Goal: Task Accomplishment & Management: Use online tool/utility

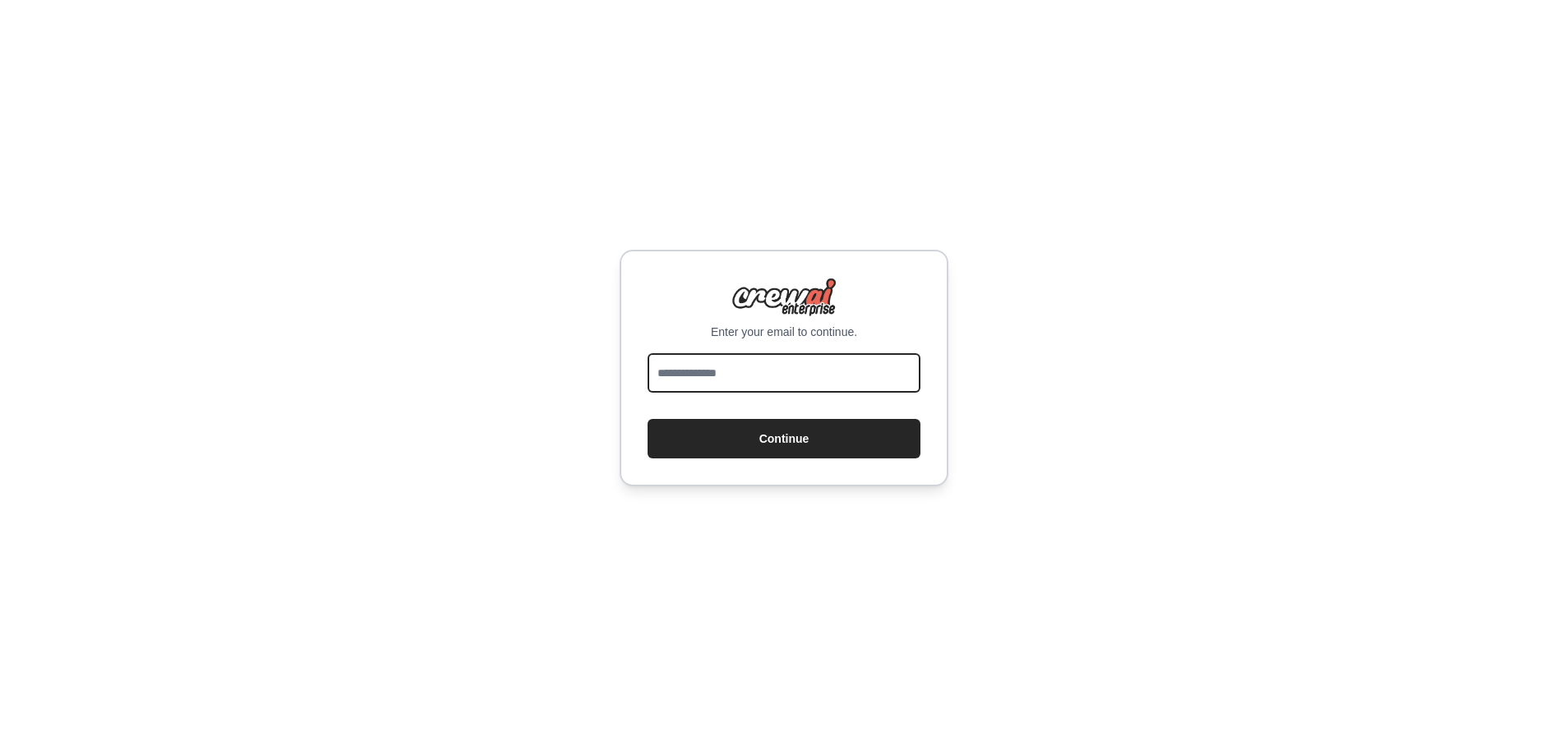
click at [772, 378] on input "email" at bounding box center [784, 373] width 272 height 40
type input "**********"
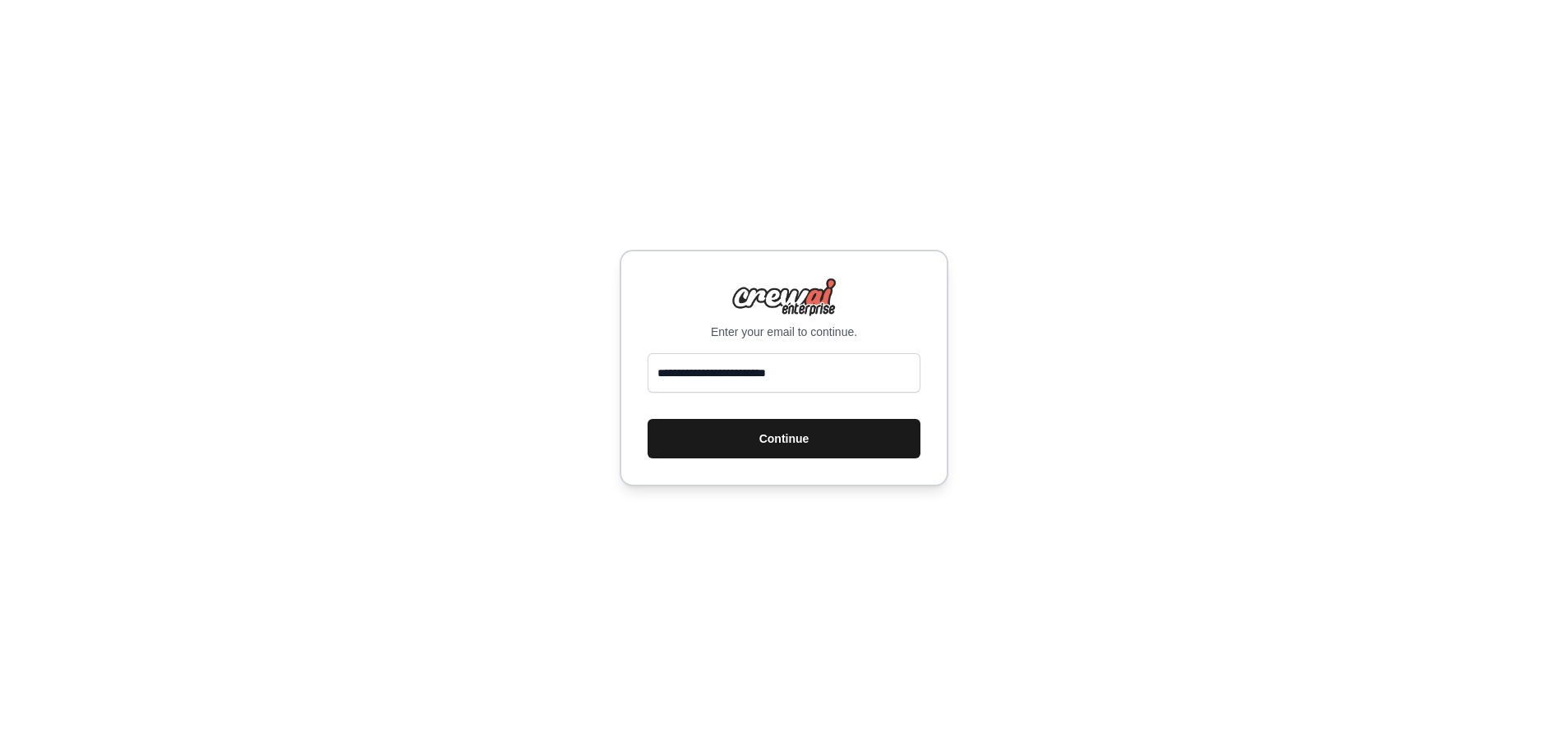
click at [801, 442] on button "Continue" at bounding box center [784, 438] width 272 height 40
click at [845, 442] on button "Continue" at bounding box center [784, 438] width 272 height 40
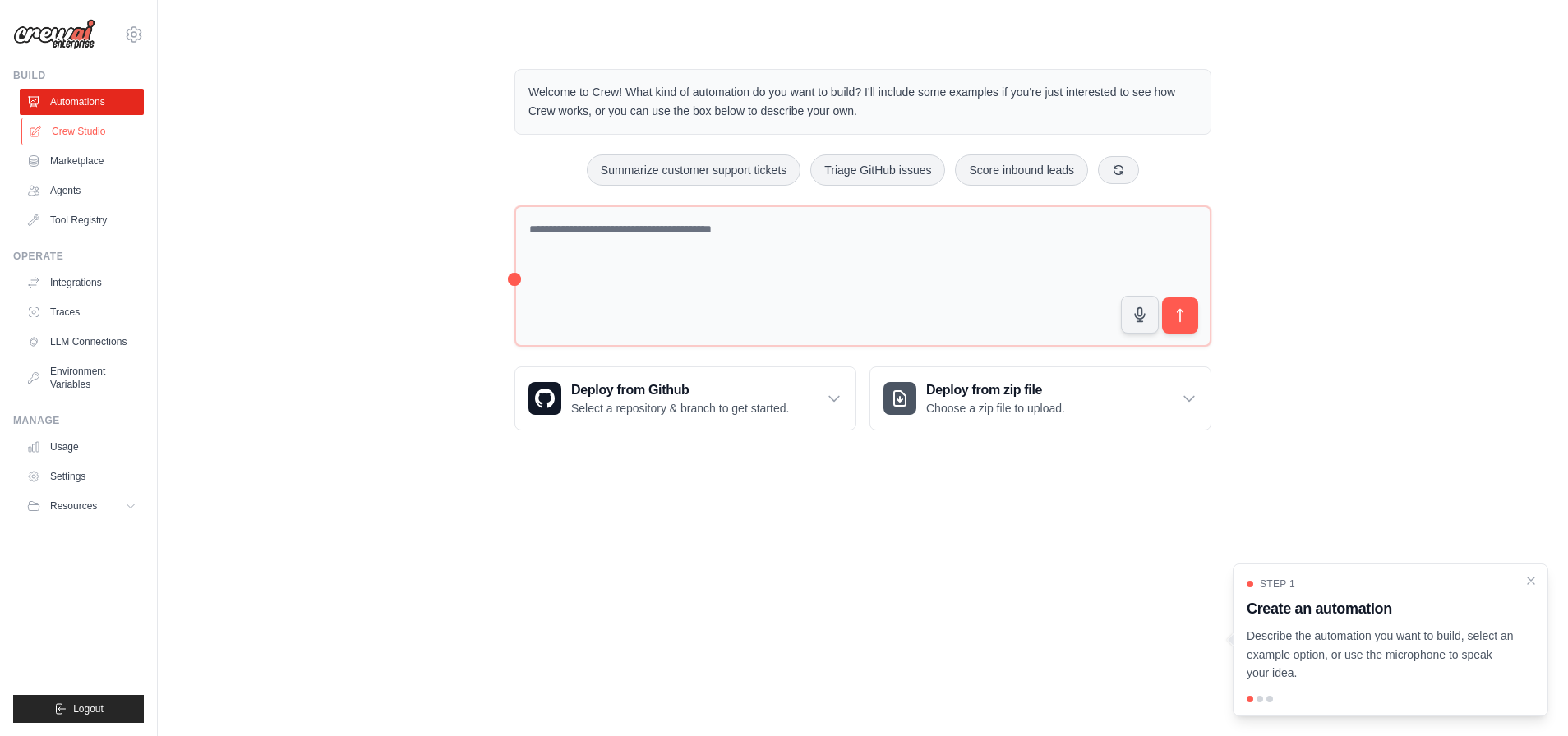
click at [91, 135] on link "Crew Studio" at bounding box center [83, 131] width 124 height 26
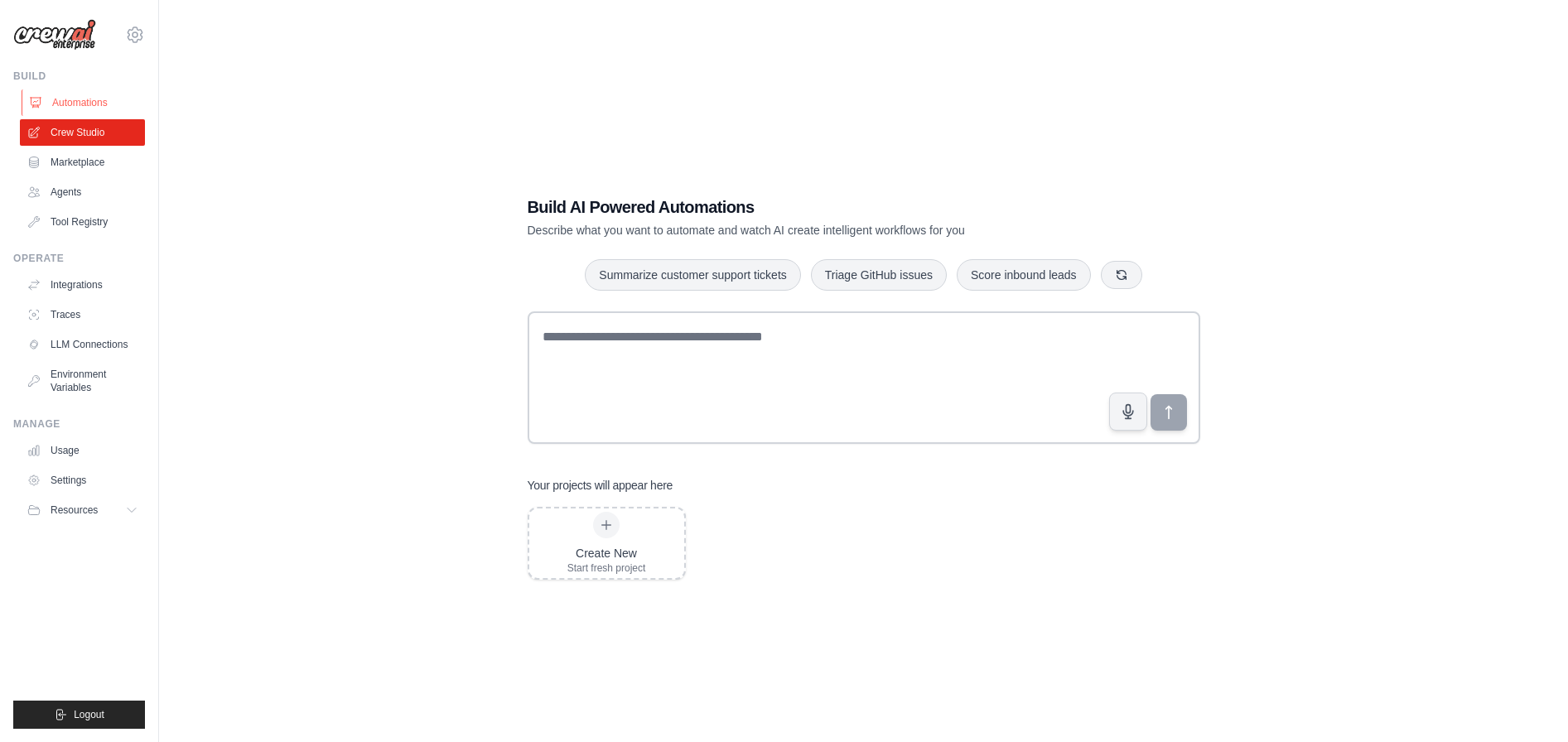
click at [90, 95] on link "Automations" at bounding box center [84, 102] width 125 height 26
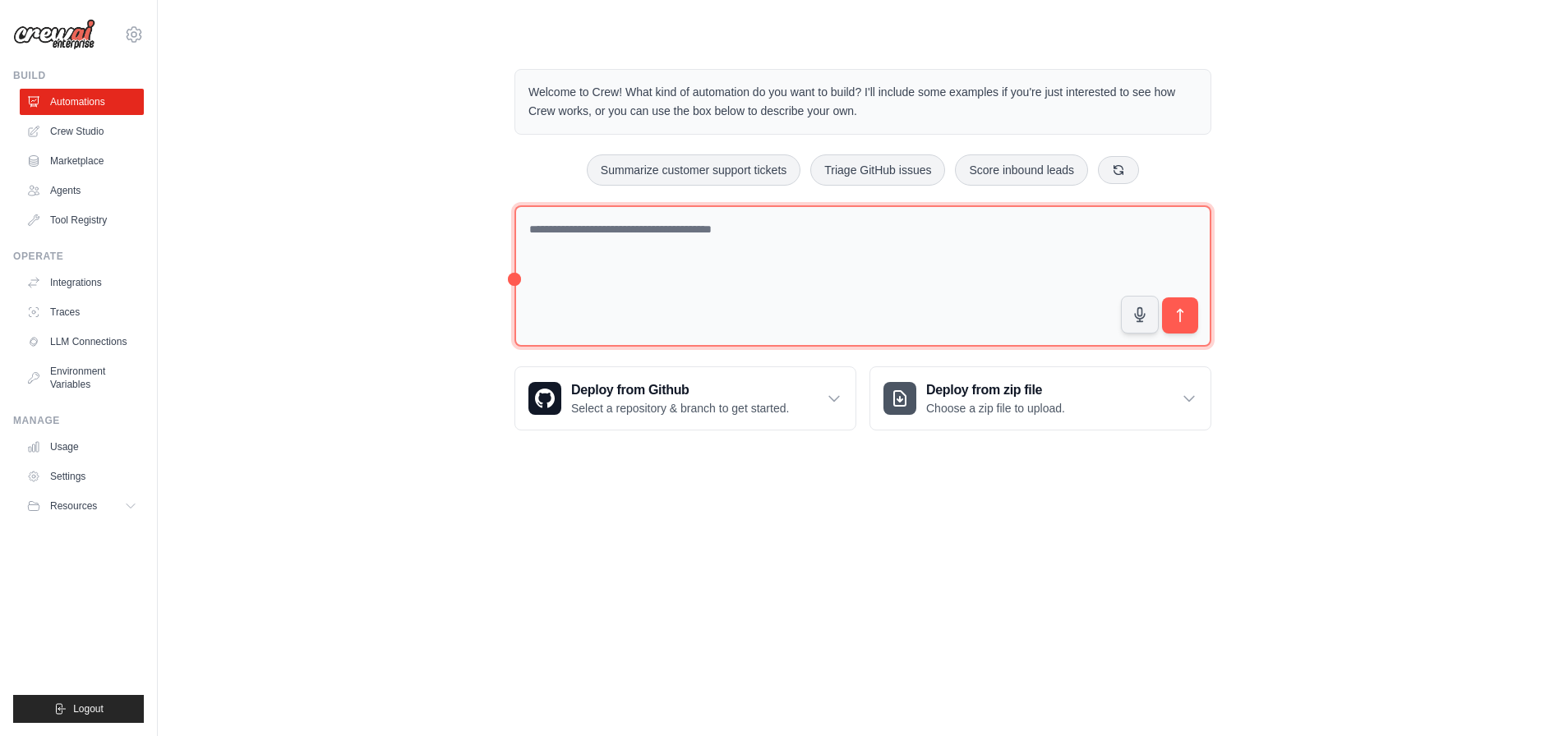
click at [595, 250] on textarea at bounding box center [862, 277] width 696 height 142
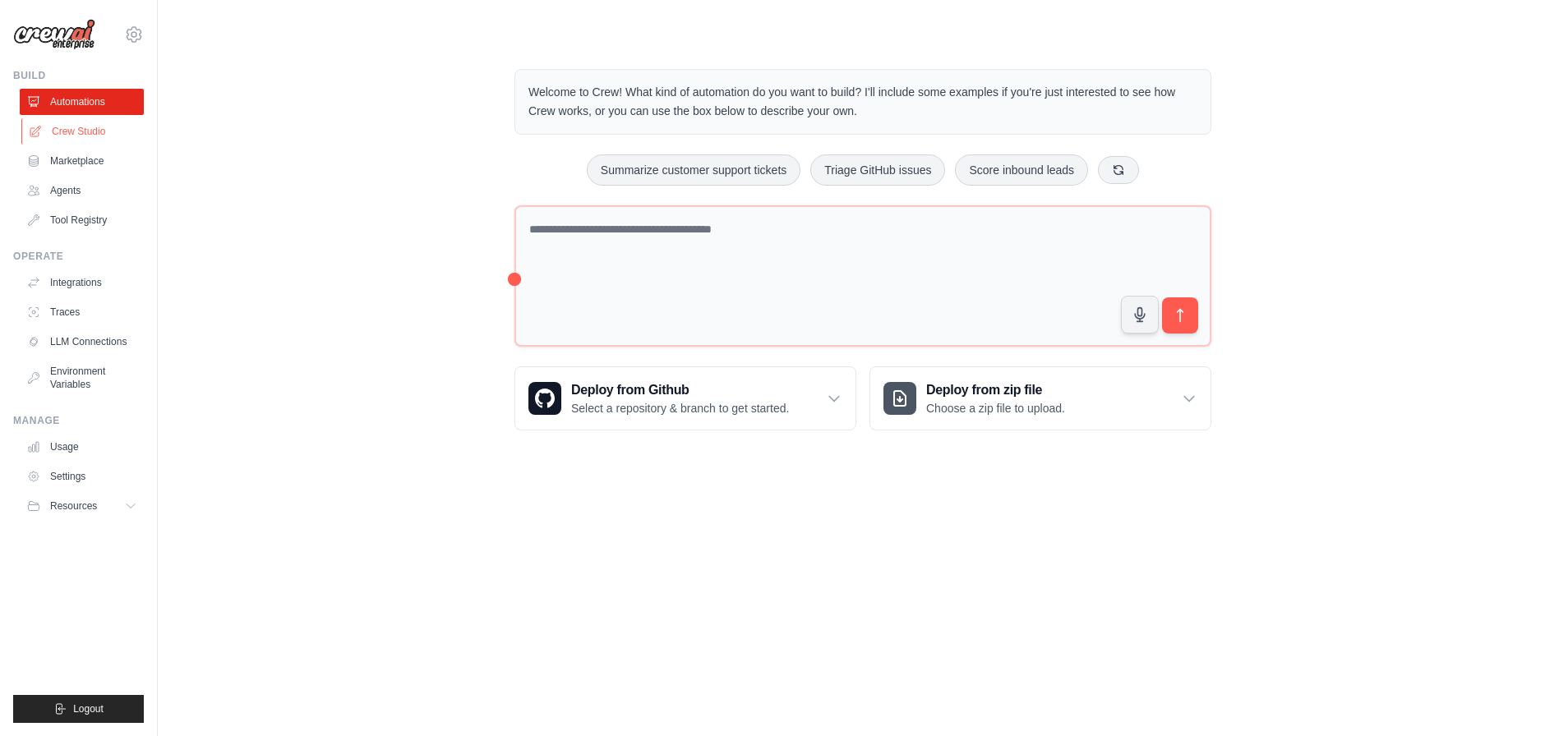
click at [70, 129] on link "Crew Studio" at bounding box center [83, 131] width 124 height 26
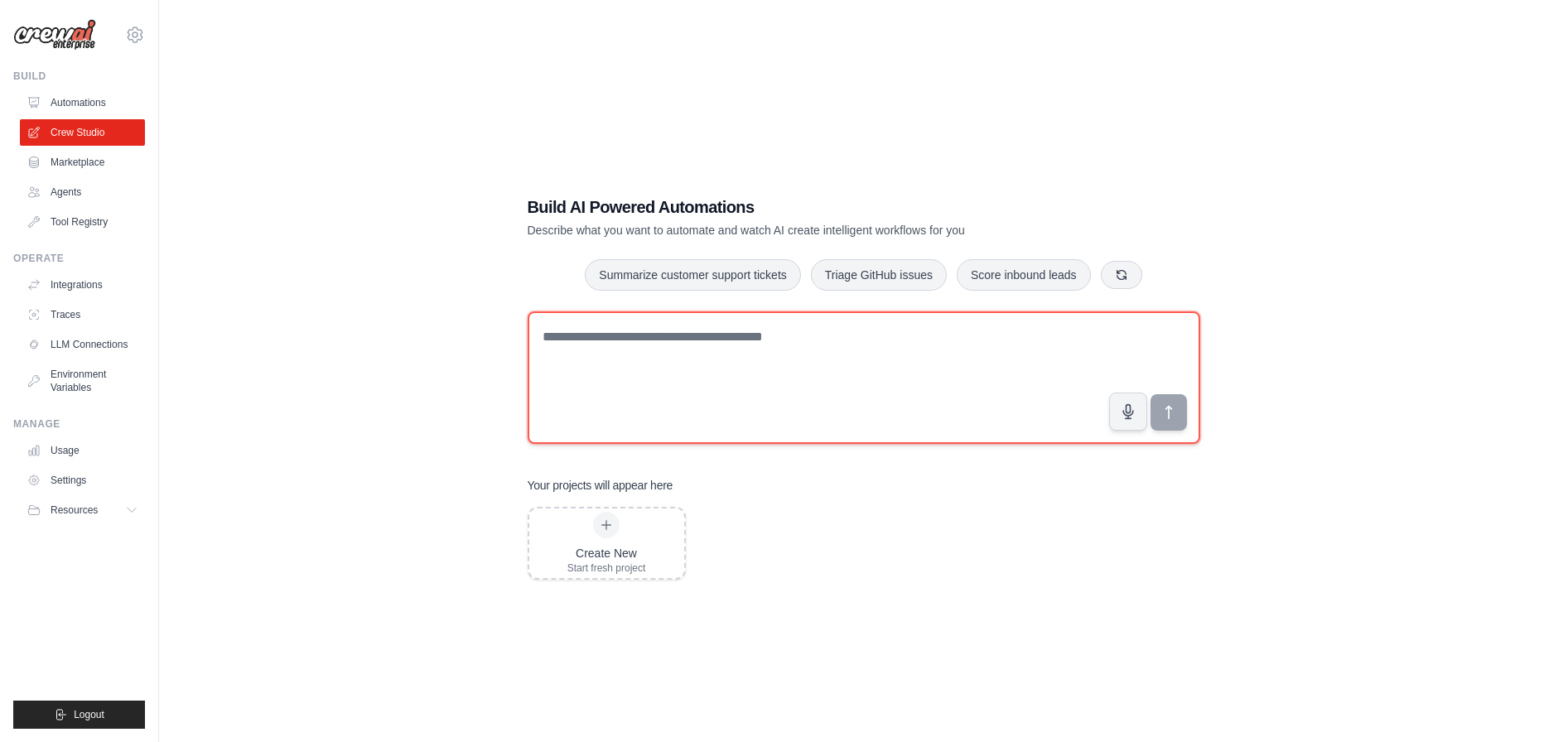
click at [613, 351] on textarea at bounding box center [863, 377] width 672 height 132
paste textarea "**********"
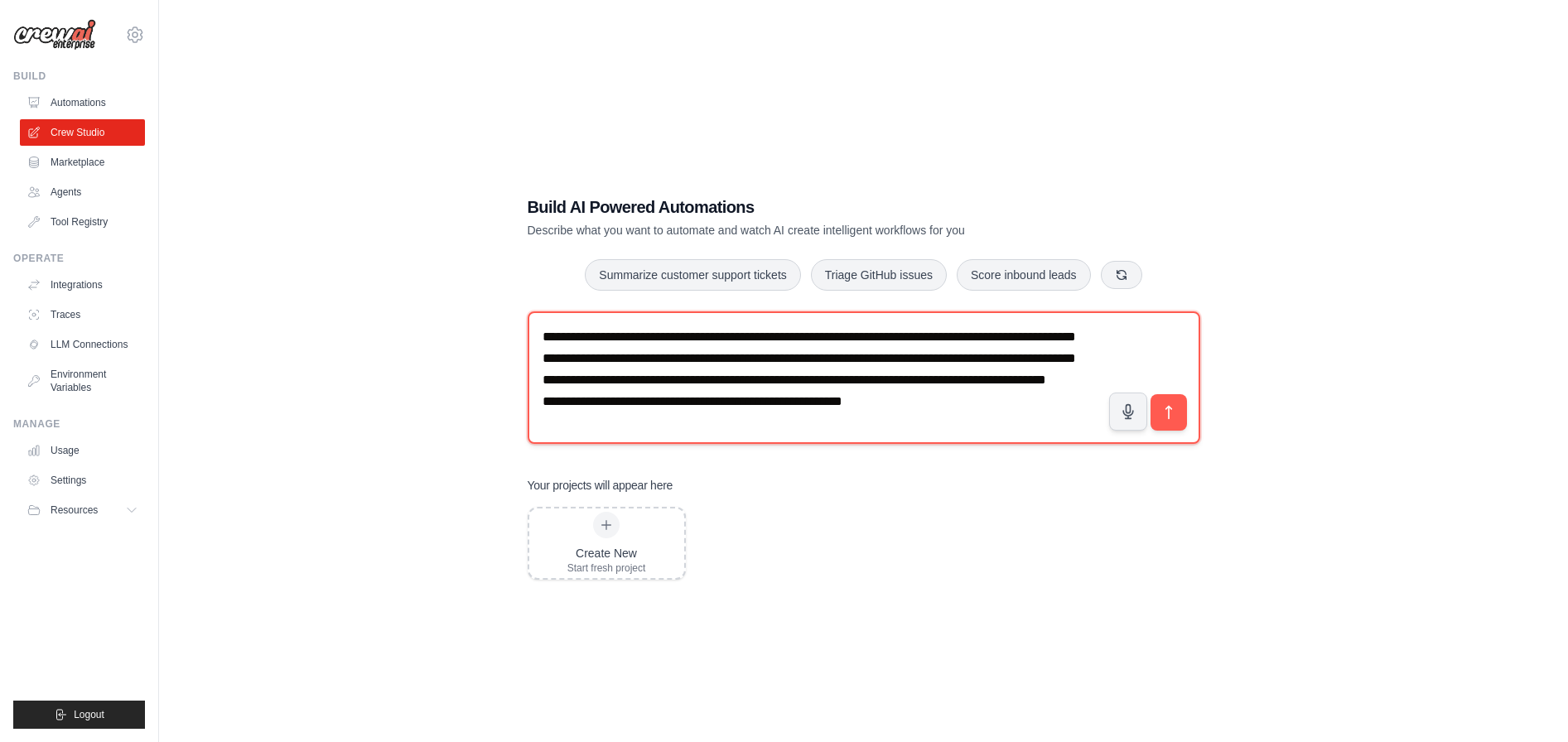
scroll to position [32, 0]
type textarea "**********"
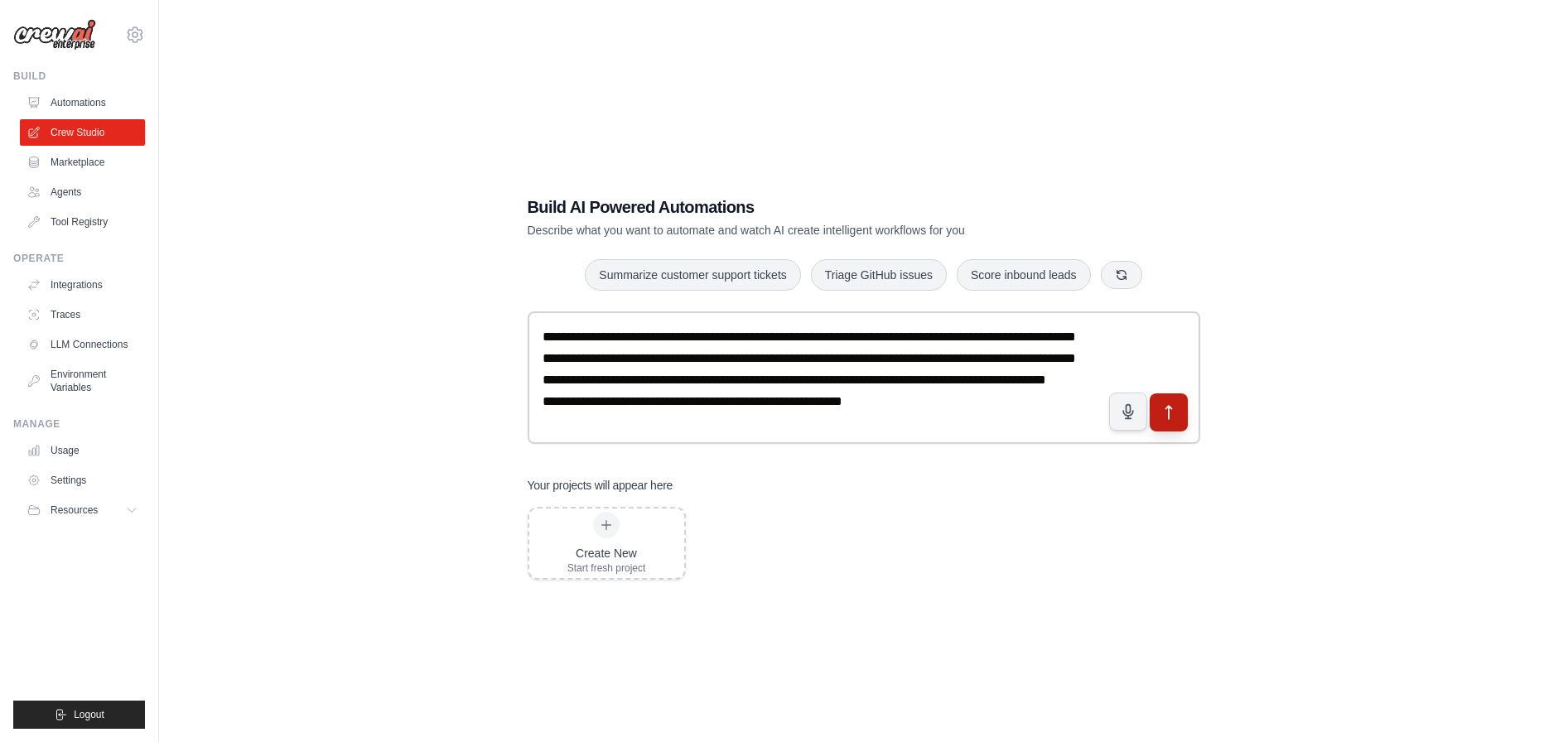
click at [1179, 417] on button "submit" at bounding box center [1168, 412] width 38 height 38
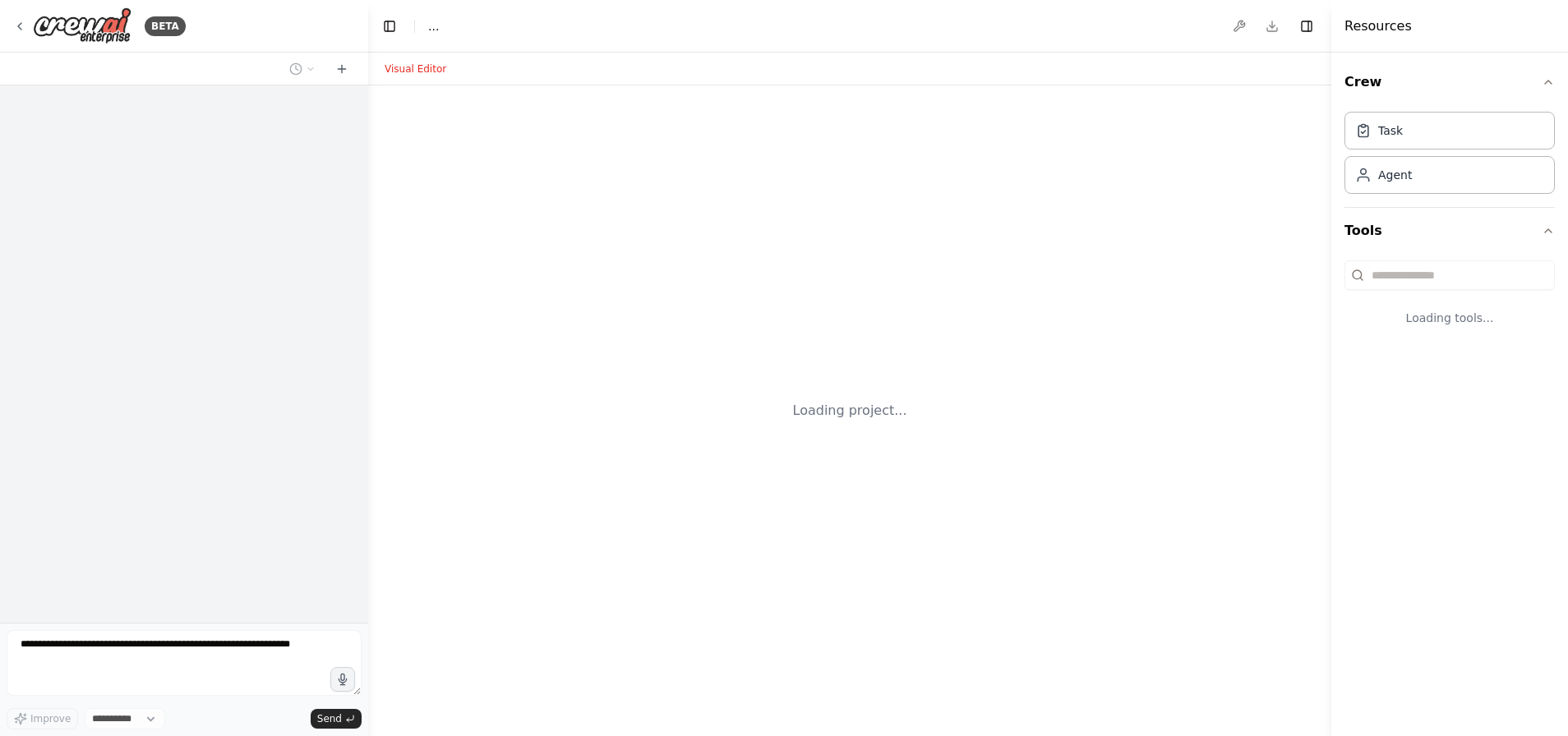
select select "****"
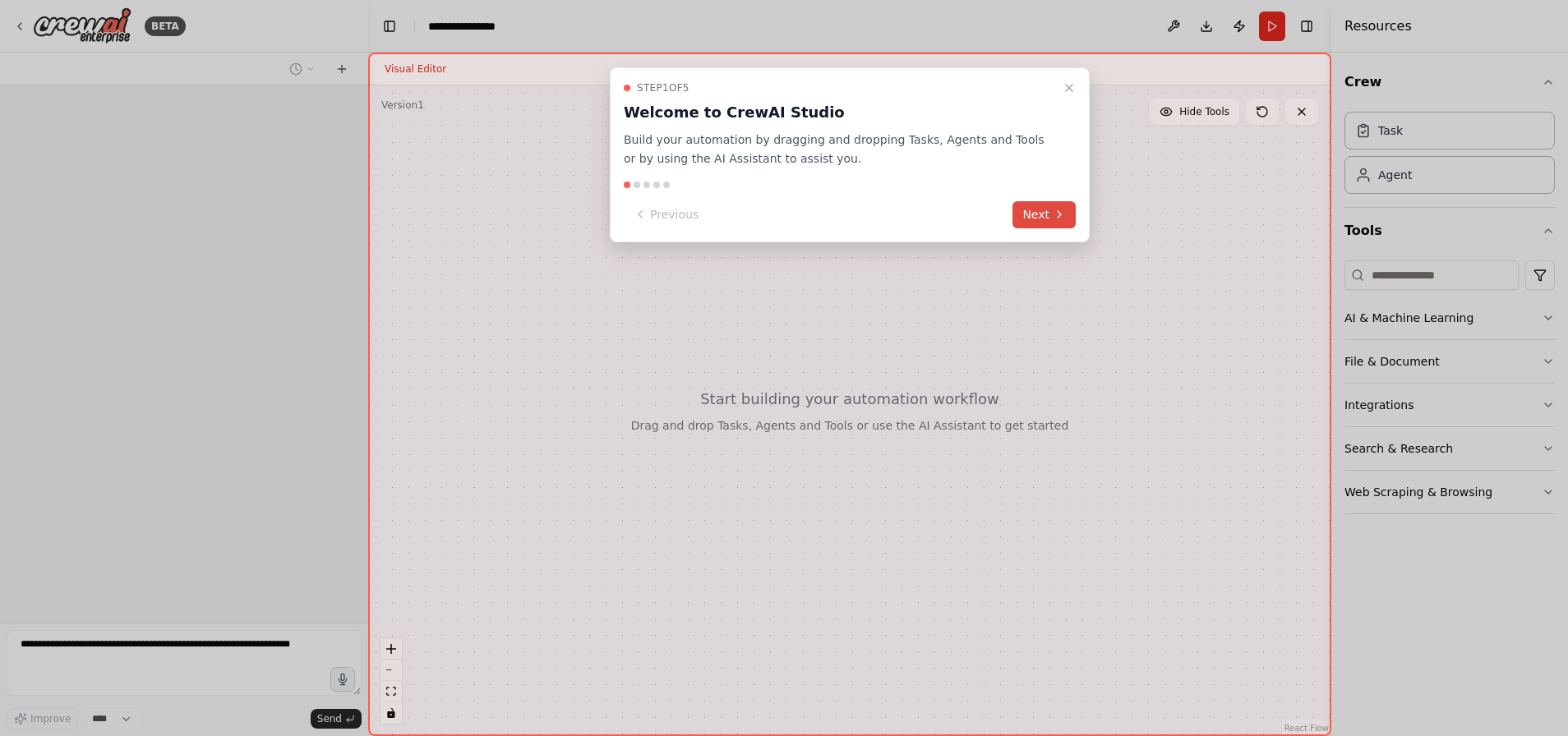
click at [1028, 214] on button "Next" at bounding box center [1043, 215] width 63 height 27
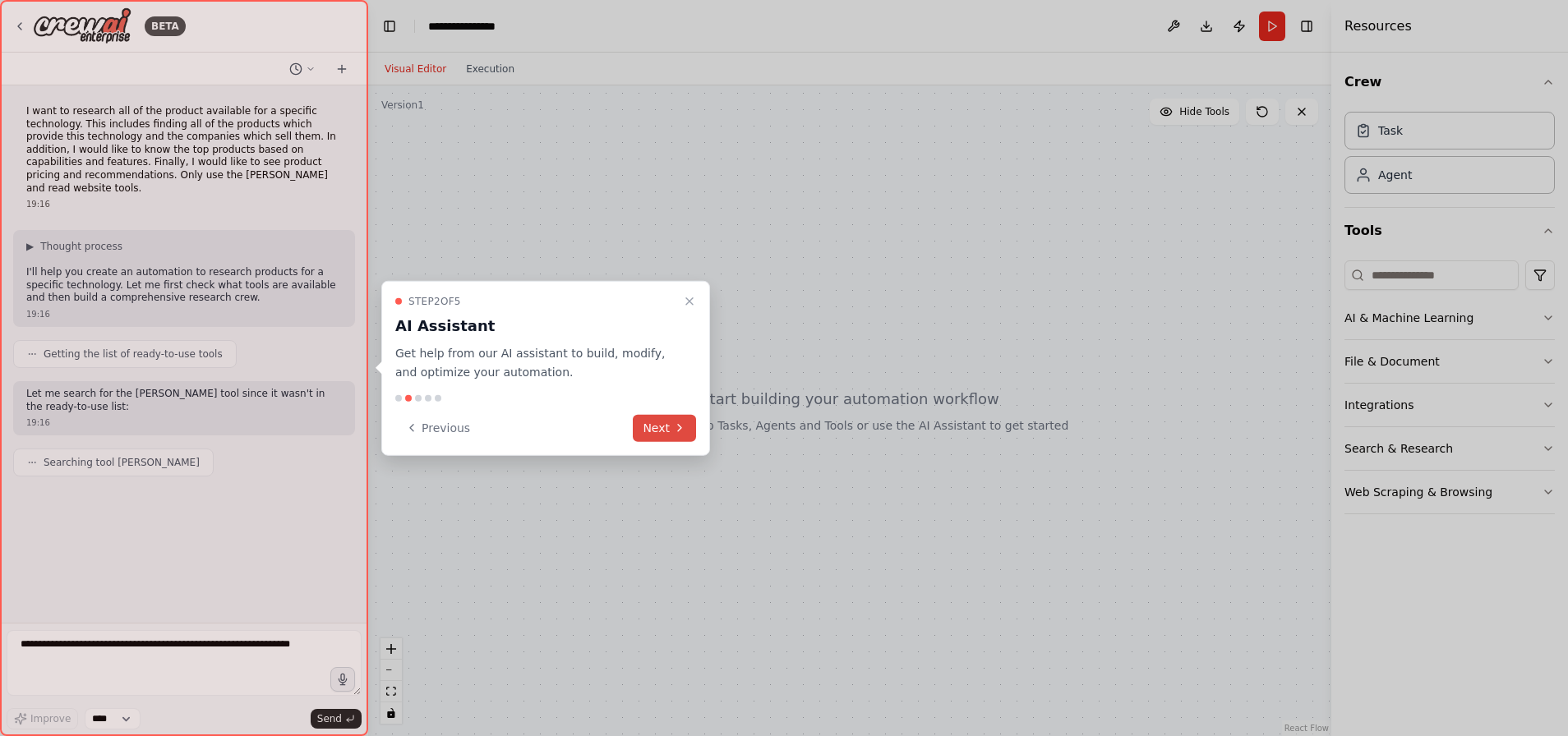
click at [667, 428] on button "Next" at bounding box center [664, 427] width 63 height 27
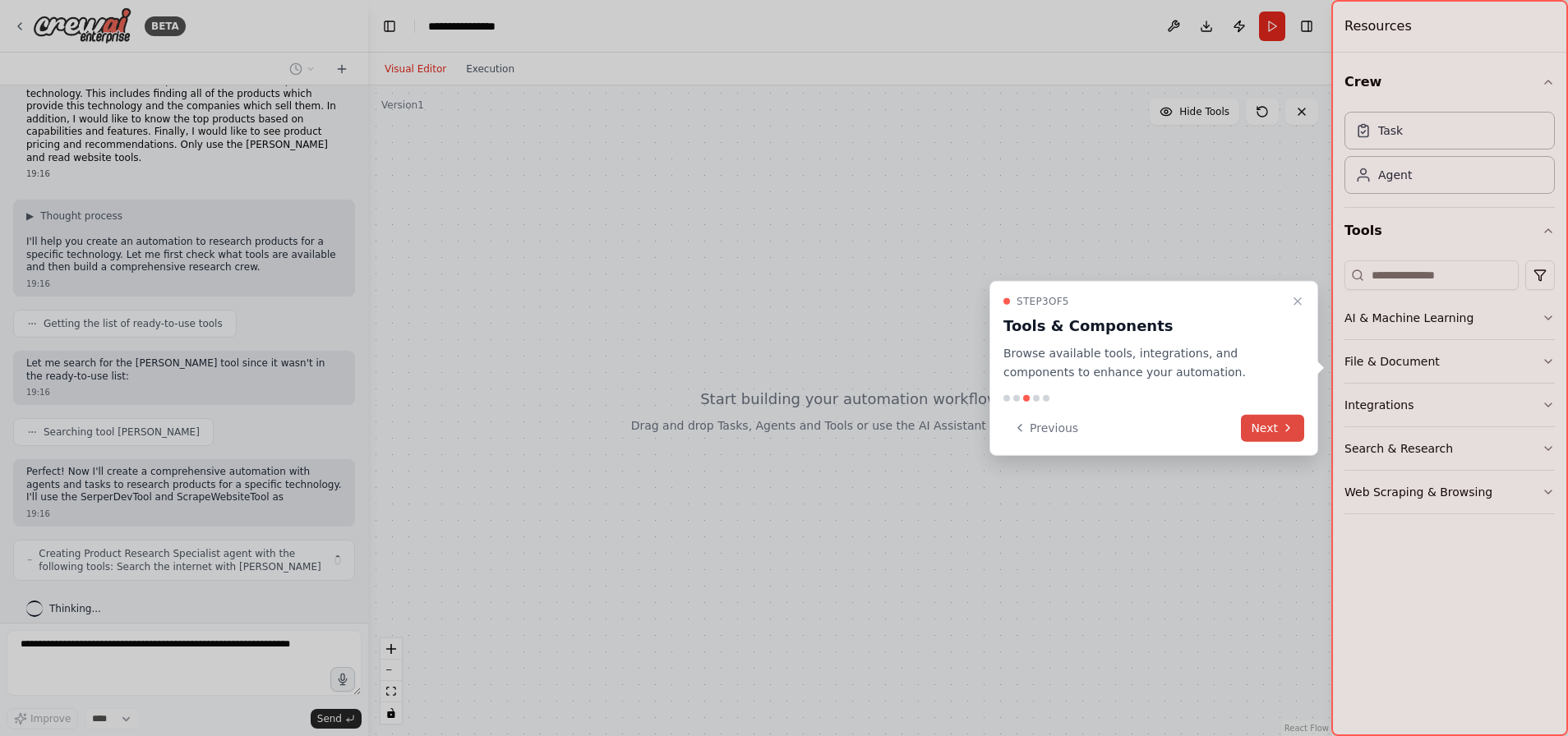
scroll to position [43, 0]
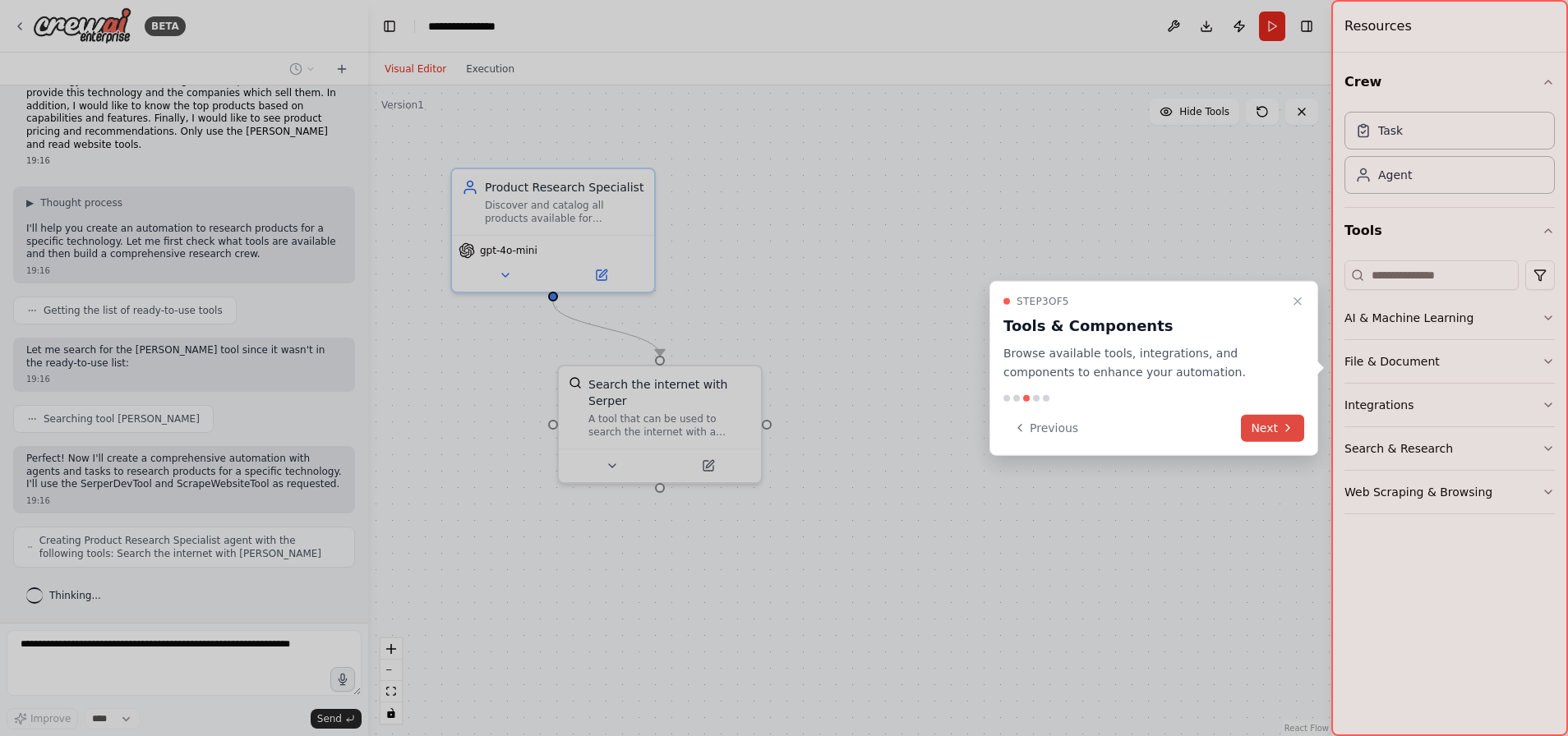
click at [1276, 431] on button "Next" at bounding box center [1272, 427] width 63 height 27
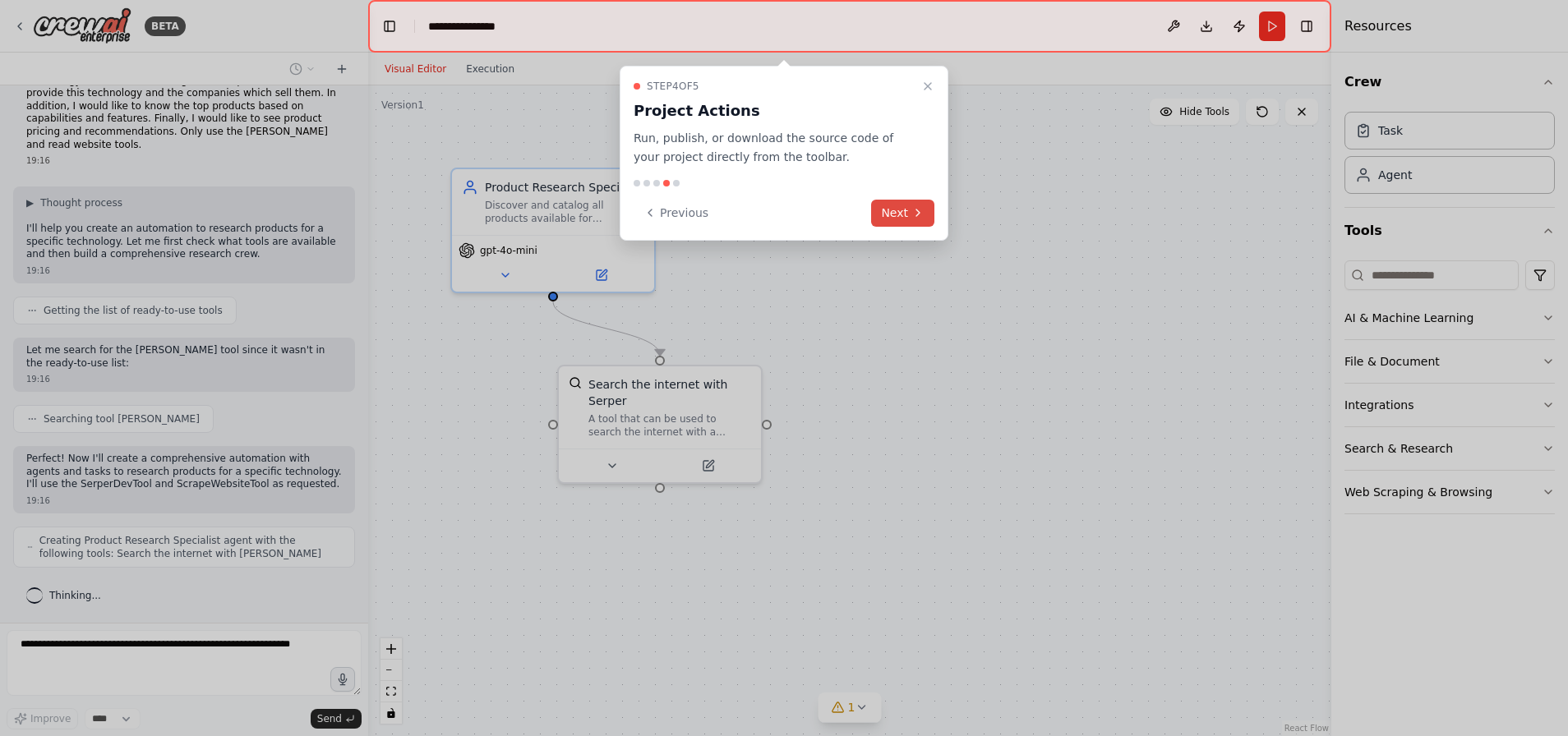
scroll to position [98, 0]
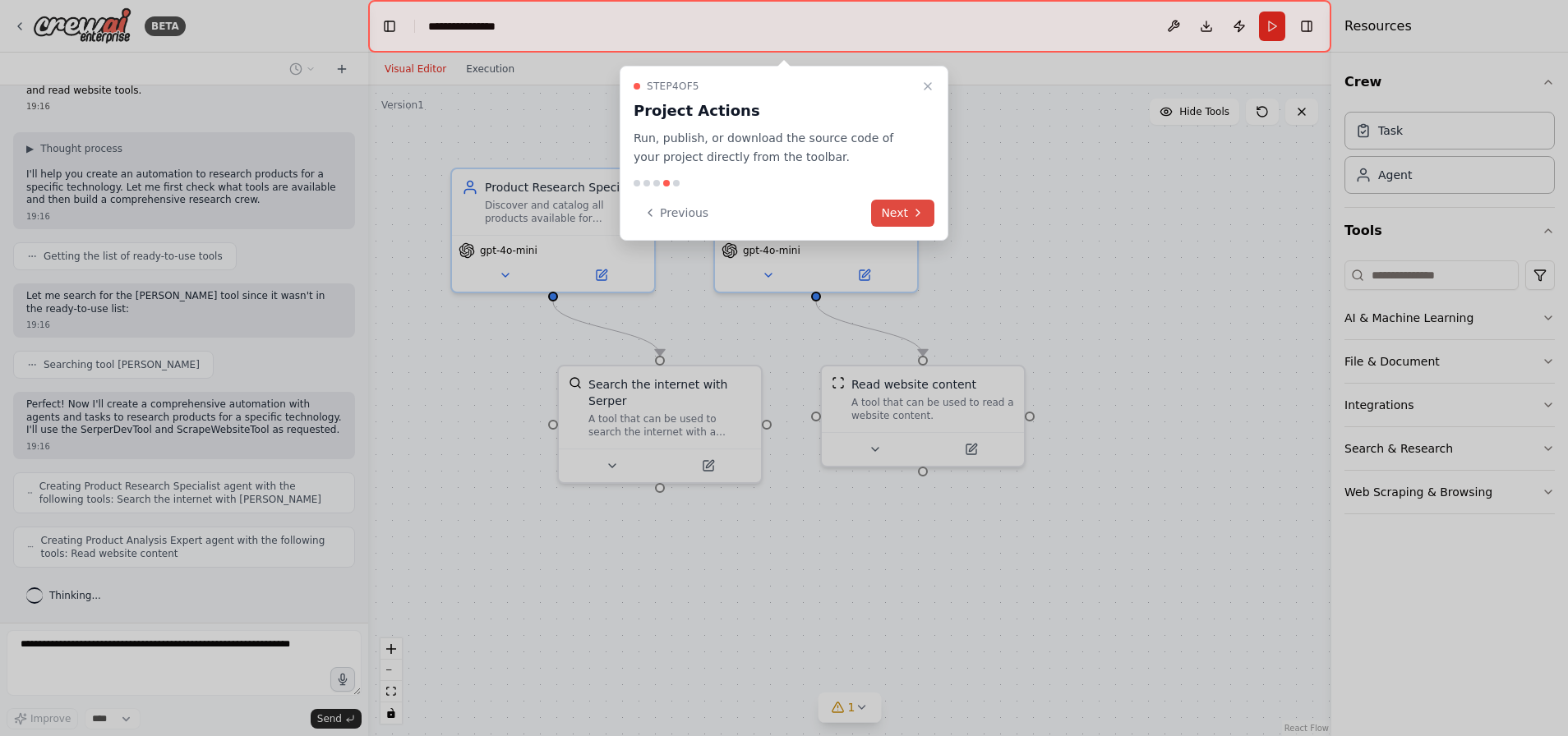
click at [899, 215] on button "Next" at bounding box center [902, 213] width 63 height 27
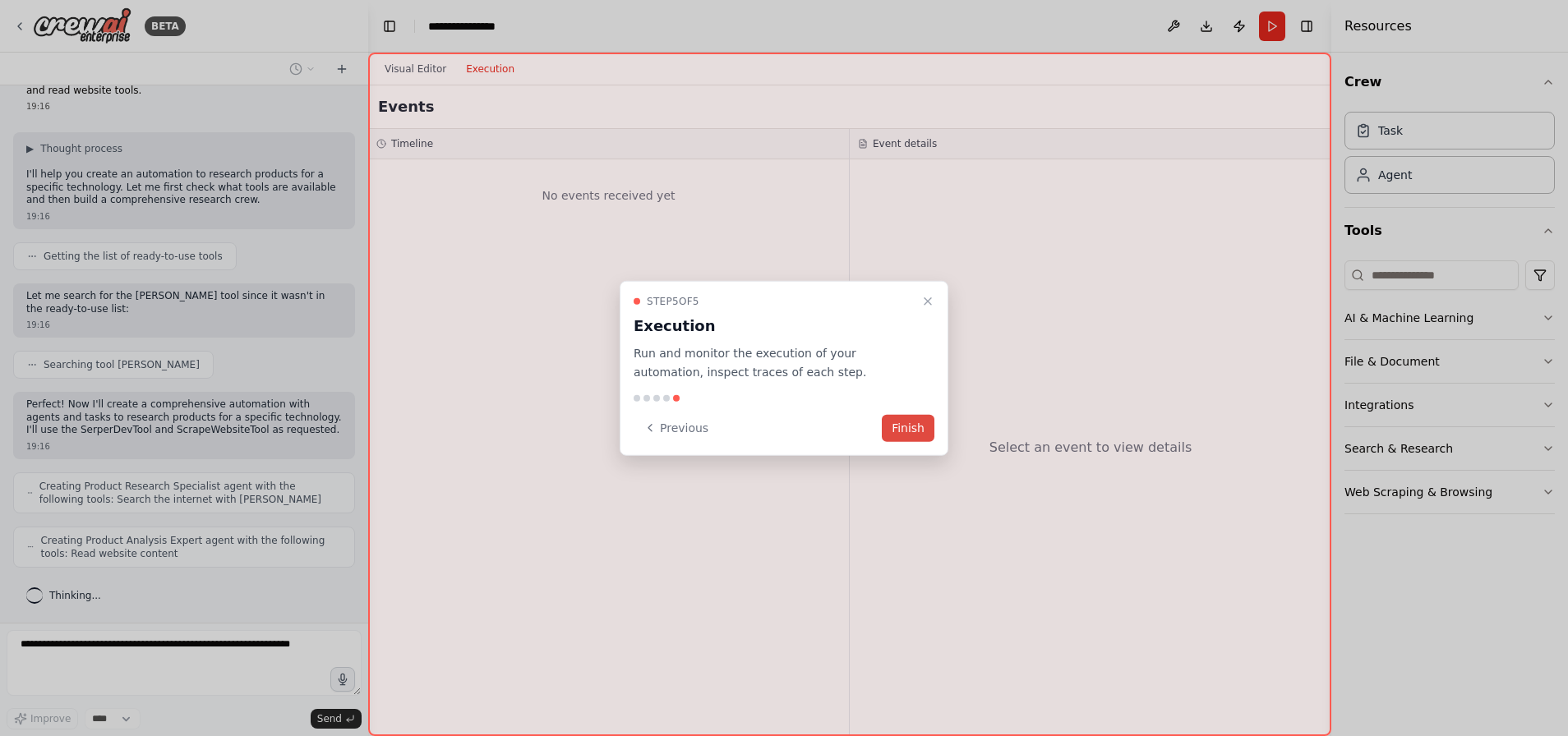
click at [911, 431] on button "Finish" at bounding box center [908, 427] width 52 height 27
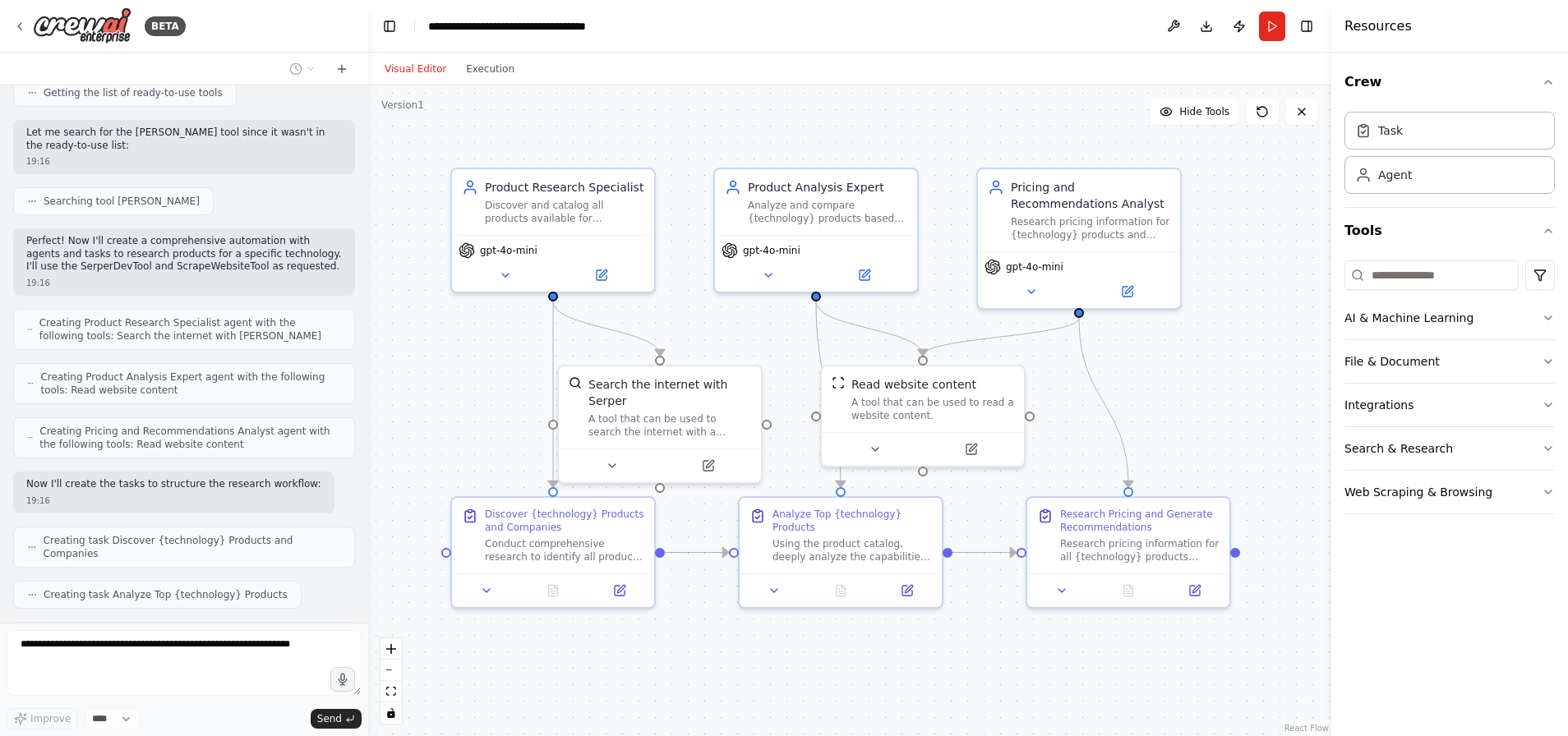
scroll to position [506, 0]
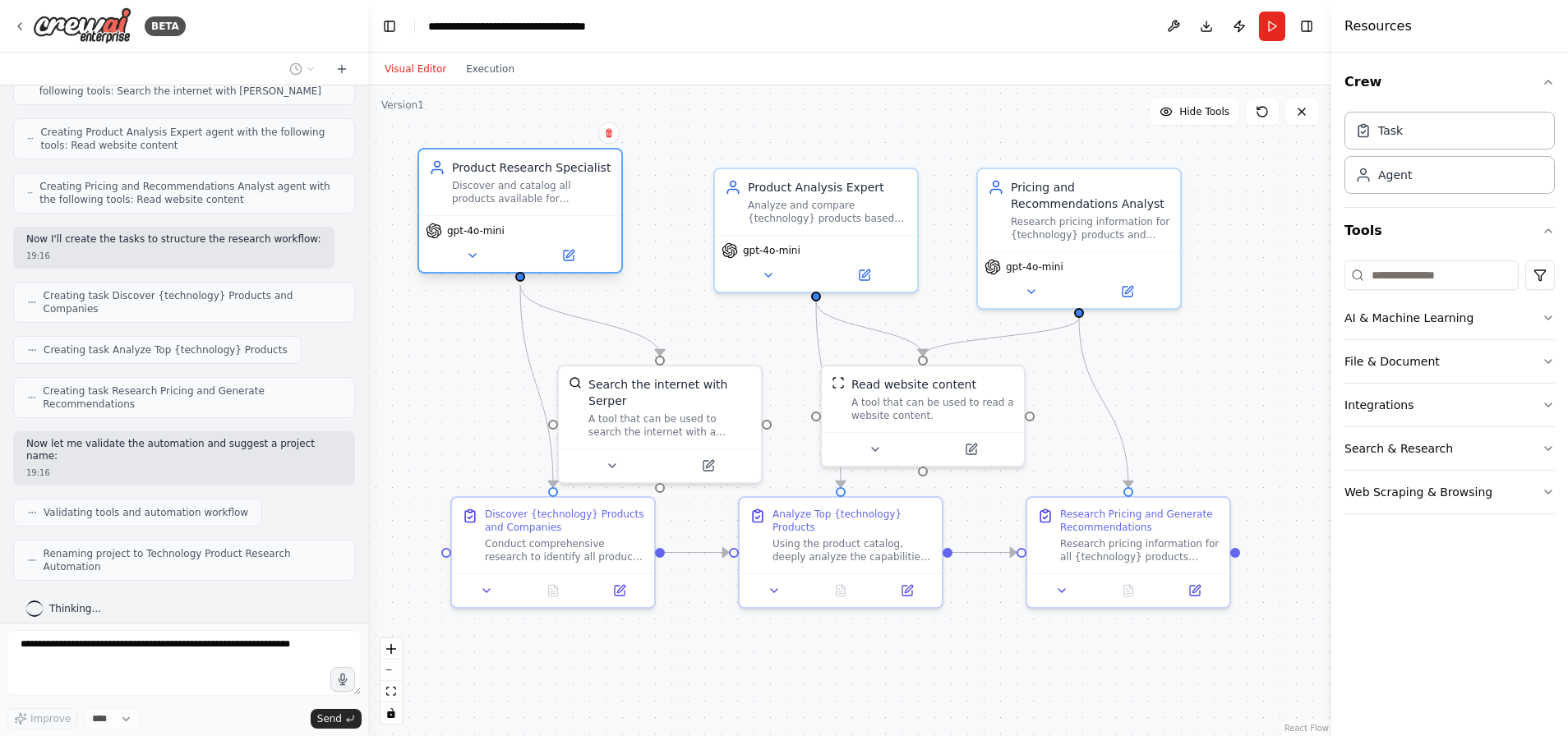
drag, startPoint x: 566, startPoint y: 197, endPoint x: 534, endPoint y: 175, distance: 38.8
click at [534, 175] on div "Product Research Specialist Discover and catalog all products available for {te…" at bounding box center [531, 182] width 159 height 46
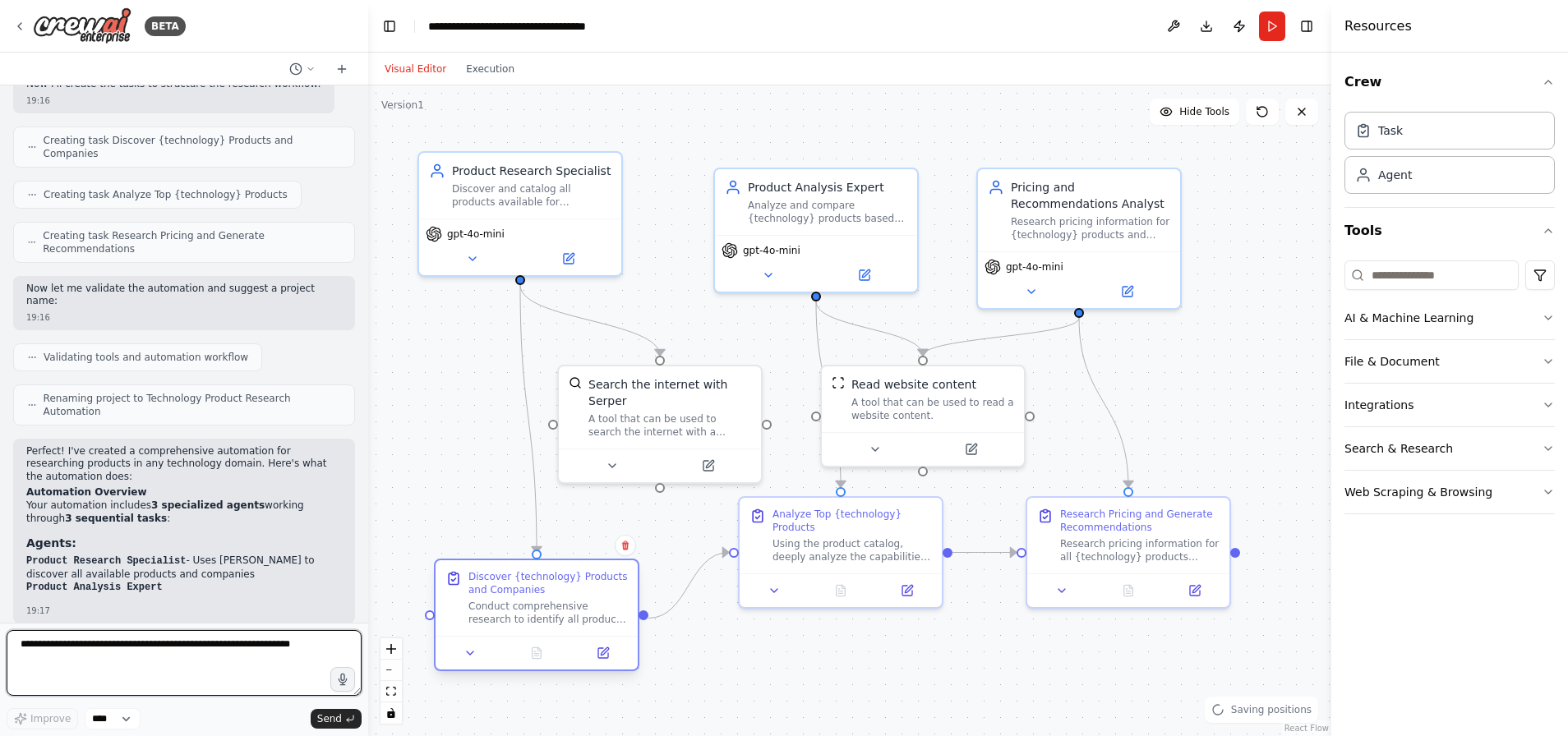
drag, startPoint x: 547, startPoint y: 541, endPoint x: 531, endPoint y: 609, distance: 69.9
click at [531, 609] on div "Conduct comprehensive research to identify all products available for {technolo…" at bounding box center [547, 612] width 159 height 26
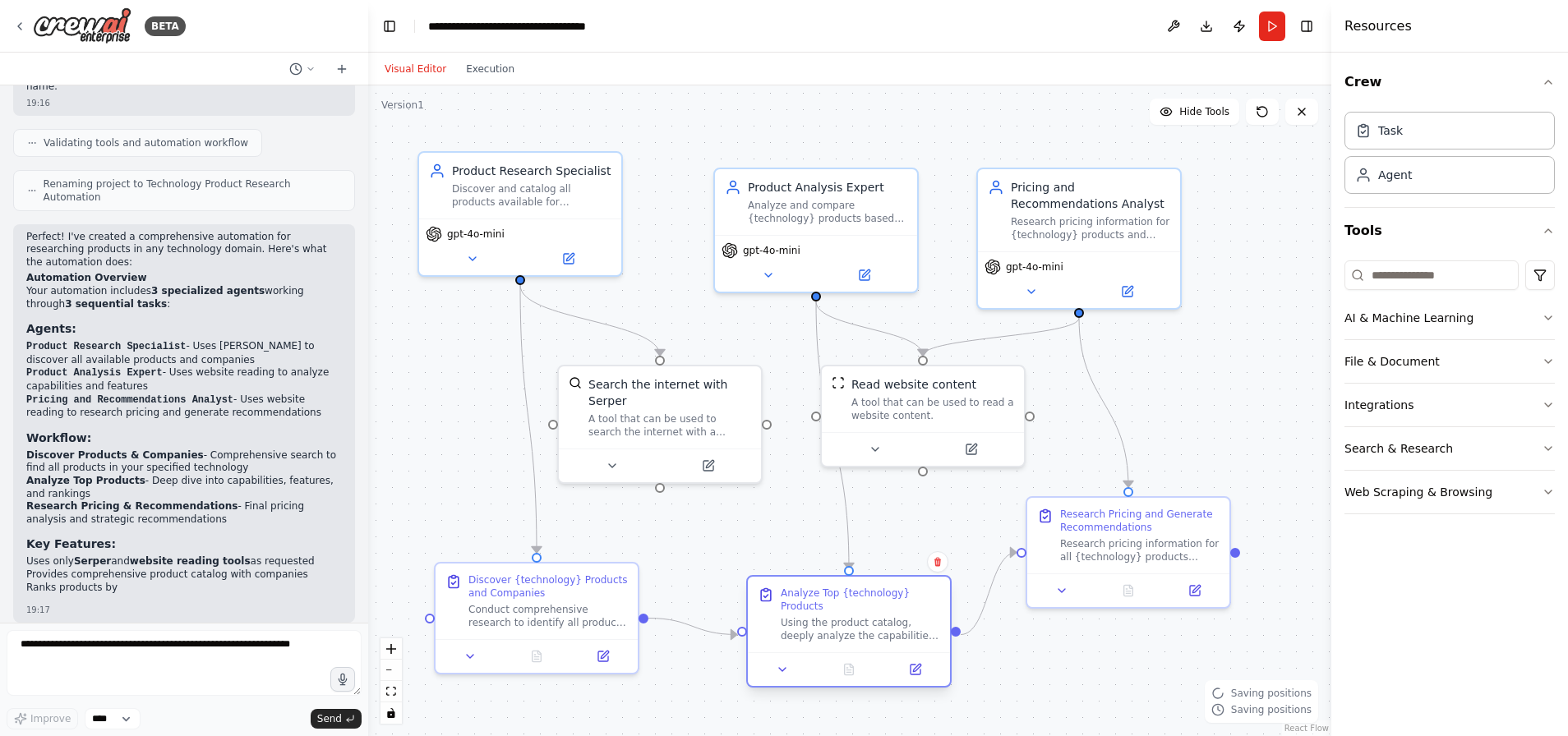
drag, startPoint x: 843, startPoint y: 561, endPoint x: 848, endPoint y: 623, distance: 62.2
click at [848, 623] on div "Using the product catalog, deeply analyze the capabilities and features of each…" at bounding box center [860, 629] width 159 height 26
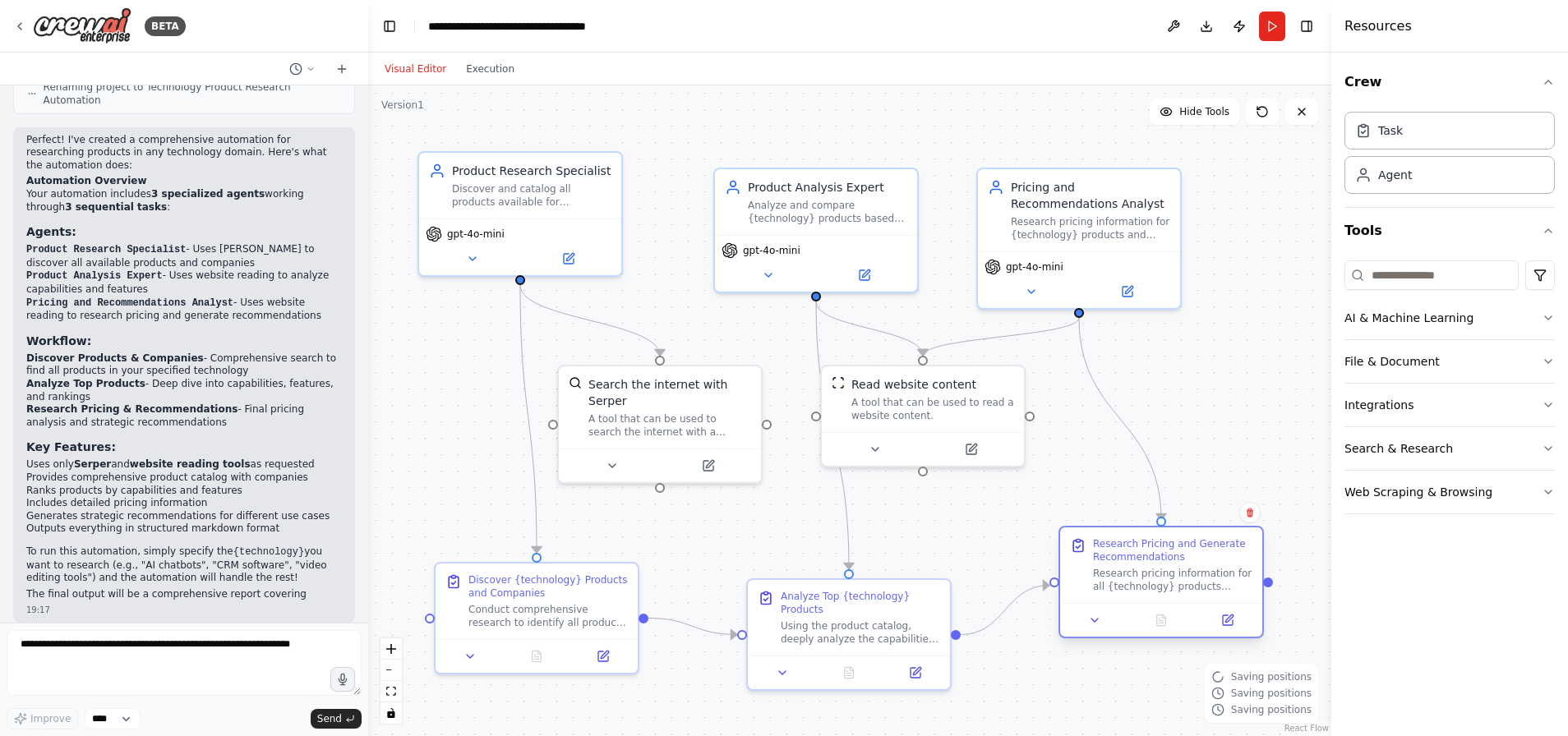
drag, startPoint x: 1141, startPoint y: 540, endPoint x: 1169, endPoint y: 574, distance: 44.0
click at [1169, 574] on div "Research pricing information for all {technology} products identified in the an…" at bounding box center [1172, 579] width 159 height 26
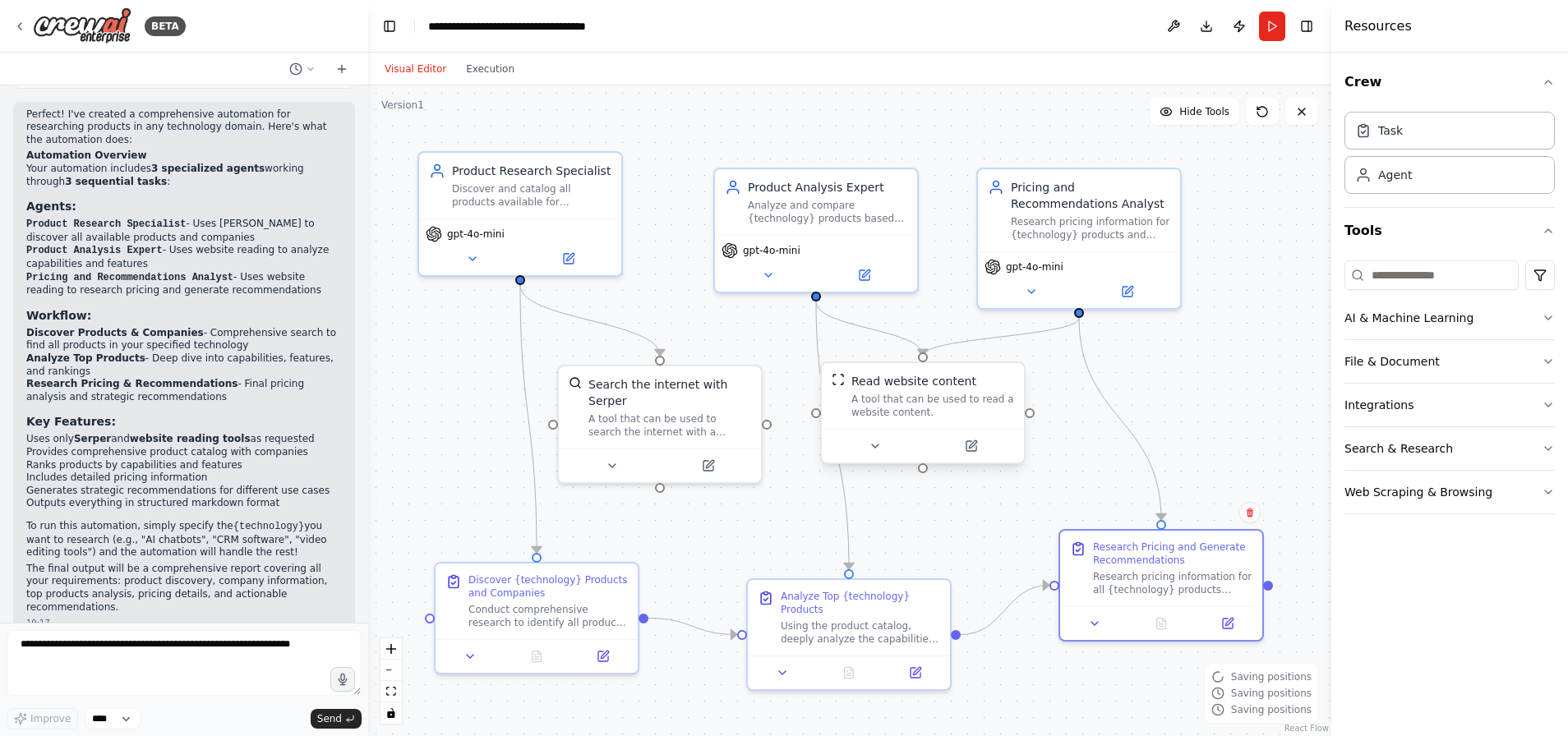
scroll to position [1011, 0]
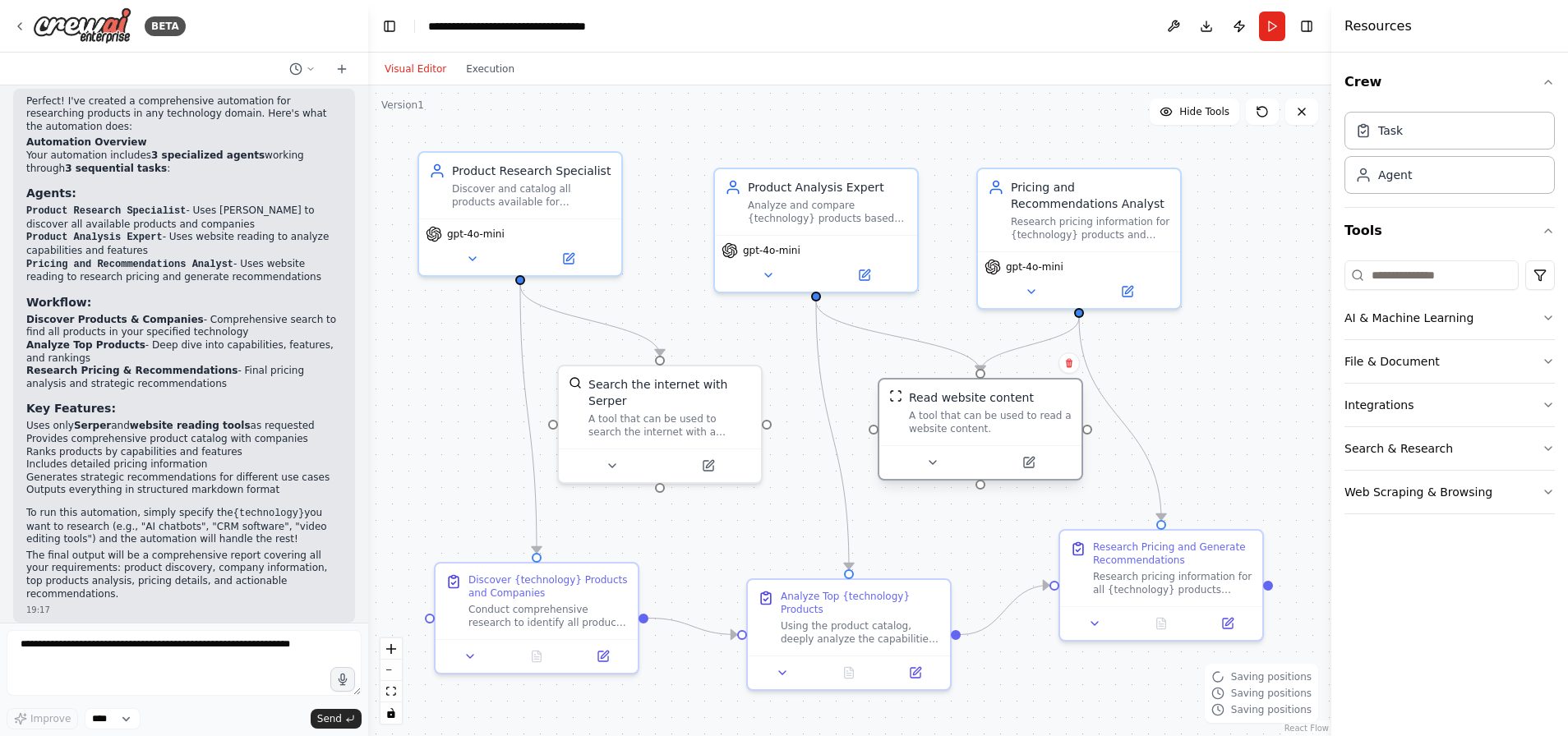
drag, startPoint x: 940, startPoint y: 405, endPoint x: 986, endPoint y: 421, distance: 48.7
click at [986, 421] on div "A tool that can be used to read a website content." at bounding box center [990, 422] width 162 height 26
click at [1275, 30] on button "Run" at bounding box center [1271, 26] width 26 height 30
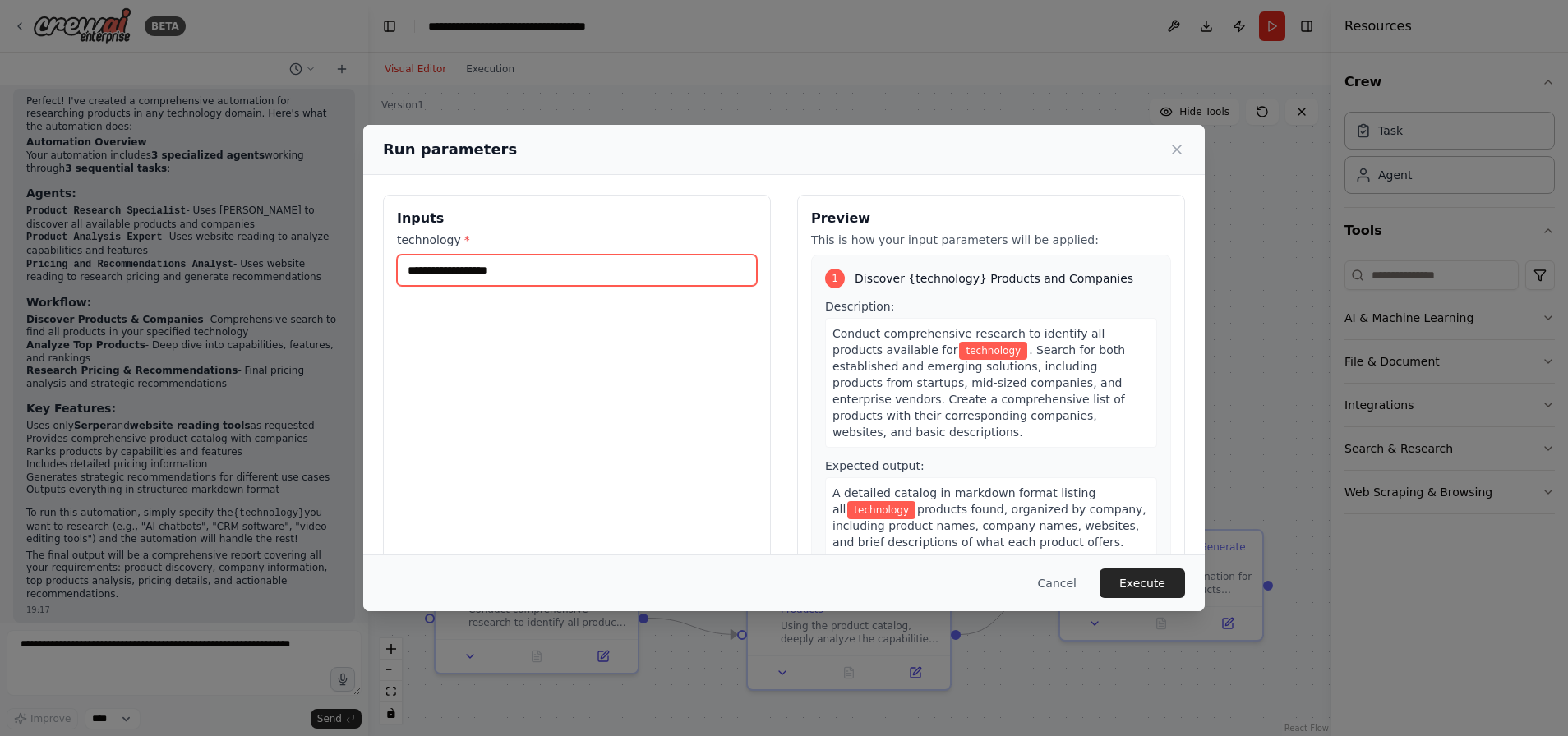
click at [652, 272] on input "technology *" at bounding box center [576, 270] width 360 height 31
type input "**********"
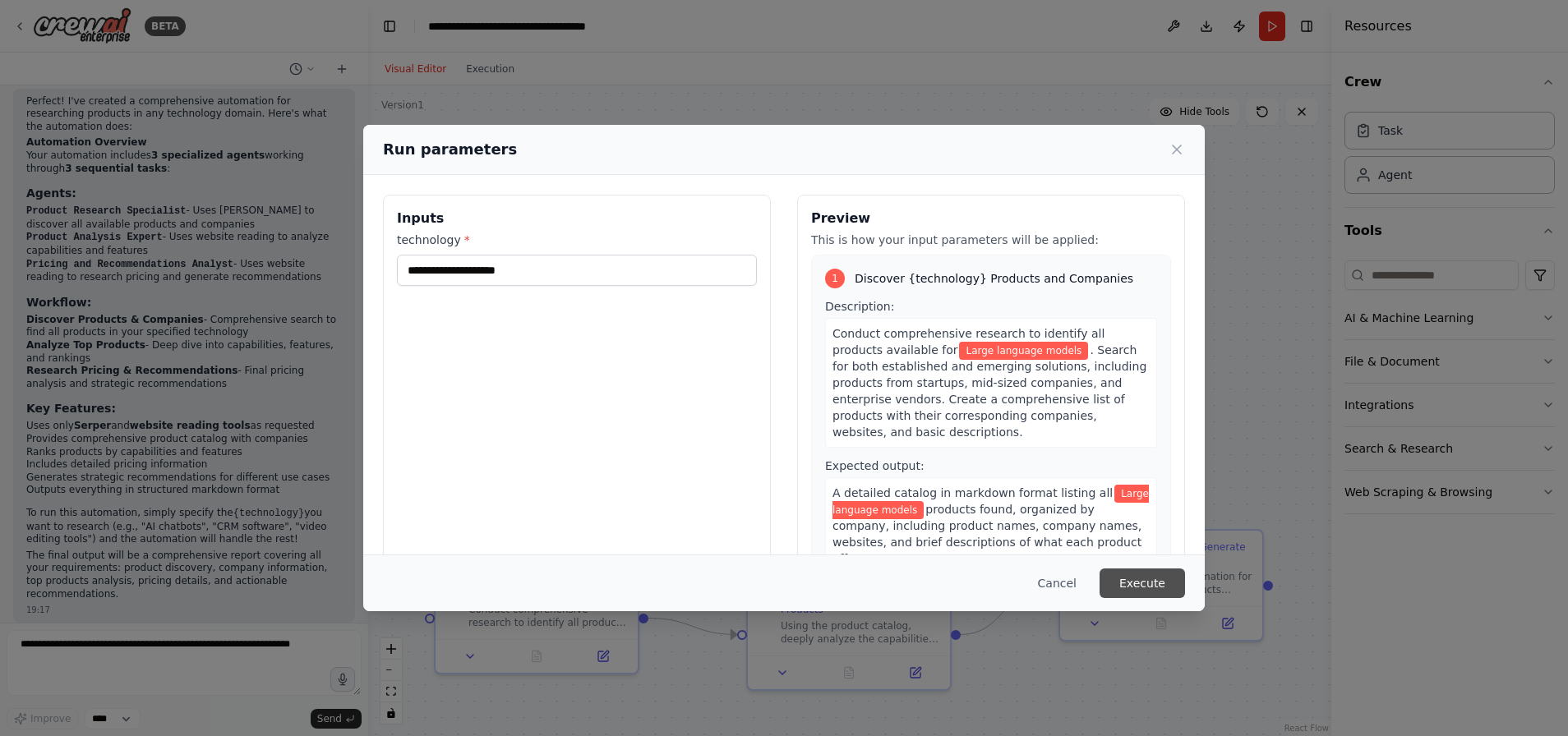
click at [1133, 579] on button "Execute" at bounding box center [1142, 583] width 85 height 30
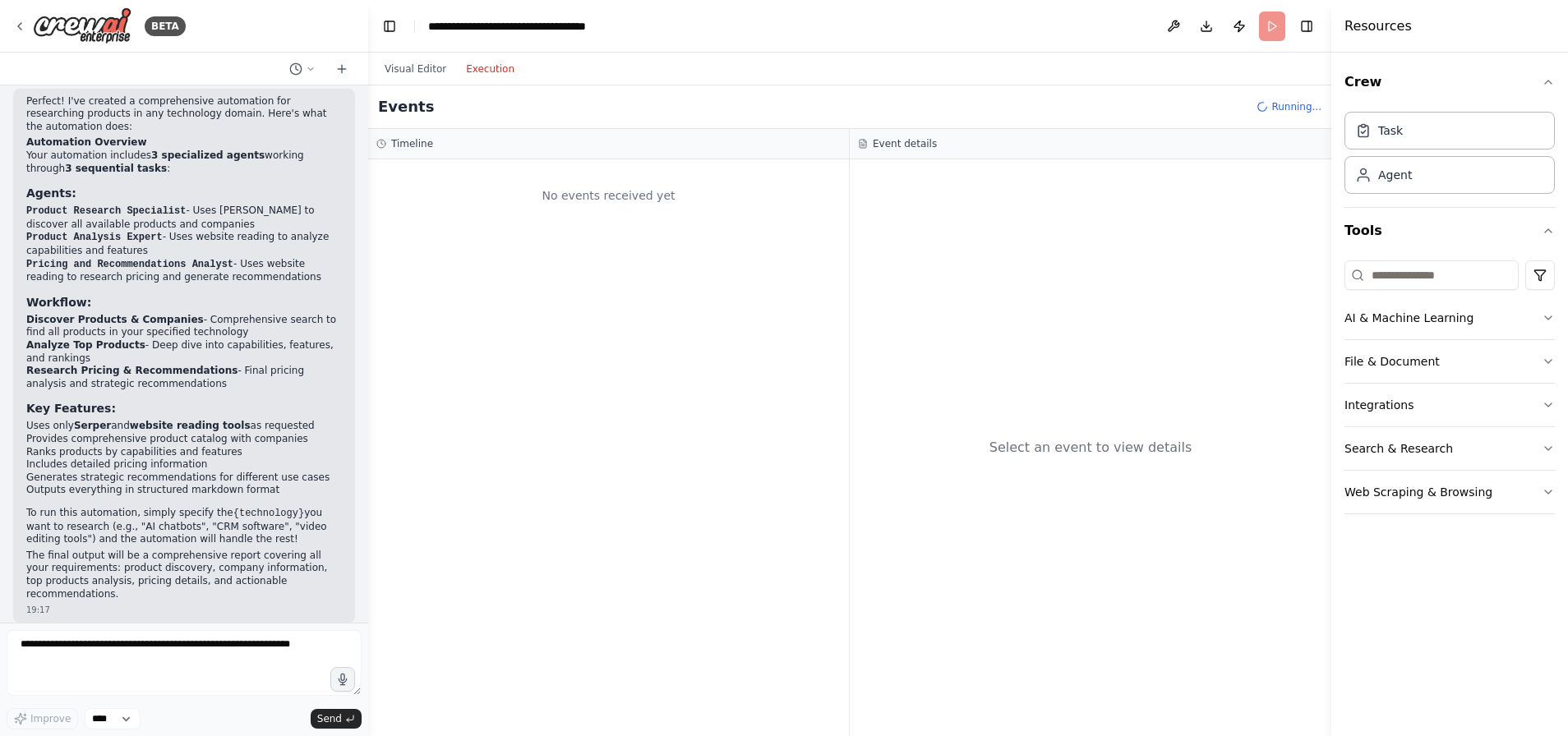
click at [481, 68] on button "Execution" at bounding box center [490, 69] width 69 height 19
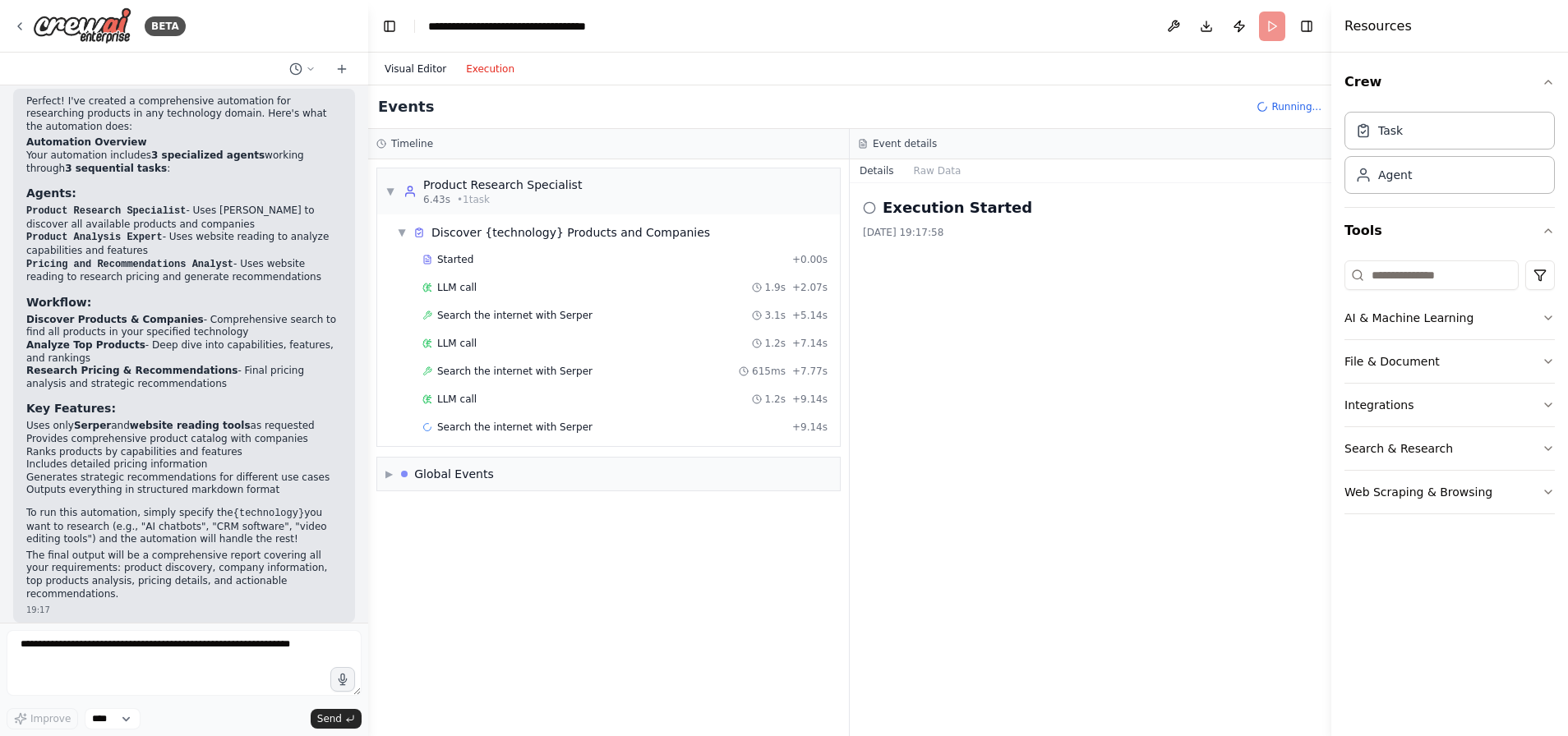
click at [407, 68] on button "Visual Editor" at bounding box center [415, 69] width 81 height 19
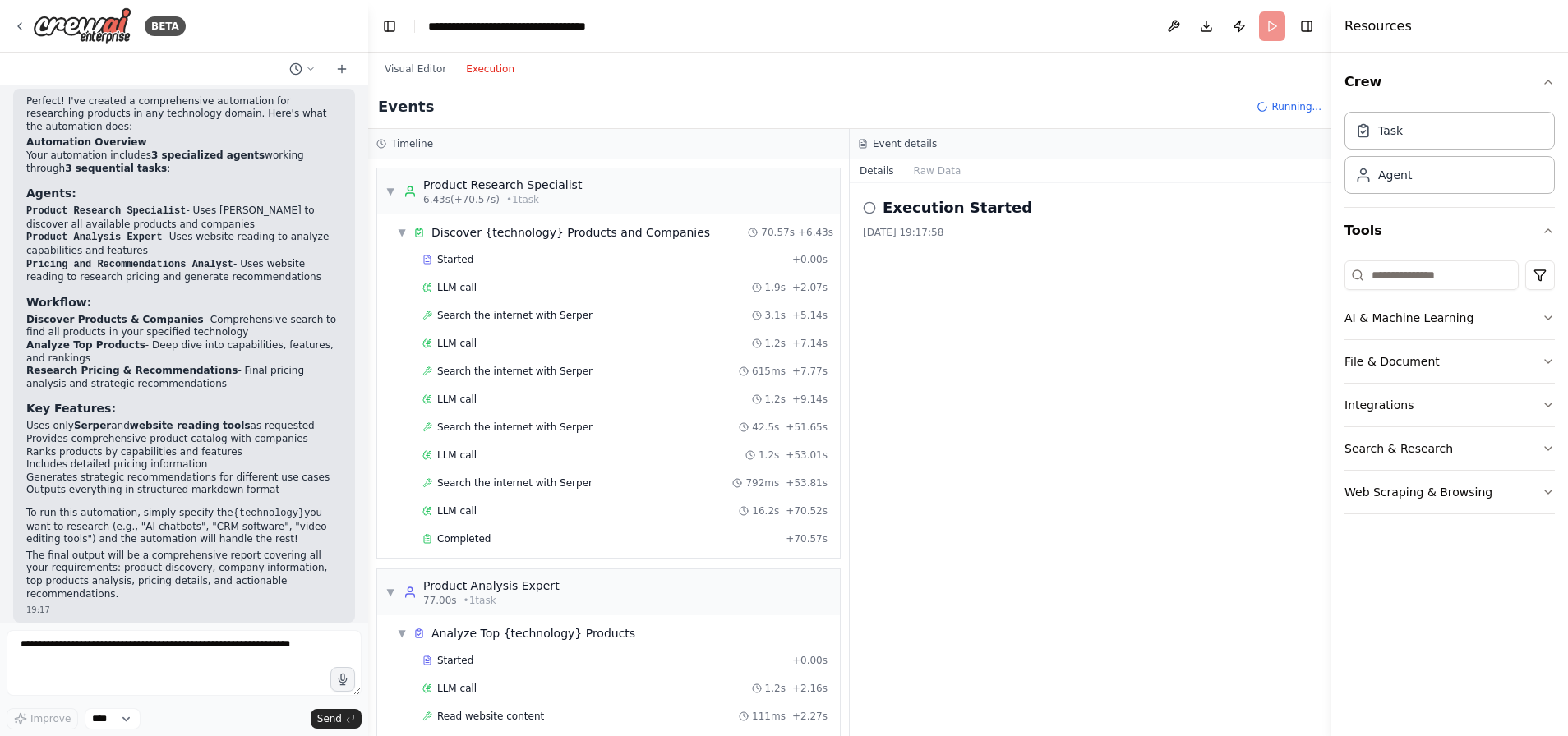
click at [486, 69] on button "Execution" at bounding box center [490, 69] width 69 height 19
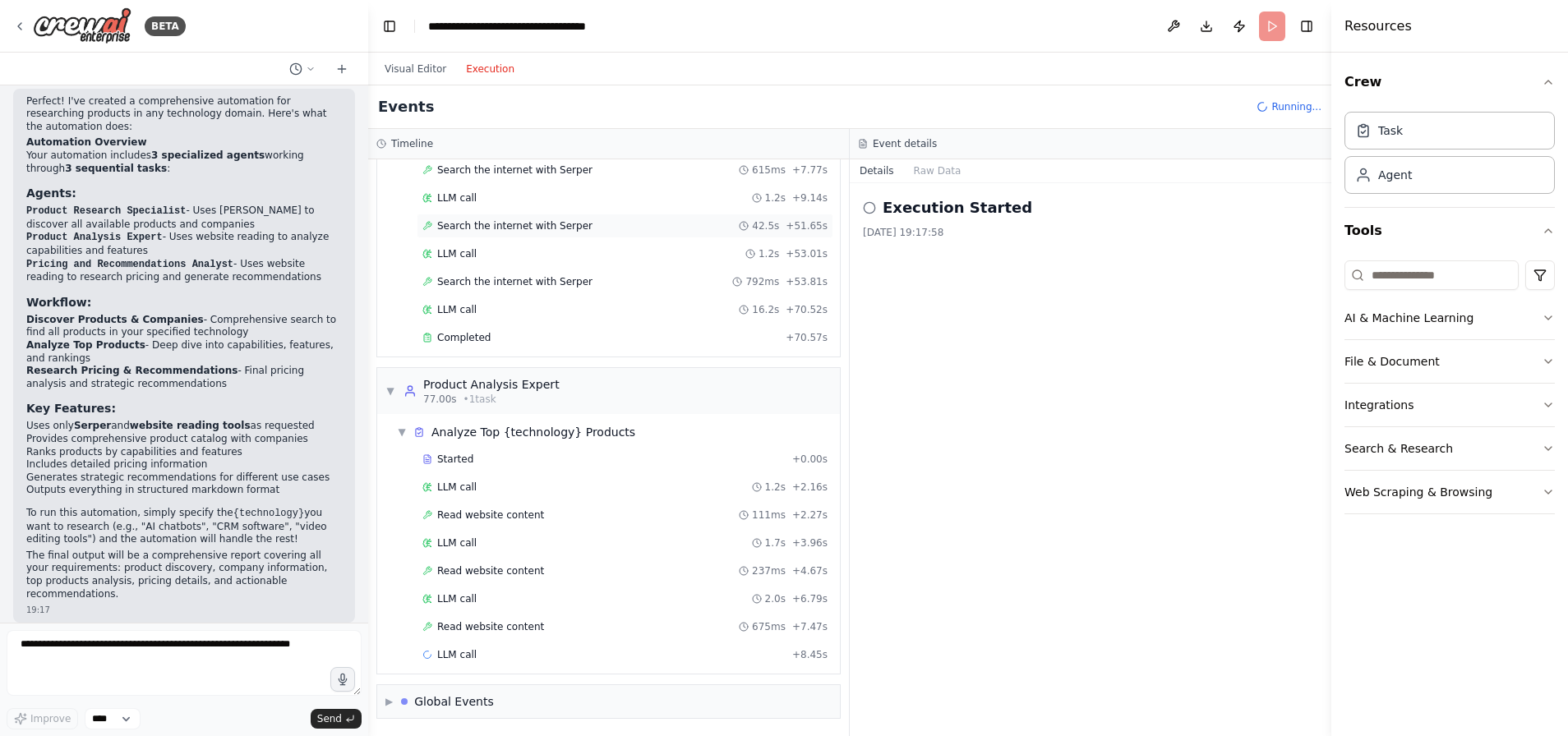
scroll to position [202, 0]
click at [388, 699] on span "▶" at bounding box center [388, 700] width 8 height 14
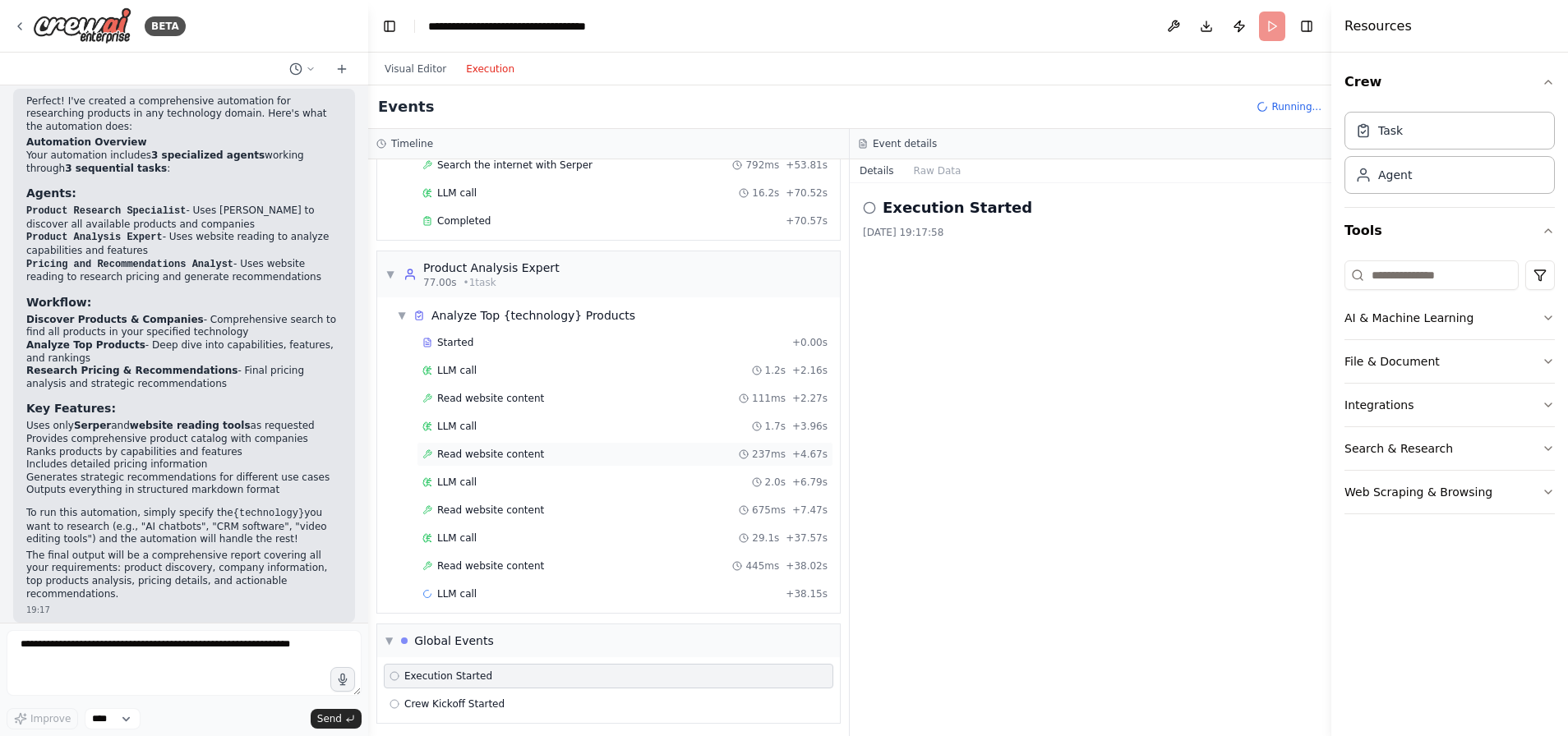
scroll to position [324, 0]
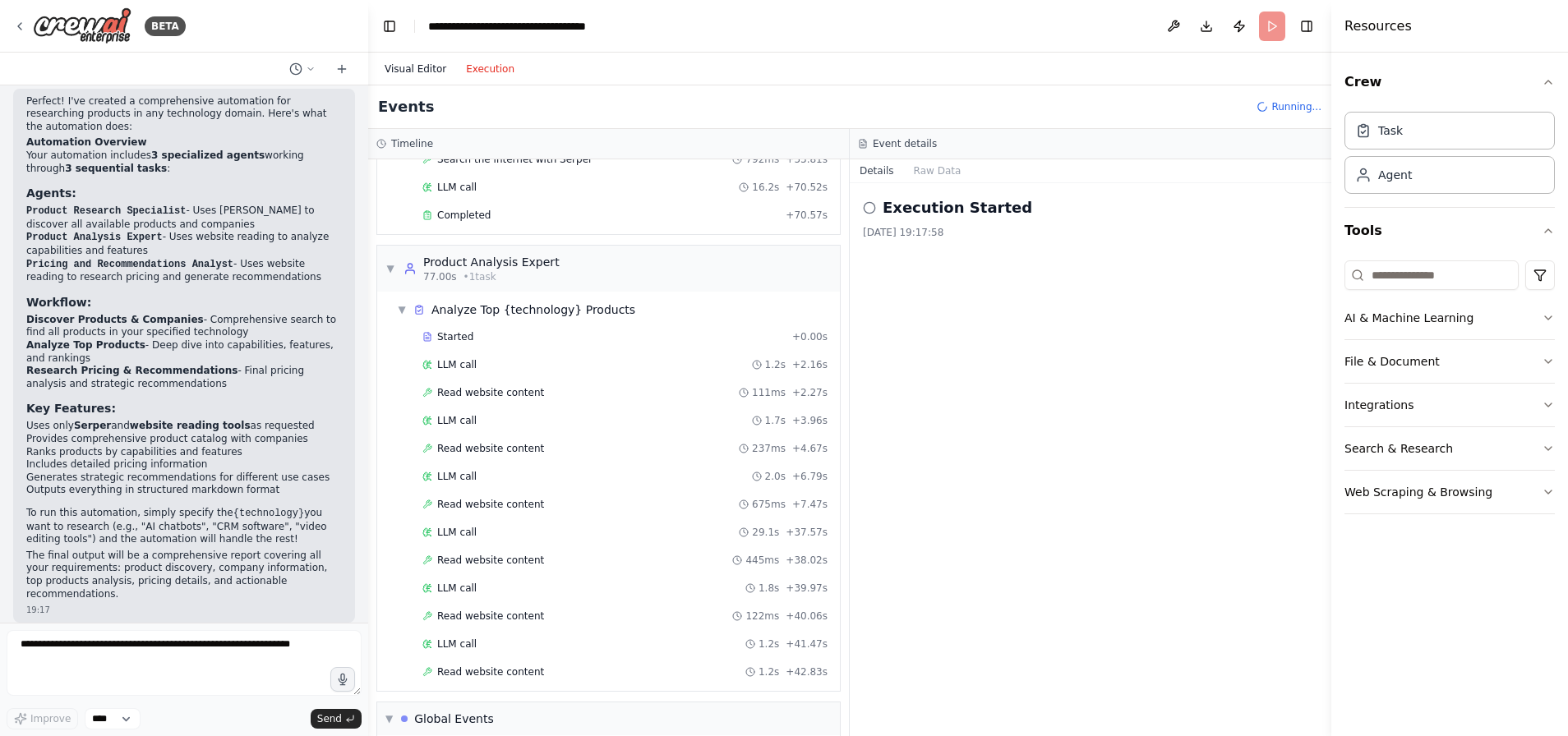
click at [430, 69] on button "Visual Editor" at bounding box center [415, 69] width 81 height 19
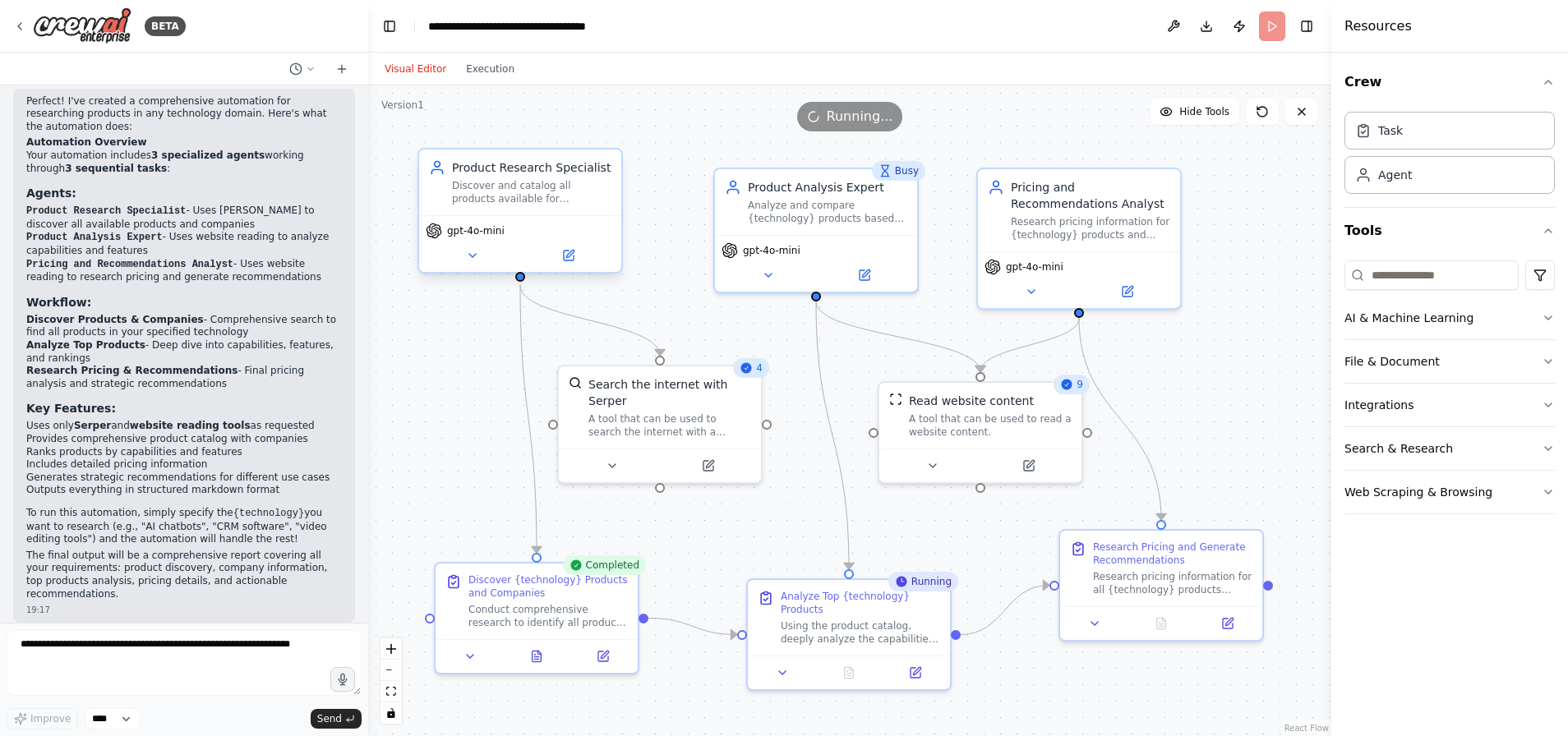
click at [496, 190] on div "Discover and catalog all products available for {technology}, including identif…" at bounding box center [531, 192] width 159 height 26
click at [472, 261] on icon at bounding box center [473, 255] width 14 height 14
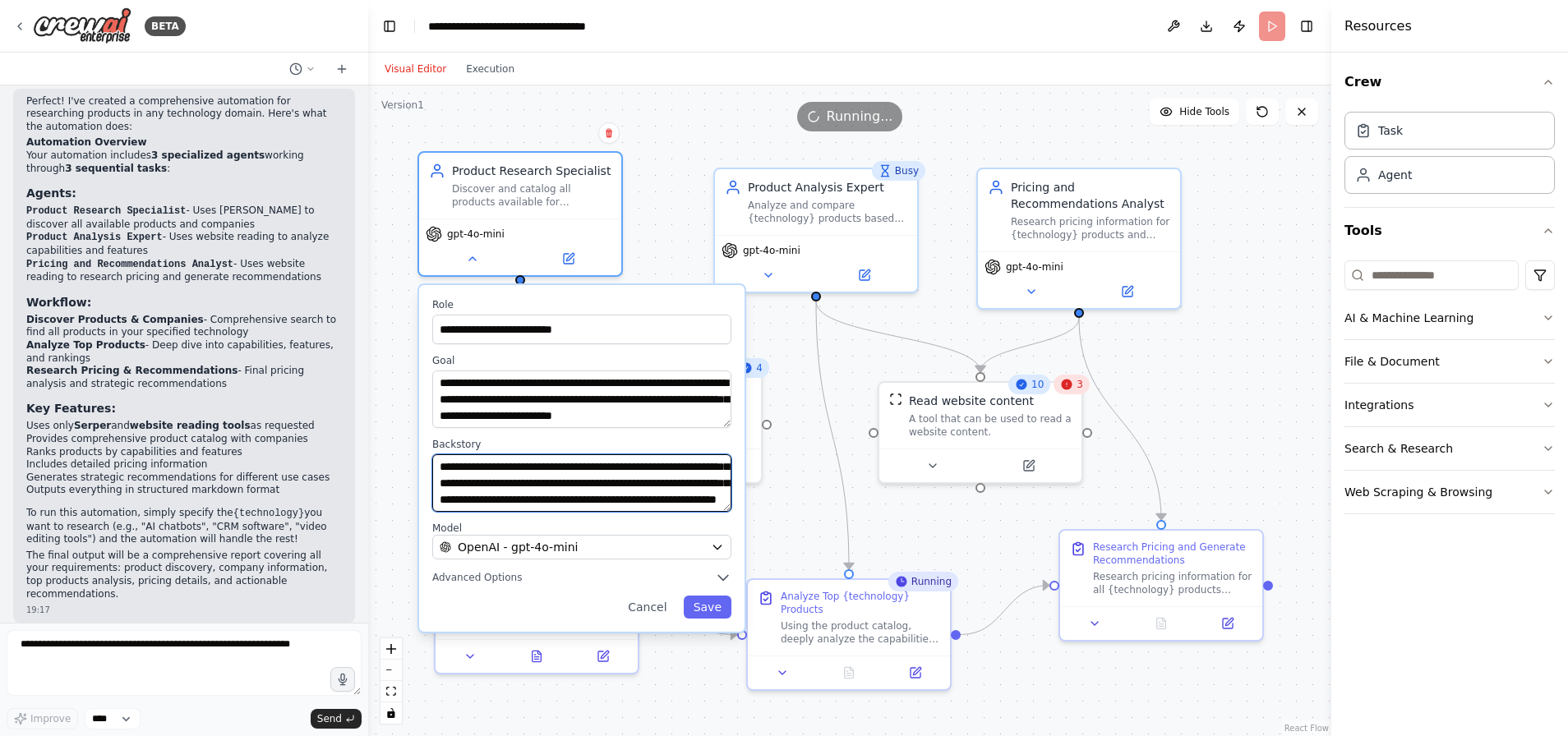
scroll to position [82, 0]
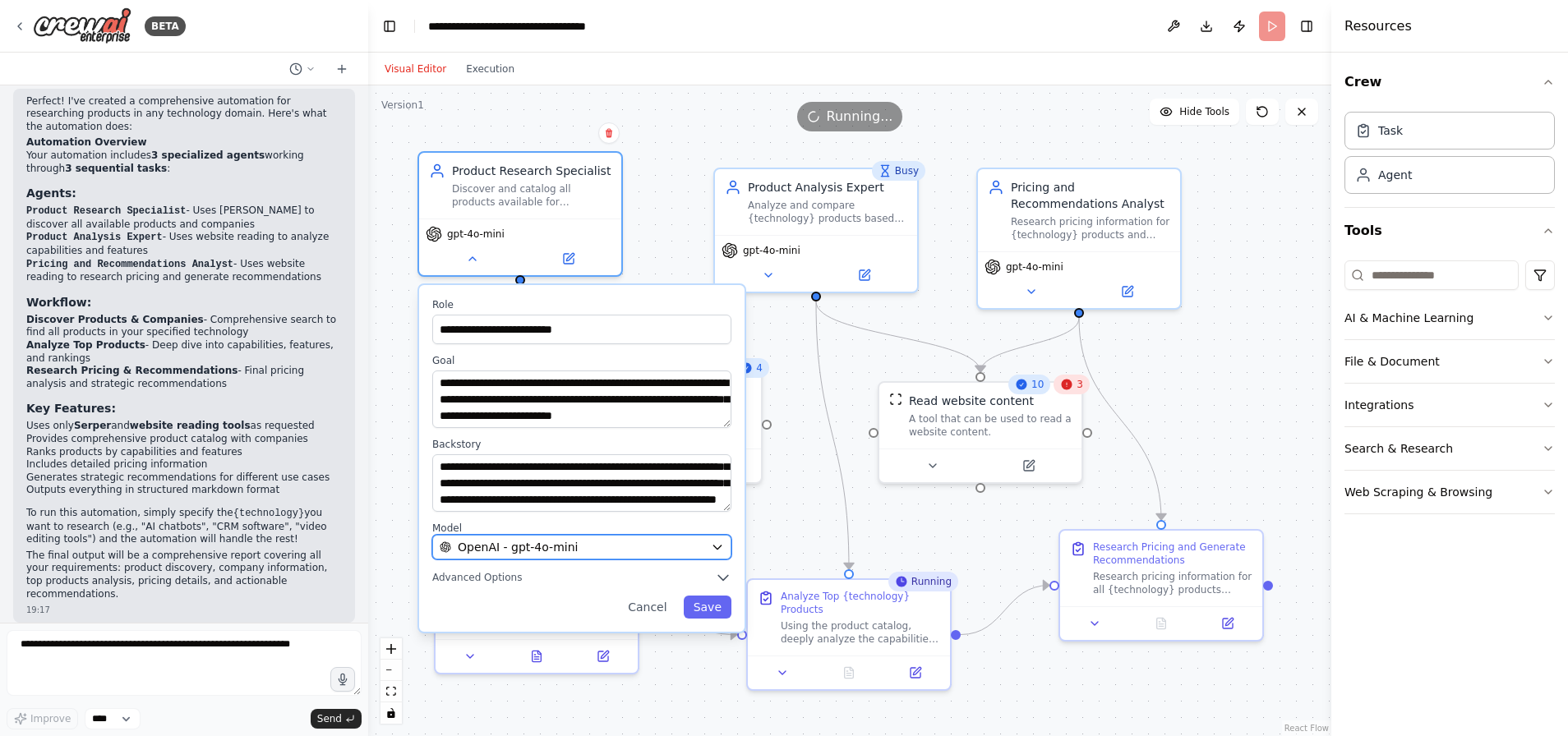
click at [720, 547] on icon "button" at bounding box center [718, 547] width 14 height 14
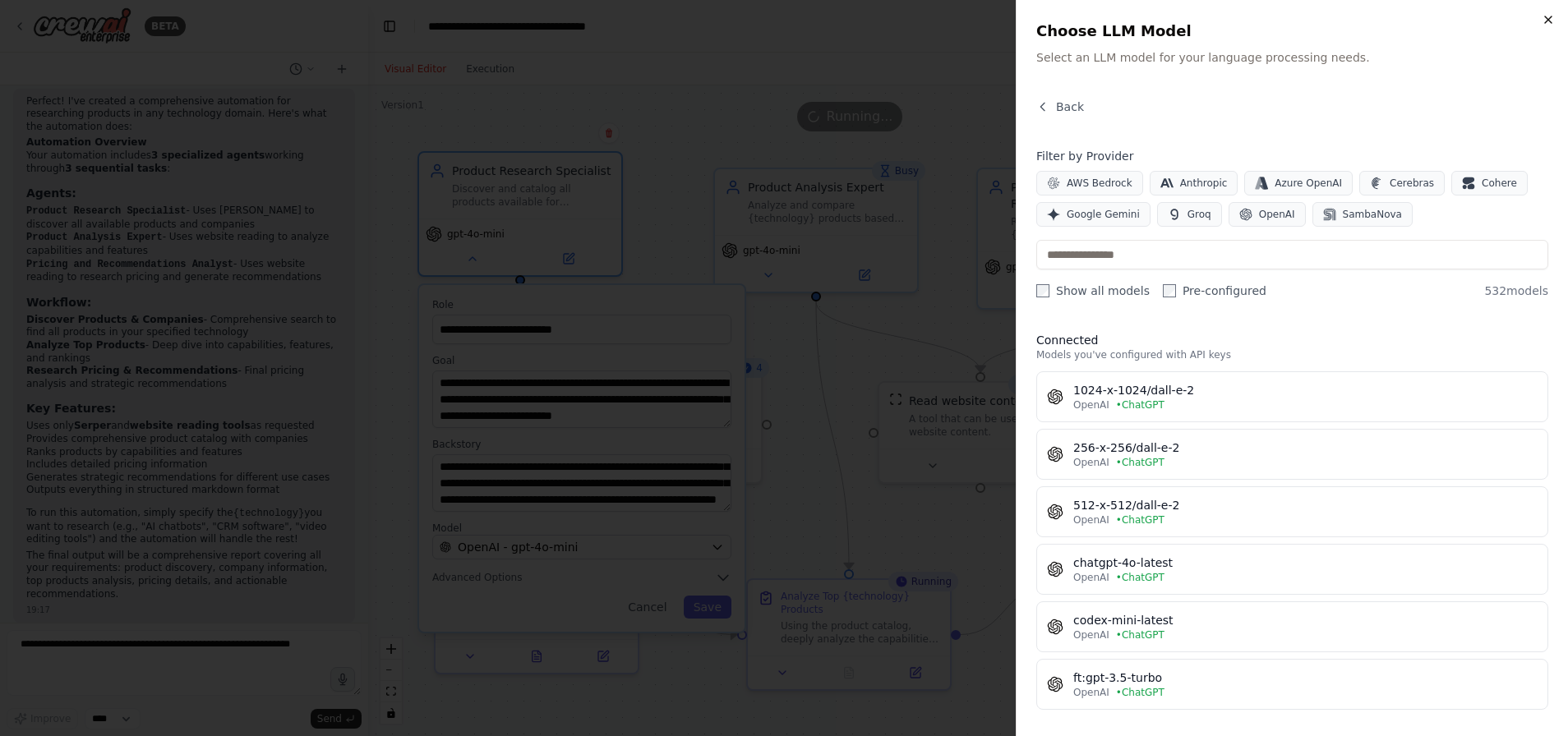
click at [1547, 14] on icon "button" at bounding box center [1548, 20] width 14 height 14
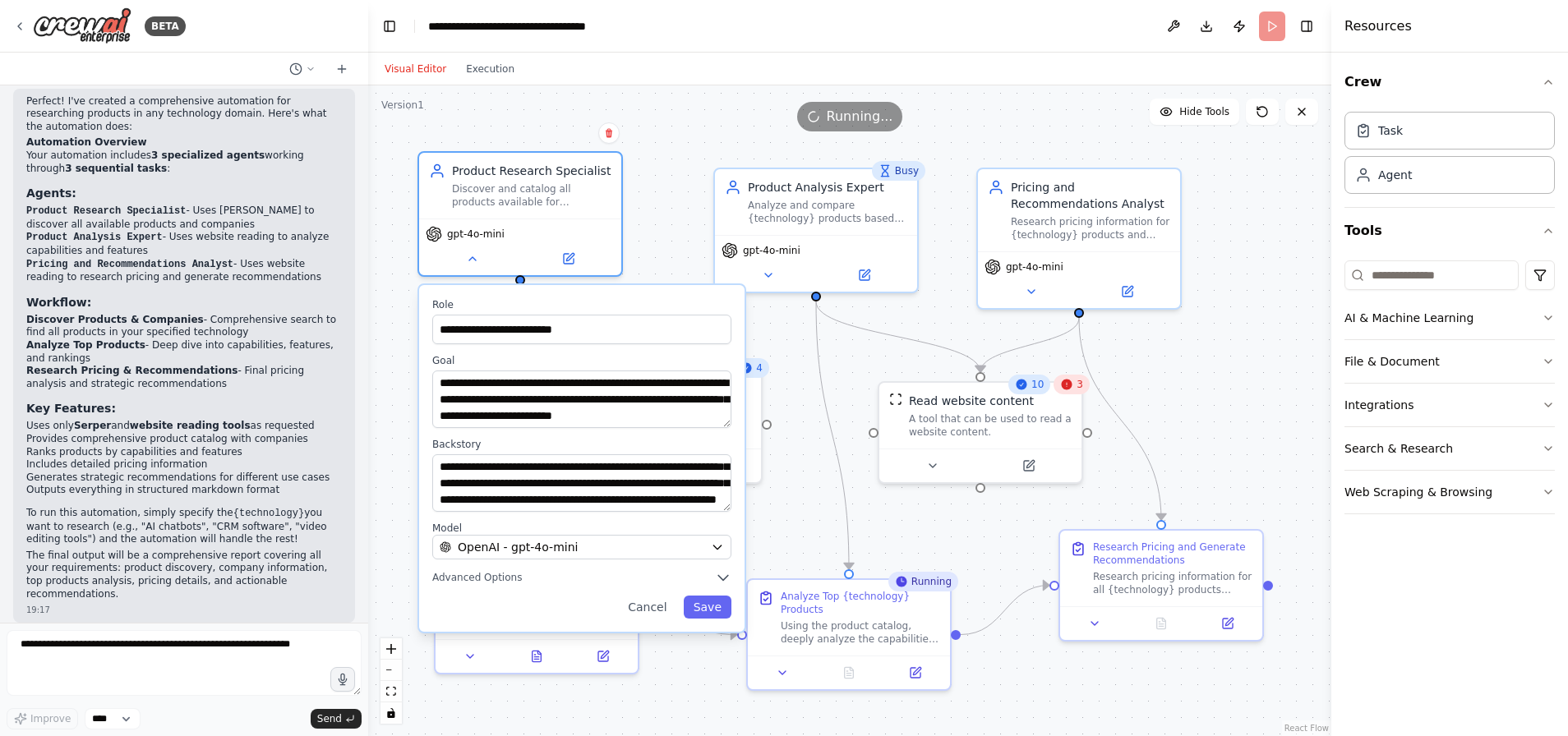
click at [701, 141] on div ".deletable-edge-delete-btn { width: 20px; height: 20px; border: 0px solid #ffff…" at bounding box center [850, 410] width 963 height 651
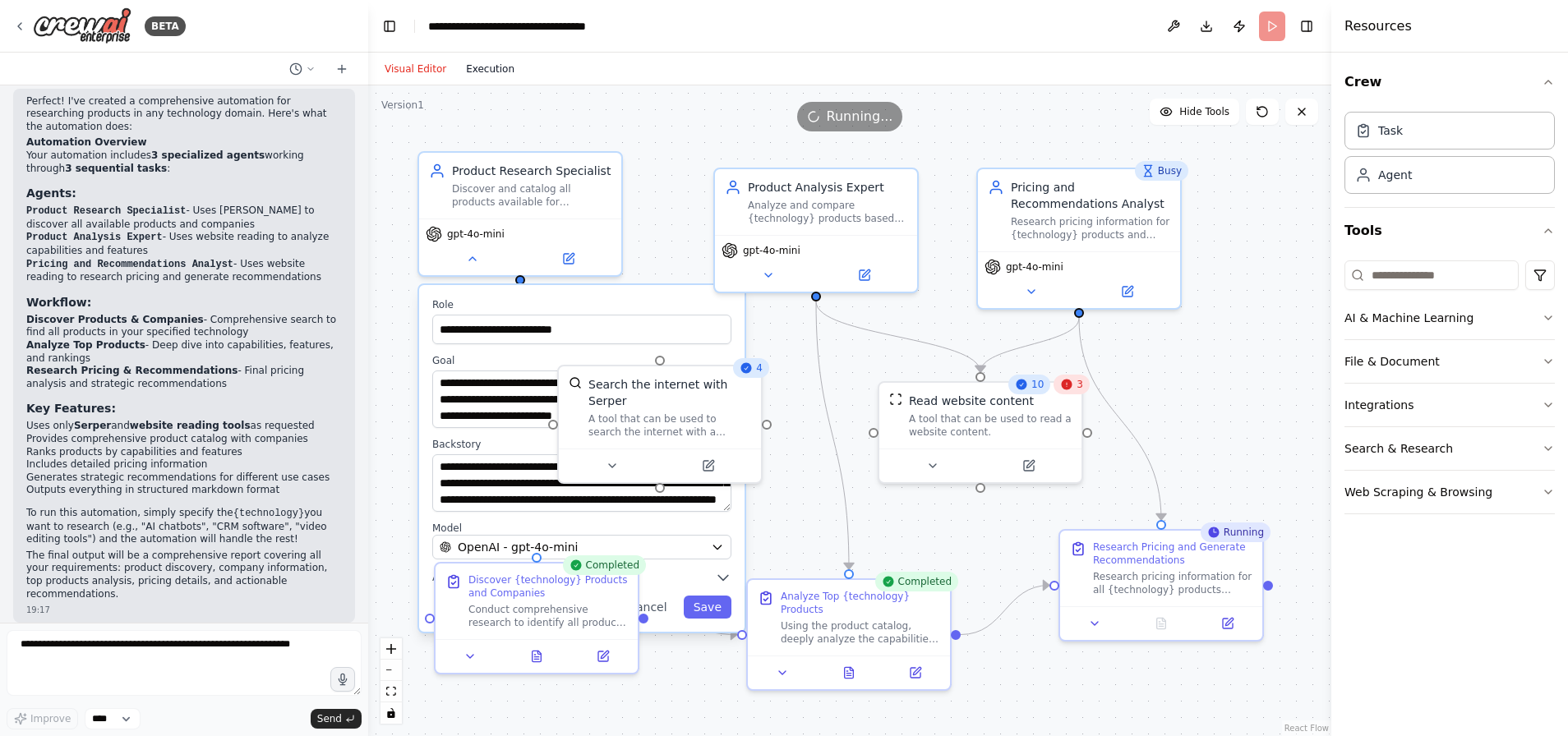
click at [495, 65] on button "Execution" at bounding box center [490, 69] width 69 height 19
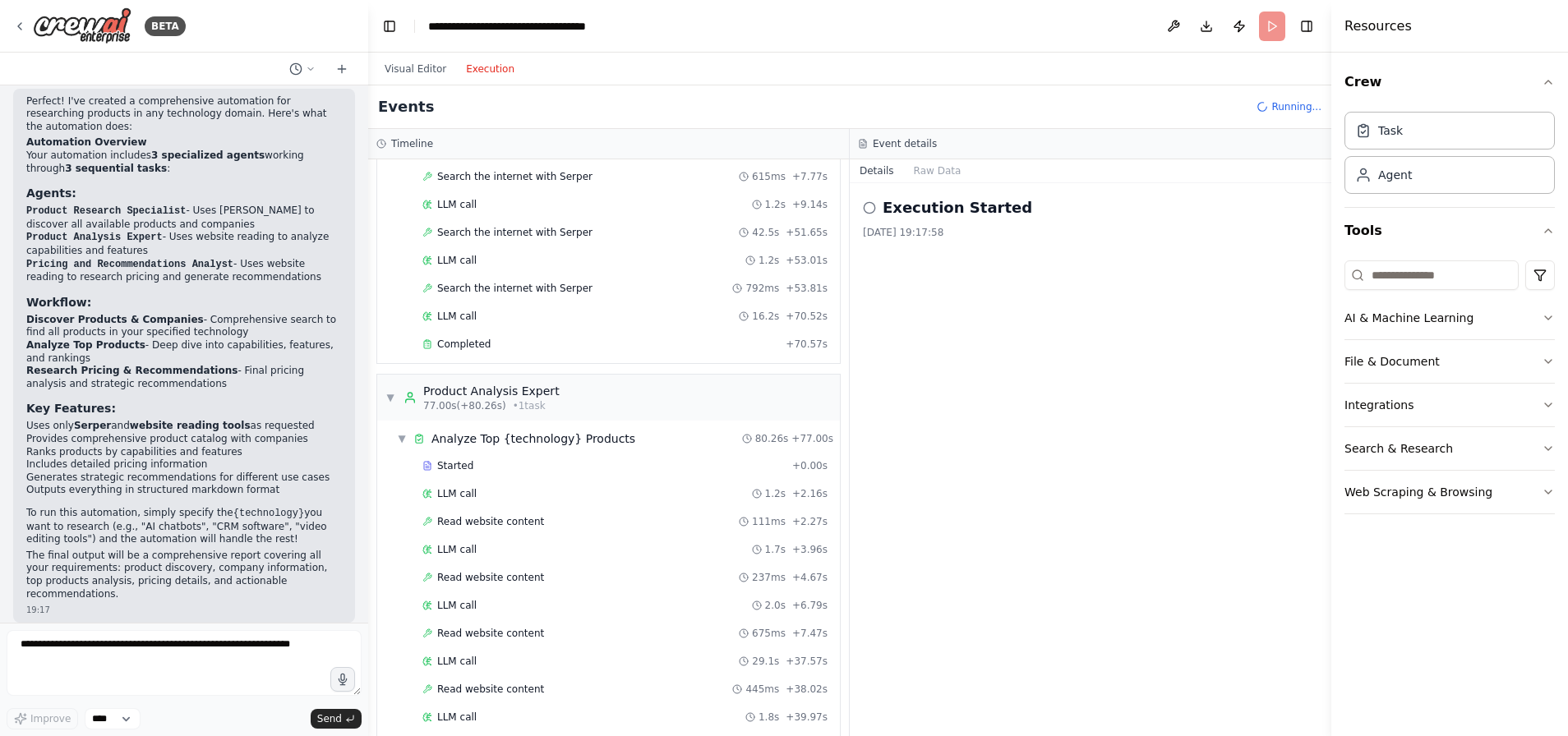
scroll to position [0, 0]
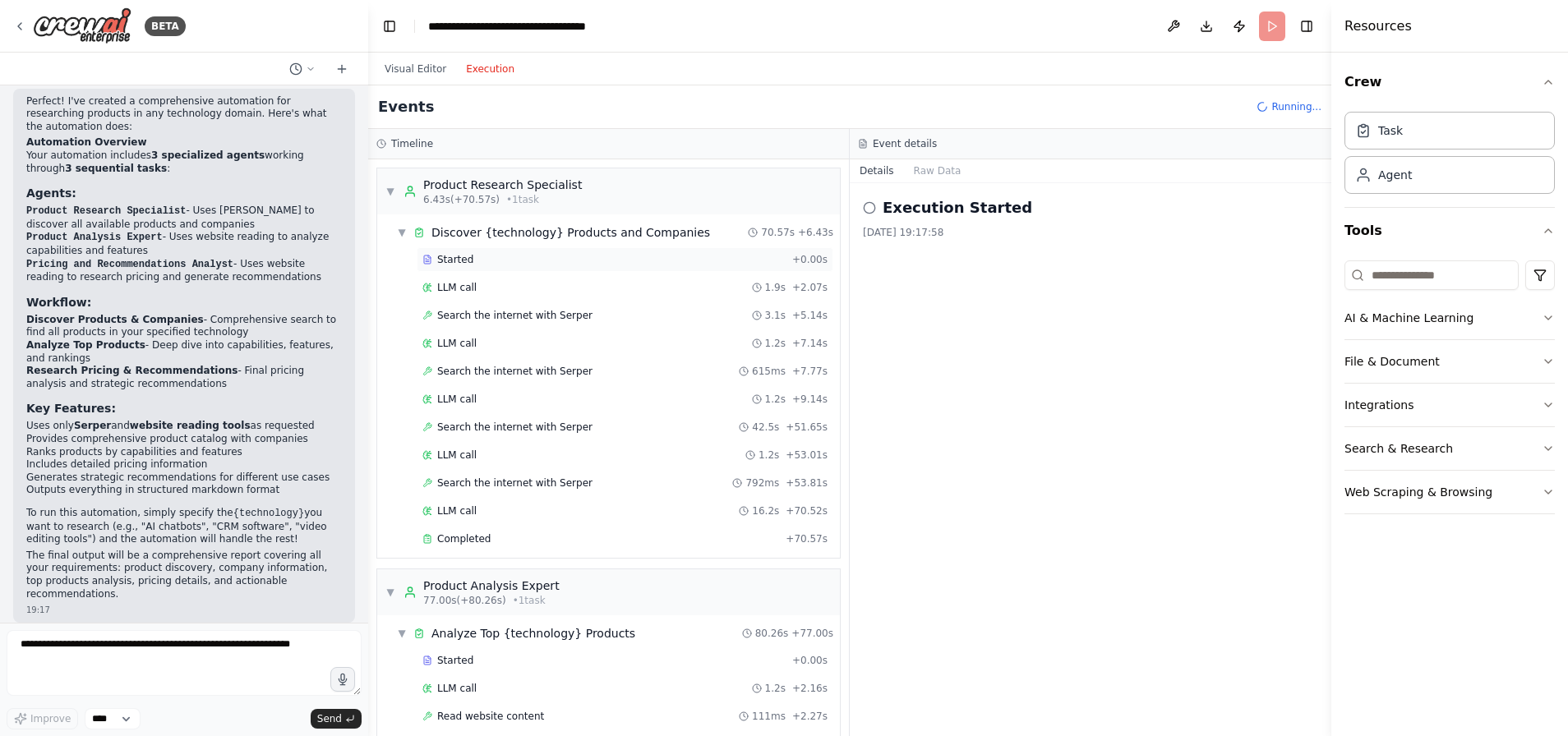
click at [462, 254] on span "Started" at bounding box center [455, 260] width 36 height 14
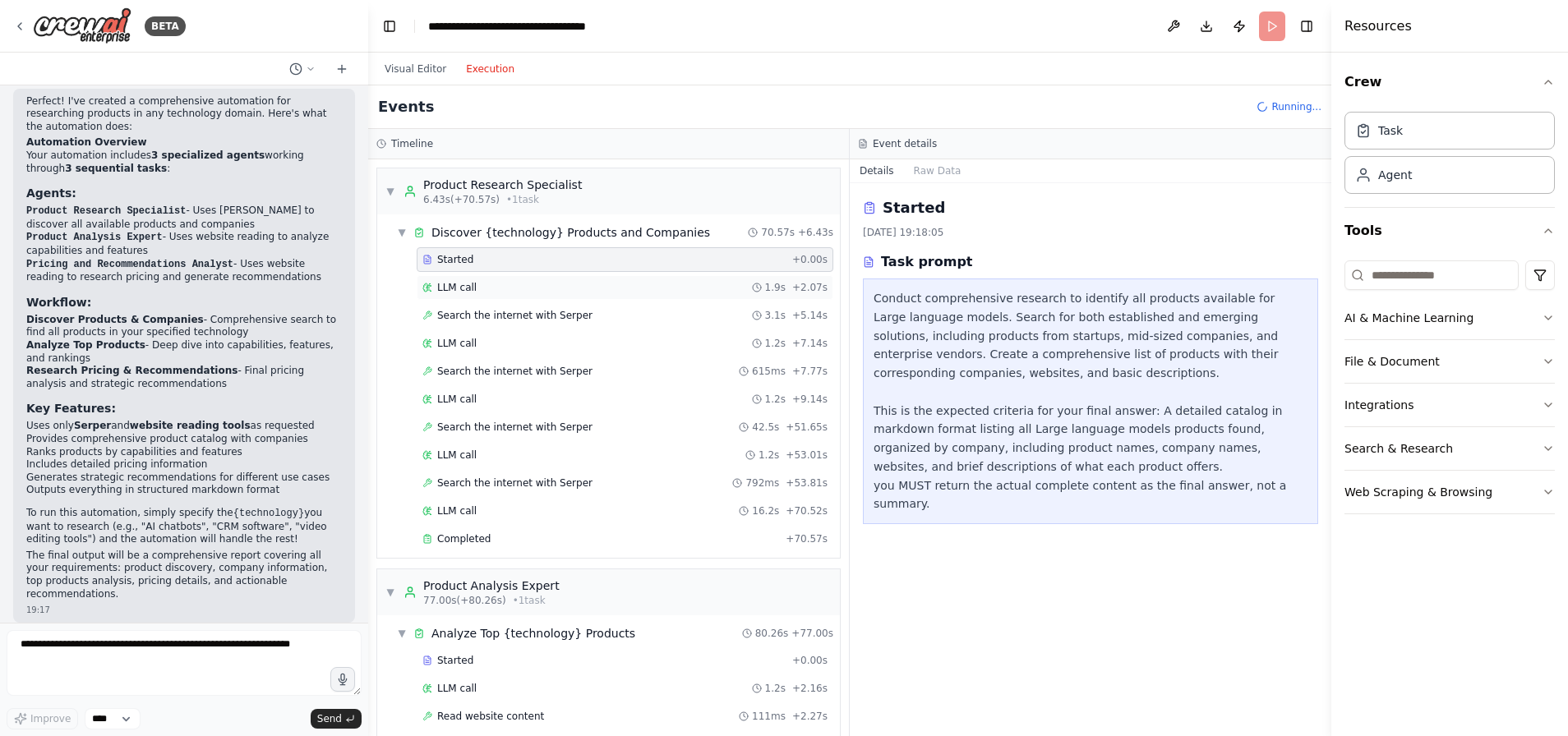
click at [532, 287] on div "LLM call 1.9s + 2.07s" at bounding box center [624, 288] width 405 height 14
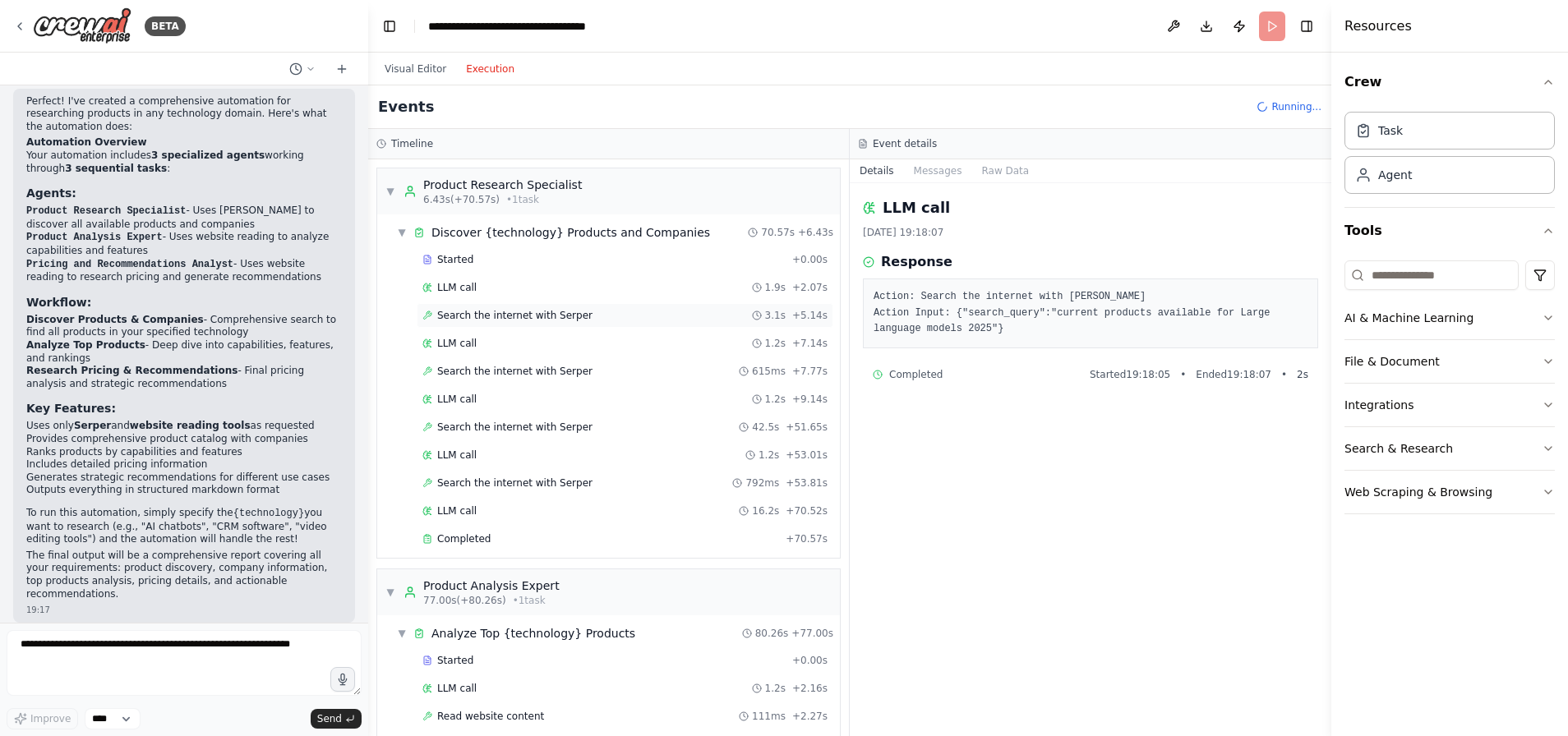
click at [608, 314] on div "Search the internet with Serper 3.1s + 5.14s" at bounding box center [624, 316] width 405 height 14
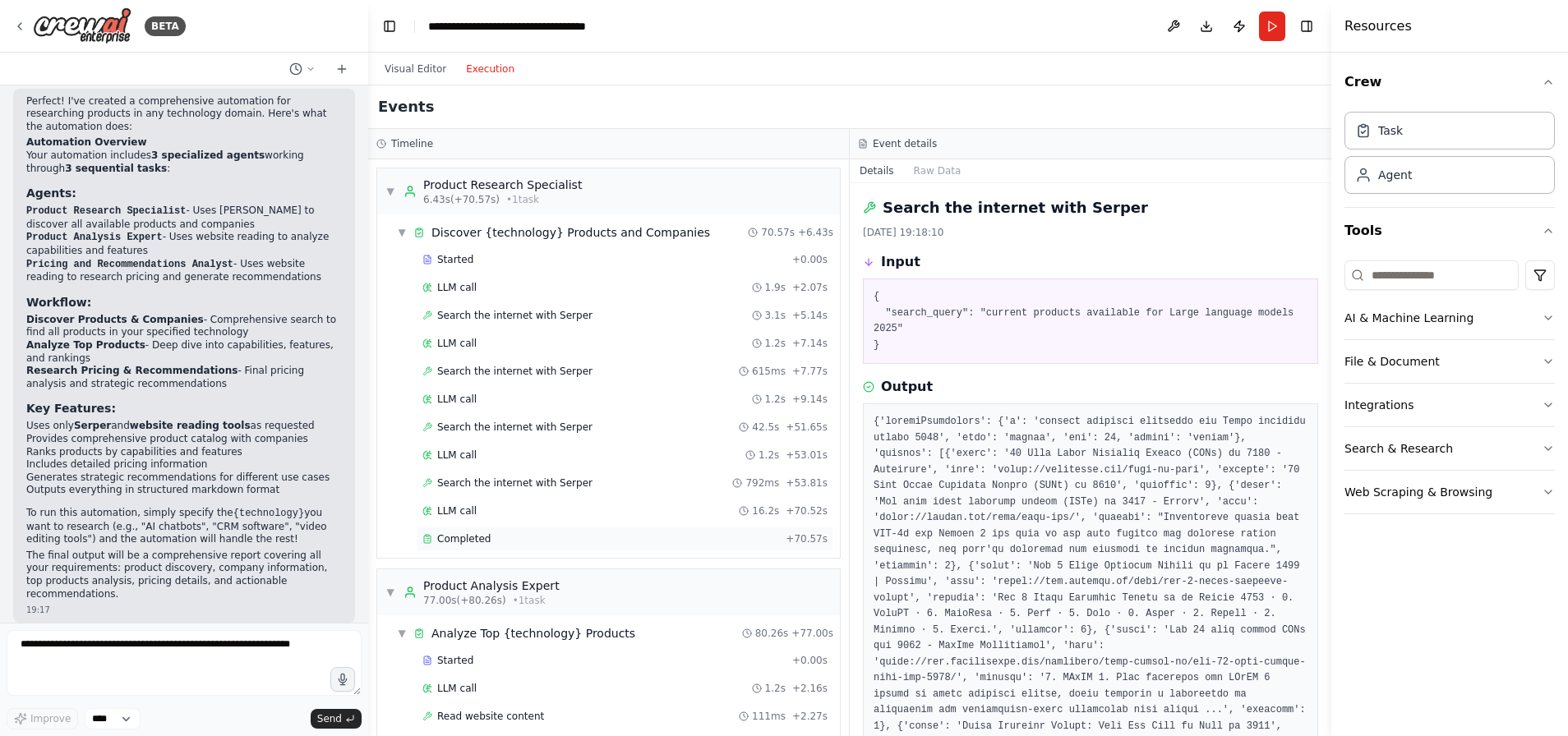
click at [489, 543] on div "Completed" at bounding box center [600, 539] width 356 height 14
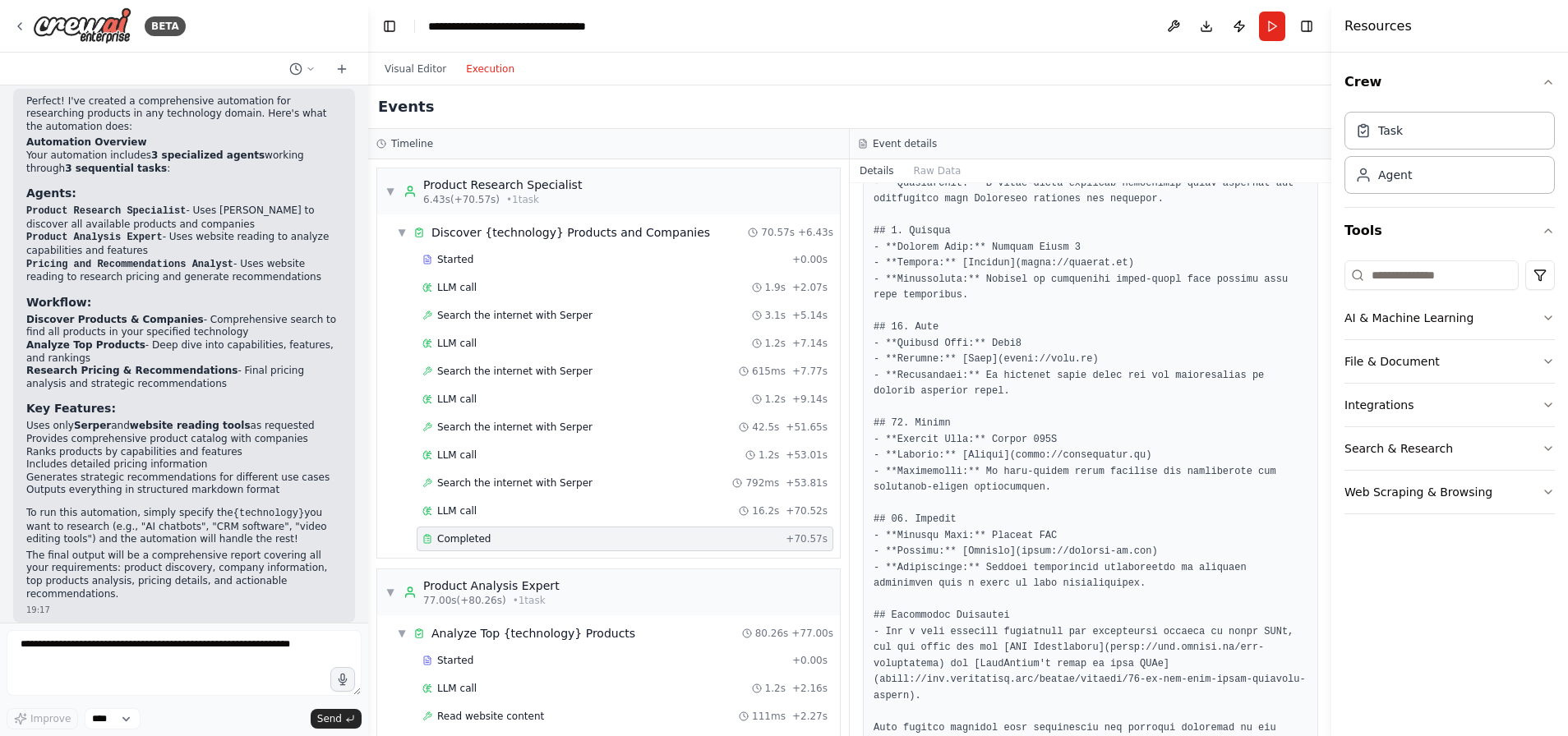
scroll to position [920, 0]
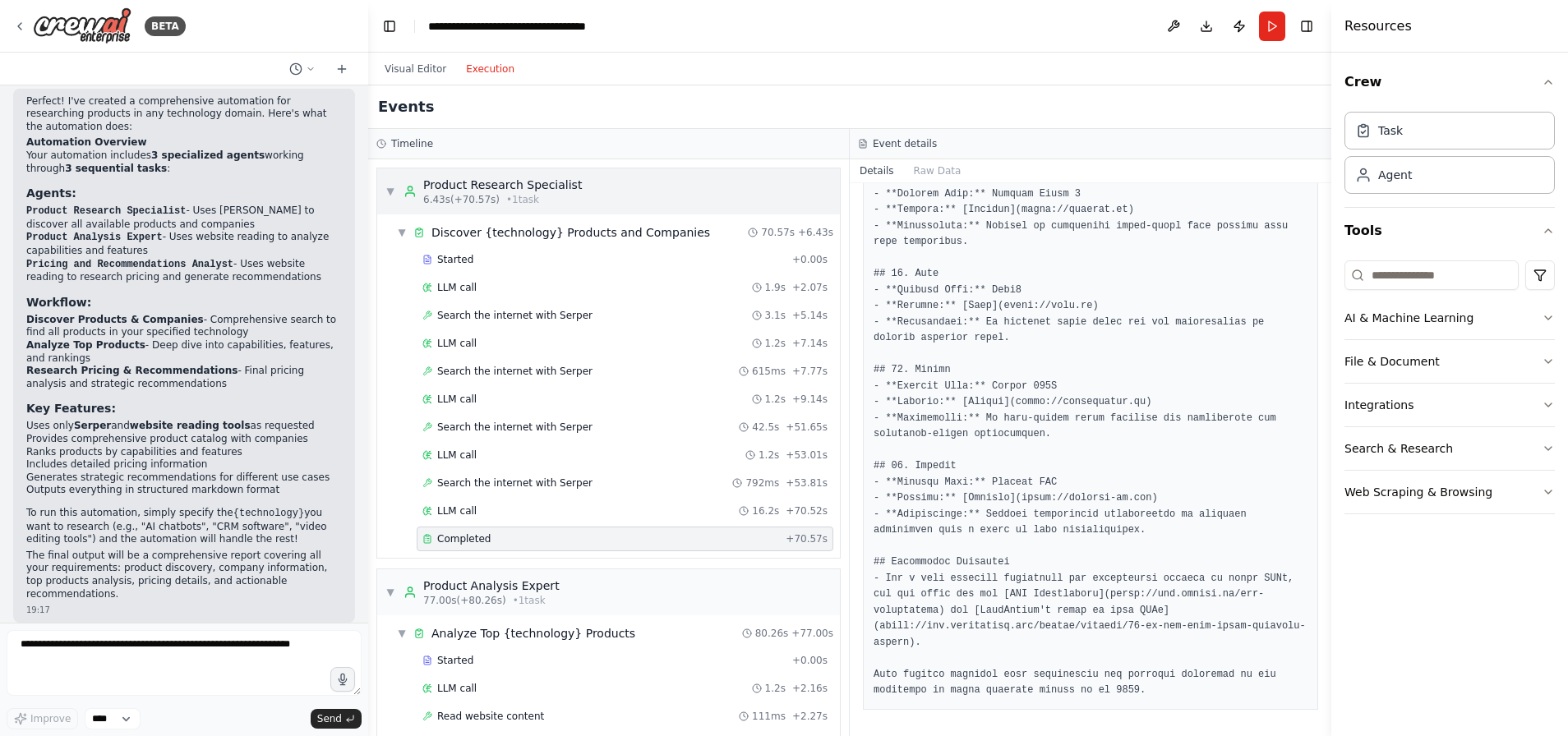
click at [391, 189] on span "▼" at bounding box center [390, 191] width 10 height 14
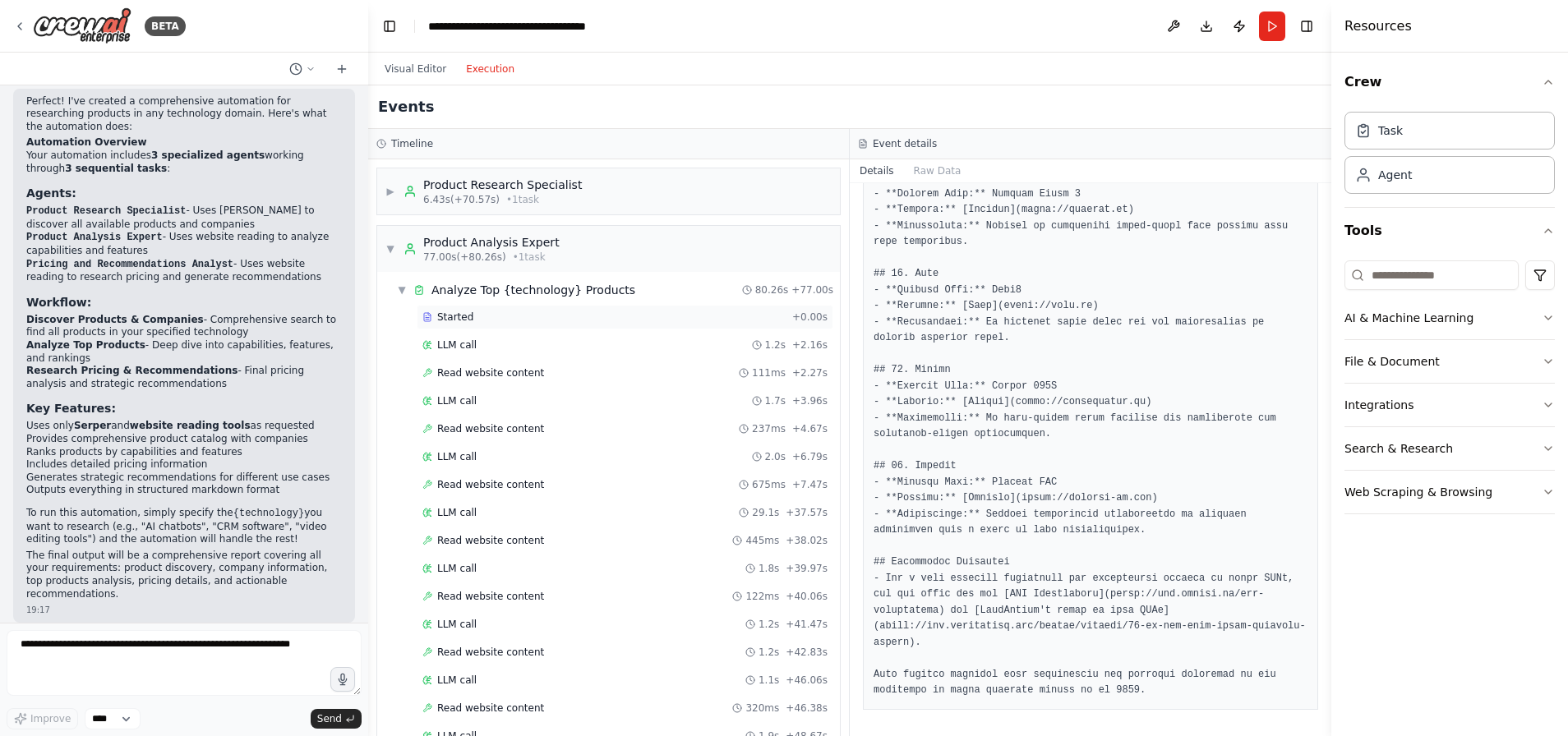
click at [454, 316] on span "Started" at bounding box center [455, 317] width 36 height 14
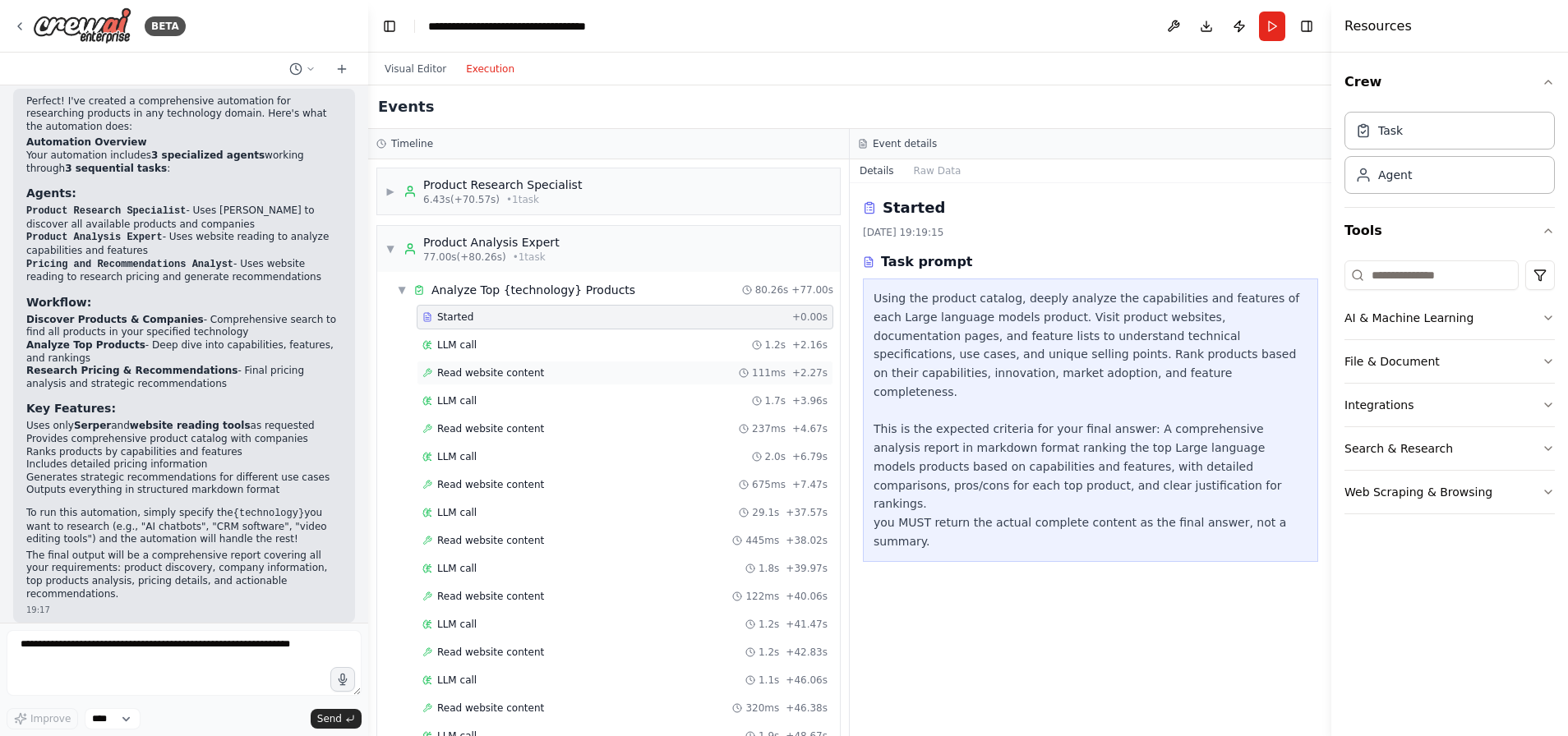
click at [466, 370] on span "Read website content" at bounding box center [491, 373] width 107 height 14
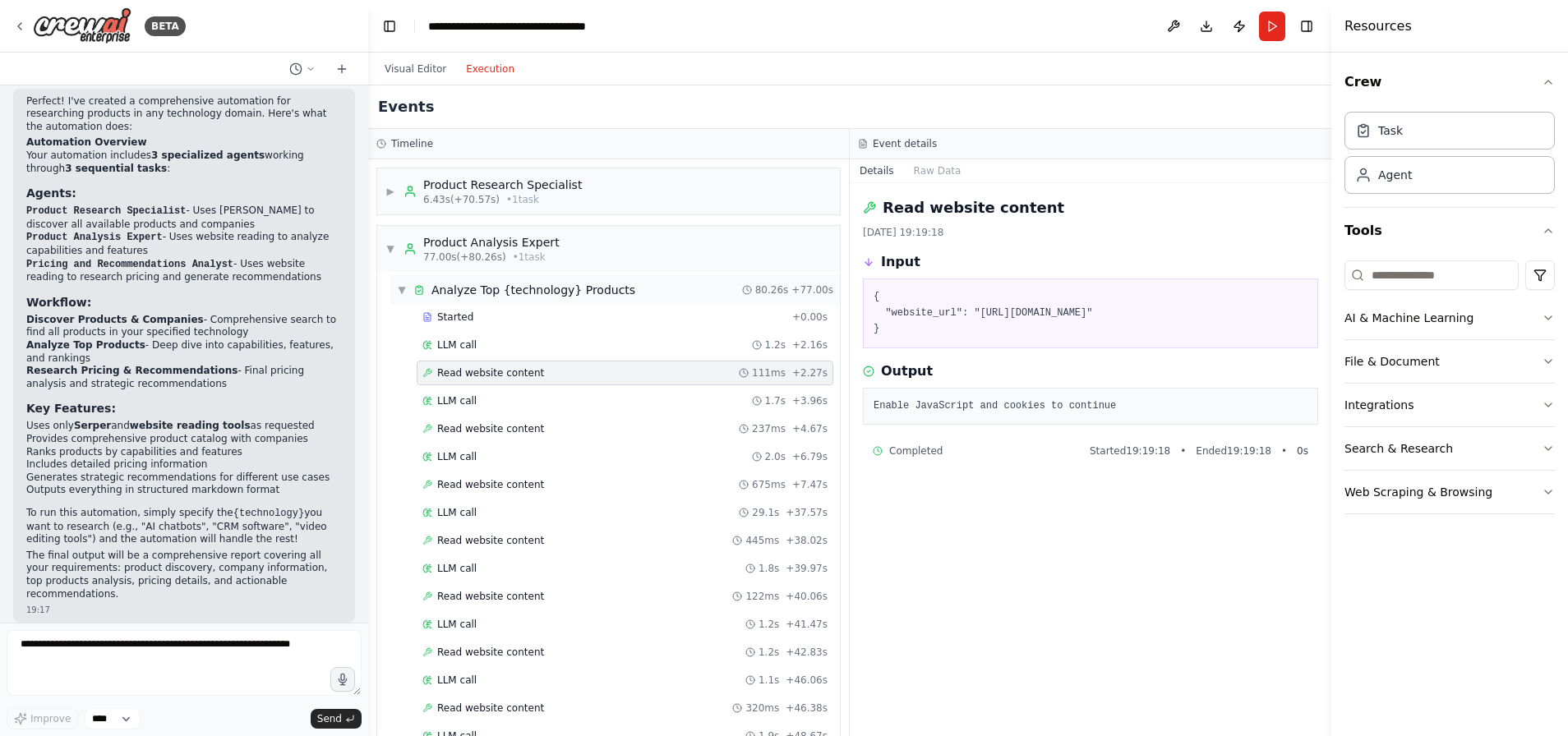
click at [401, 293] on span "▼" at bounding box center [402, 290] width 10 height 14
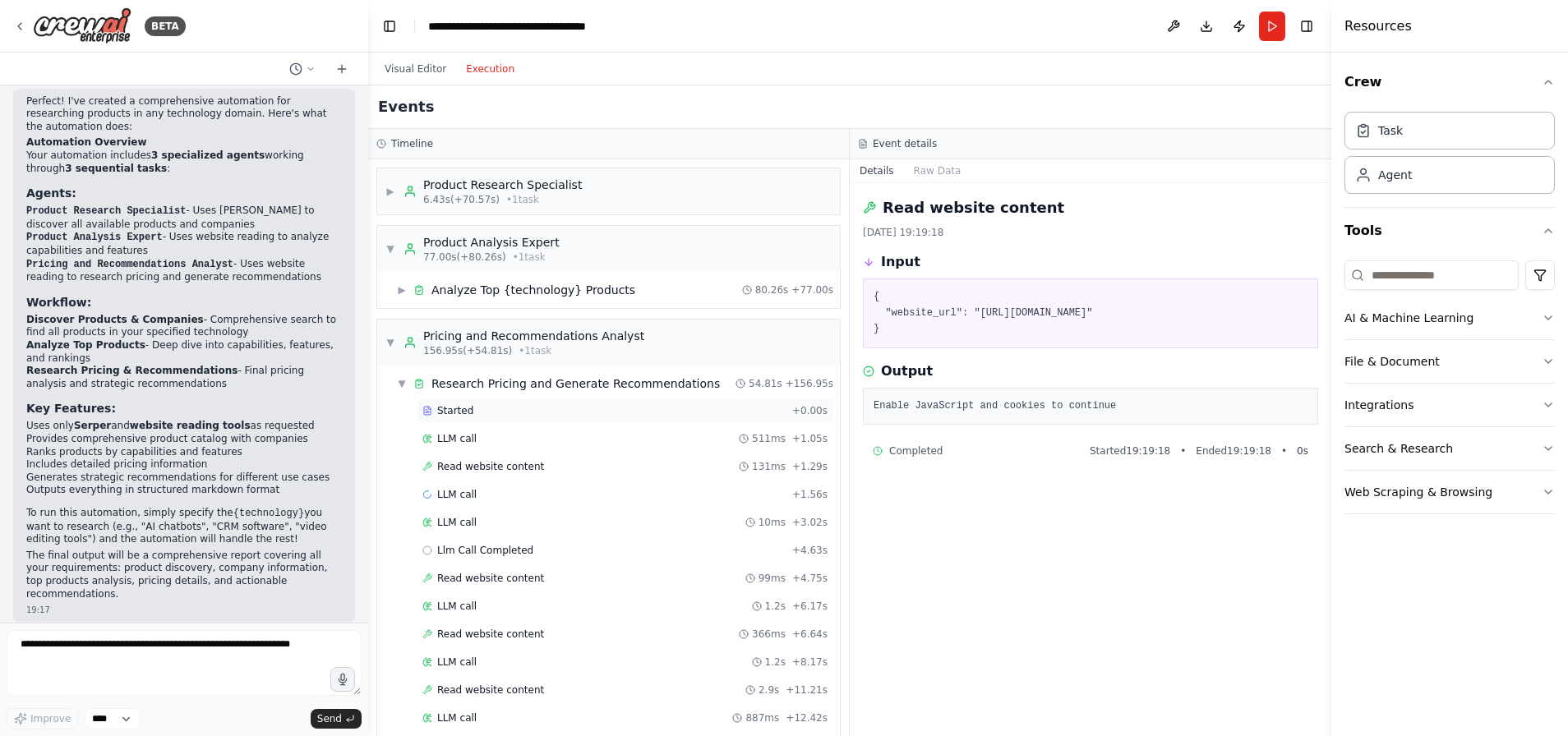
click at [487, 404] on div "Started" at bounding box center [603, 411] width 363 height 14
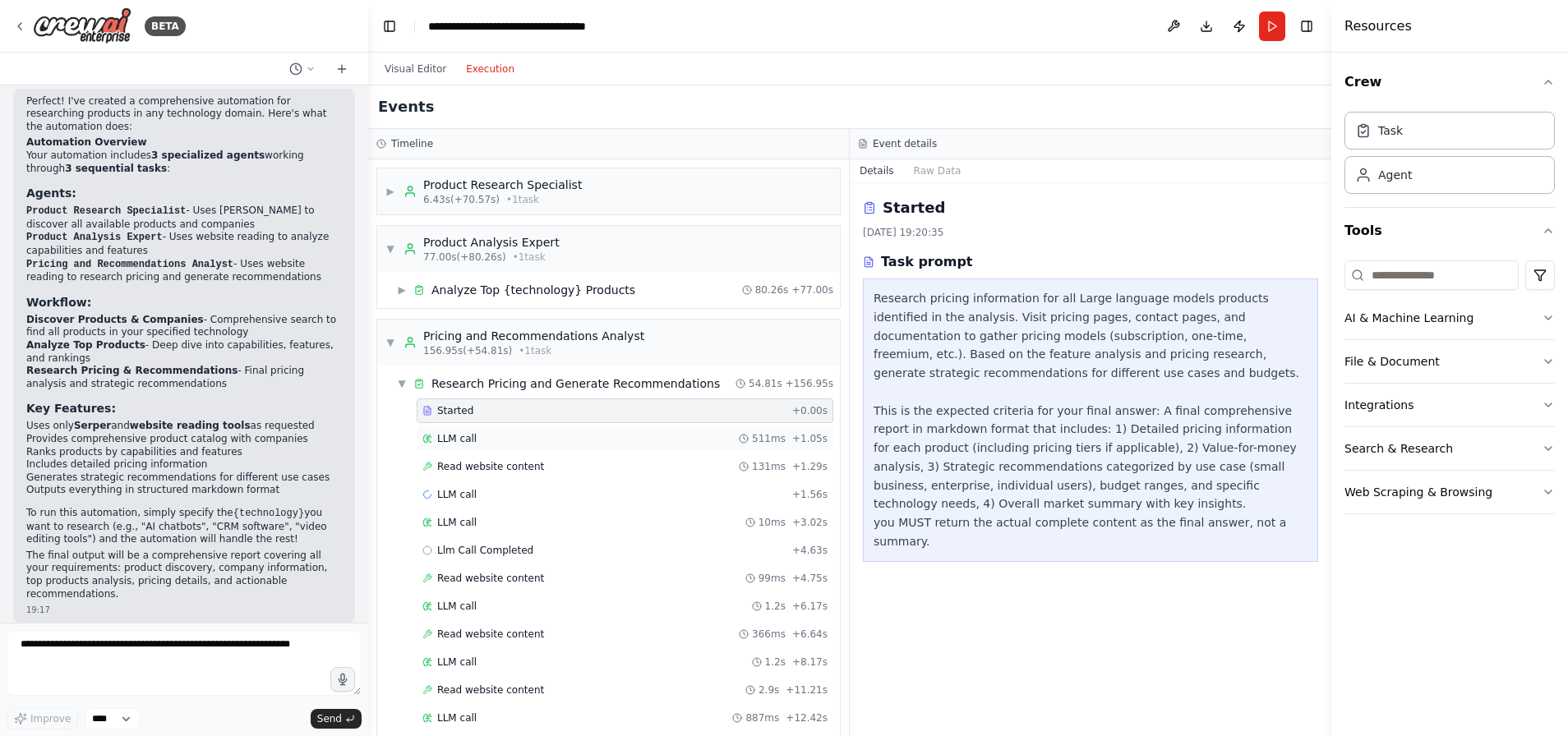
click at [520, 432] on div "LLM call 511ms + 1.05s" at bounding box center [624, 439] width 405 height 14
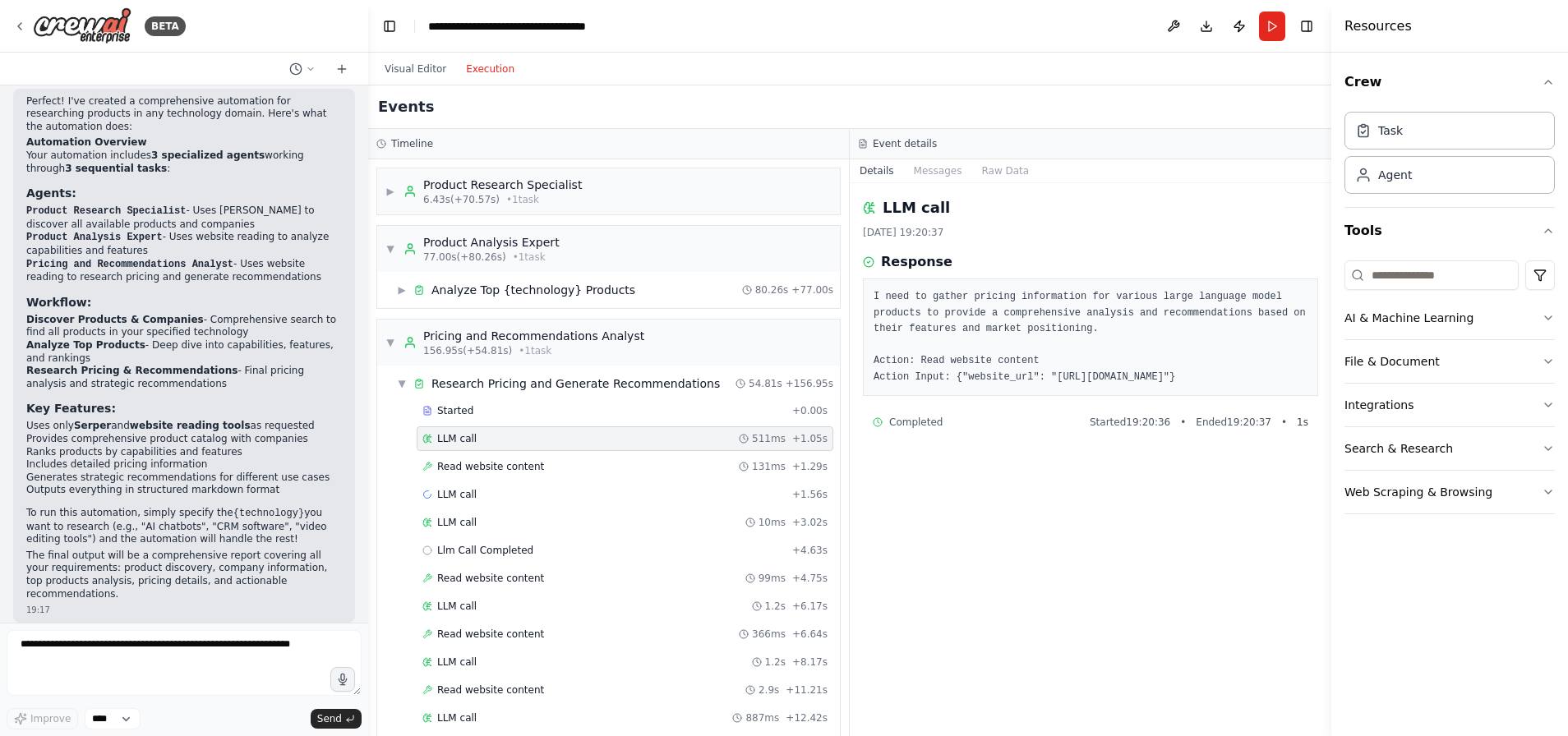
click at [518, 440] on div "LLM call 511ms + 1.05s" at bounding box center [624, 439] width 405 height 14
click at [547, 464] on div "Read website content 131ms + 1.29s" at bounding box center [624, 467] width 405 height 14
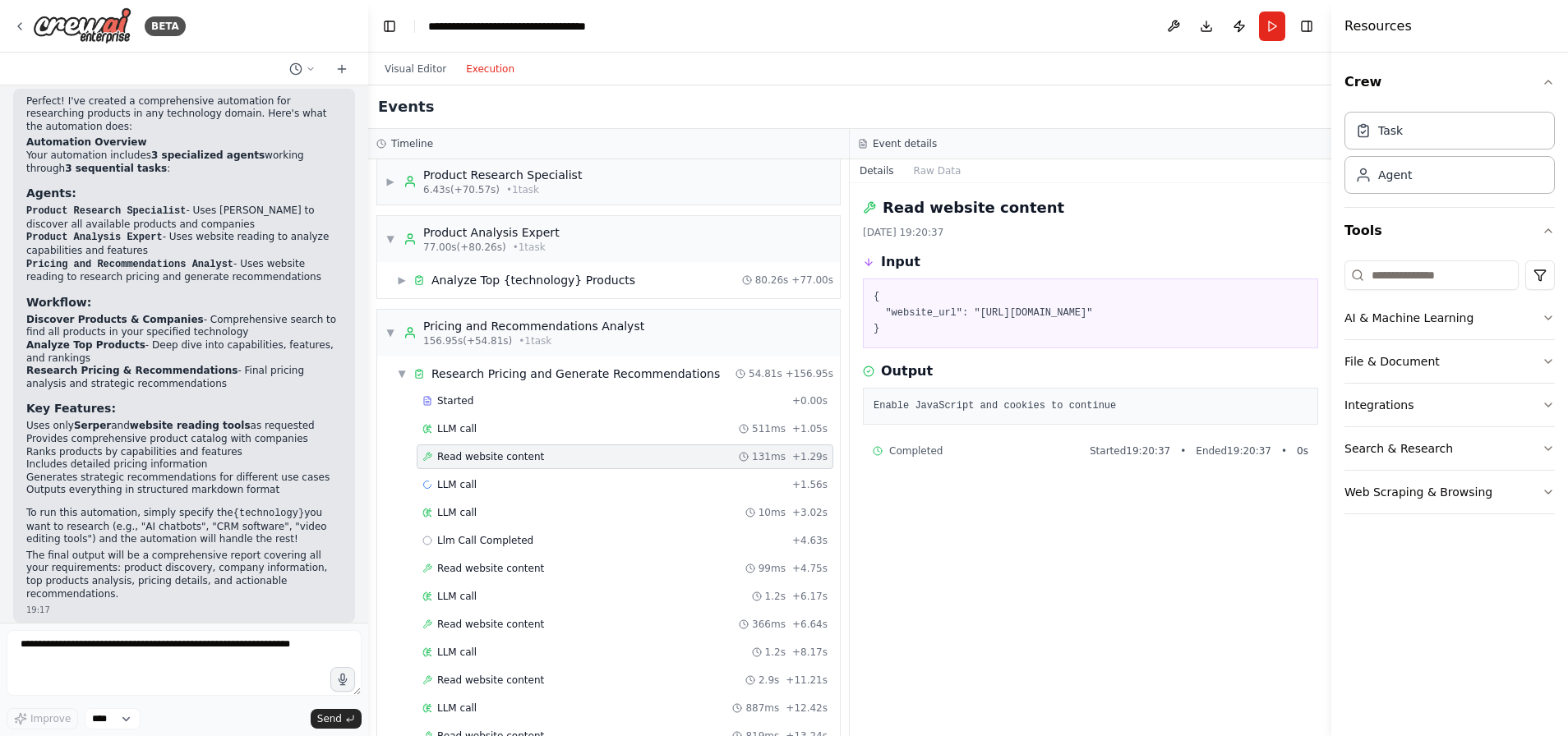
scroll to position [14, 0]
click at [389, 330] on span "▼" at bounding box center [390, 330] width 10 height 14
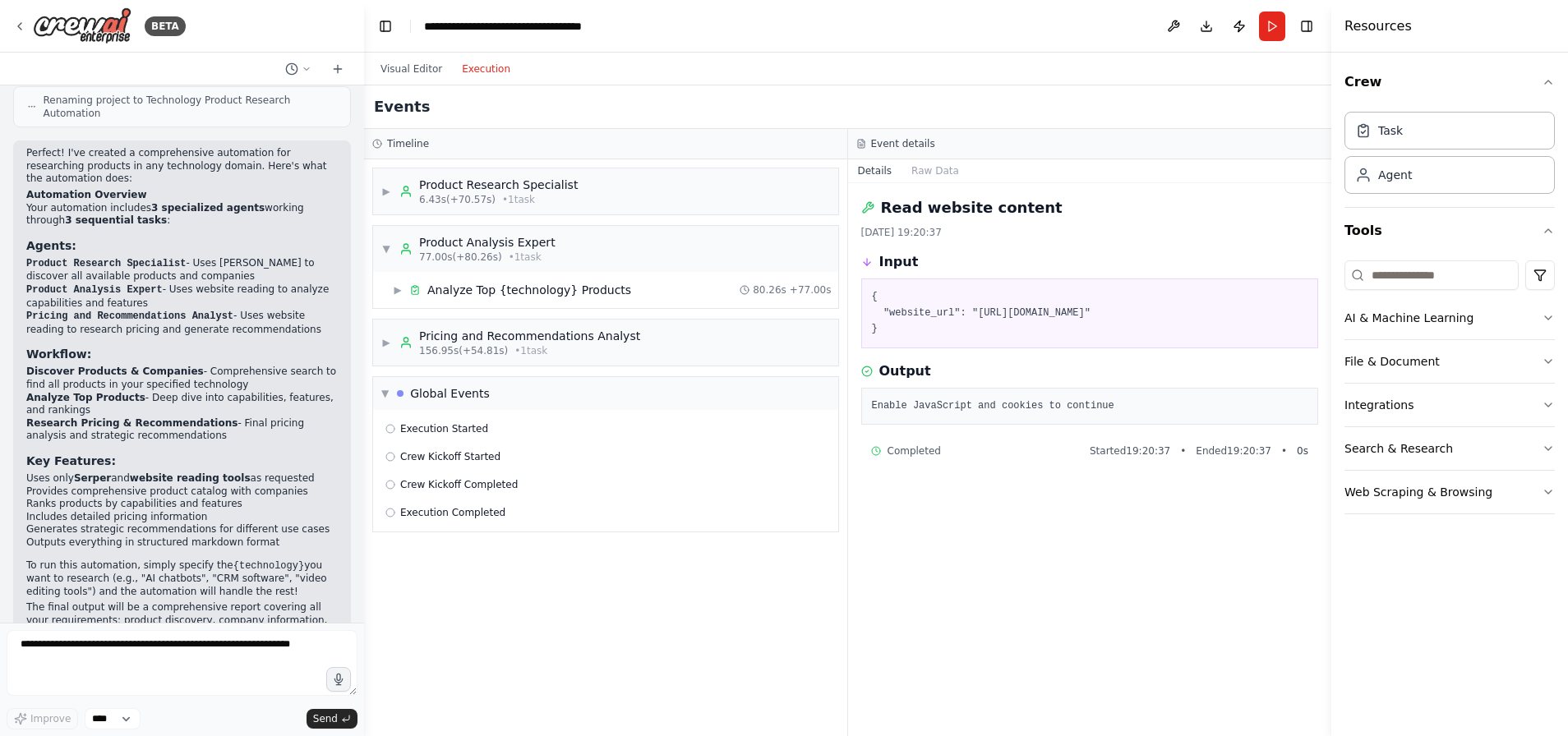
scroll to position [946, 0]
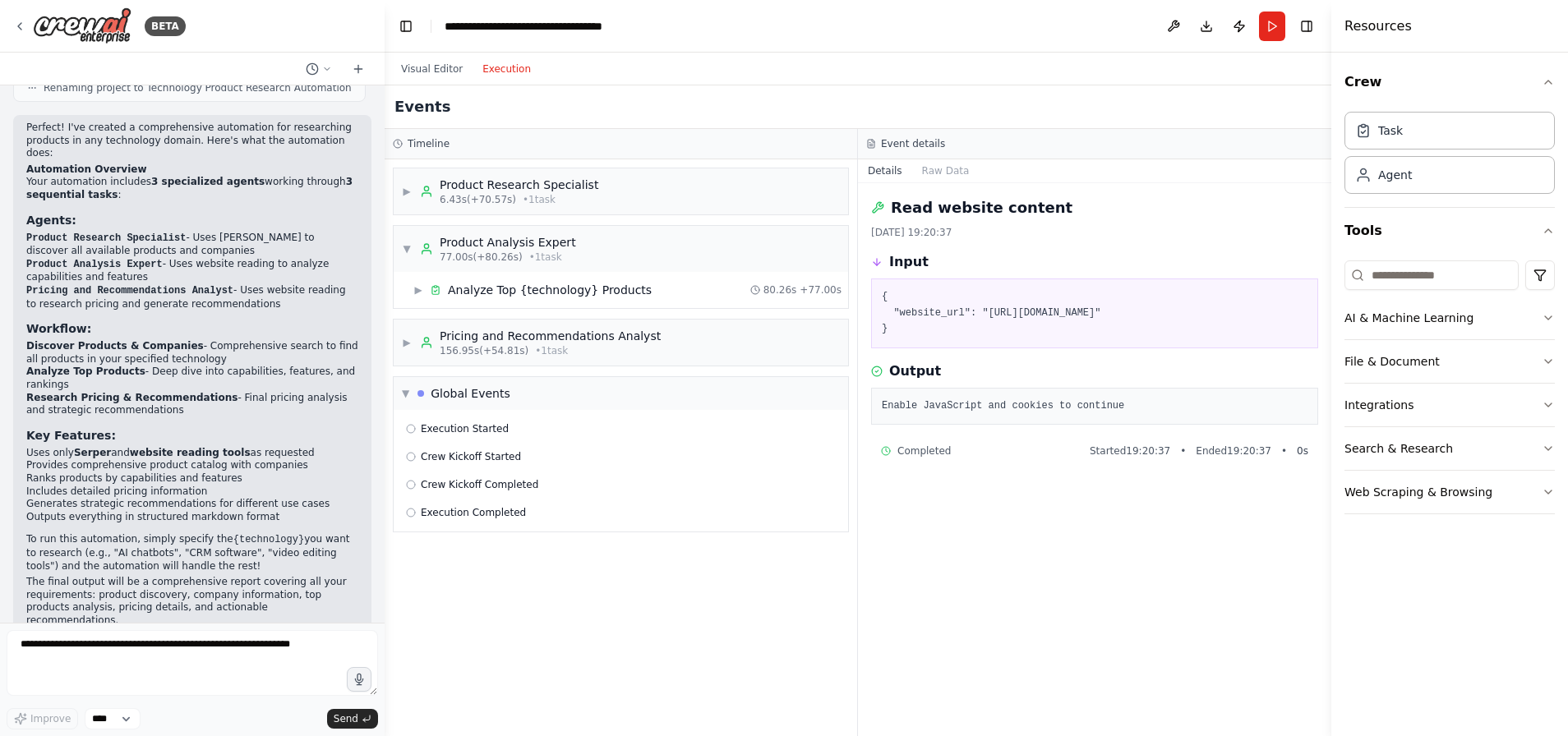
drag, startPoint x: 362, startPoint y: 459, endPoint x: 384, endPoint y: 319, distance: 141.7
click at [384, 319] on div "BETA I want to research all of the product available for a specific technology.…" at bounding box center [784, 368] width 1568 height 736
drag, startPoint x: 379, startPoint y: 457, endPoint x: 382, endPoint y: 423, distance: 34.1
click at [382, 423] on div "BETA I want to research all of the product available for a specific technology.…" at bounding box center [784, 368] width 1568 height 736
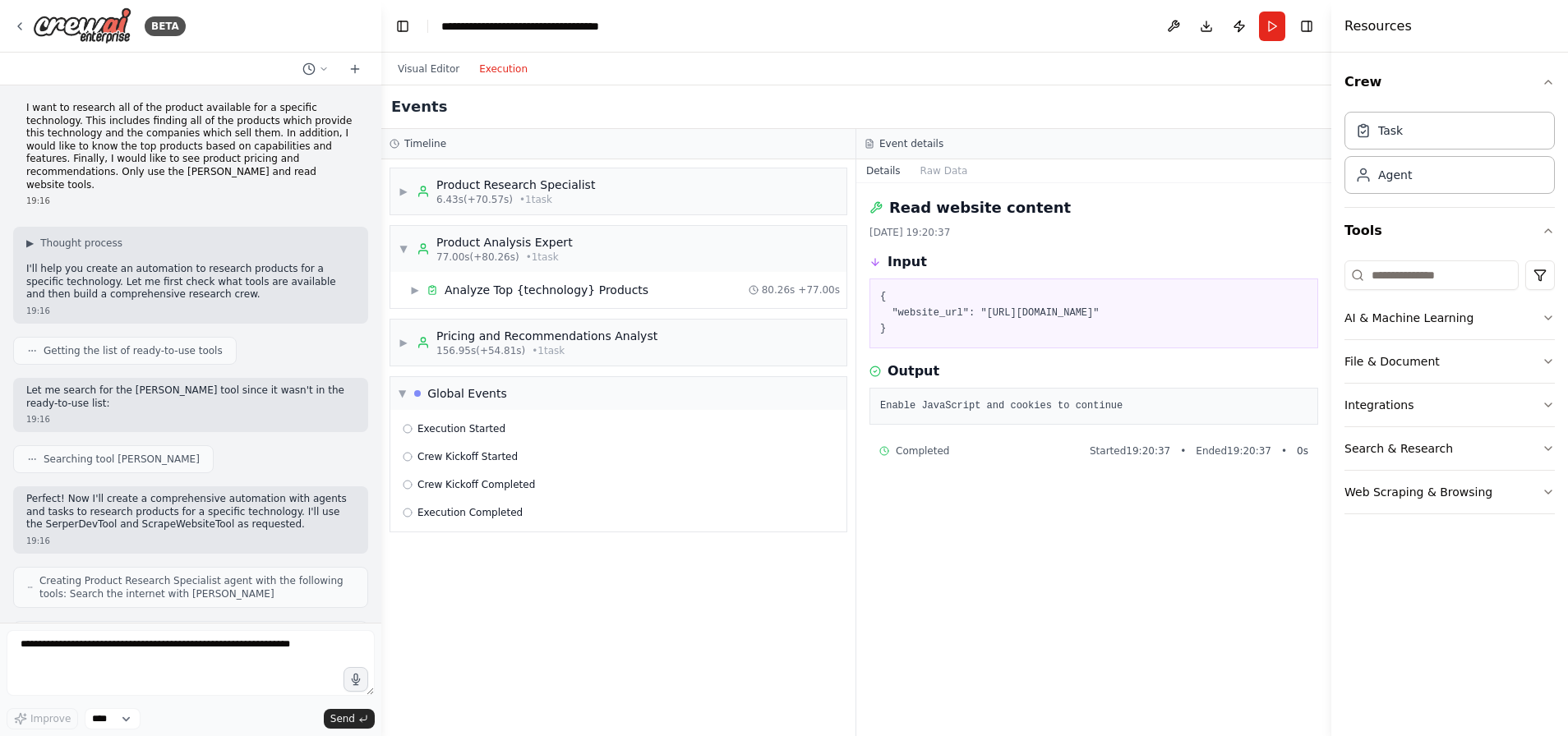
scroll to position [0, 0]
click at [1545, 399] on icon "button" at bounding box center [1548, 405] width 14 height 14
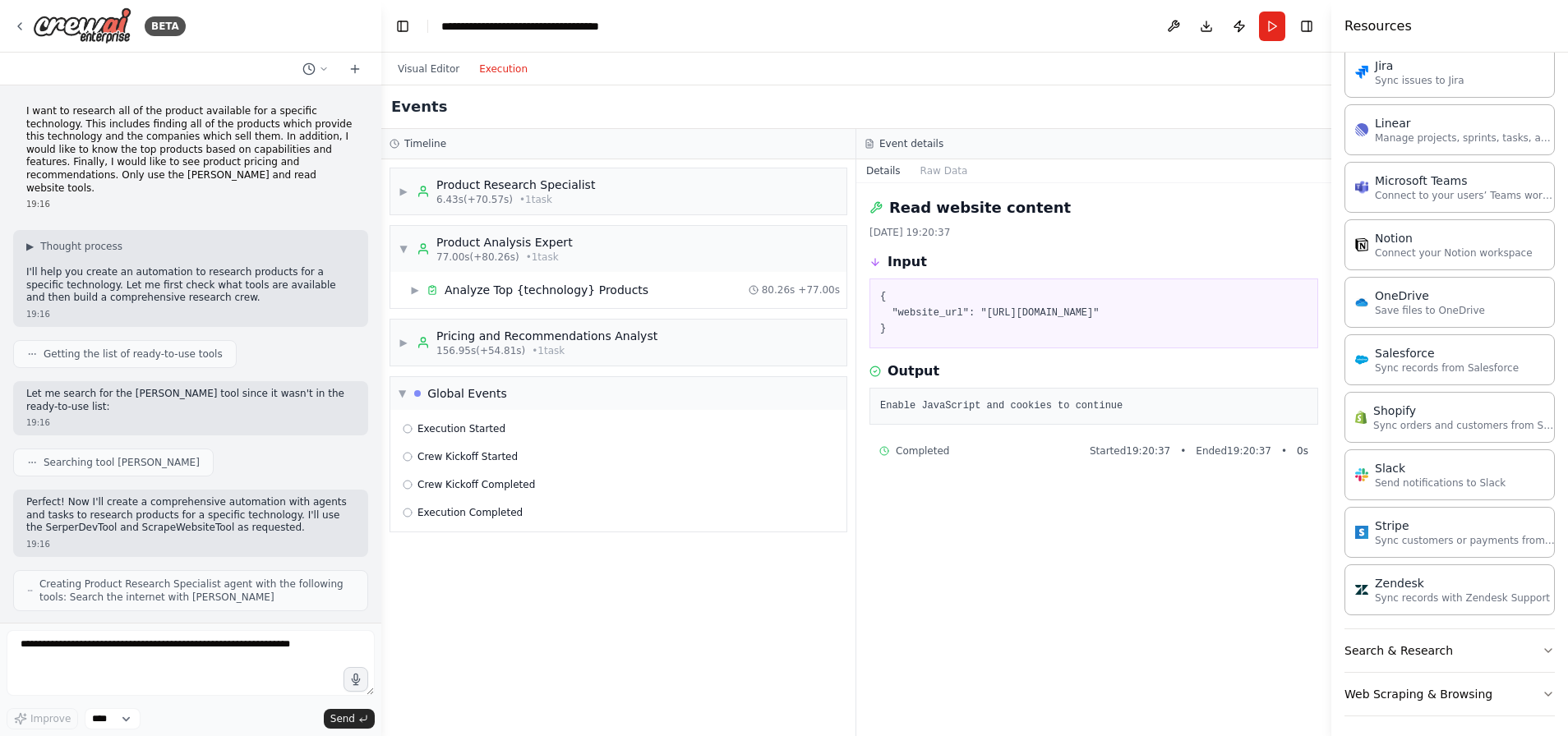
scroll to position [968, 0]
click at [1531, 712] on div "AI & Machine Learning File & Document Integrations Asana Connect to your users’…" at bounding box center [1449, 4] width 211 height 1436
click at [1541, 684] on icon "button" at bounding box center [1548, 688] width 14 height 14
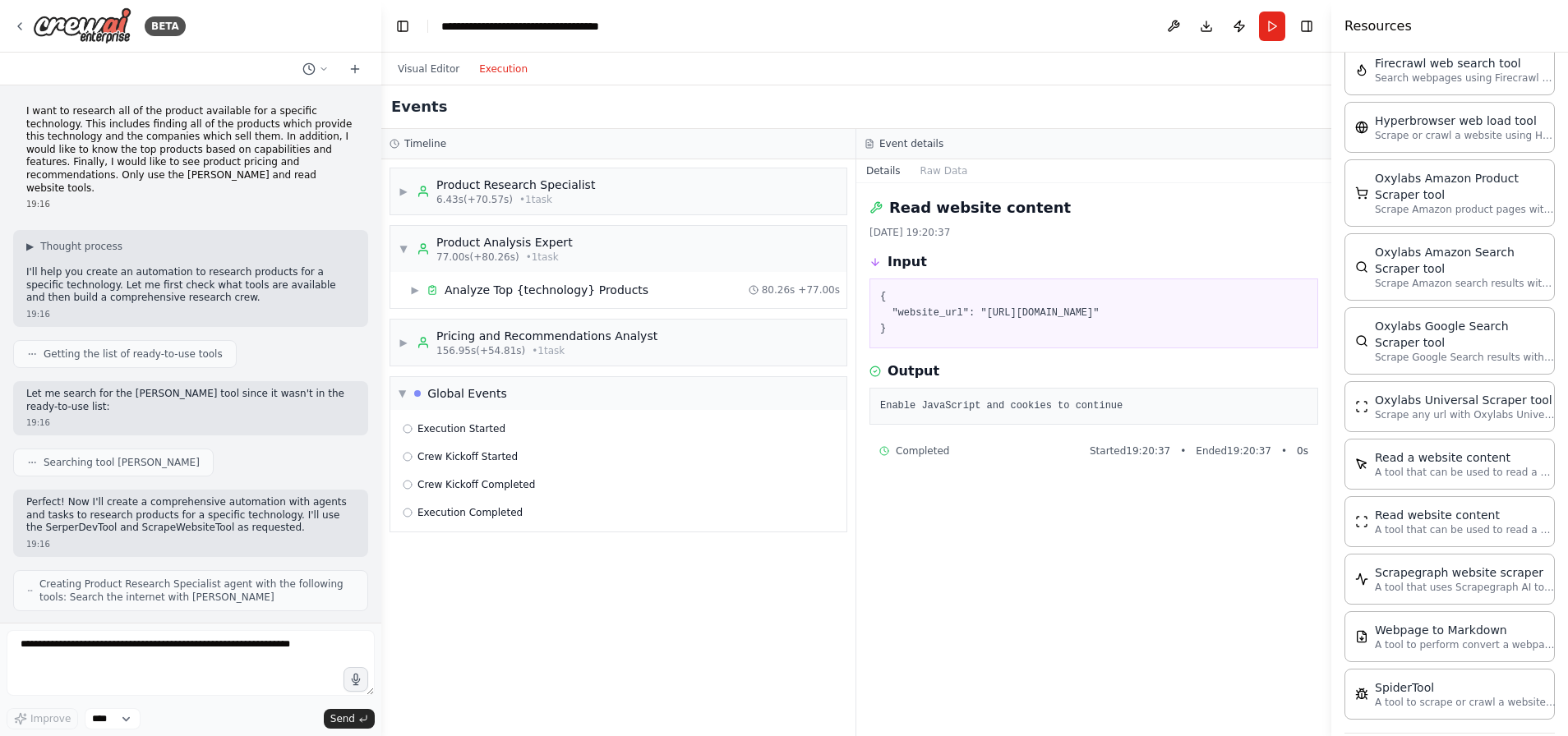
scroll to position [1835, 0]
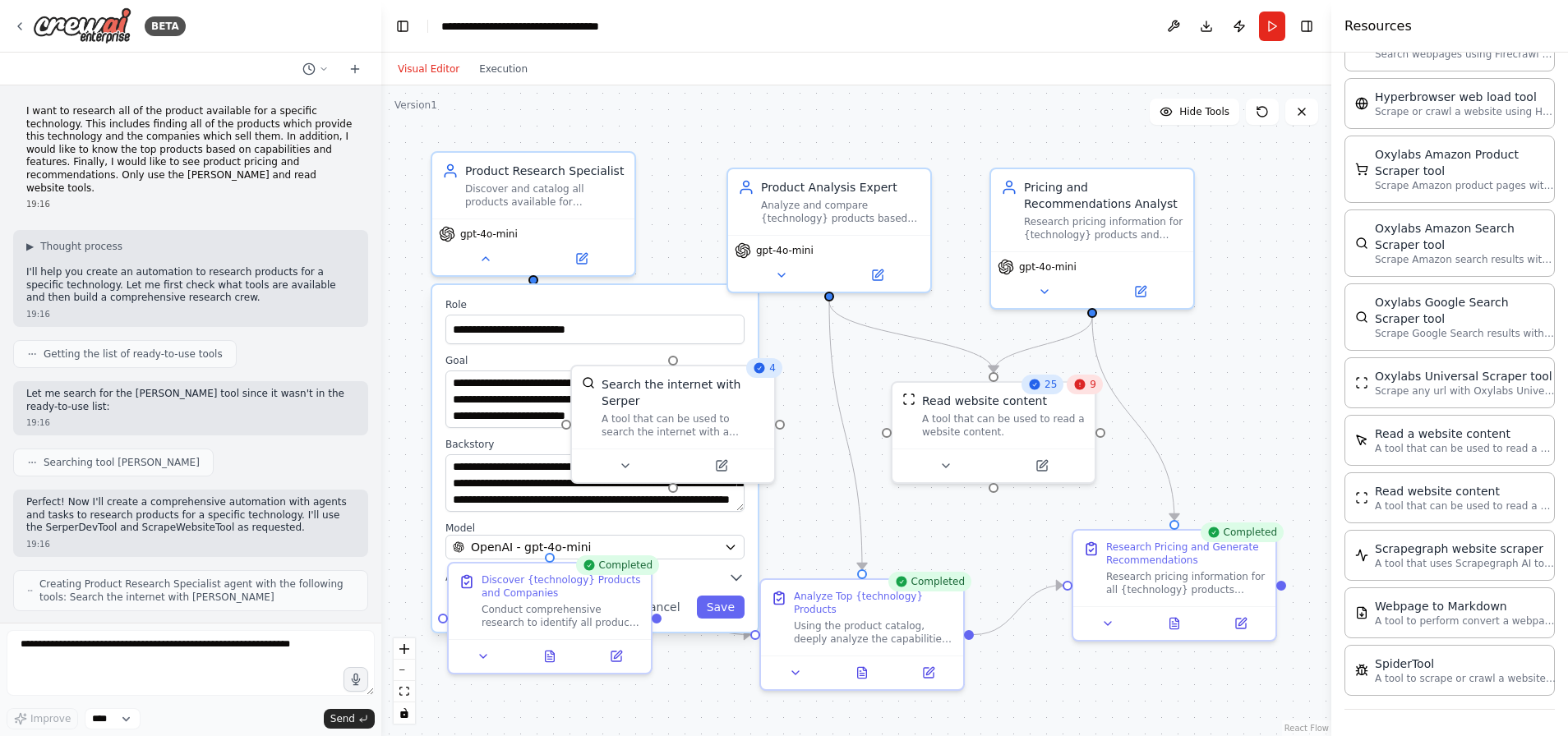
click at [454, 67] on button "Visual Editor" at bounding box center [428, 69] width 81 height 19
click at [651, 124] on div ".deletable-edge-delete-btn { width: 20px; height: 20px; border: 0px solid #ffff…" at bounding box center [856, 410] width 949 height 651
click at [609, 310] on label "Role" at bounding box center [595, 305] width 299 height 14
click at [575, 704] on div ".deletable-edge-delete-btn { width: 20px; height: 20px; border: 0px solid #ffff…" at bounding box center [856, 410] width 949 height 651
click at [741, 576] on icon "button" at bounding box center [736, 577] width 16 height 16
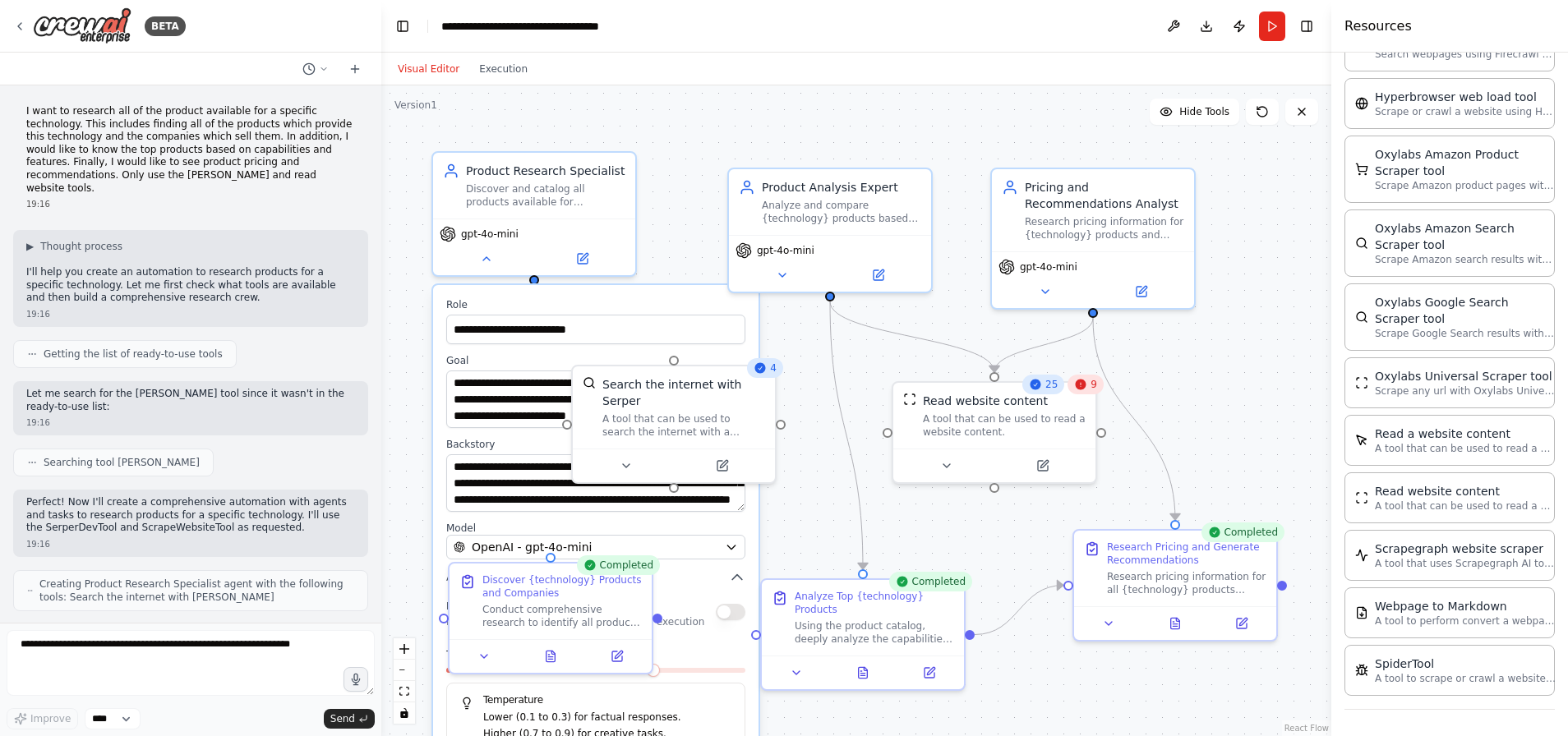
click at [594, 294] on div "**********" at bounding box center [596, 541] width 325 height 514
click at [496, 258] on button at bounding box center [486, 255] width 93 height 19
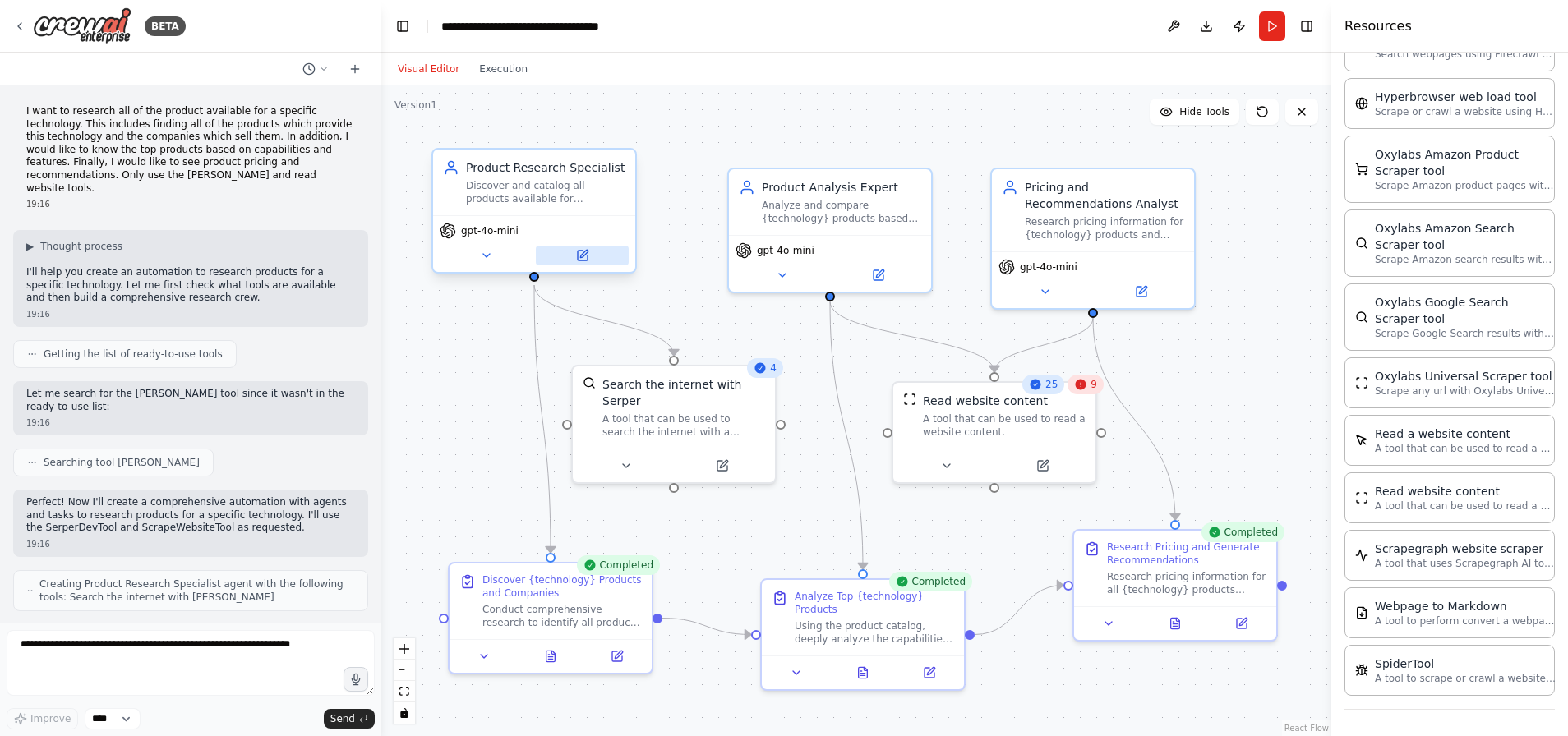
click at [585, 253] on icon at bounding box center [583, 253] width 8 height 8
click at [584, 253] on icon at bounding box center [583, 253] width 8 height 8
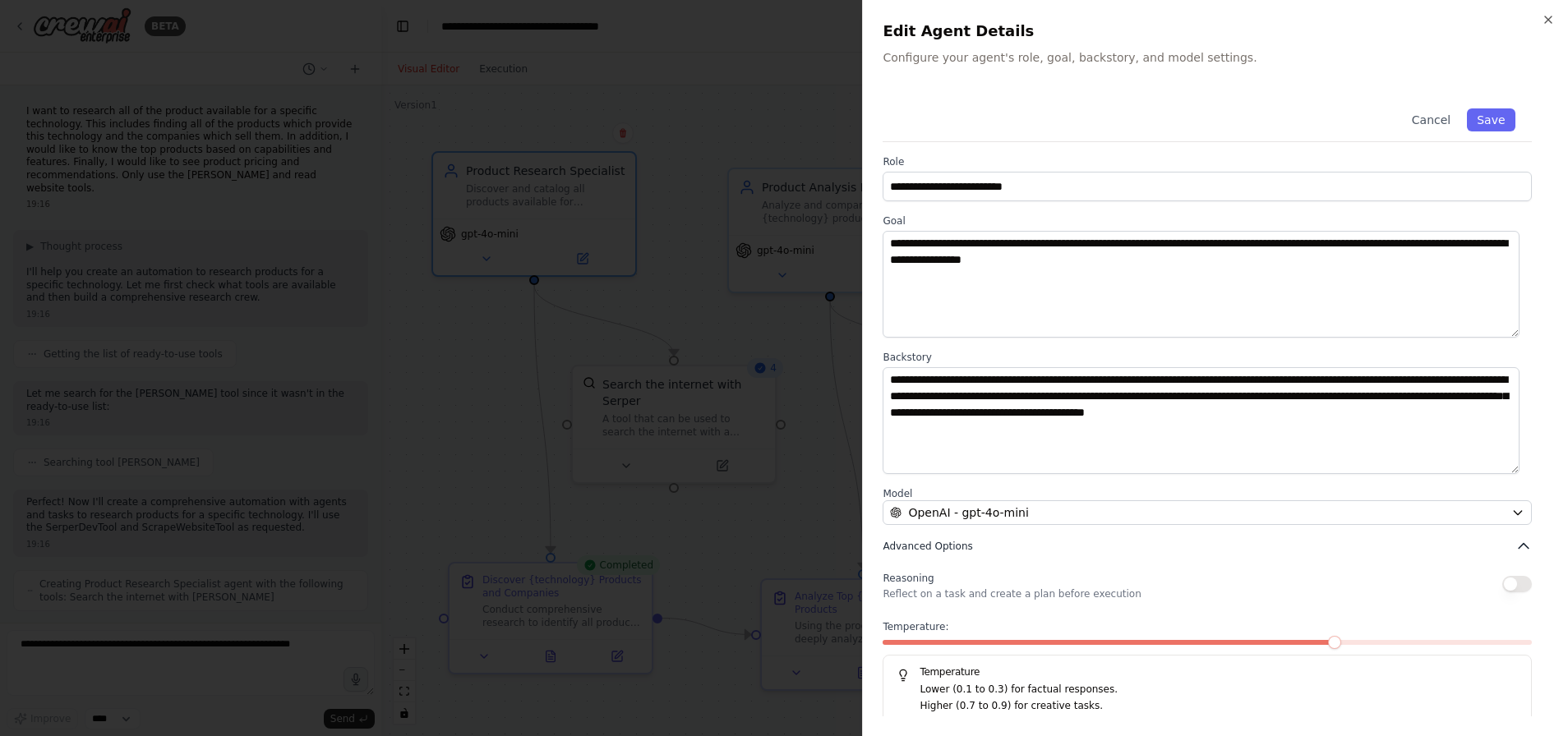
click at [1515, 545] on icon "button" at bounding box center [1522, 546] width 16 height 16
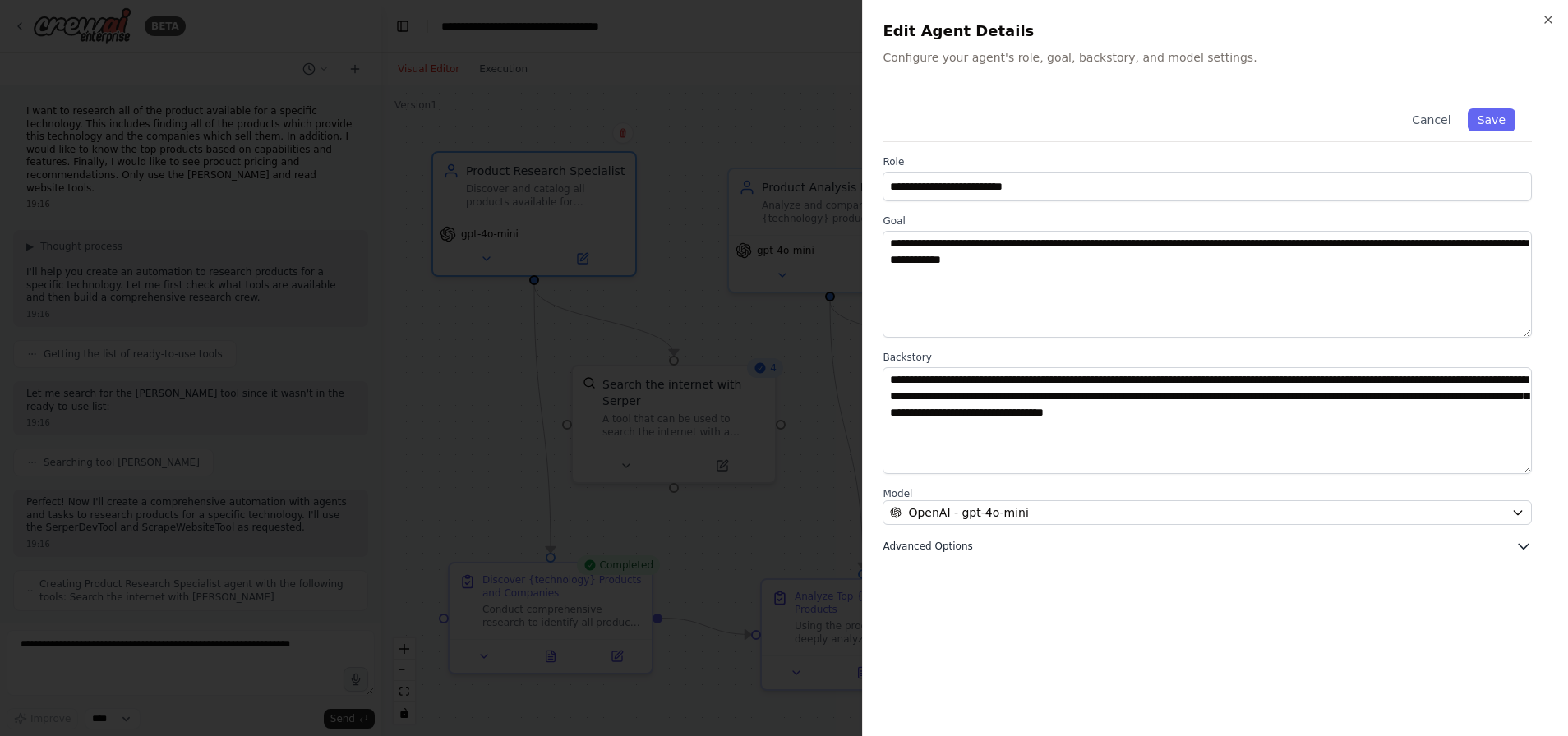
click at [1523, 546] on icon "button" at bounding box center [1522, 546] width 16 height 16
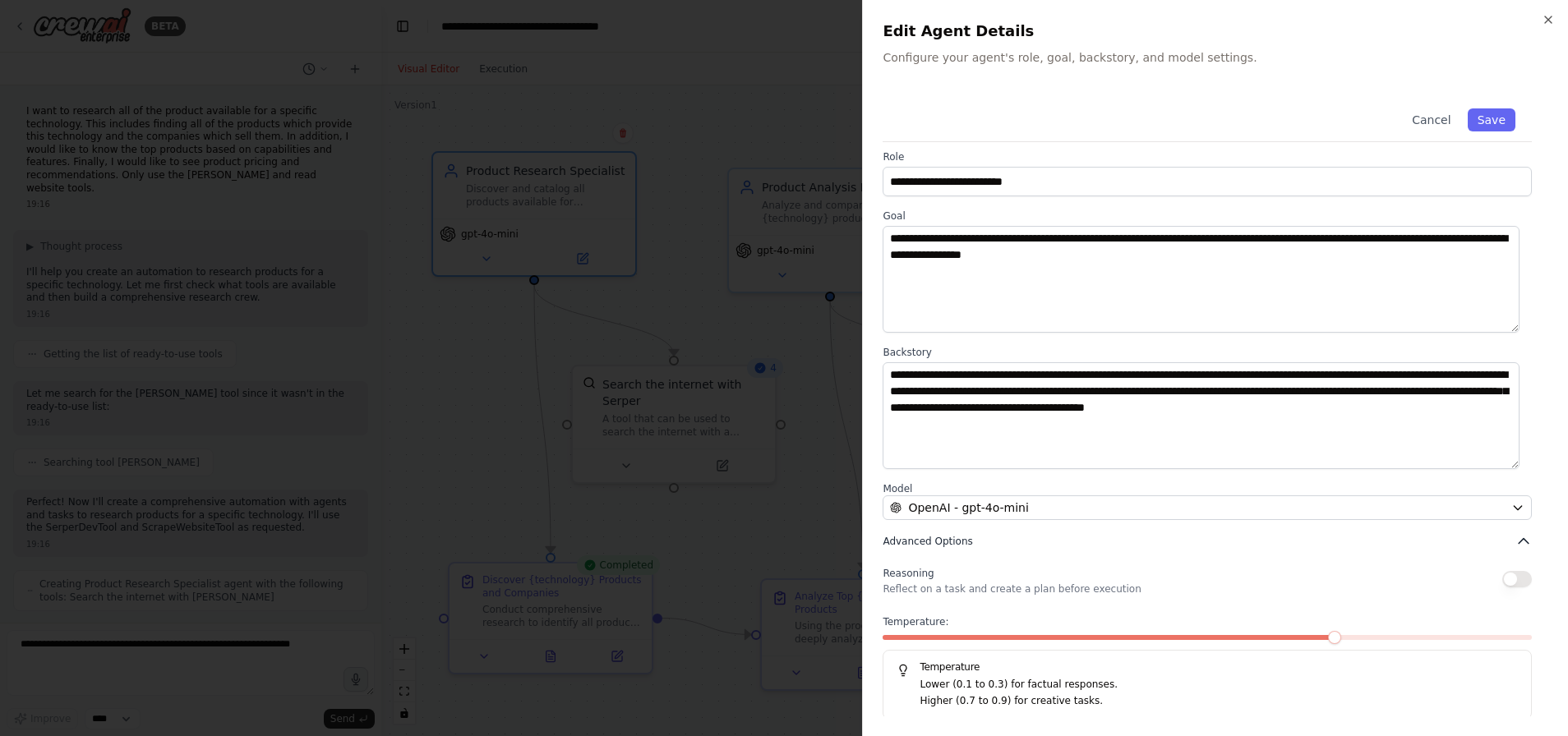
scroll to position [8, 0]
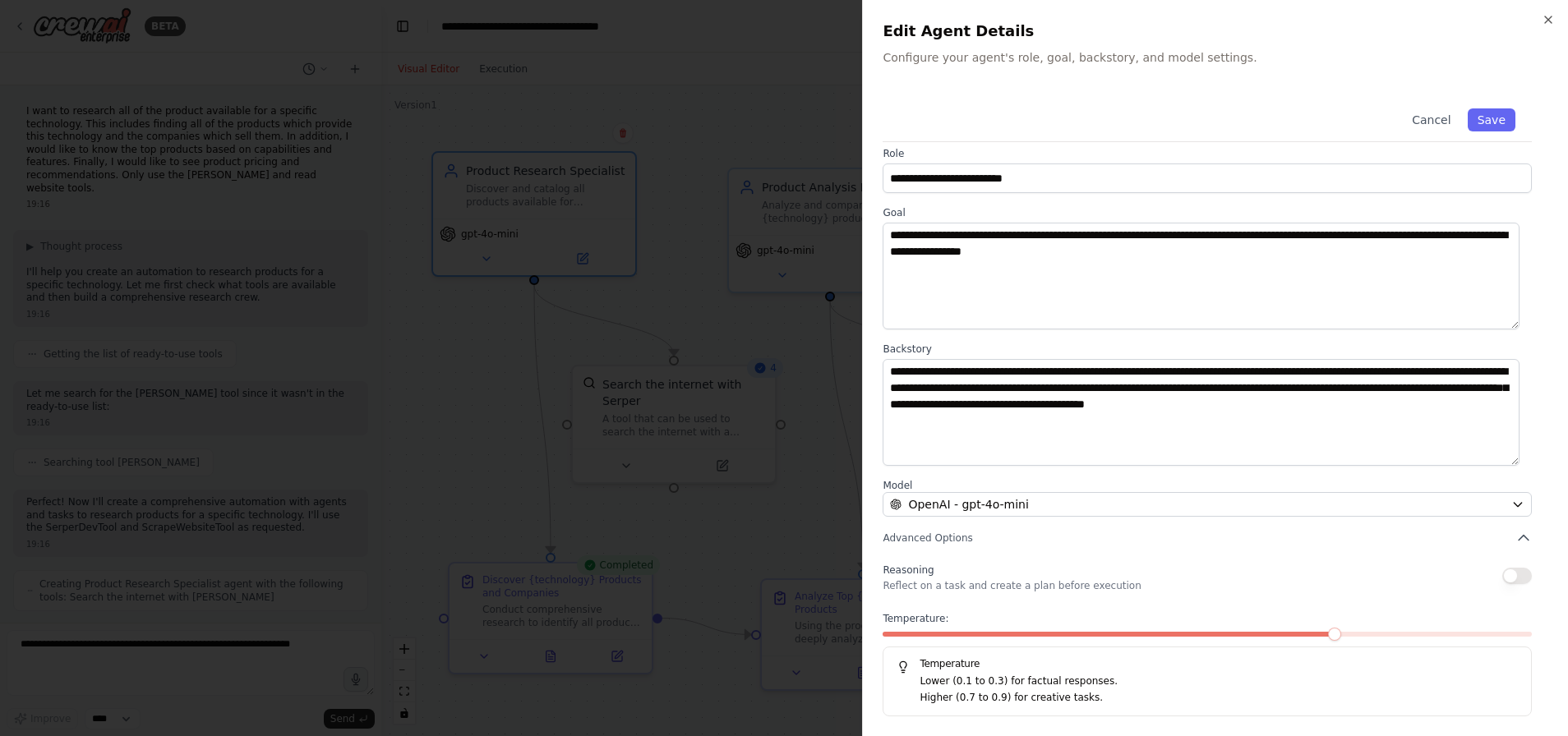
click at [1341, 634] on span at bounding box center [1334, 634] width 14 height 14
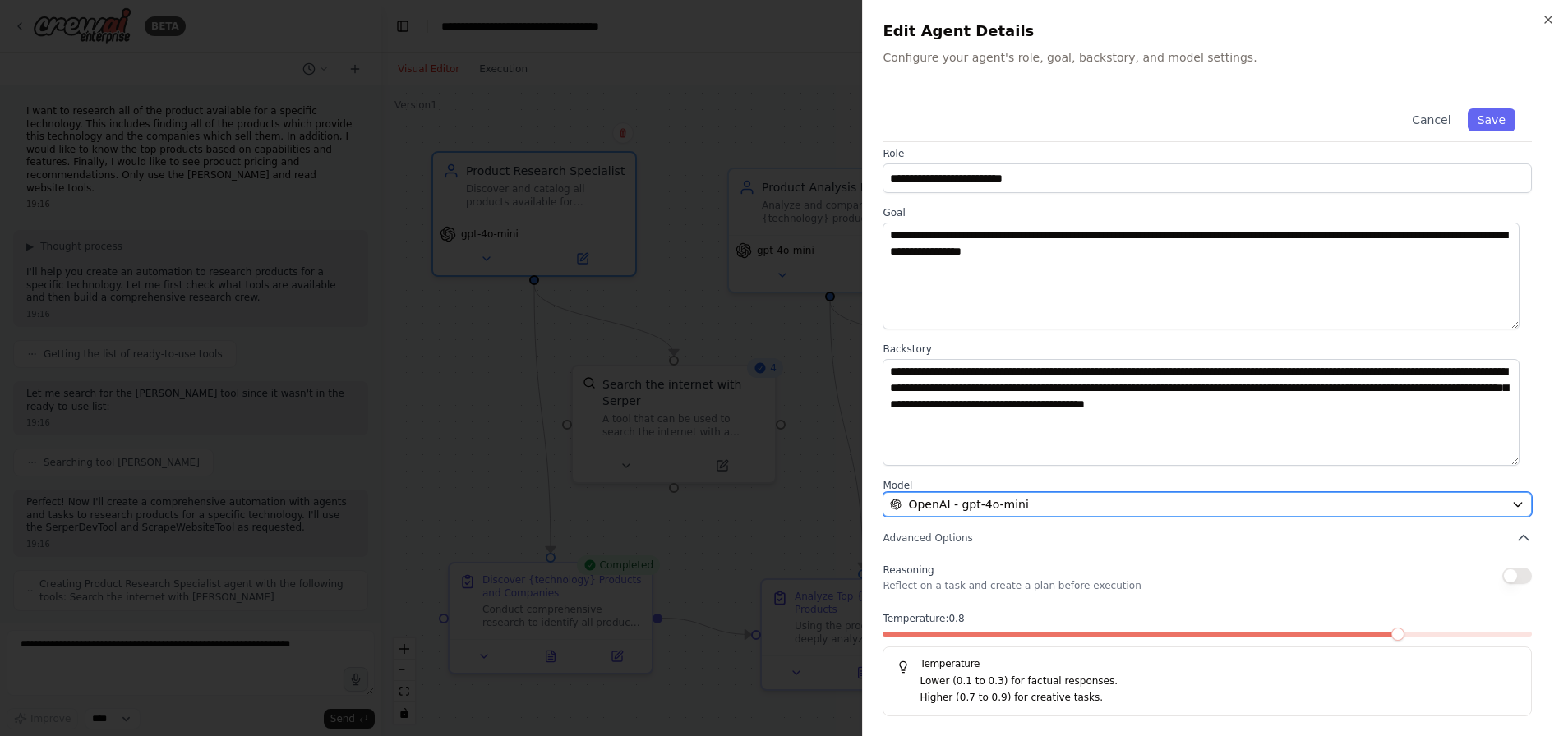
click at [1511, 503] on icon "button" at bounding box center [1518, 504] width 14 height 14
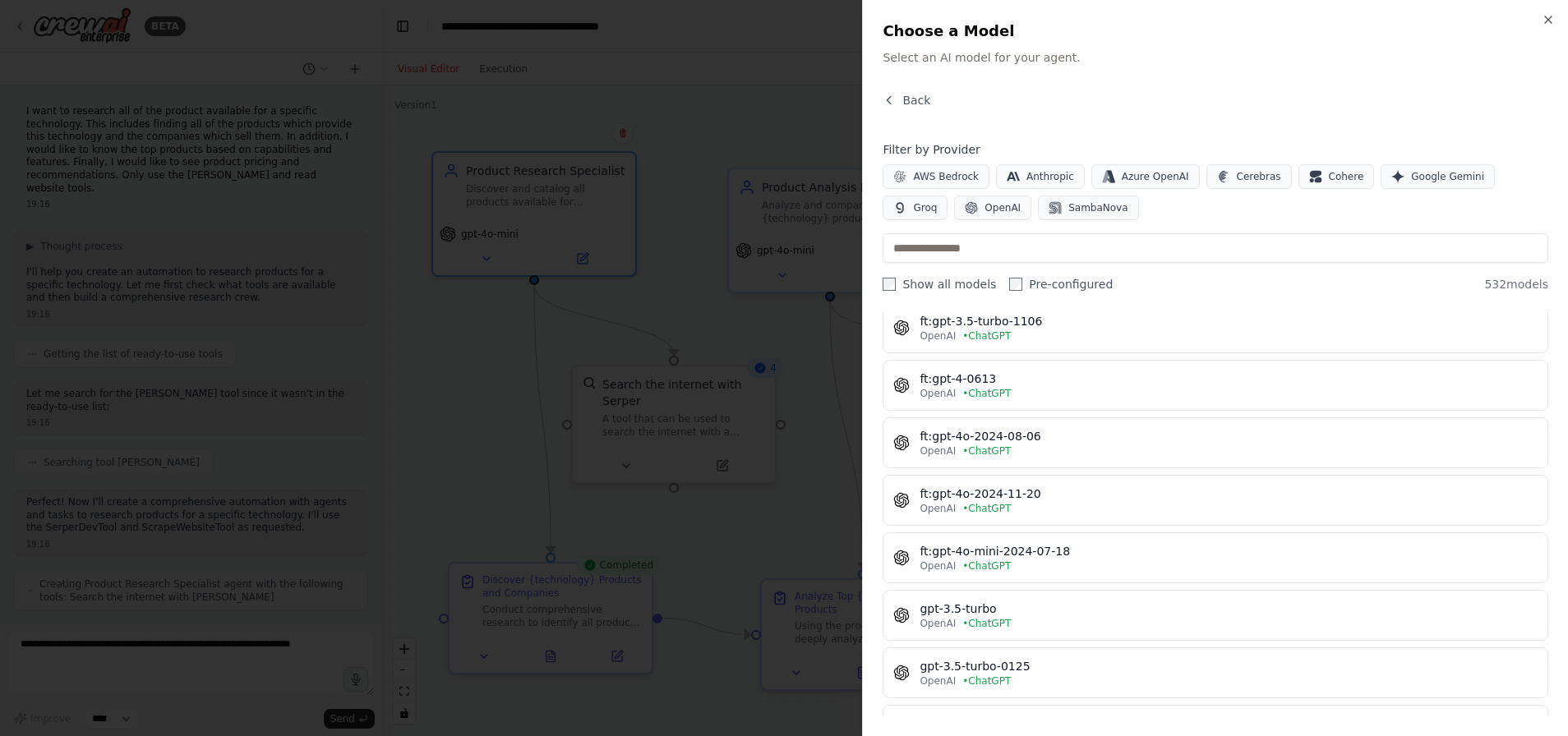
scroll to position [0, 0]
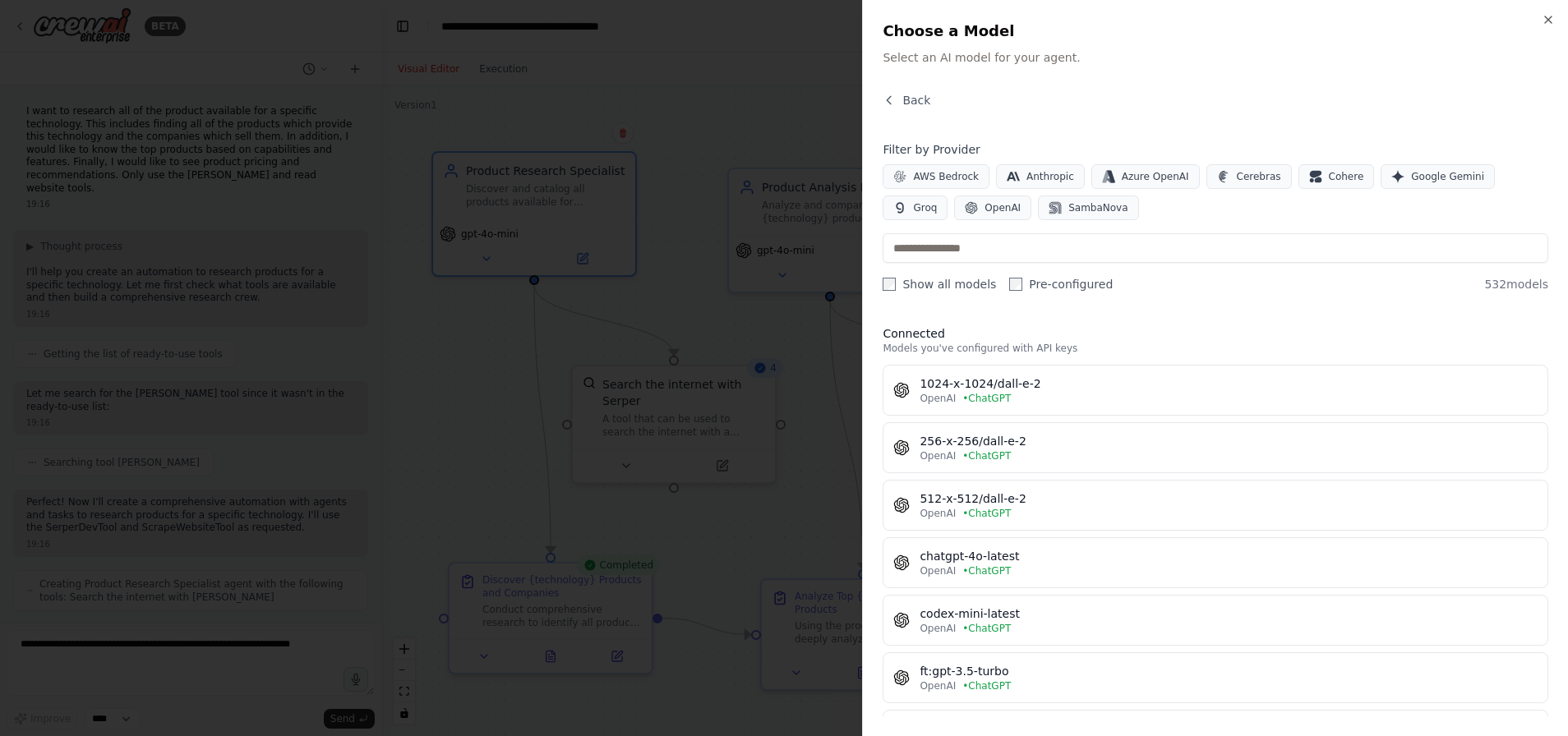
click at [1265, 299] on div "Back Filter by Provider AWS Bedrock Anthropic Azure OpenAI Cerebras Cohere Goog…" at bounding box center [1215, 404] width 665 height 624
click at [888, 101] on icon "button" at bounding box center [889, 100] width 4 height 8
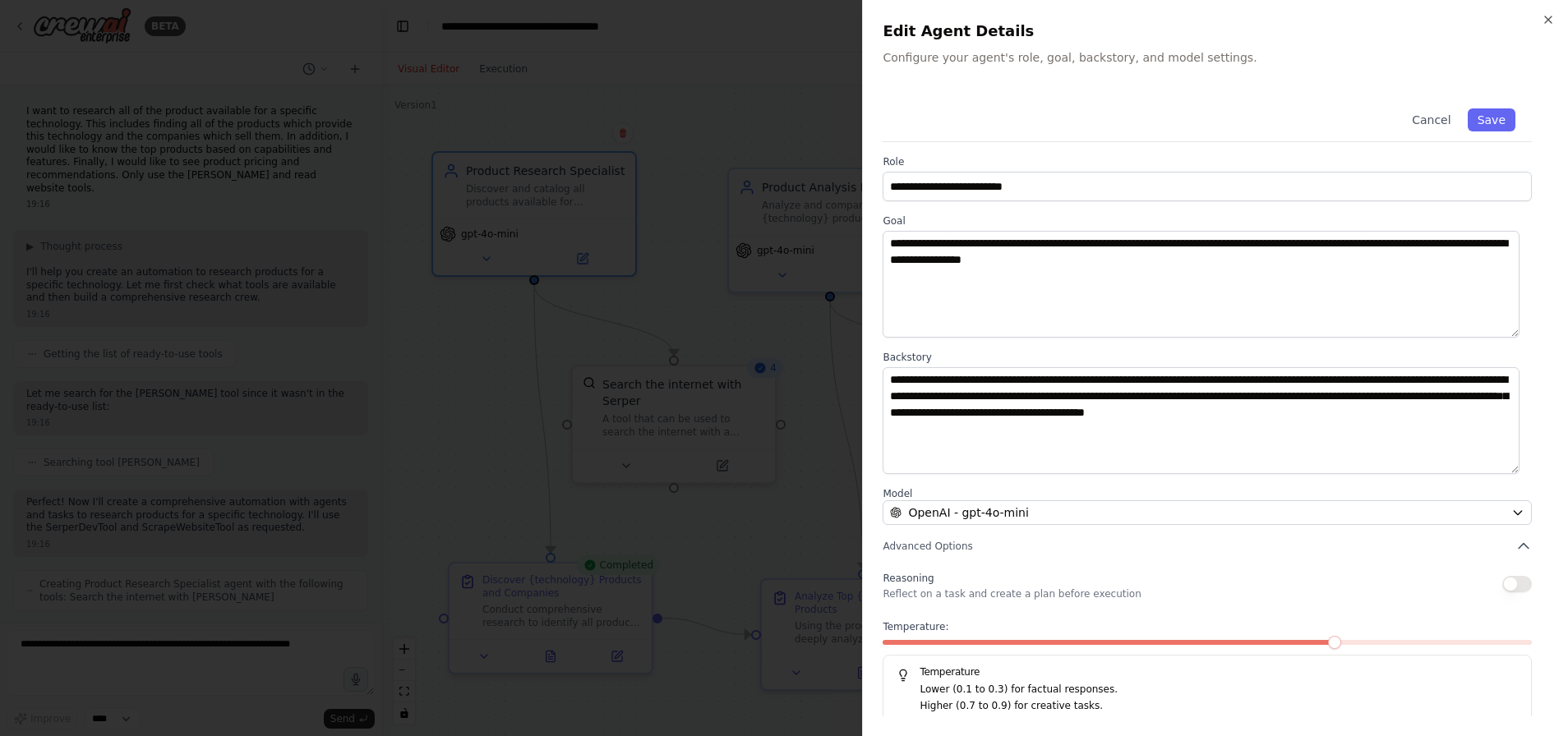
scroll to position [8, 0]
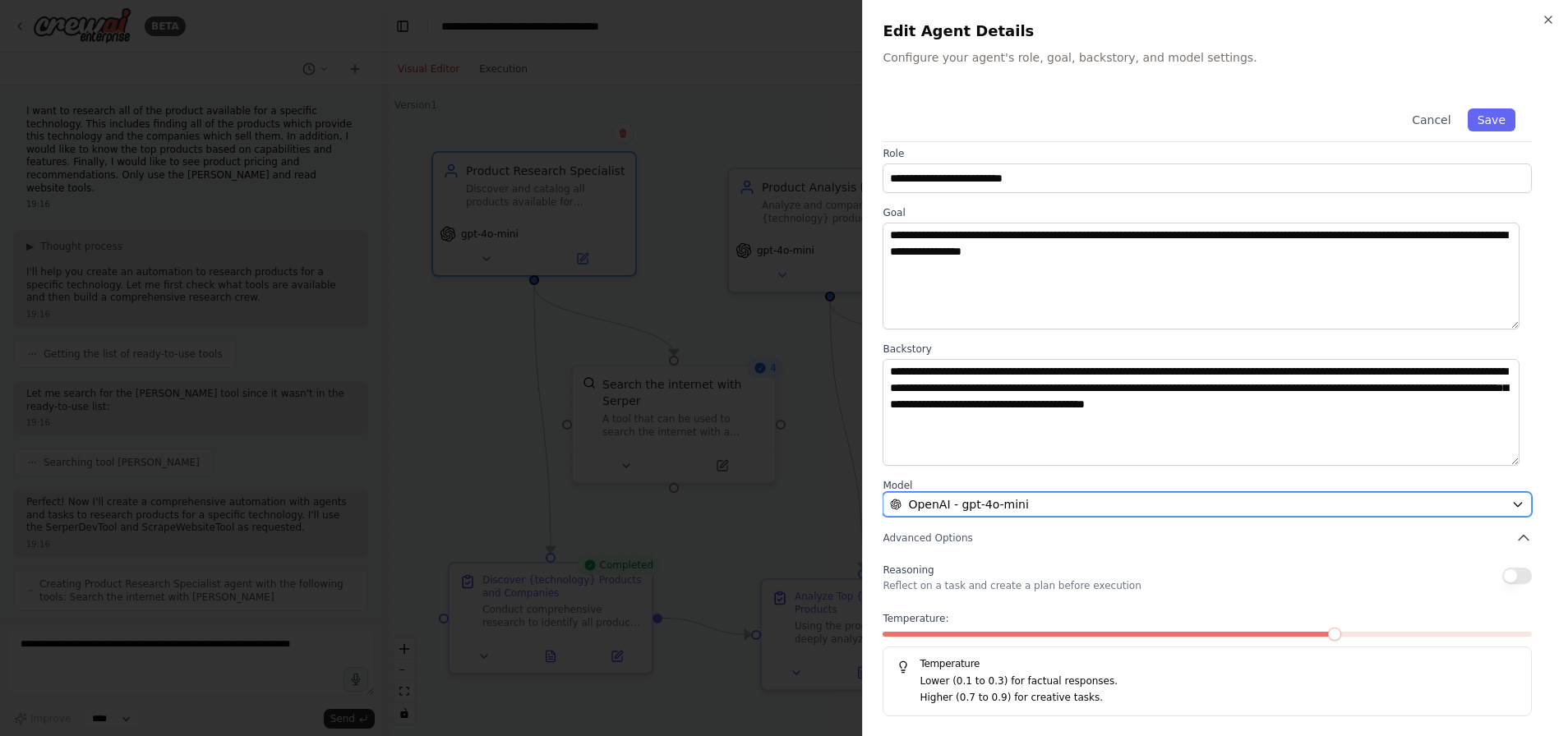
click at [1227, 508] on div "OpenAI - gpt-4o-mini" at bounding box center [1197, 503] width 614 height 16
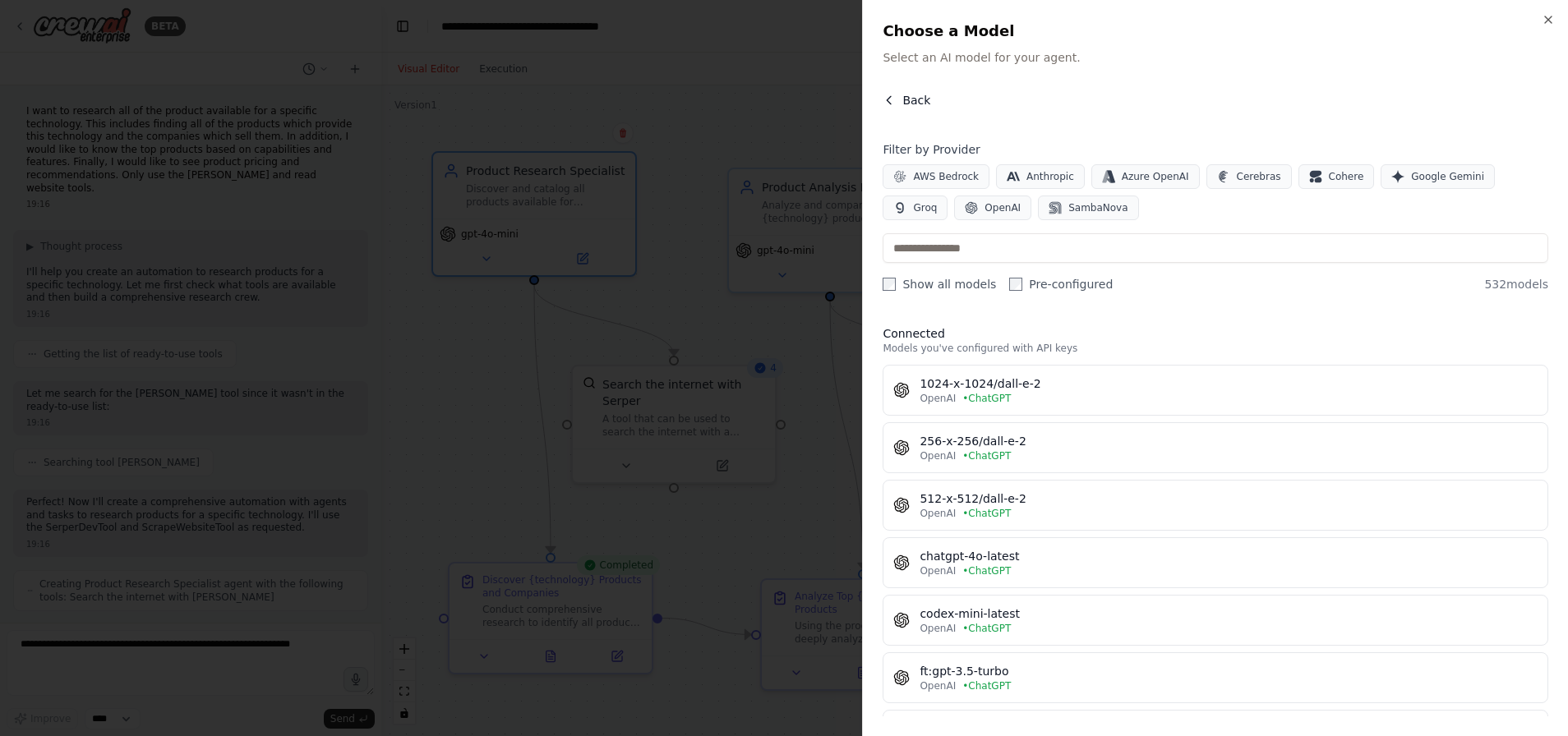
click at [911, 101] on span "Back" at bounding box center [916, 100] width 28 height 16
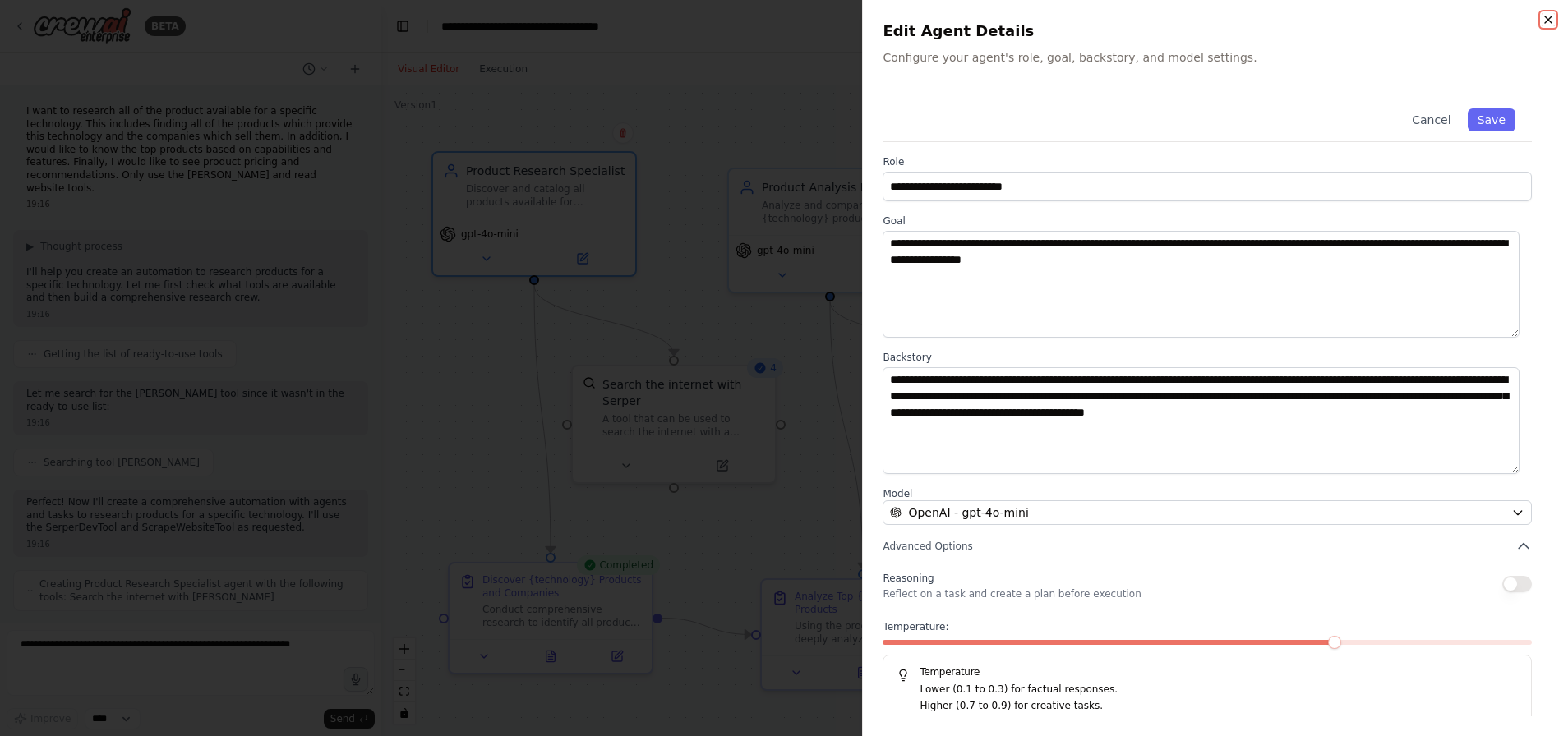
click at [1548, 19] on icon "button" at bounding box center [1548, 19] width 7 height 7
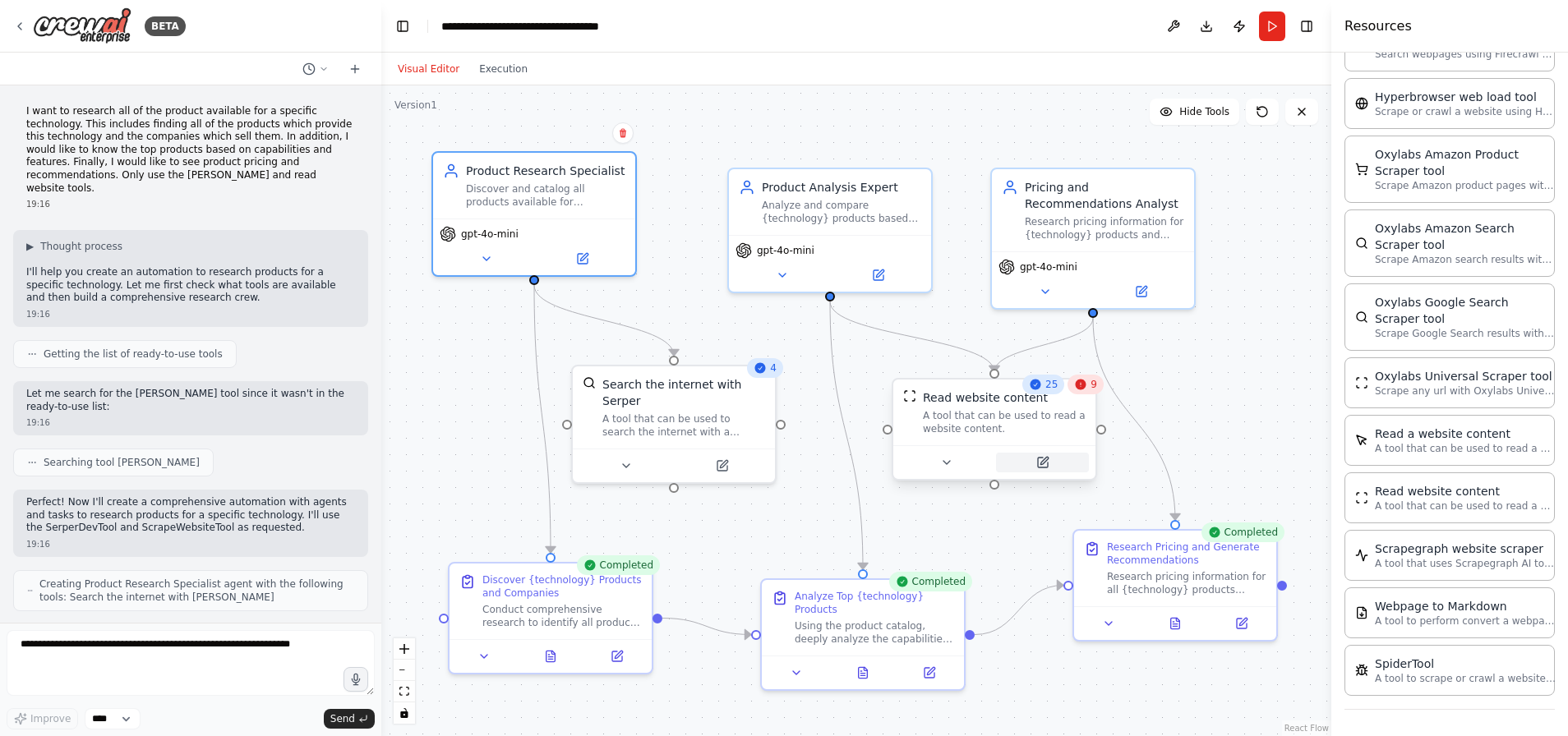
click at [1040, 461] on icon at bounding box center [1043, 463] width 10 height 10
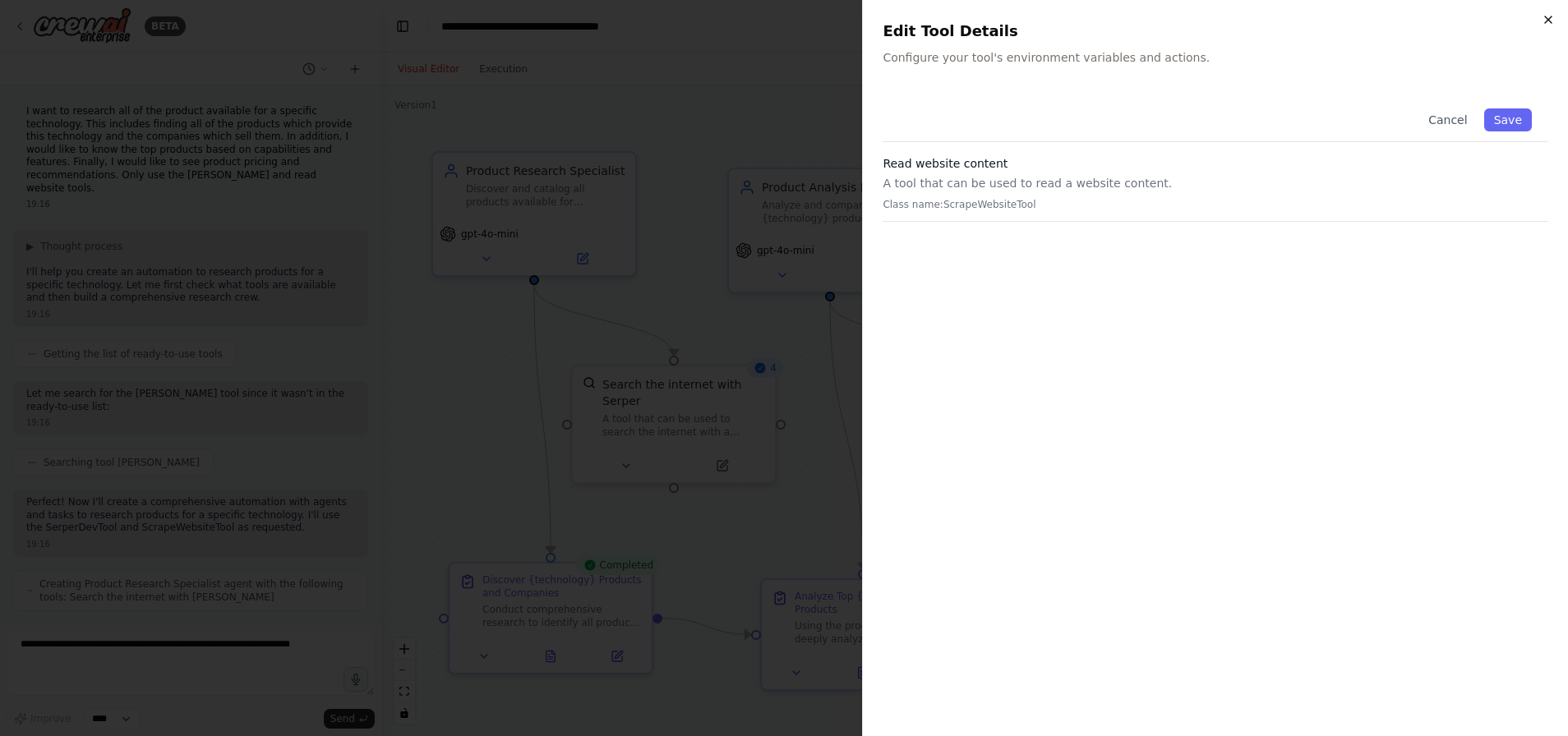
click at [1545, 17] on icon "button" at bounding box center [1548, 19] width 7 height 7
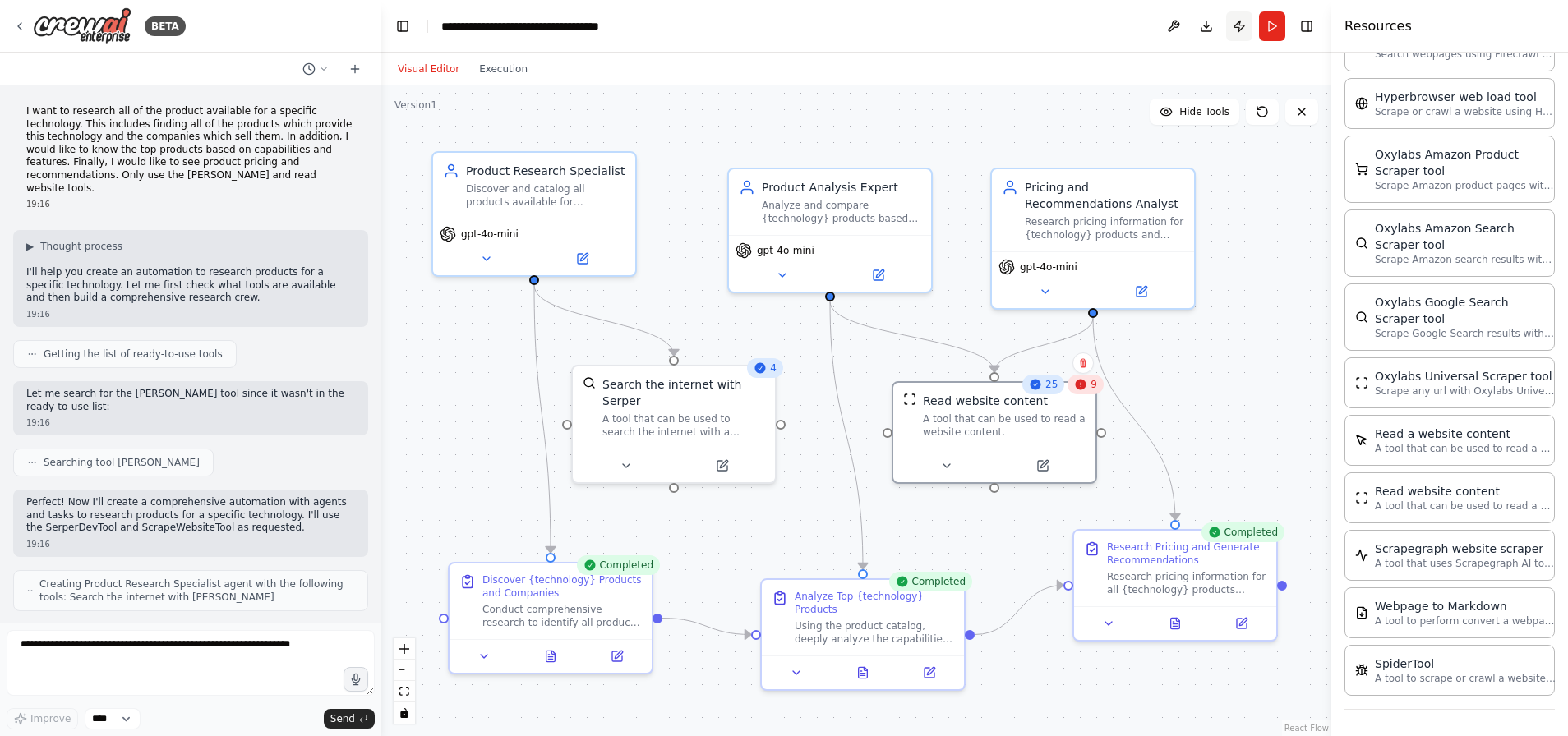
click at [1238, 22] on button "Publish" at bounding box center [1239, 26] width 26 height 30
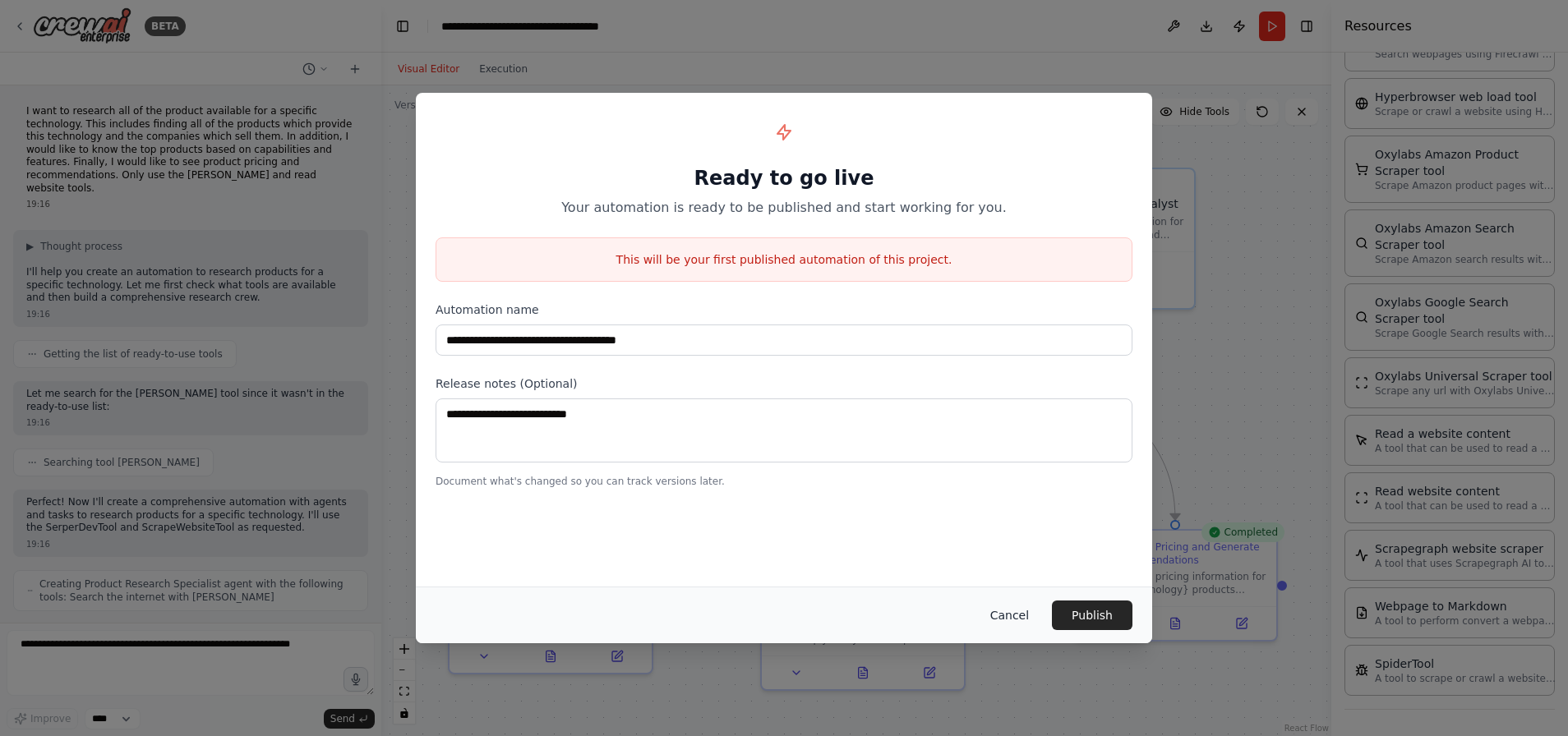
click at [1003, 615] on button "Cancel" at bounding box center [1009, 615] width 65 height 30
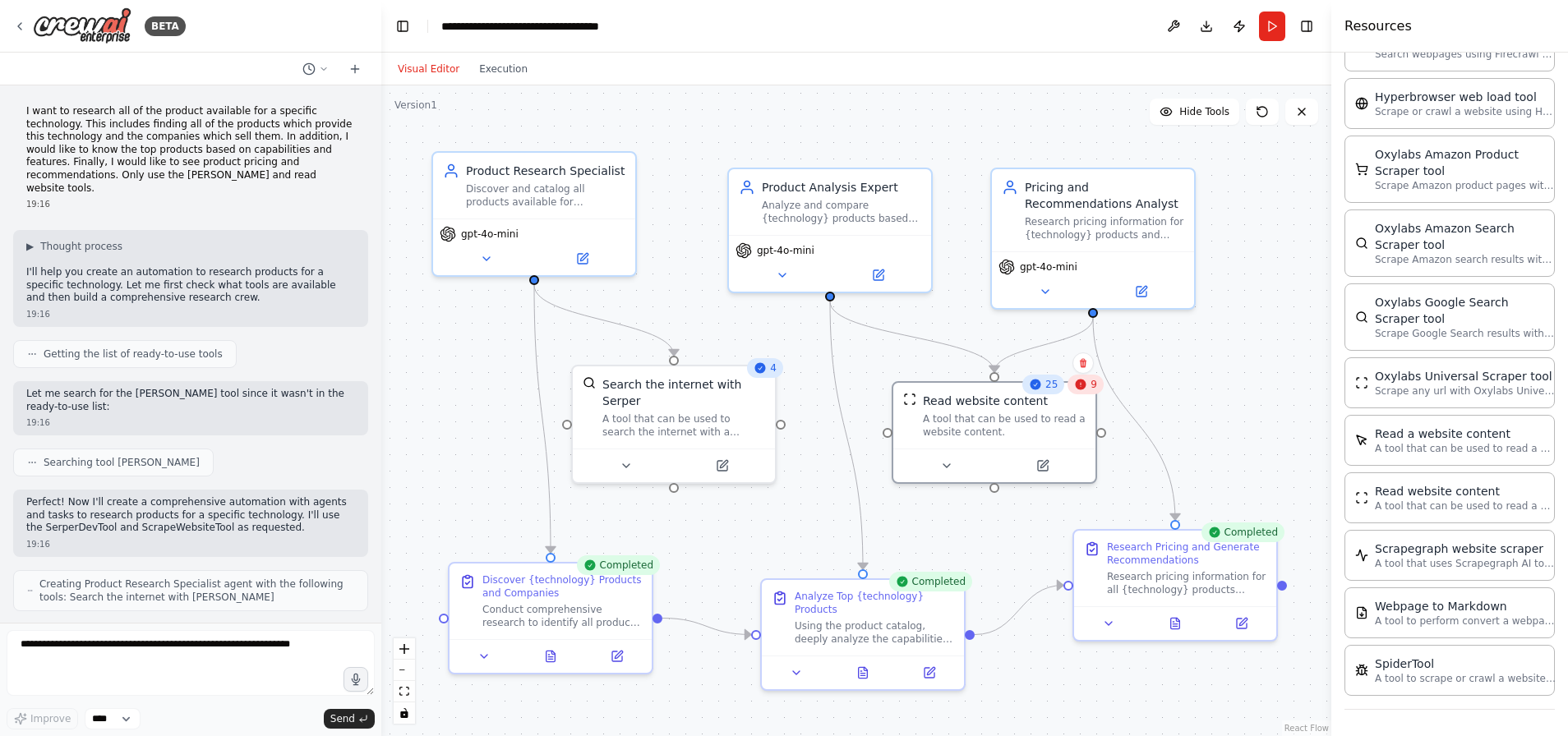
click at [375, 163] on div at bounding box center [378, 368] width 7 height 736
drag, startPoint x: 375, startPoint y: 127, endPoint x: 378, endPoint y: 151, distance: 24.2
click at [378, 151] on div "BETA I want to research all of the product available for a specific technology.…" at bounding box center [784, 368] width 1568 height 736
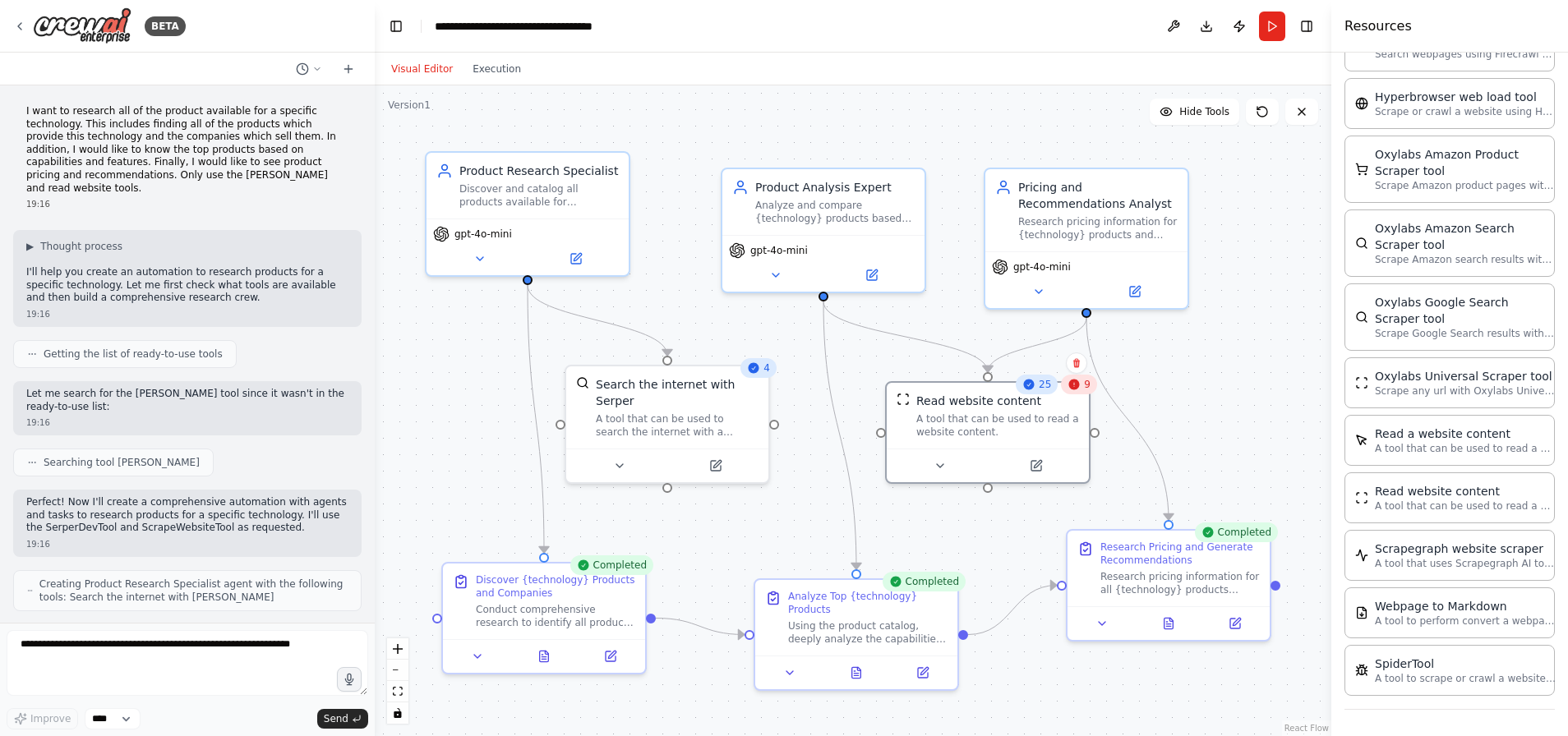
drag, startPoint x: 372, startPoint y: 129, endPoint x: 375, endPoint y: 168, distance: 39.1
click at [375, 168] on div "BETA I want to research all of the product available for a specific technology.…" at bounding box center [784, 368] width 1568 height 736
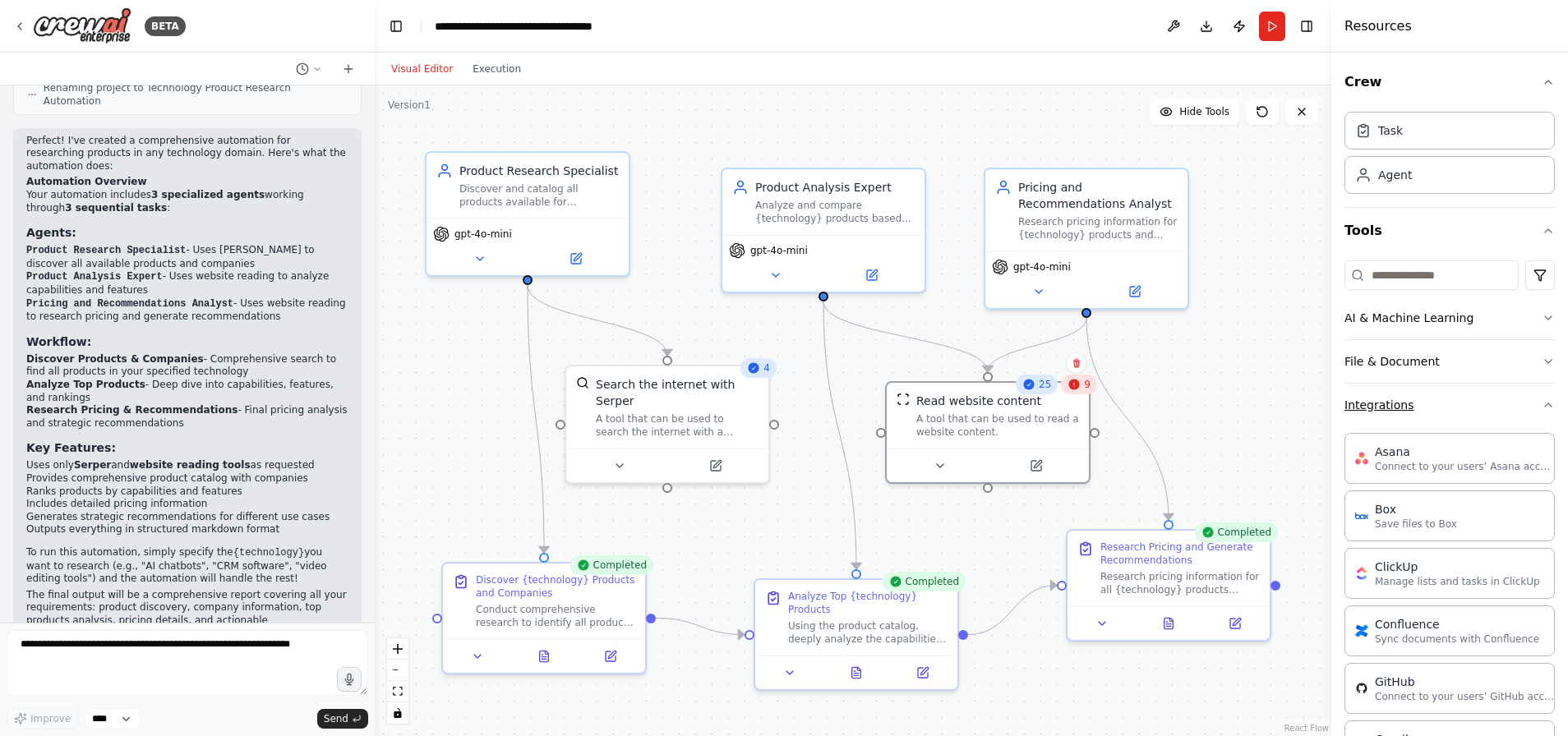
click at [1544, 405] on icon "button" at bounding box center [1548, 405] width 7 height 3
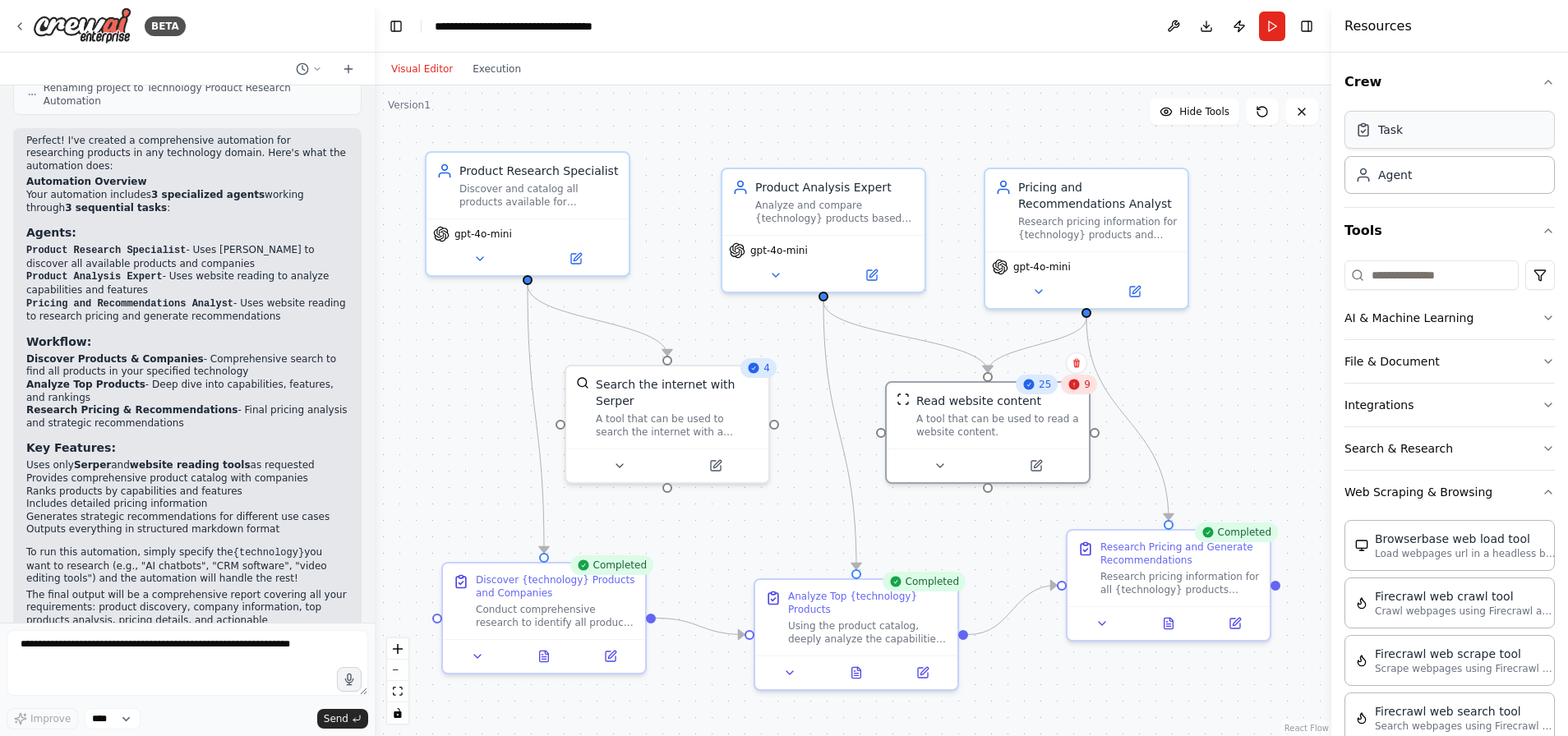
click at [1453, 129] on div "Task" at bounding box center [1449, 129] width 211 height 38
click at [1438, 128] on div "Task" at bounding box center [1449, 129] width 211 height 38
click at [1422, 139] on div "Task" at bounding box center [1449, 129] width 211 height 38
click at [1431, 127] on div "Task" at bounding box center [1449, 129] width 211 height 38
click at [1449, 135] on div "Task" at bounding box center [1449, 129] width 211 height 38
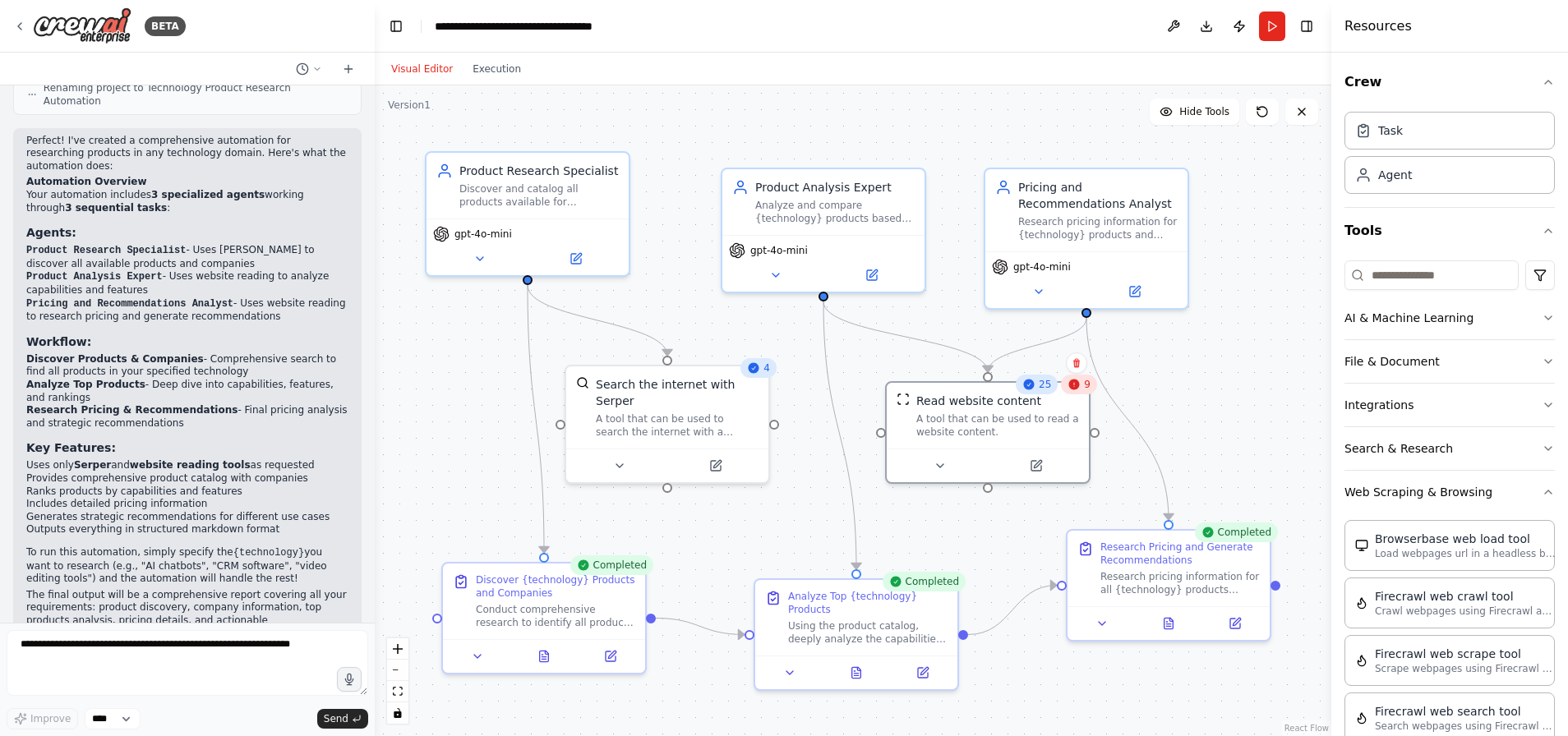
click at [1076, 392] on div "9" at bounding box center [1078, 384] width 36 height 19
click at [986, 426] on div "A tool that can be used to read a website content." at bounding box center [998, 422] width 162 height 26
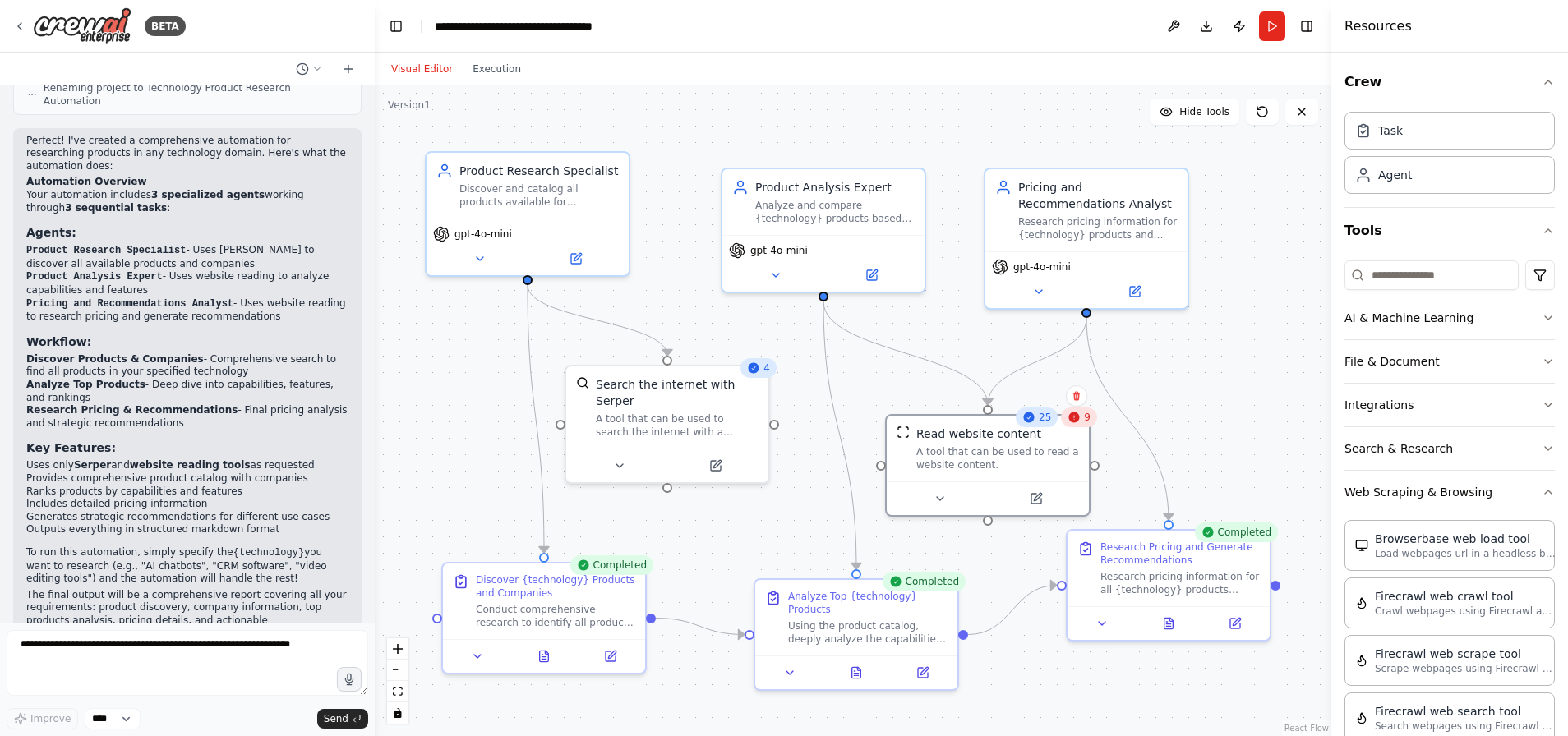
drag, startPoint x: 1078, startPoint y: 390, endPoint x: 1073, endPoint y: 423, distance: 33.4
click at [1073, 423] on icon at bounding box center [1074, 417] width 14 height 14
click at [1383, 134] on div "Task" at bounding box center [1389, 129] width 25 height 16
click at [1390, 135] on div "Task" at bounding box center [1389, 129] width 25 height 16
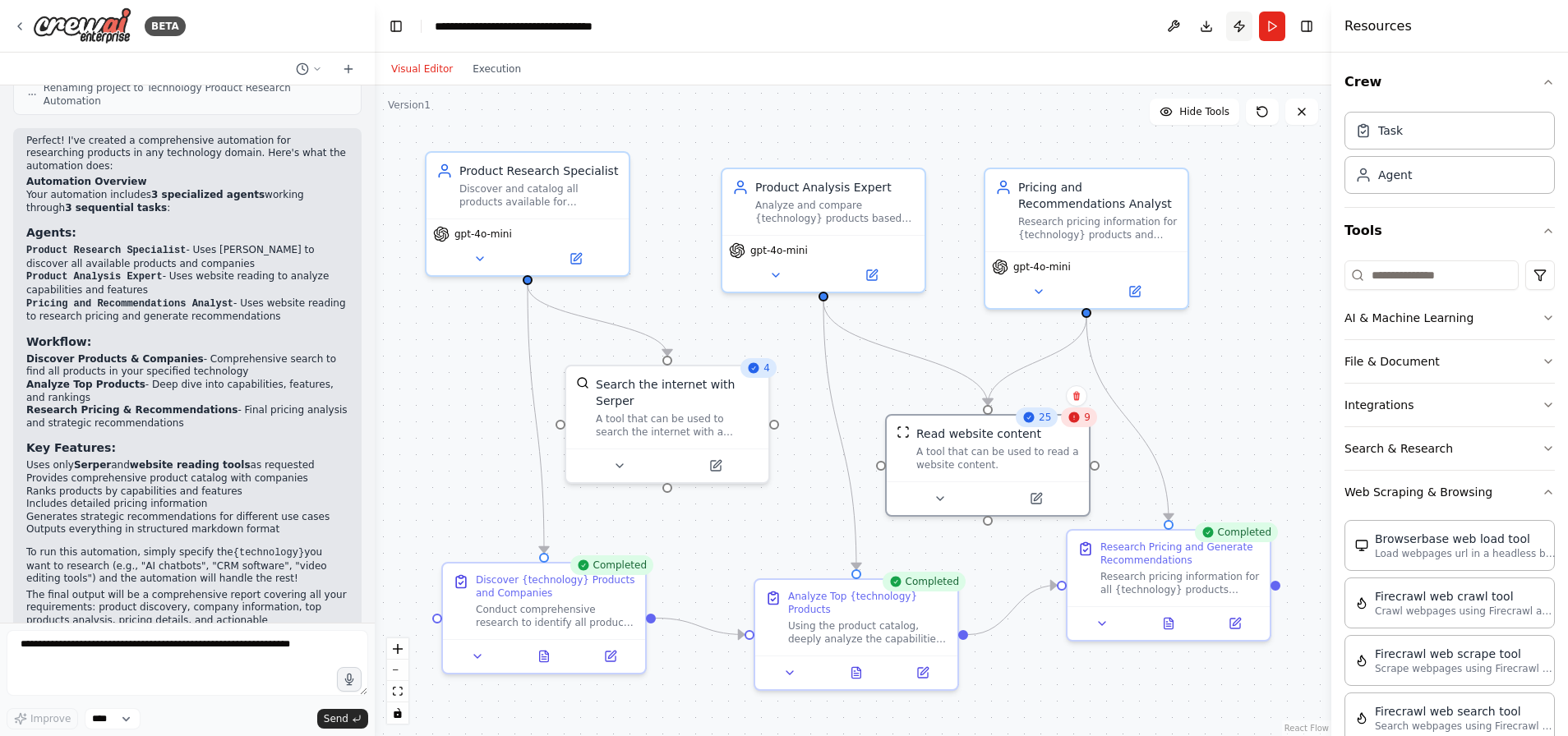
click at [1243, 25] on button "Publish" at bounding box center [1239, 26] width 26 height 30
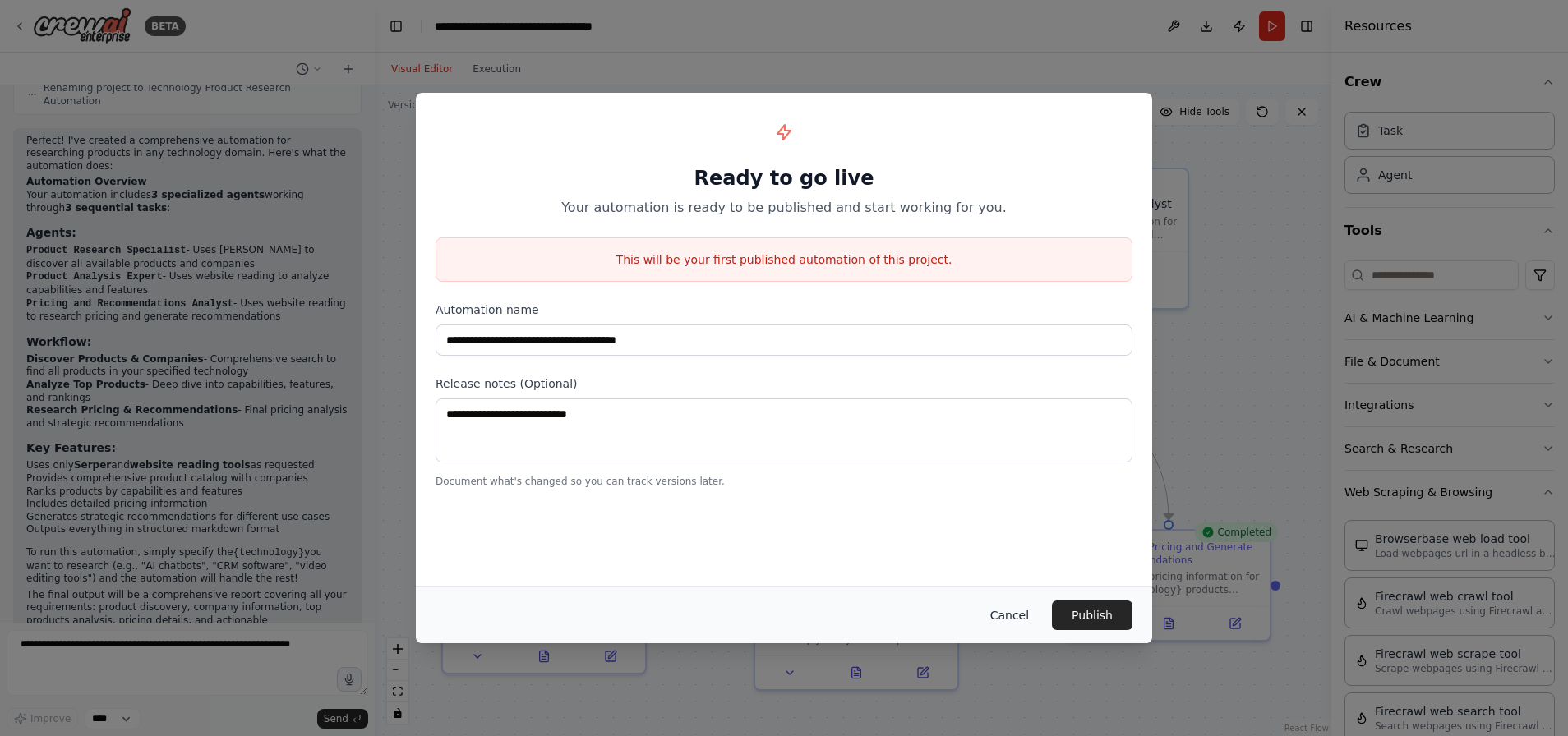
click at [1008, 610] on button "Cancel" at bounding box center [1009, 615] width 65 height 30
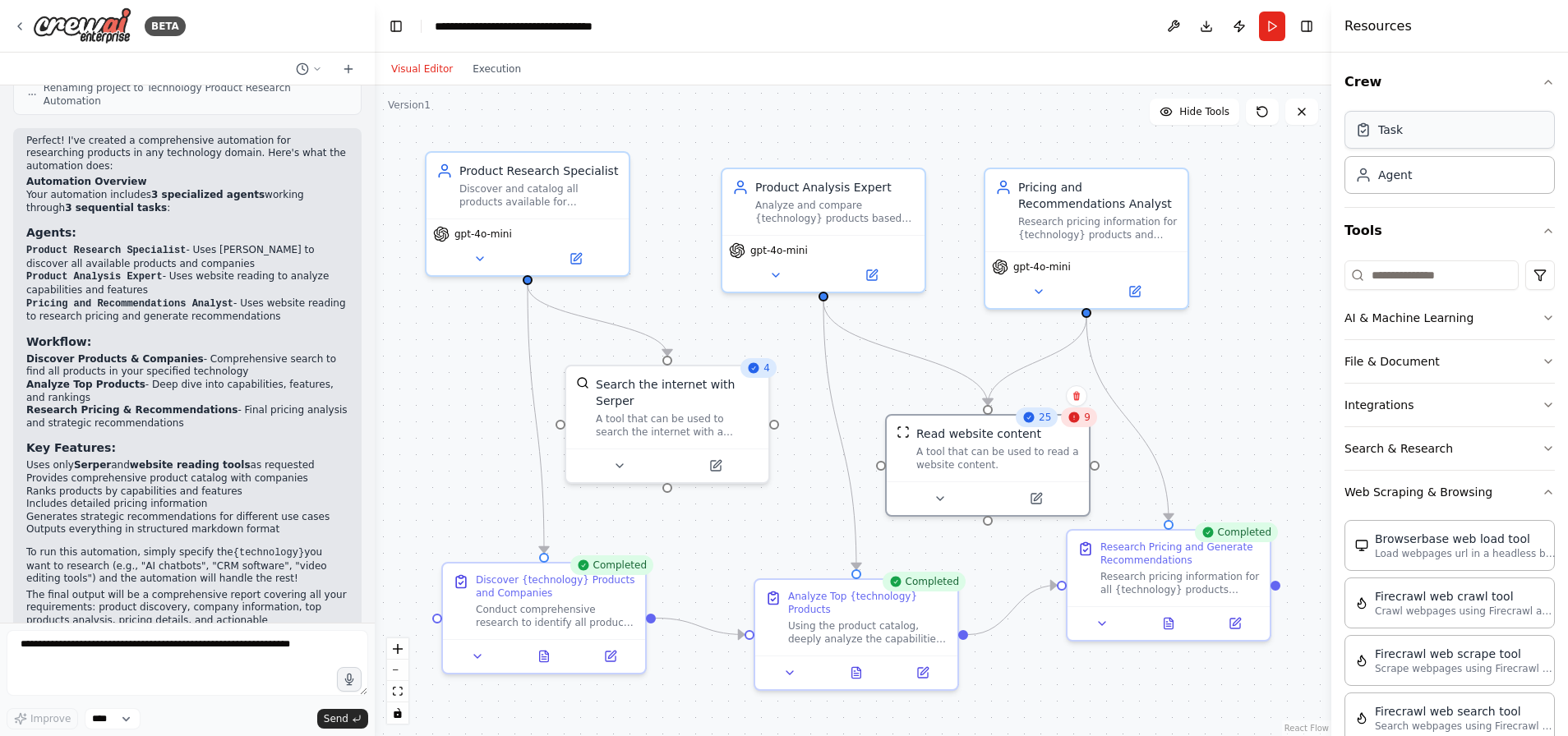
click at [1389, 143] on div "Task" at bounding box center [1449, 129] width 211 height 38
click at [1416, 136] on div "Task" at bounding box center [1449, 129] width 211 height 38
click at [1415, 181] on div "Agent" at bounding box center [1449, 174] width 211 height 38
click at [1447, 178] on div "Agent" at bounding box center [1449, 174] width 211 height 38
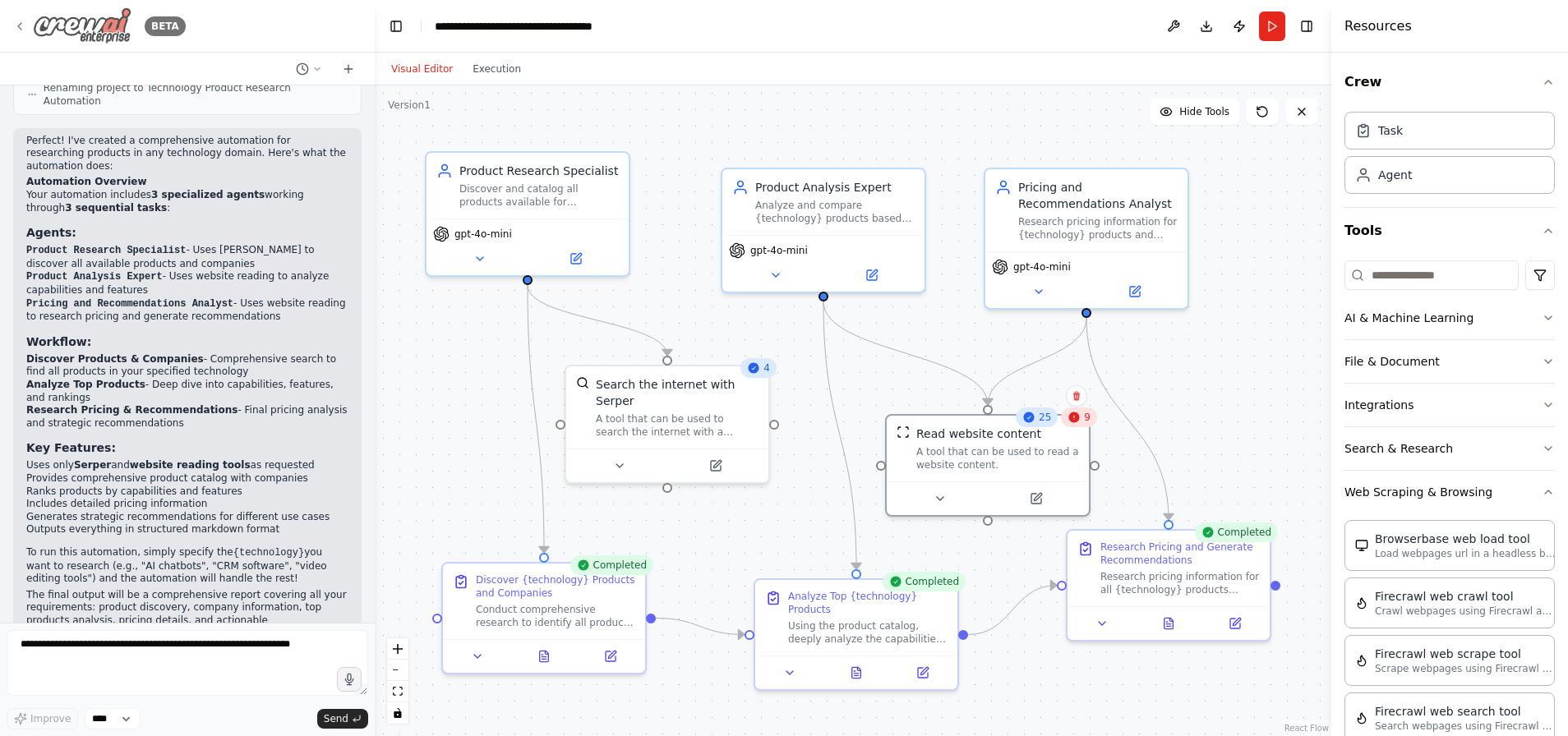
click at [22, 30] on icon at bounding box center [20, 26] width 14 height 14
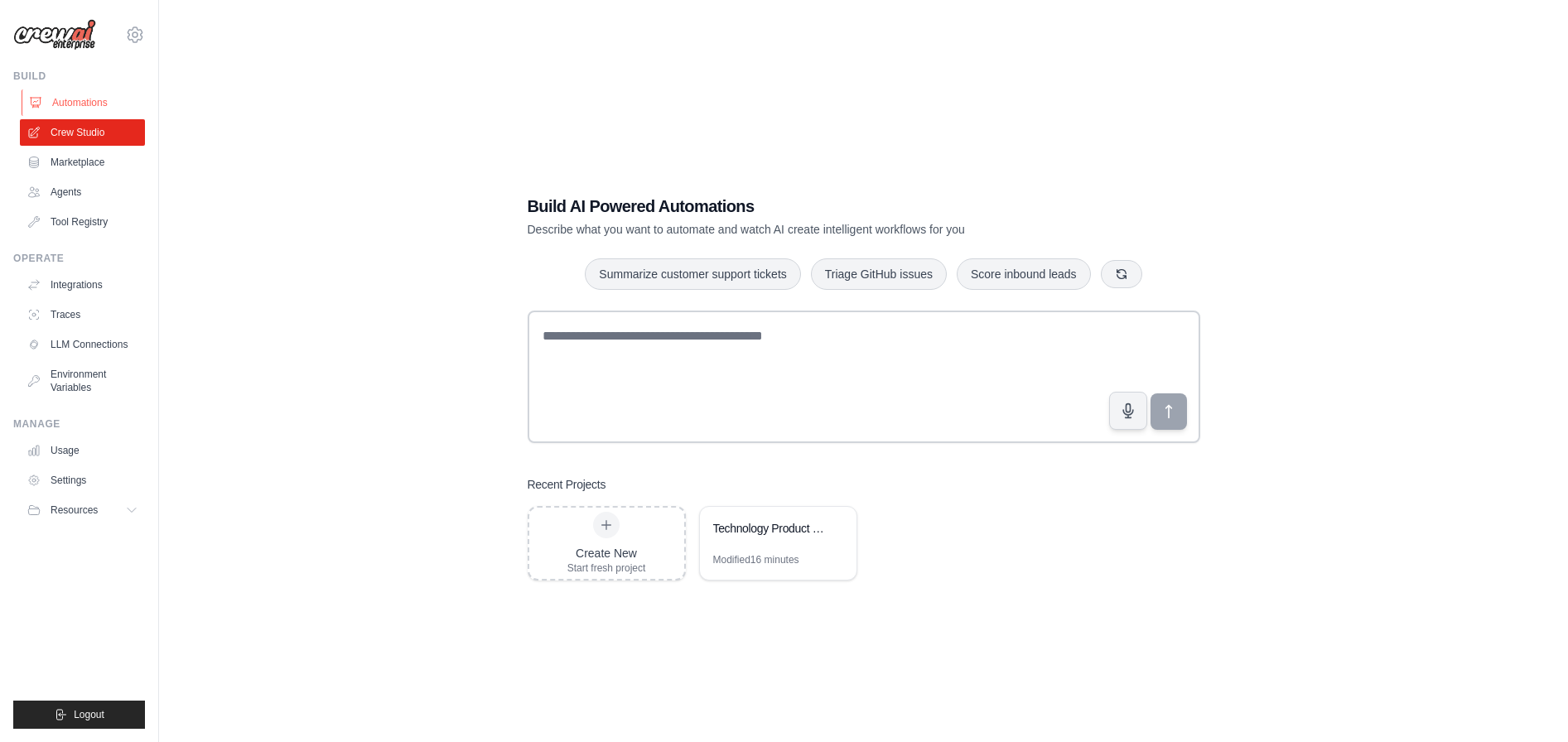
click at [67, 96] on link "Automations" at bounding box center [84, 102] width 125 height 26
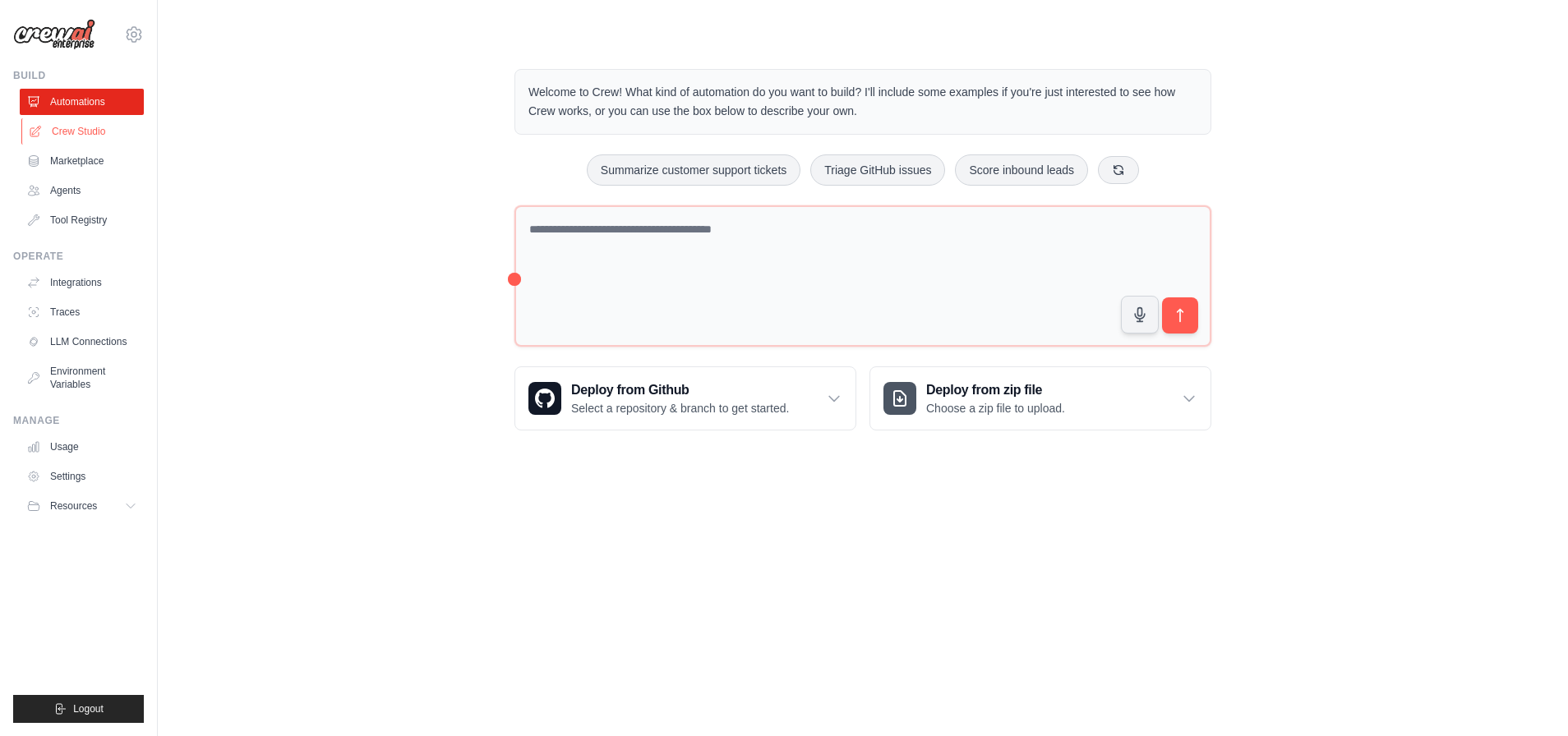
click at [86, 132] on link "Crew Studio" at bounding box center [83, 131] width 124 height 26
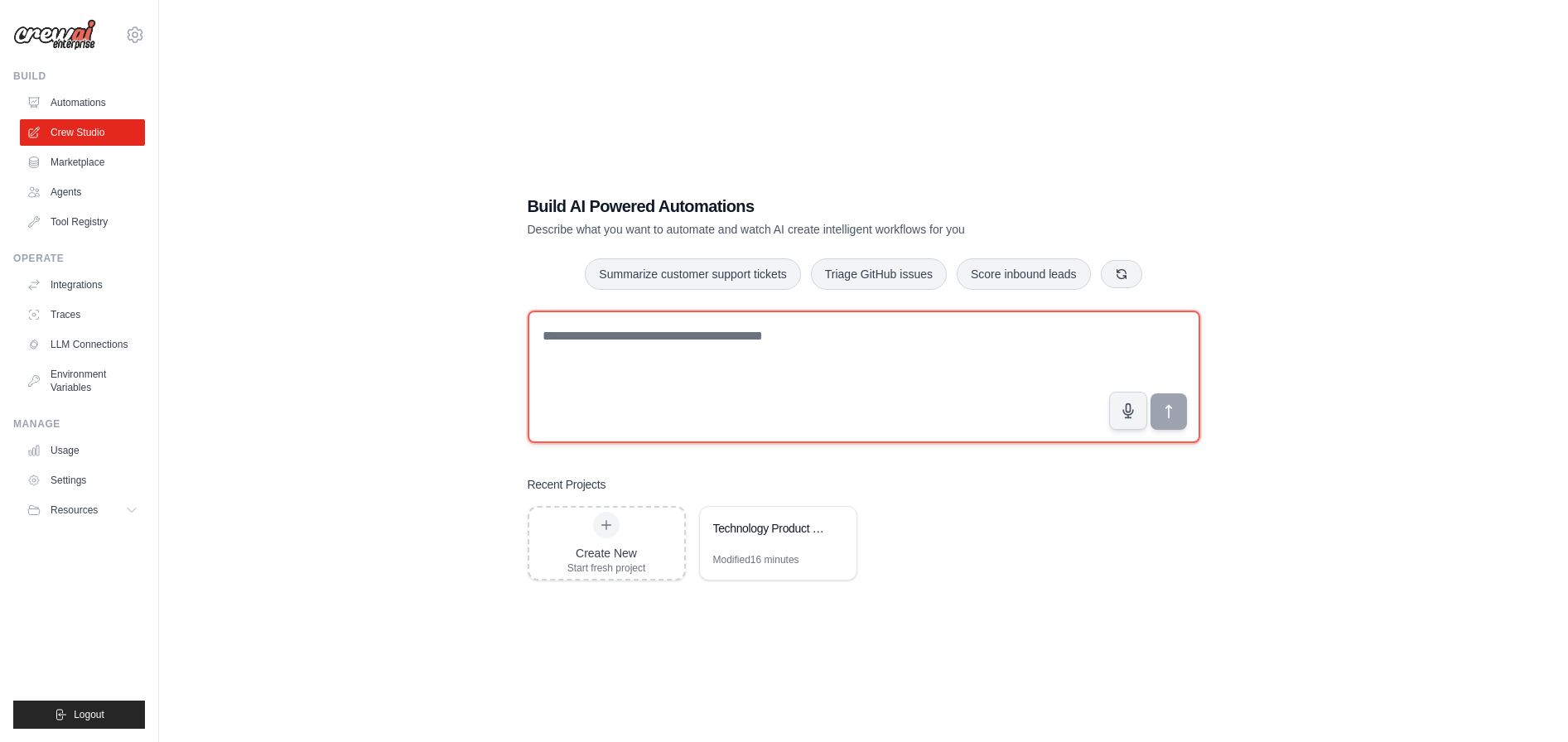
click at [693, 357] on textarea at bounding box center [863, 376] width 672 height 132
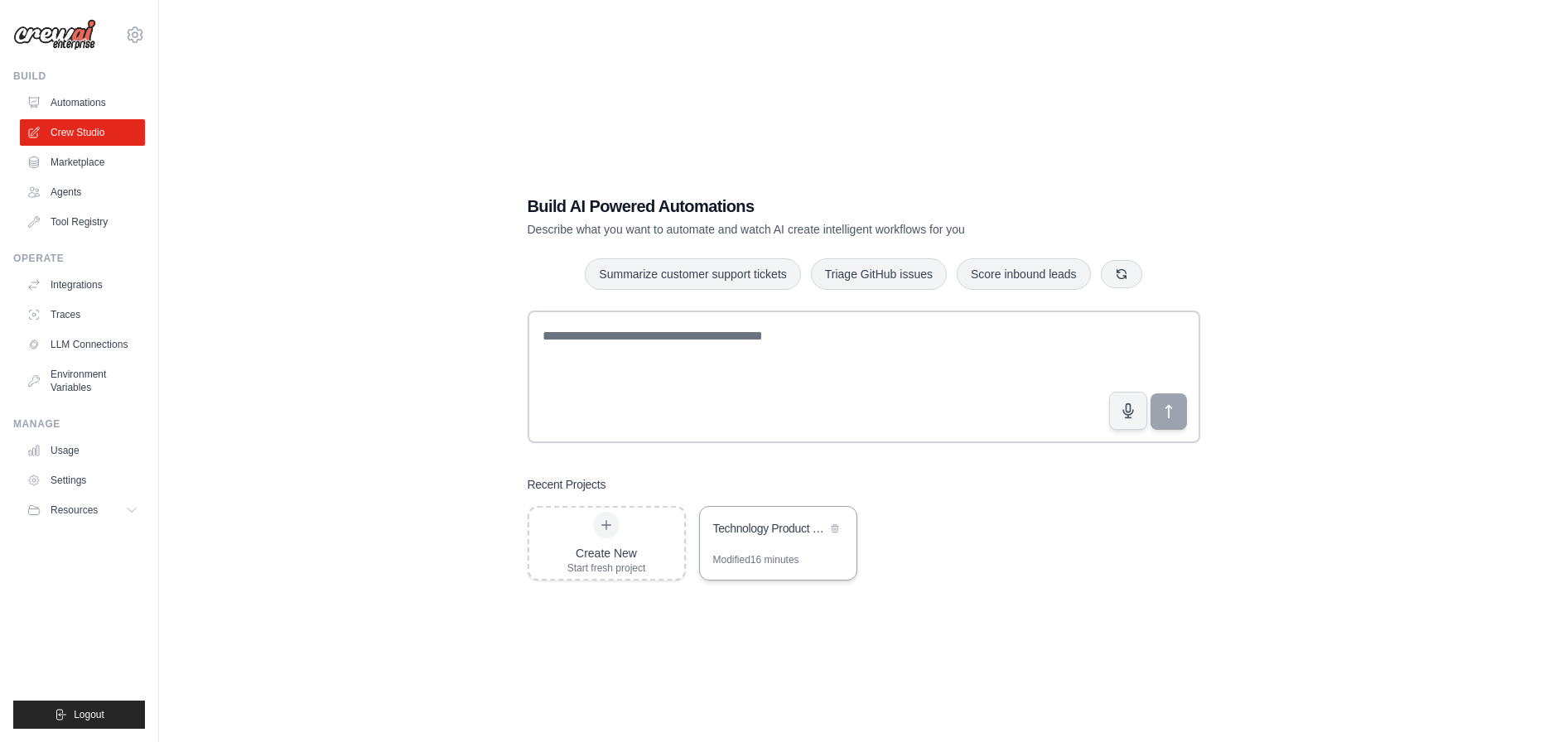
click at [762, 523] on div "Technology Product Research Automation" at bounding box center [769, 528] width 113 height 16
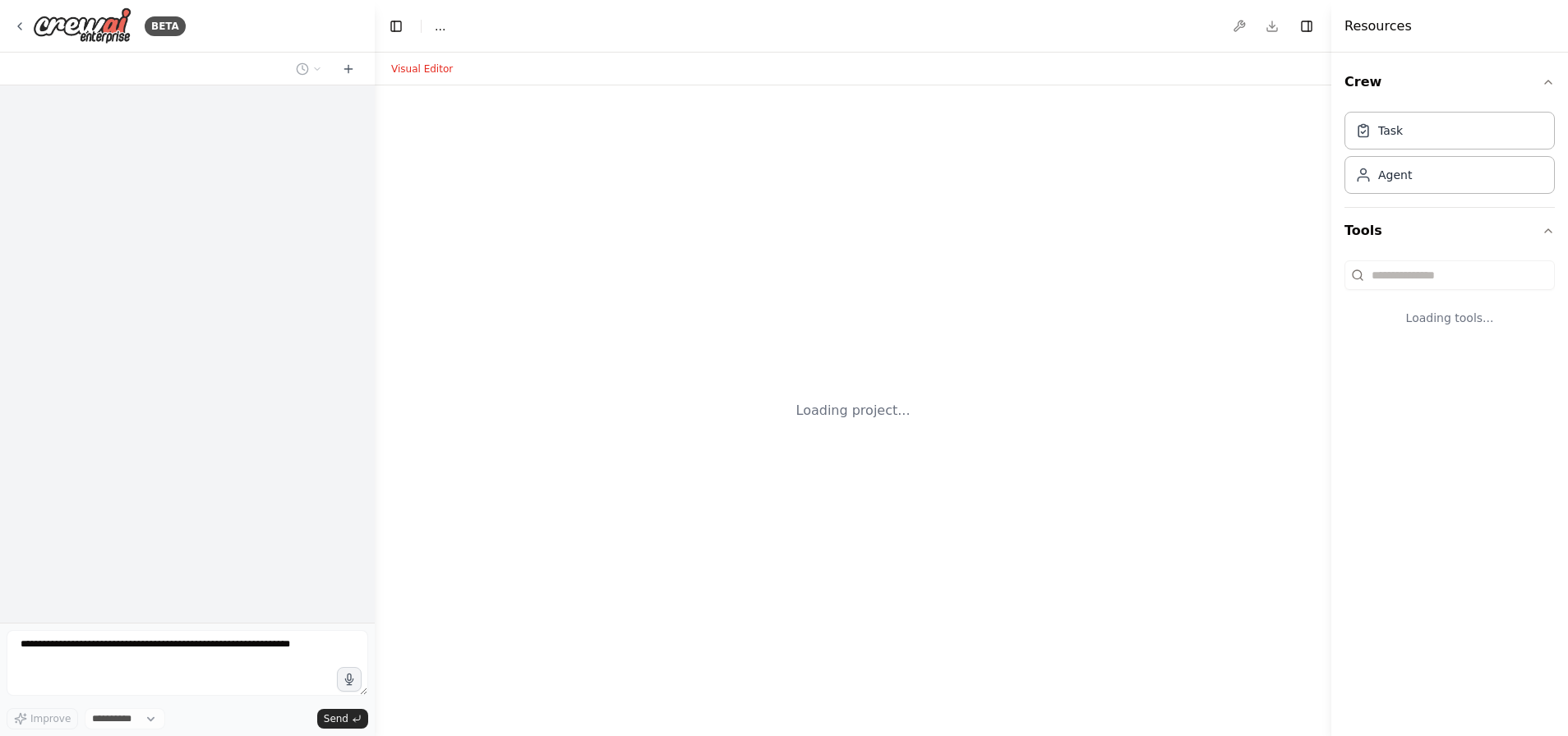
select select "****"
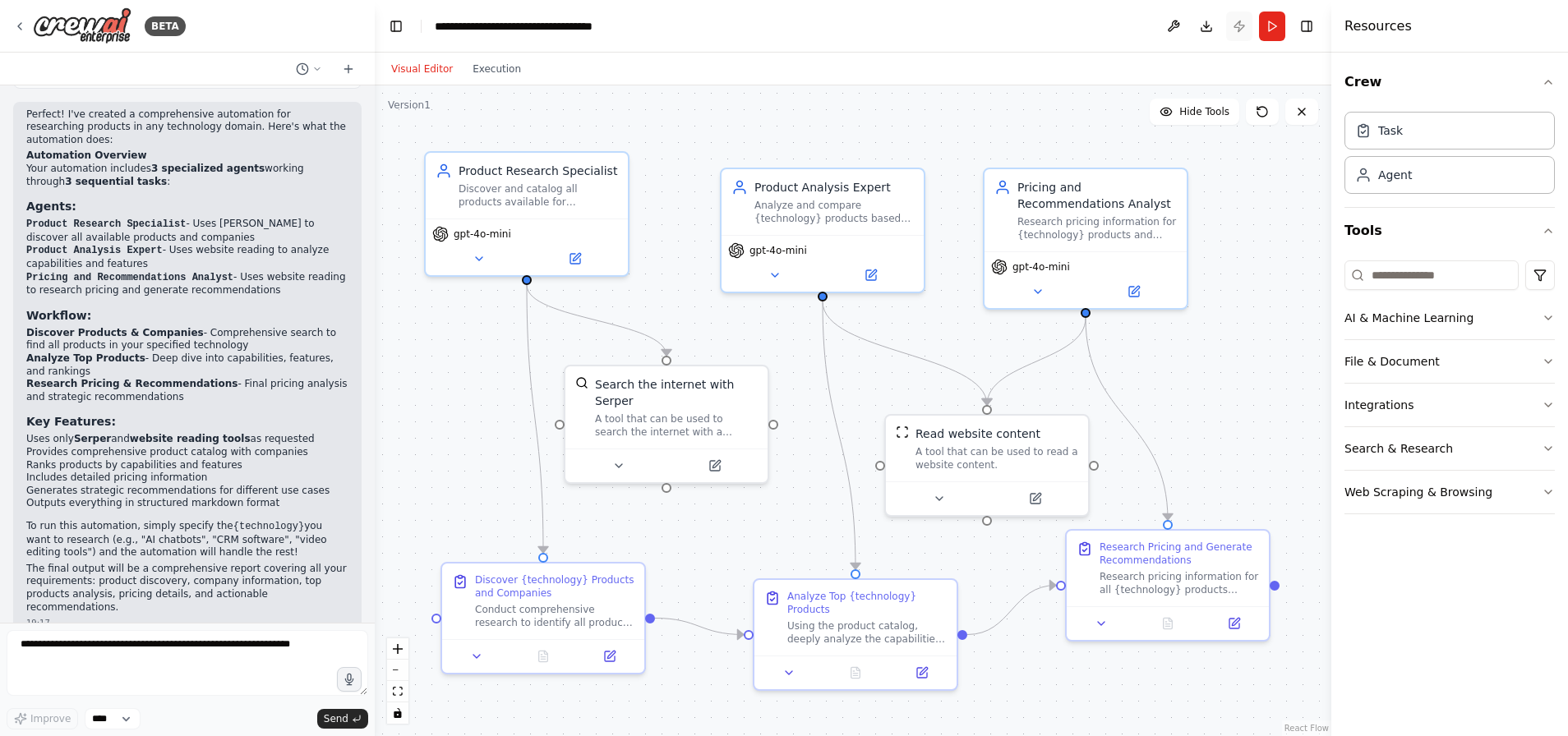
scroll to position [972, 0]
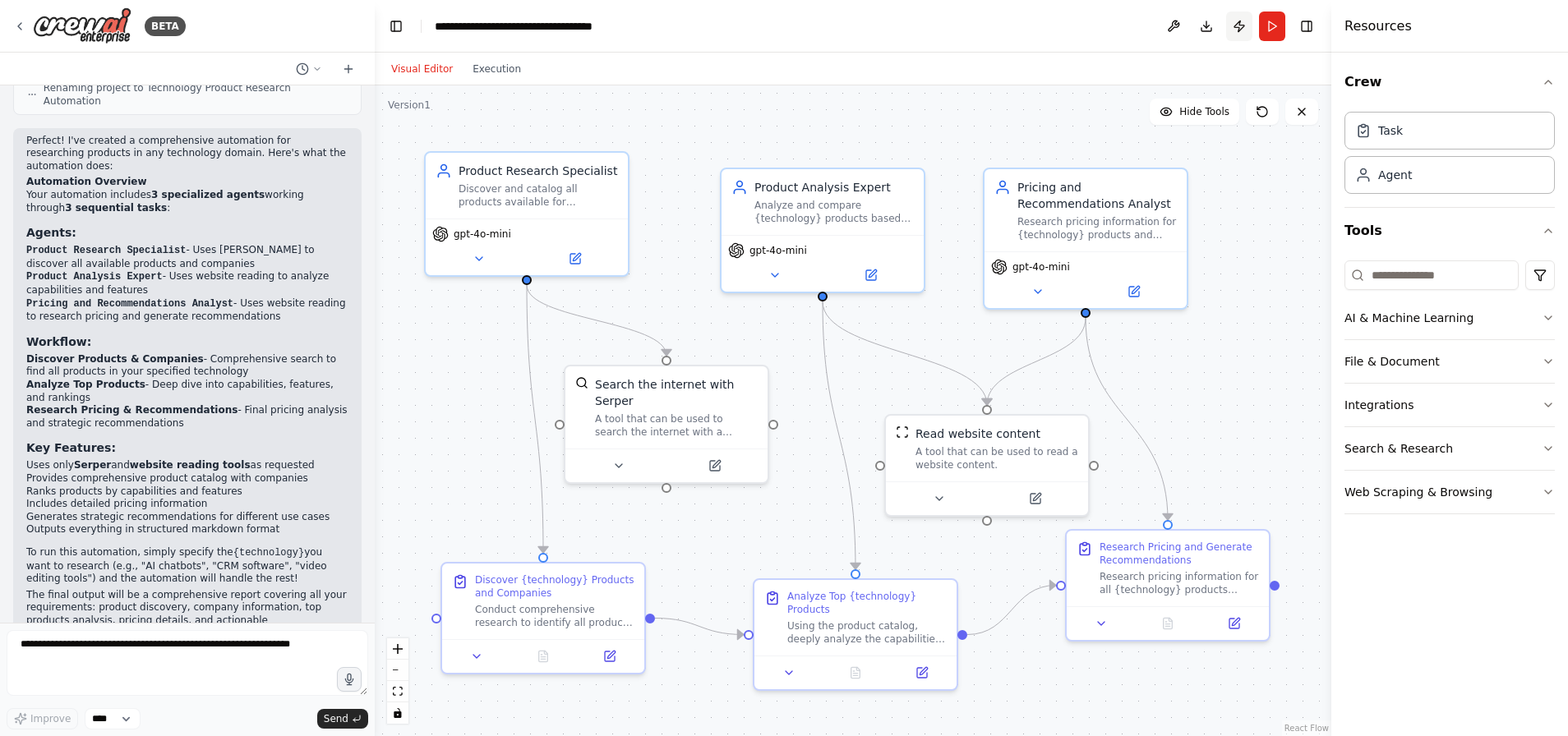
click at [1239, 25] on button "Publish" at bounding box center [1239, 26] width 26 height 30
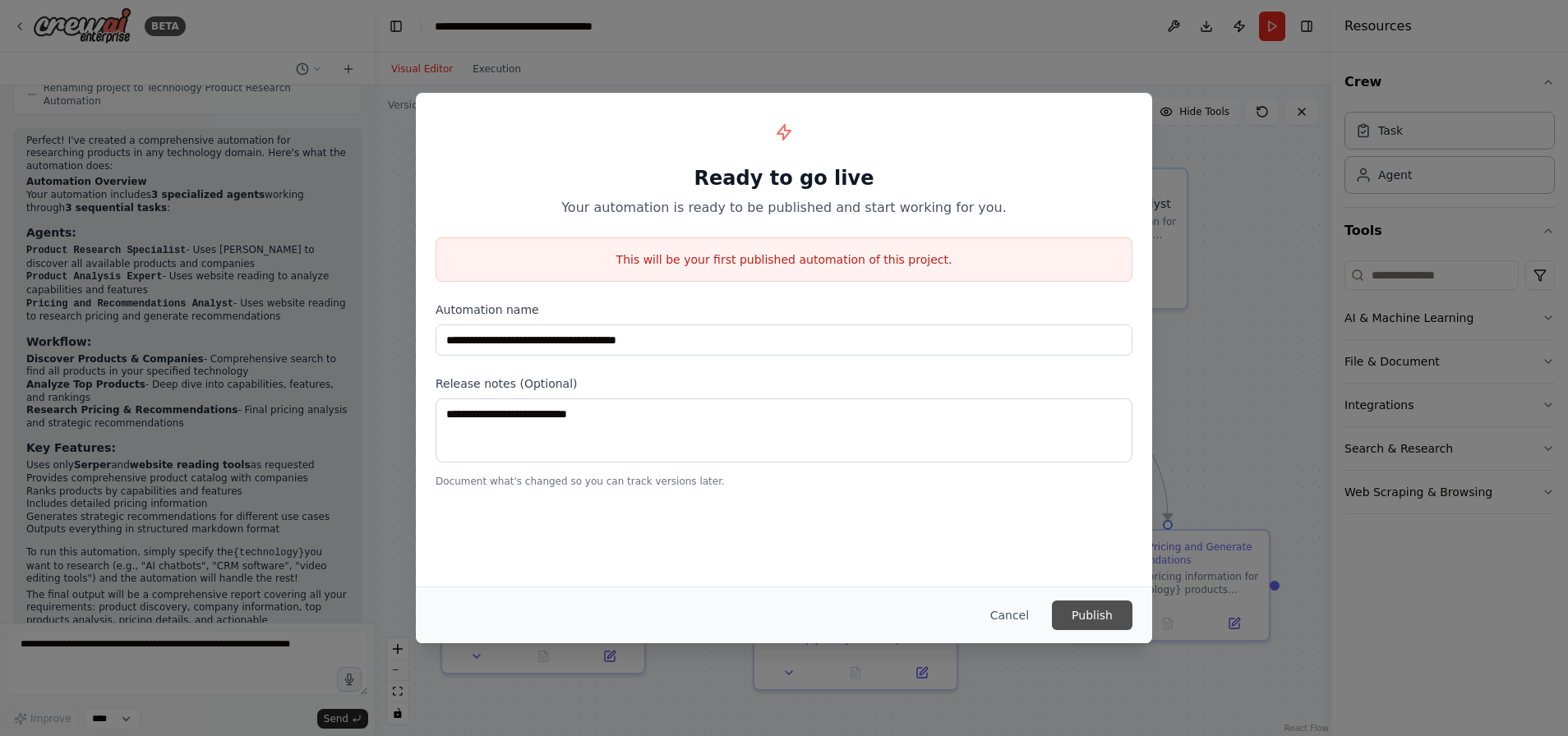
click at [1073, 612] on button "Publish" at bounding box center [1092, 615] width 80 height 30
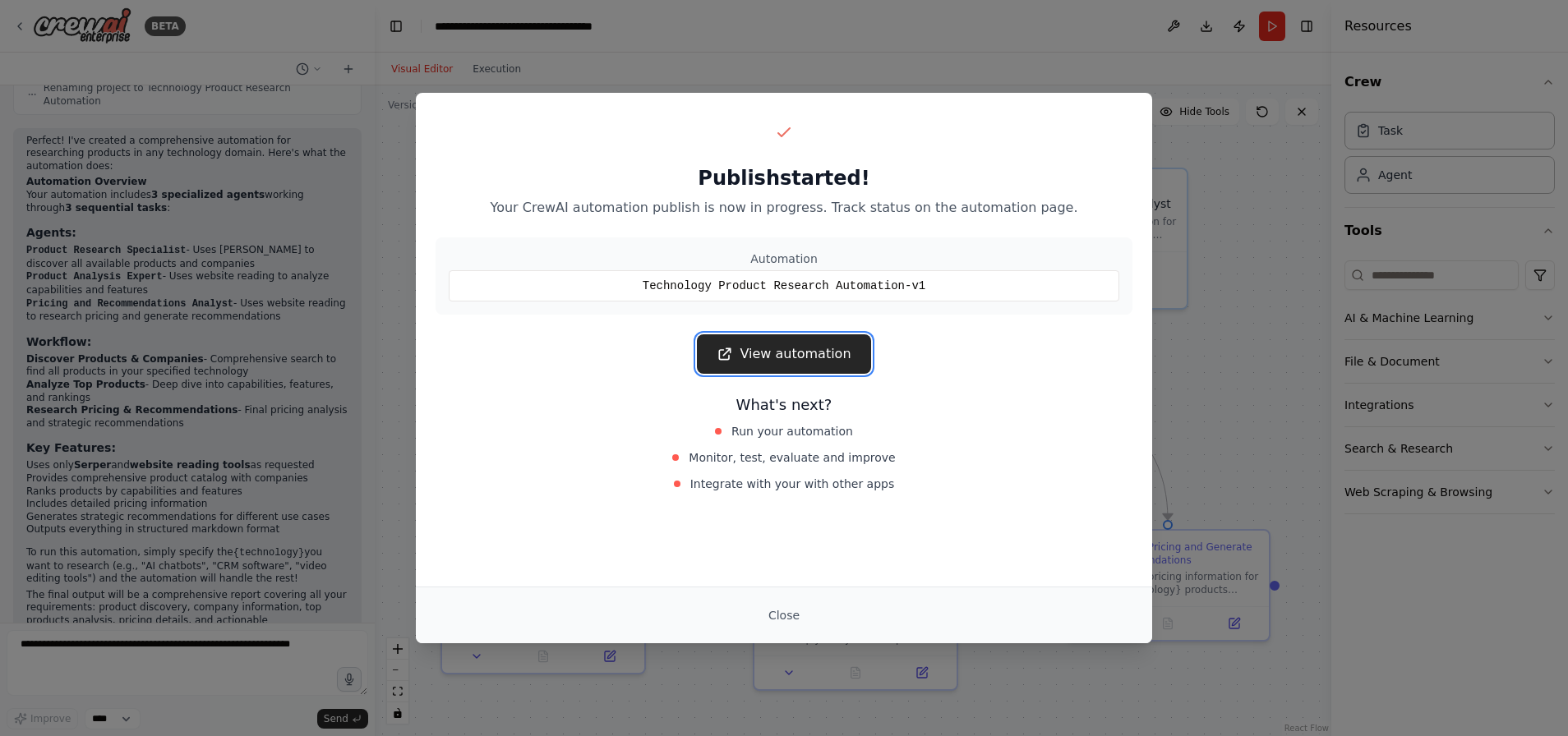
click at [772, 352] on link "View automation" at bounding box center [783, 354] width 173 height 40
click at [778, 613] on button "Close" at bounding box center [784, 615] width 58 height 30
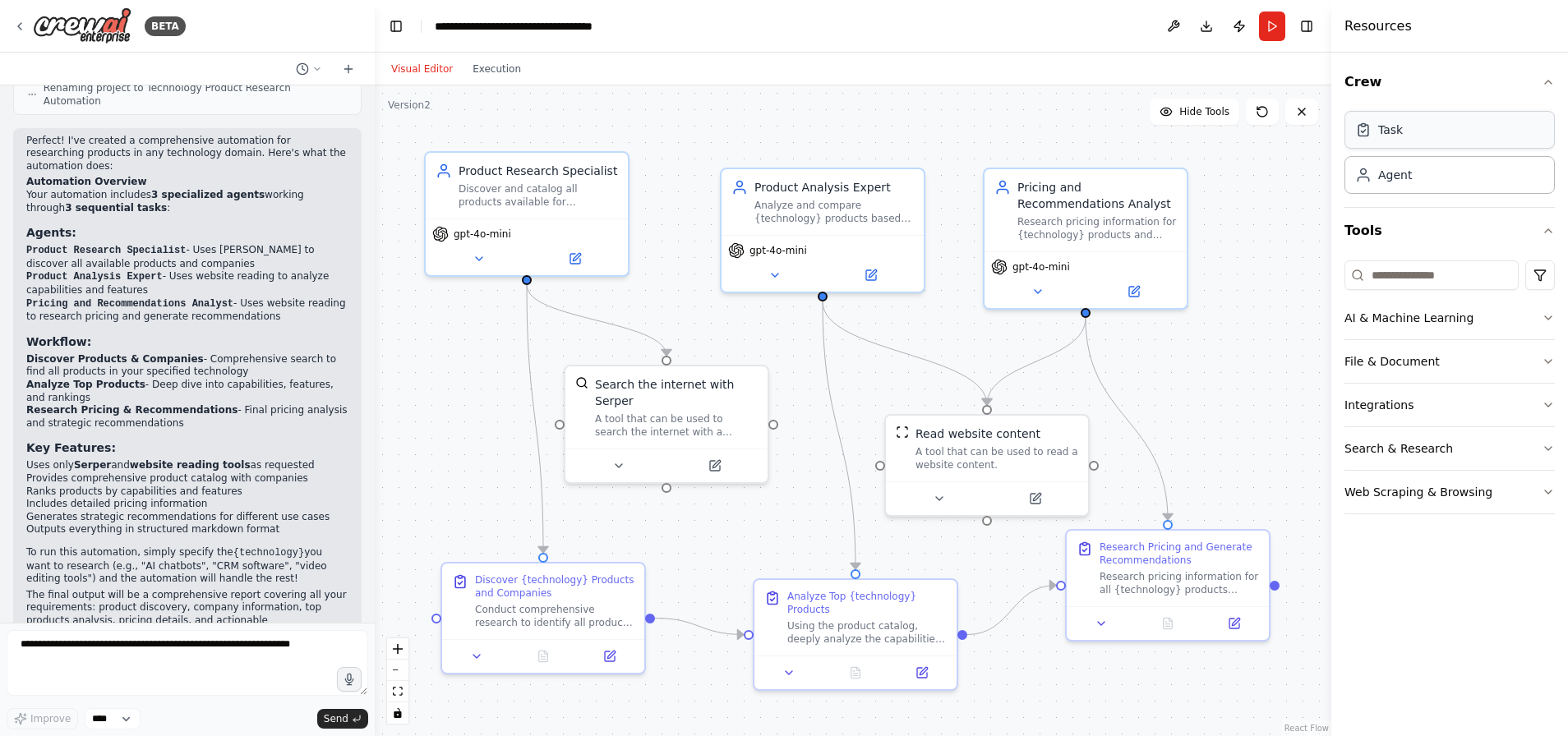
click at [1419, 144] on div "Task" at bounding box center [1449, 129] width 211 height 38
click at [1455, 129] on div "Task" at bounding box center [1449, 129] width 211 height 38
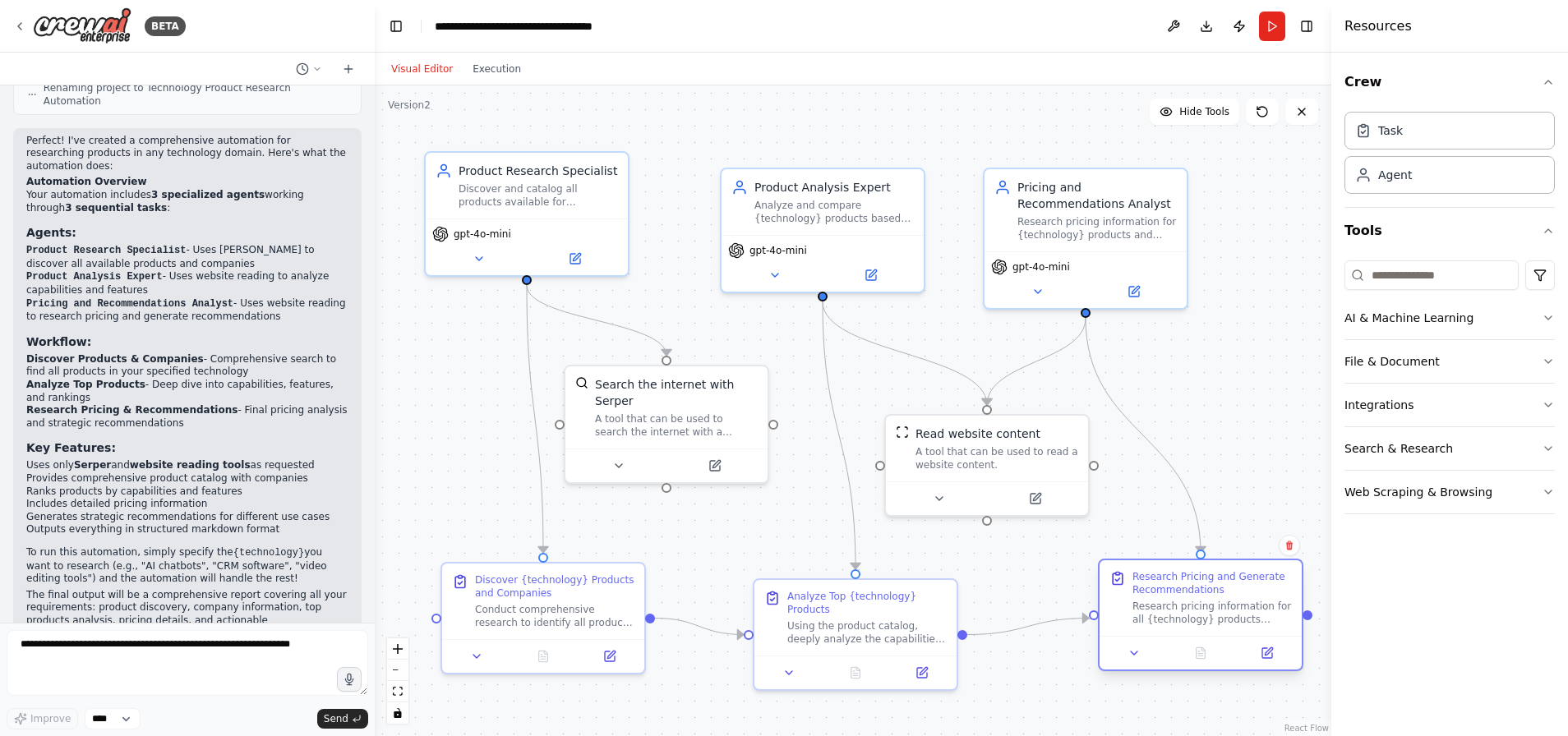
drag, startPoint x: 1196, startPoint y: 552, endPoint x: 1231, endPoint y: 578, distance: 43.6
click at [1231, 578] on div "Research Pricing and Generate Recommendations" at bounding box center [1212, 583] width 159 height 26
click at [963, 440] on div "Read website content A tool that can be used to read a website content." at bounding box center [997, 445] width 162 height 46
click at [1113, 207] on div "Pricing and Recommendations Analyst" at bounding box center [1097, 192] width 159 height 33
click at [1367, 133] on icon at bounding box center [1362, 129] width 16 height 16
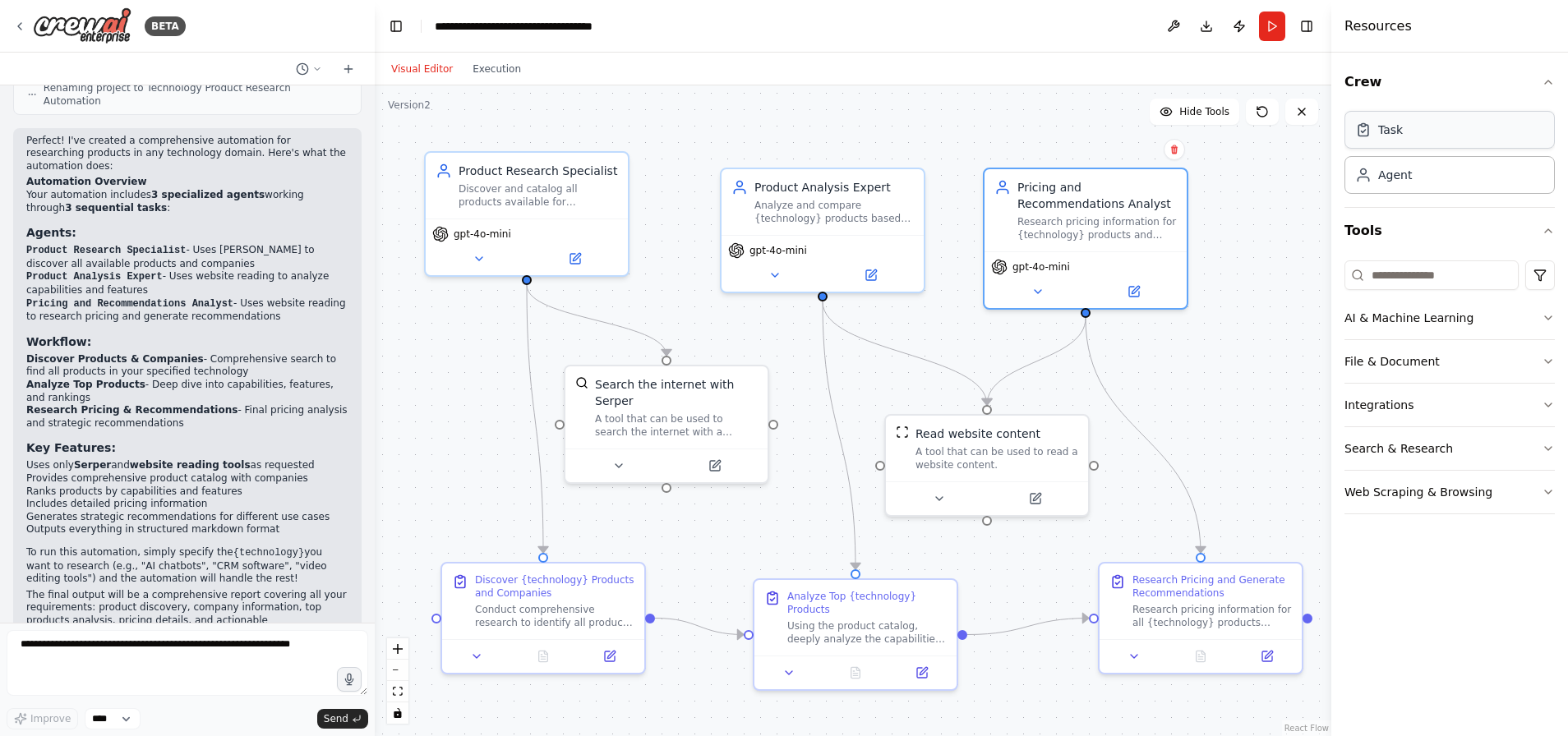
click at [1494, 129] on div "Task" at bounding box center [1449, 129] width 211 height 38
click at [1515, 125] on div "Task" at bounding box center [1449, 129] width 211 height 38
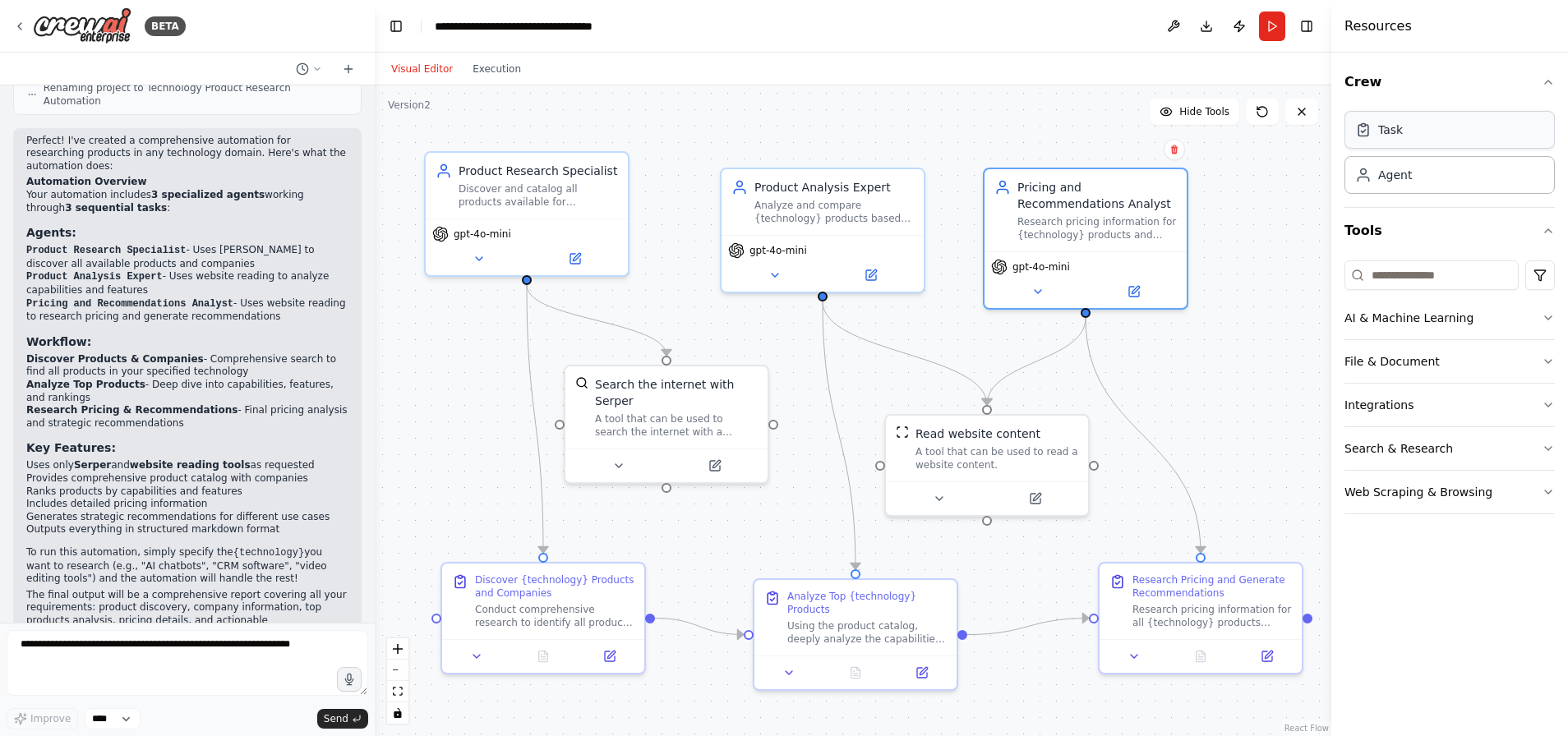
click at [1406, 132] on div "Task" at bounding box center [1449, 129] width 211 height 38
click at [1420, 135] on div "Task" at bounding box center [1449, 129] width 211 height 38
click at [1484, 131] on div "Task" at bounding box center [1449, 129] width 211 height 38
click at [1241, 239] on div ".deletable-edge-delete-btn { width: 20px; height: 20px; border: 0px solid #ffff…" at bounding box center [853, 410] width 956 height 651
click at [1420, 134] on div "Task" at bounding box center [1449, 129] width 211 height 38
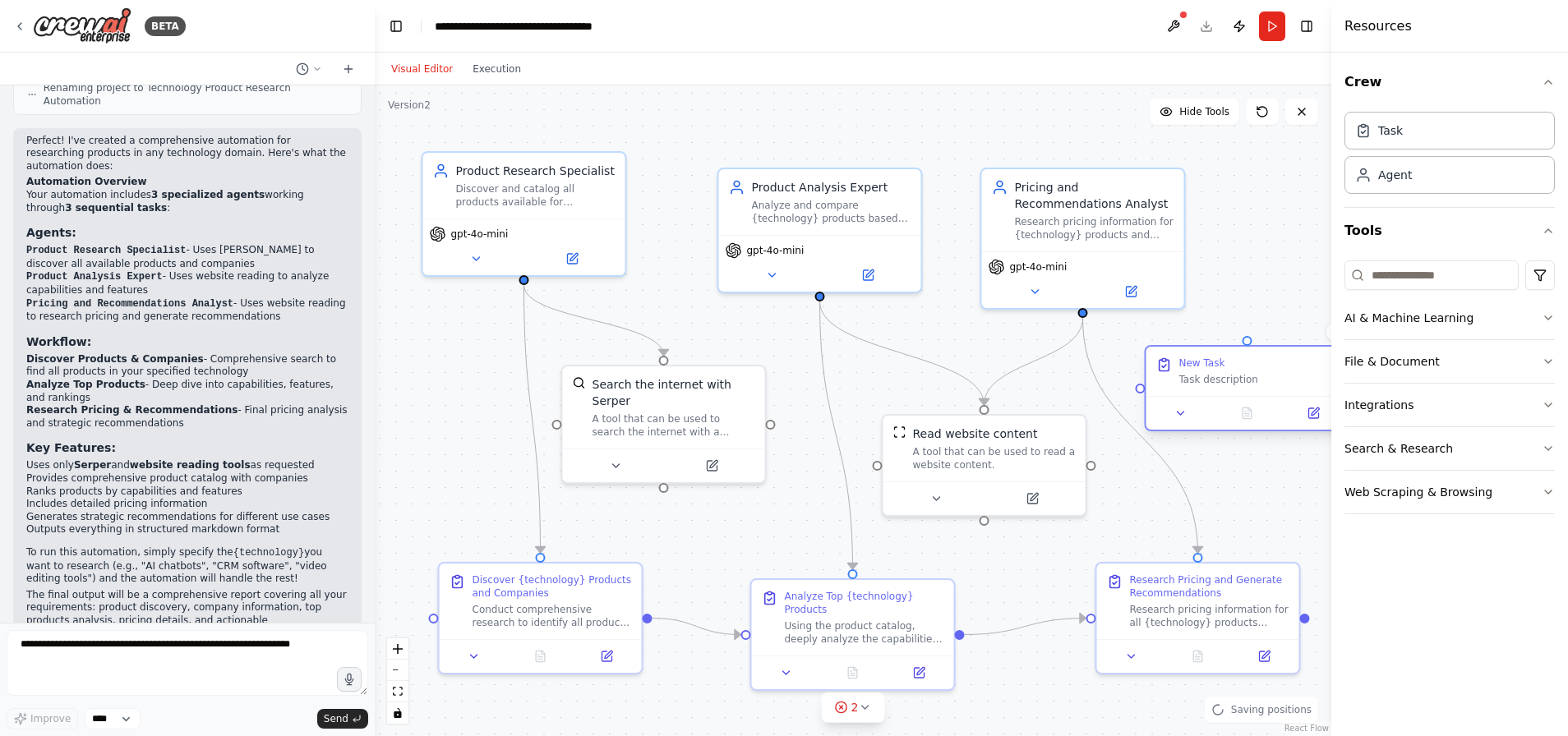
drag, startPoint x: 1313, startPoint y: 408, endPoint x: 1192, endPoint y: 371, distance: 126.5
click at [1192, 371] on div "New Task Task description" at bounding box center [1258, 371] width 159 height 30
drag, startPoint x: 1268, startPoint y: 379, endPoint x: 1245, endPoint y: 402, distance: 32.5
click at [1245, 402] on div "Task description" at bounding box center [1242, 396] width 159 height 14
click at [1187, 398] on div "Task description" at bounding box center [1242, 396] width 159 height 14
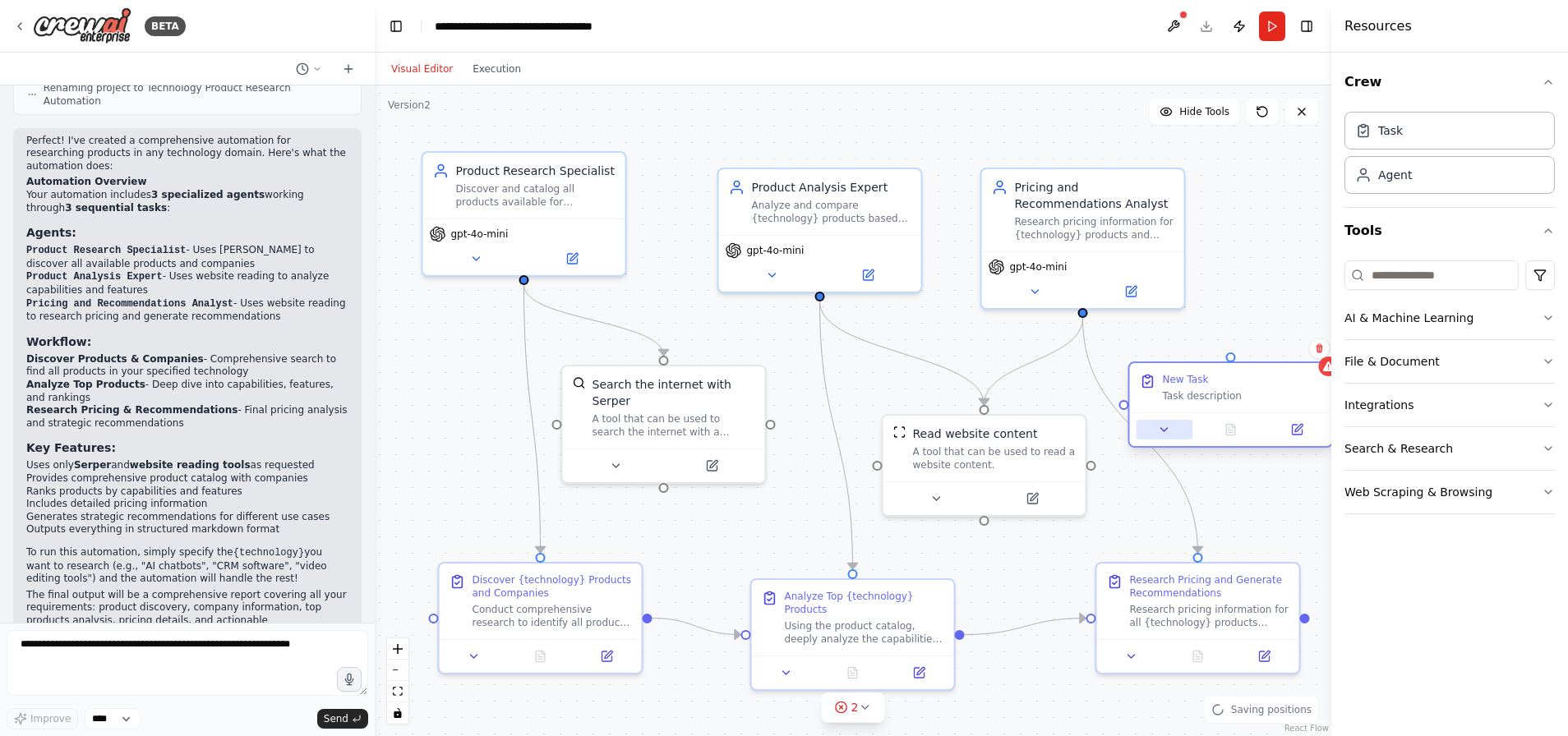
click at [1159, 429] on icon at bounding box center [1164, 430] width 14 height 14
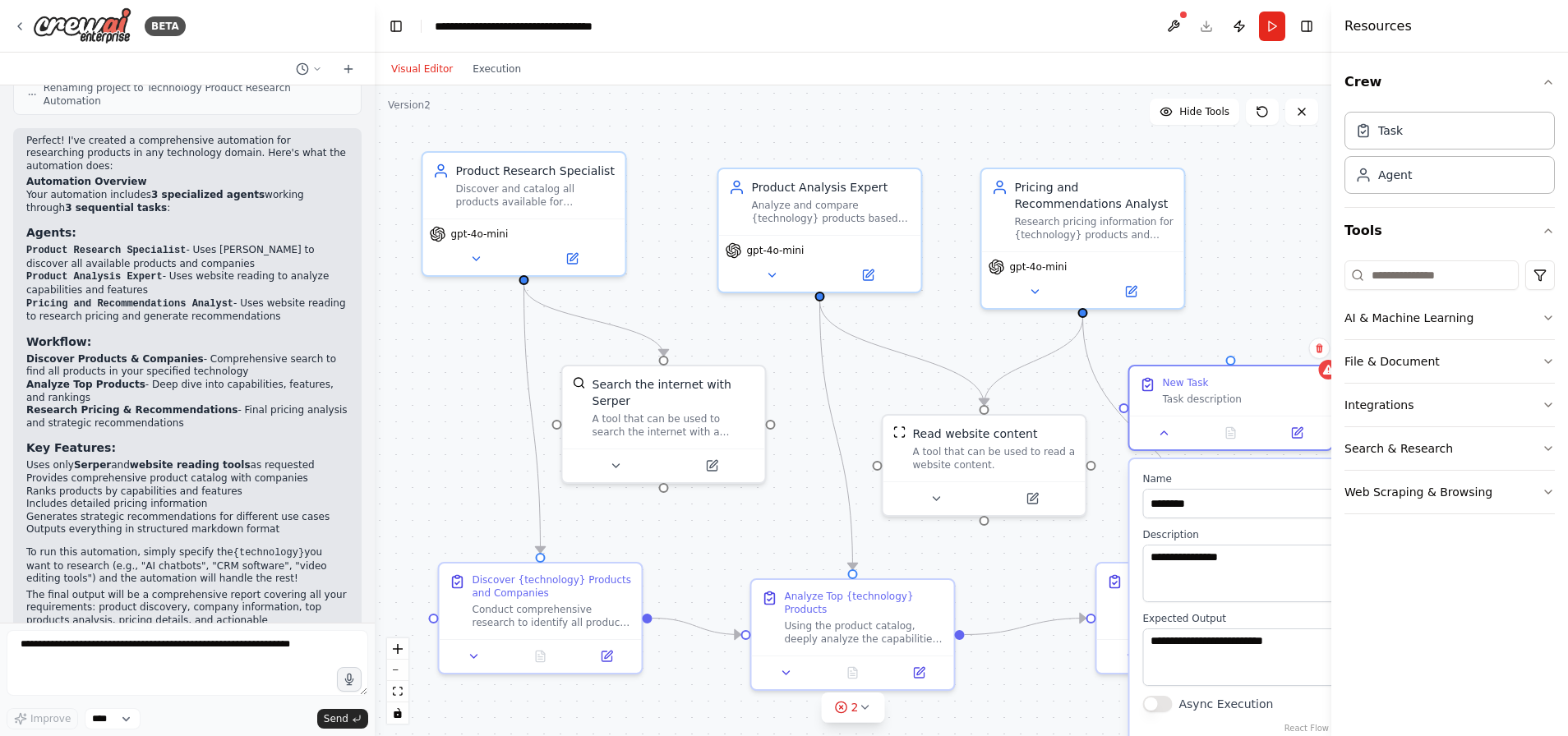
click at [1527, 31] on div "Resources" at bounding box center [1450, 26] width 237 height 52
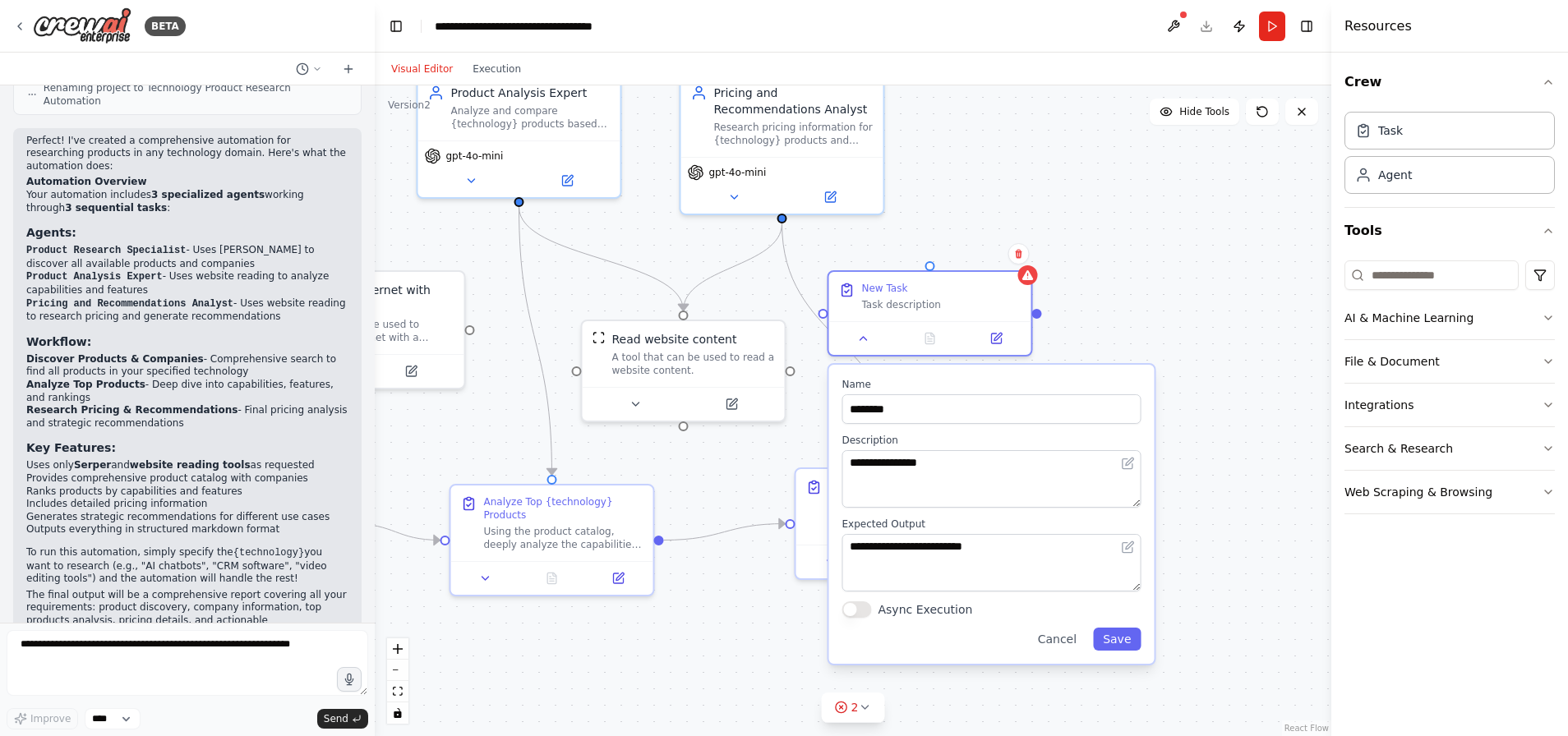
drag, startPoint x: 1227, startPoint y: 240, endPoint x: 954, endPoint y: 146, distance: 288.7
click at [954, 146] on div ".deletable-edge-delete-btn { width: 20px; height: 20px; border: 0px solid #ffff…" at bounding box center [853, 410] width 956 height 651
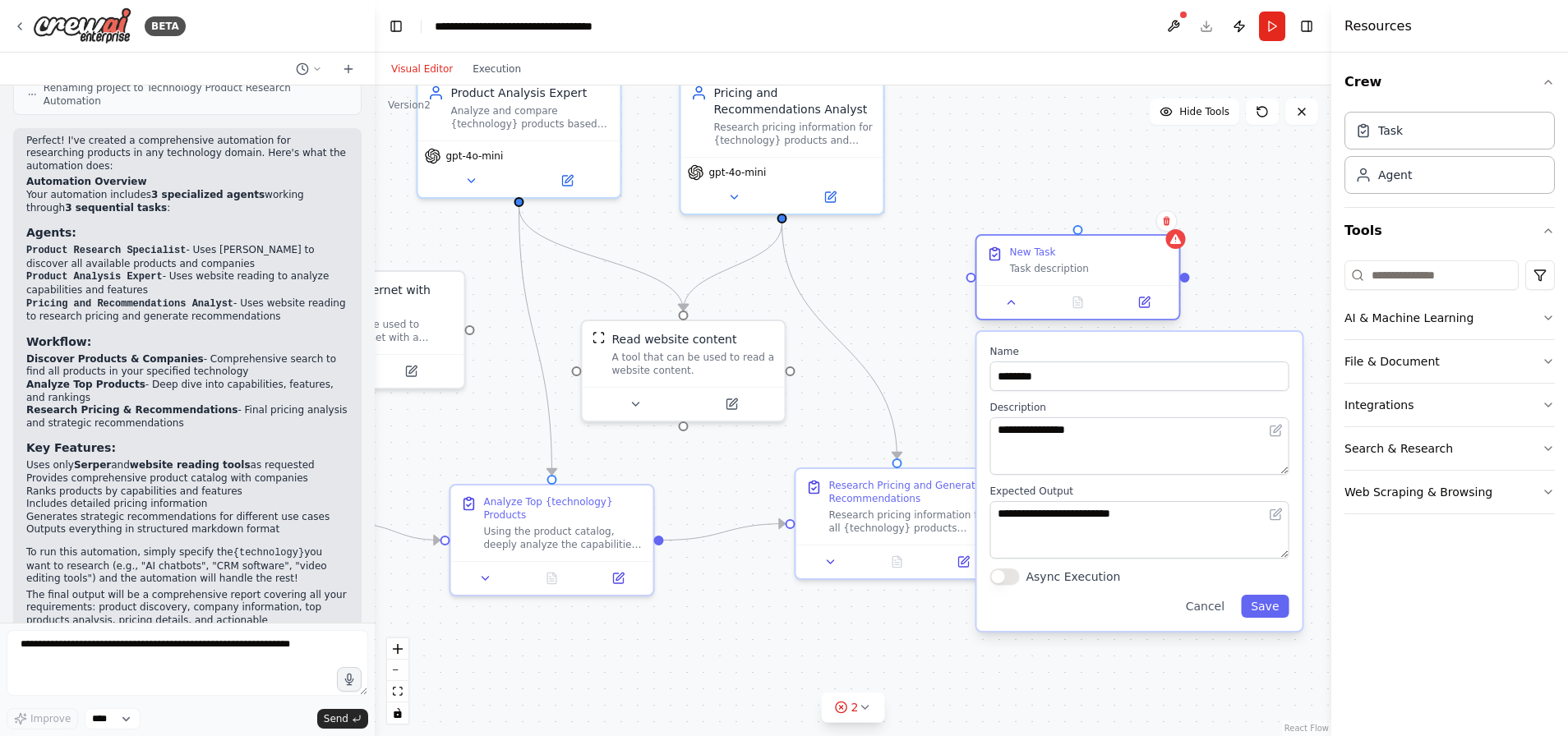
drag, startPoint x: 919, startPoint y: 289, endPoint x: 1062, endPoint y: 258, distance: 146.3
click at [1062, 258] on div "New Task" at bounding box center [1089, 252] width 159 height 14
drag, startPoint x: 1058, startPoint y: 377, endPoint x: 889, endPoint y: 377, distance: 169.0
click at [889, 377] on div ".deletable-edge-delete-btn { width: 20px; height: 20px; border: 0px solid #ffff…" at bounding box center [853, 410] width 956 height 651
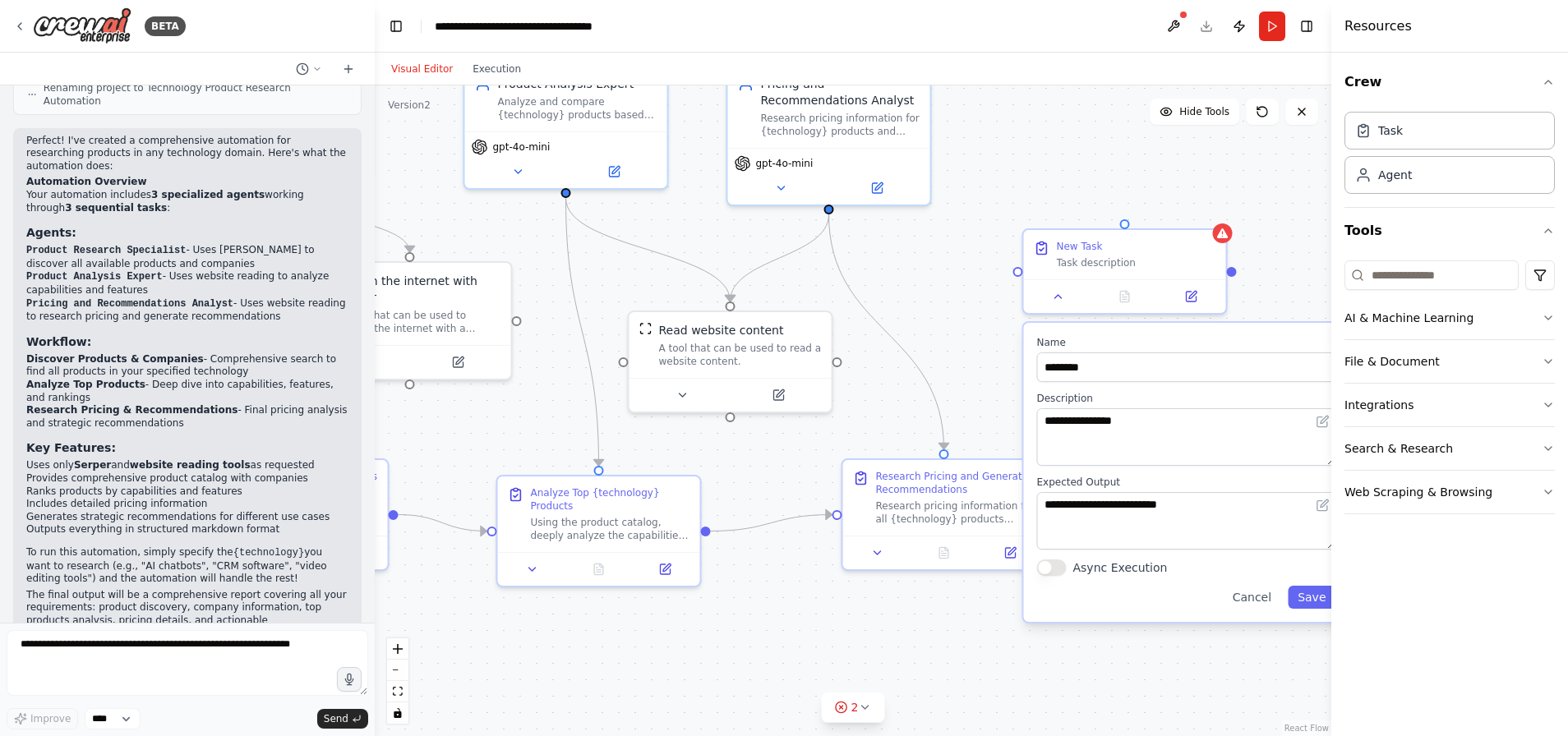
drag, startPoint x: 889, startPoint y: 377, endPoint x: 935, endPoint y: 368, distance: 46.9
click at [935, 368] on div ".deletable-edge-delete-btn { width: 20px; height: 20px; border: 0px solid #ffff…" at bounding box center [853, 410] width 956 height 651
drag, startPoint x: 1139, startPoint y: 364, endPoint x: 1040, endPoint y: 367, distance: 99.0
click at [1040, 367] on input "********" at bounding box center [1186, 367] width 299 height 30
type input "**********"
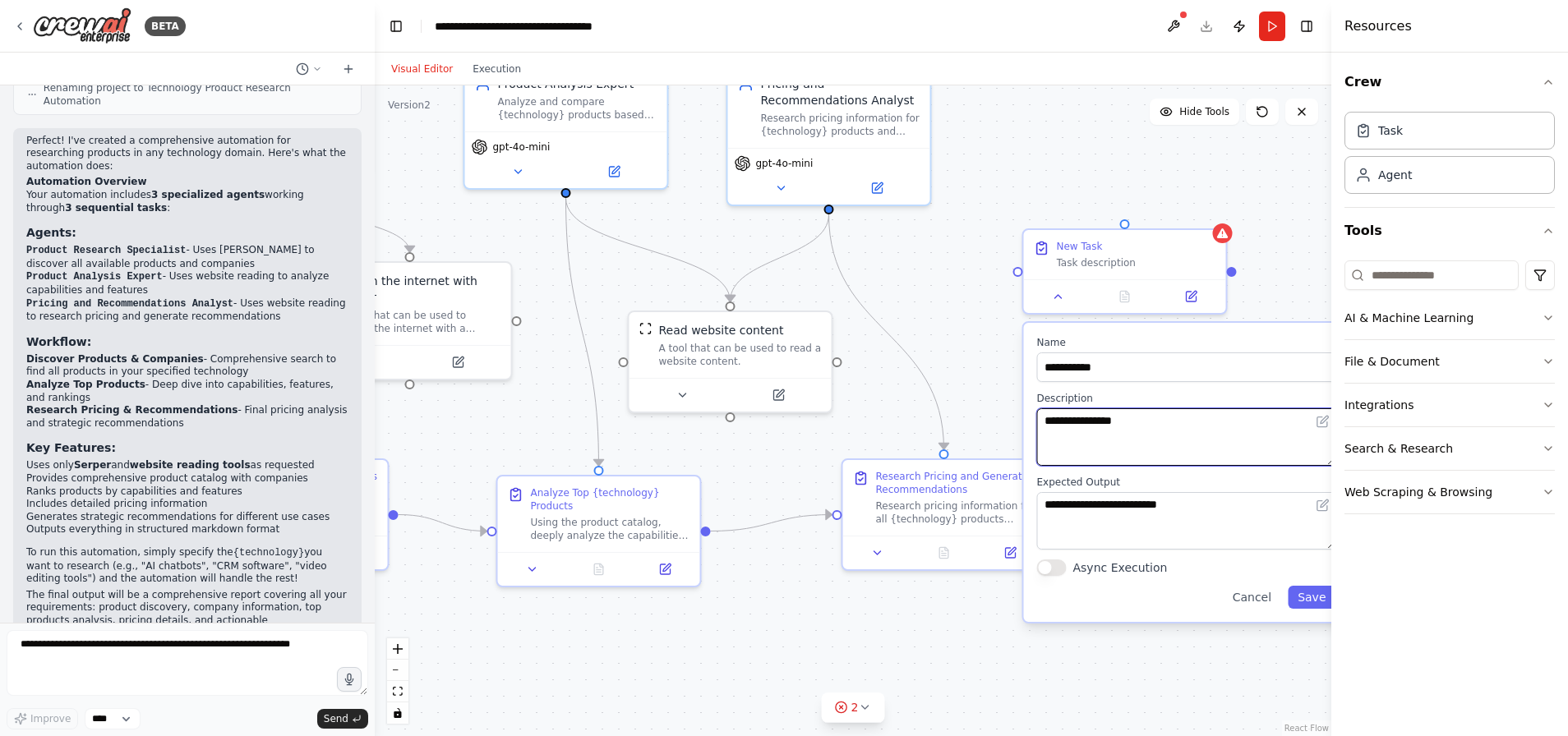
click at [1095, 417] on textarea "**********" at bounding box center [1186, 437] width 299 height 58
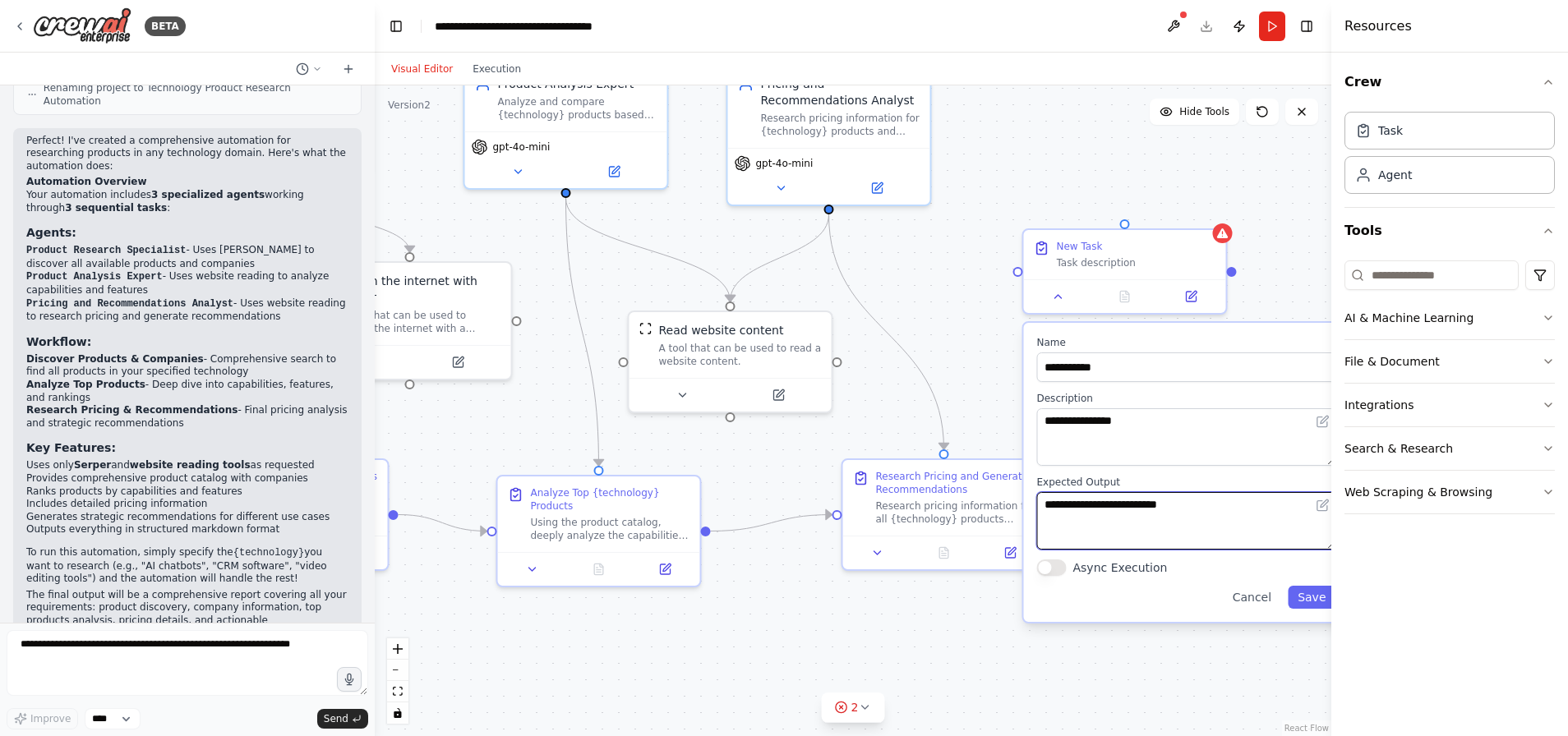
drag, startPoint x: 1205, startPoint y: 508, endPoint x: 1030, endPoint y: 497, distance: 175.3
click at [1030, 497] on div "**********" at bounding box center [1186, 472] width 325 height 299
type textarea "**********"
click at [1314, 598] on button "Save" at bounding box center [1311, 596] width 47 height 23
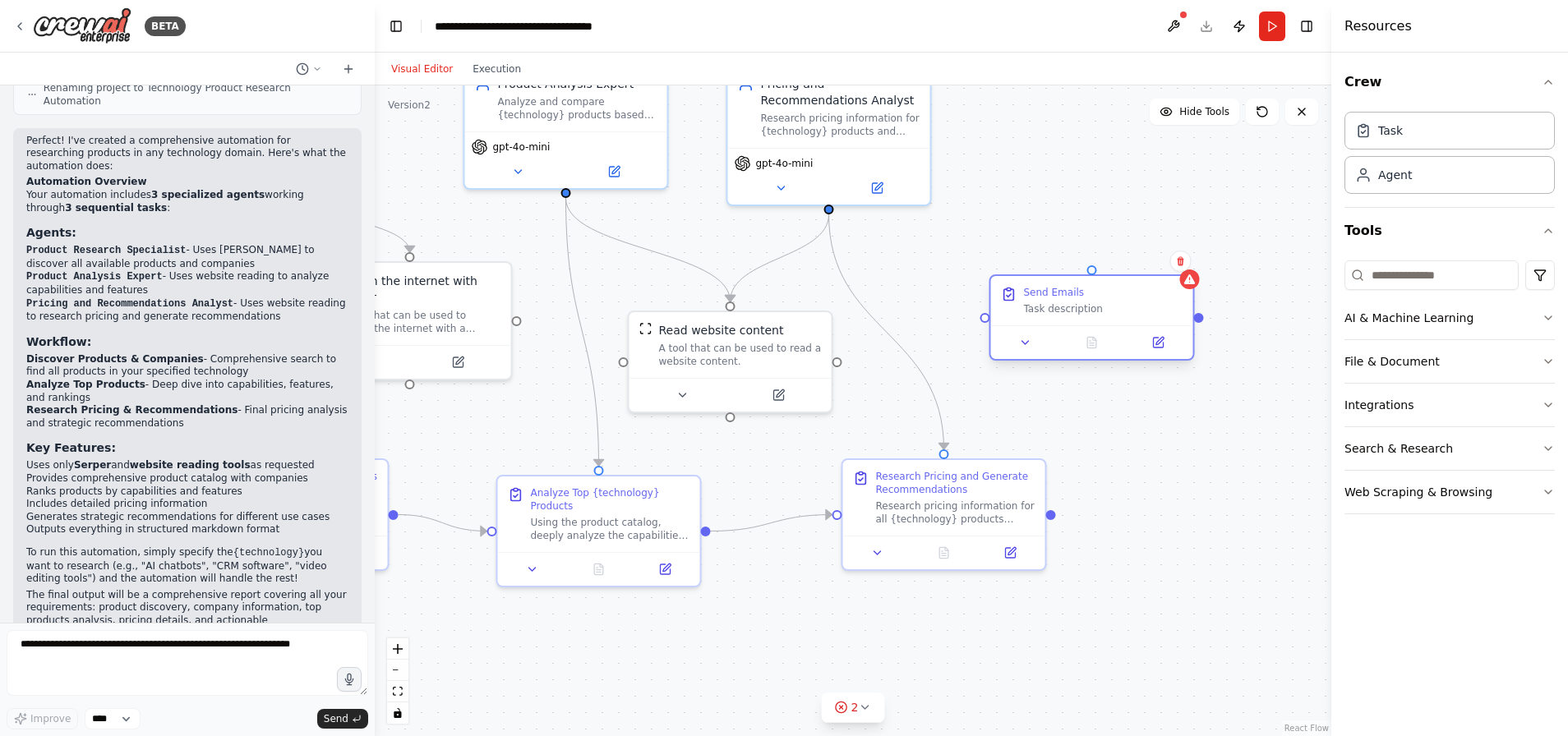
drag, startPoint x: 1132, startPoint y: 246, endPoint x: 1093, endPoint y: 288, distance: 57.3
click at [1096, 293] on div "Send Emails" at bounding box center [1103, 293] width 159 height 14
drag, startPoint x: 1092, startPoint y: 268, endPoint x: 844, endPoint y: 184, distance: 261.8
click at [844, 184] on div "Product Research Specialist Discover and catalog all products available for {te…" at bounding box center [597, 307] width 956 height 651
drag, startPoint x: 1092, startPoint y: 268, endPoint x: 924, endPoint y: 142, distance: 210.0
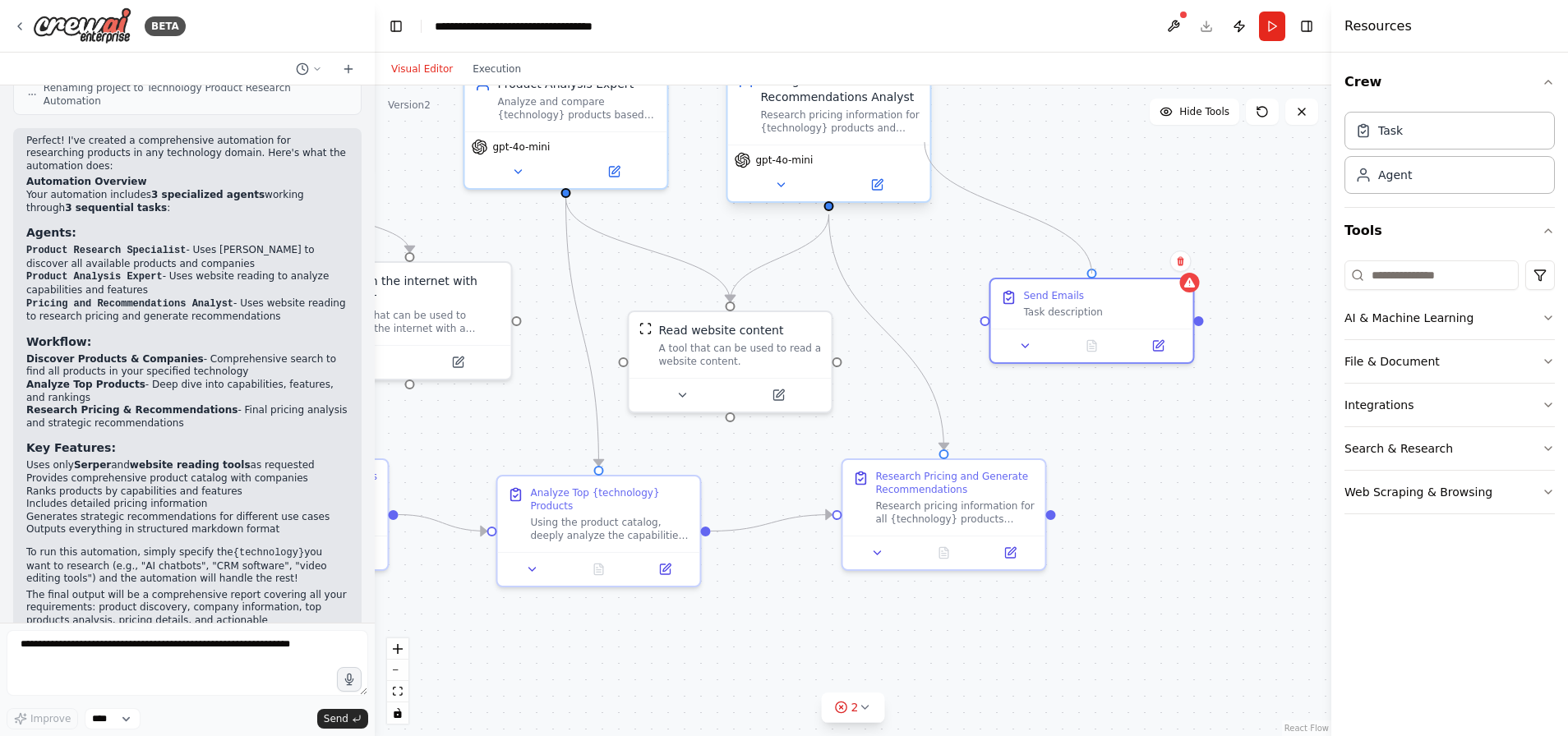
click at [924, 142] on div "Product Research Specialist Discover and catalog all products available for {te…" at bounding box center [597, 307] width 956 height 651
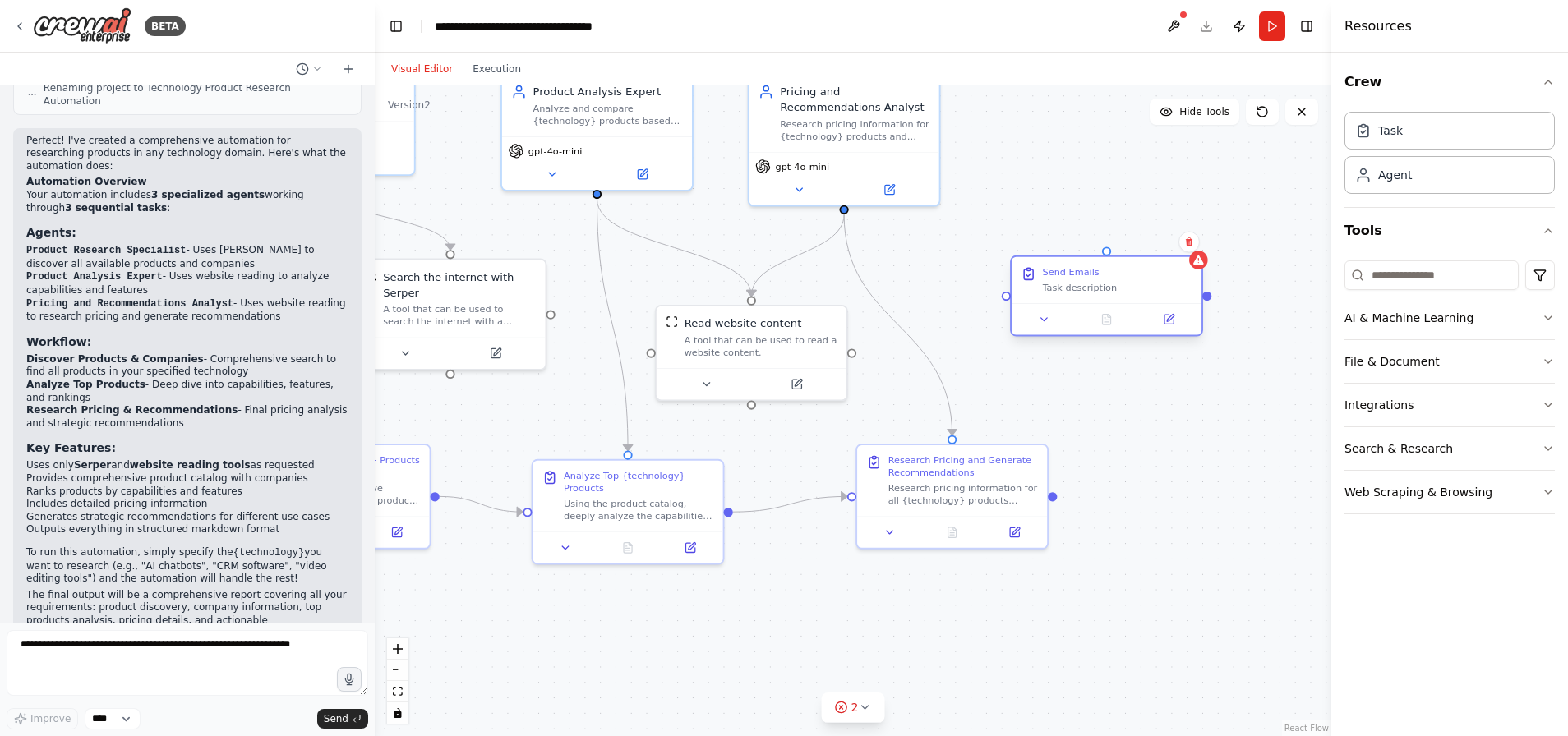
click at [1142, 288] on div "Task description" at bounding box center [1117, 288] width 150 height 13
drag, startPoint x: 1006, startPoint y: 297, endPoint x: 911, endPoint y: 202, distance: 134.4
click at [911, 202] on div "Product Research Specialist Discover and catalog all products available for {te…" at bounding box center [625, 301] width 899 height 611
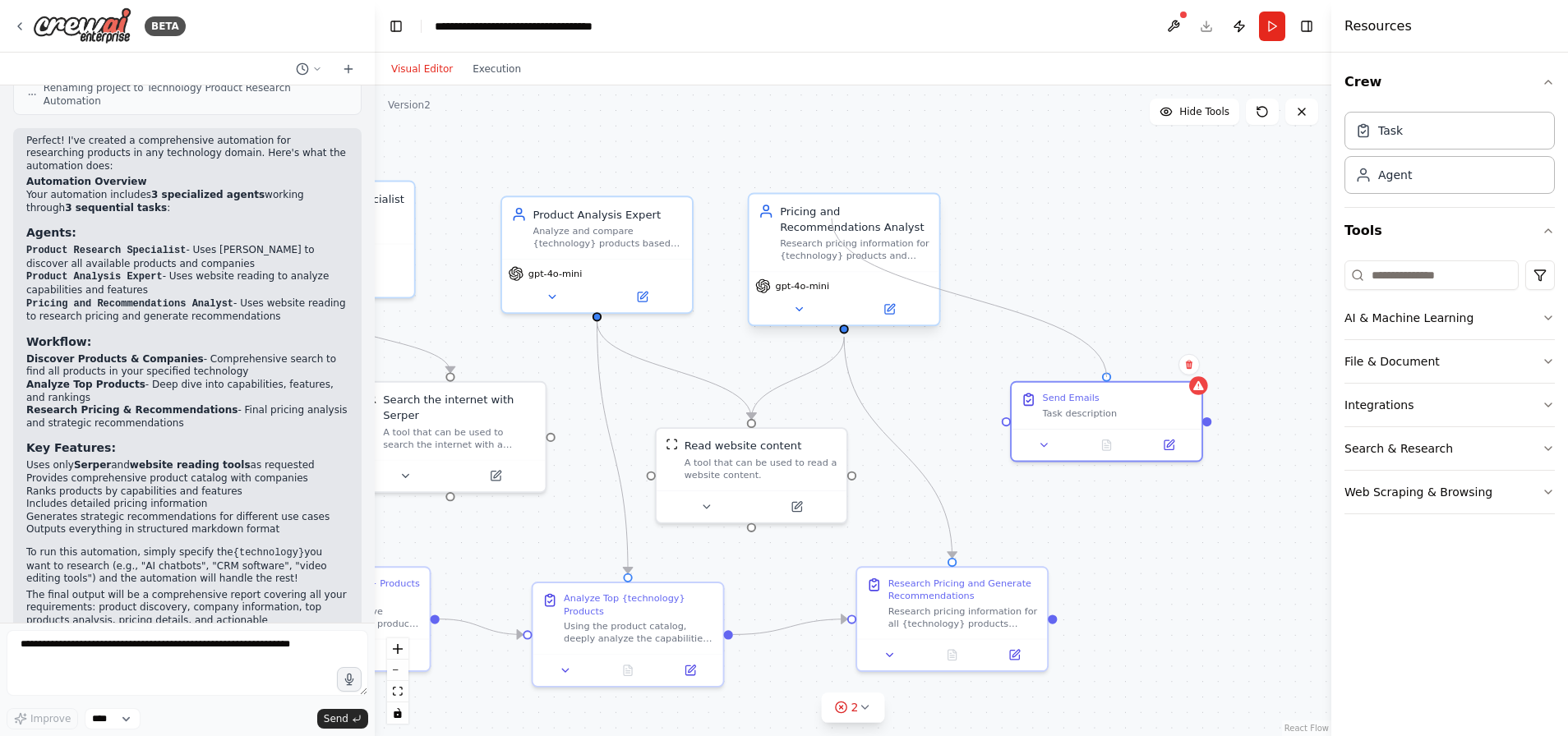
drag, startPoint x: 1103, startPoint y: 252, endPoint x: 839, endPoint y: 223, distance: 265.6
click at [839, 223] on div "Product Research Specialist Discover and catalog all products available for {te…" at bounding box center [625, 424] width 899 height 611
click at [871, 248] on div "Research pricing information for {technology} products and provide strategic re…" at bounding box center [854, 250] width 150 height 25
click at [893, 312] on icon at bounding box center [889, 309] width 9 height 9
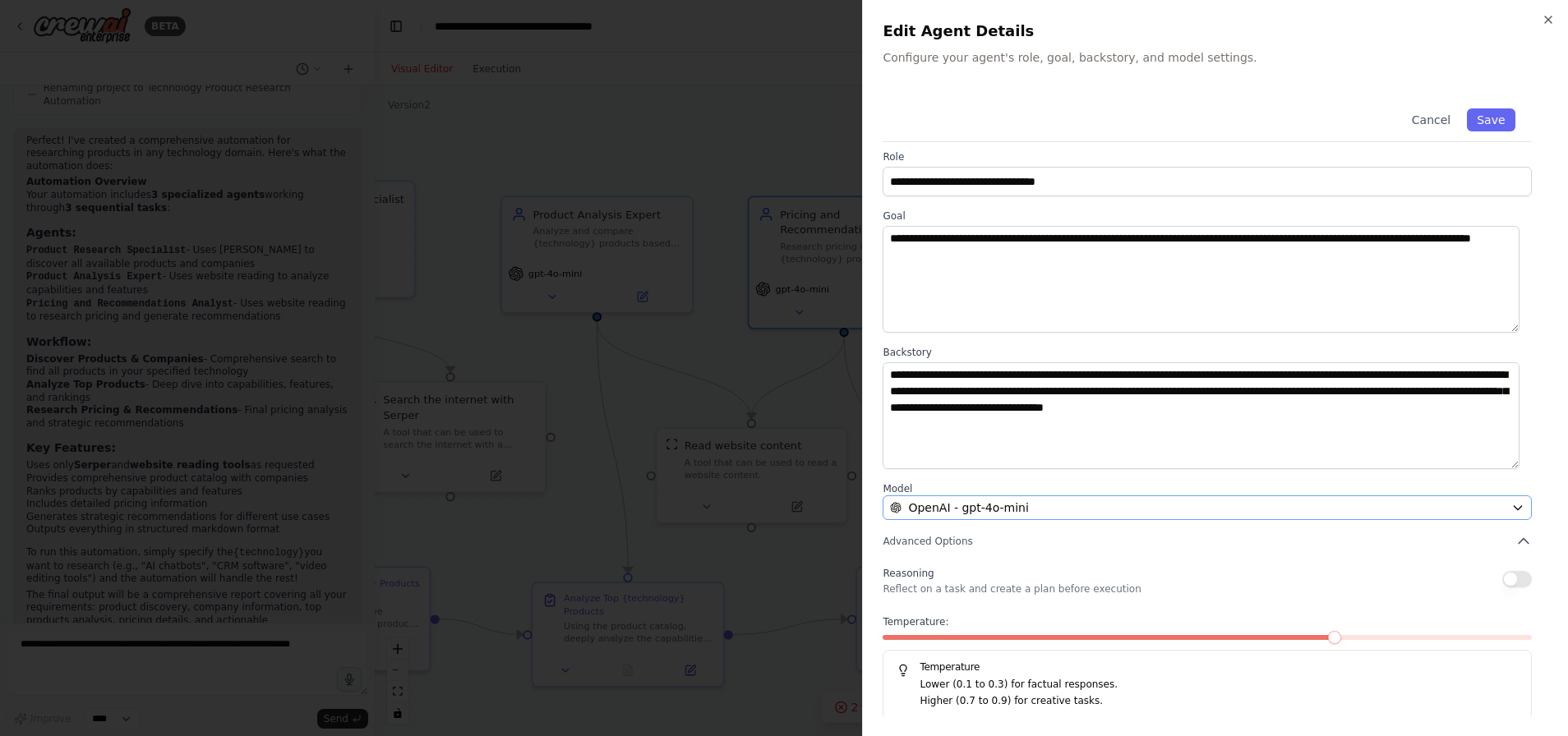
scroll to position [8, 0]
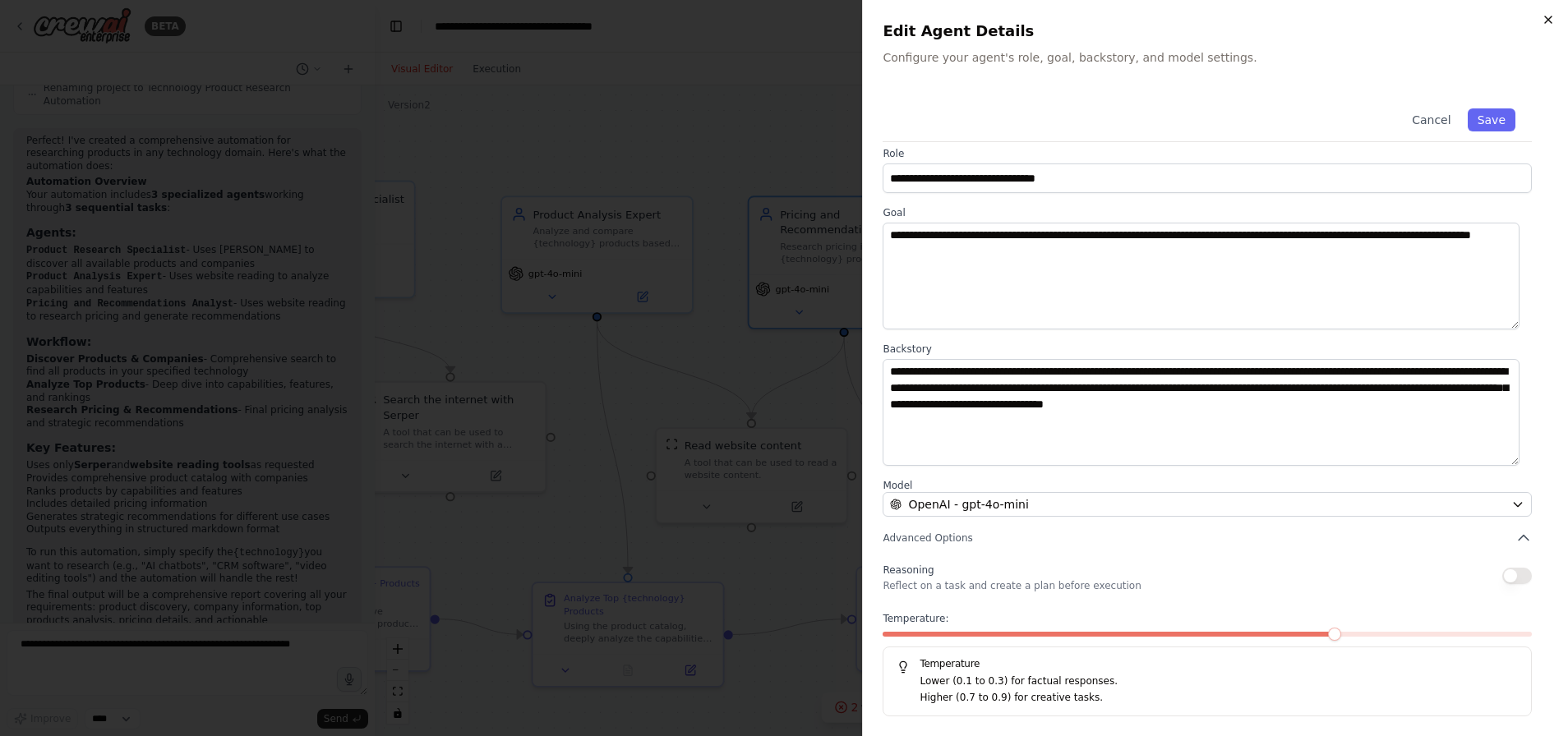
click at [1551, 14] on icon "button" at bounding box center [1548, 20] width 14 height 14
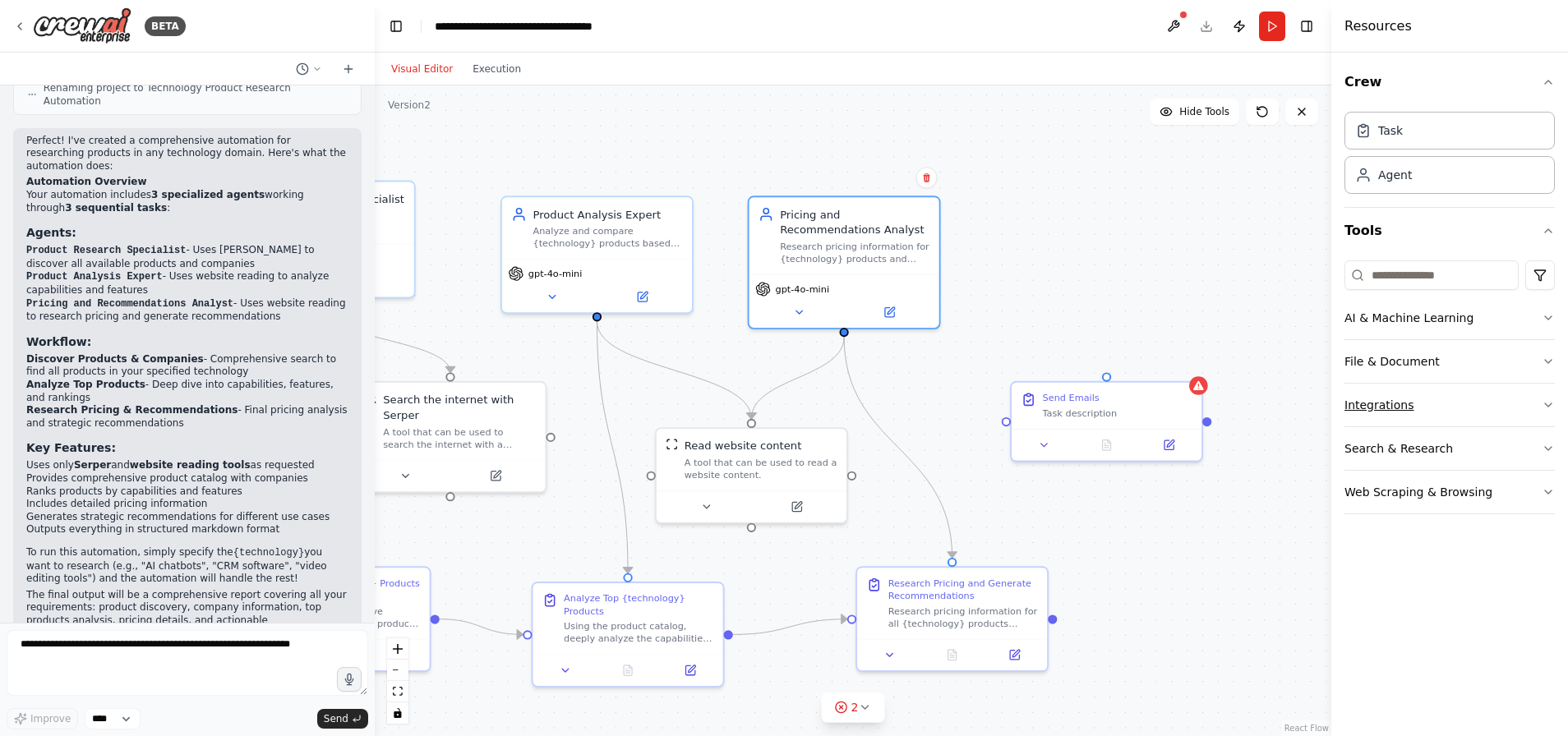
click at [1433, 415] on button "Integrations" at bounding box center [1449, 404] width 211 height 42
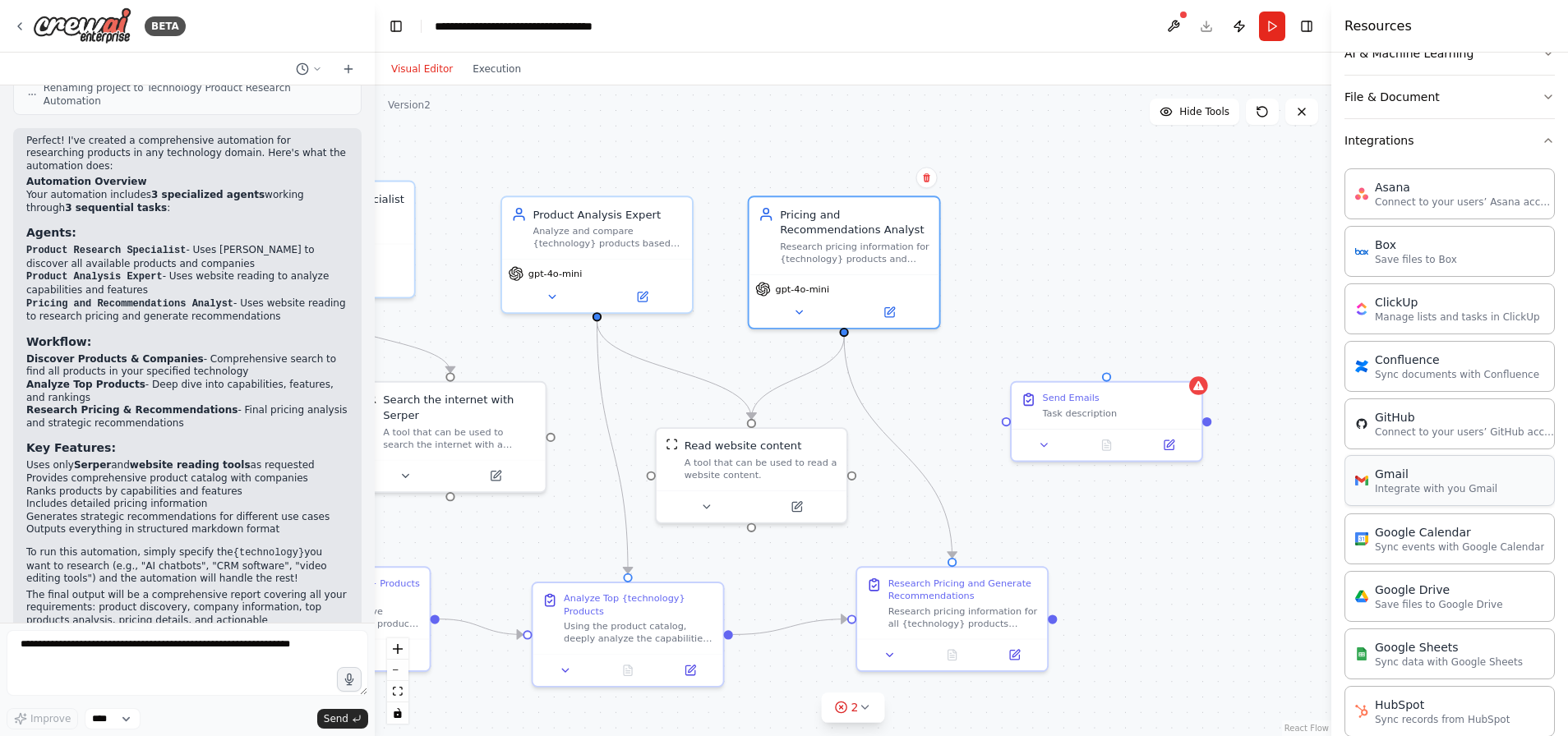
scroll to position [270, 0]
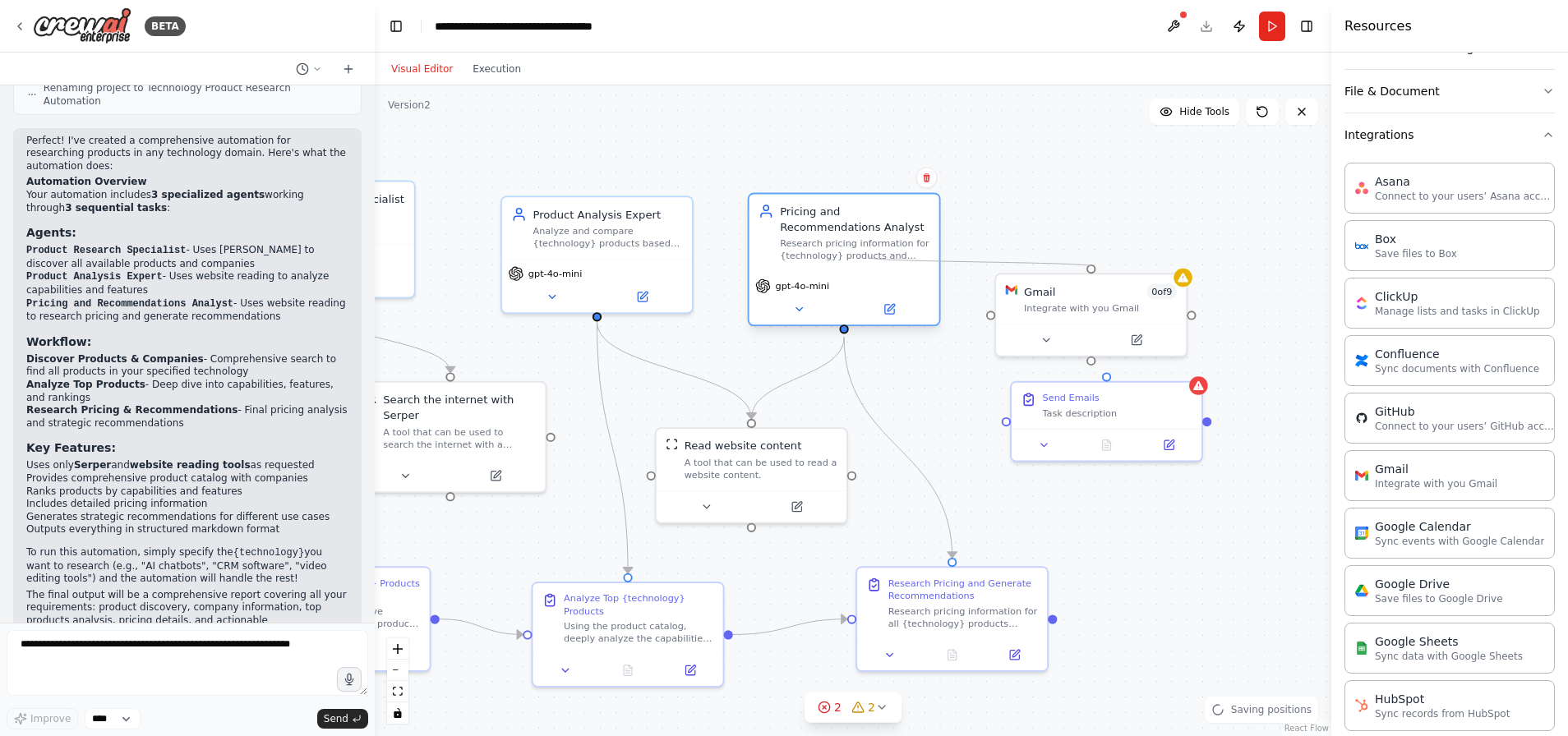
drag, startPoint x: 990, startPoint y: 314, endPoint x: 871, endPoint y: 256, distance: 132.4
click at [871, 256] on div "Product Research Specialist Discover and catalog all products available for {te…" at bounding box center [625, 424] width 899 height 611
drag, startPoint x: 1082, startPoint y: 296, endPoint x: 1114, endPoint y: 240, distance: 64.5
click at [1114, 240] on div "Gmail 0 of 9 Integrate with you Gmail" at bounding box center [1131, 234] width 153 height 31
click at [1141, 409] on div "Task description" at bounding box center [1117, 410] width 150 height 13
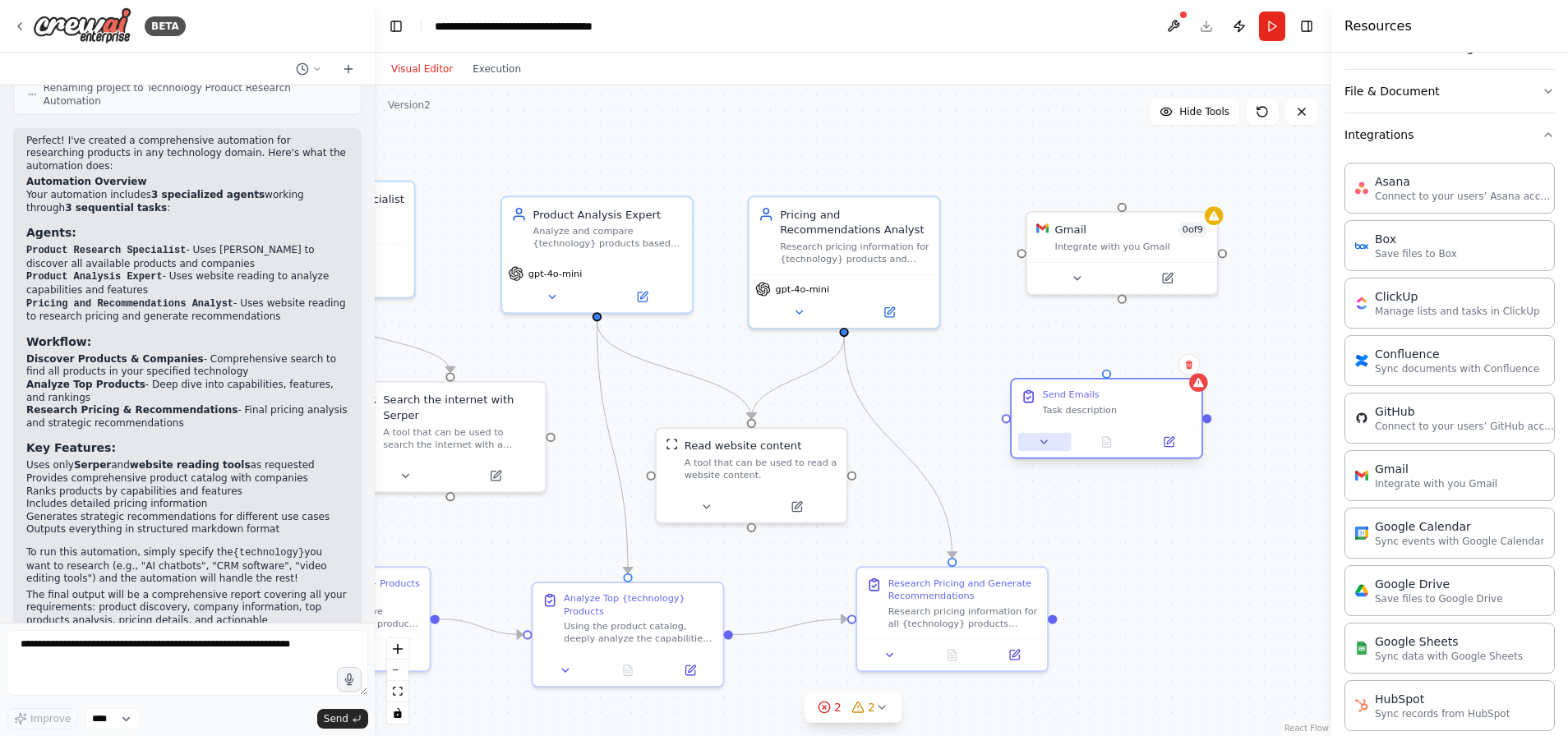
click at [1048, 443] on icon at bounding box center [1043, 442] width 13 height 13
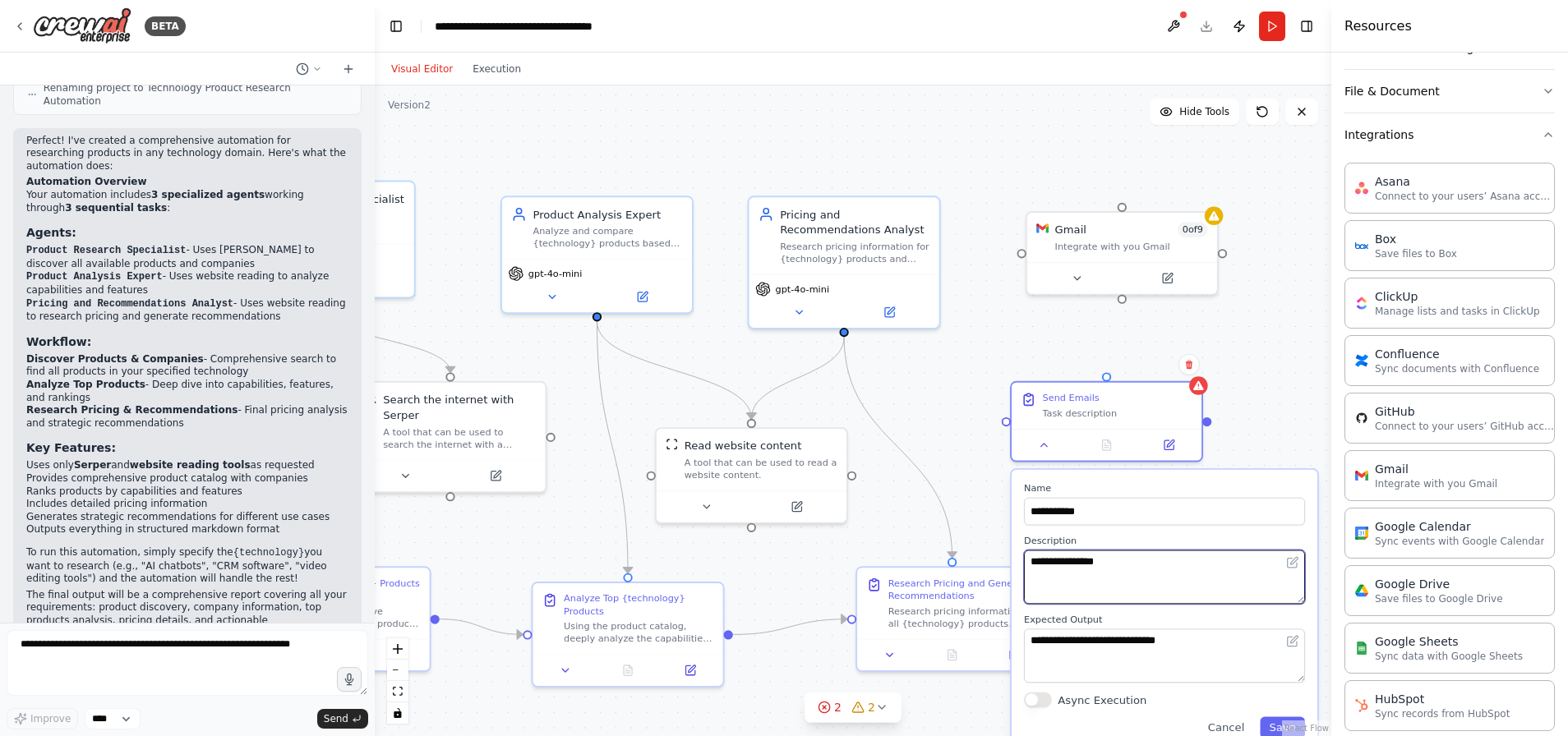
click at [1092, 579] on textarea "**********" at bounding box center [1164, 578] width 281 height 54
drag, startPoint x: 1123, startPoint y: 566, endPoint x: 1025, endPoint y: 545, distance: 100.2
click at [1025, 545] on div "**********" at bounding box center [1164, 569] width 281 height 70
type textarea "**********"
click at [1273, 725] on button "Save" at bounding box center [1281, 727] width 45 height 21
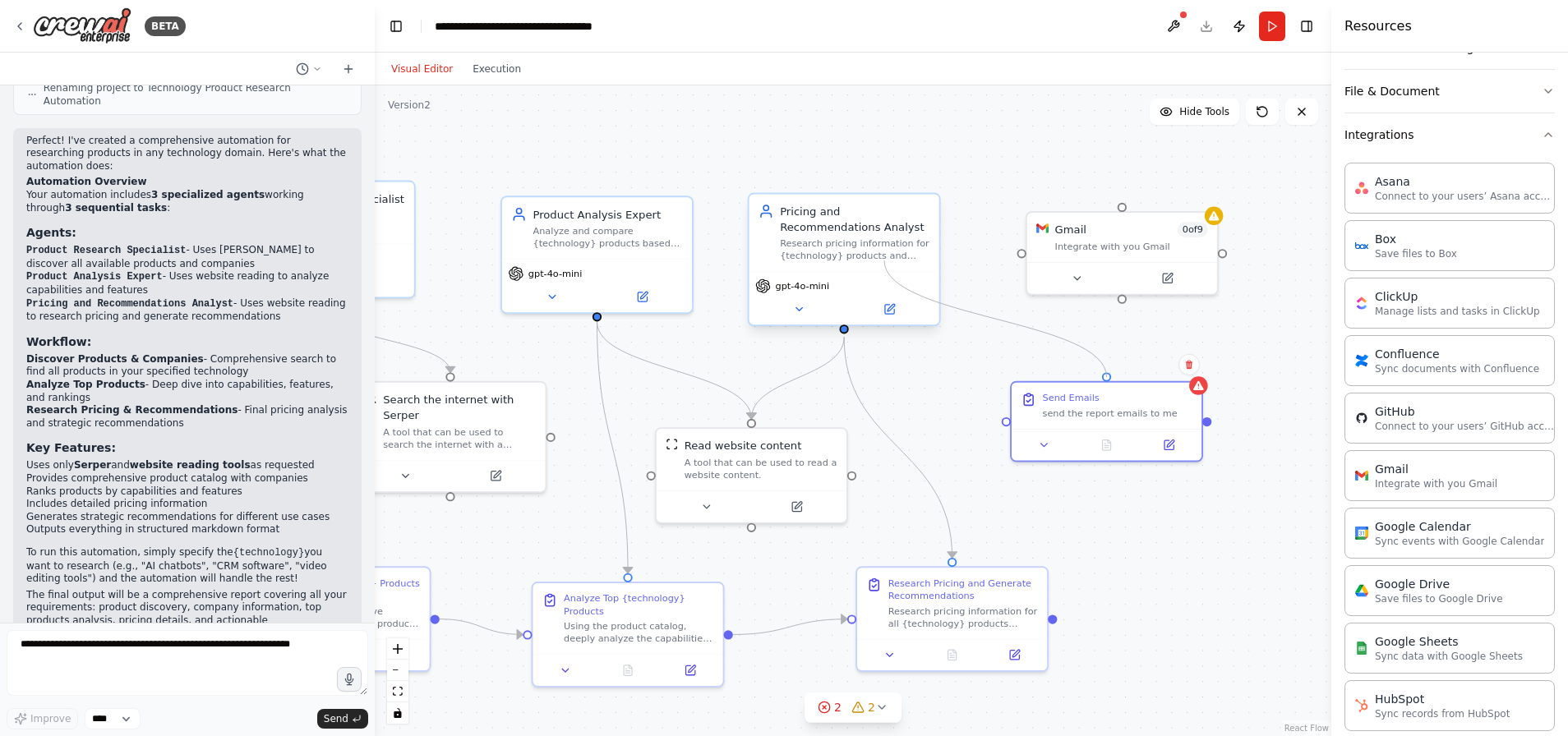
drag, startPoint x: 1106, startPoint y: 374, endPoint x: 884, endPoint y: 261, distance: 249.1
click at [884, 261] on div "Product Research Specialist Discover and catalog all products available for {te…" at bounding box center [625, 424] width 899 height 611
click at [817, 302] on button at bounding box center [798, 309] width 87 height 19
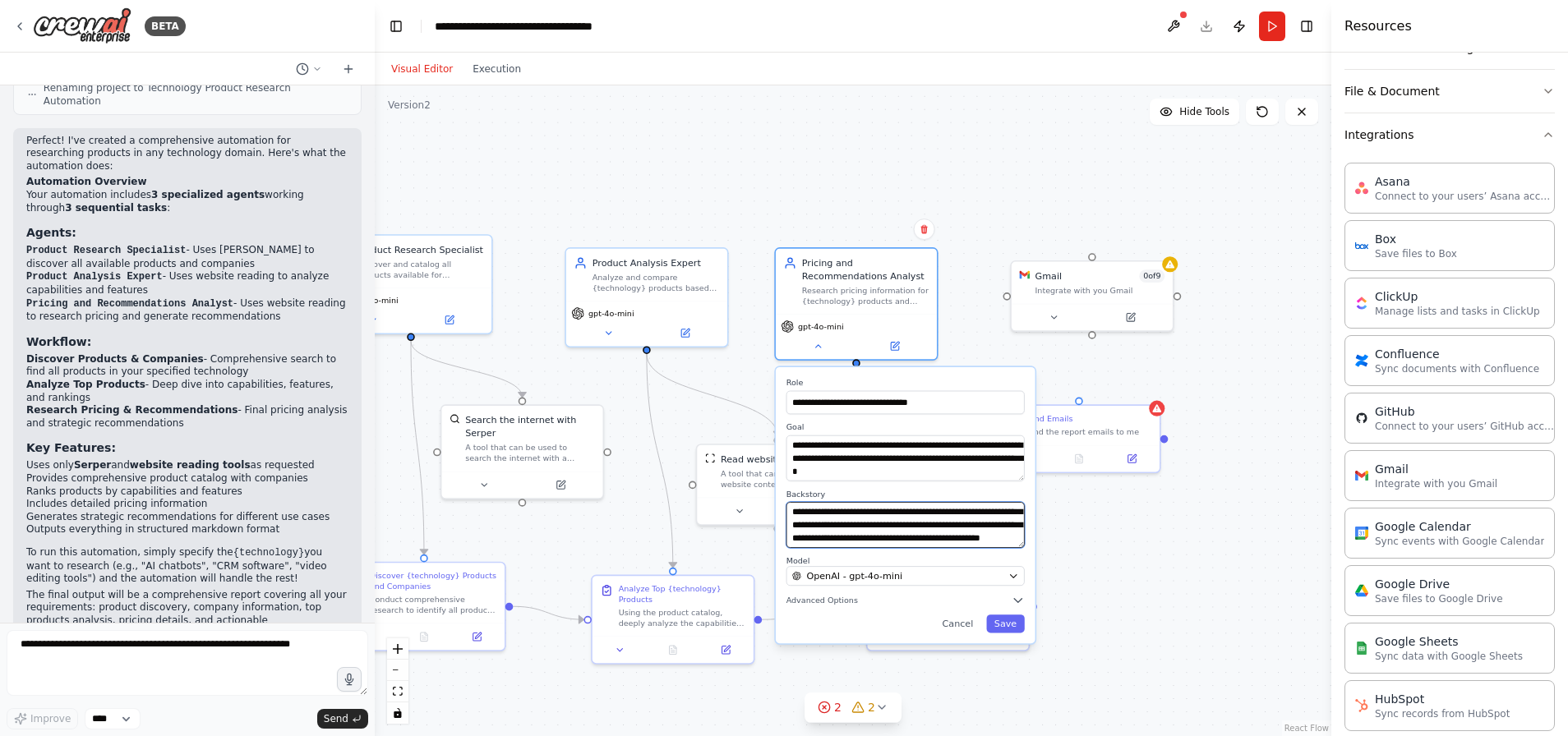
scroll to position [82, 0]
click at [807, 598] on span "Advanced Options" at bounding box center [822, 600] width 71 height 11
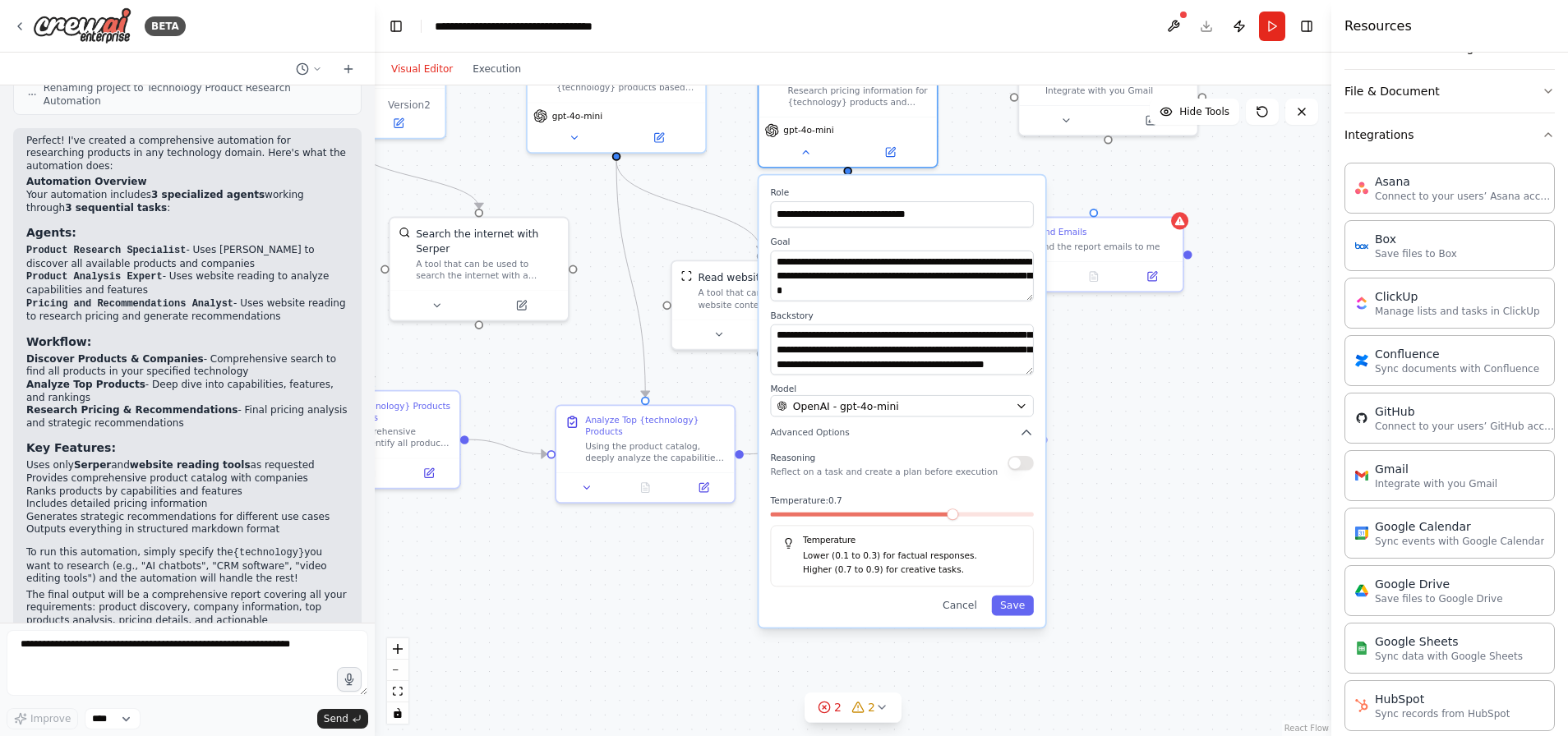
drag, startPoint x: 1162, startPoint y: 597, endPoint x: 1155, endPoint y: 434, distance: 163.2
click at [1155, 434] on div ".deletable-edge-delete-btn { width: 20px; height: 20px; border: 0px solid #ffff…" at bounding box center [853, 410] width 956 height 651
click at [1017, 607] on button "Save" at bounding box center [1012, 606] width 42 height 20
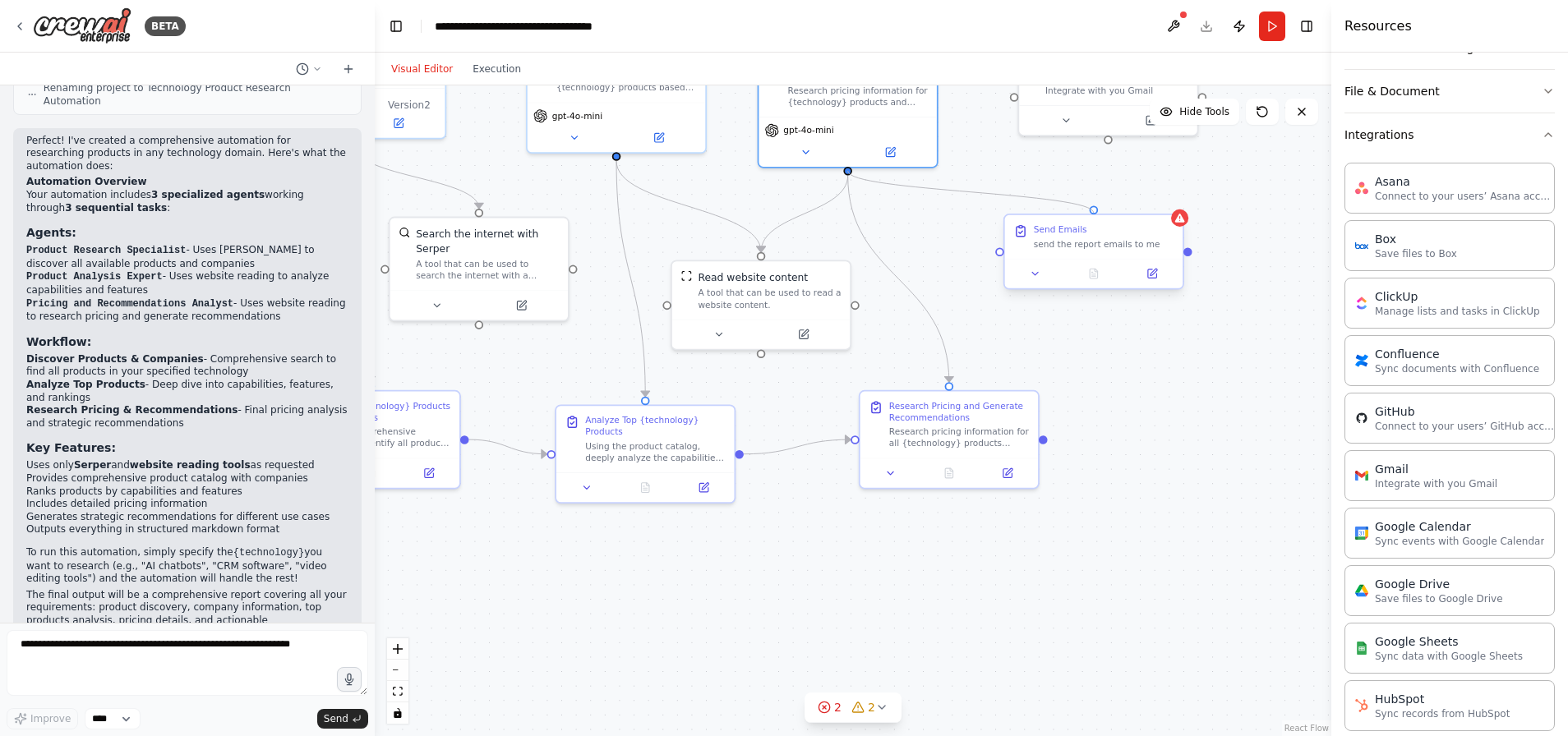
drag, startPoint x: 850, startPoint y: 168, endPoint x: 1095, endPoint y: 211, distance: 248.7
click at [1063, 211] on div "Product Research Specialist Discover and catalog all products available for {te…" at bounding box center [642, 256] width 841 height 573
drag, startPoint x: 1126, startPoint y: 237, endPoint x: 1138, endPoint y: 283, distance: 47.5
click at [1138, 283] on div "Send Emails send the report emails to me" at bounding box center [1118, 280] width 140 height 26
drag, startPoint x: 1047, startPoint y: 436, endPoint x: 1114, endPoint y: 335, distance: 121.2
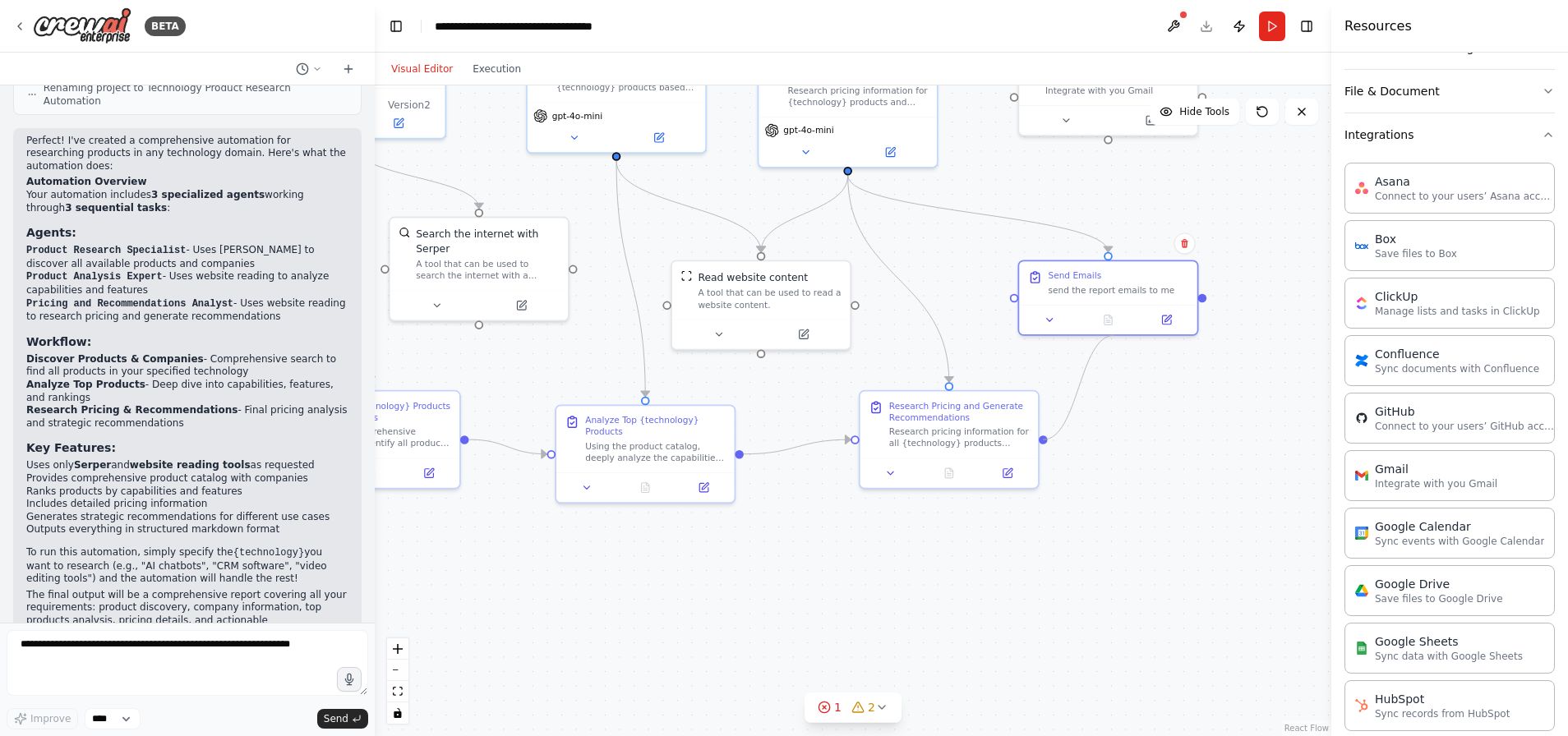
click at [1063, 335] on div "Product Research Specialist Discover and catalog all products available for {te…" at bounding box center [642, 256] width 841 height 573
click at [19, 25] on icon at bounding box center [19, 26] width 3 height 7
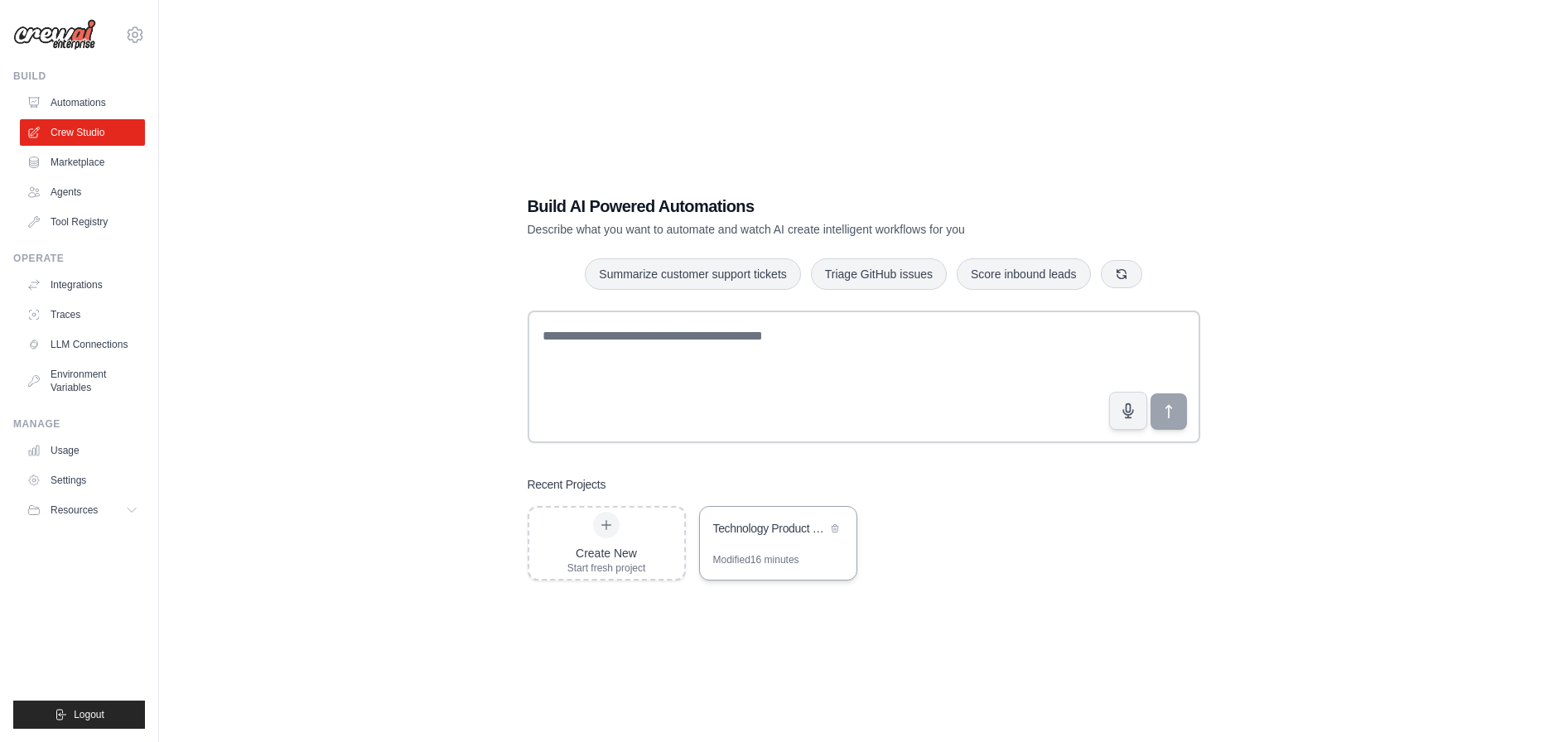
click at [766, 548] on div "Technology Product Research Automation" at bounding box center [778, 530] width 157 height 46
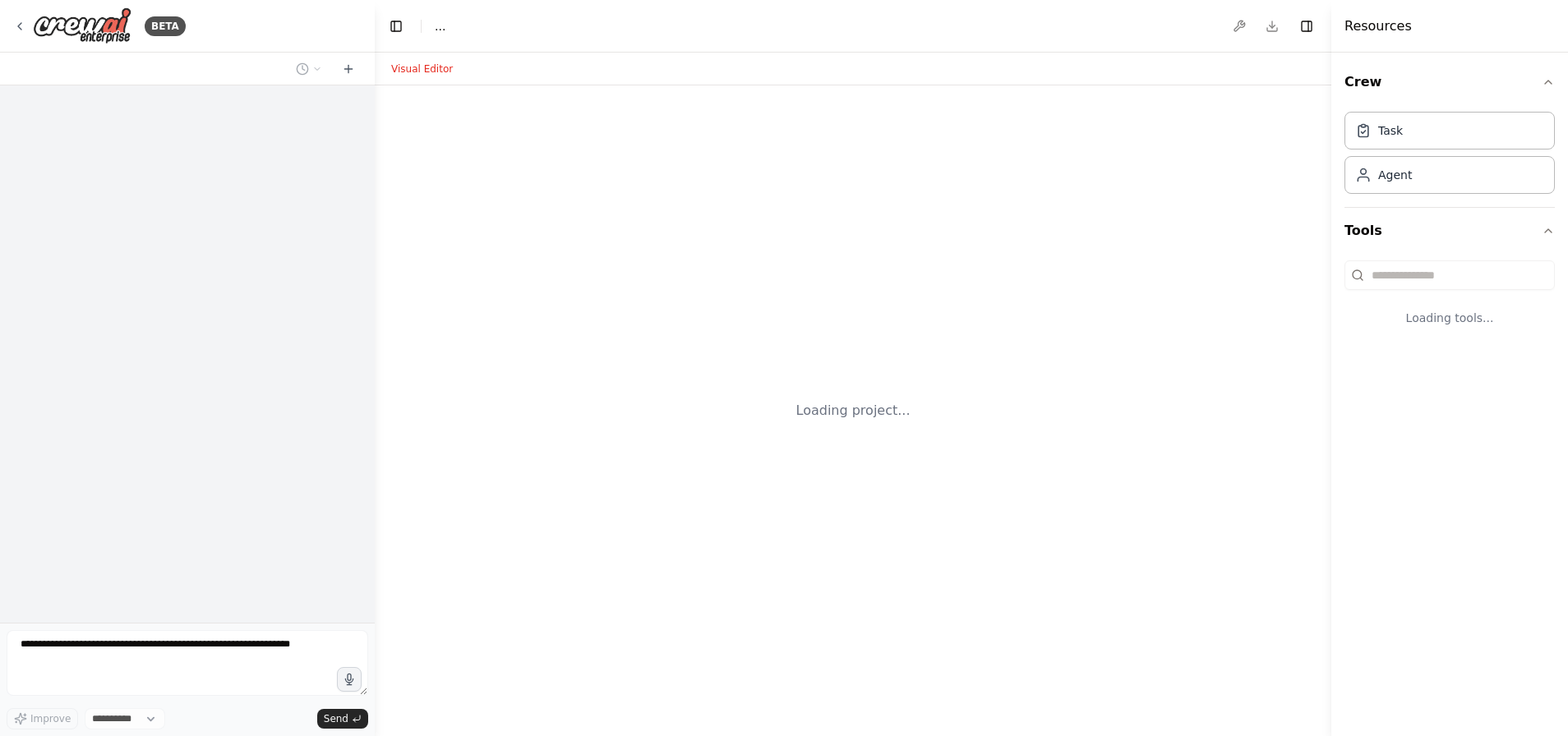
select select "****"
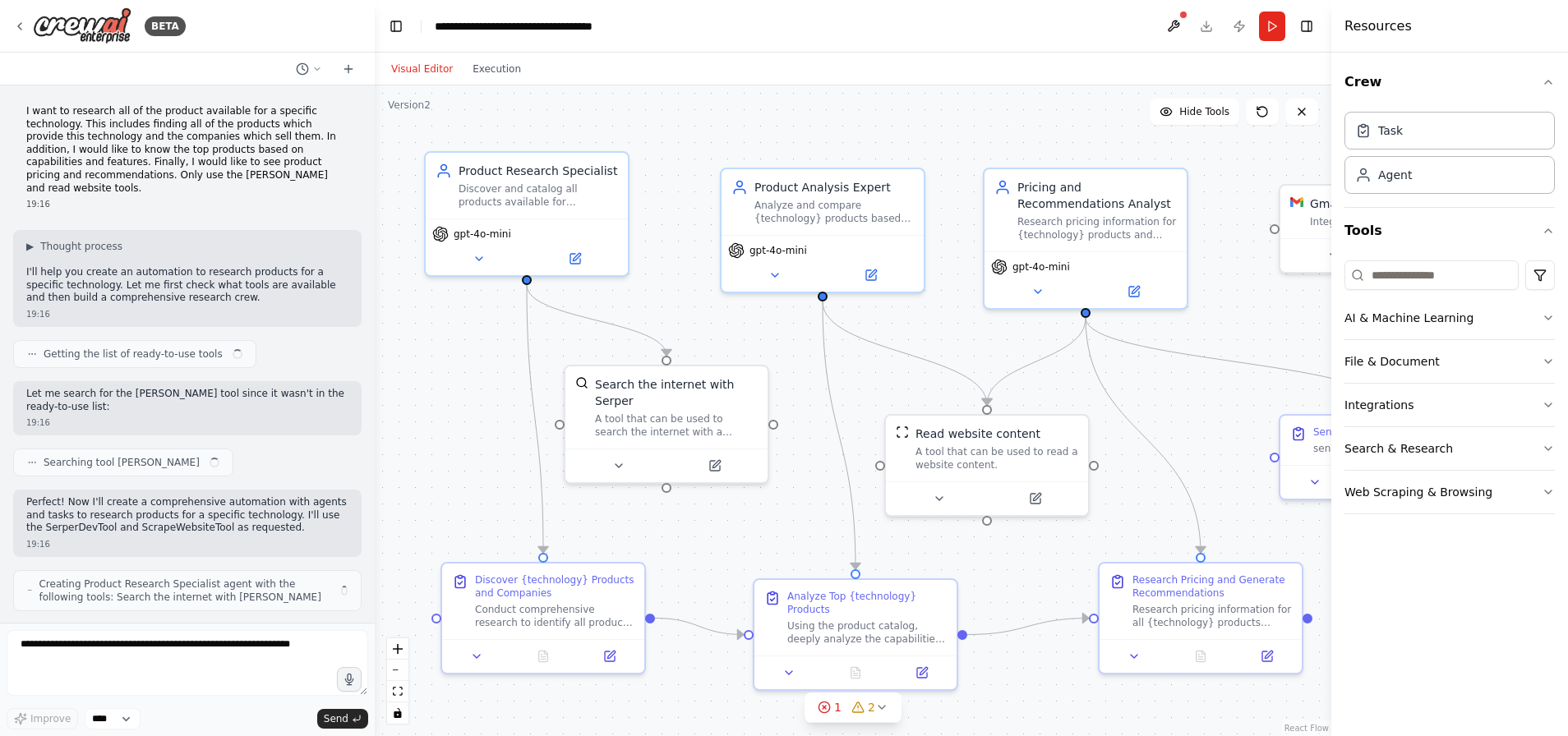
scroll to position [466, 0]
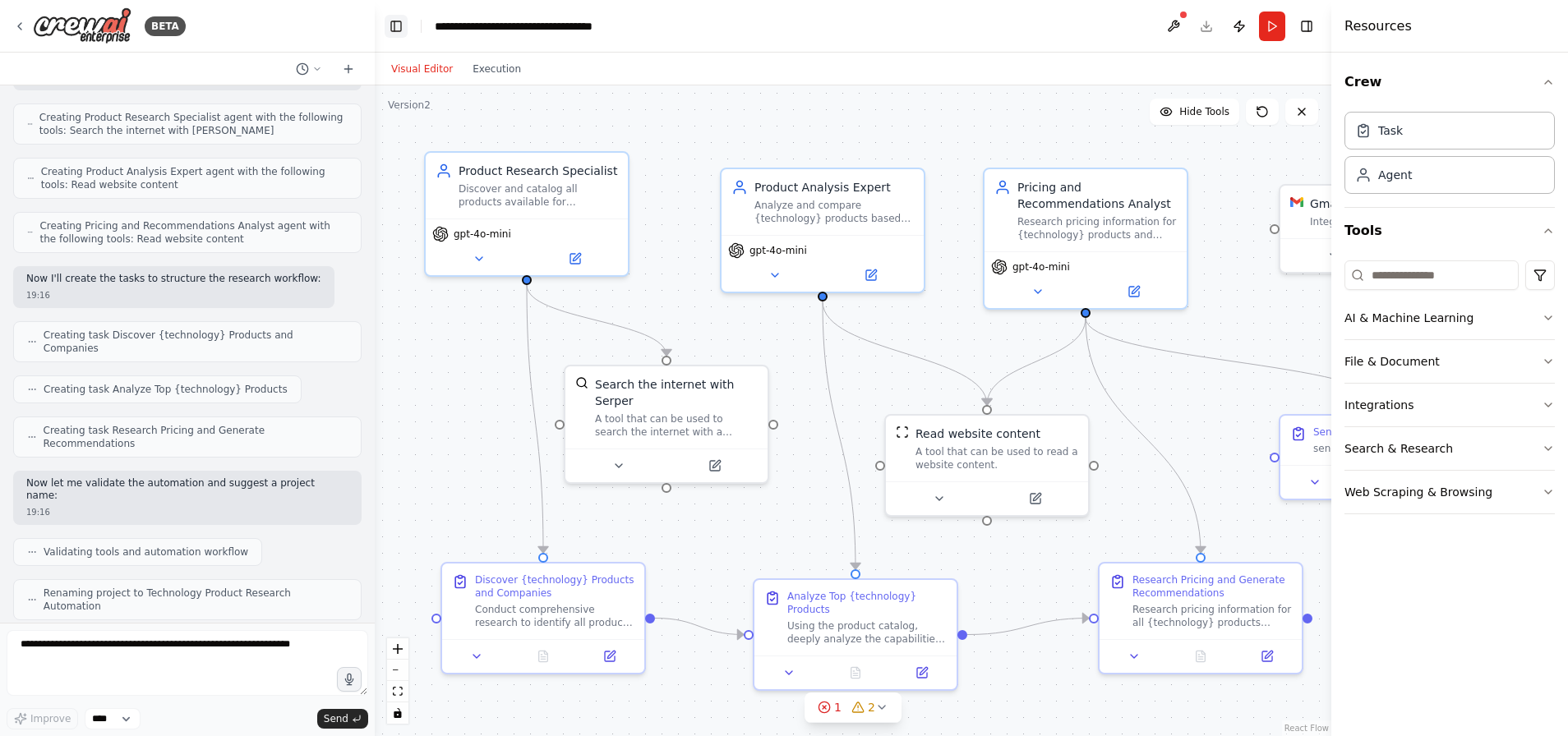
click at [395, 27] on button "Toggle Left Sidebar" at bounding box center [395, 25] width 23 height 23
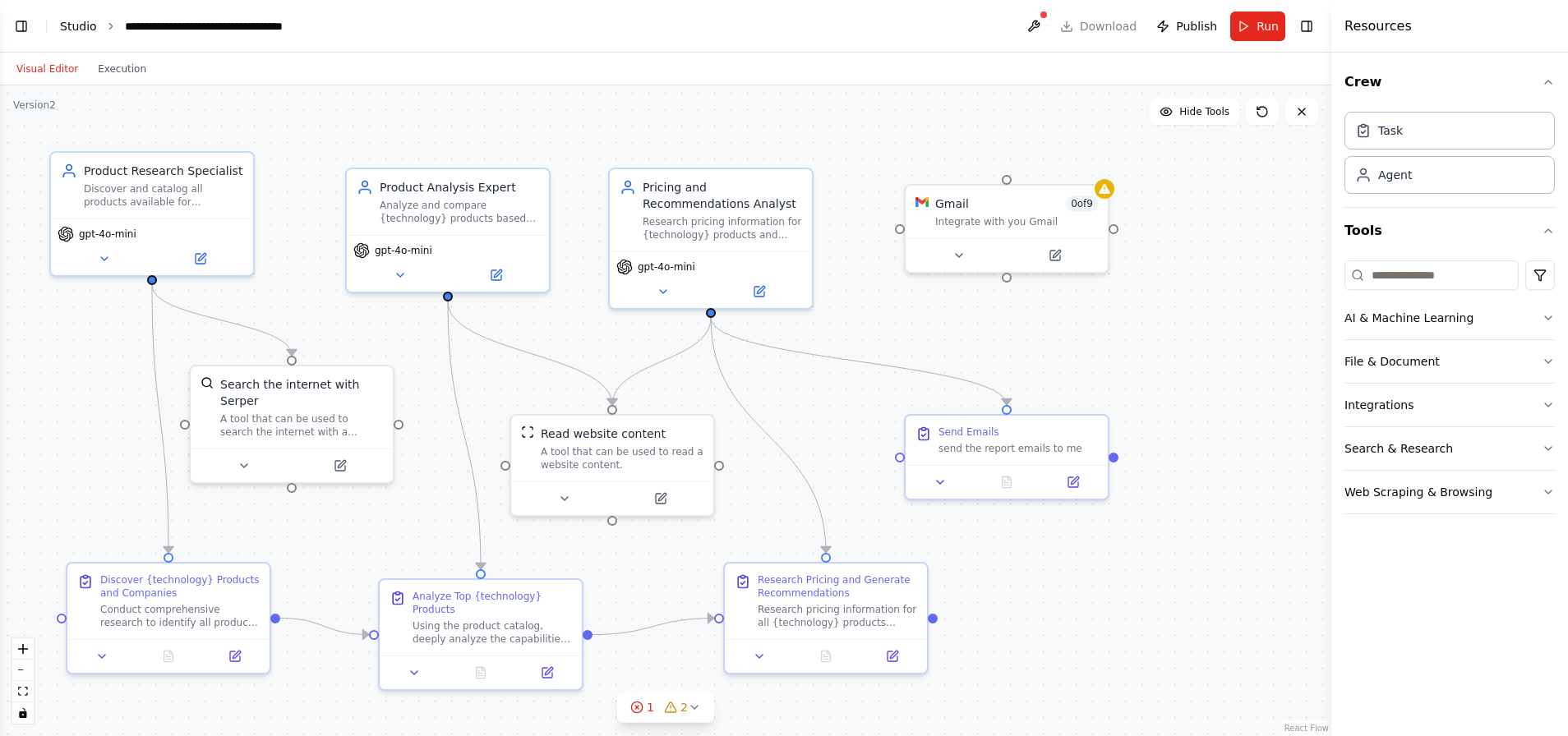
click at [82, 30] on link "Studio" at bounding box center [79, 26] width 37 height 14
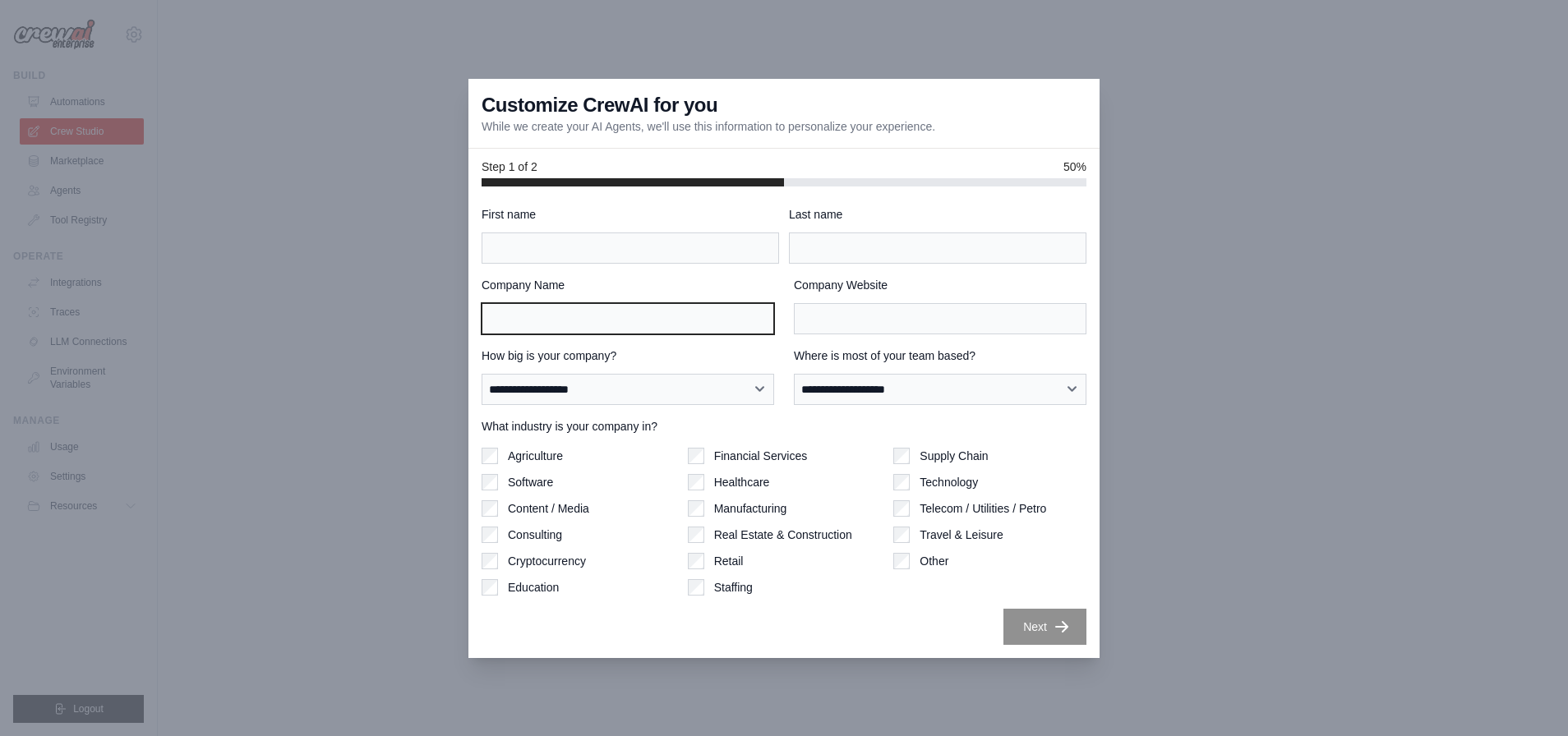
click at [493, 325] on input "Company Name" at bounding box center [628, 318] width 293 height 31
click at [273, 368] on div at bounding box center [784, 368] width 1568 height 736
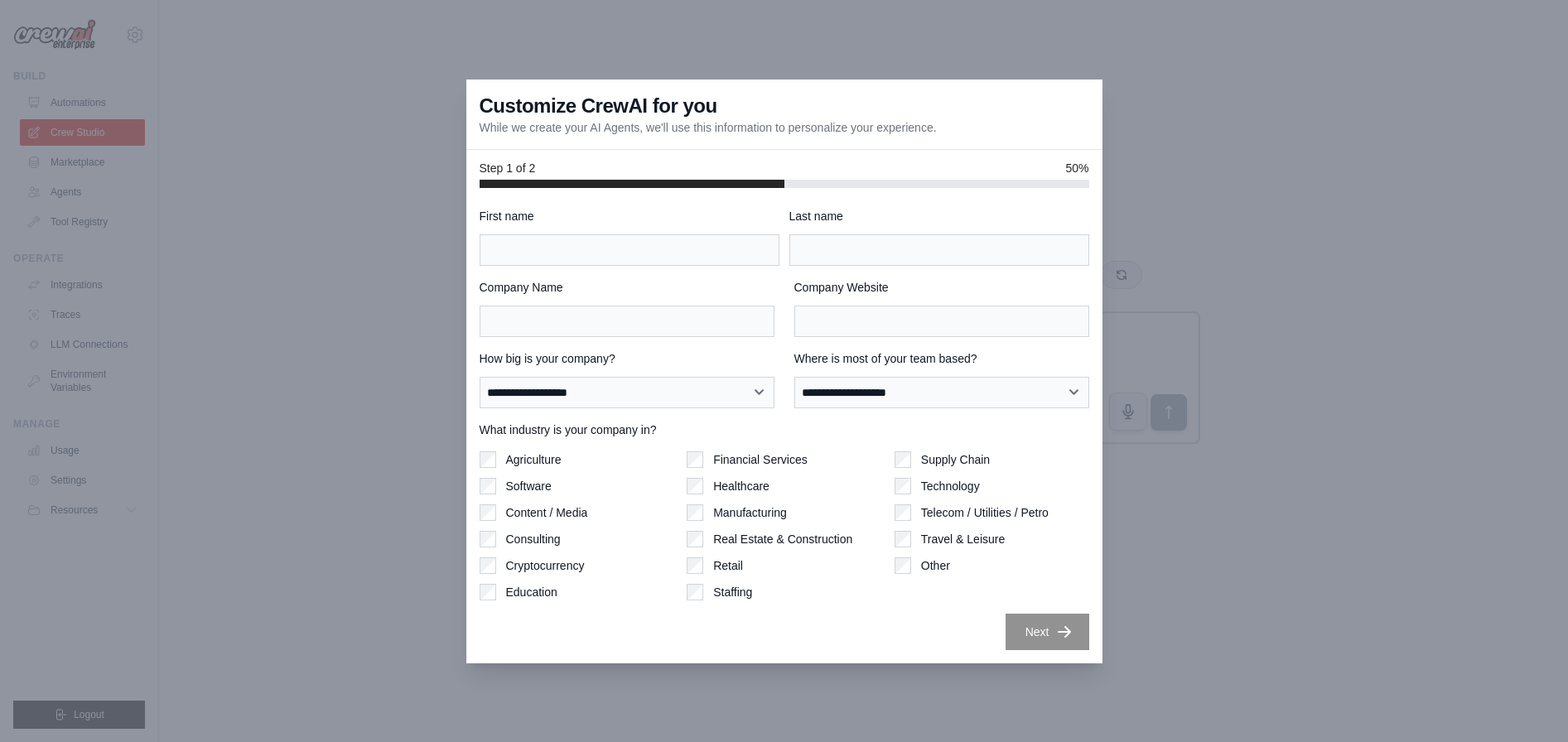
click at [374, 205] on div at bounding box center [784, 371] width 1568 height 742
click at [890, 103] on div "Customize CrewAI for you While we create your AI Agents, we'll use this informa…" at bounding box center [785, 114] width 636 height 71
click at [659, 250] on input "First name" at bounding box center [629, 250] width 299 height 32
type input "********"
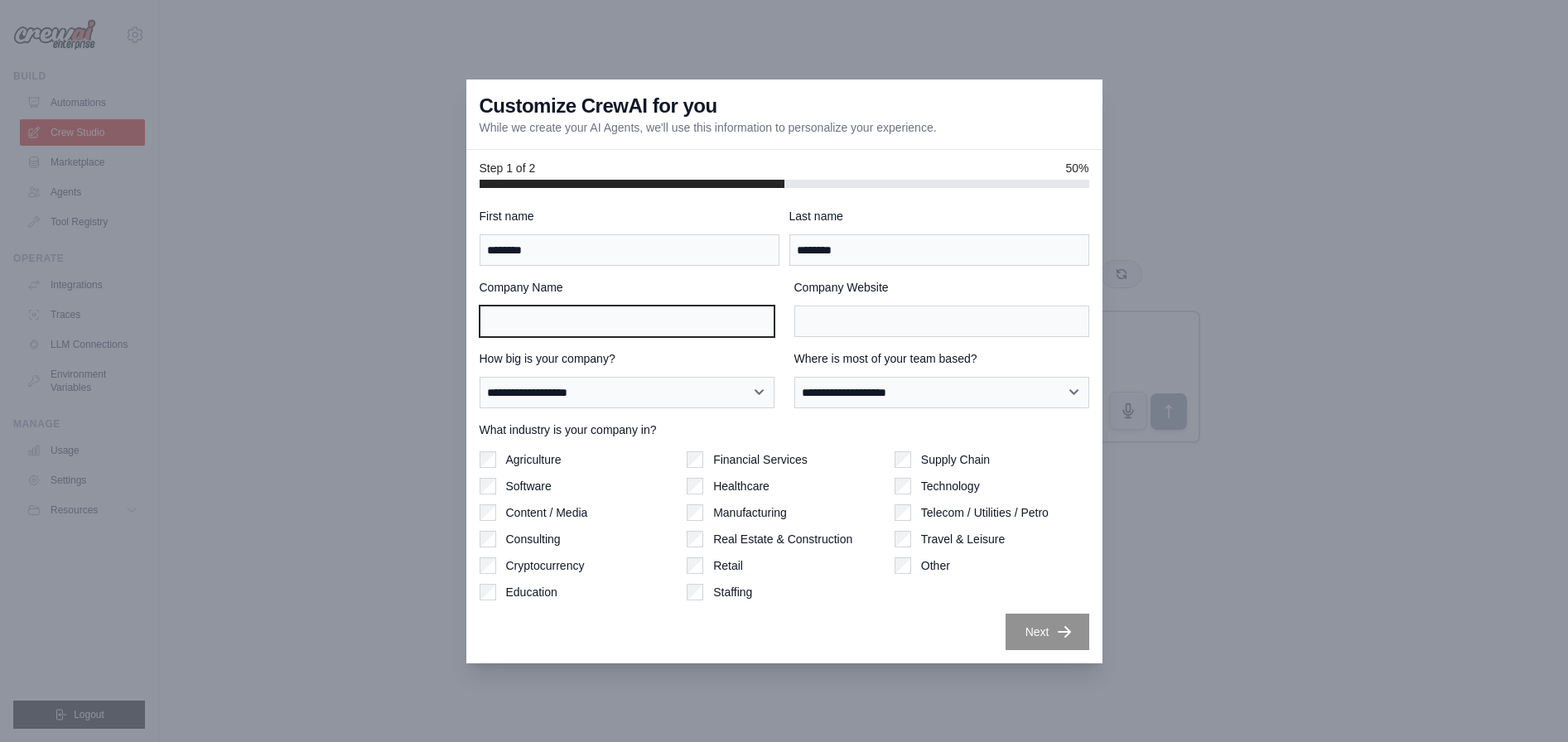
click at [633, 316] on input "Company Name" at bounding box center [627, 321] width 295 height 32
click at [305, 179] on div at bounding box center [784, 371] width 1568 height 742
click at [1187, 522] on div at bounding box center [784, 371] width 1568 height 742
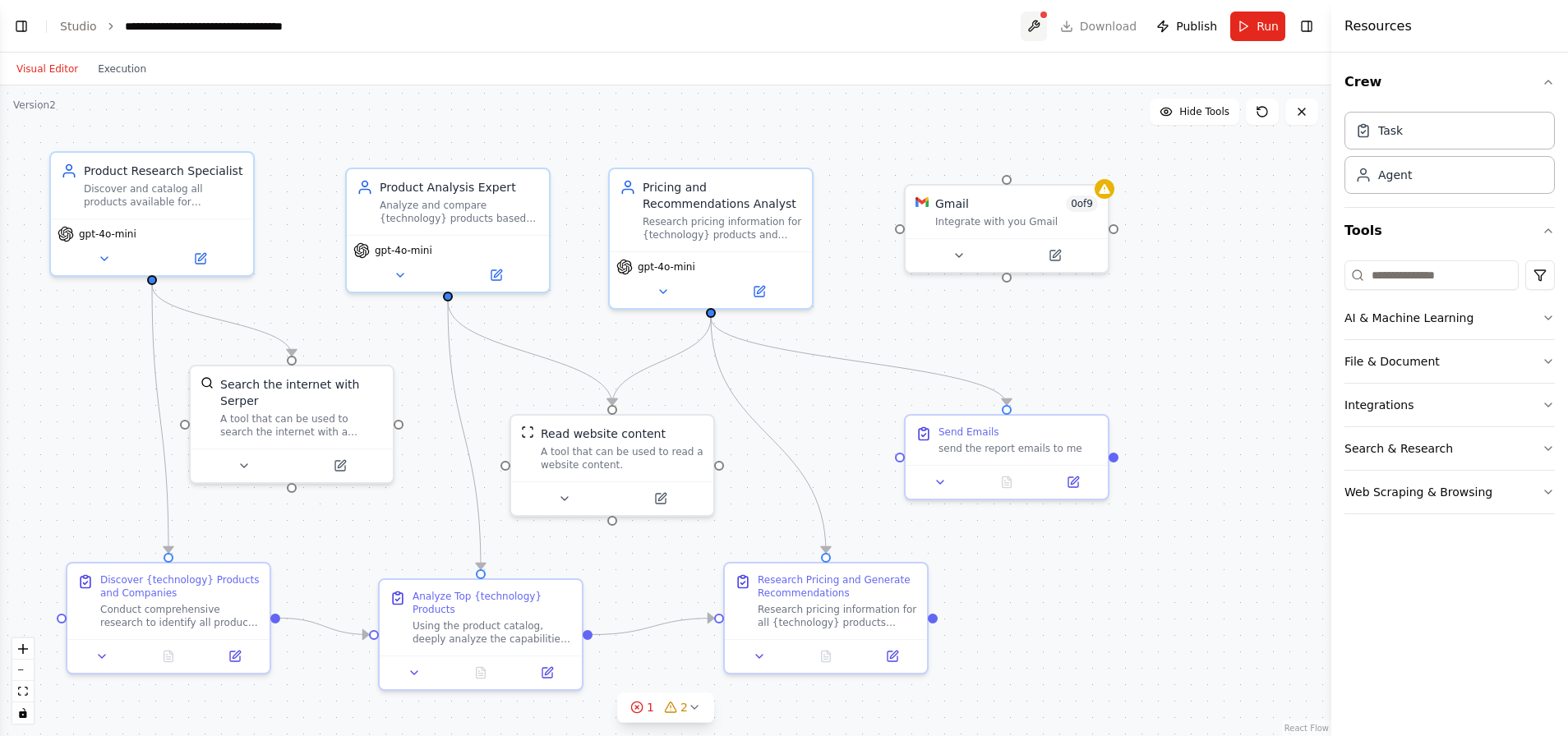
scroll to position [998, 0]
click at [1038, 35] on button at bounding box center [1033, 26] width 26 height 30
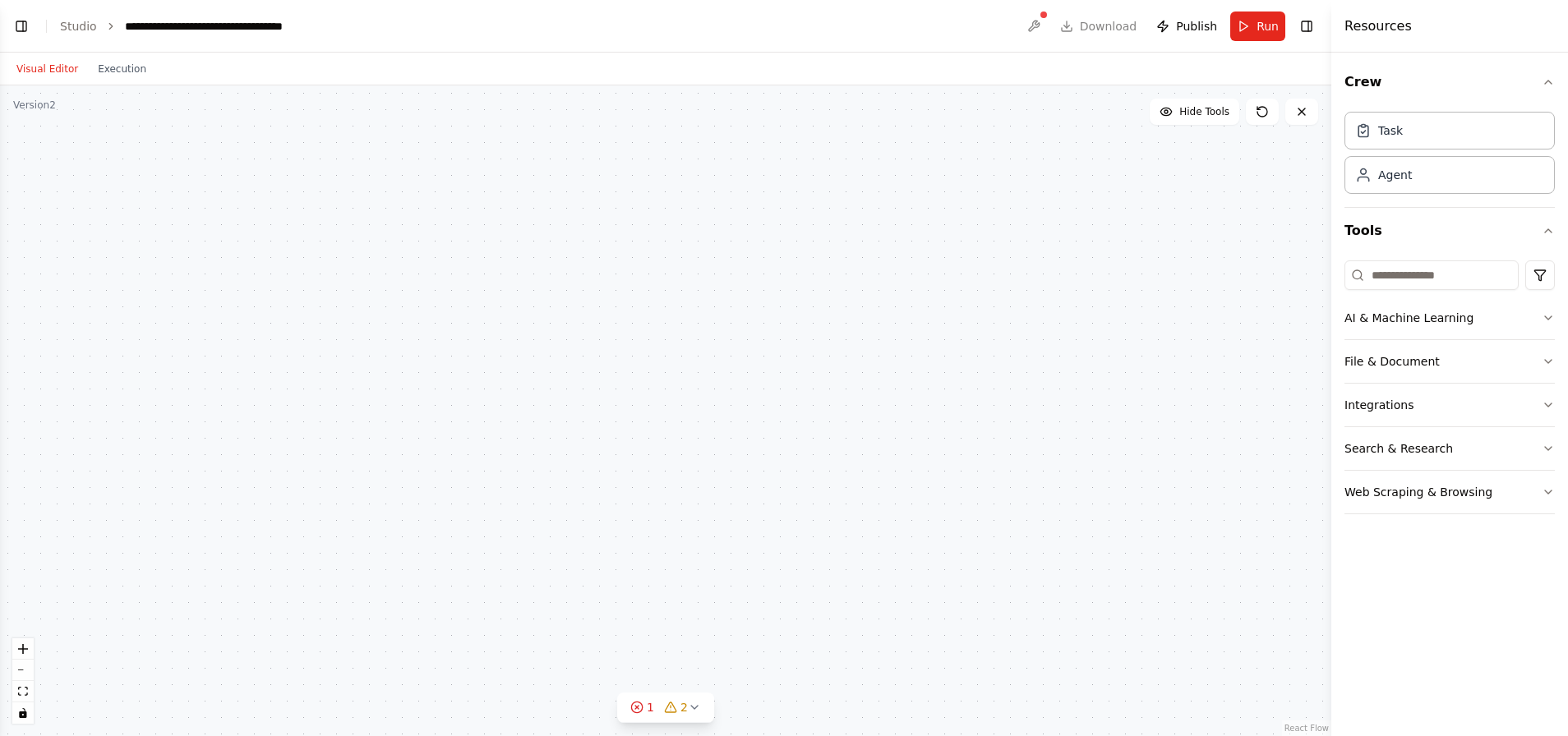
scroll to position [972, 0]
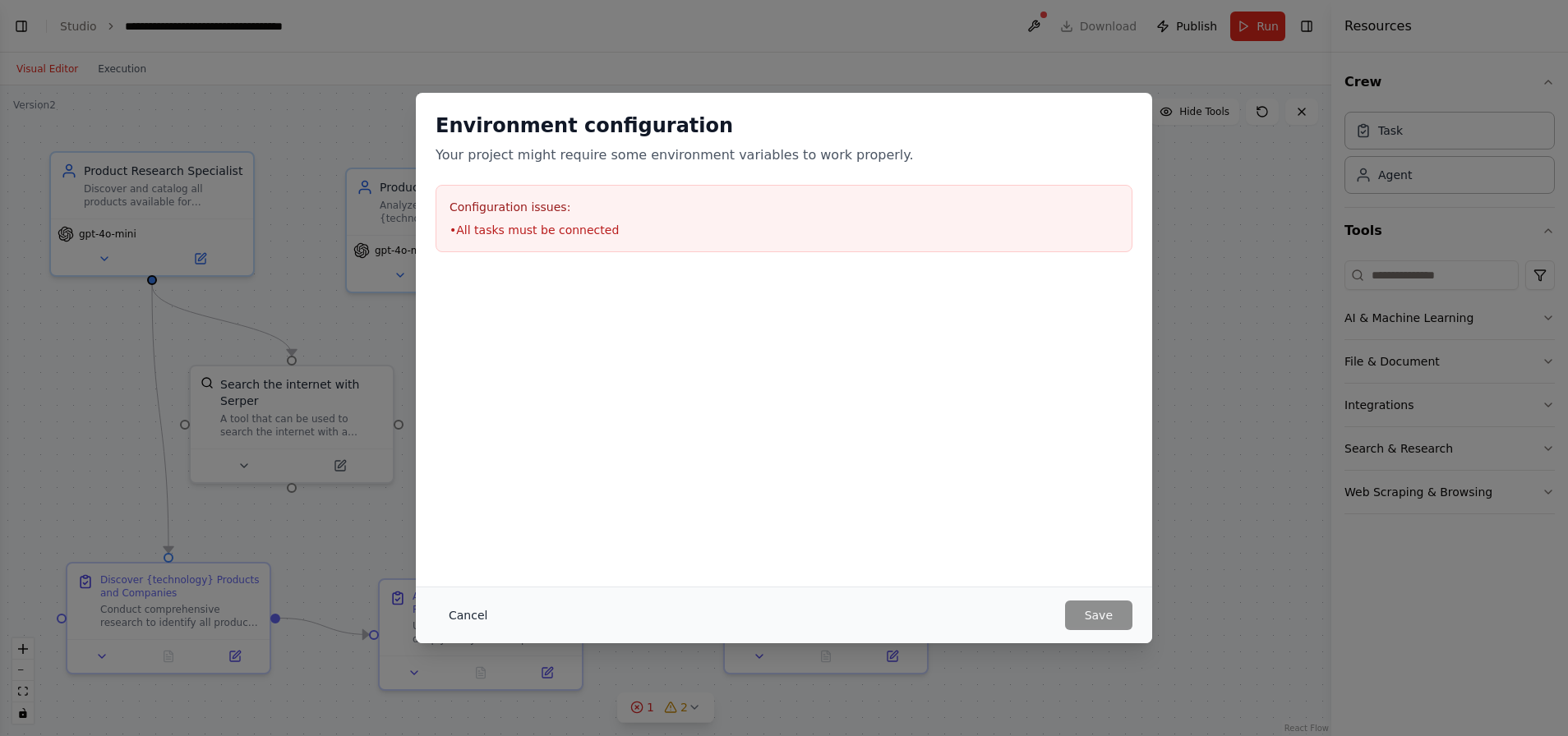
click at [470, 615] on button "Cancel" at bounding box center [468, 615] width 65 height 30
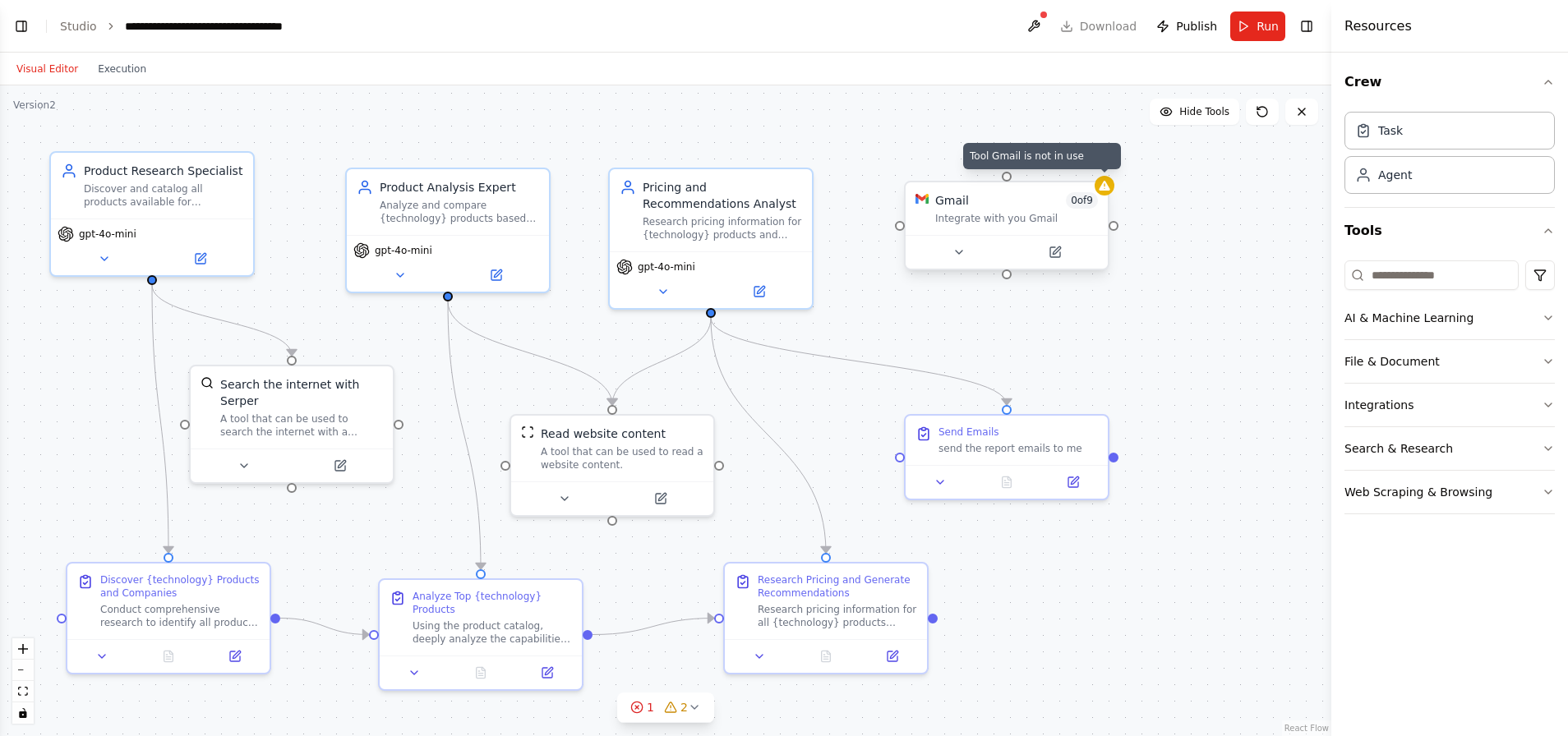
click at [1106, 189] on icon at bounding box center [1103, 186] width 11 height 10
click at [1095, 168] on icon at bounding box center [1095, 166] width 7 height 9
click at [1097, 162] on icon at bounding box center [1095, 166] width 10 height 10
click at [1093, 162] on icon at bounding box center [1095, 166] width 7 height 9
click at [1054, 162] on button "Confirm" at bounding box center [1048, 165] width 58 height 19
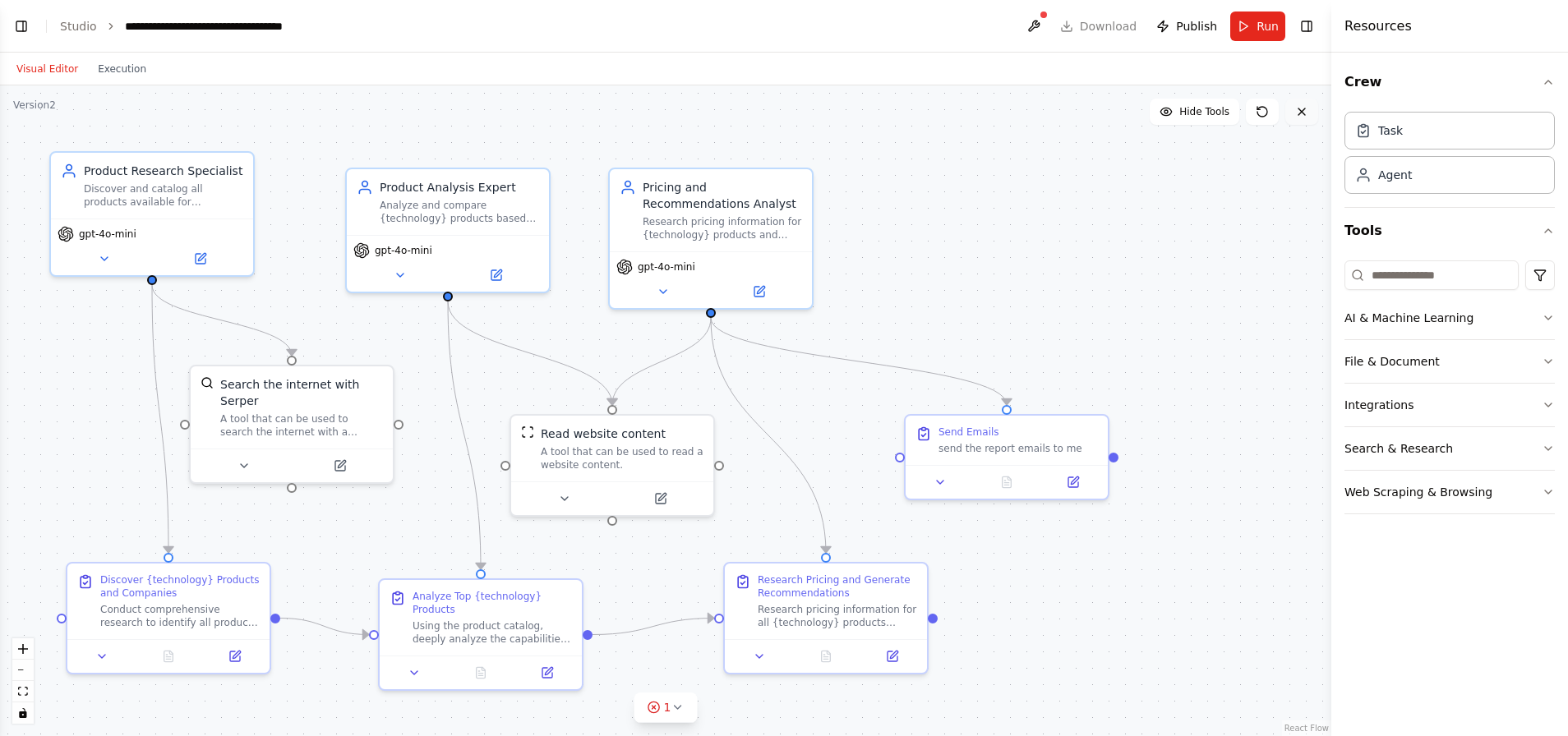
click at [1300, 111] on icon at bounding box center [1301, 112] width 7 height 7
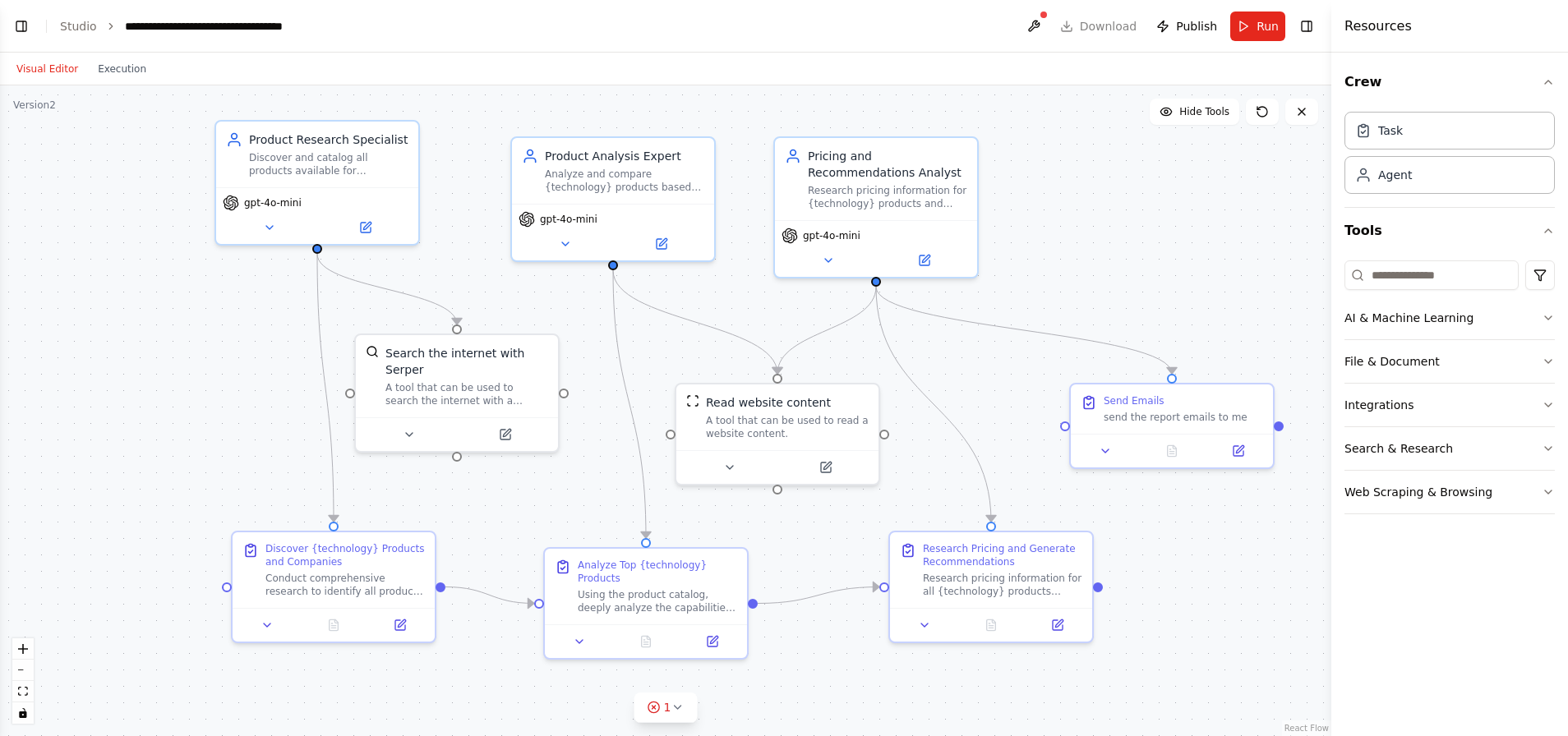
drag, startPoint x: 1043, startPoint y: 216, endPoint x: 1208, endPoint y: 184, distance: 168.1
click at [1208, 184] on div ".deletable-edge-delete-btn { width: 20px; height: 20px; border: 0px solid #ffff…" at bounding box center [665, 410] width 1331 height 651
click at [1302, 118] on icon at bounding box center [1301, 112] width 14 height 14
click at [1301, 112] on icon at bounding box center [1301, 112] width 7 height 7
click at [114, 70] on button "Execution" at bounding box center [122, 69] width 69 height 19
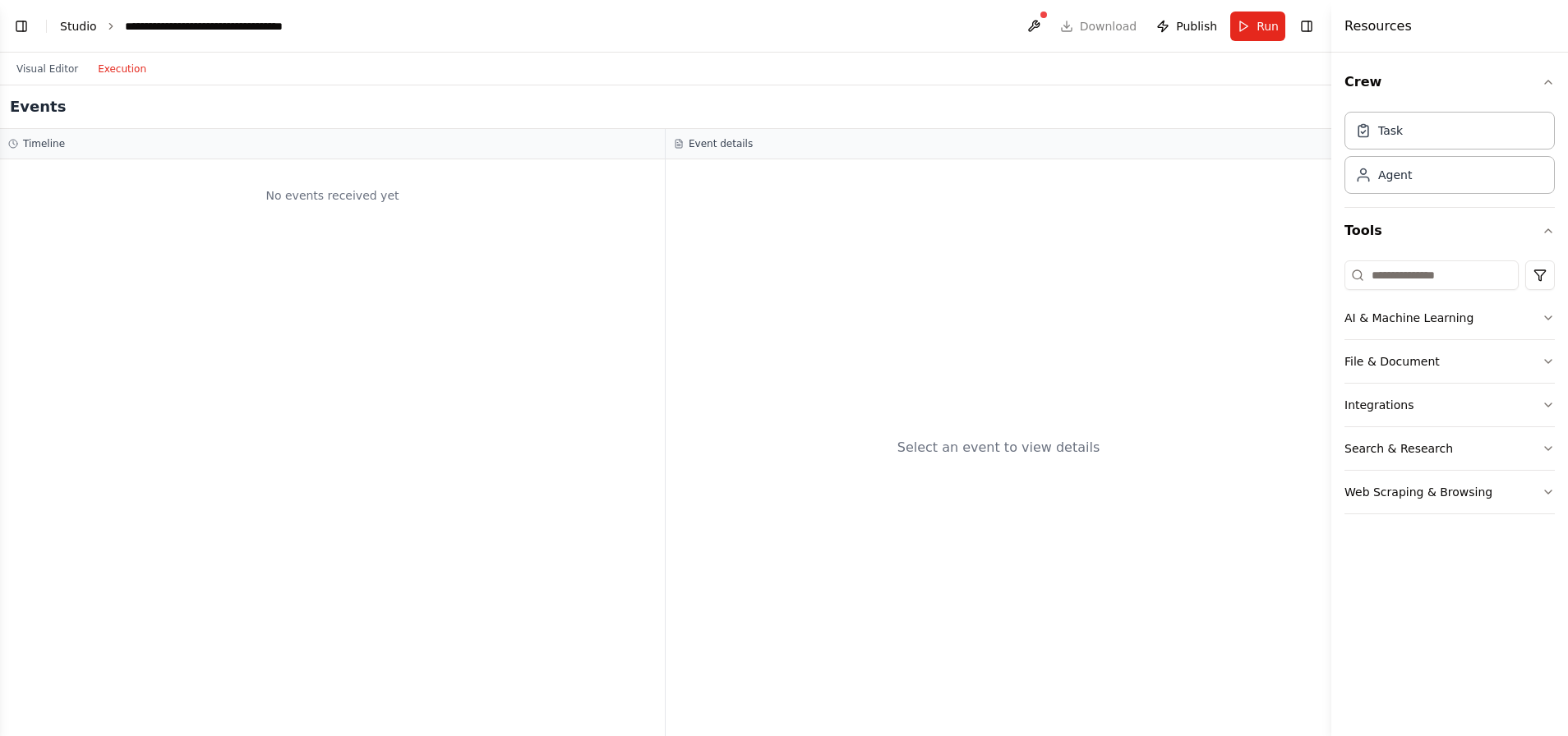
click at [83, 30] on link "Studio" at bounding box center [79, 26] width 37 height 14
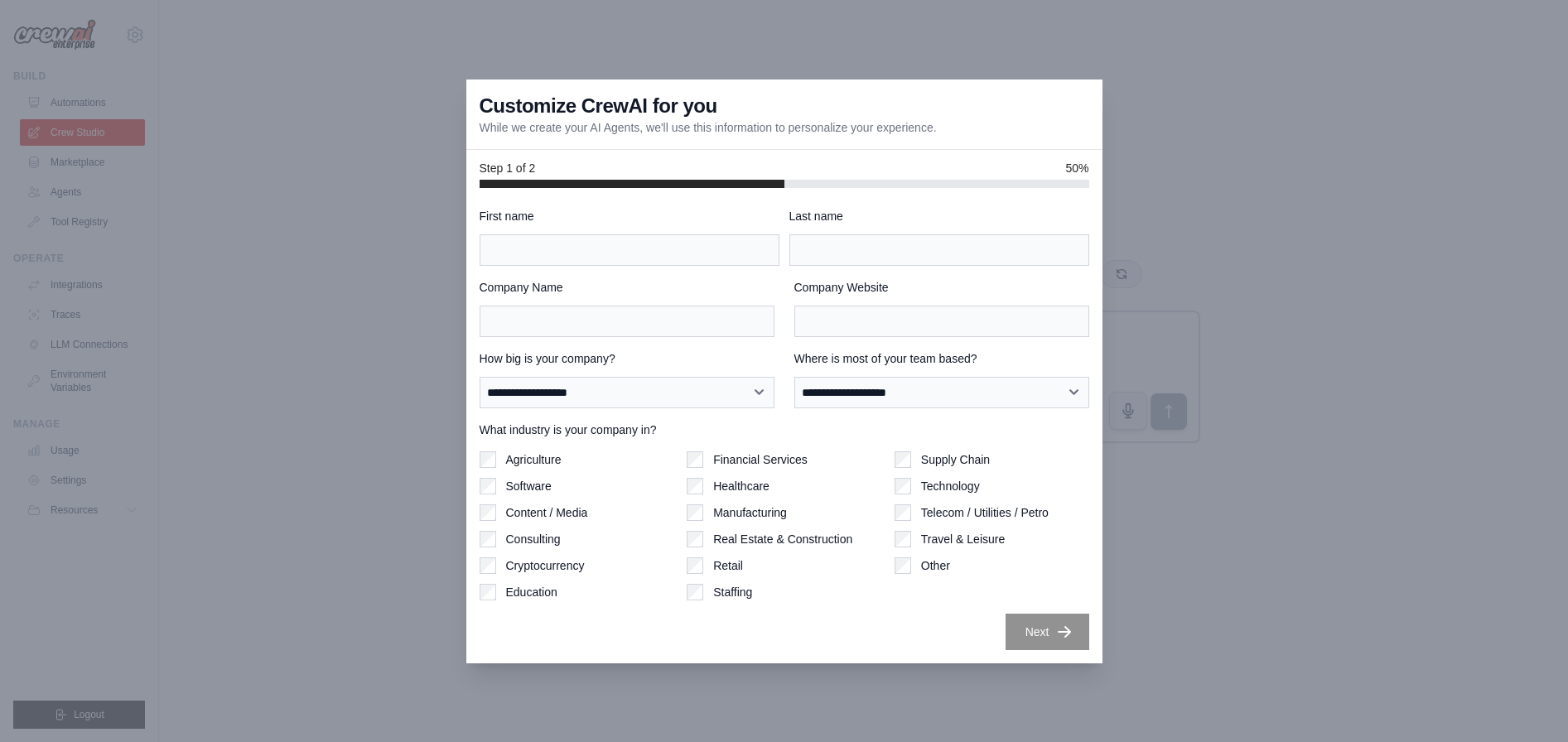
click at [201, 81] on div at bounding box center [784, 371] width 1568 height 742
click at [1217, 142] on div at bounding box center [784, 371] width 1568 height 742
click at [171, 614] on div at bounding box center [784, 371] width 1568 height 742
drag, startPoint x: 181, startPoint y: 610, endPoint x: 188, endPoint y: 603, distance: 9.9
click at [183, 609] on div at bounding box center [784, 371] width 1568 height 742
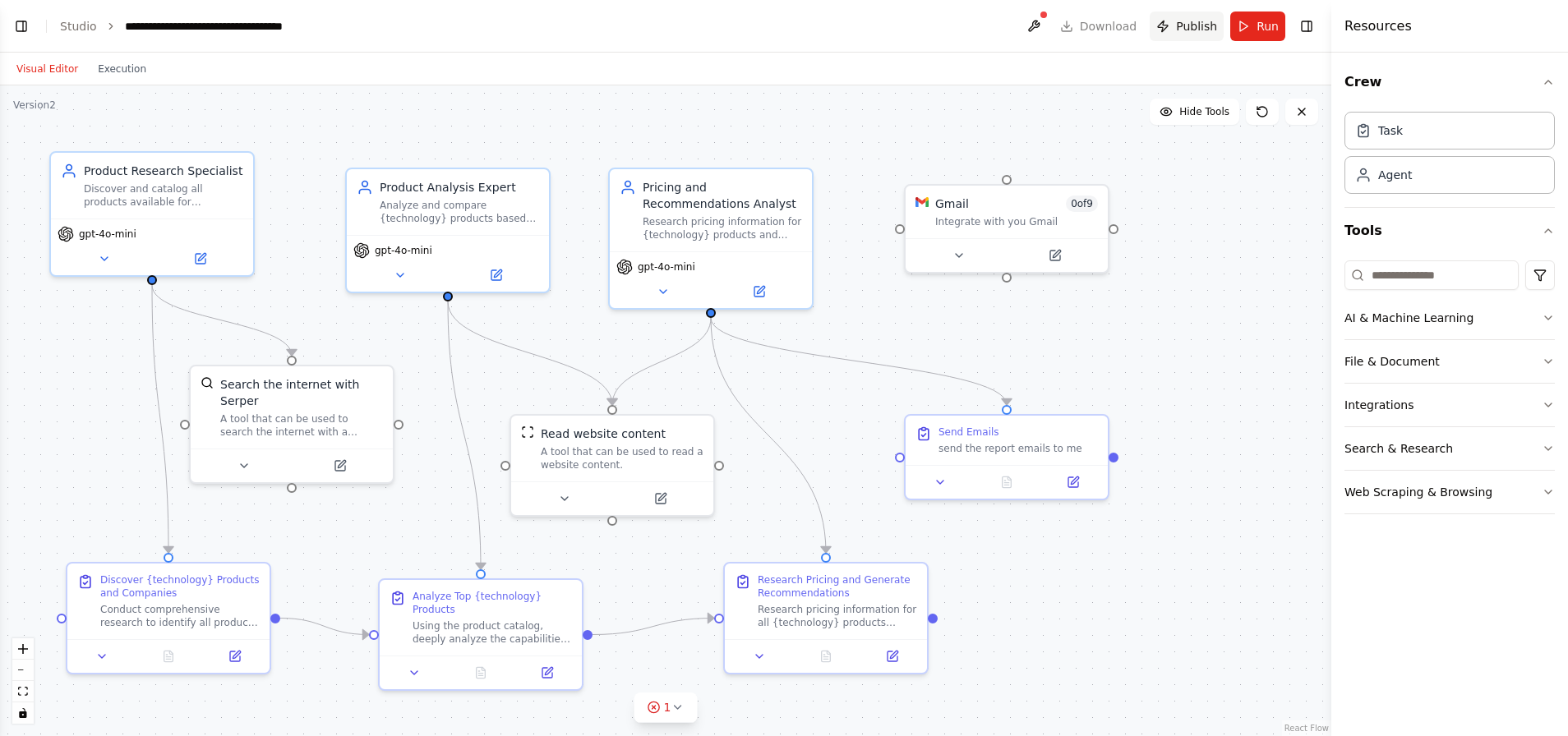
click at [1169, 30] on button "Publish" at bounding box center [1186, 26] width 74 height 30
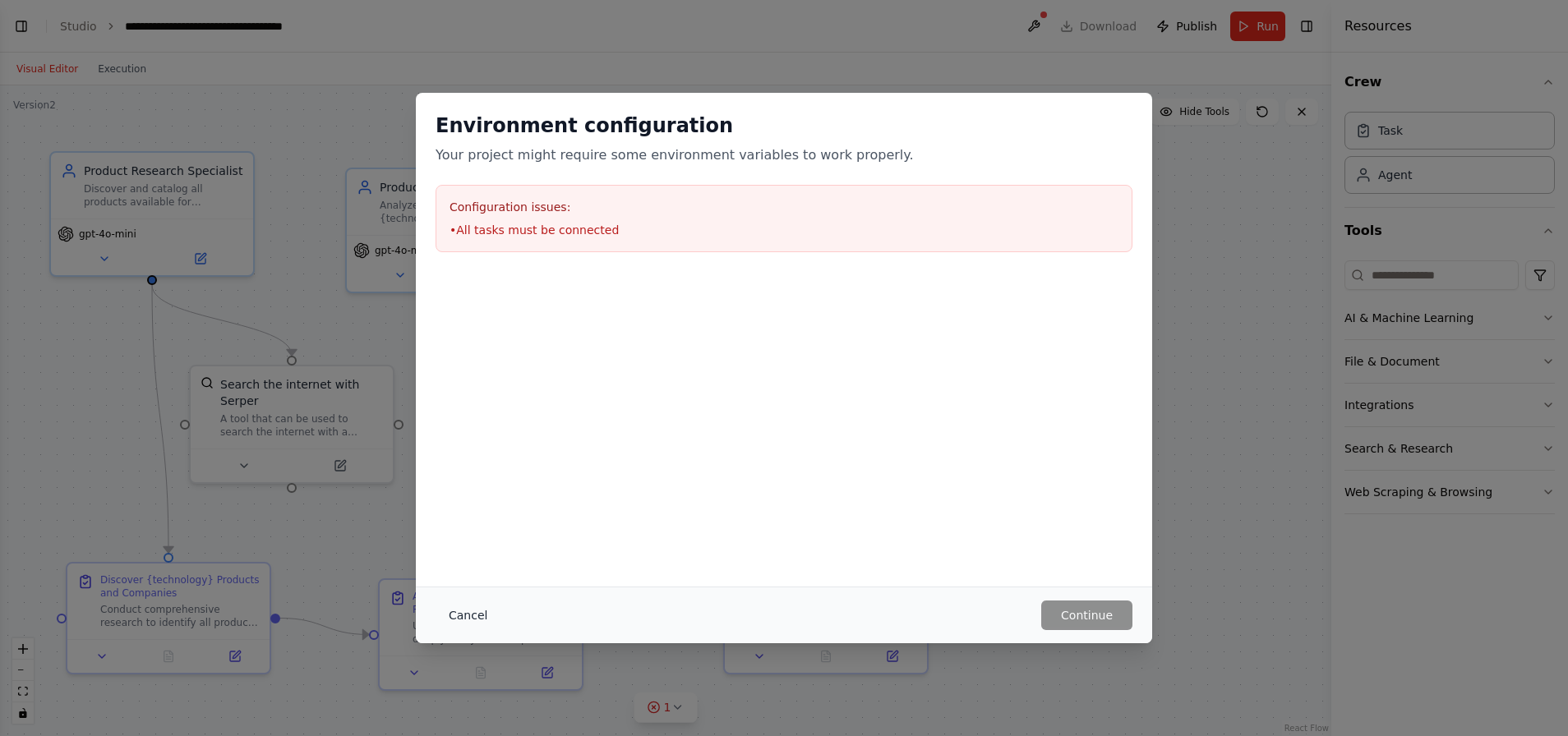
click at [463, 618] on button "Cancel" at bounding box center [468, 615] width 65 height 30
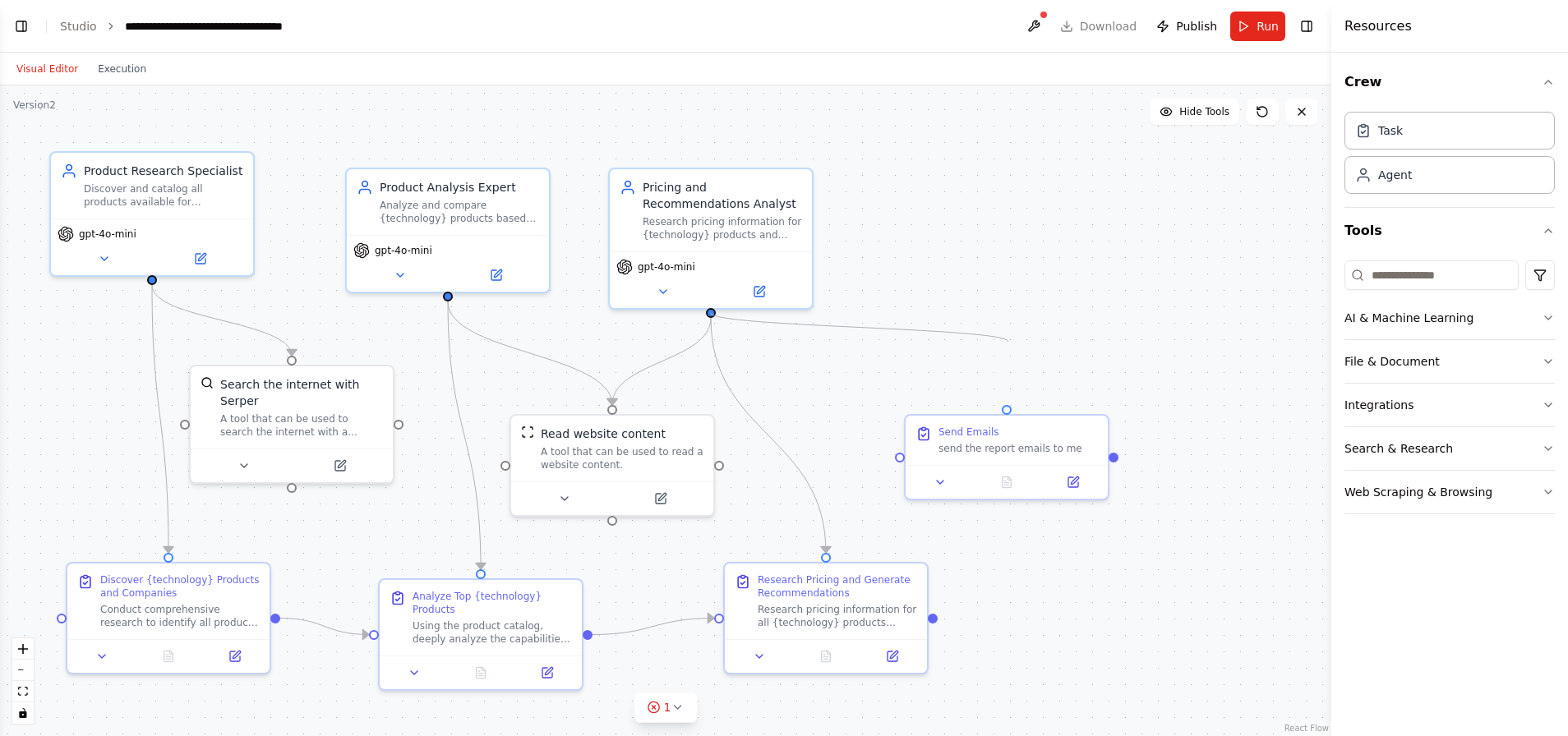
drag, startPoint x: 1009, startPoint y: 400, endPoint x: 988, endPoint y: 360, distance: 45.2
click at [988, 360] on div ".deletable-edge-delete-btn { width: 20px; height: 20px; border: 0px solid #ffff…" at bounding box center [665, 410] width 1331 height 651
click at [1007, 408] on div ".deletable-edge-delete-btn { width: 20px; height: 20px; border: 0px solid #ffff…" at bounding box center [665, 410] width 1331 height 651
drag, startPoint x: 709, startPoint y: 317, endPoint x: 1008, endPoint y: 409, distance: 312.8
click at [1008, 409] on div ".deletable-edge-delete-btn { width: 20px; height: 20px; border: 0px solid #ffff…" at bounding box center [665, 410] width 1331 height 651
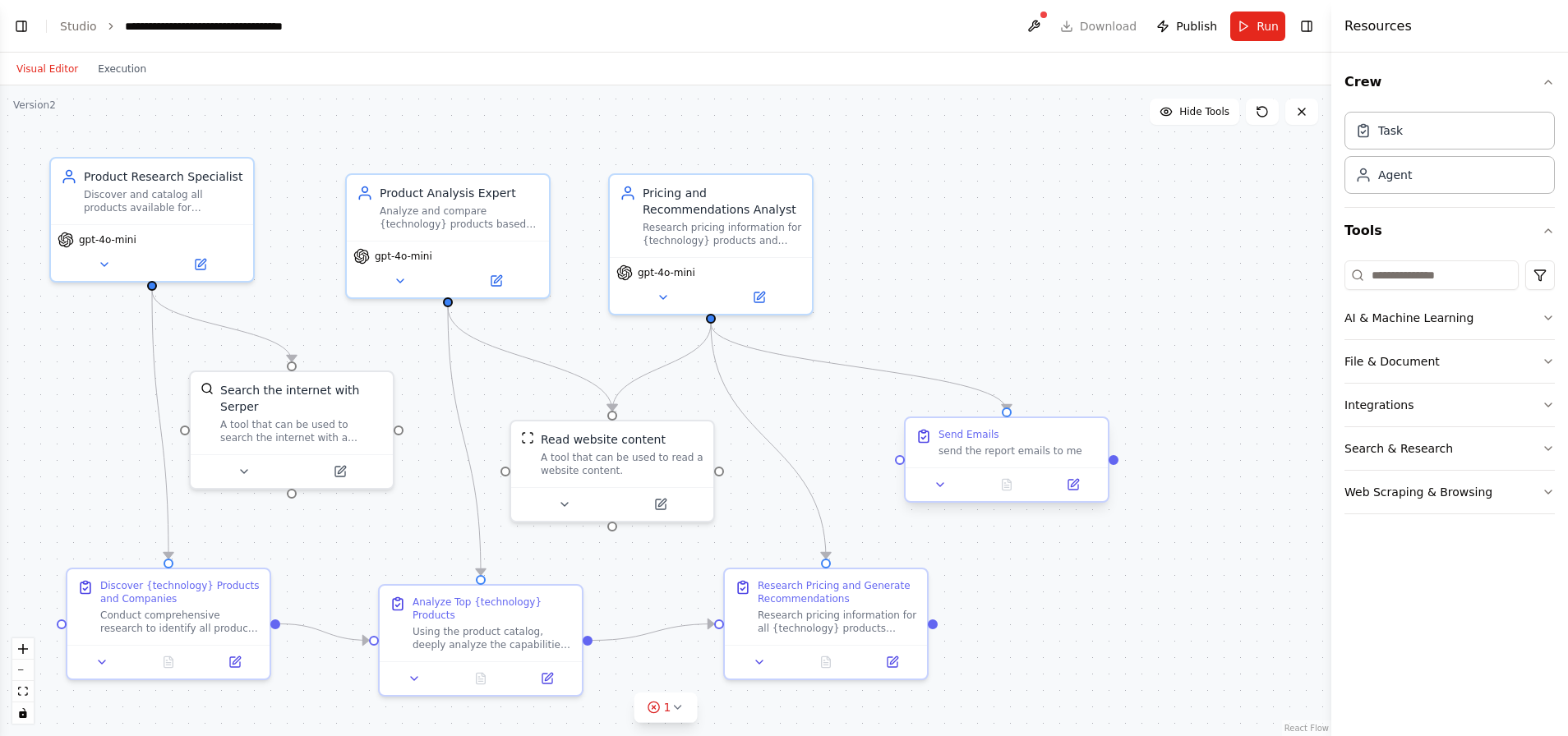
click at [1004, 415] on div at bounding box center [1007, 413] width 10 height 10
drag, startPoint x: 1005, startPoint y: 431, endPoint x: 1021, endPoint y: 456, distance: 29.7
click at [1021, 456] on div "Send Emails send the report emails to me" at bounding box center [1022, 442] width 202 height 49
click at [1177, 30] on span "Publish" at bounding box center [1196, 25] width 41 height 16
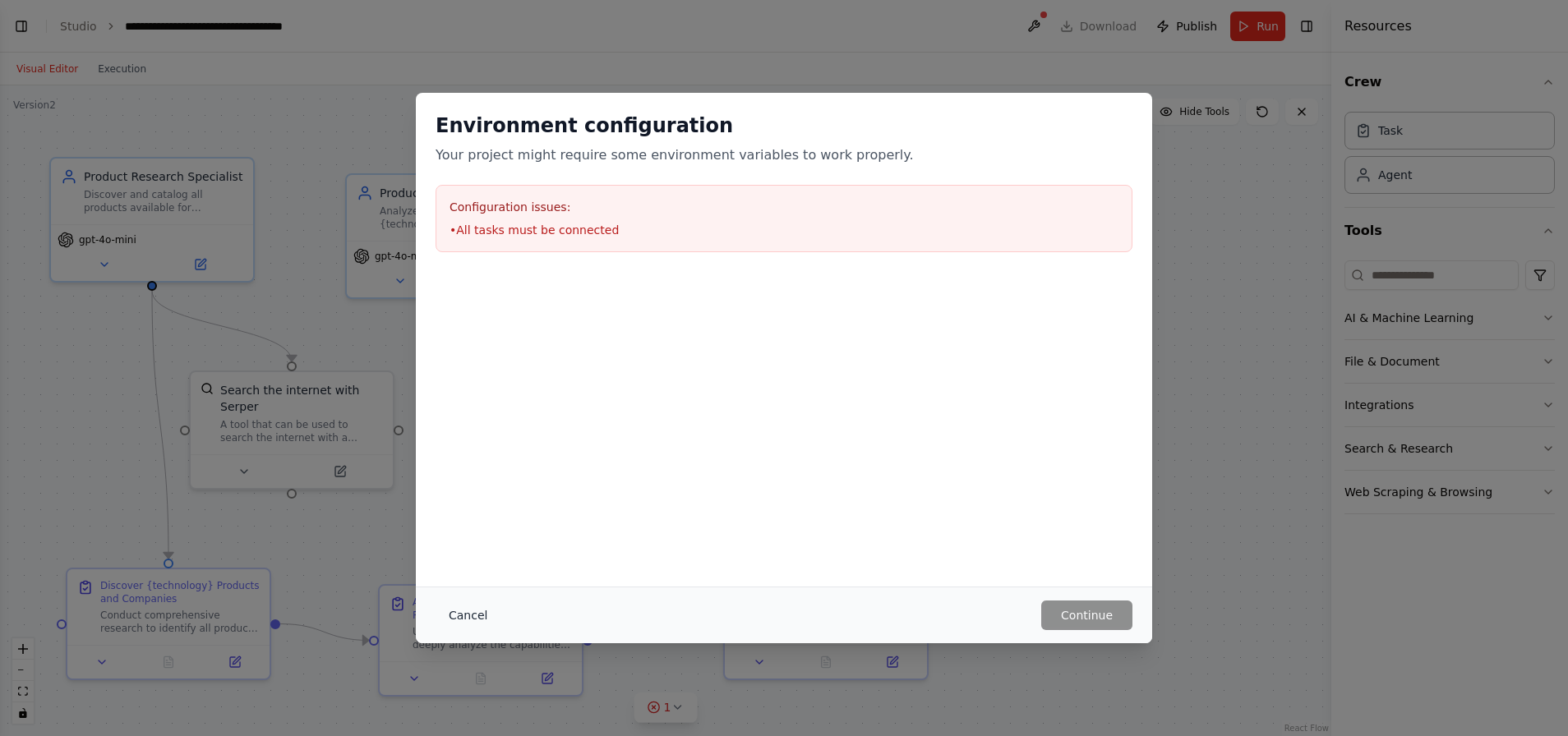
click at [469, 612] on button "Cancel" at bounding box center [468, 615] width 65 height 30
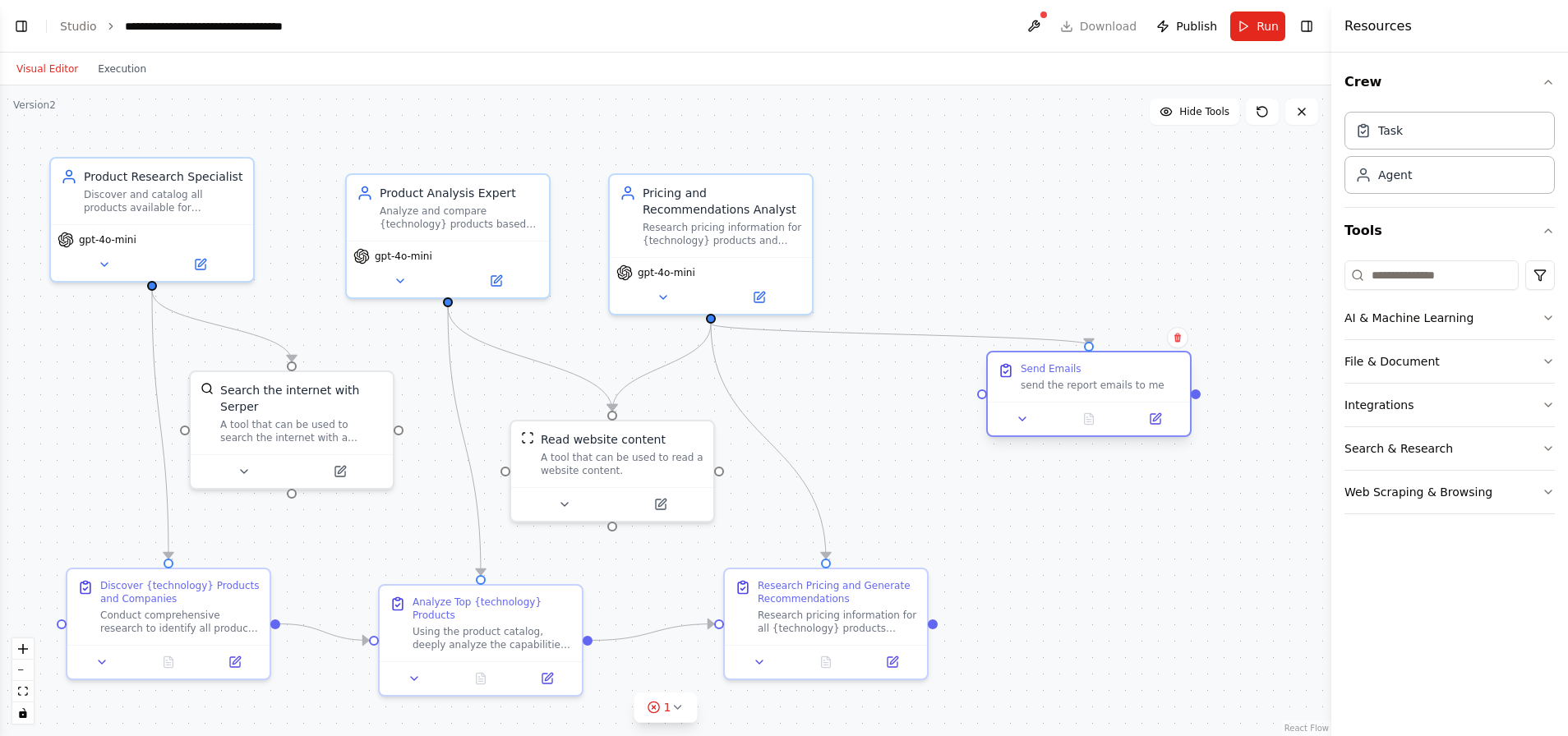
drag, startPoint x: 1044, startPoint y: 484, endPoint x: 1107, endPoint y: 398, distance: 106.6
click at [1107, 384] on div "send the report emails to me" at bounding box center [1100, 386] width 159 height 14
click at [1178, 341] on icon at bounding box center [1177, 338] width 7 height 9
click at [1134, 340] on button "Confirm" at bounding box center [1131, 337] width 58 height 19
click at [1189, 22] on span "Publish" at bounding box center [1196, 25] width 41 height 16
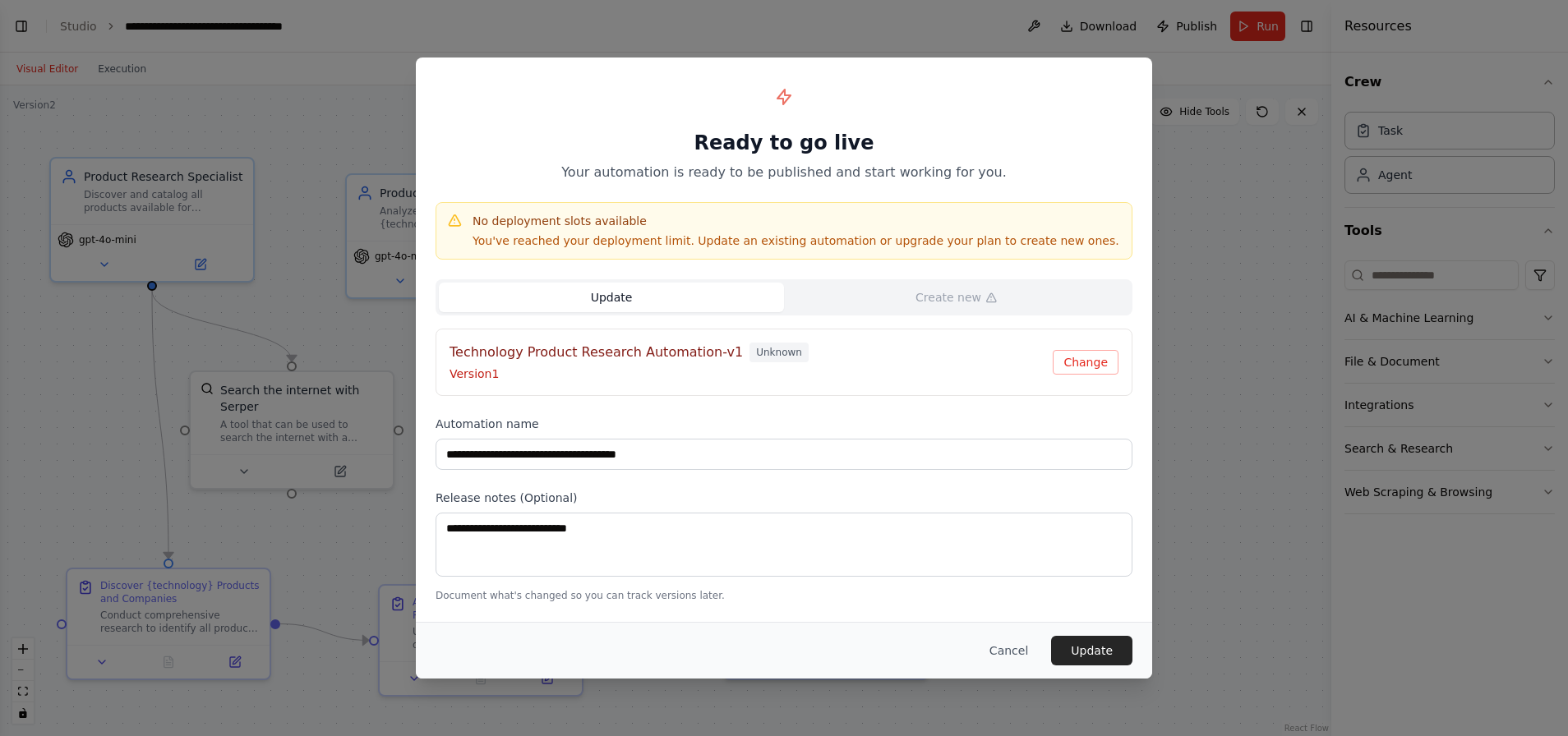
click at [660, 348] on h4 "Technology Product Research Automation-v1" at bounding box center [596, 352] width 294 height 19
click at [1078, 652] on button "Update" at bounding box center [1092, 651] width 81 height 30
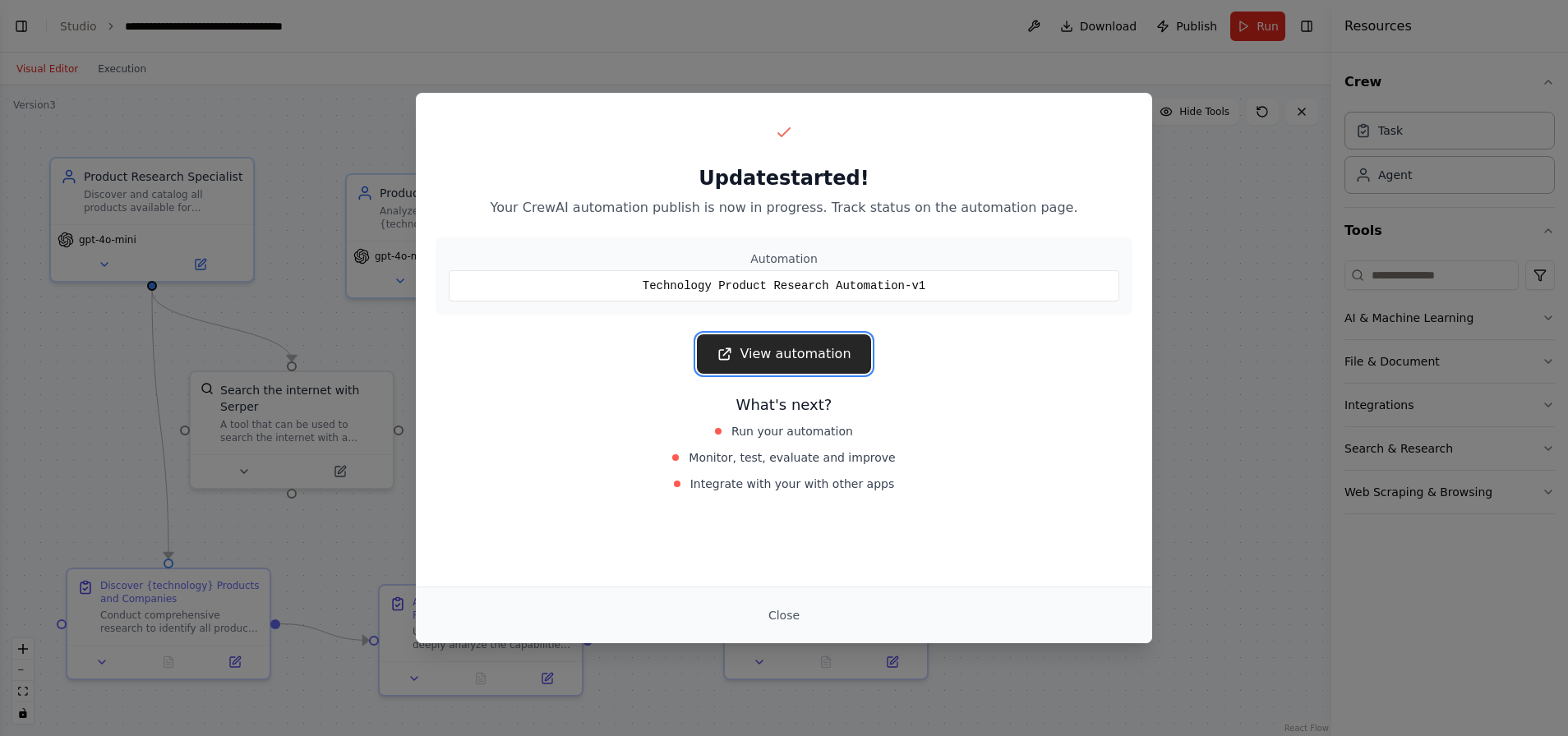
click at [771, 354] on link "View automation" at bounding box center [783, 354] width 173 height 40
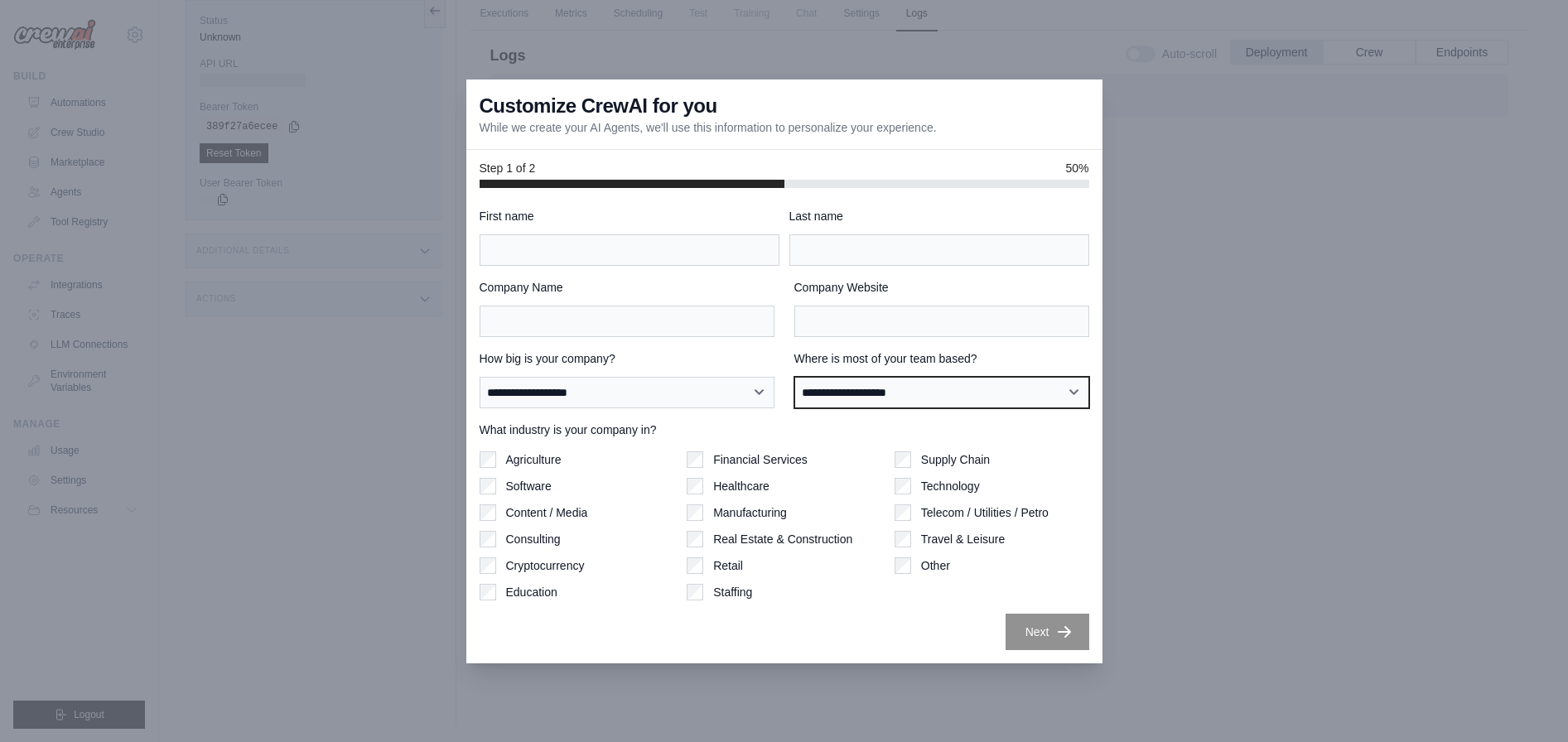
click at [944, 391] on select "**********" at bounding box center [942, 392] width 295 height 32
select select "******"
click at [794, 377] on select "**********" at bounding box center [942, 392] width 295 height 32
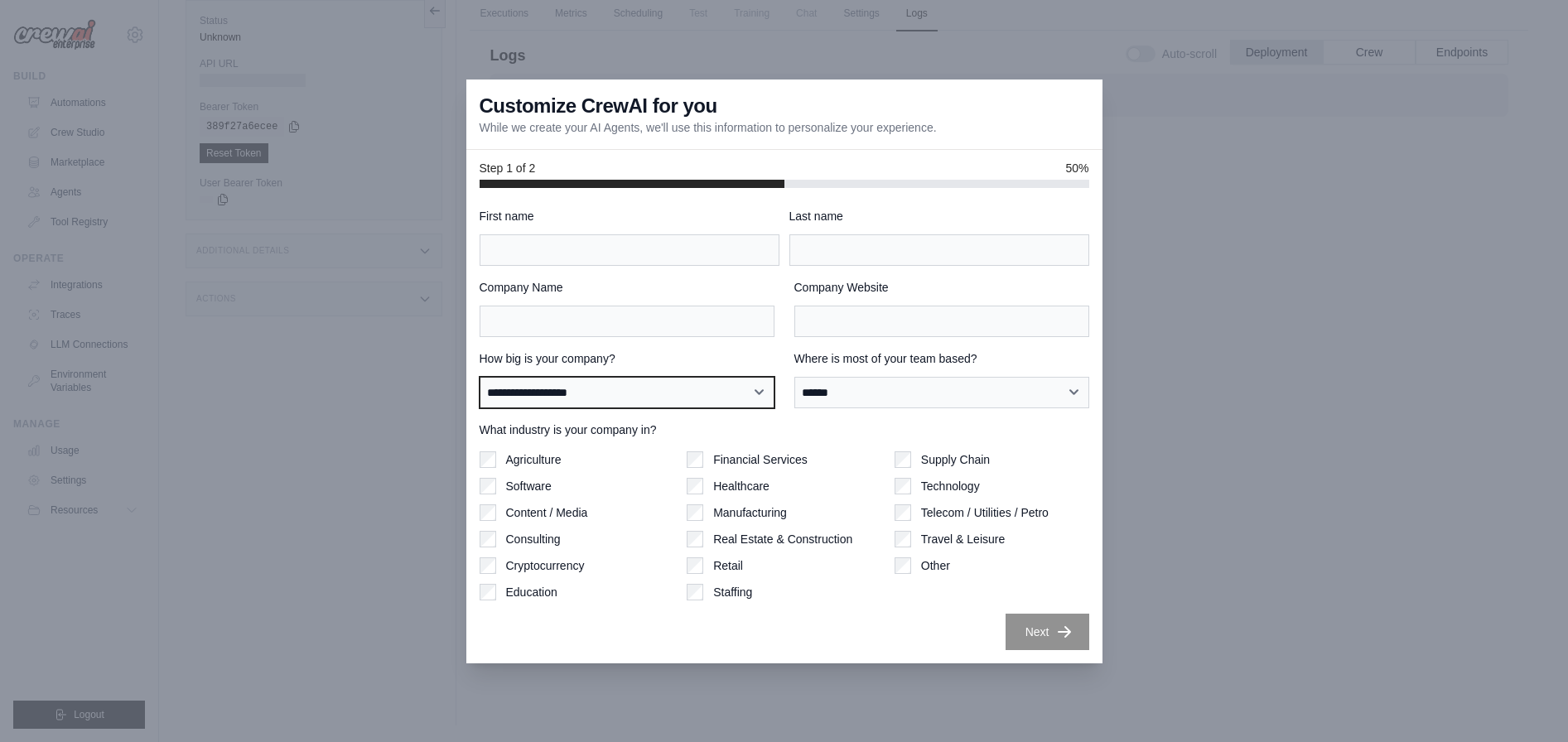
click at [694, 391] on select "**********" at bounding box center [627, 392] width 295 height 32
select select "**********"
click at [479, 377] on select "**********" at bounding box center [627, 392] width 295 height 32
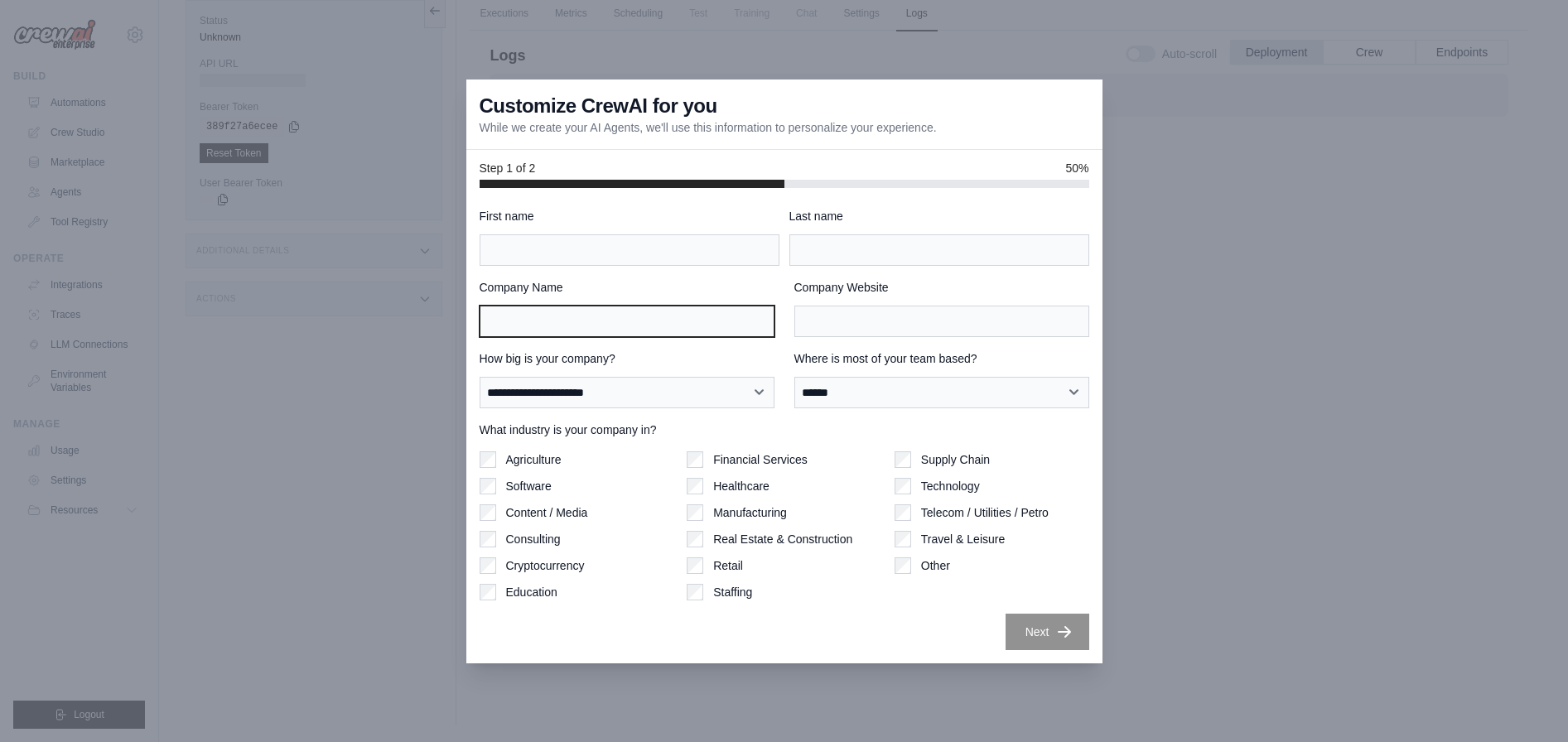
click at [627, 322] on input "Company Name" at bounding box center [627, 321] width 295 height 32
type input "**********"
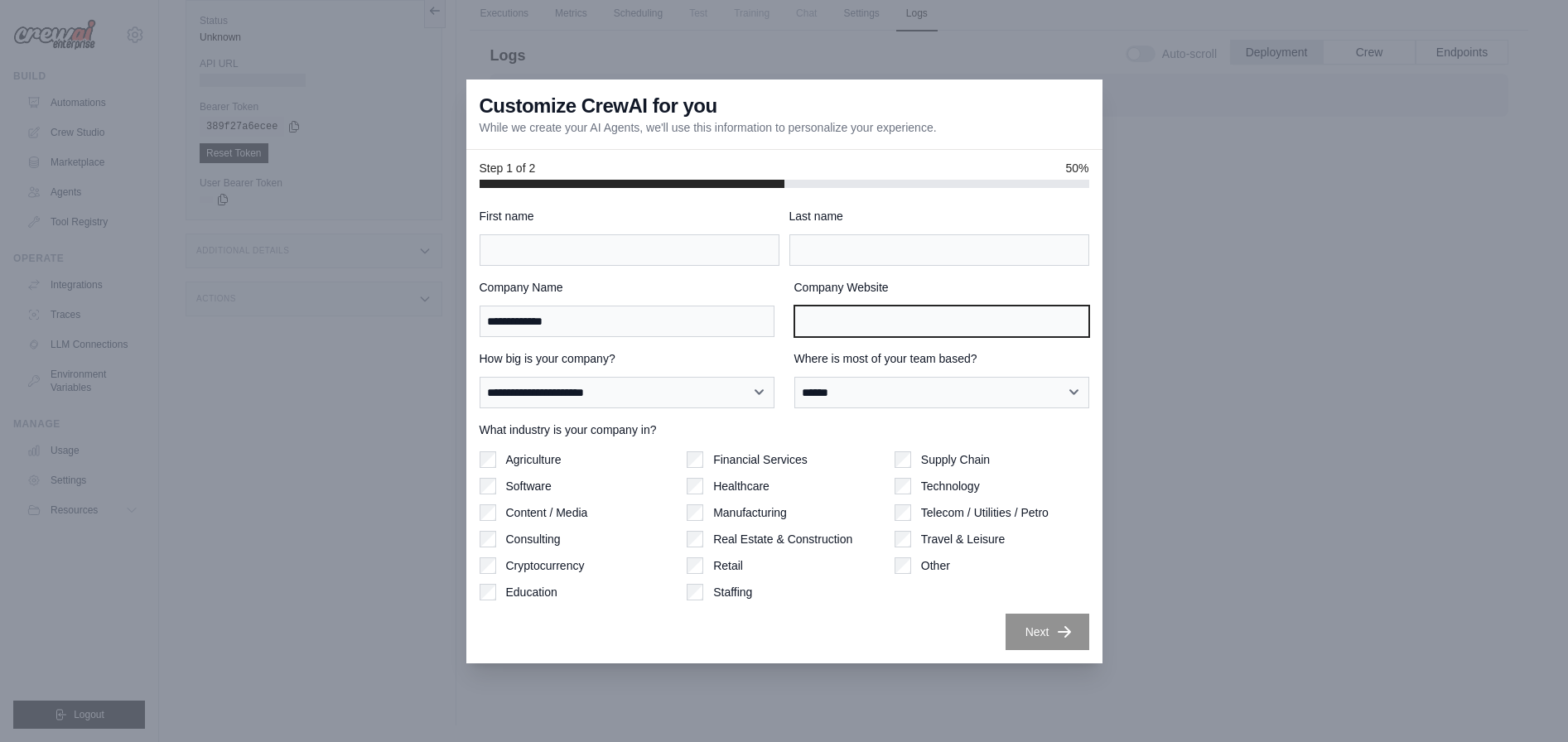
click at [833, 313] on input "Company Website" at bounding box center [942, 321] width 295 height 32
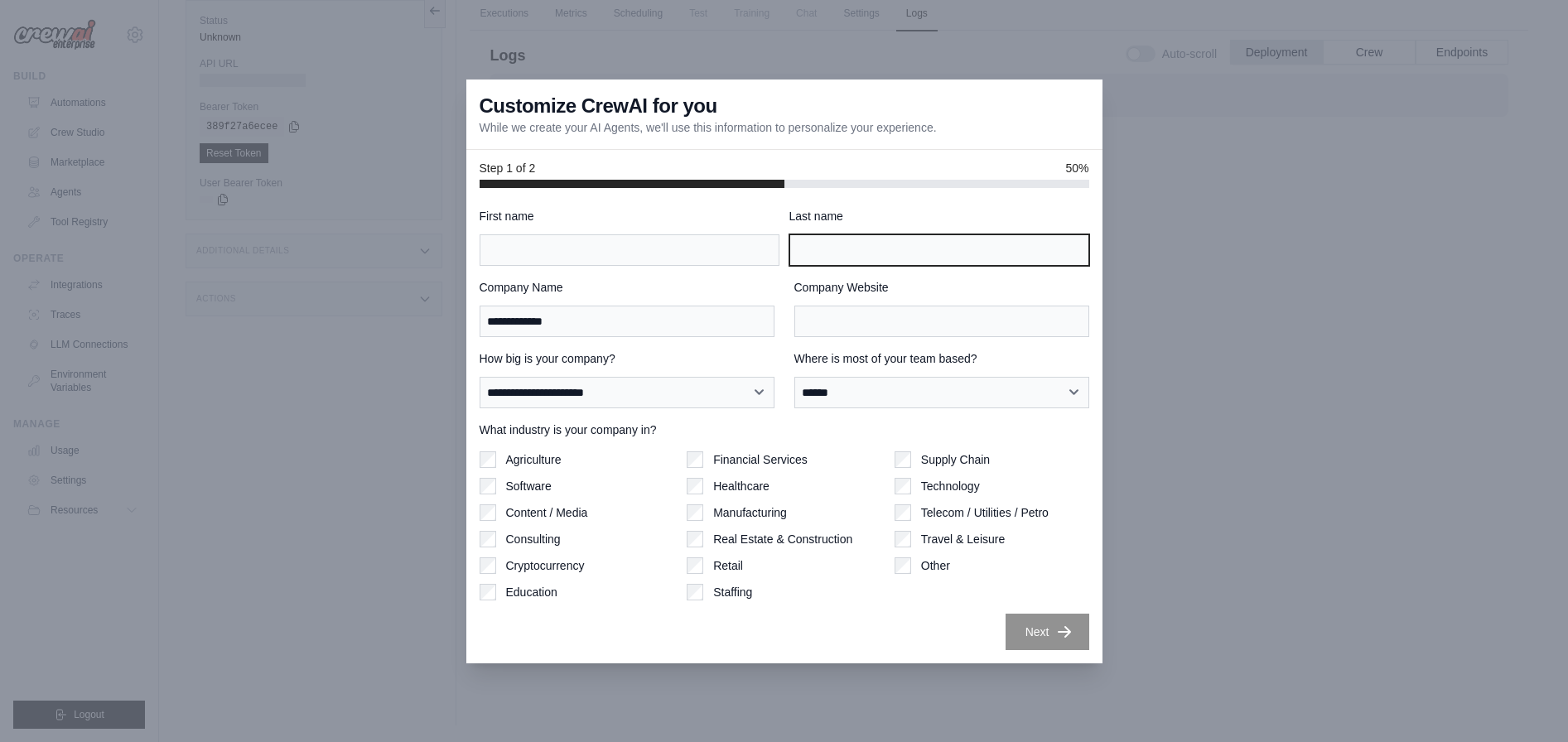
click at [843, 248] on input "Last name" at bounding box center [938, 250] width 299 height 32
type input "********"
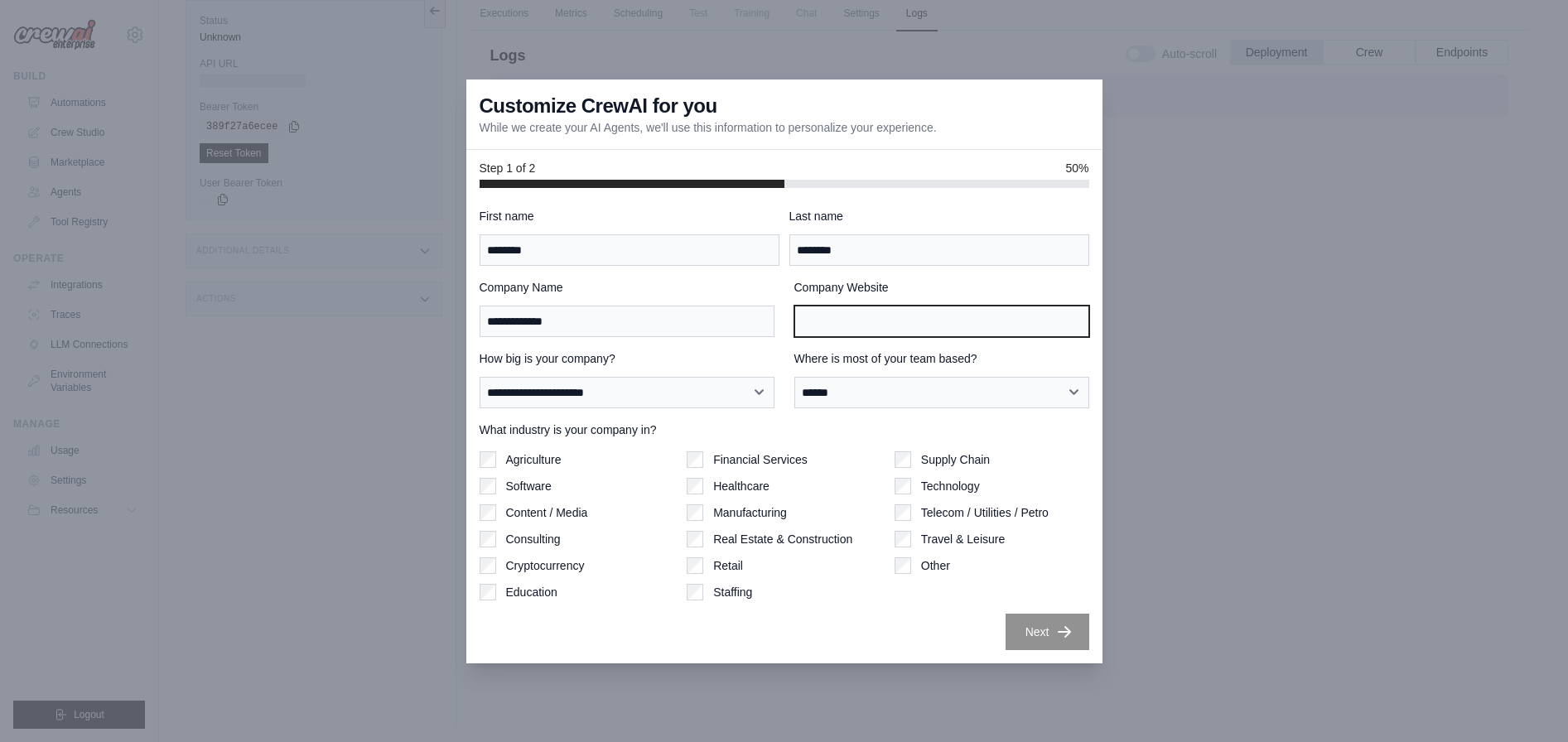
click at [887, 328] on input "Company Website" at bounding box center [942, 321] width 295 height 32
type input "**********"
click at [1073, 636] on button "Next" at bounding box center [1048, 630] width 84 height 37
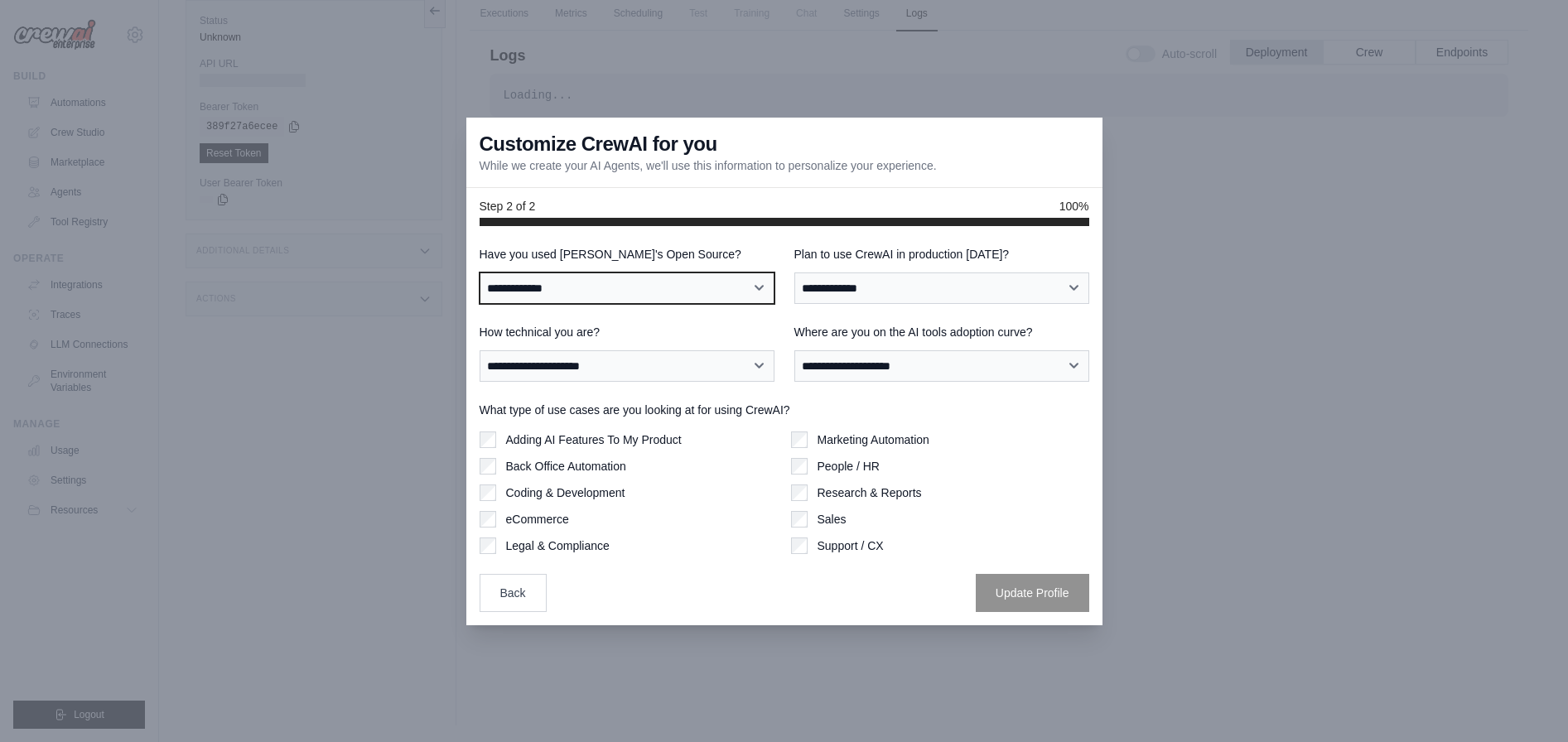
click at [644, 294] on select "**********" at bounding box center [627, 287] width 295 height 32
select select "**"
click at [479, 272] on select "**********" at bounding box center [627, 287] width 295 height 32
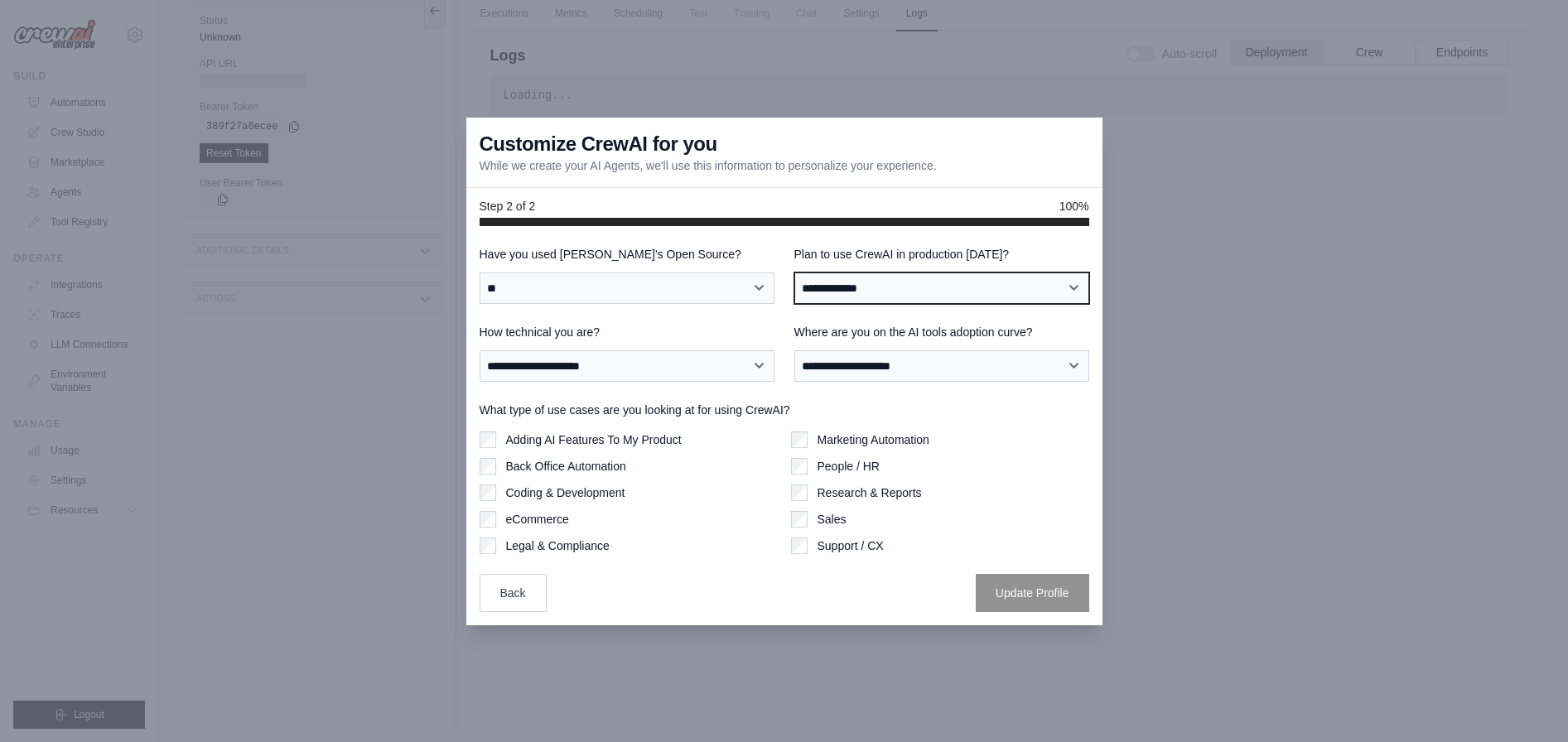
click at [892, 288] on select "**********" at bounding box center [942, 287] width 295 height 32
select select "****"
click at [794, 272] on select "**********" at bounding box center [942, 287] width 295 height 32
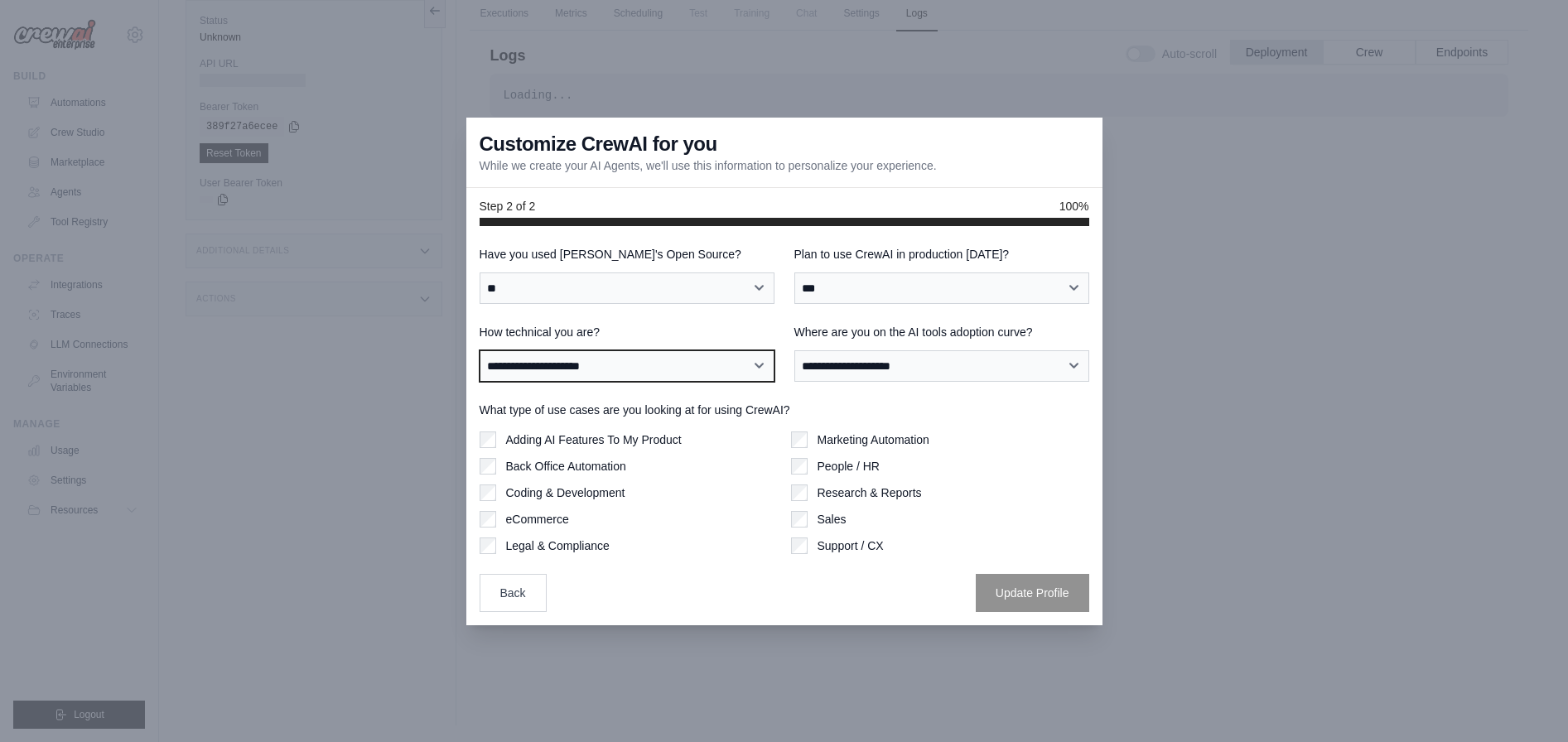
click at [681, 367] on select "**********" at bounding box center [627, 366] width 295 height 32
click at [479, 351] on select "**********" at bounding box center [627, 366] width 295 height 32
click at [682, 367] on select "**********" at bounding box center [627, 366] width 295 height 32
select select "**********"
click at [479, 351] on select "**********" at bounding box center [627, 366] width 295 height 32
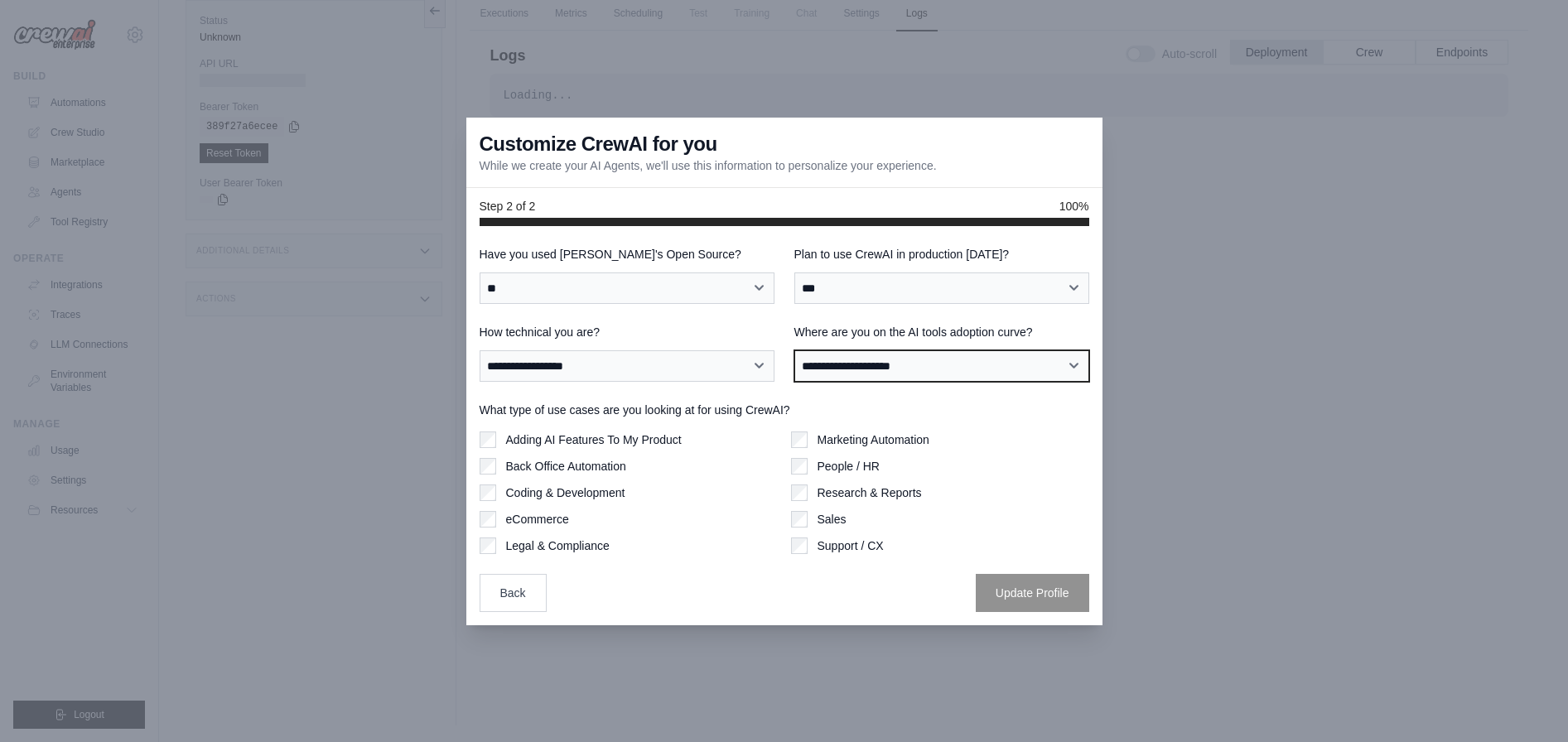
click at [950, 376] on select "**********" at bounding box center [942, 366] width 295 height 32
select select "**********"
click at [794, 351] on select "**********" at bounding box center [942, 366] width 295 height 32
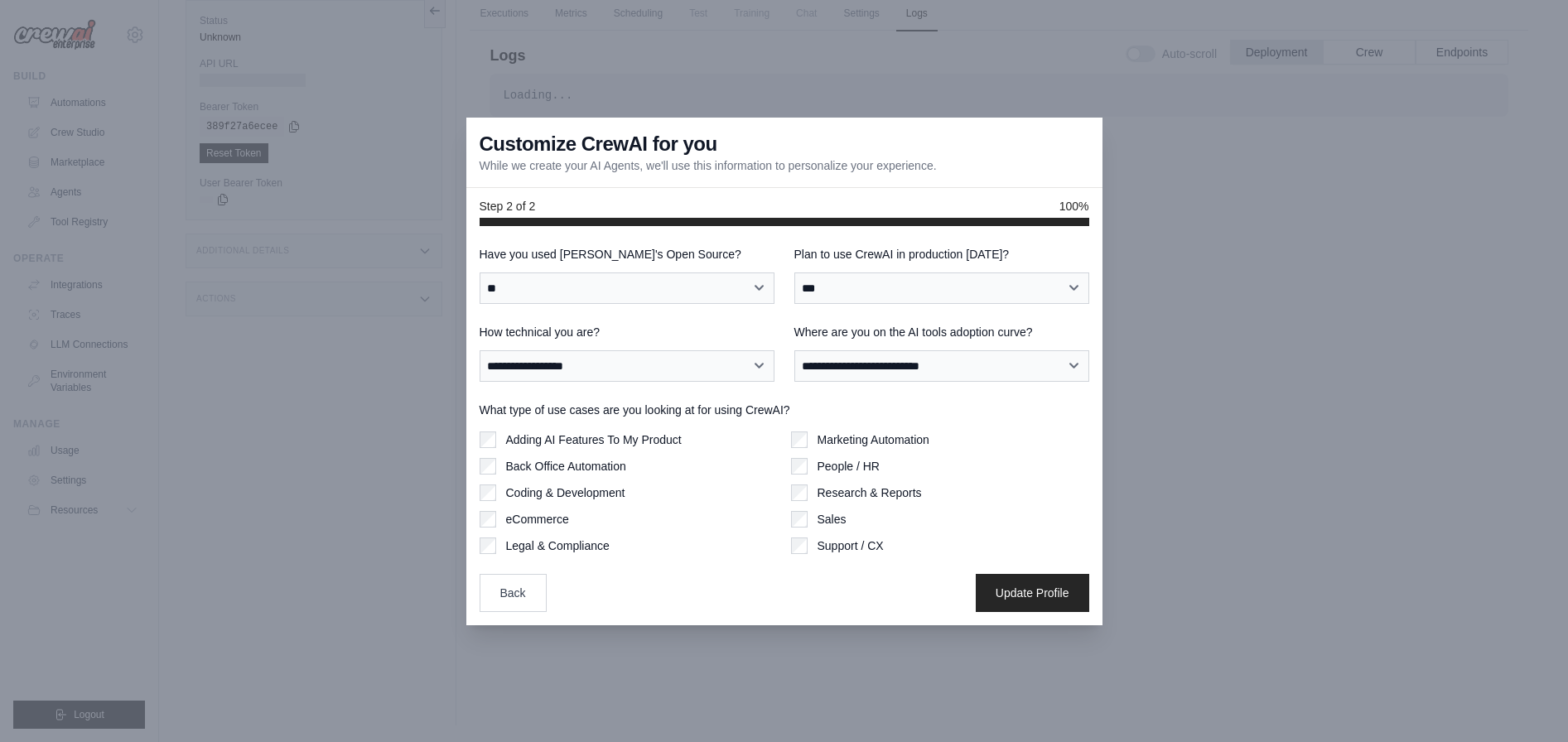
click at [806, 555] on div "**********" at bounding box center [784, 428] width 610 height 366
click at [1048, 592] on button "Update Profile" at bounding box center [1032, 592] width 113 height 38
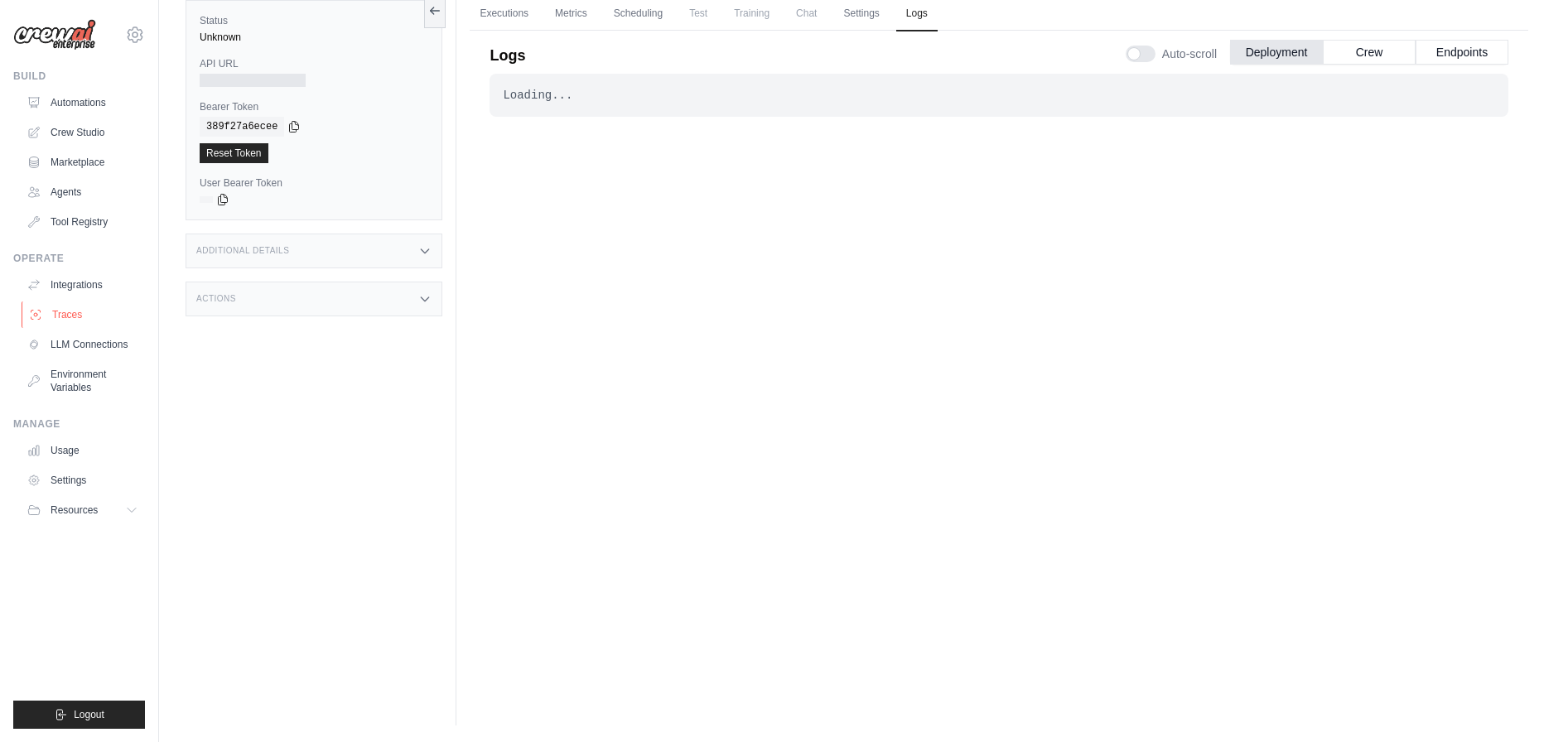
click at [75, 312] on link "Traces" at bounding box center [84, 314] width 125 height 26
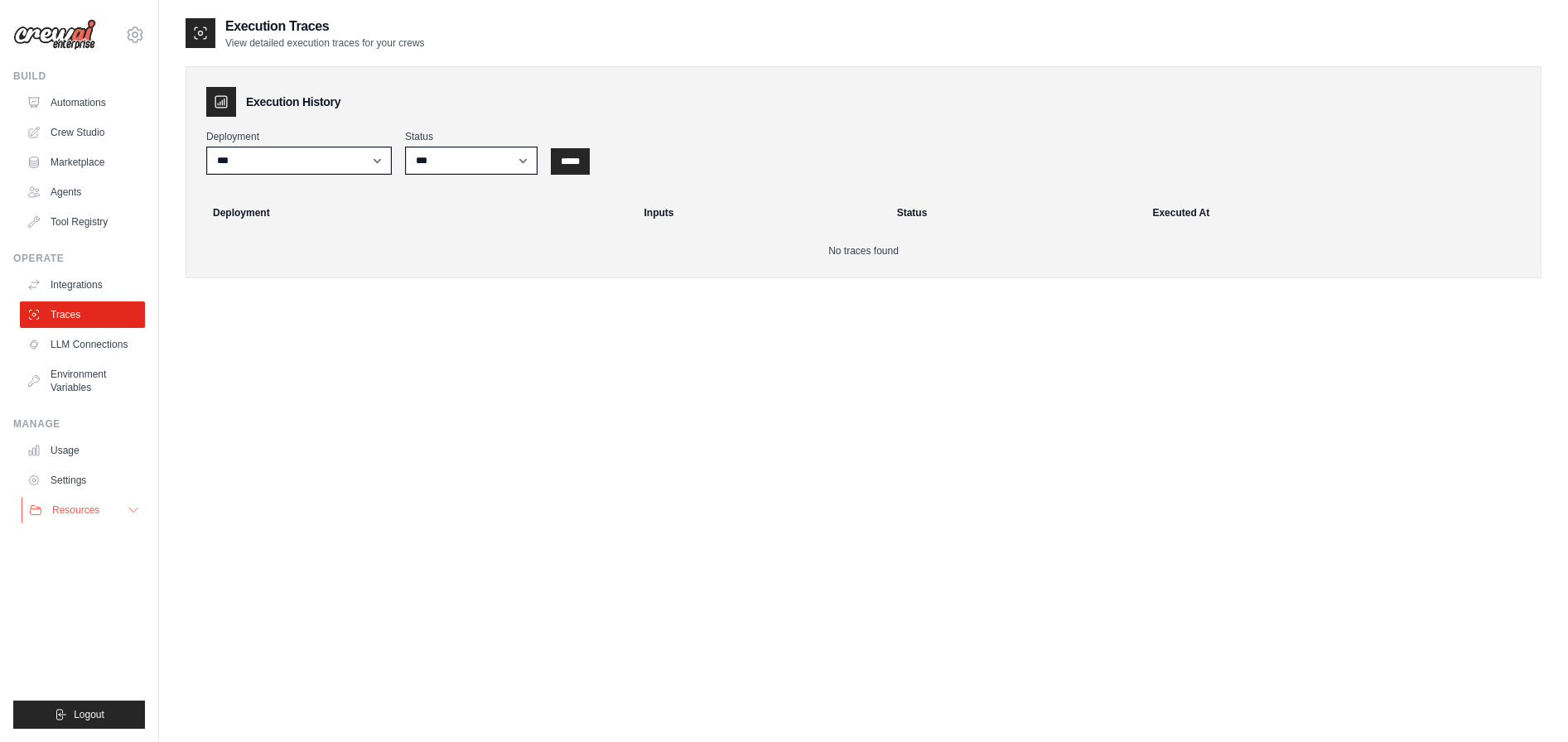
click at [76, 507] on span "Resources" at bounding box center [75, 510] width 47 height 14
click at [97, 539] on span "Documentation" at bounding box center [92, 538] width 67 height 14
click at [96, 617] on span "Video Tutorials" at bounding box center [91, 618] width 66 height 14
click at [63, 319] on link "Traces" at bounding box center [84, 314] width 125 height 26
click at [92, 212] on link "Tool Registry" at bounding box center [84, 222] width 125 height 26
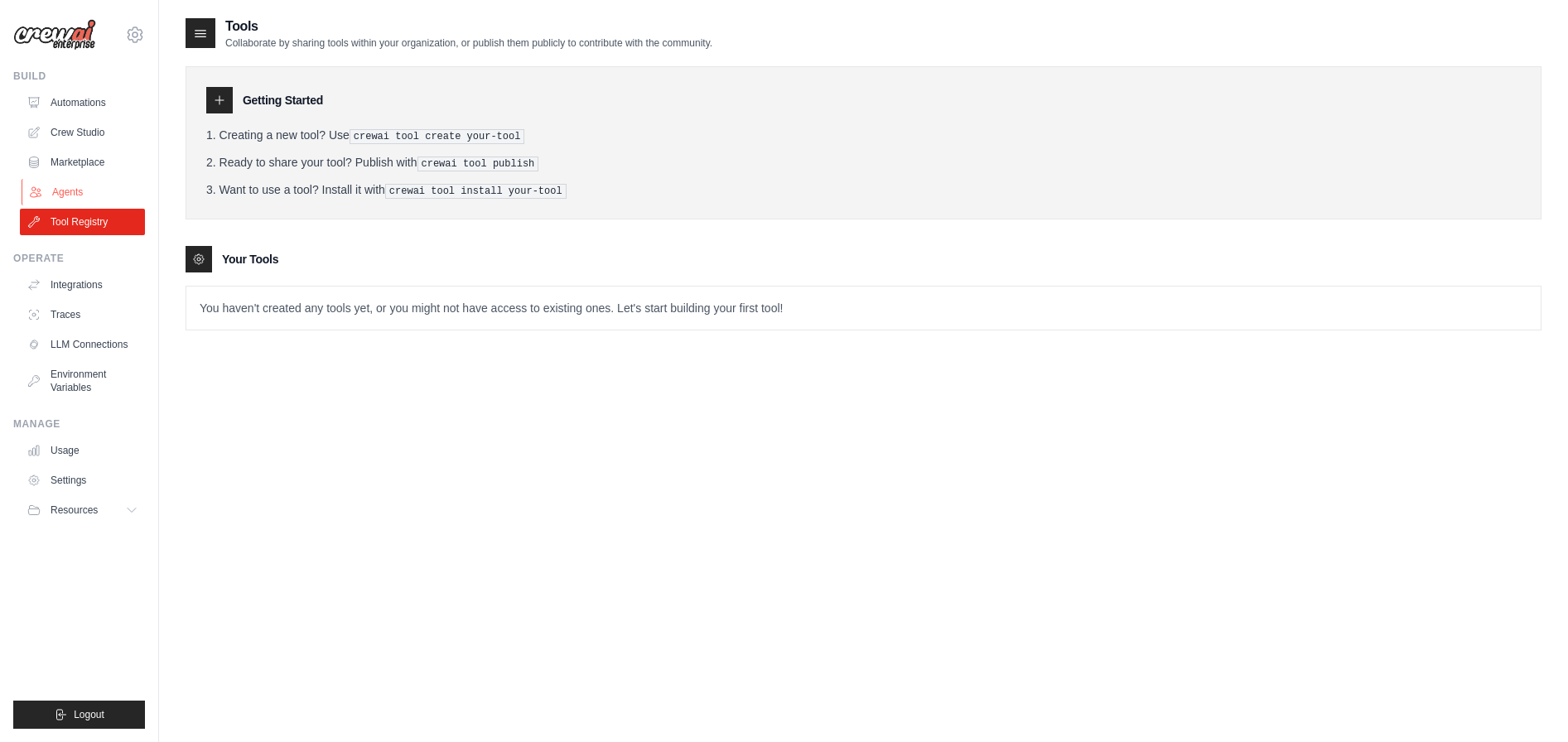
click at [61, 184] on link "Agents" at bounding box center [84, 192] width 125 height 26
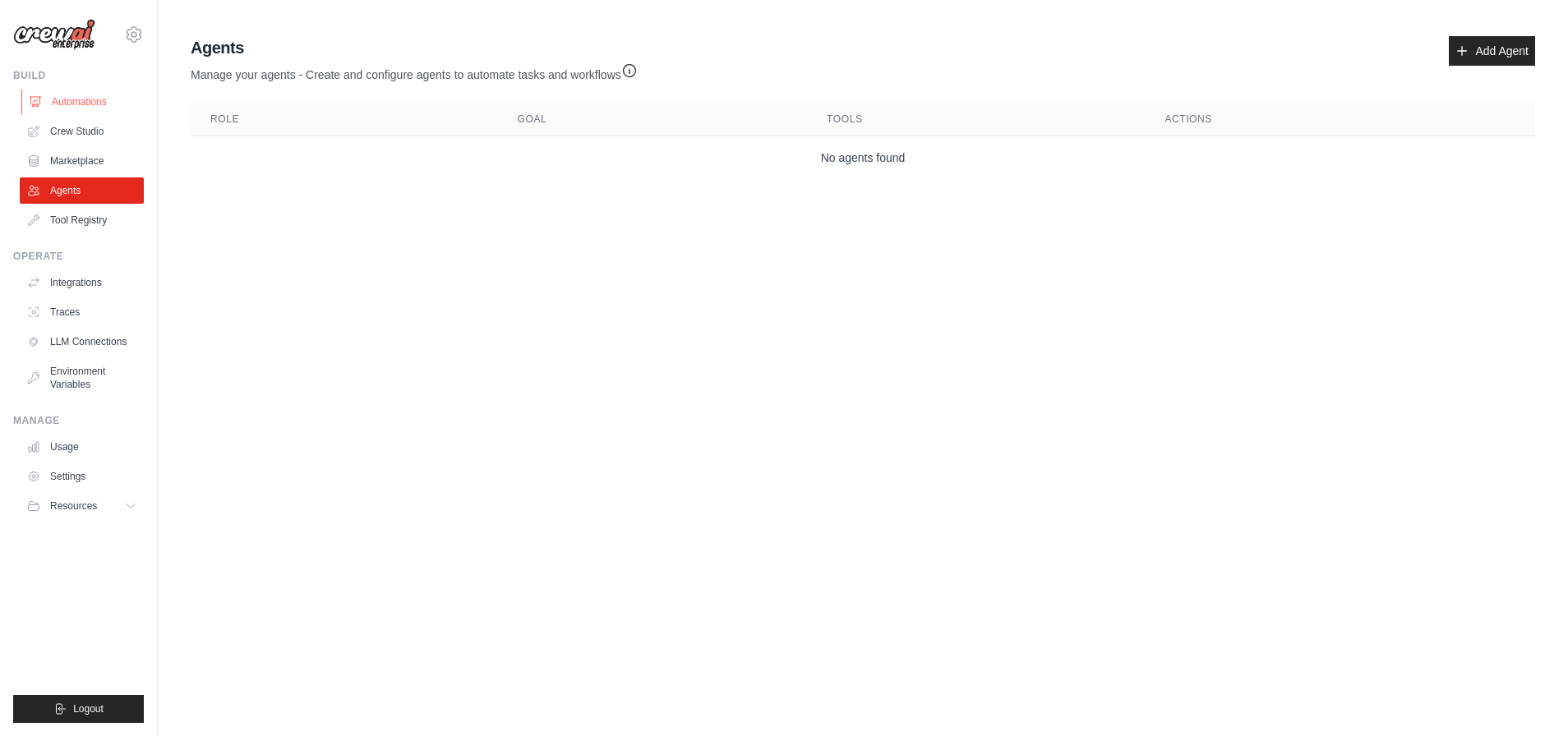
click at [79, 99] on link "Automations" at bounding box center [83, 102] width 124 height 26
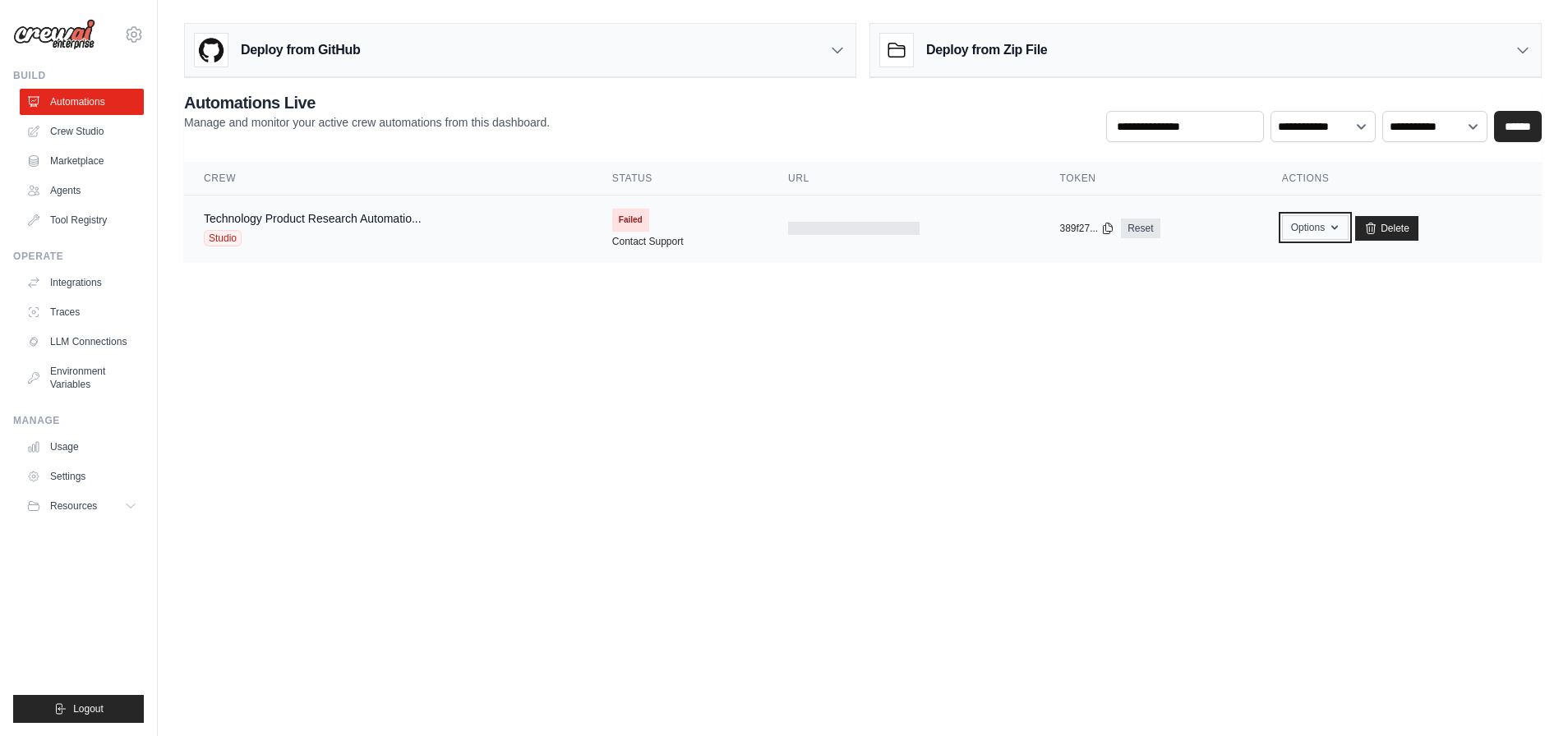
click at [1336, 228] on icon "button" at bounding box center [1334, 228] width 7 height 4
click at [647, 239] on link "Contact Support" at bounding box center [647, 242] width 71 height 14
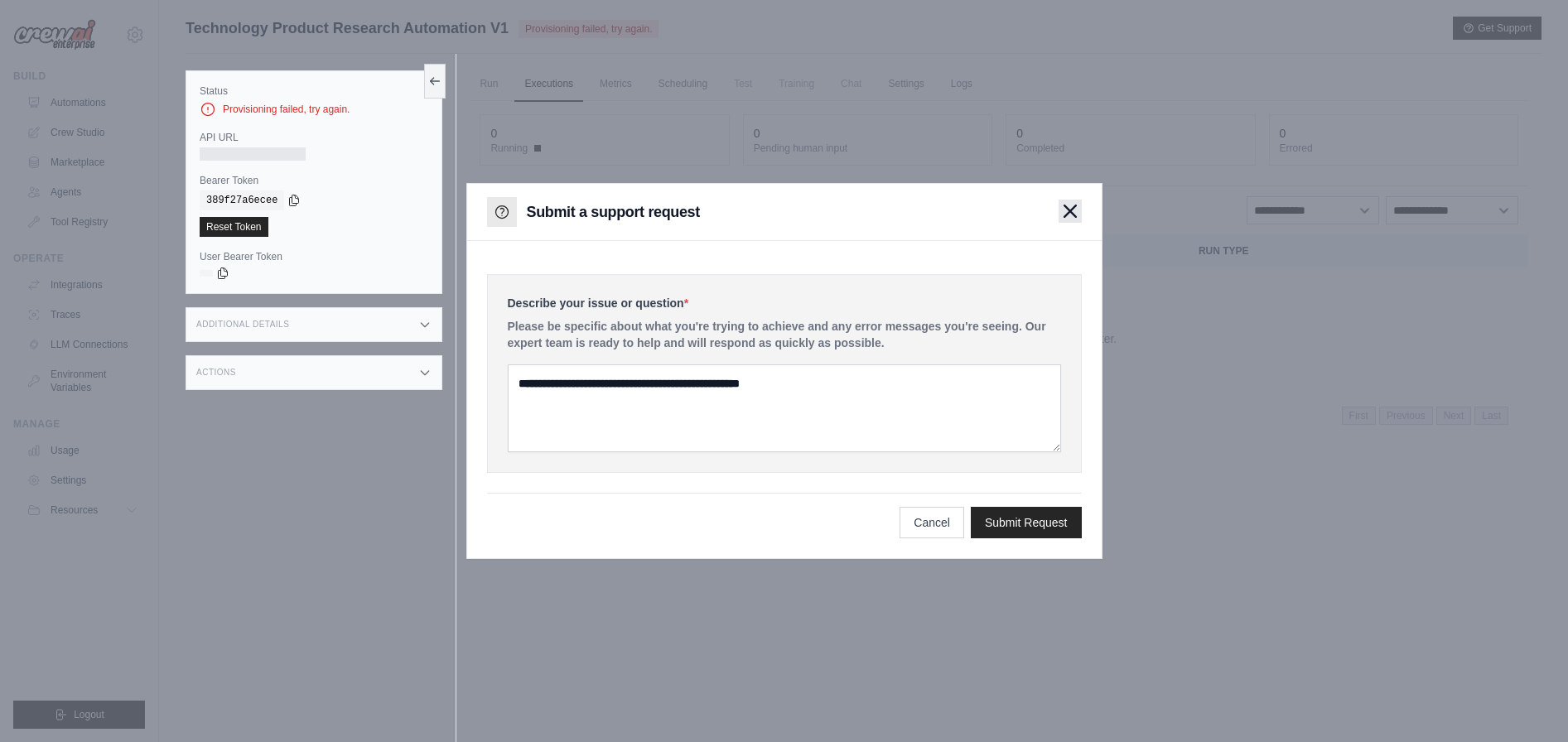
click at [1076, 214] on icon "button" at bounding box center [1071, 212] width 14 height 14
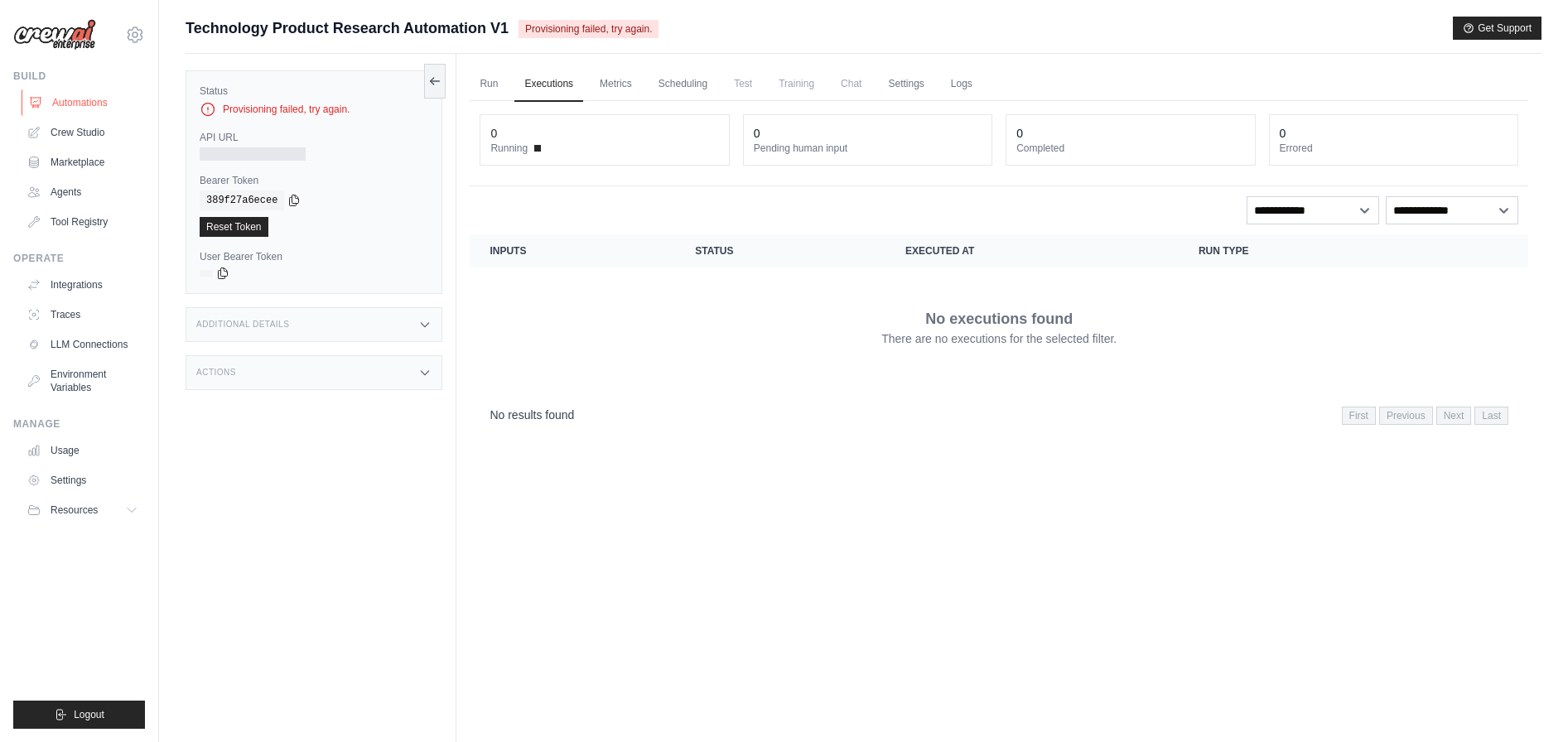
click at [70, 104] on link "Automations" at bounding box center [84, 102] width 125 height 26
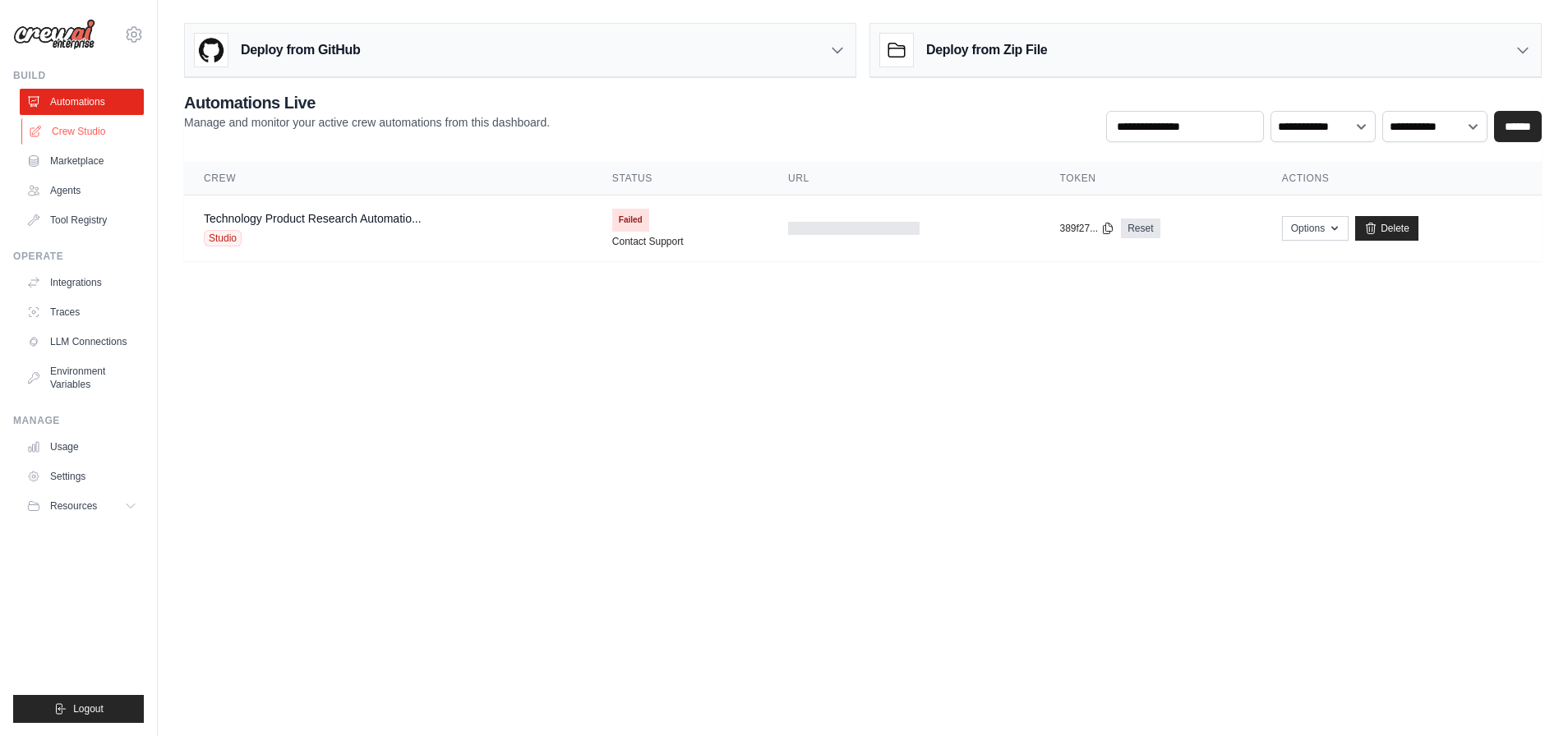
click at [67, 124] on link "Crew Studio" at bounding box center [83, 131] width 124 height 26
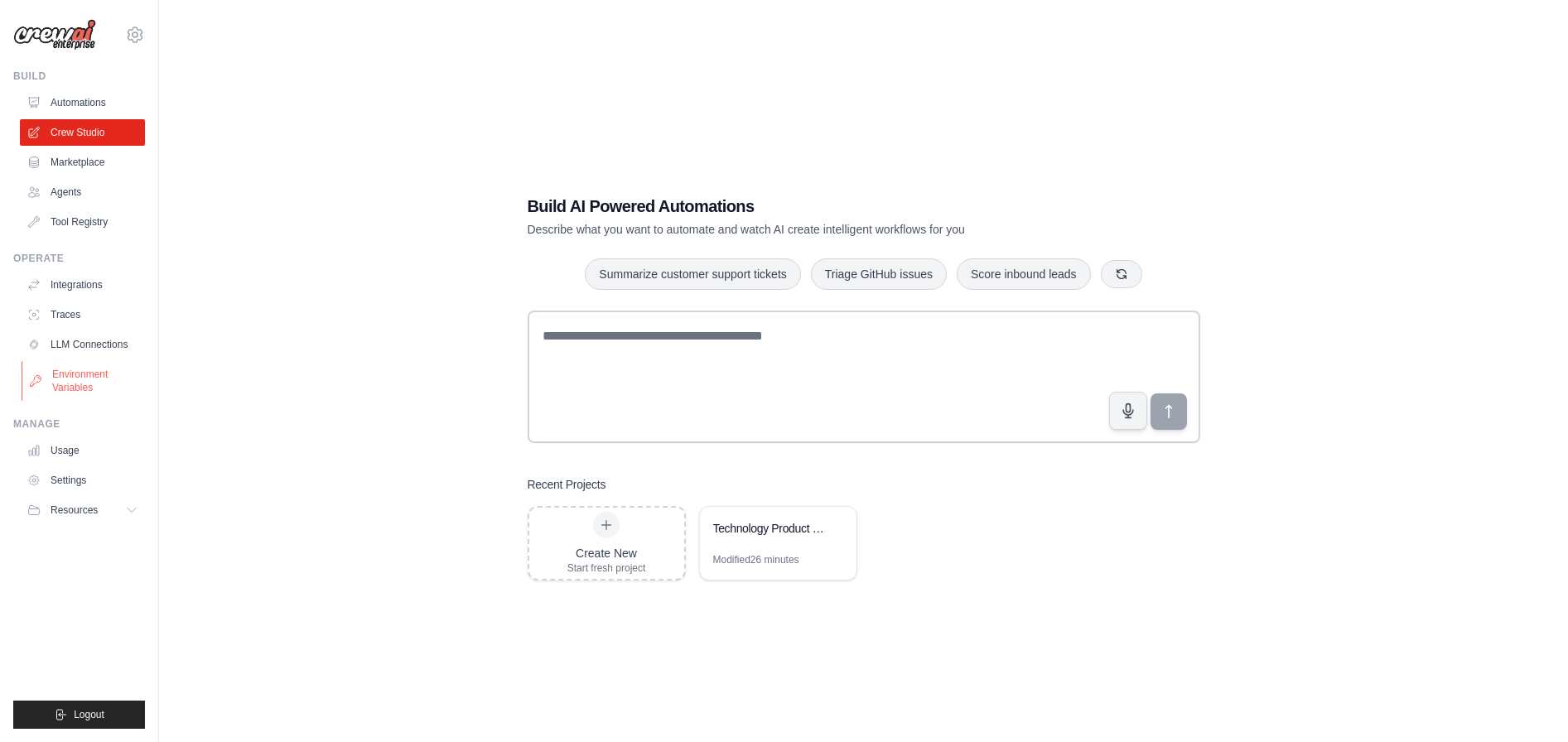
click at [76, 379] on link "Environment Variables" at bounding box center [84, 380] width 125 height 40
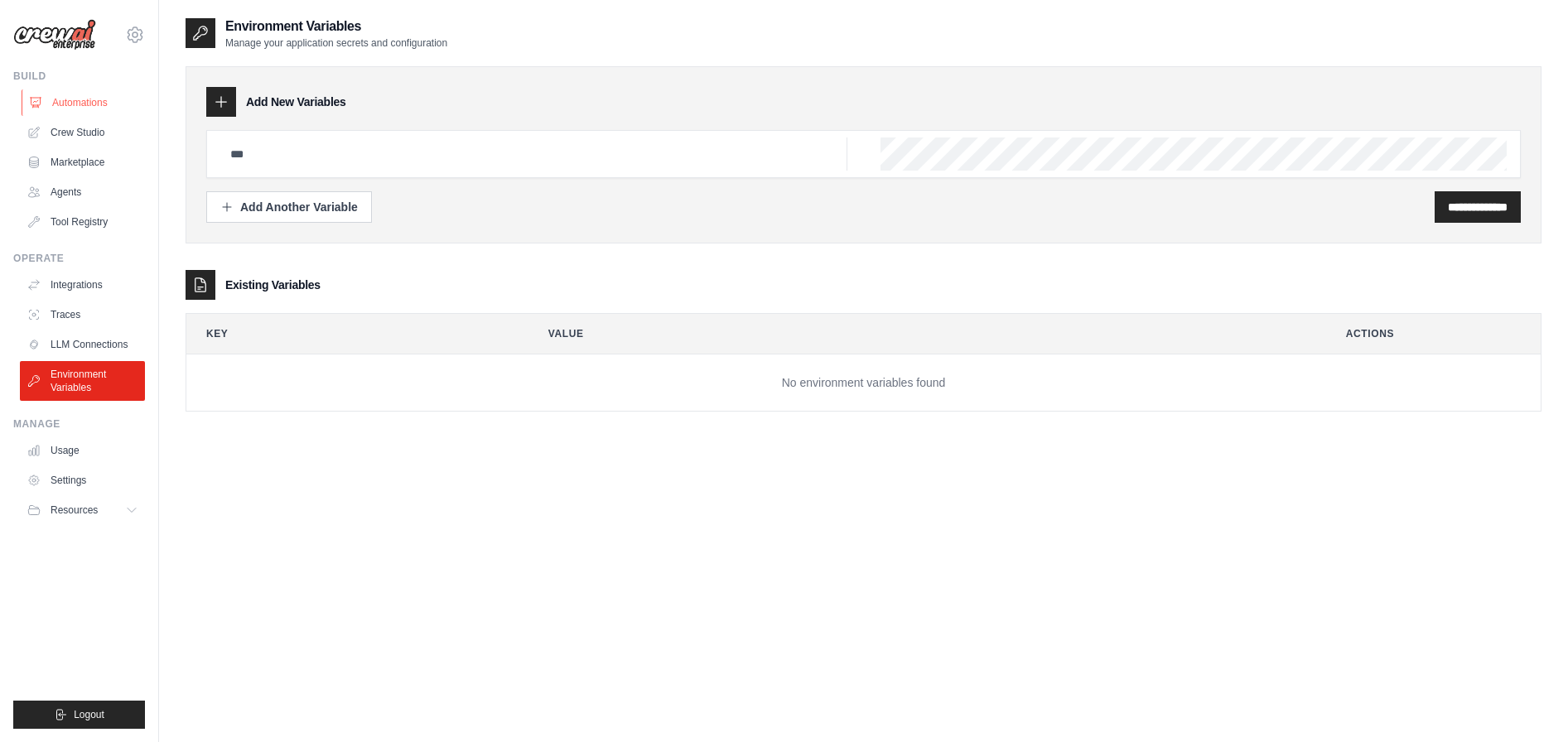
click at [81, 101] on link "Automations" at bounding box center [84, 102] width 125 height 26
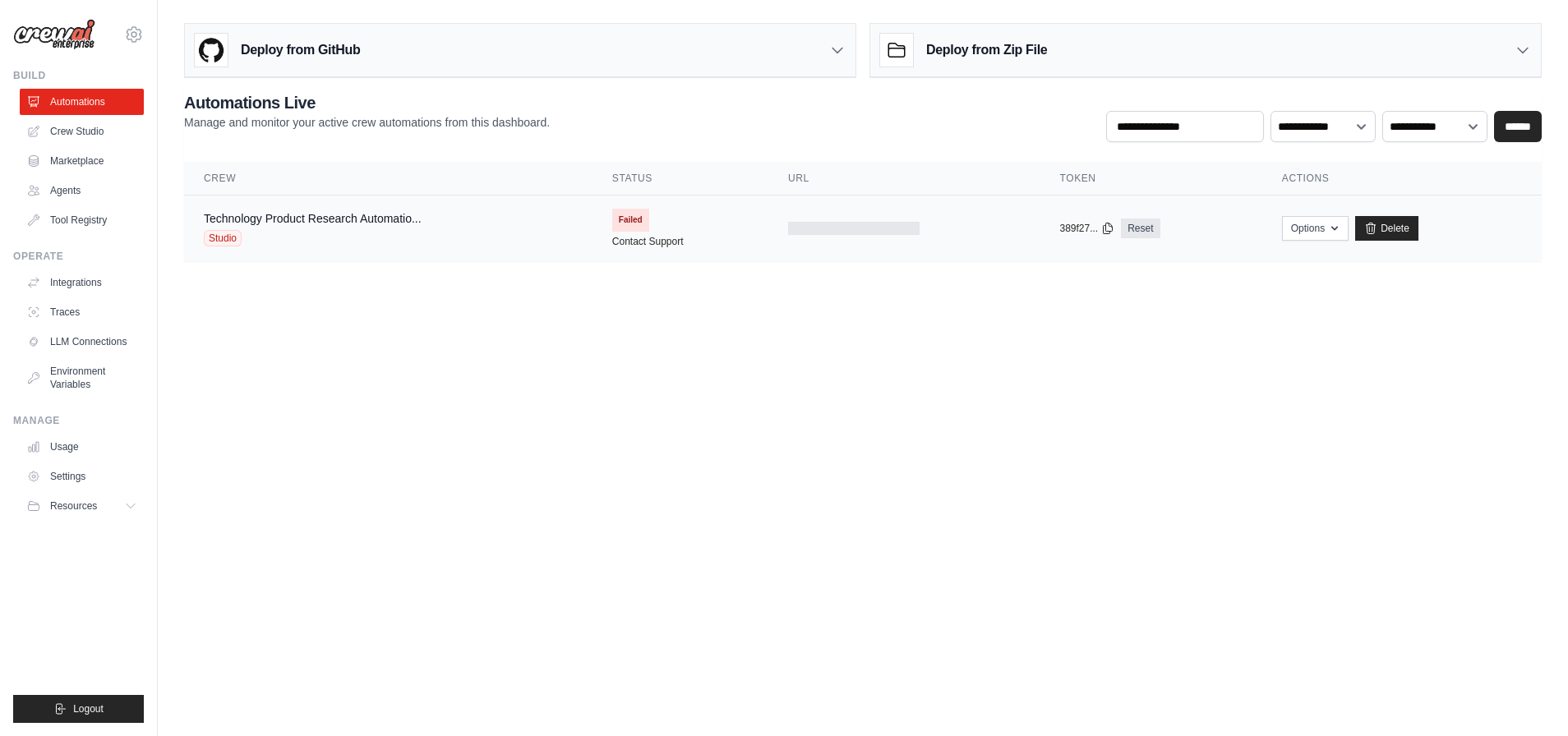
click at [278, 228] on div "Technology Product Research Automatio... Studio" at bounding box center [312, 228] width 217 height 36
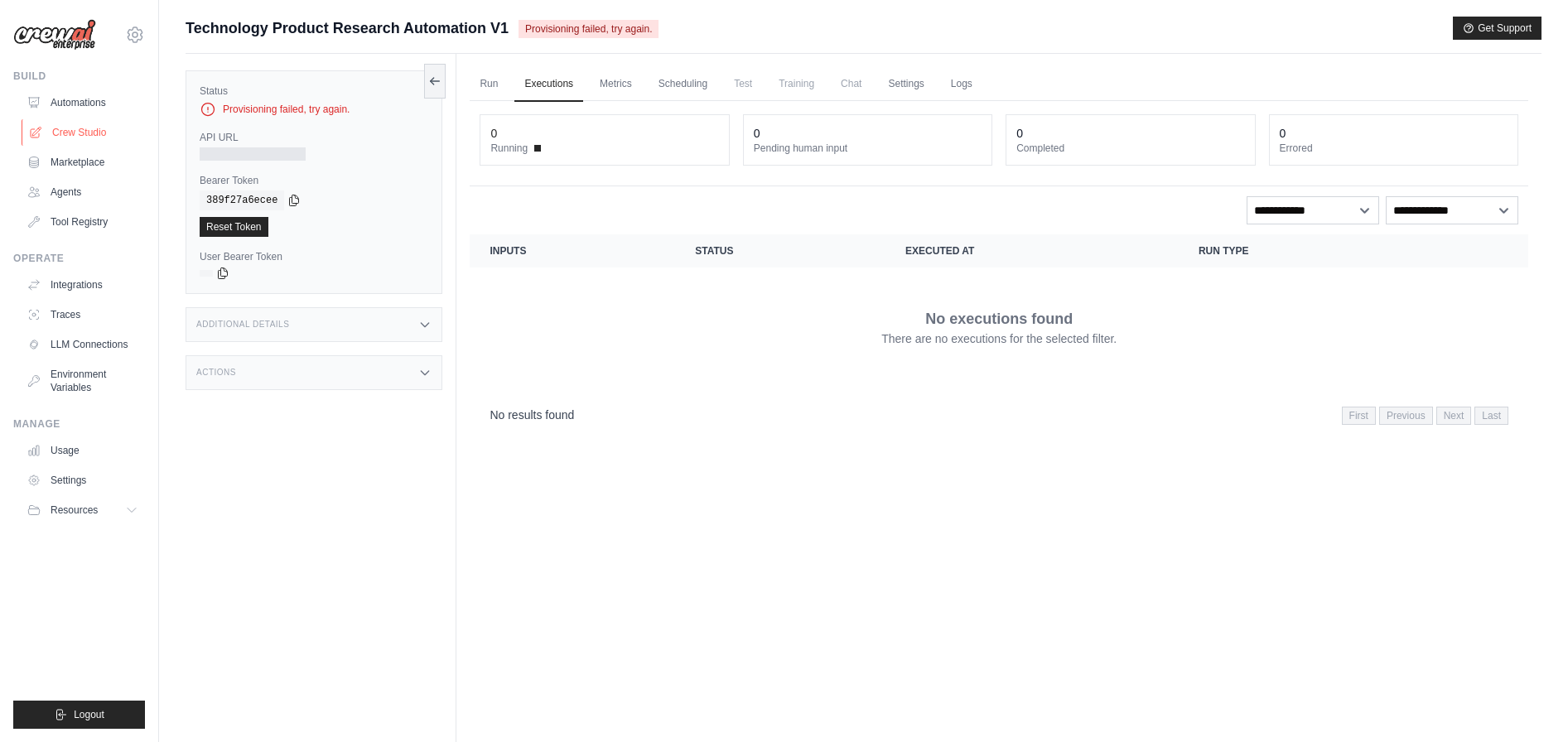
click at [64, 136] on link "Crew Studio" at bounding box center [84, 132] width 125 height 26
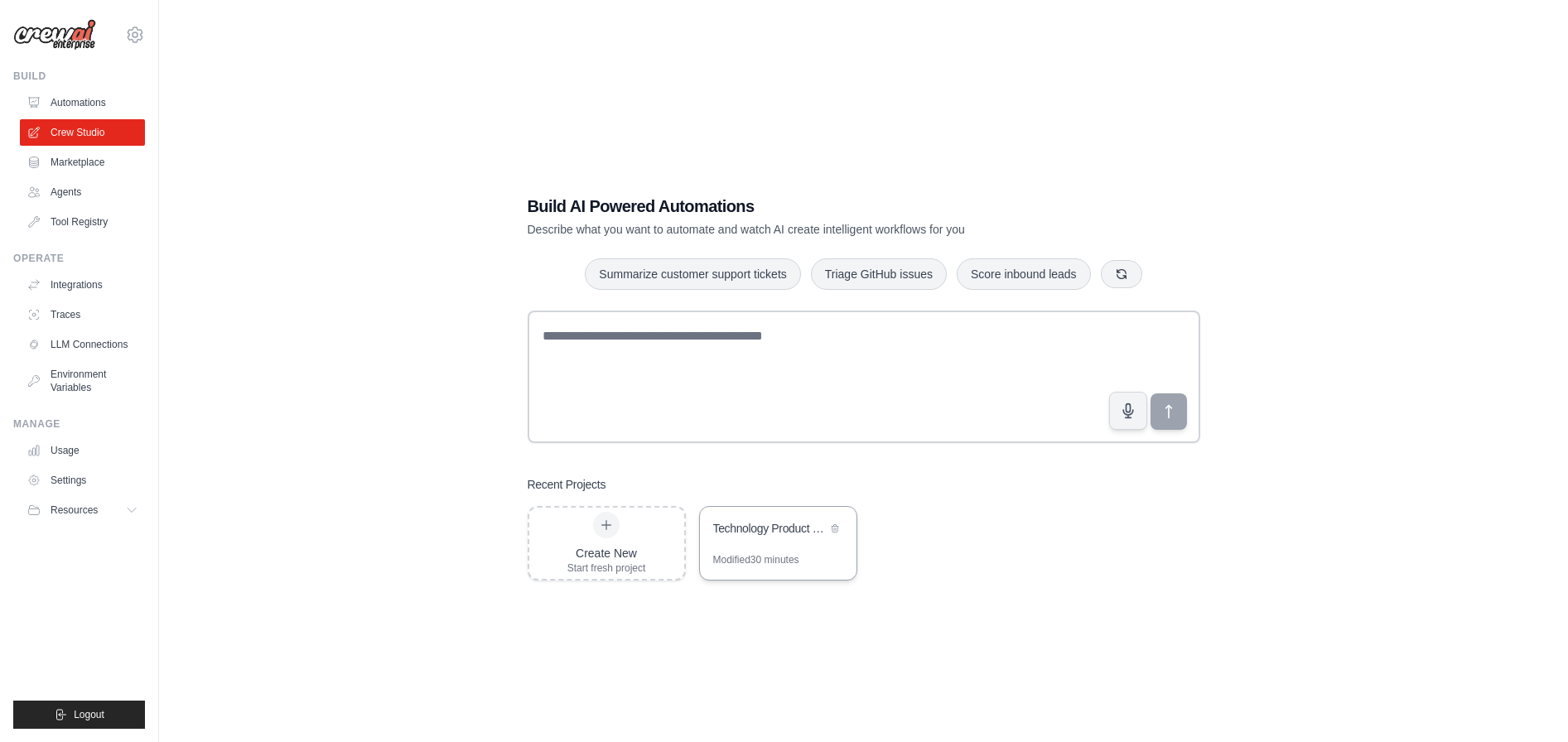
click at [777, 532] on div "Technology Product Research Automation" at bounding box center [769, 528] width 113 height 16
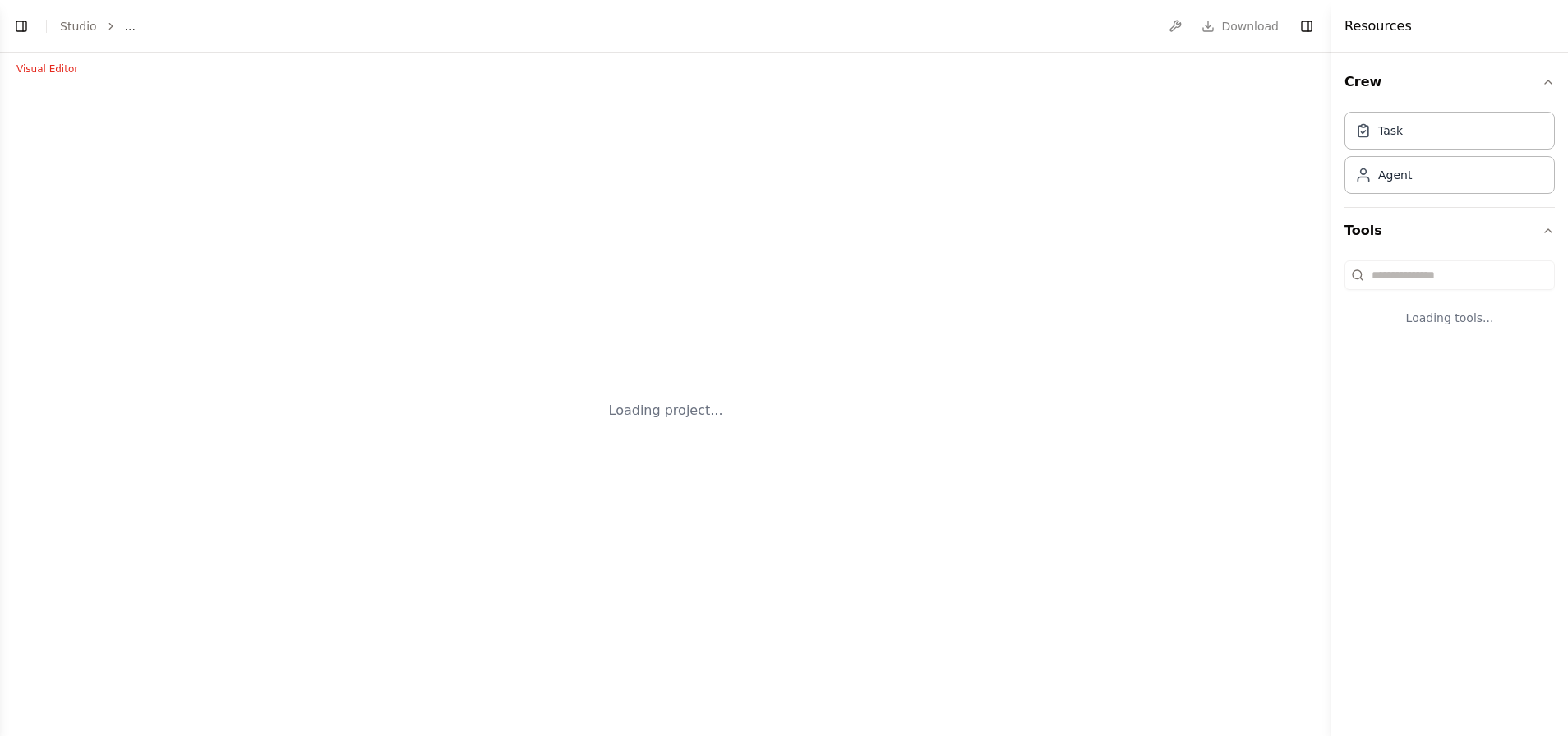
select select "****"
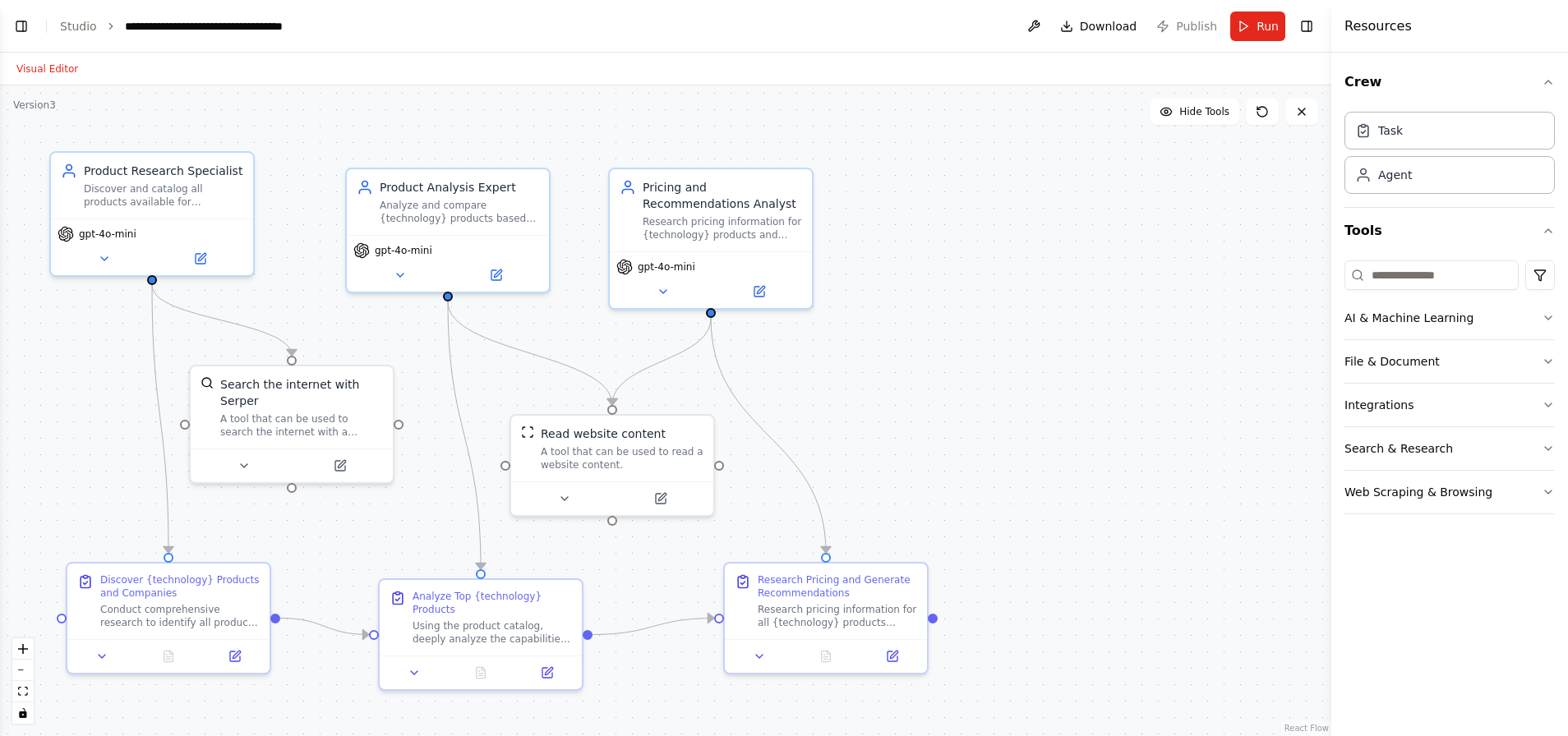
scroll to position [972, 0]
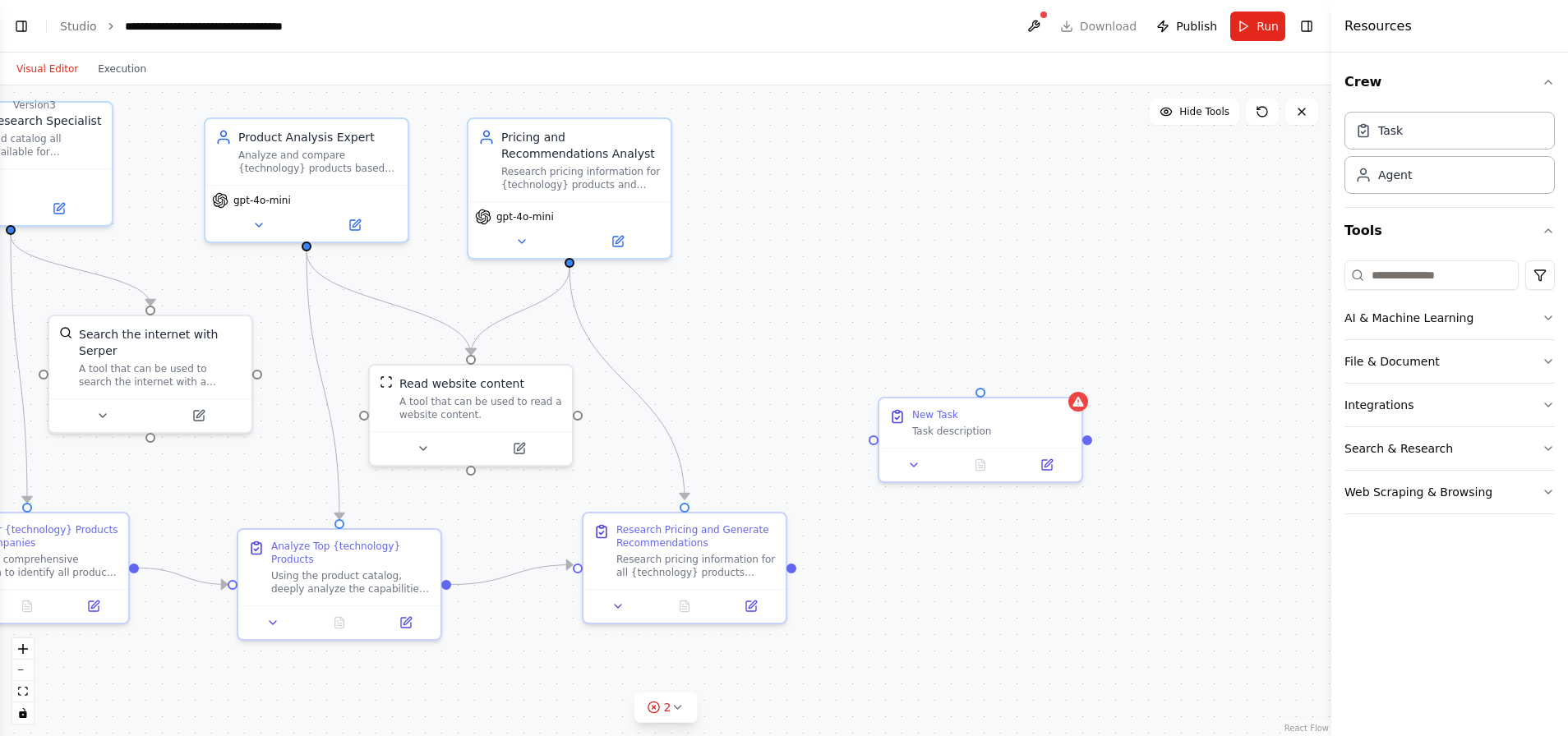
drag, startPoint x: 711, startPoint y: 317, endPoint x: 569, endPoint y: 267, distance: 150.5
click at [569, 267] on div ".deletable-edge-delete-btn { width: 20px; height: 20px; border: 0px solid #ffff…" at bounding box center [665, 410] width 1331 height 651
drag, startPoint x: 566, startPoint y: 261, endPoint x: 978, endPoint y: 391, distance: 432.0
click at [978, 391] on div "Product Research Specialist Discover and catalog all products available for {te…" at bounding box center [523, 360] width 1331 height 651
drag, startPoint x: 1002, startPoint y: 503, endPoint x: 983, endPoint y: 372, distance: 132.4
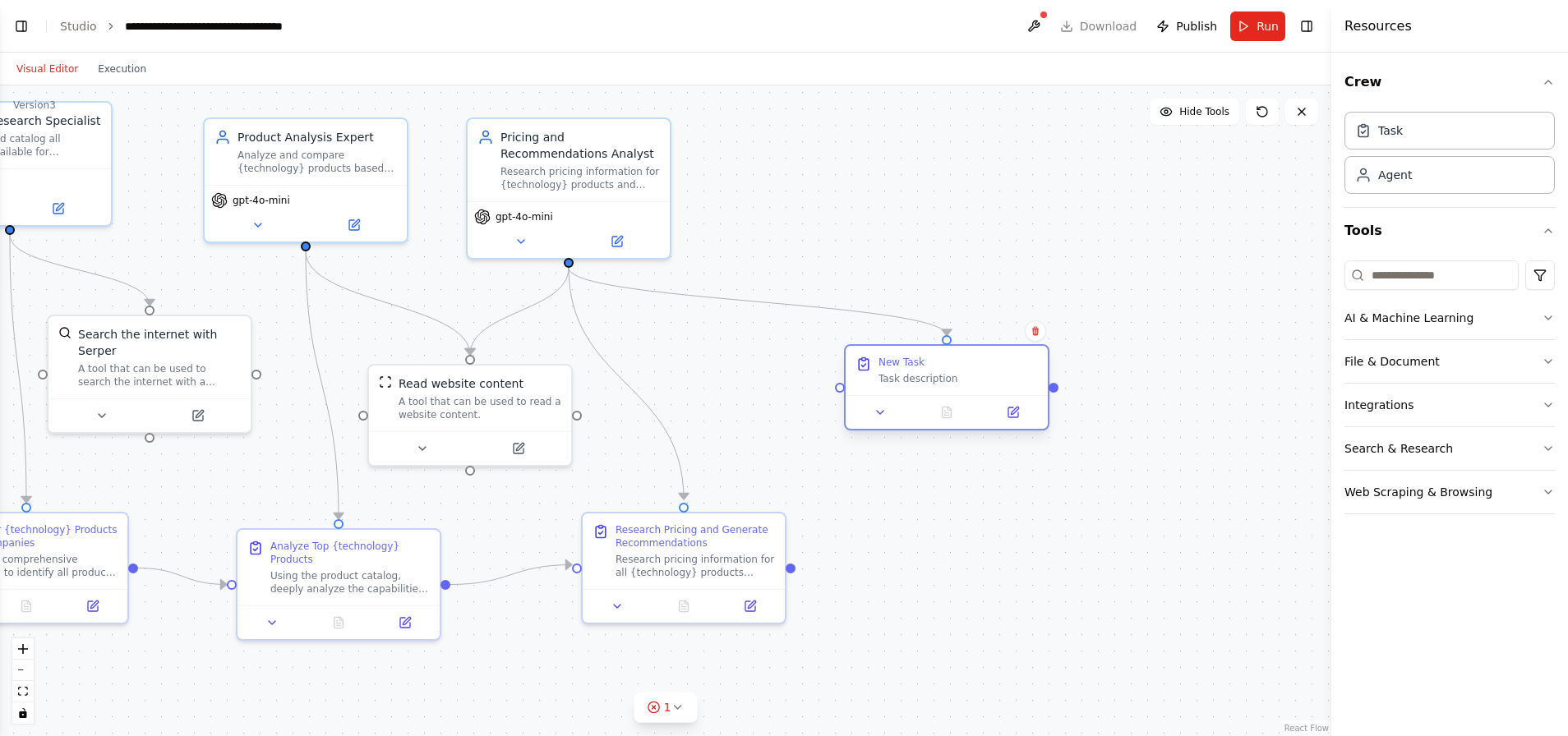
click at [983, 372] on div "Task description" at bounding box center [958, 379] width 159 height 14
click at [912, 380] on div "Task description" at bounding box center [958, 379] width 159 height 14
click at [910, 362] on div "New Task" at bounding box center [901, 362] width 46 height 14
click at [1190, 28] on span "Publish" at bounding box center [1196, 25] width 41 height 16
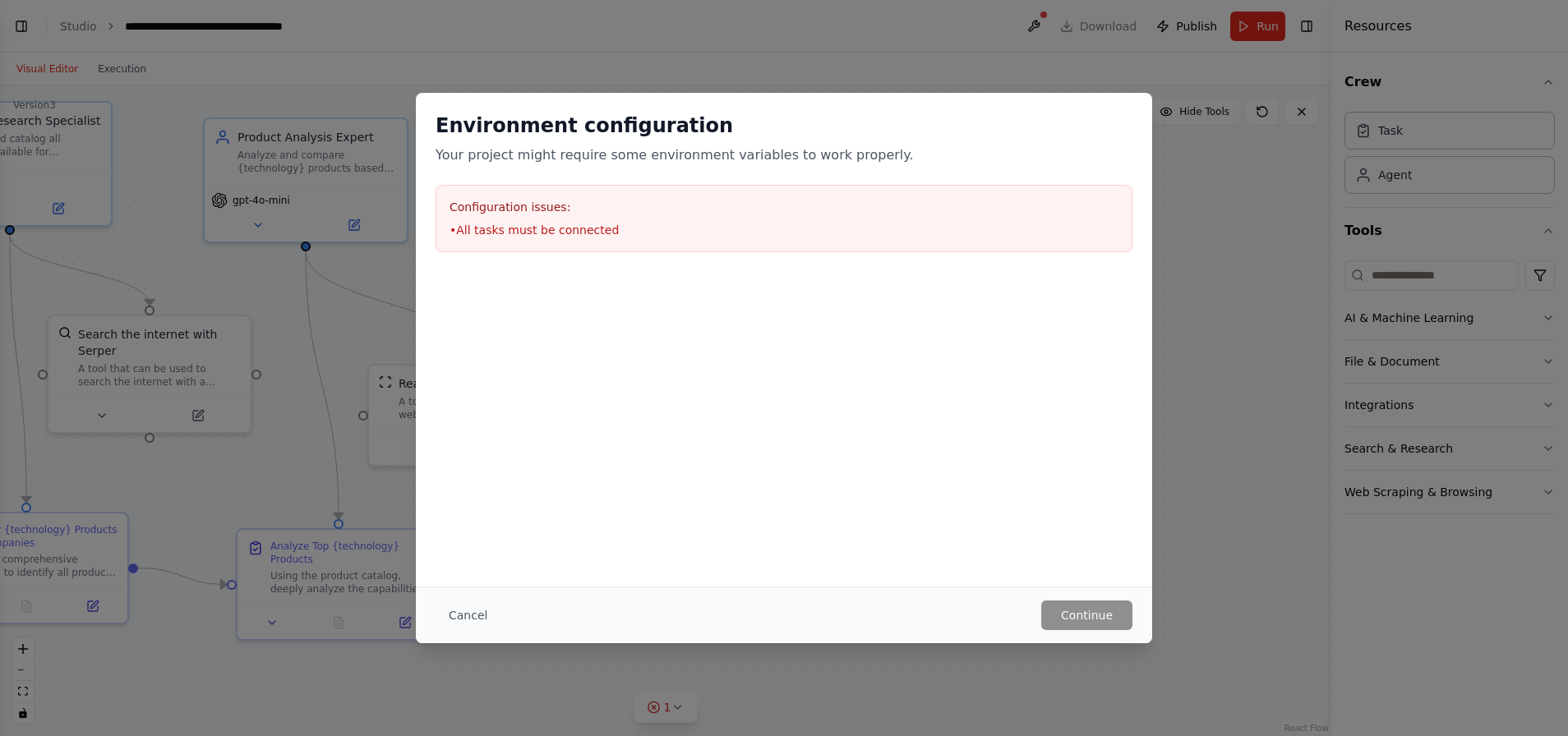
click at [598, 234] on li "• All tasks must be connected" at bounding box center [784, 229] width 668 height 16
click at [466, 618] on button "Cancel" at bounding box center [468, 615] width 65 height 30
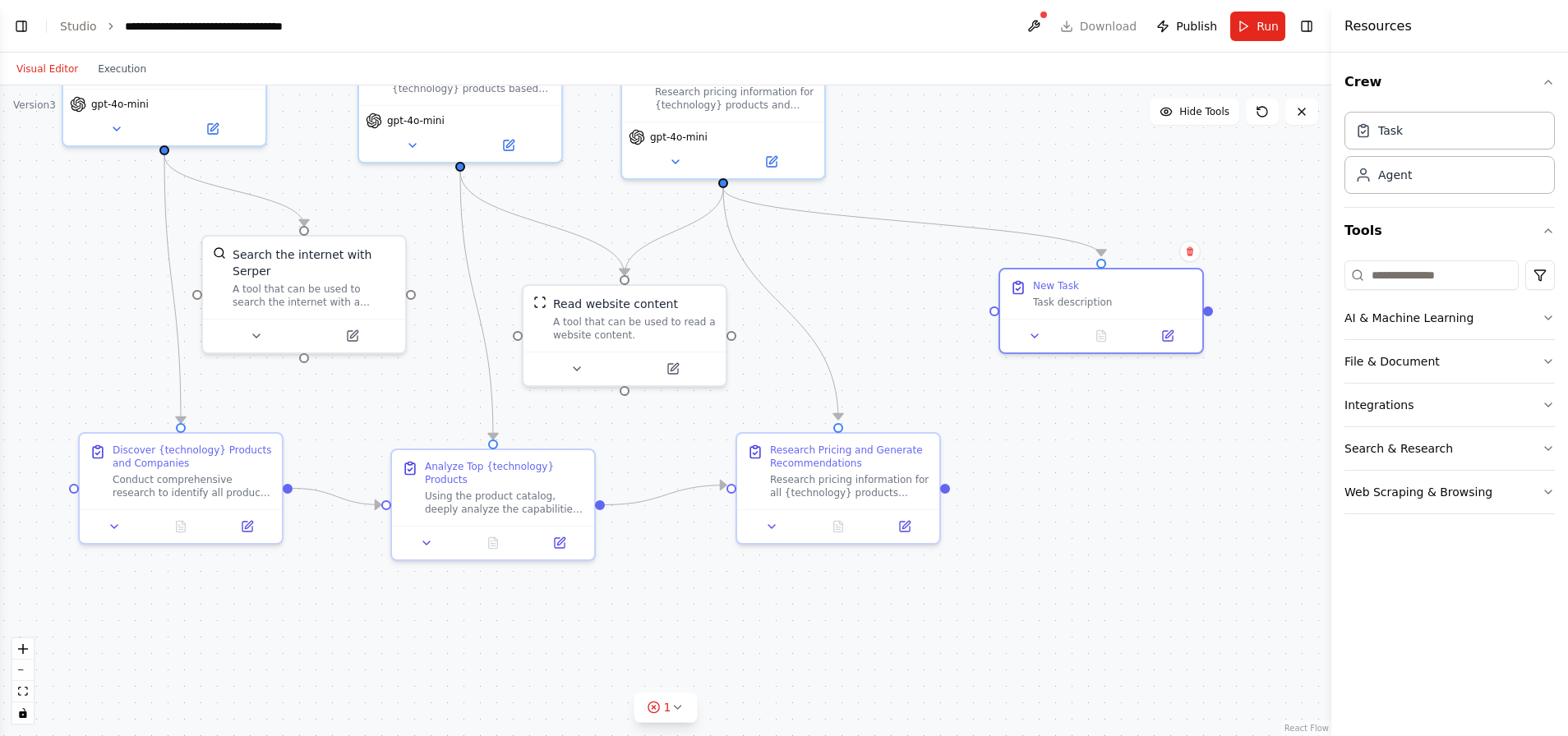
drag, startPoint x: 791, startPoint y: 569, endPoint x: 944, endPoint y: 490, distance: 172.2
click at [944, 490] on div ".deletable-edge-delete-btn { width: 20px; height: 20px; border: 0px solid #ffff…" at bounding box center [665, 410] width 1331 height 651
drag, startPoint x: 945, startPoint y: 486, endPoint x: 993, endPoint y: 316, distance: 176.6
click at [993, 316] on div ".deletable-edge-delete-btn { width: 20px; height: 20px; border: 0px solid #ffff…" at bounding box center [665, 410] width 1331 height 651
click at [1125, 357] on div ".deletable-edge-delete-btn { width: 20px; height: 20px; border: 0px solid #ffff…" at bounding box center [665, 410] width 1331 height 651
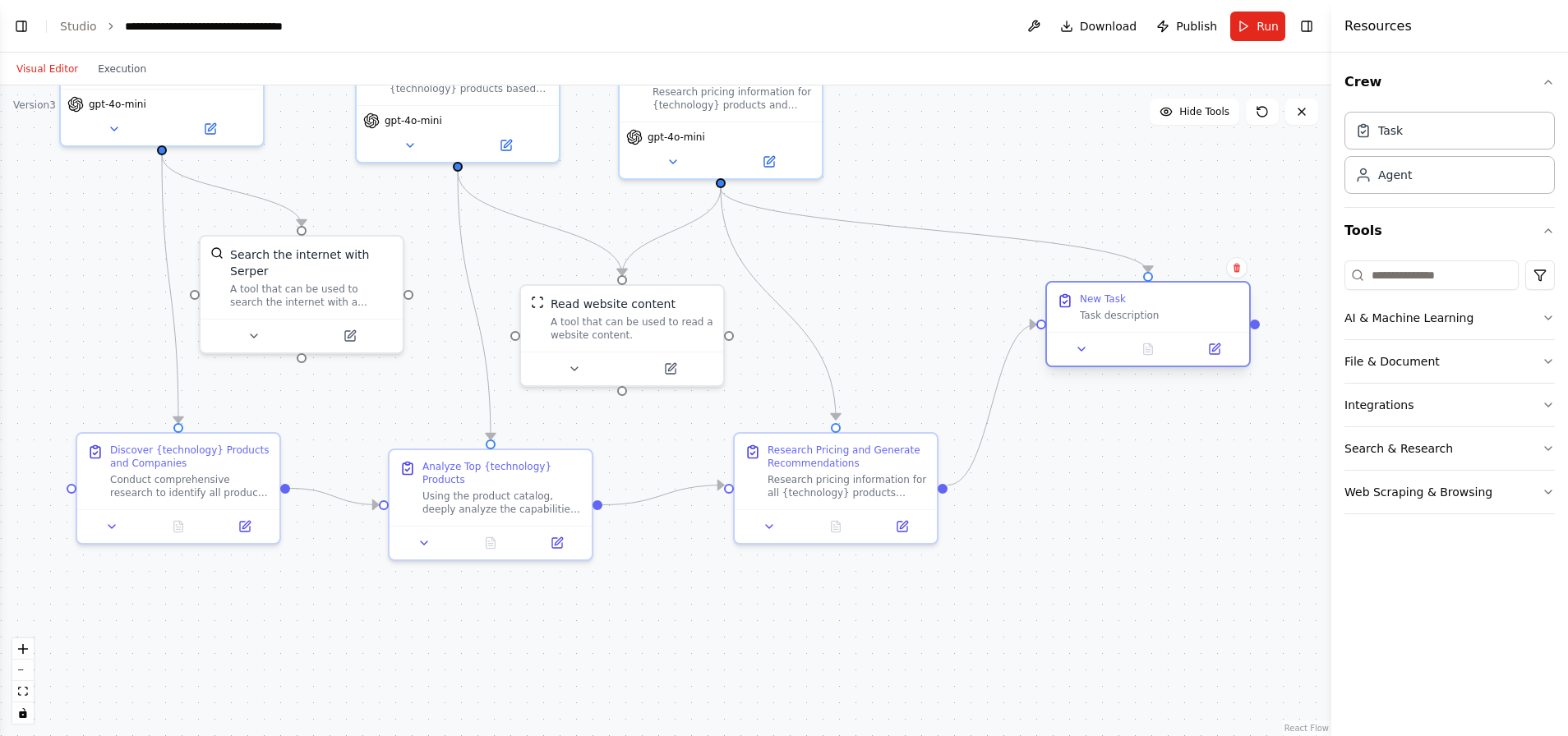
drag, startPoint x: 1127, startPoint y: 299, endPoint x: 1180, endPoint y: 321, distance: 57.4
click at [1180, 321] on div "Task description" at bounding box center [1159, 316] width 159 height 14
click at [1183, 21] on span "Publish" at bounding box center [1196, 25] width 41 height 16
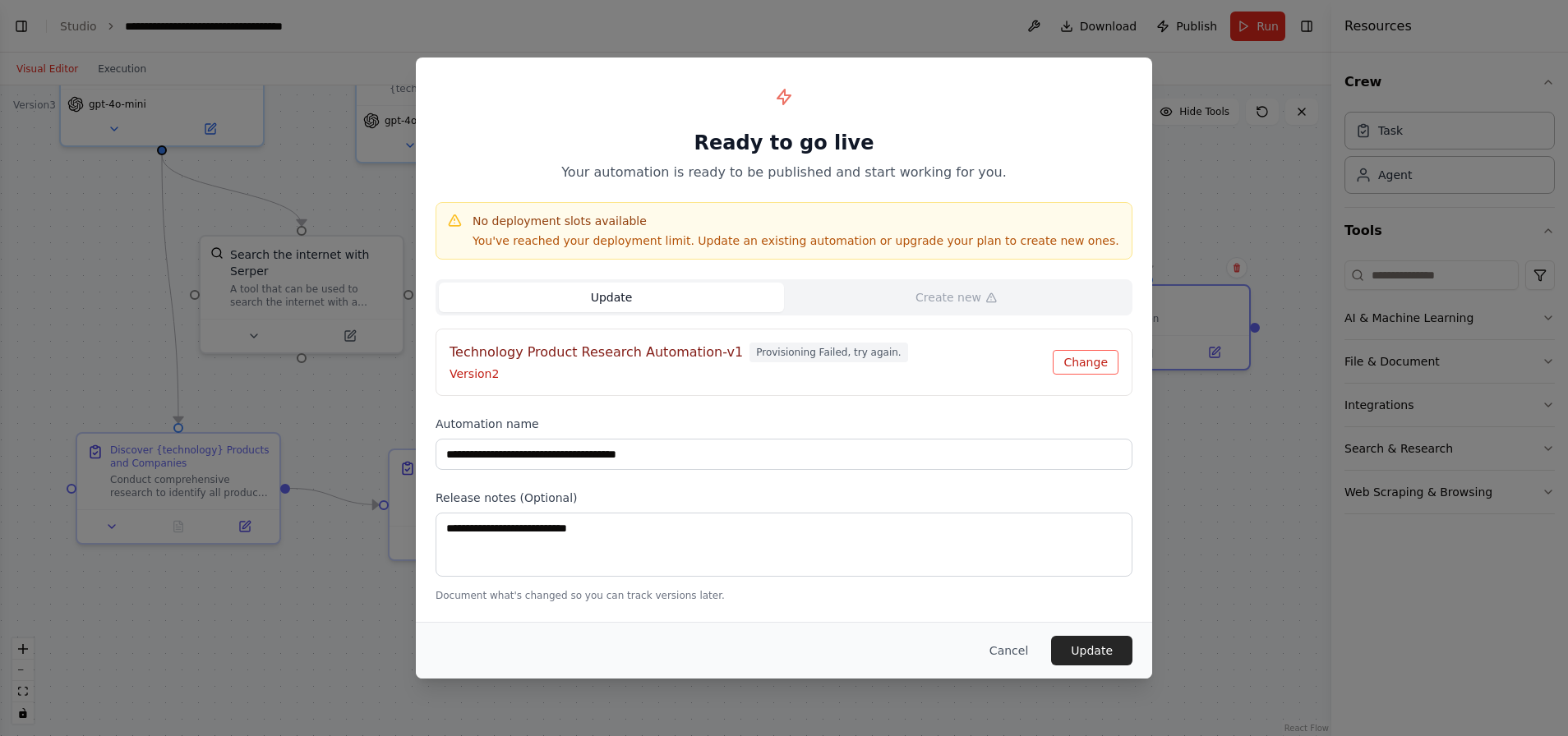
click at [1069, 364] on button "Change" at bounding box center [1086, 362] width 66 height 25
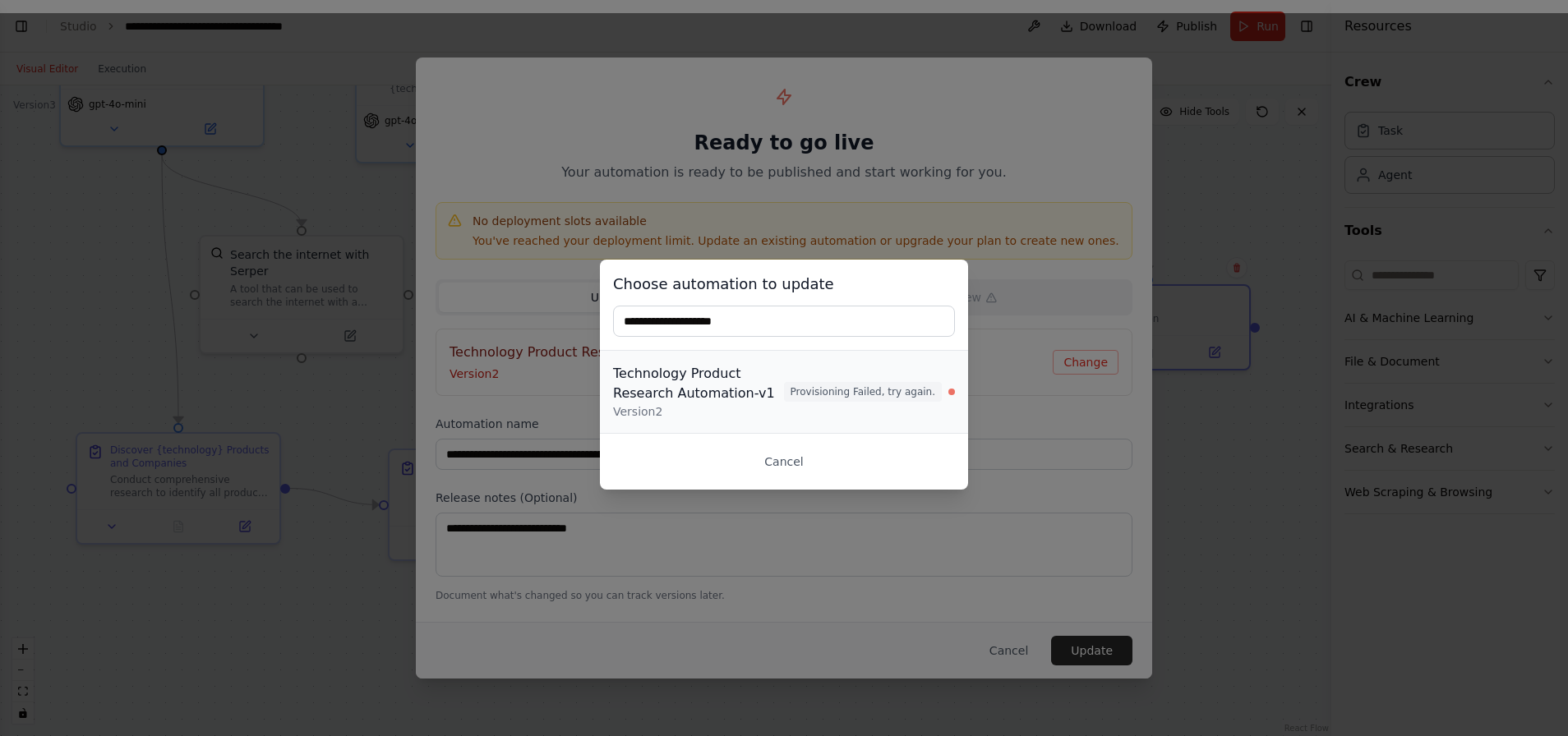
click at [756, 393] on div "Technology Product Research Automation-v1" at bounding box center [698, 383] width 171 height 40
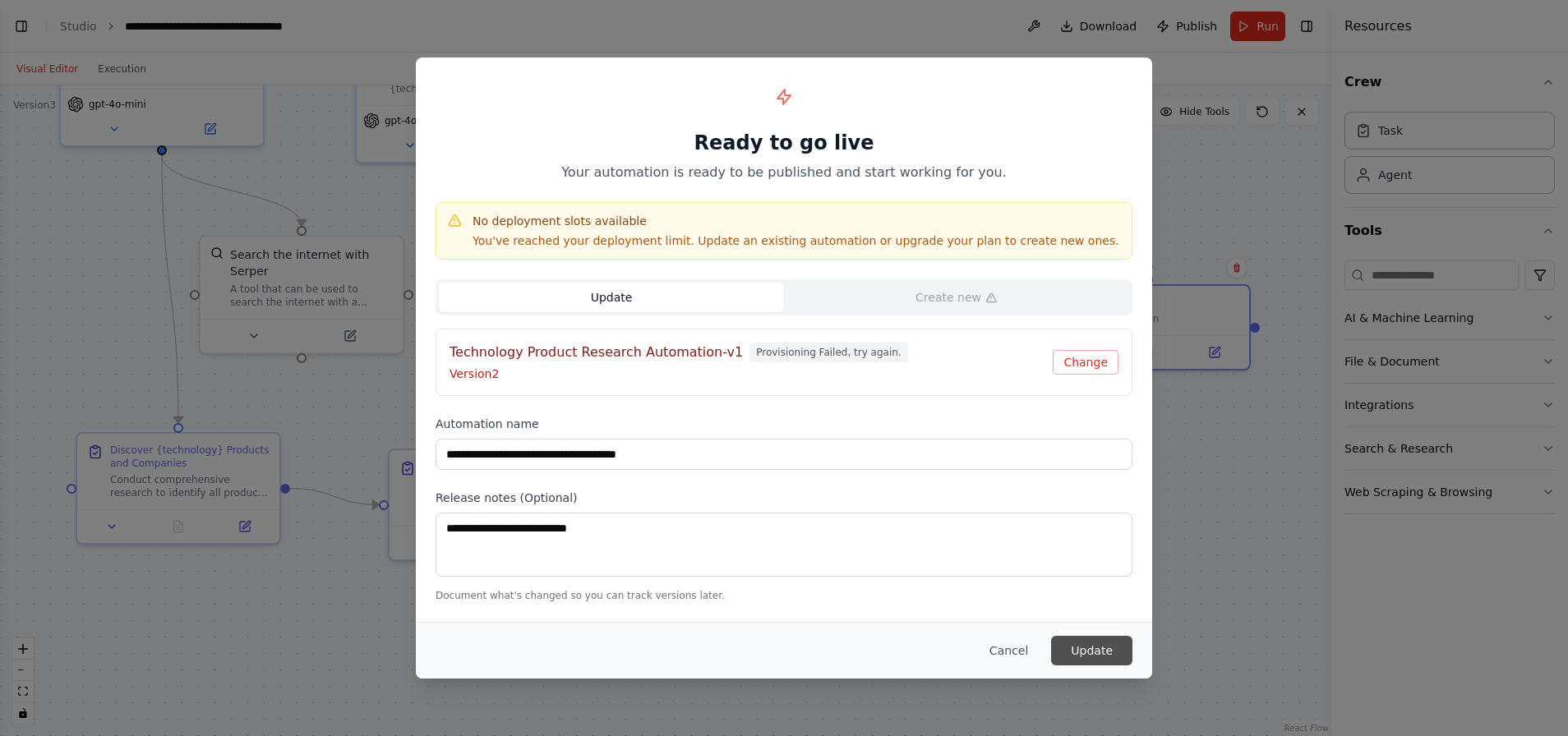
click at [1089, 647] on button "Update" at bounding box center [1092, 651] width 81 height 30
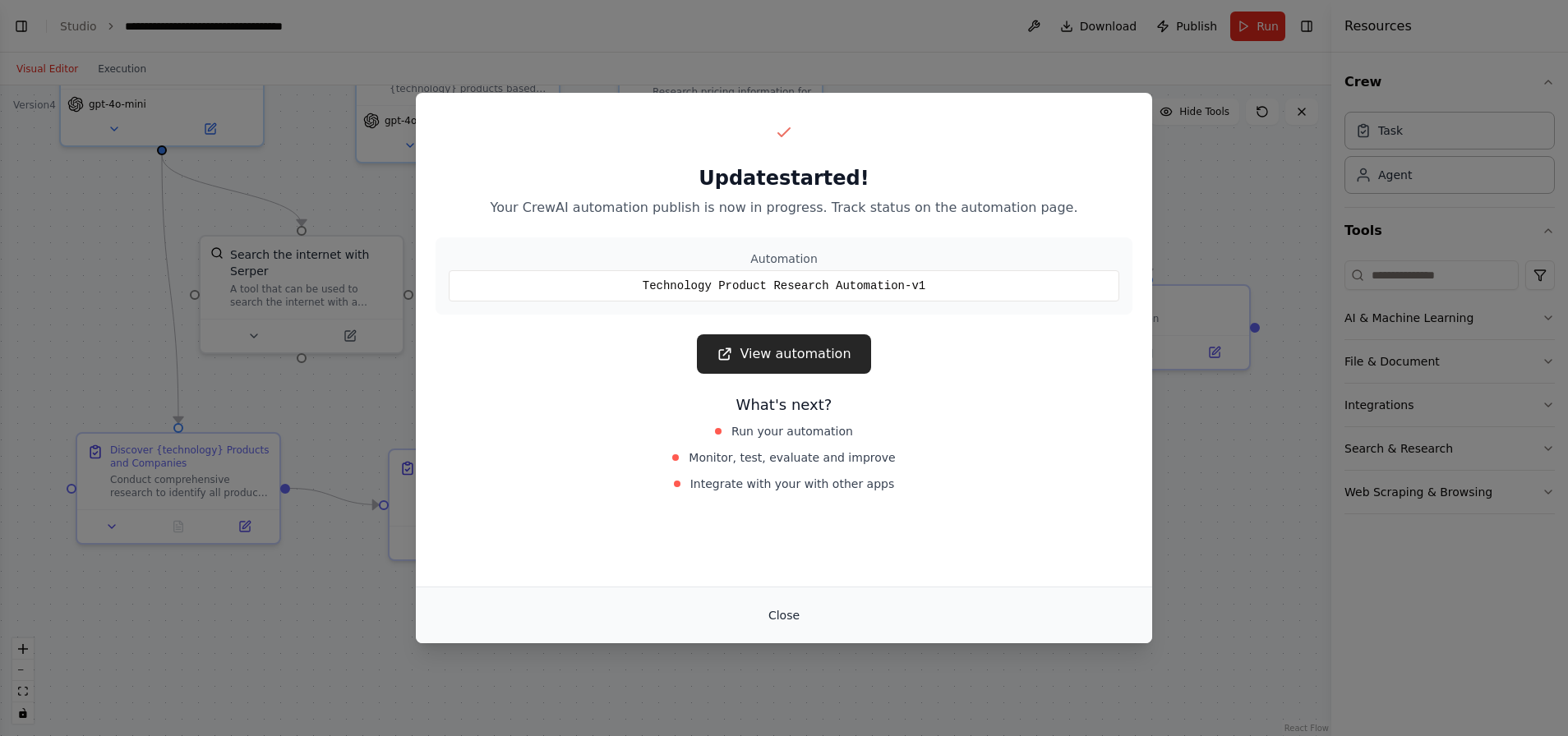
click at [790, 618] on button "Close" at bounding box center [784, 615] width 58 height 30
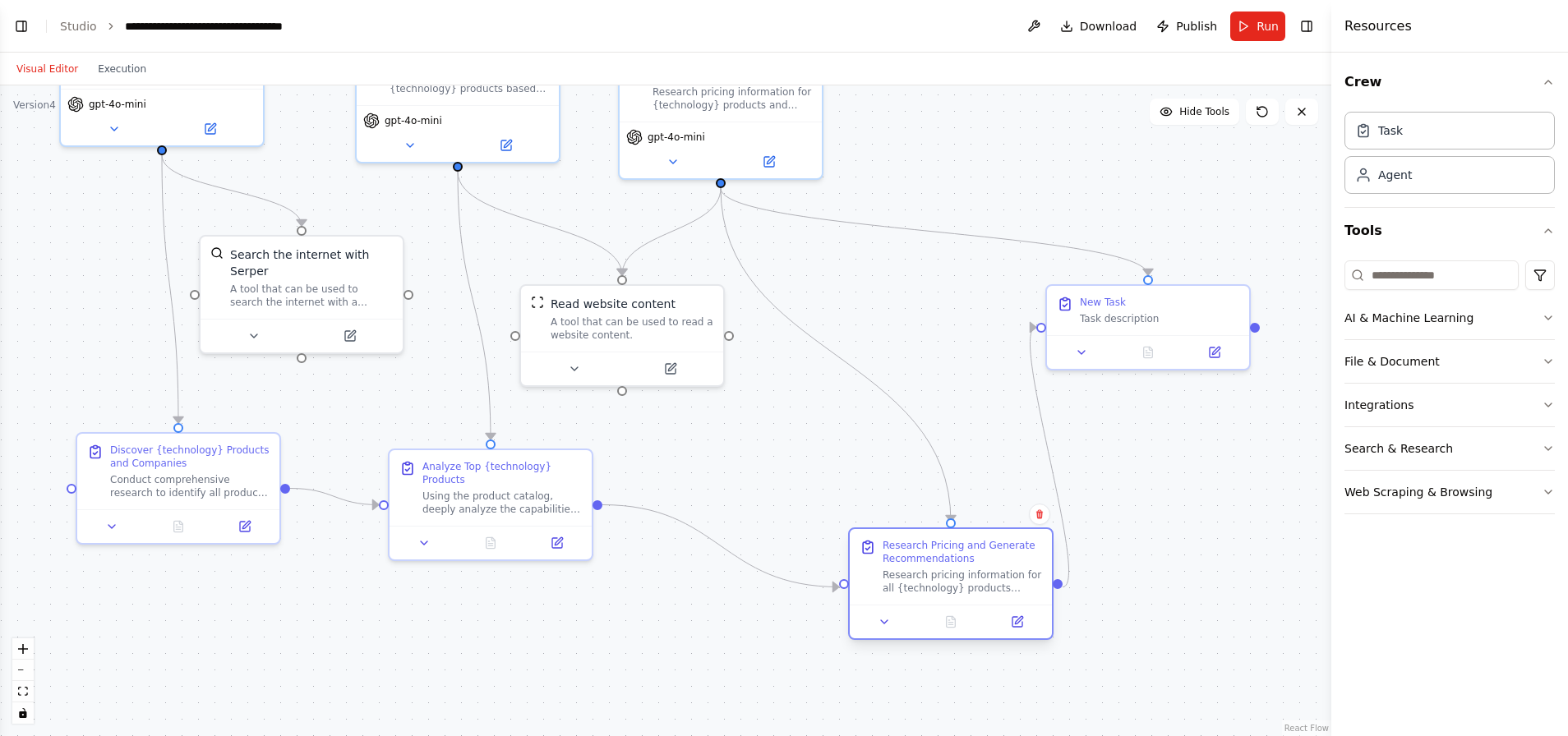
drag, startPoint x: 817, startPoint y: 485, endPoint x: 939, endPoint y: 583, distance: 156.5
click at [939, 583] on div "Research pricing information for all {technology} products identified in the an…" at bounding box center [962, 581] width 159 height 26
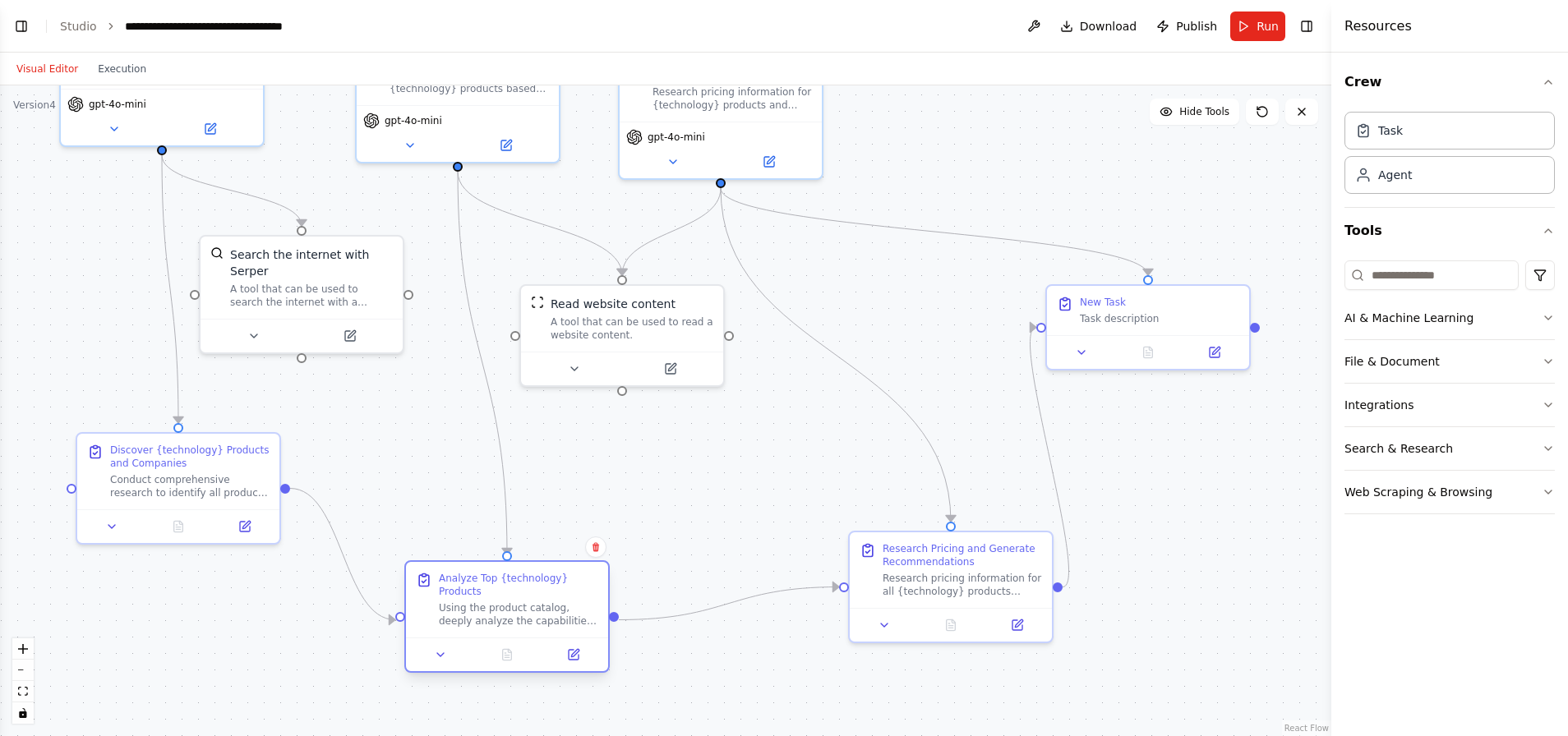
drag, startPoint x: 511, startPoint y: 489, endPoint x: 531, endPoint y: 599, distance: 111.8
click at [531, 599] on div "Analyze Top {technology} Products Using the product catalog, deeply analyze the…" at bounding box center [518, 600] width 159 height 56
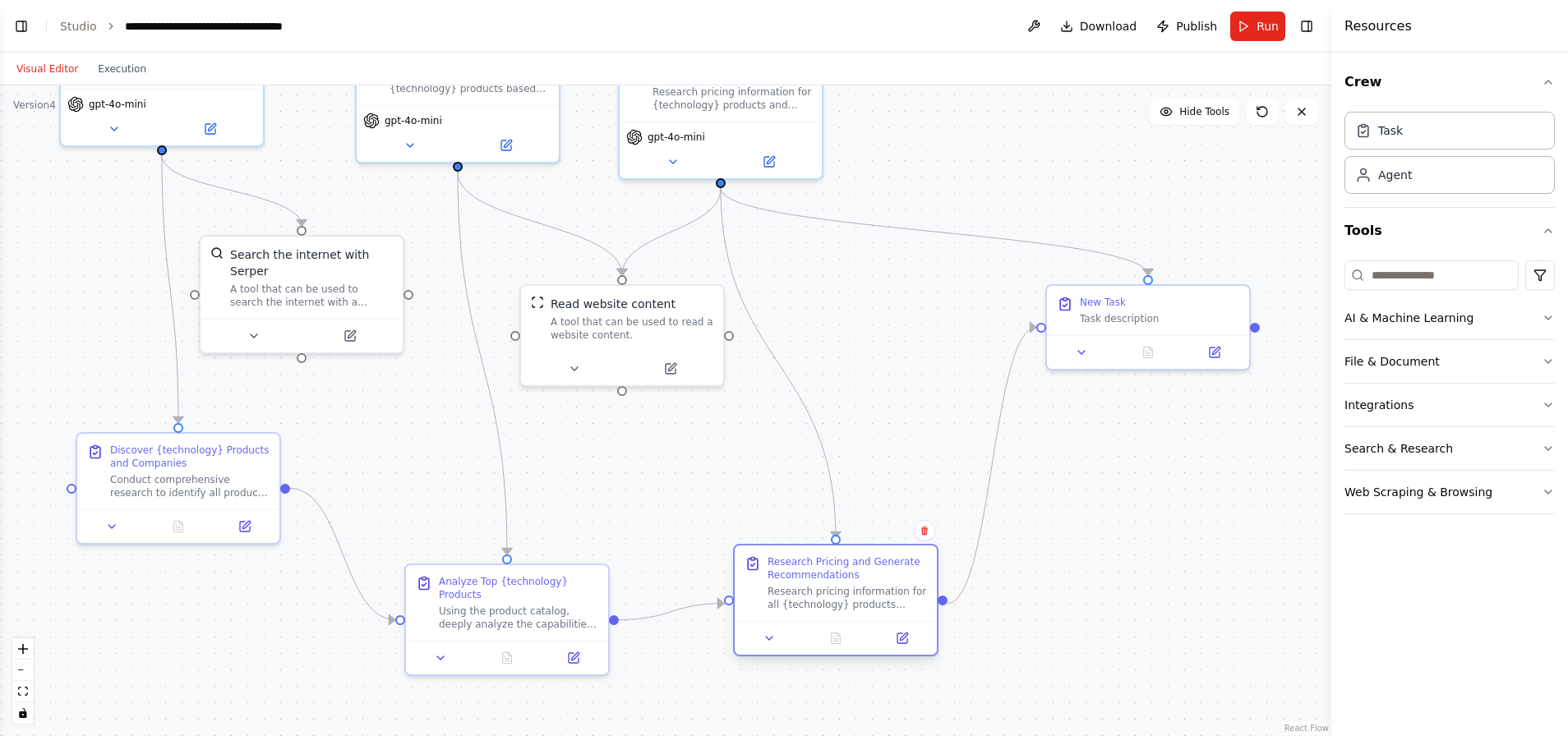
drag, startPoint x: 987, startPoint y: 584, endPoint x: 872, endPoint y: 596, distance: 115.6
click at [872, 596] on div "Research pricing information for all {technology} products identified in the an…" at bounding box center [847, 597] width 159 height 26
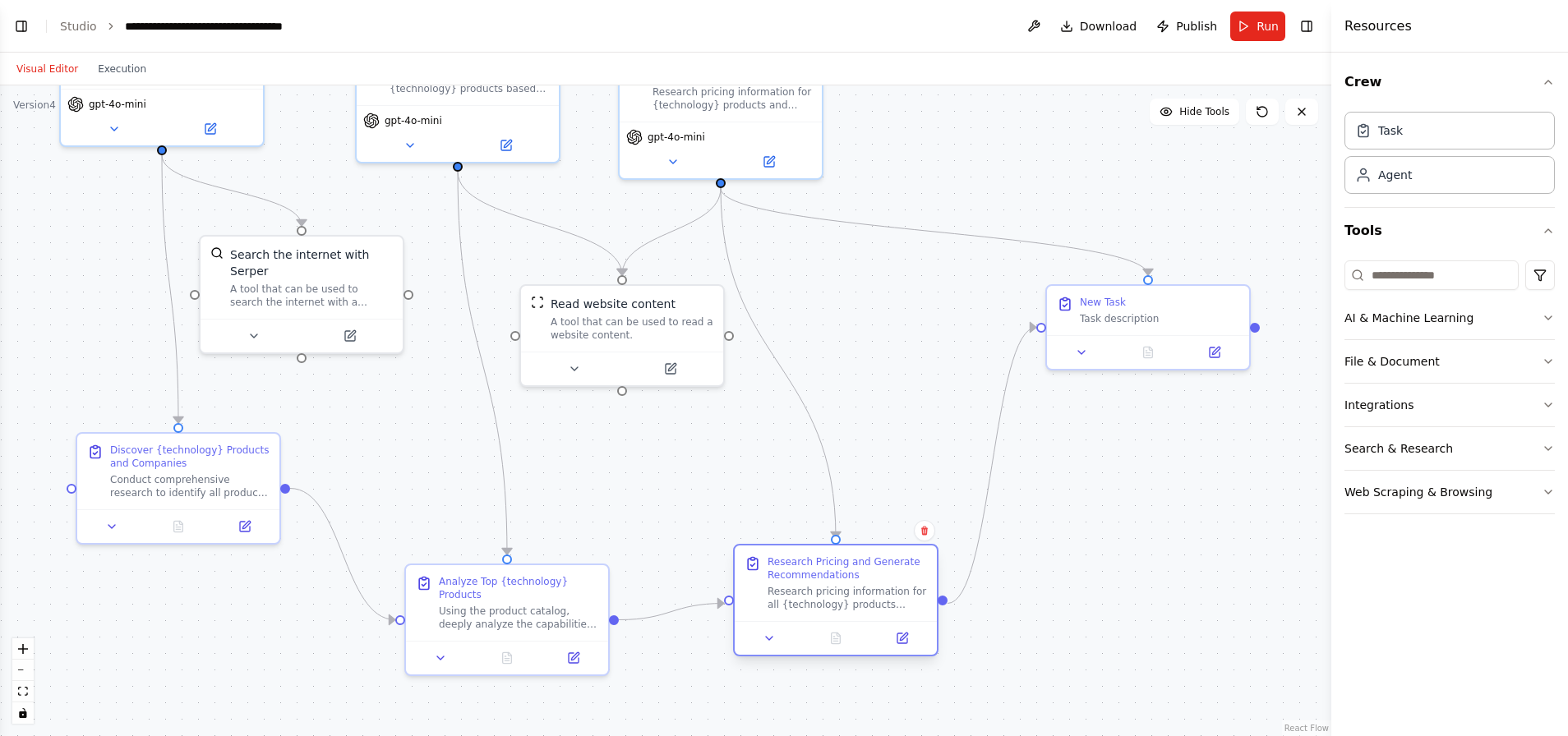
click at [872, 596] on div "Research pricing information for all {technology} products identified in the an…" at bounding box center [847, 597] width 159 height 26
drag, startPoint x: 545, startPoint y: 589, endPoint x: 512, endPoint y: 590, distance: 33.0
click at [512, 590] on div "Analyze Top {technology} Products" at bounding box center [469, 585] width 159 height 26
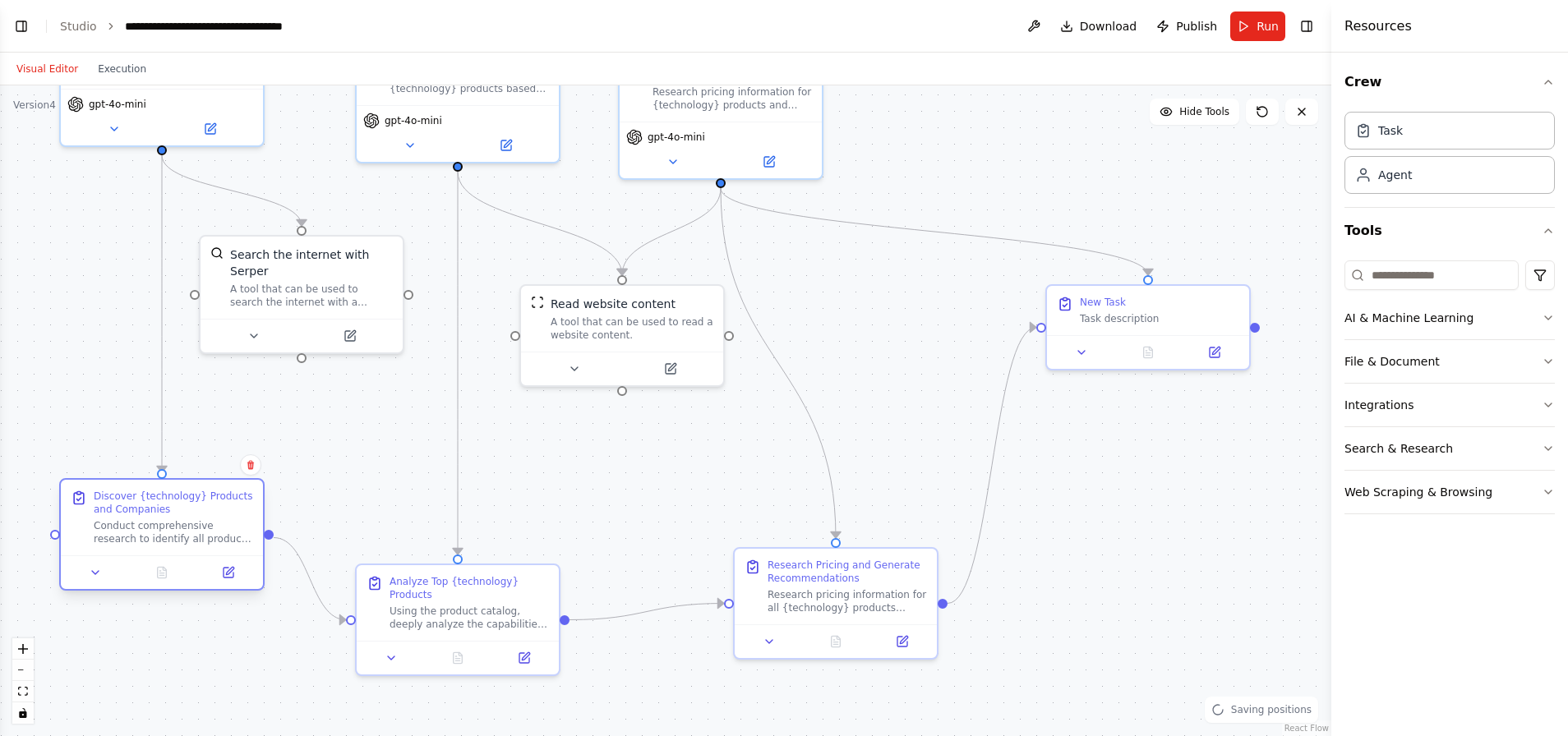
drag, startPoint x: 195, startPoint y: 481, endPoint x: 181, endPoint y: 521, distance: 42.4
click at [181, 521] on div "Conduct comprehensive research to identify all products available for {technolo…" at bounding box center [173, 532] width 159 height 26
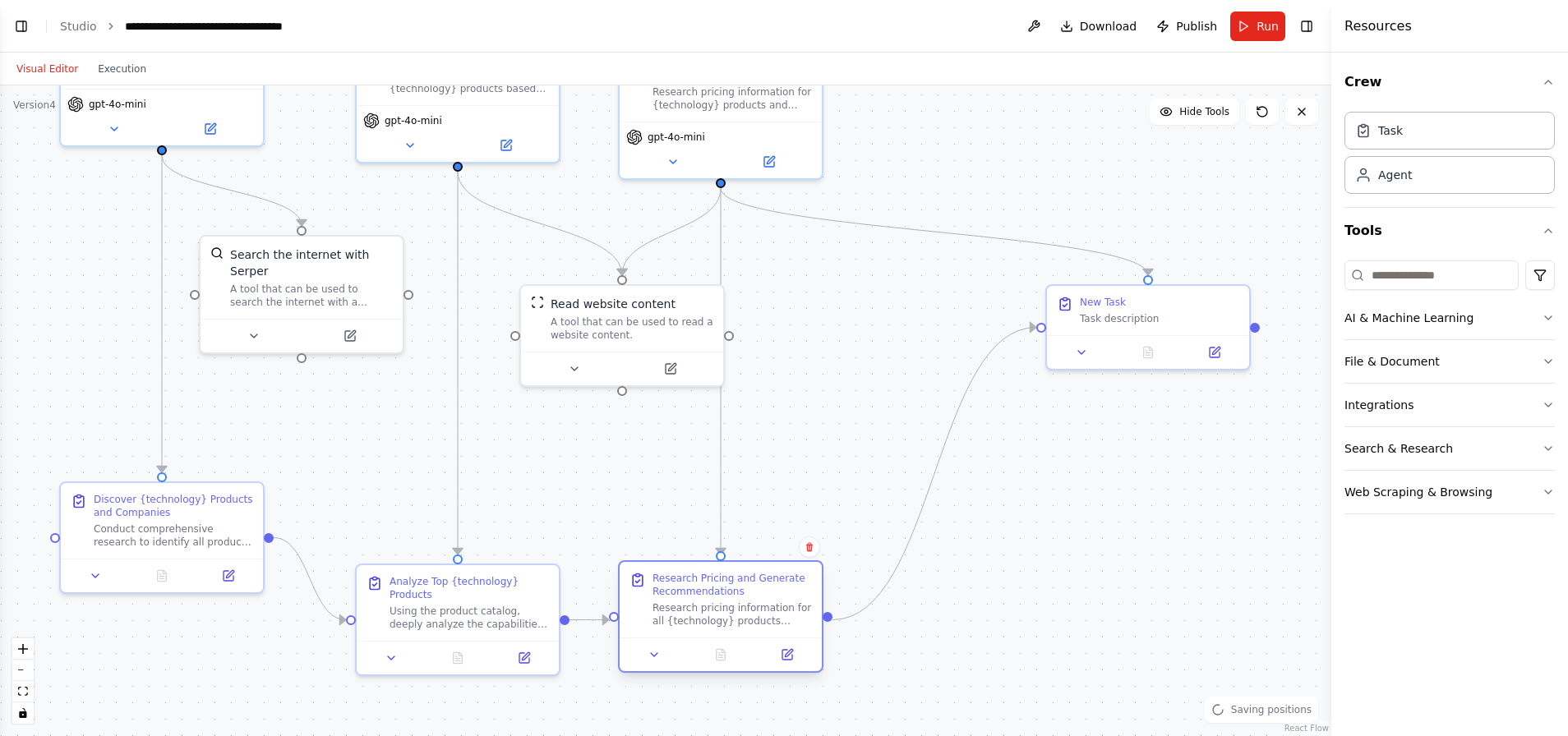
drag, startPoint x: 862, startPoint y: 578, endPoint x: 751, endPoint y: 590, distance: 111.6
click at [751, 590] on div "Research Pricing and Generate Recommendations" at bounding box center [732, 585] width 159 height 26
drag, startPoint x: 663, startPoint y: 319, endPoint x: 626, endPoint y: 332, distance: 39.2
click at [626, 332] on div "A tool that can be used to read a website content." at bounding box center [599, 341] width 162 height 26
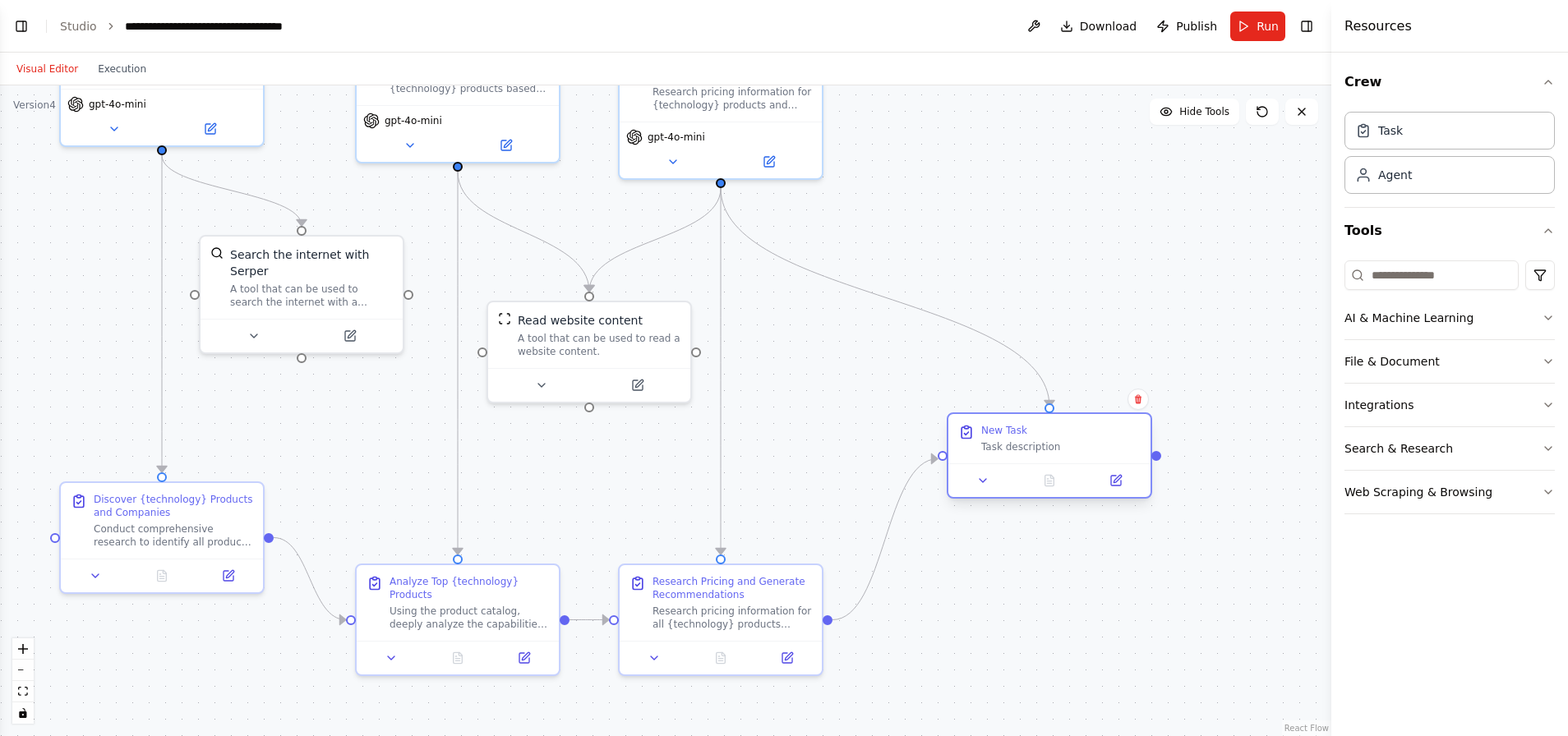
drag, startPoint x: 1160, startPoint y: 313, endPoint x: 1054, endPoint y: 453, distance: 175.6
click at [1054, 453] on div "New Task Task description" at bounding box center [1048, 438] width 202 height 49
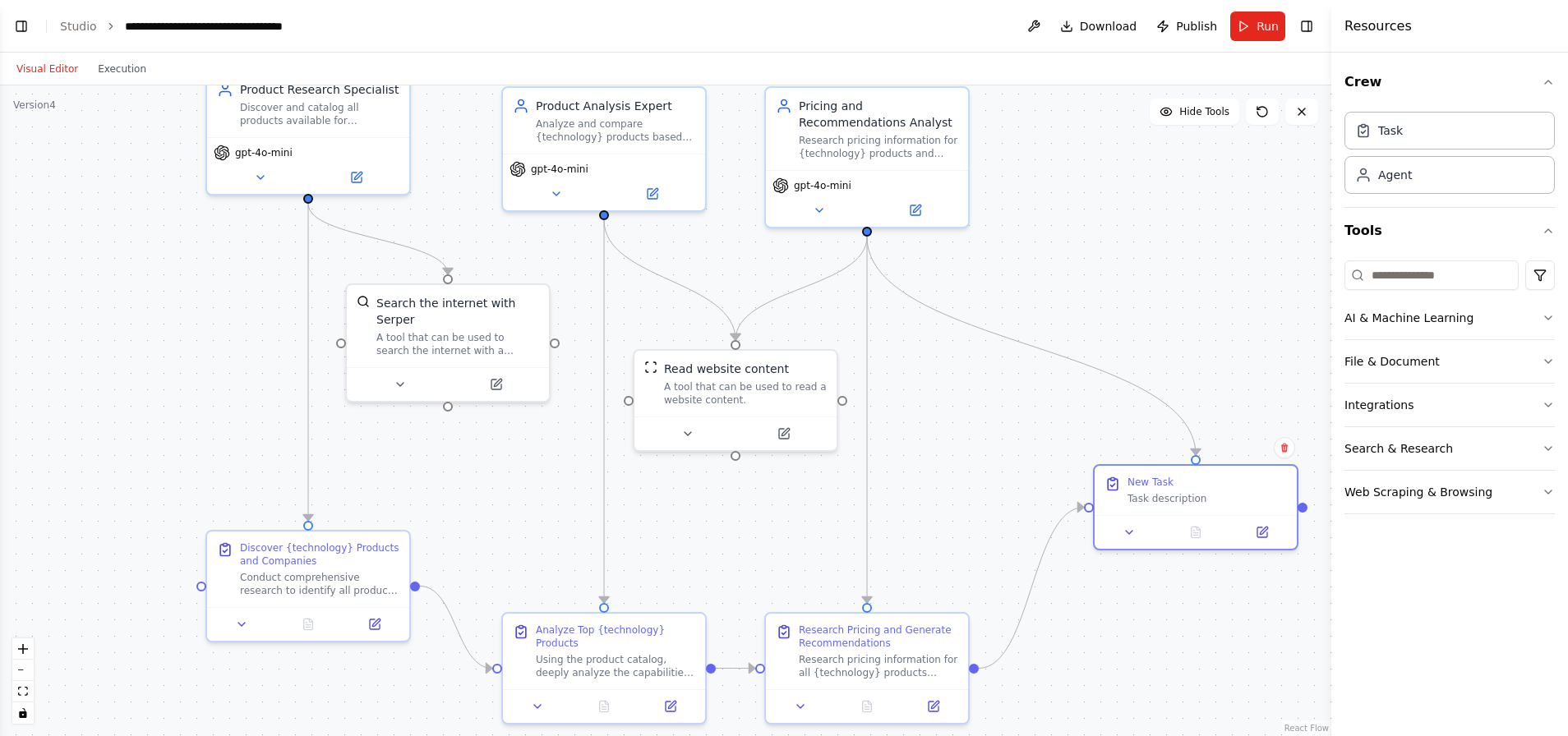
drag, startPoint x: 392, startPoint y: 470, endPoint x: 538, endPoint y: 519, distance: 154.0
click at [538, 519] on div ".deletable-edge-delete-btn { width: 20px; height: 20px; border: 0px solid #ffff…" at bounding box center [665, 410] width 1331 height 651
click at [1252, 24] on button "Run" at bounding box center [1257, 26] width 55 height 30
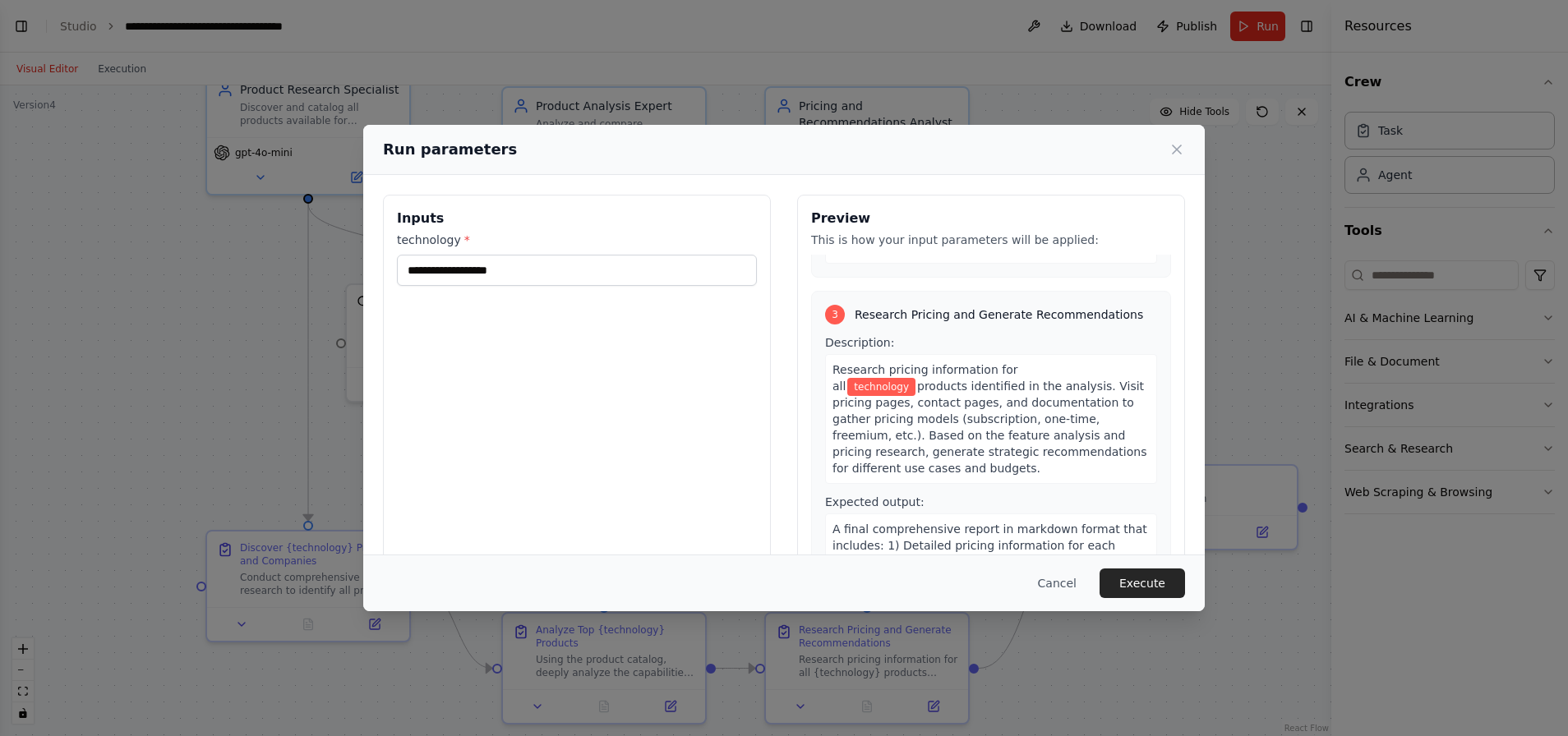
scroll to position [661, 0]
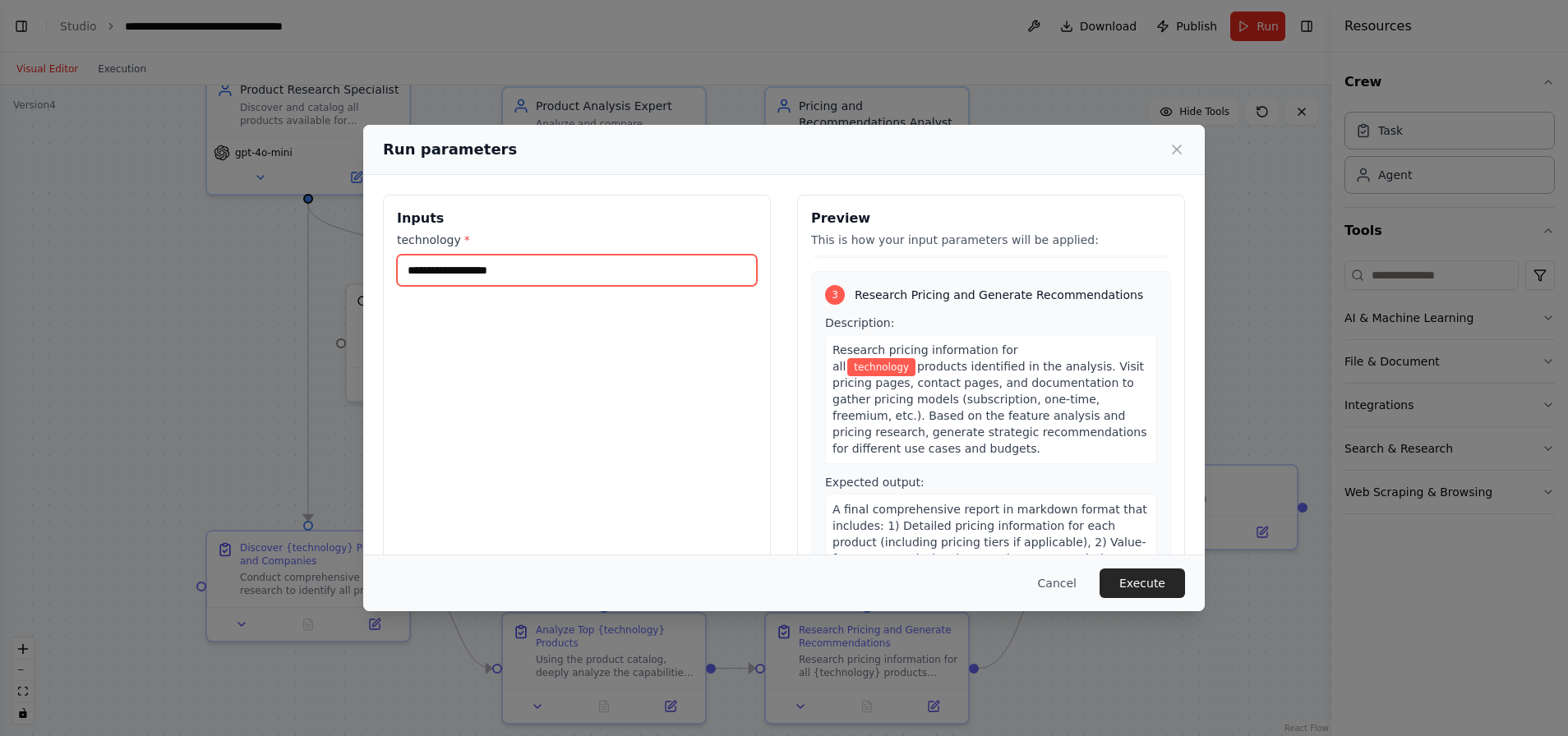
click at [527, 274] on input "technology *" at bounding box center [576, 270] width 360 height 31
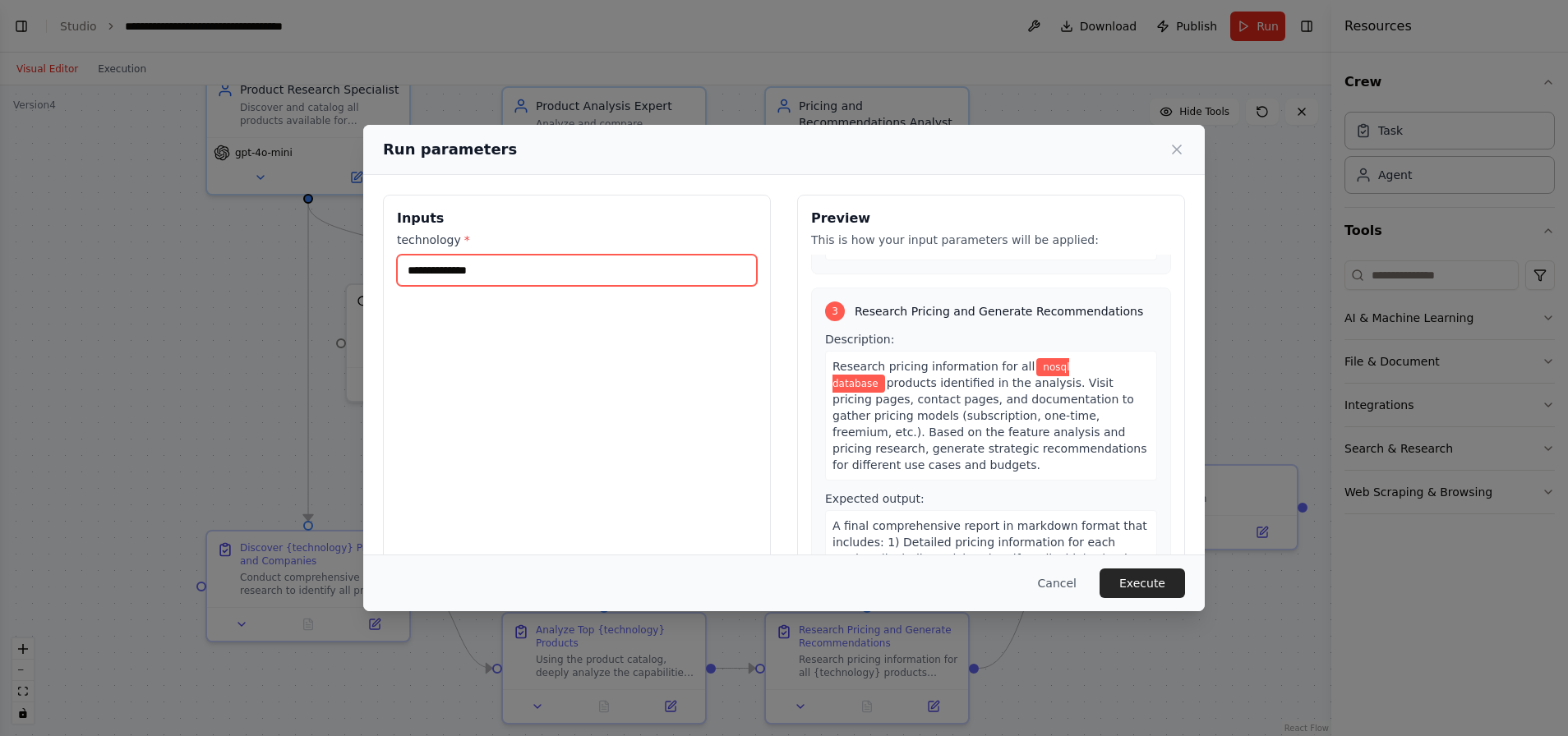
type input "**********"
drag, startPoint x: 505, startPoint y: 268, endPoint x: 305, endPoint y: 266, distance: 200.0
click at [305, 266] on div "**********" at bounding box center [784, 368] width 1568 height 736
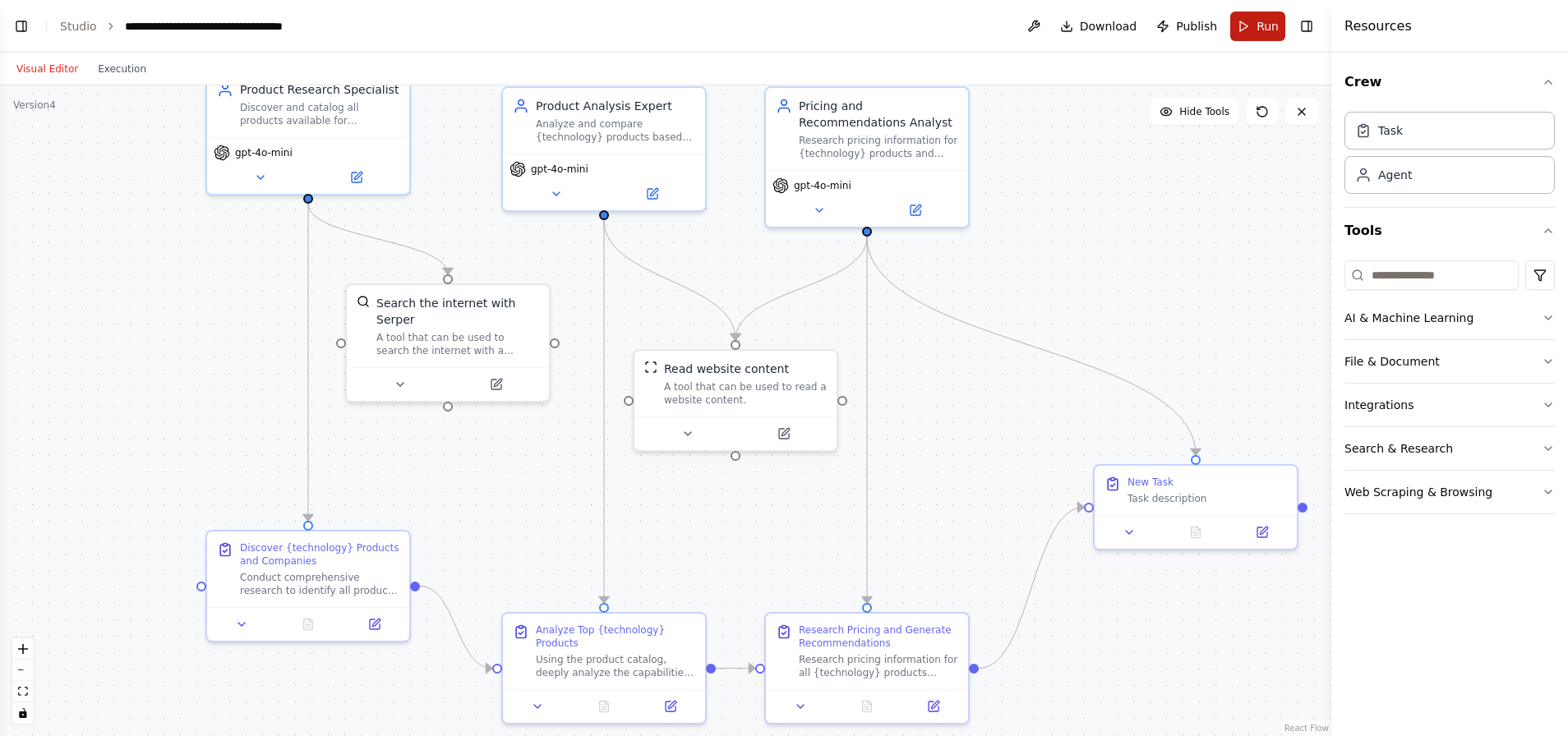
click at [1243, 26] on button "Run" at bounding box center [1257, 26] width 55 height 30
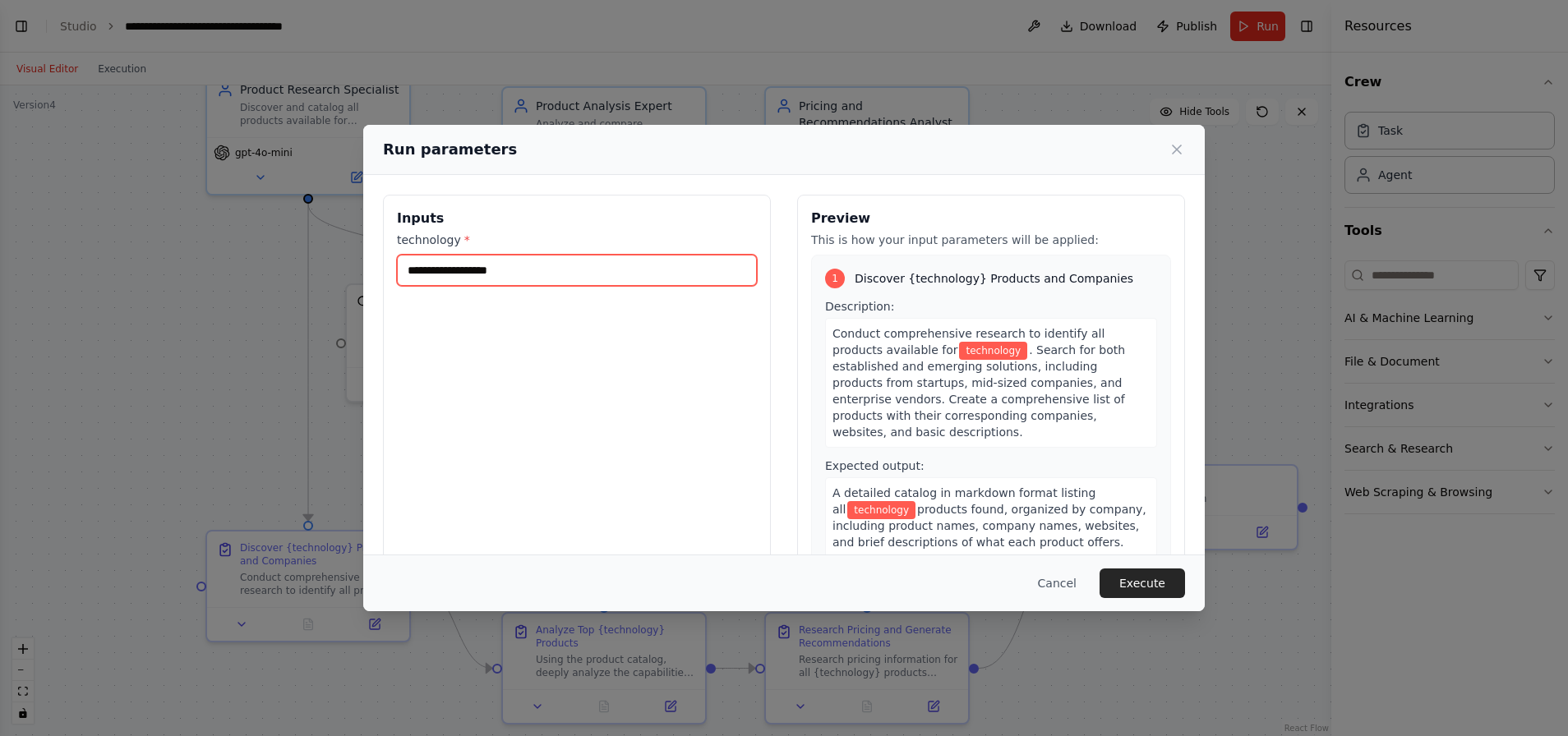
click at [502, 274] on input "technology *" at bounding box center [576, 270] width 360 height 31
type input "**********"
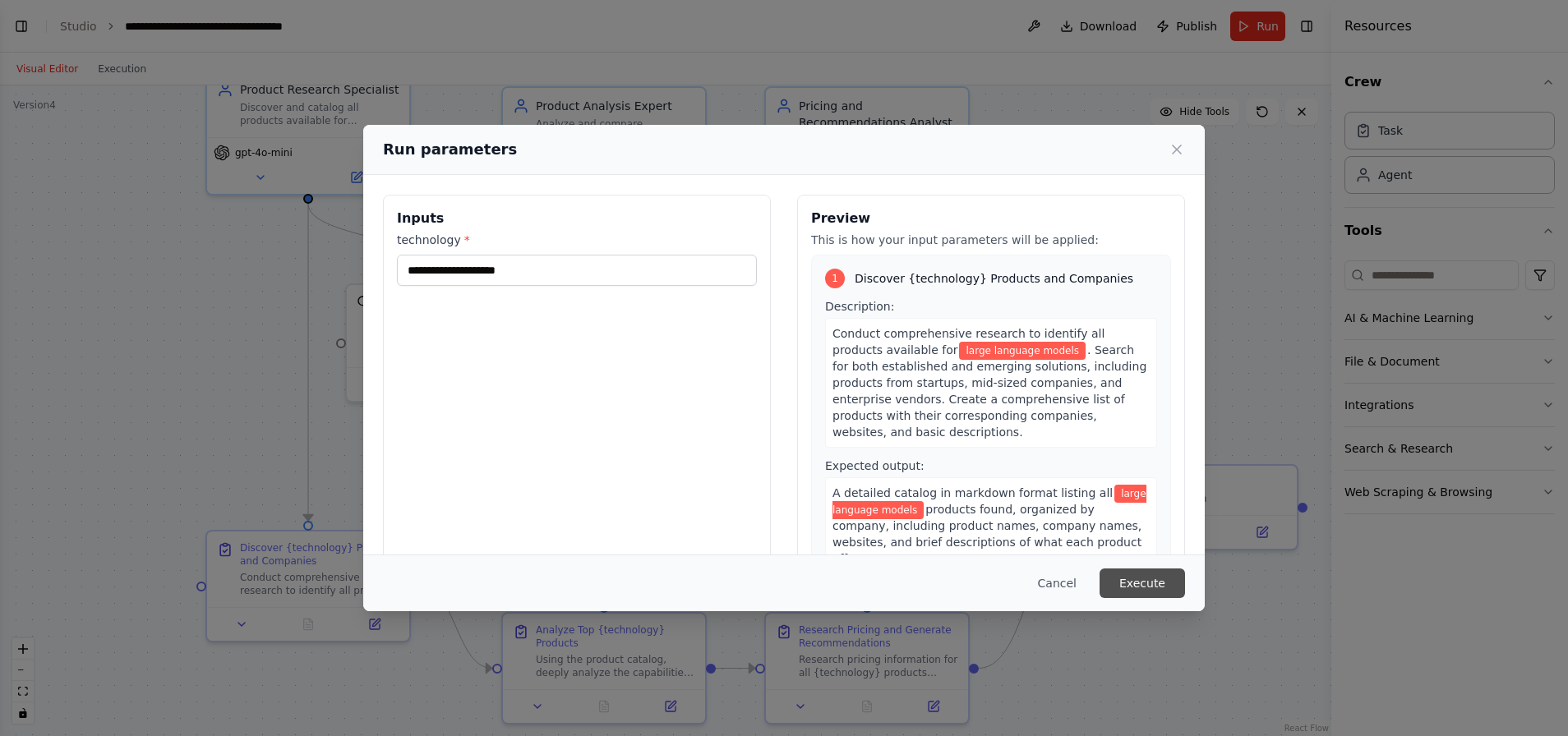
click at [1145, 581] on button "Execute" at bounding box center [1142, 583] width 85 height 30
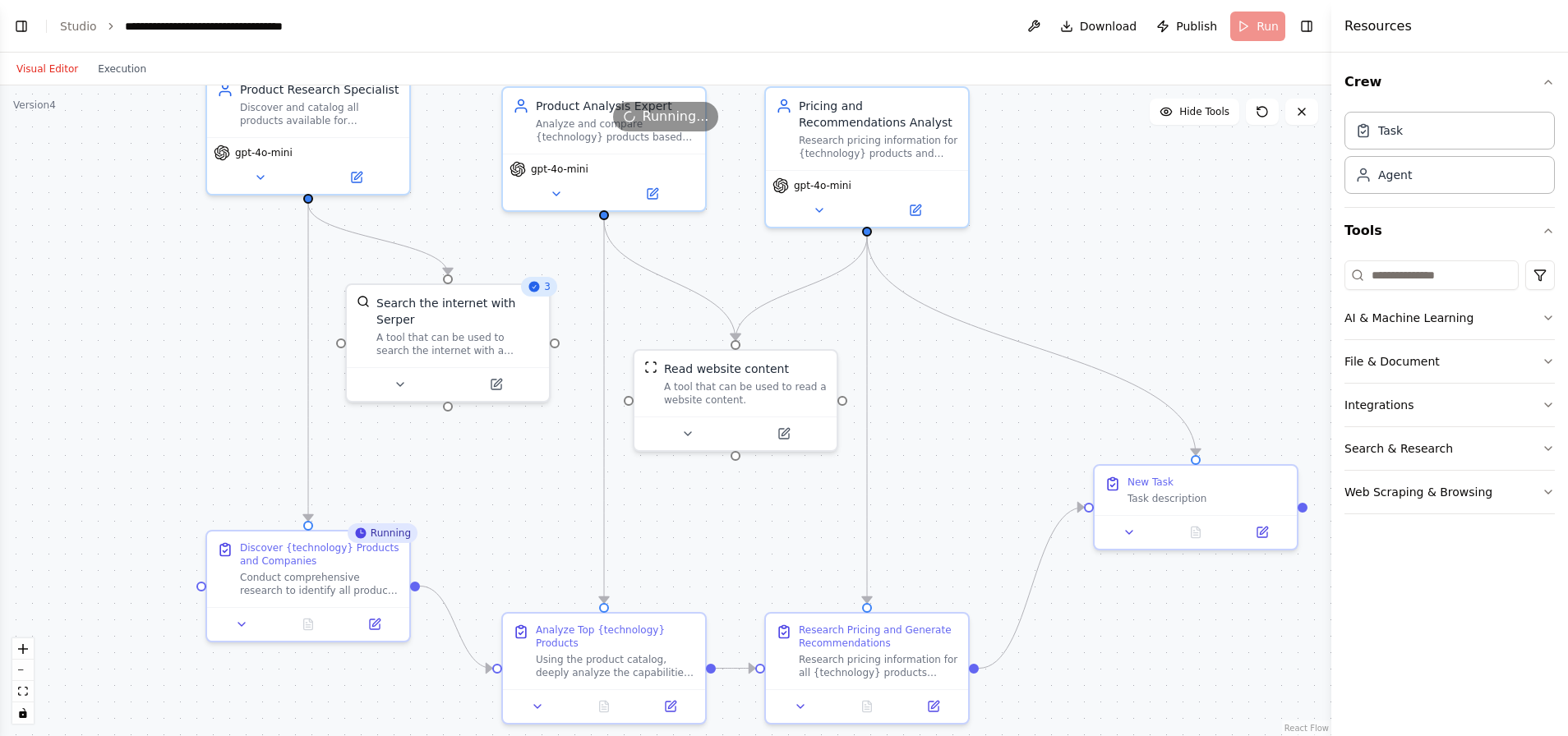
click at [690, 30] on header "**********" at bounding box center [665, 26] width 1331 height 52
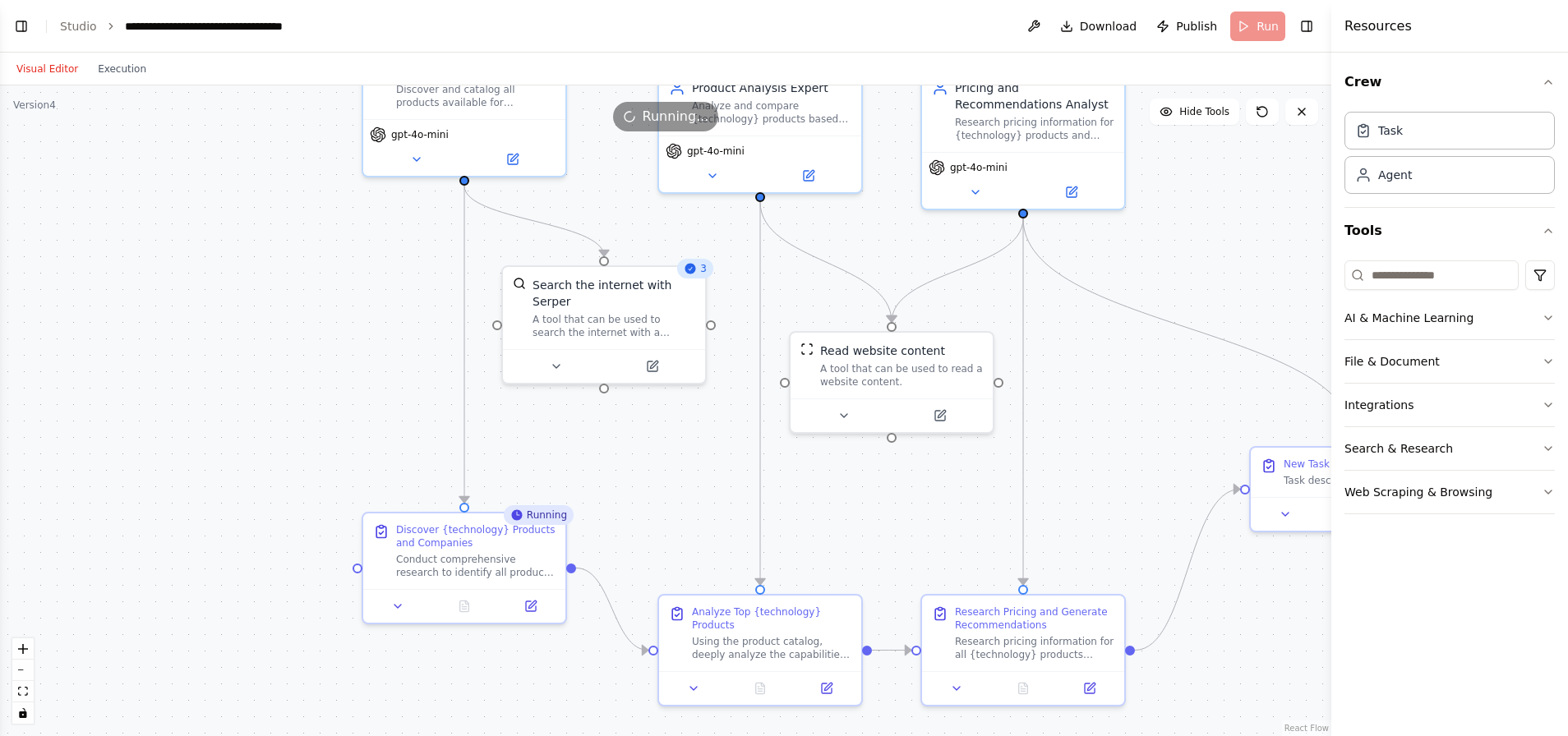
drag, startPoint x: 558, startPoint y: 451, endPoint x: 695, endPoint y: 452, distance: 137.0
click at [695, 452] on div ".deletable-edge-delete-btn { width: 20px; height: 20px; border: 0px solid #ffff…" at bounding box center [665, 410] width 1331 height 651
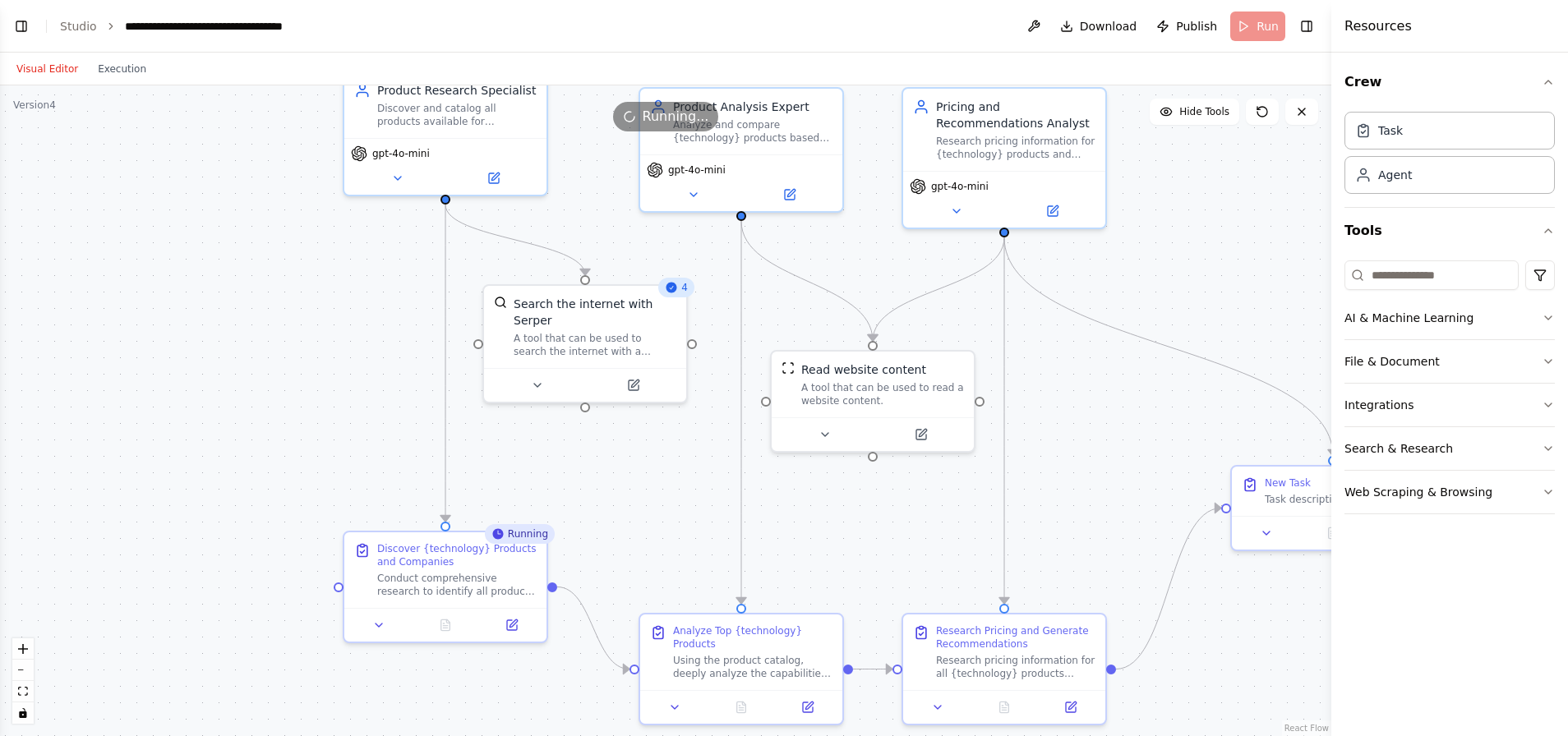
click at [40, 69] on button "Visual Editor" at bounding box center [47, 69] width 81 height 19
click at [14, 25] on button "Toggle Left Sidebar" at bounding box center [21, 25] width 23 height 23
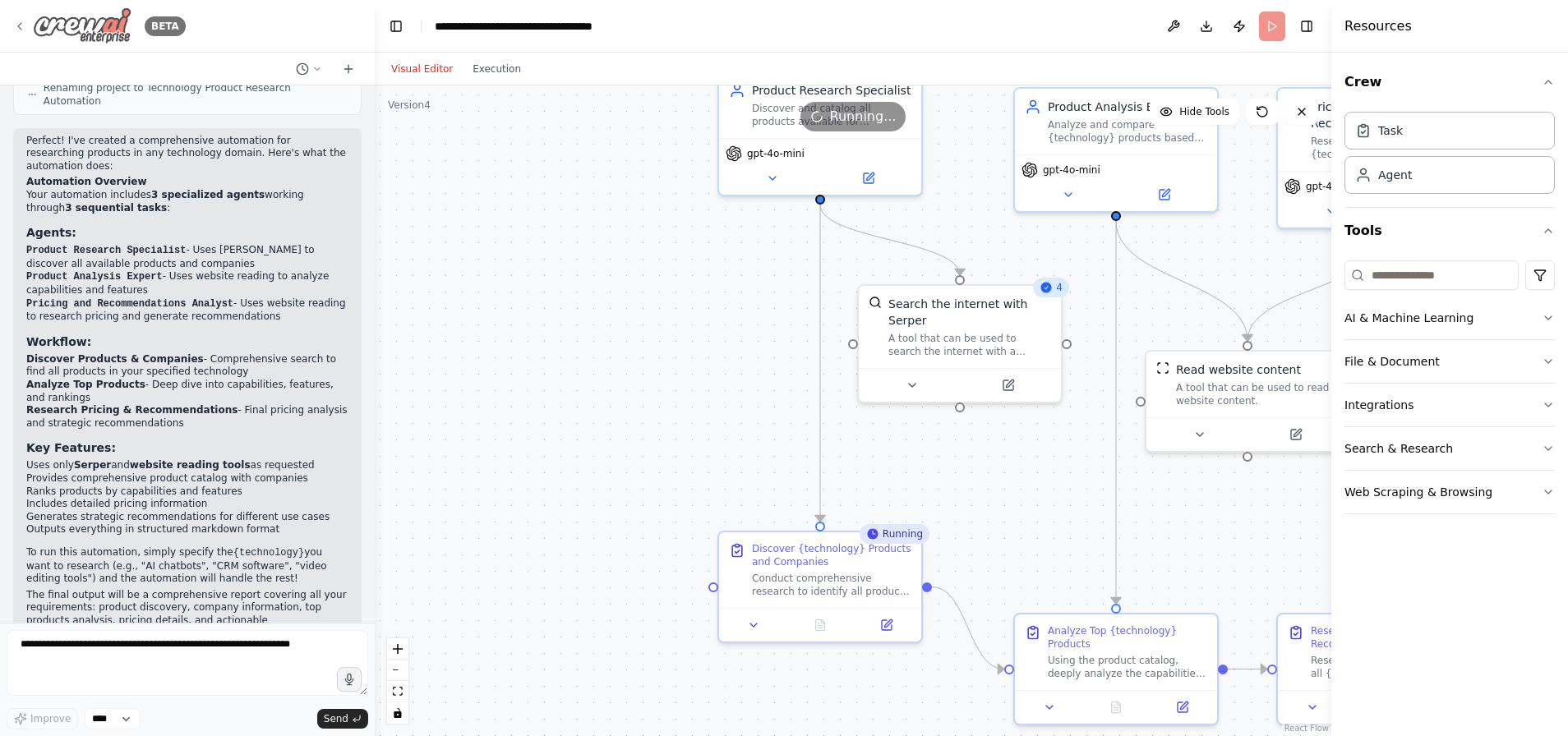
click at [17, 21] on icon at bounding box center [20, 26] width 14 height 14
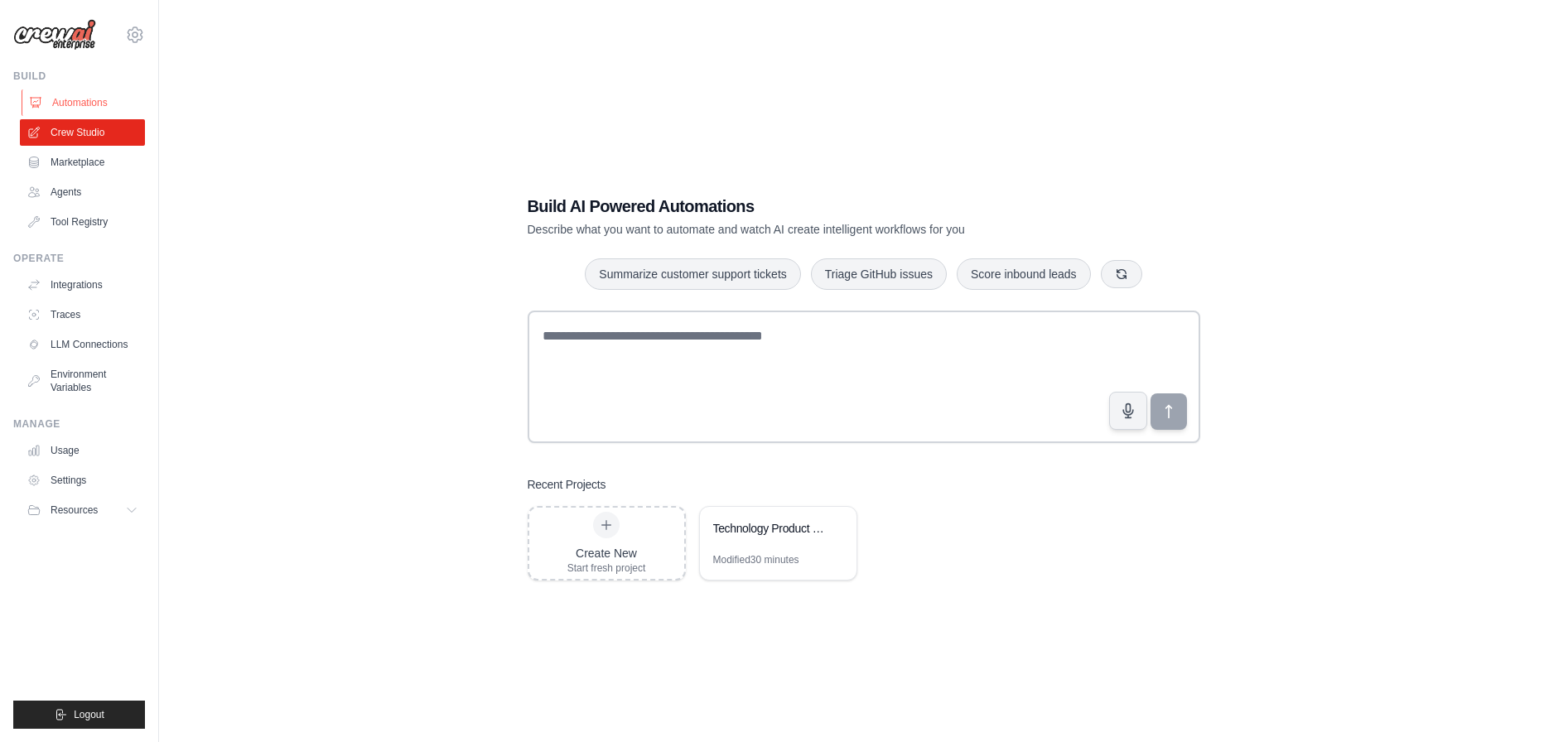
click at [96, 104] on link "Automations" at bounding box center [84, 102] width 125 height 26
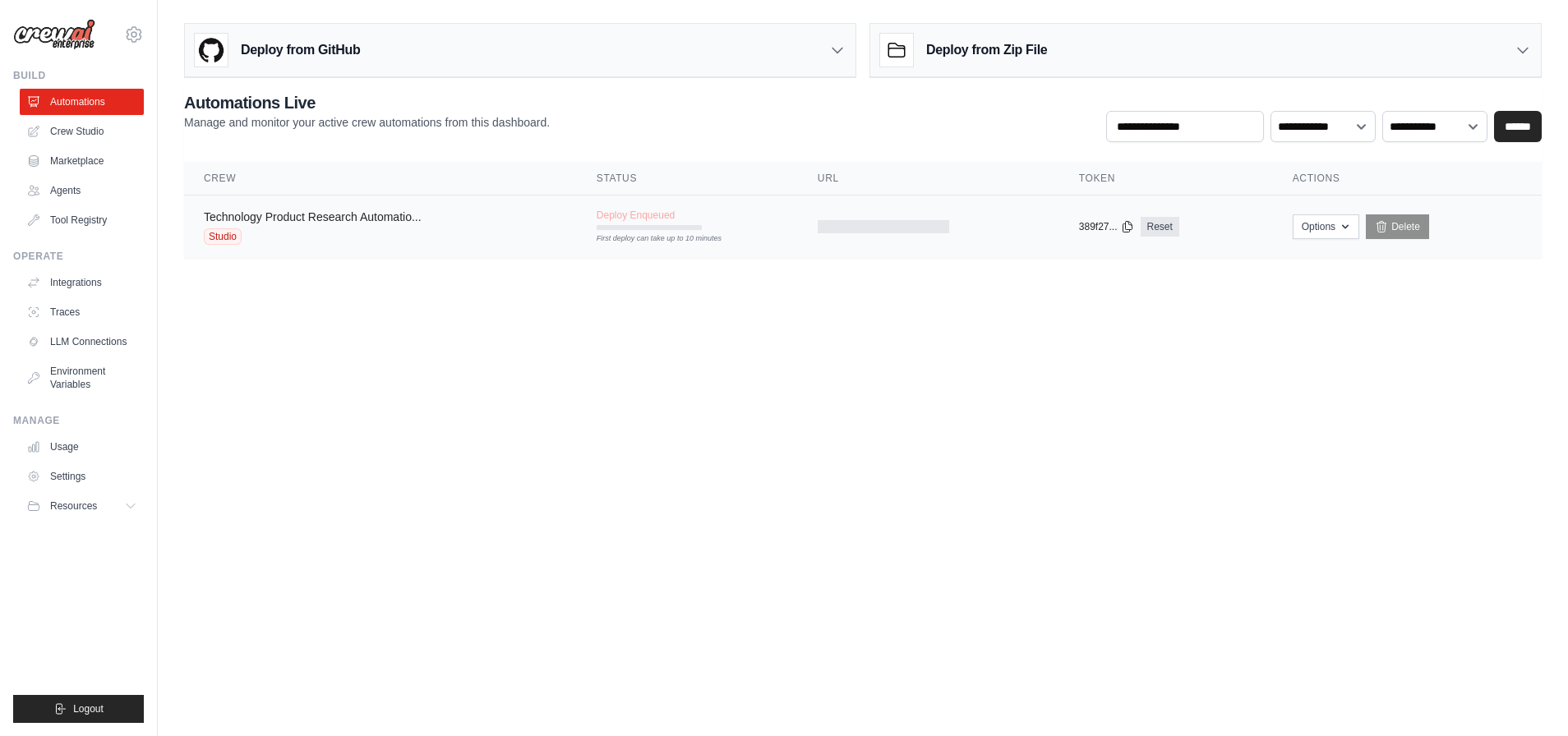
click at [270, 216] on link "Technology Product Research Automatio..." at bounding box center [312, 217] width 217 height 14
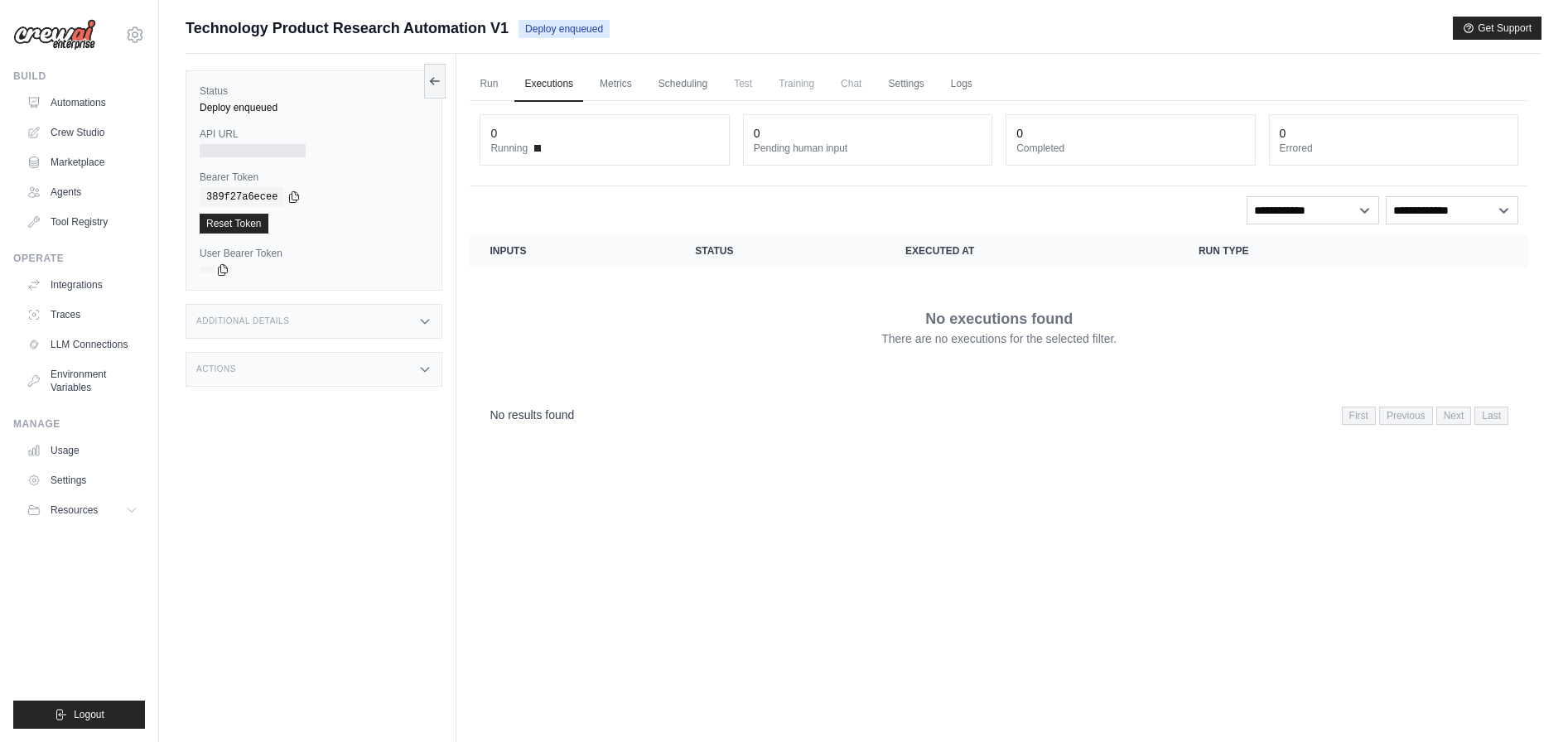
click at [246, 105] on div "Deploy enqueued" at bounding box center [314, 107] width 229 height 14
click at [494, 84] on link "Run" at bounding box center [489, 84] width 38 height 35
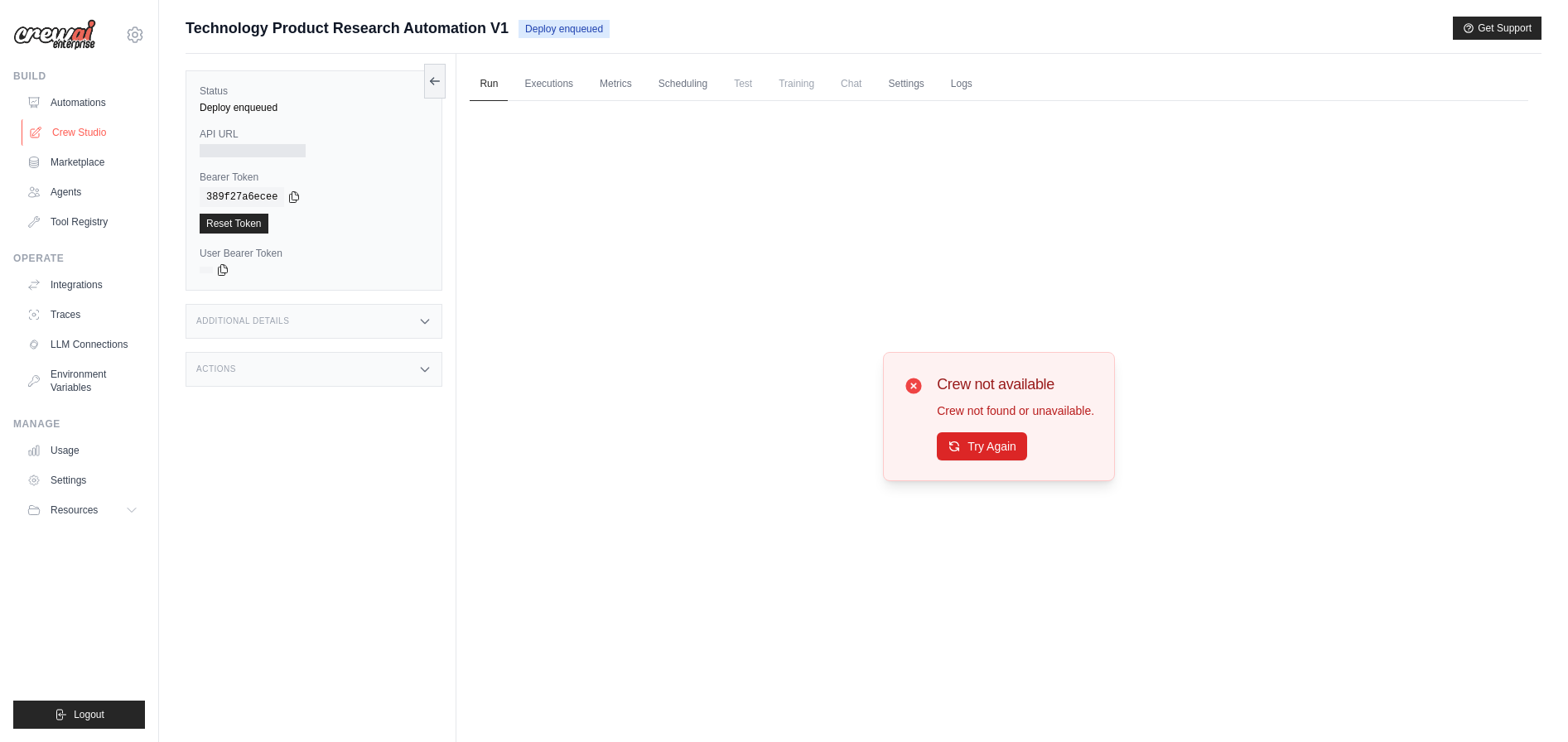
click at [93, 133] on link "Crew Studio" at bounding box center [84, 132] width 125 height 26
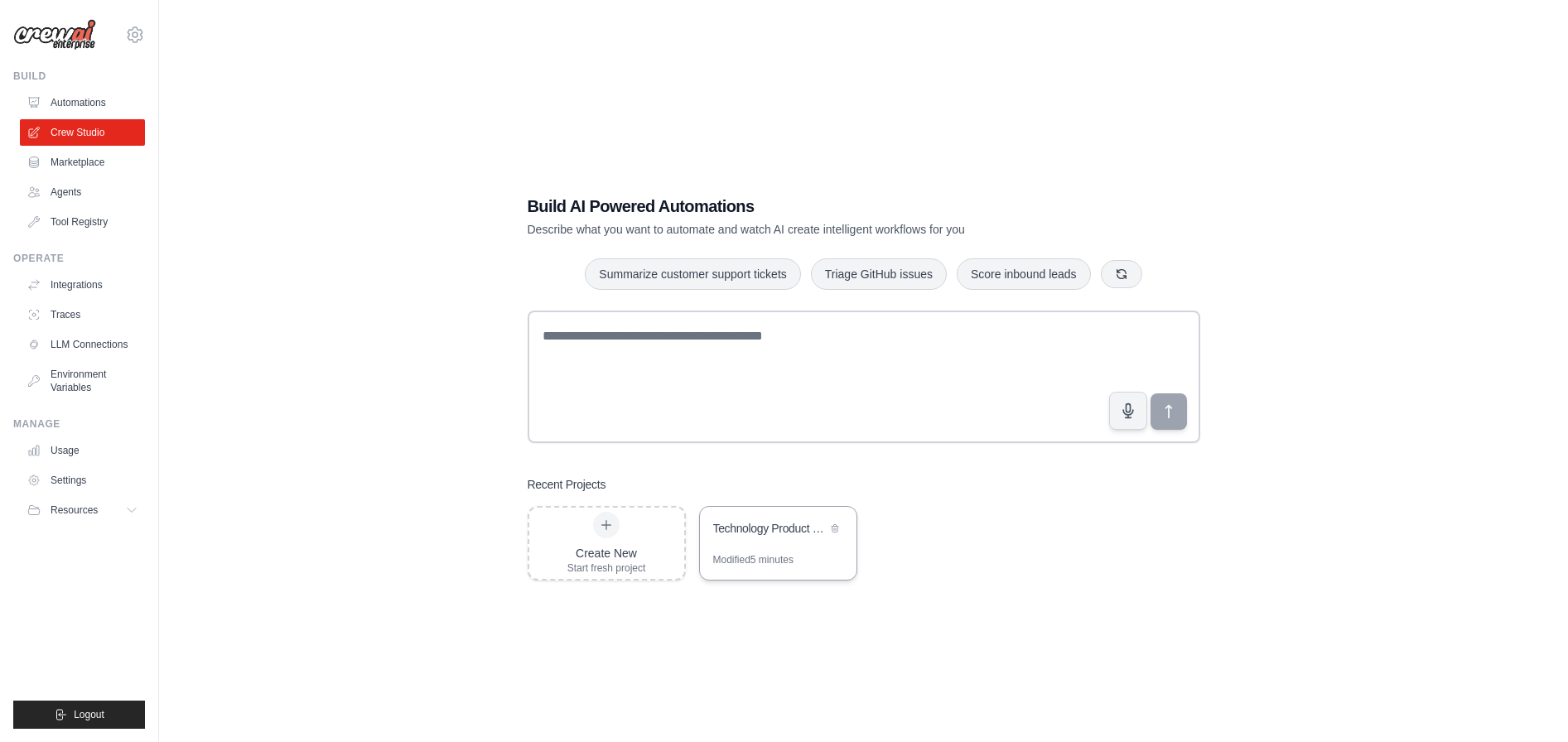
click at [764, 556] on div "Modified 5 minutes" at bounding box center [753, 560] width 80 height 14
click at [78, 106] on link "Automations" at bounding box center [84, 102] width 125 height 26
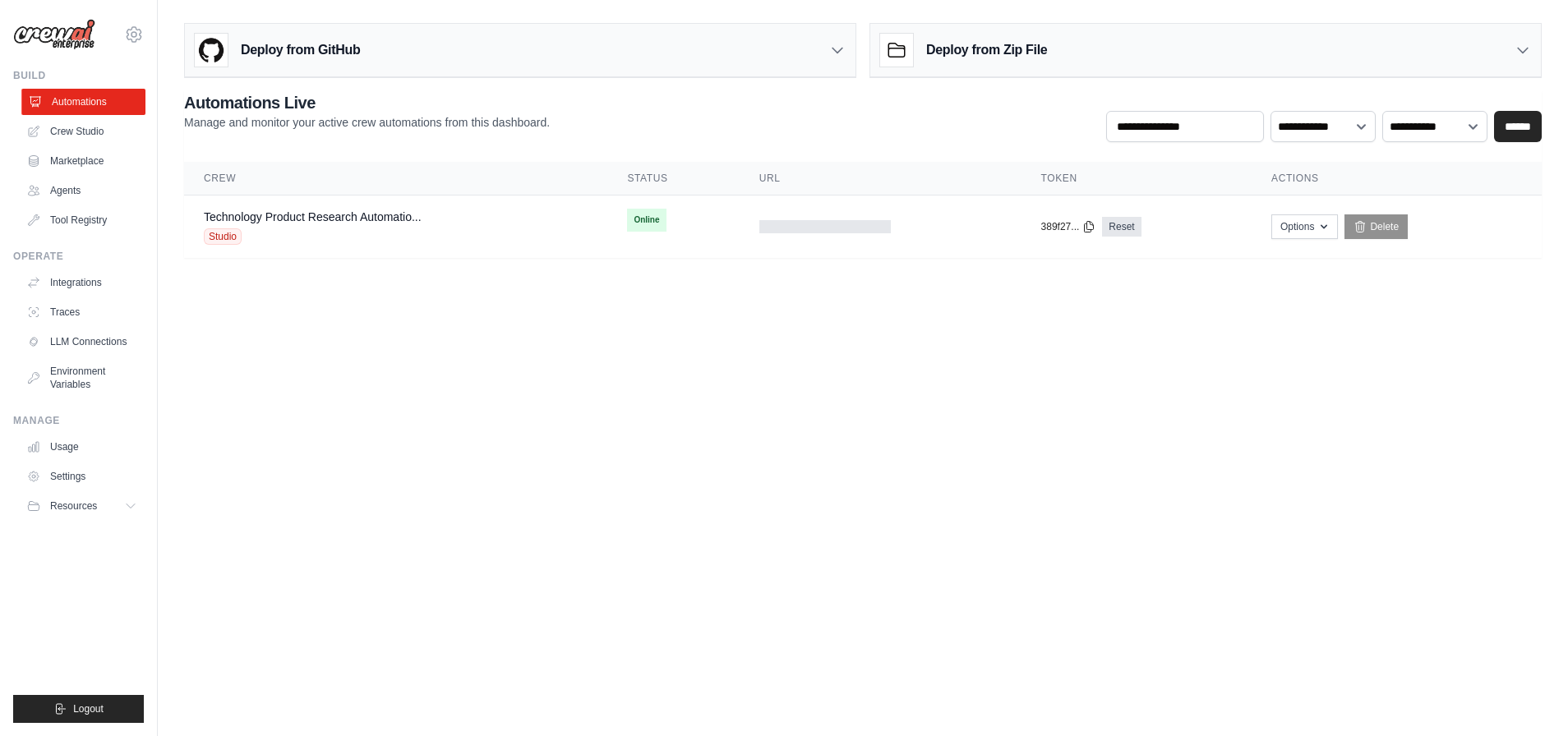
click at [81, 103] on link "Automations" at bounding box center [83, 102] width 124 height 26
click at [108, 134] on link "Crew Studio" at bounding box center [83, 131] width 124 height 26
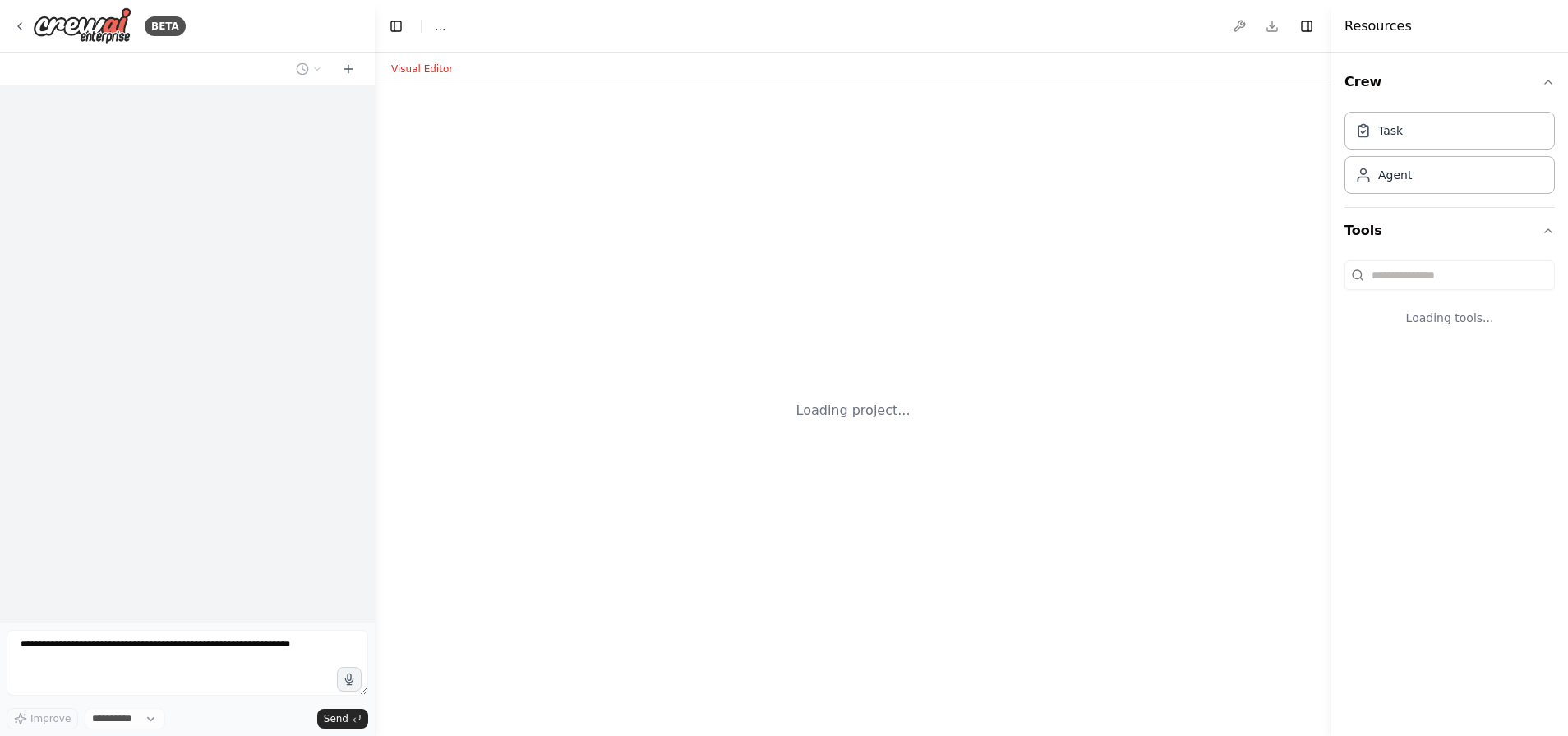
select select "****"
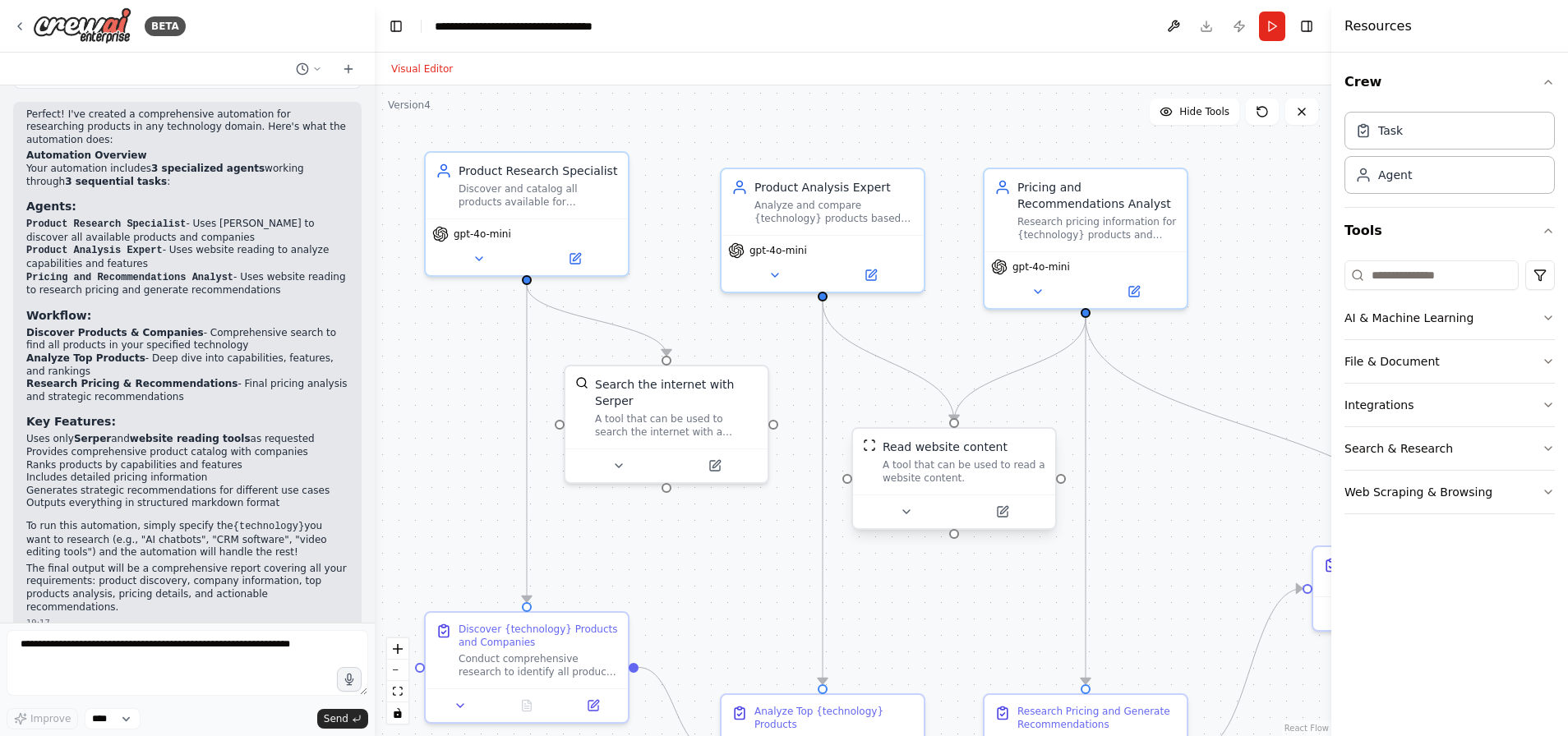
scroll to position [972, 0]
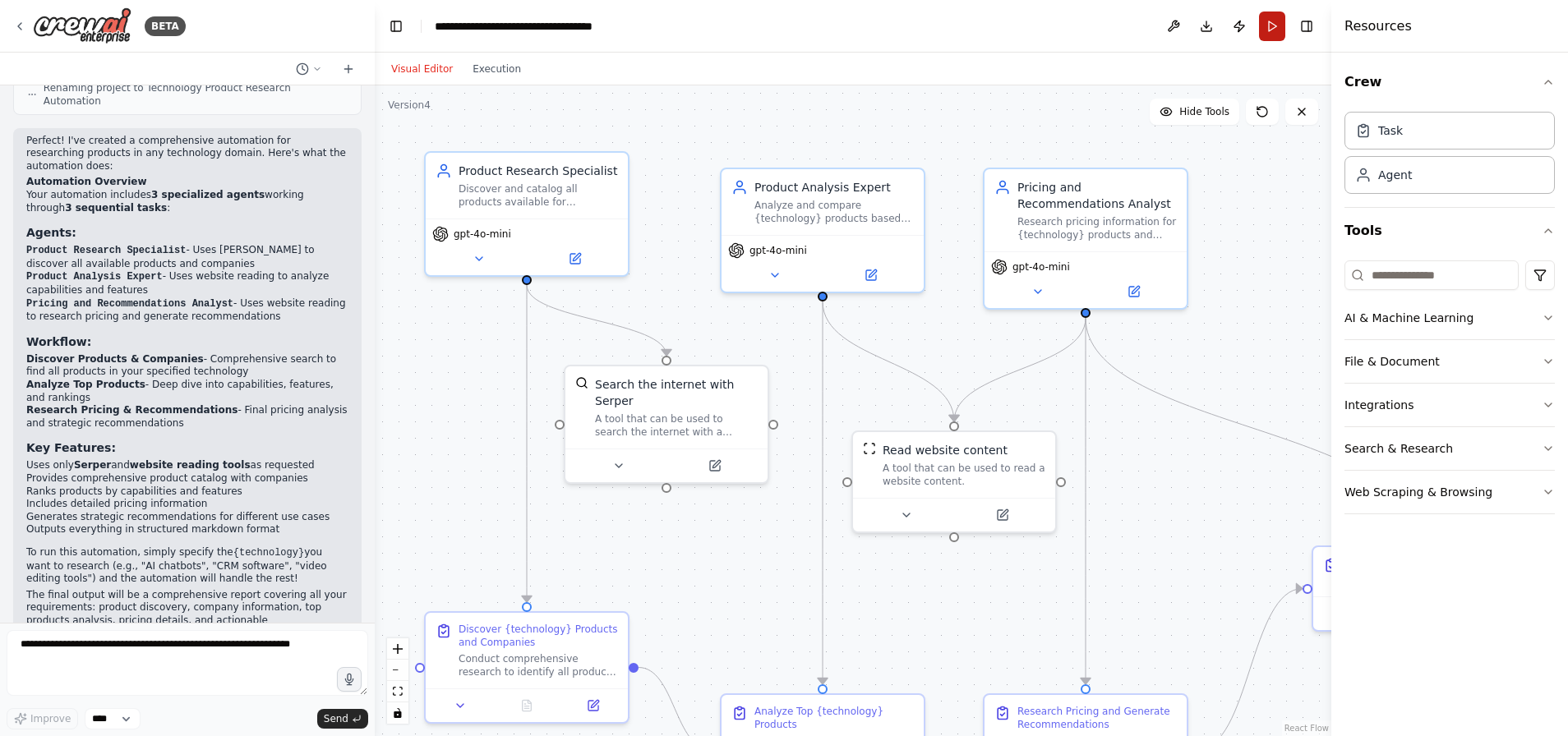
click at [1270, 25] on button "Run" at bounding box center [1271, 26] width 26 height 30
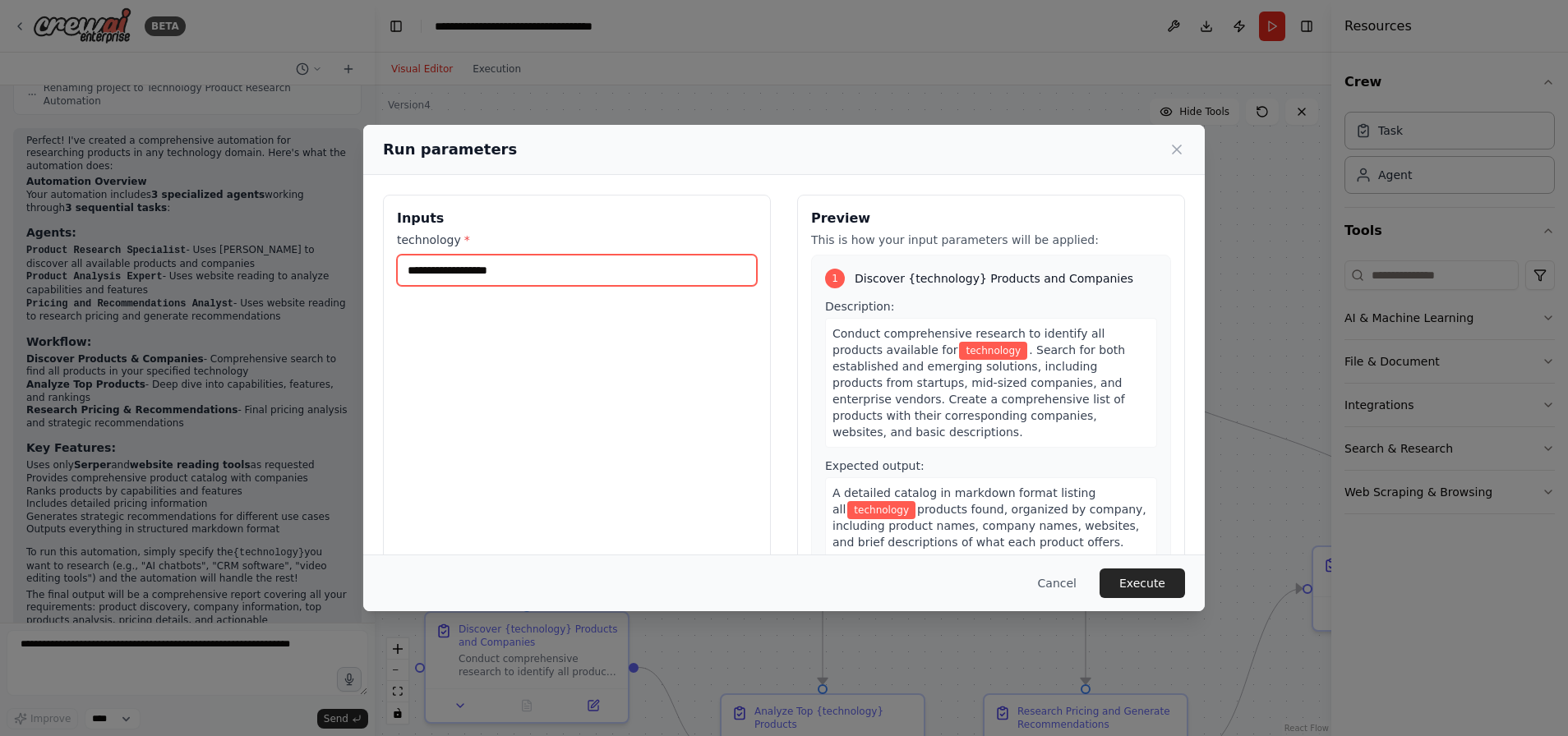
click at [573, 271] on input "technology *" at bounding box center [576, 270] width 360 height 31
type input "**********"
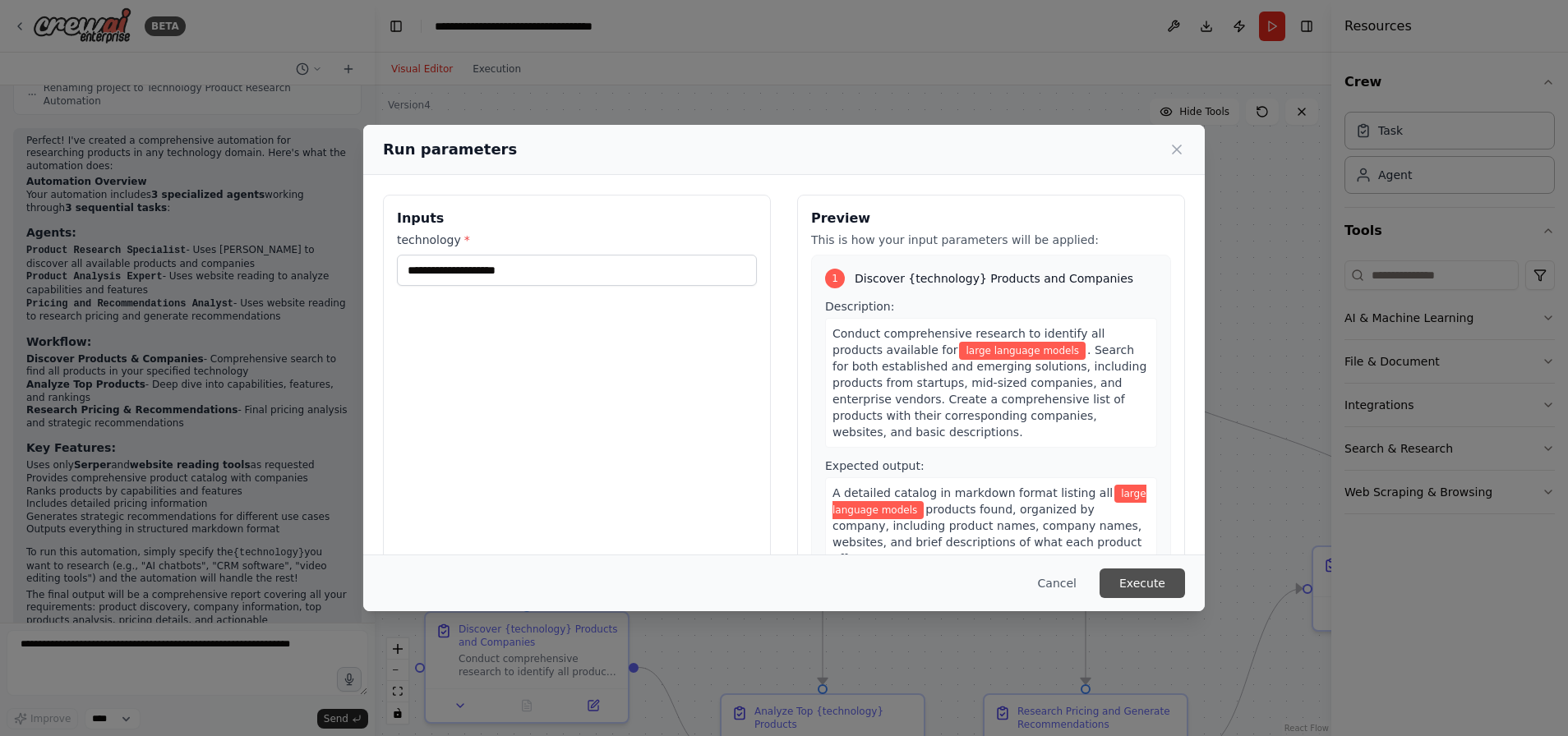
click at [1142, 582] on button "Execute" at bounding box center [1142, 583] width 85 height 30
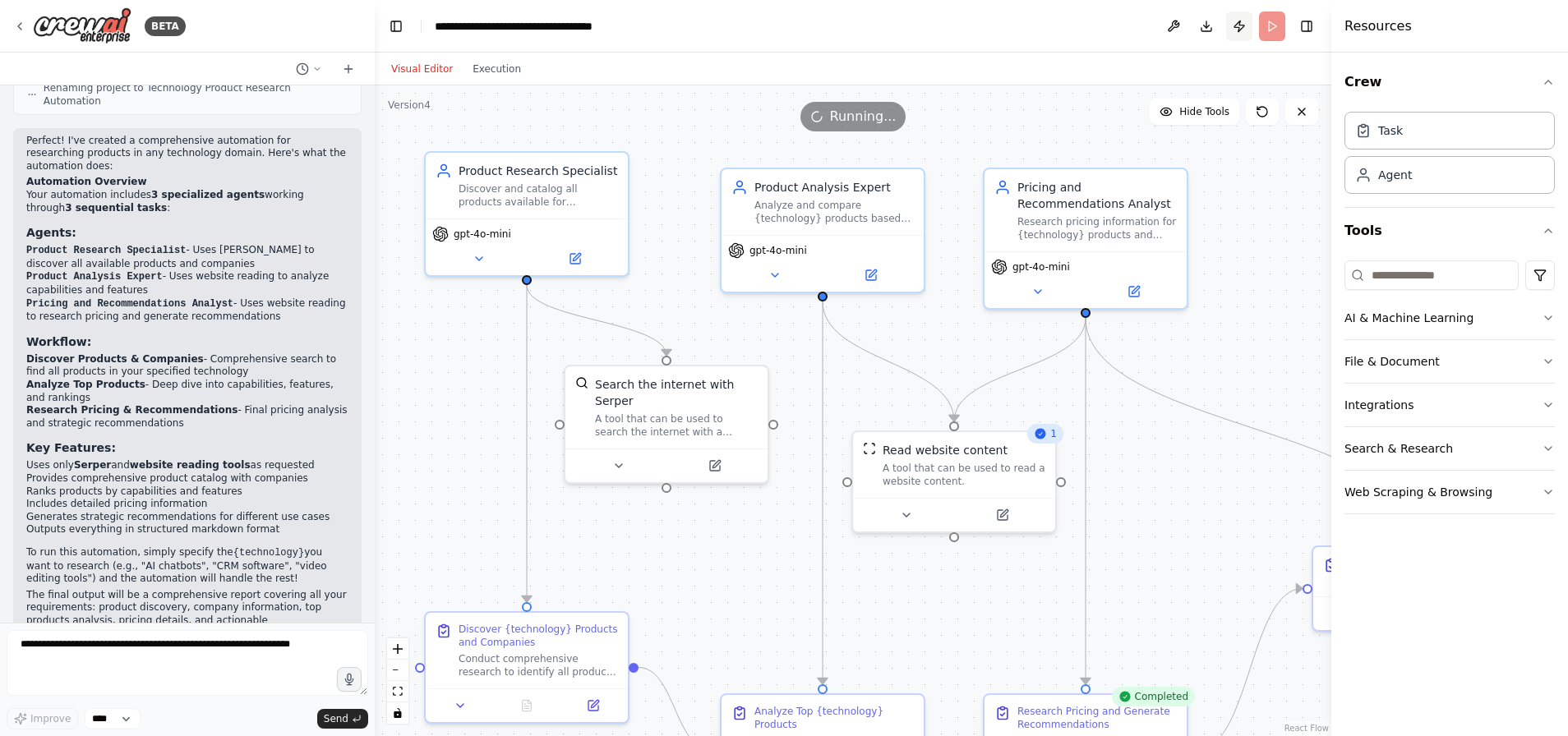
click at [1236, 25] on button "Publish" at bounding box center [1239, 26] width 26 height 30
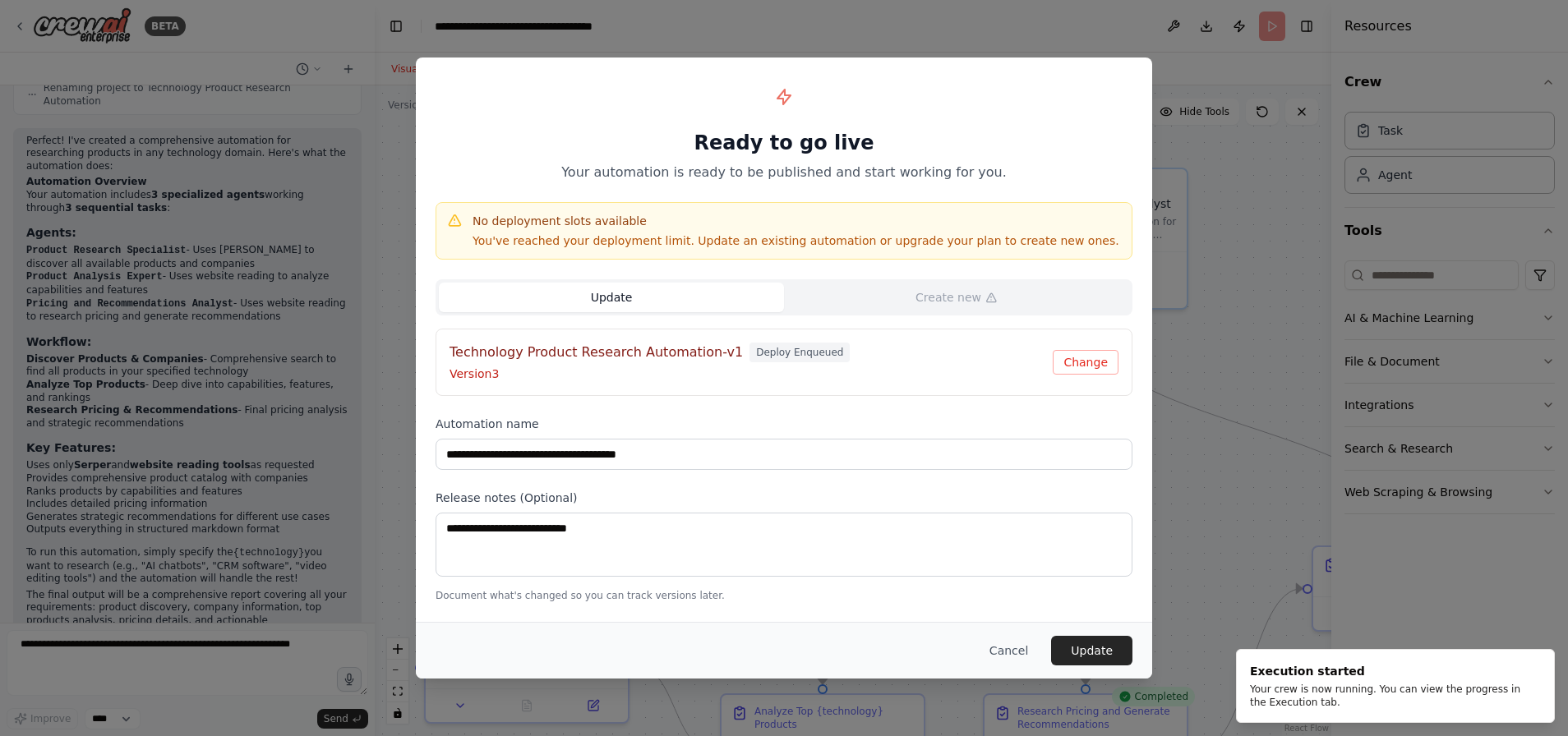
click at [681, 301] on button "Update" at bounding box center [611, 297] width 345 height 30
click at [790, 353] on span "Deploy Enqueued" at bounding box center [799, 352] width 100 height 19
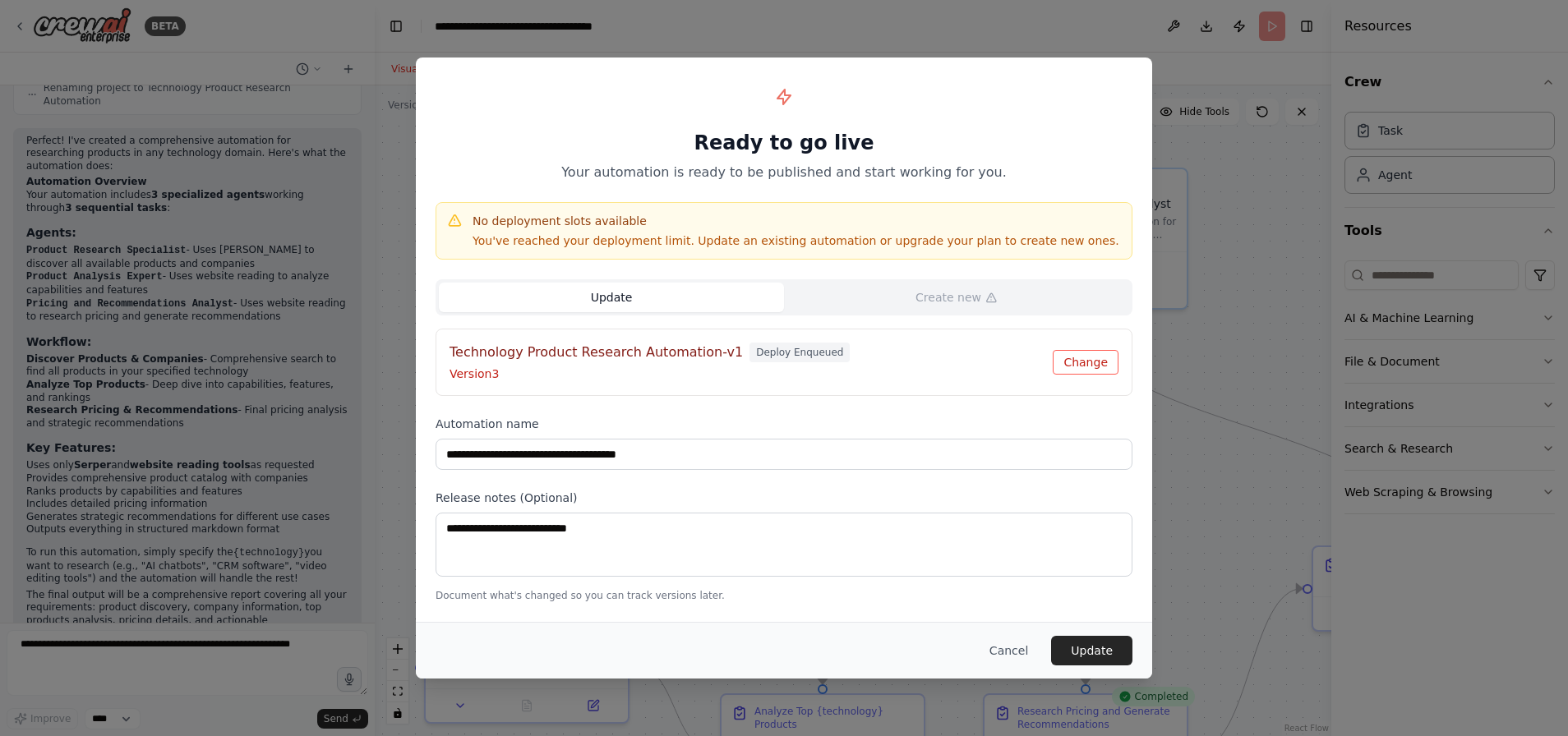
click at [1089, 363] on button "Change" at bounding box center [1086, 362] width 66 height 25
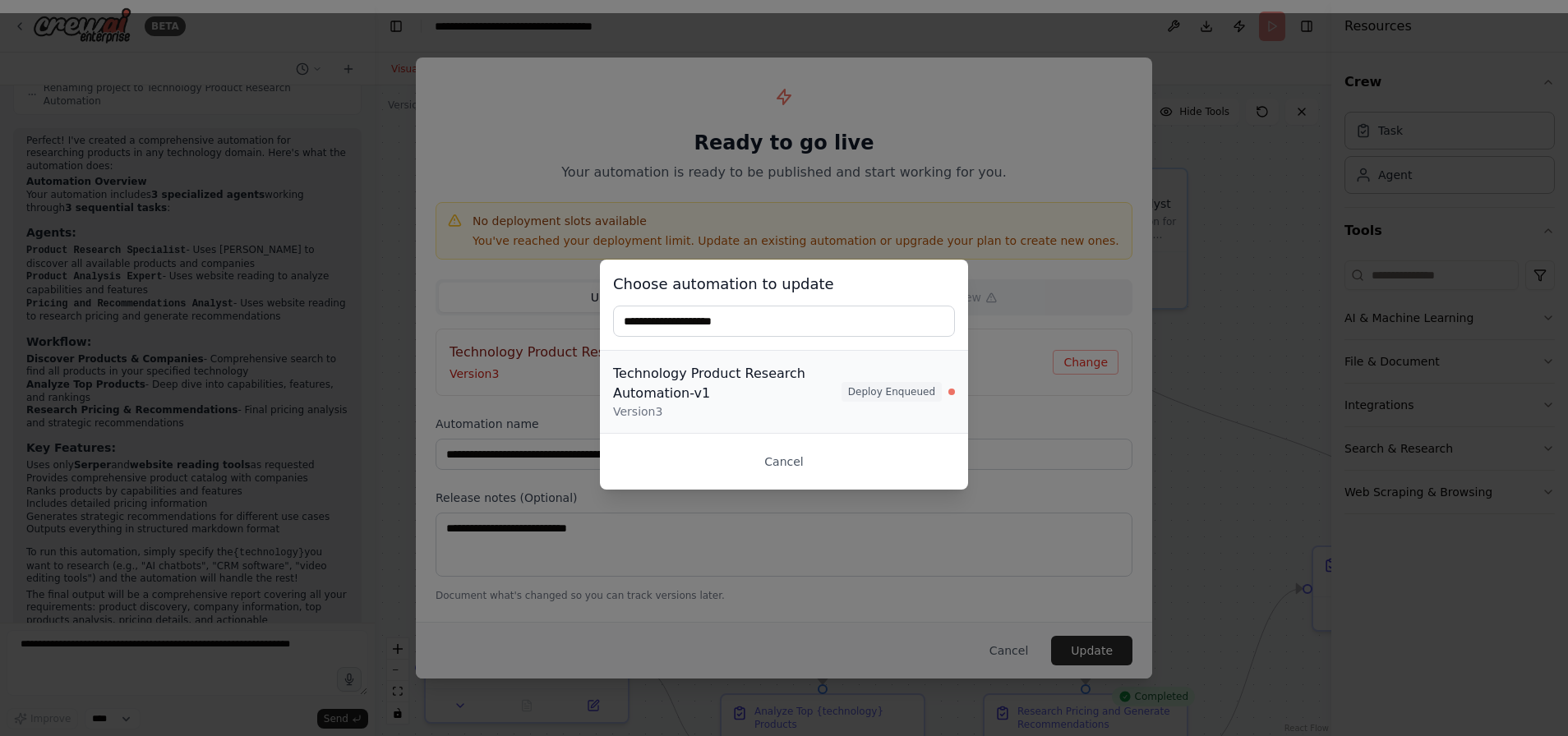
click at [690, 397] on div "Technology Product Research Automation-v1" at bounding box center [727, 383] width 228 height 40
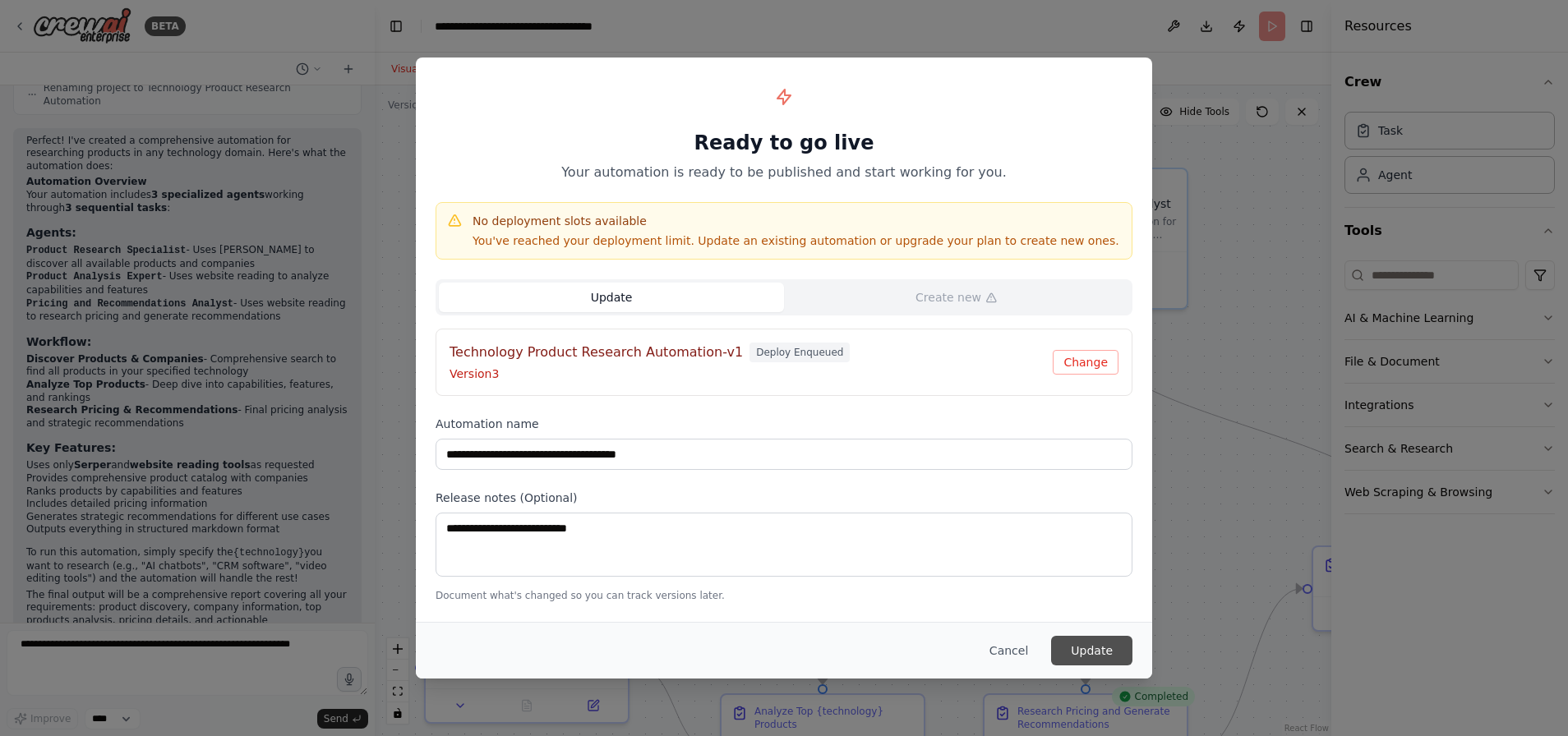
click at [1081, 643] on button "Update" at bounding box center [1092, 651] width 81 height 30
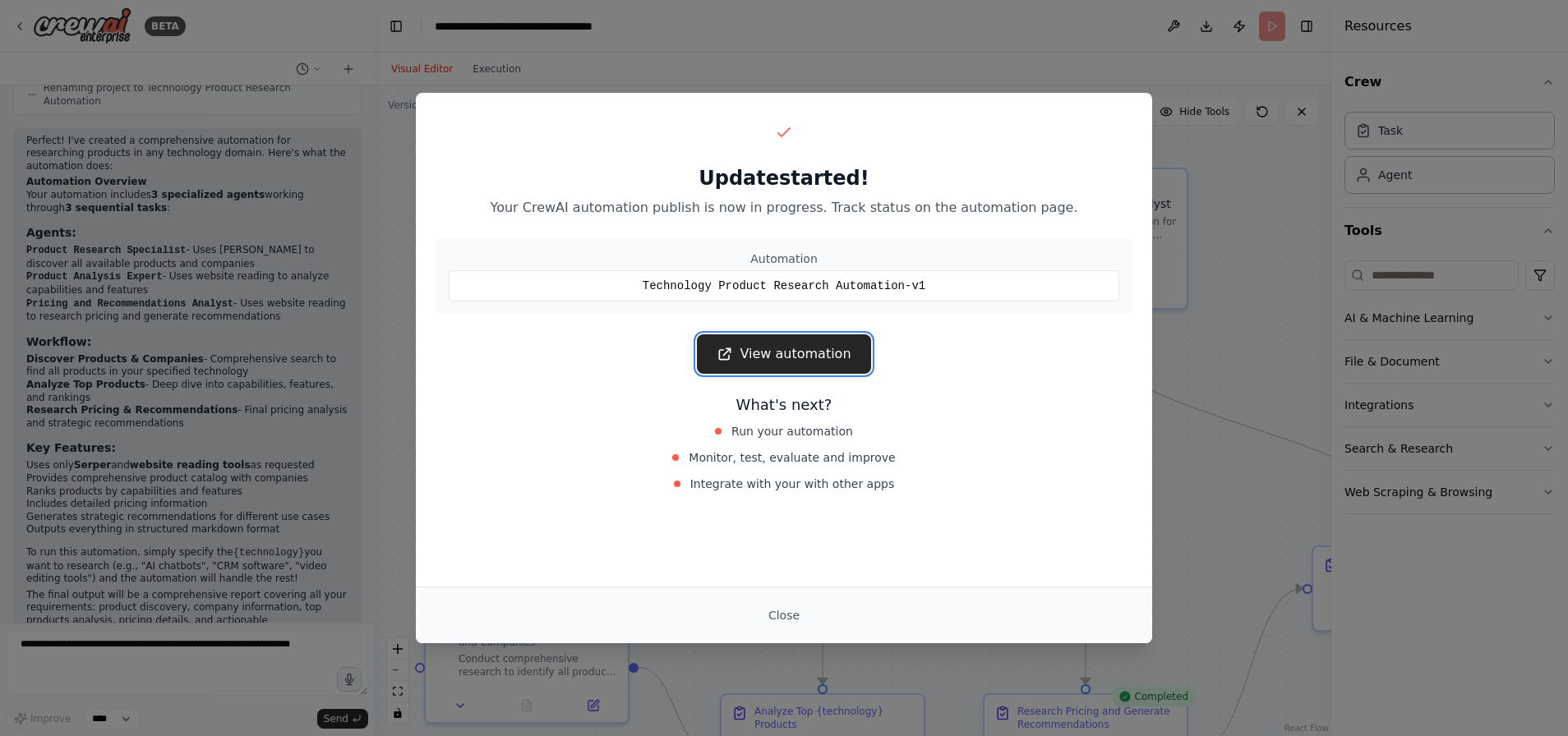
click at [801, 352] on link "View automation" at bounding box center [783, 354] width 173 height 40
click at [799, 618] on button "Close" at bounding box center [784, 615] width 58 height 30
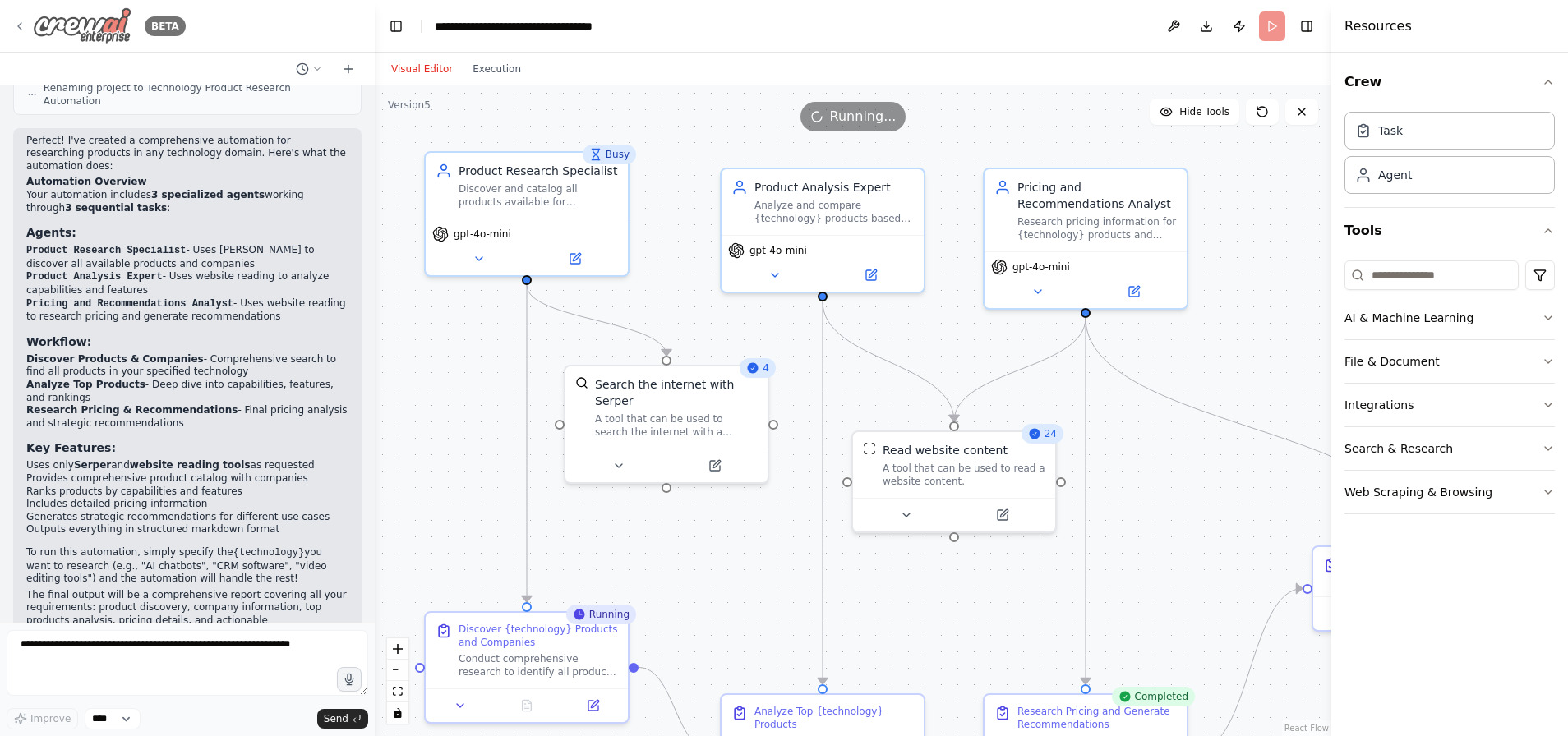
click at [20, 25] on icon at bounding box center [20, 26] width 14 height 14
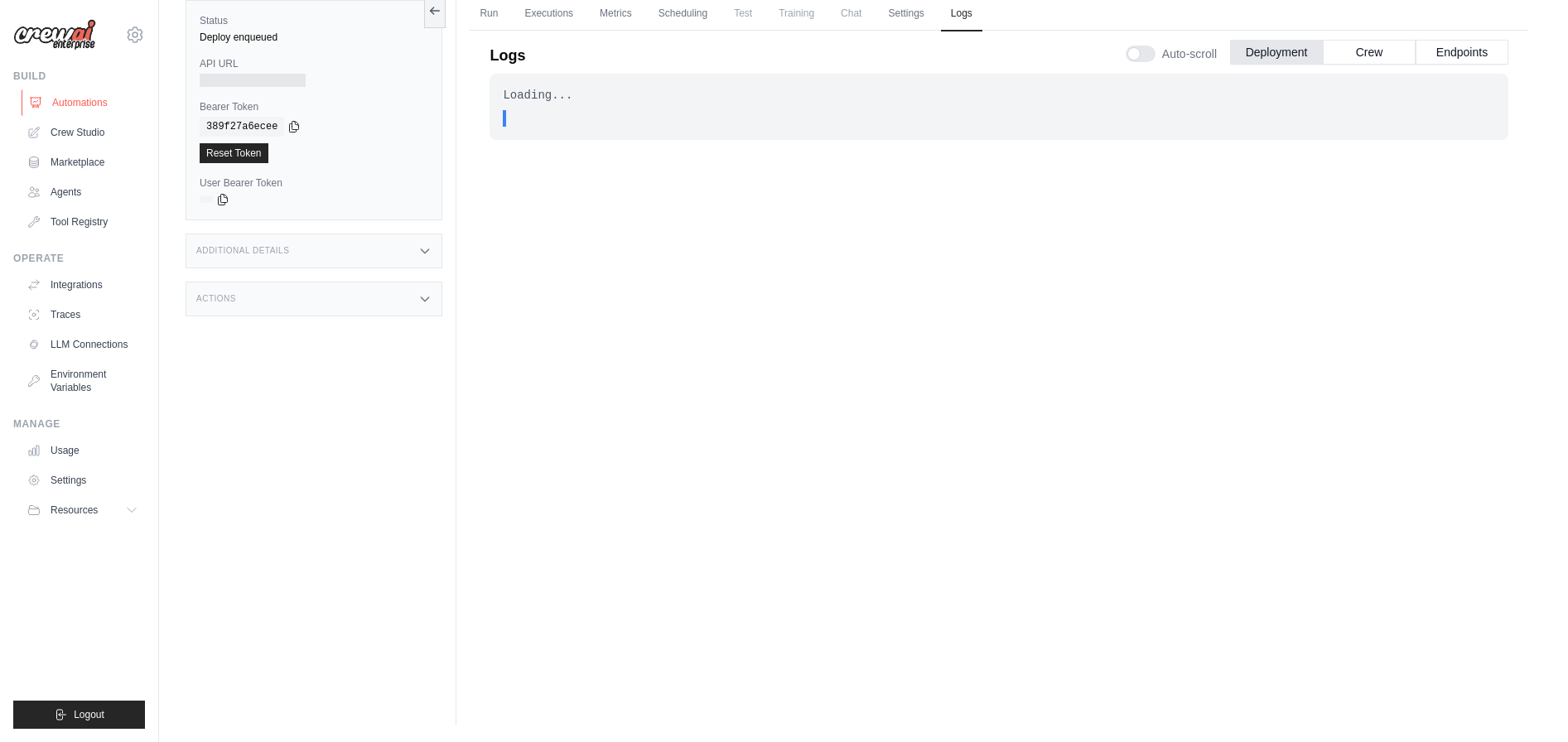
click at [83, 102] on link "Automations" at bounding box center [84, 102] width 125 height 26
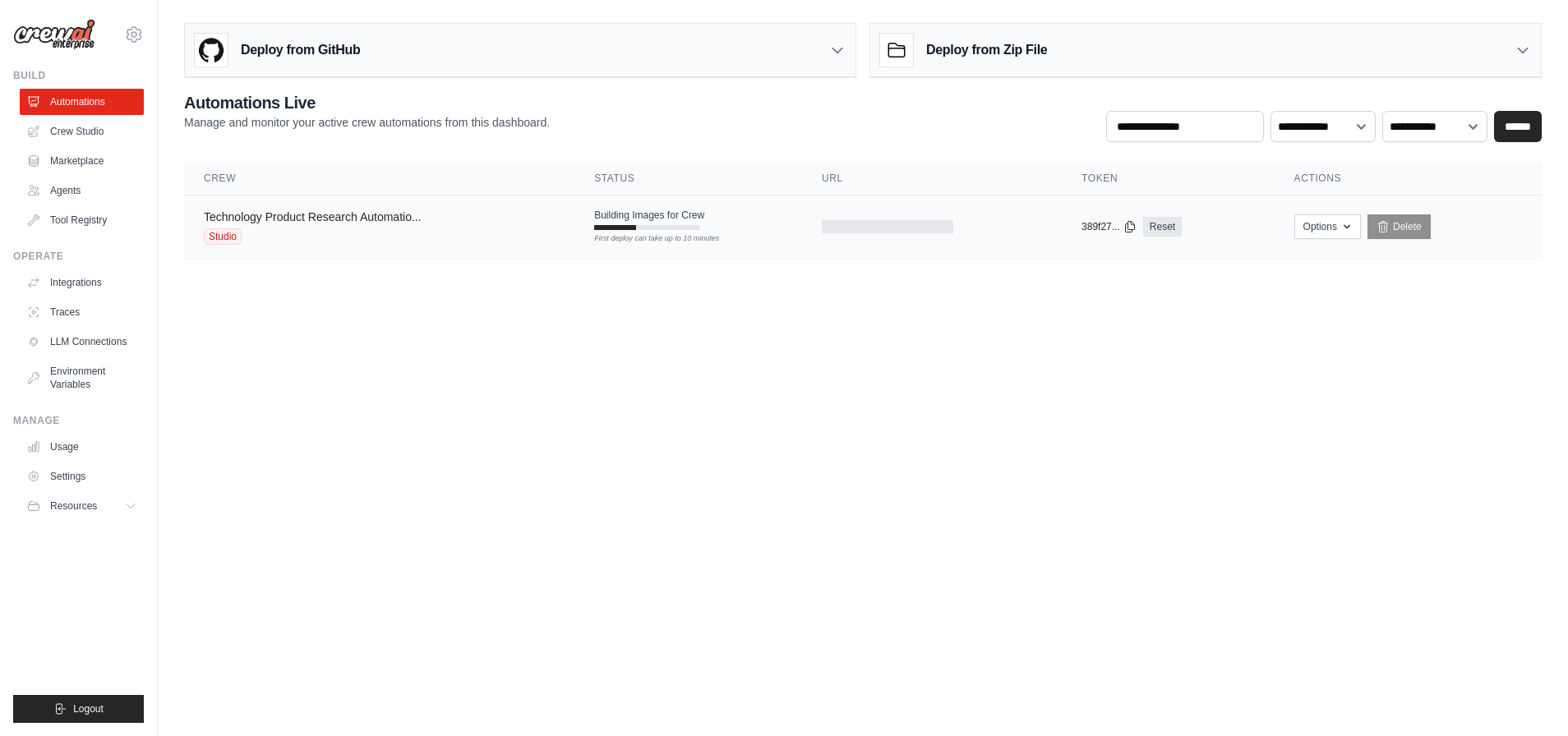
click at [410, 215] on link "Technology Product Research Automatio..." at bounding box center [312, 217] width 217 height 14
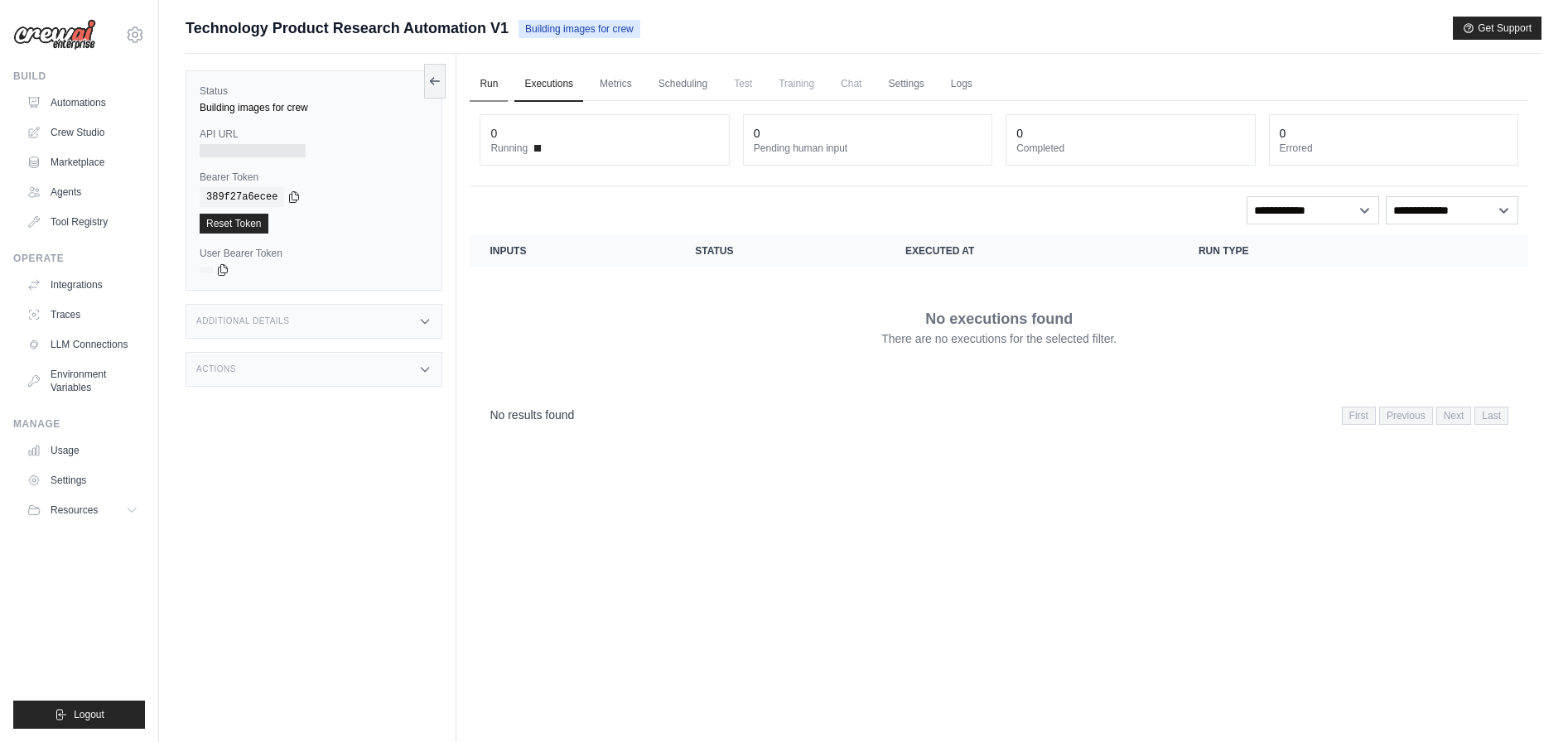
click at [485, 86] on link "Run" at bounding box center [489, 84] width 38 height 35
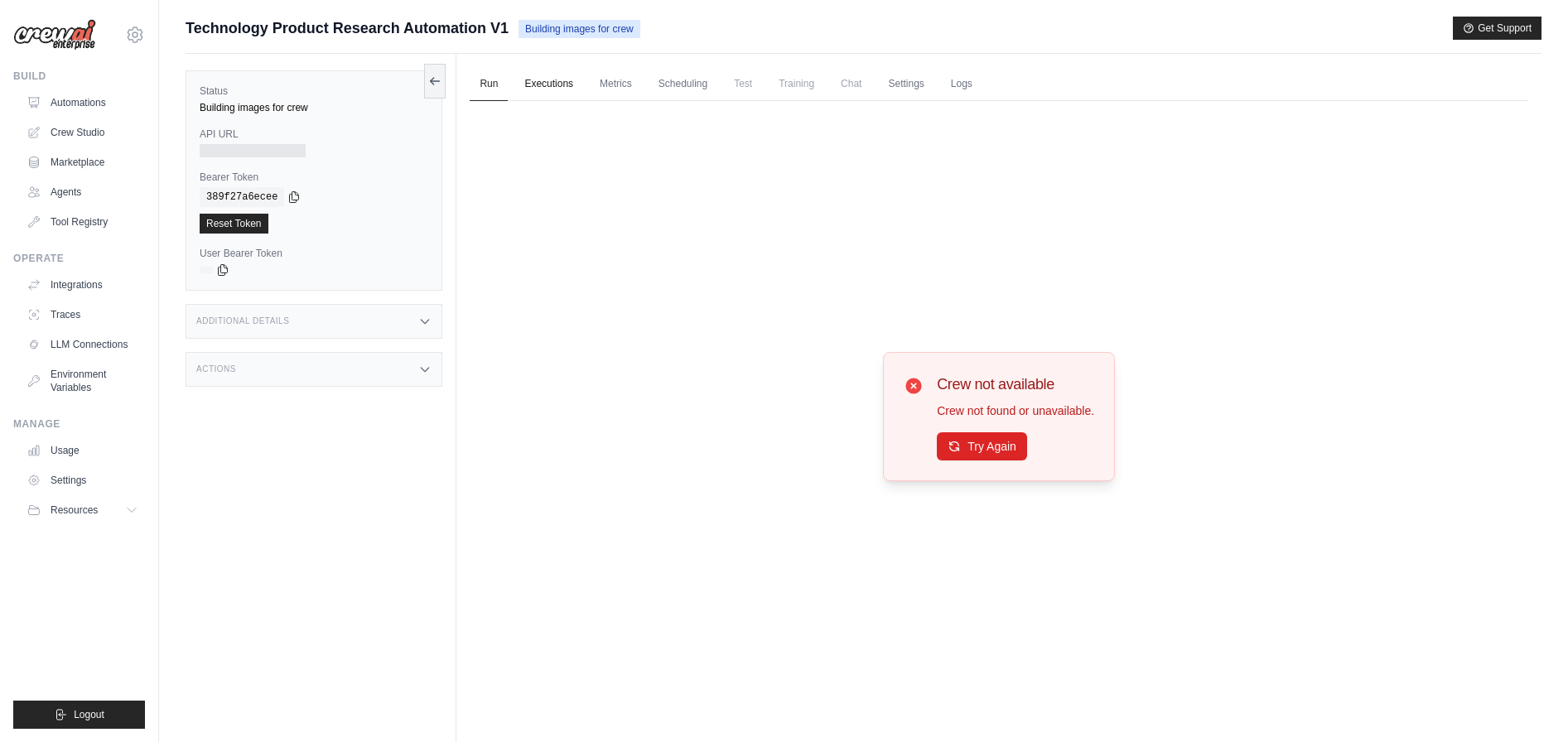
click at [556, 90] on link "Executions" at bounding box center [549, 84] width 69 height 35
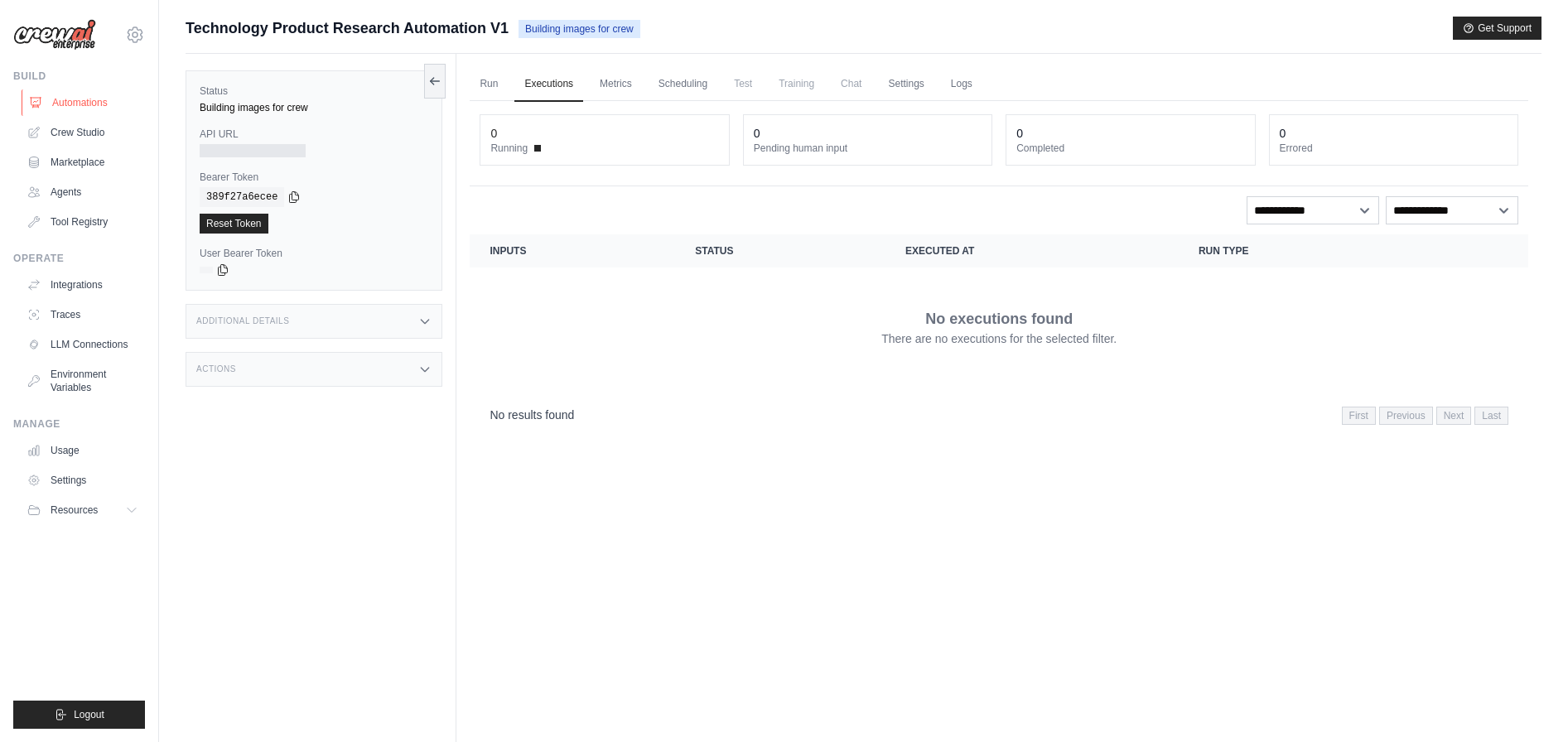
click at [102, 100] on link "Automations" at bounding box center [84, 102] width 125 height 26
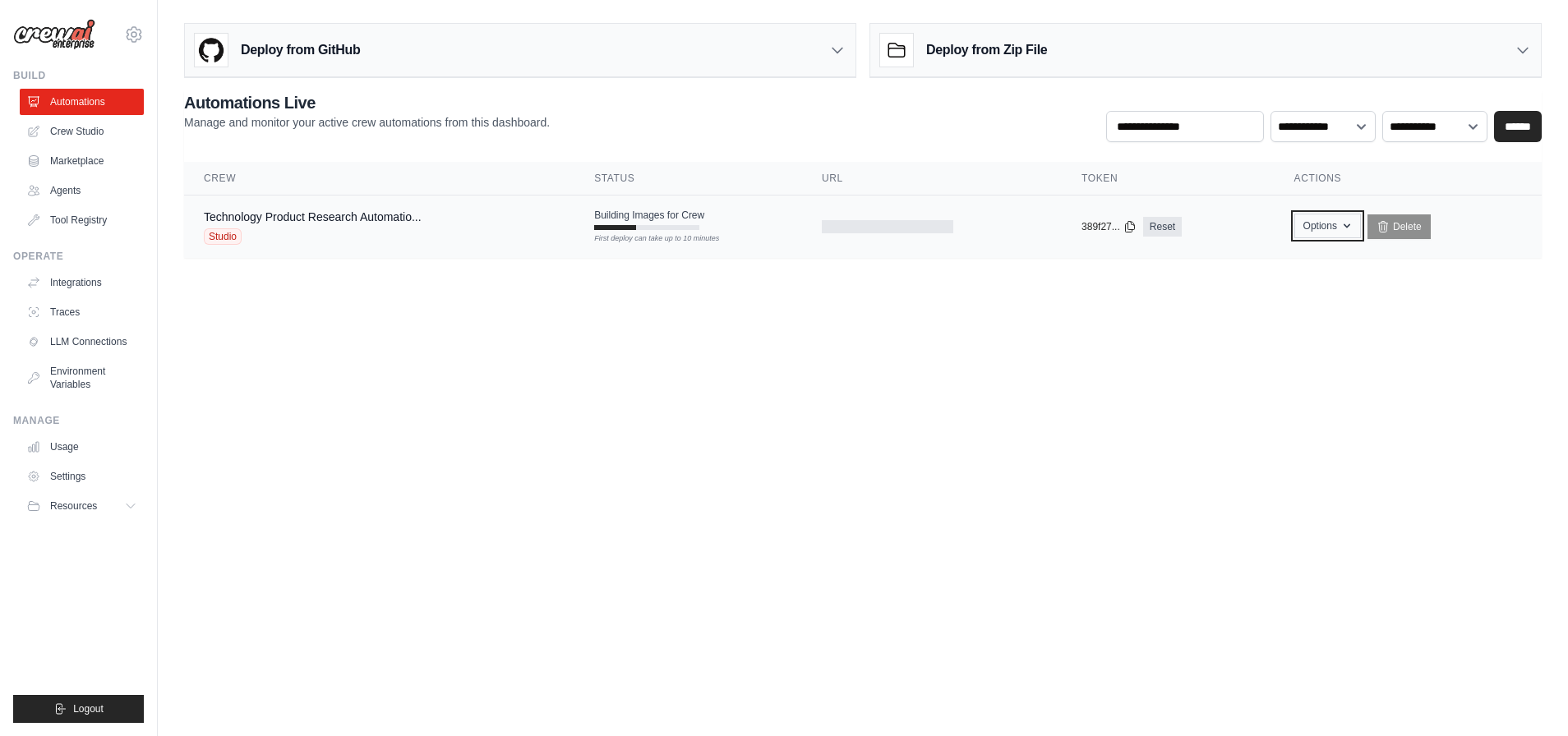
click at [1345, 227] on icon "button" at bounding box center [1346, 226] width 7 height 4
click at [707, 362] on body "[EMAIL_ADDRESS][DOMAIN_NAME] Settings Build Automations Crew Studio" at bounding box center [784, 368] width 1568 height 736
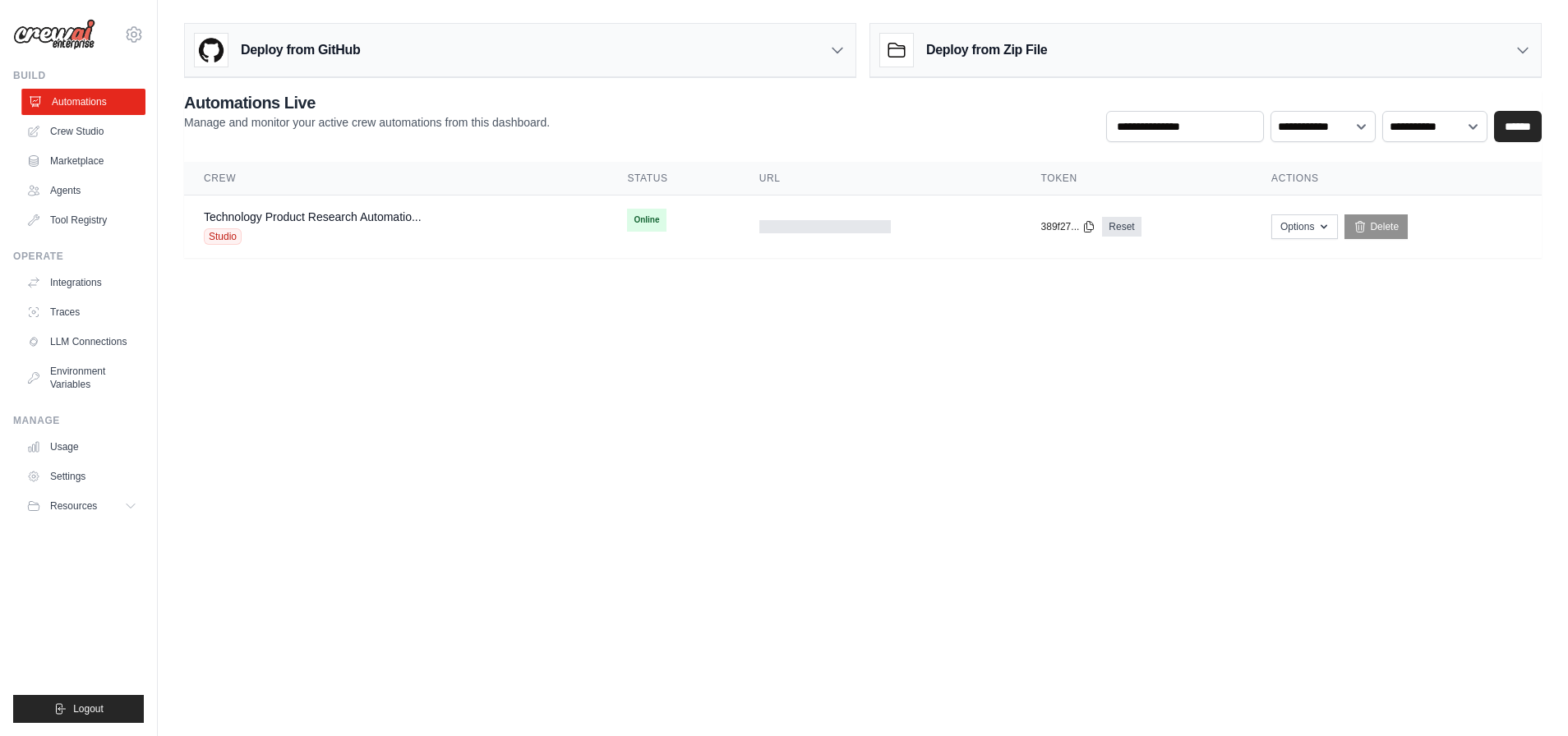
click at [78, 102] on link "Automations" at bounding box center [83, 102] width 124 height 26
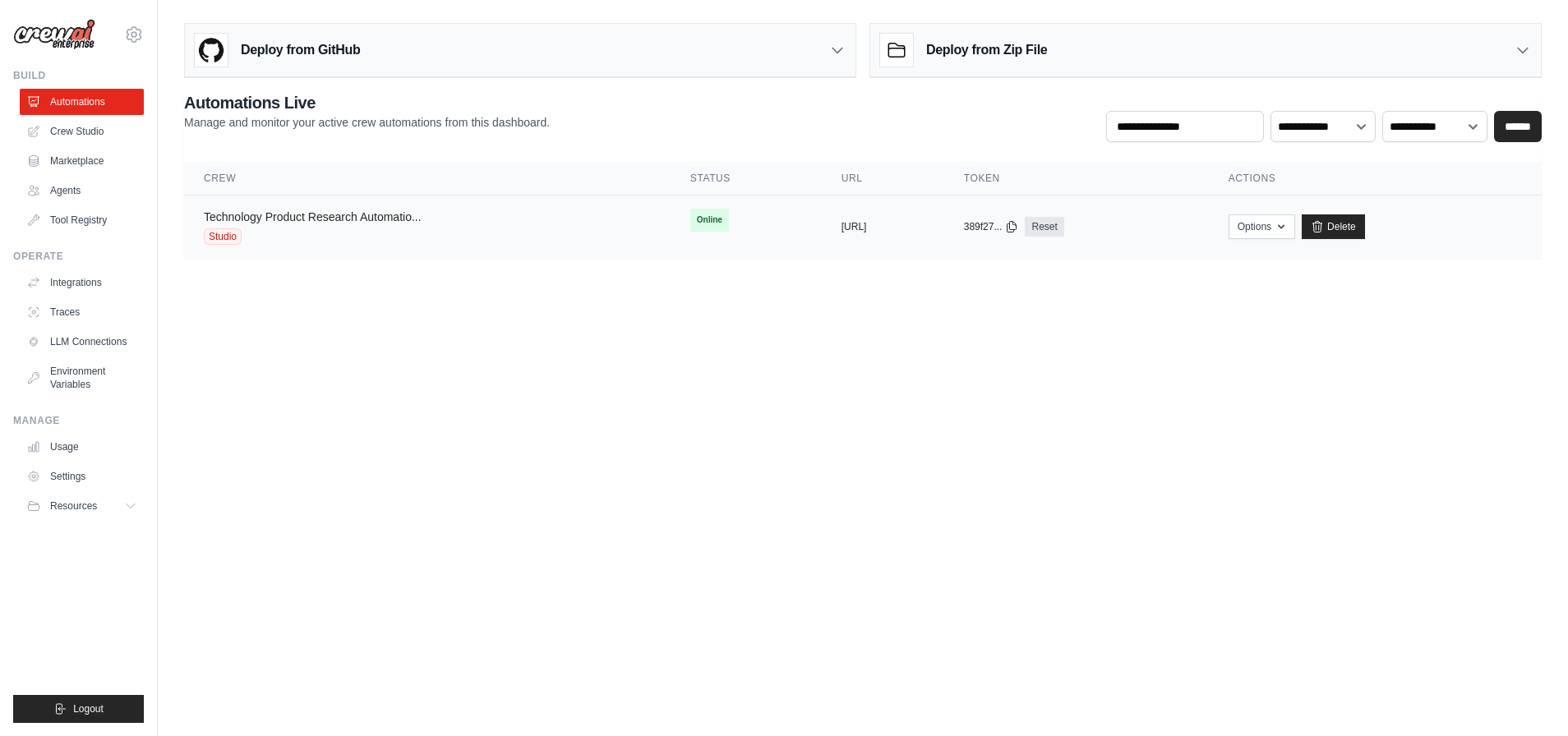
click at [362, 216] on link "Technology Product Research Automatio..." at bounding box center [312, 217] width 217 height 14
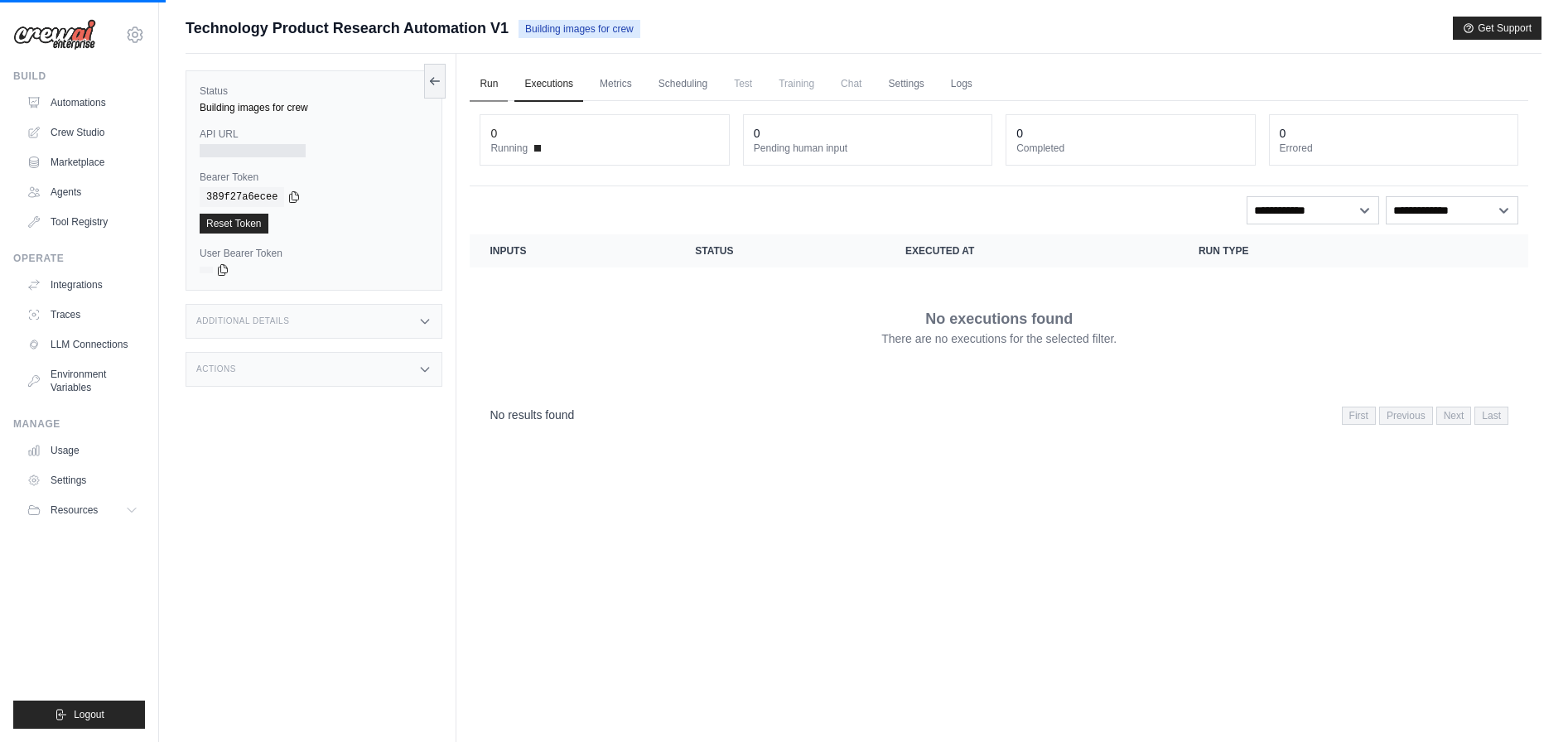
click at [487, 80] on link "Run" at bounding box center [489, 84] width 38 height 35
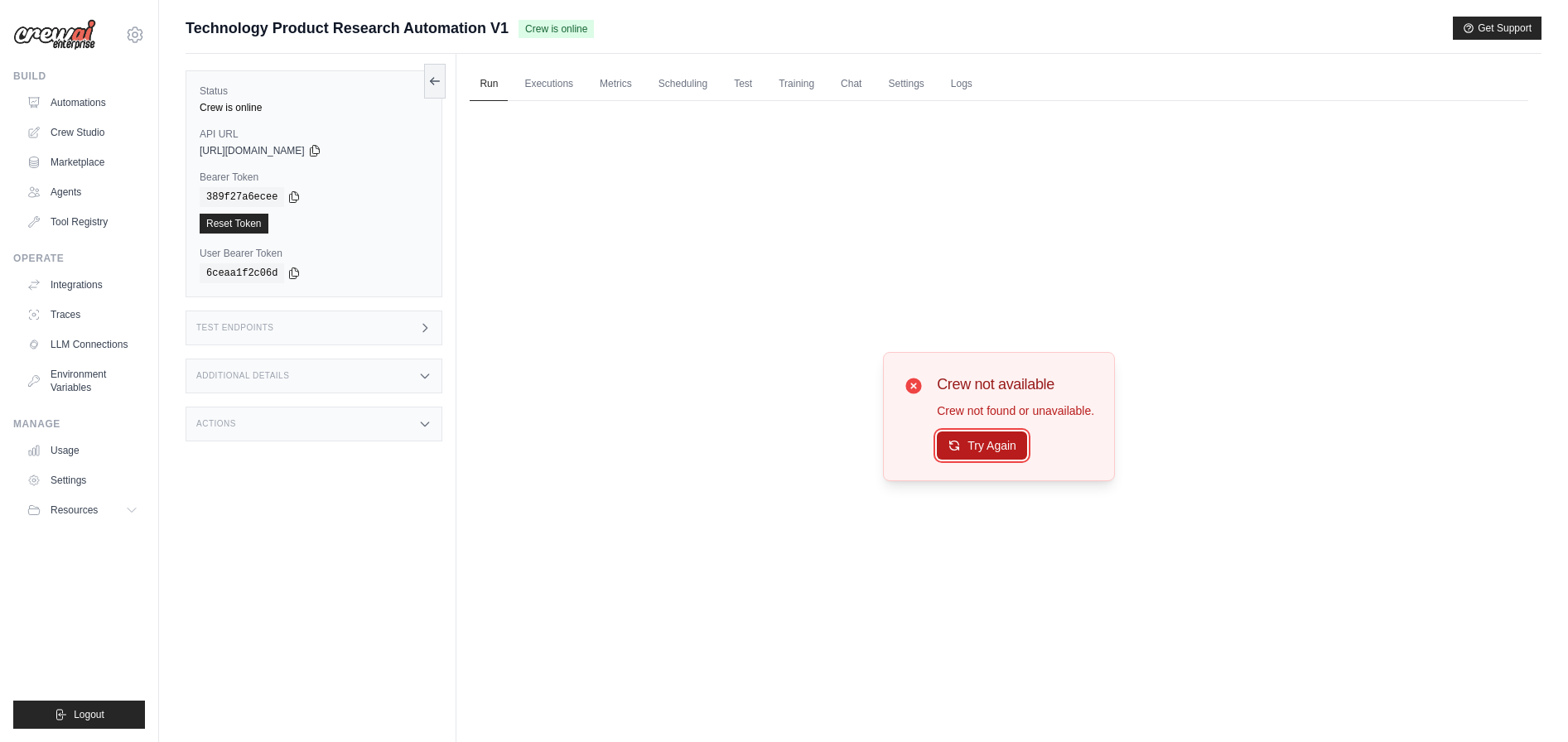
click at [977, 449] on button "Try Again" at bounding box center [982, 445] width 90 height 28
click at [963, 447] on button "Try Again" at bounding box center [982, 445] width 90 height 28
click at [912, 386] on icon at bounding box center [913, 385] width 20 height 20
click at [914, 383] on icon at bounding box center [914, 385] width 15 height 15
click at [273, 105] on div "Crew is online" at bounding box center [314, 107] width 229 height 14
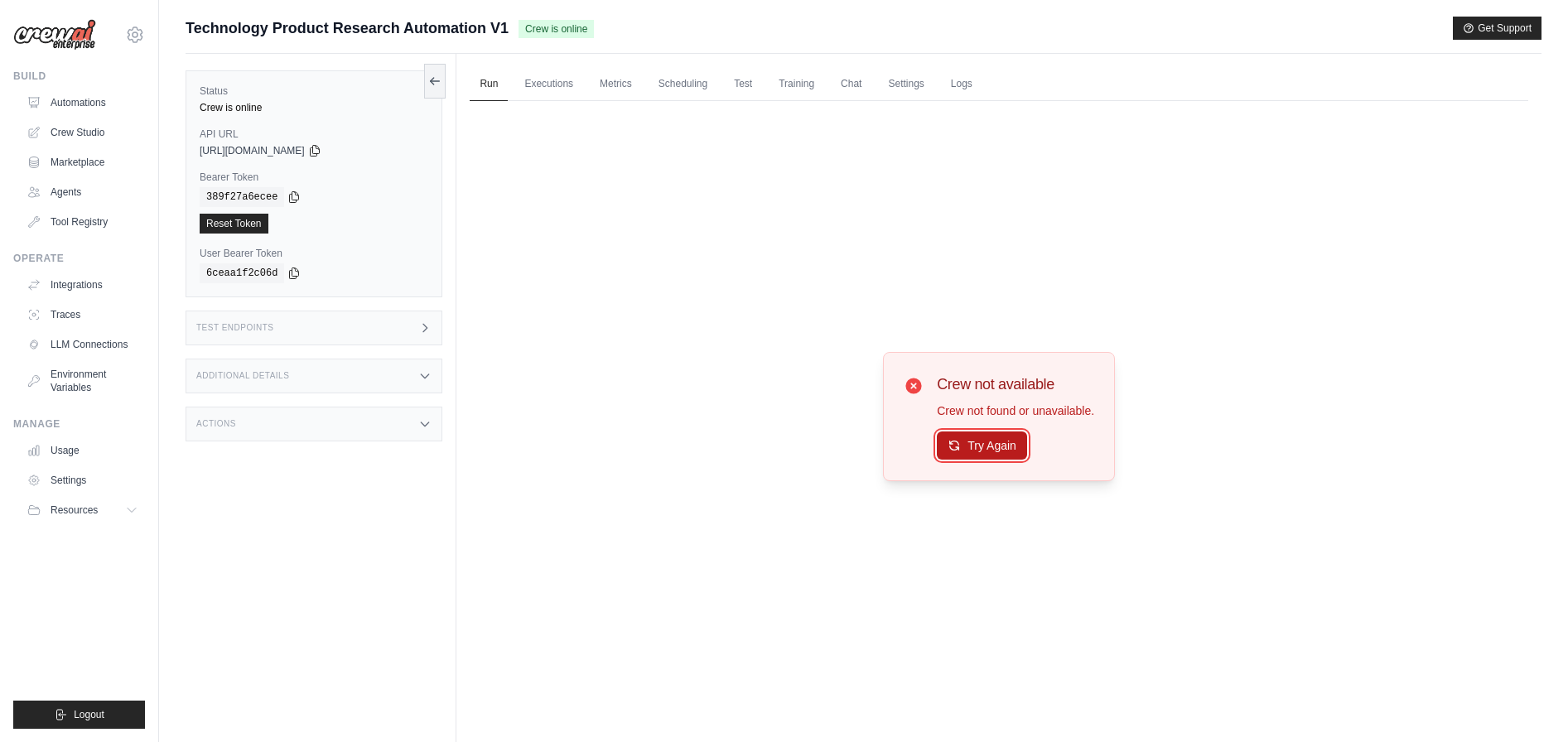
click at [964, 442] on button "Try Again" at bounding box center [982, 445] width 90 height 28
click at [83, 129] on link "Crew Studio" at bounding box center [84, 132] width 125 height 26
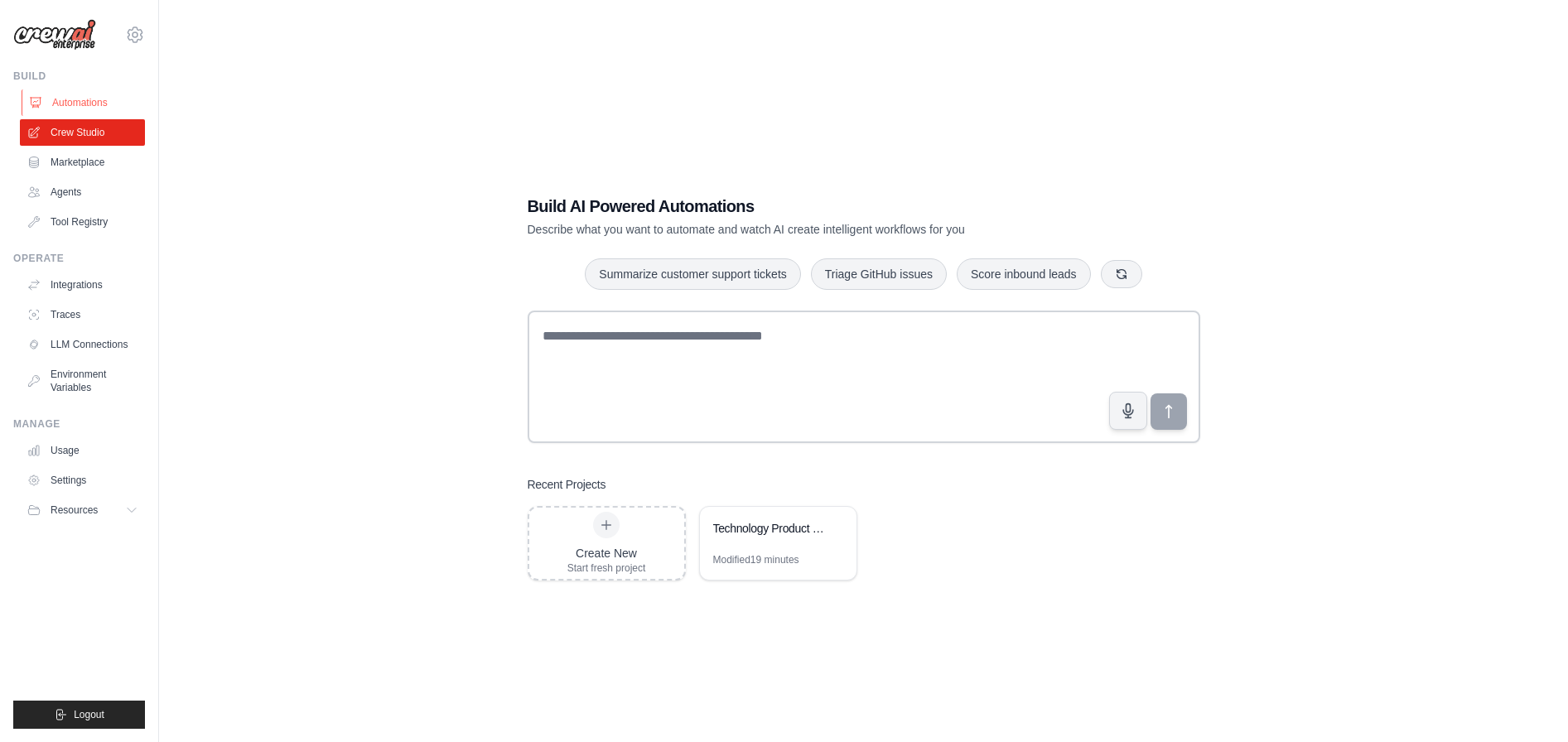
click at [85, 98] on link "Automations" at bounding box center [84, 102] width 125 height 26
click at [86, 100] on link "Automations" at bounding box center [84, 102] width 125 height 26
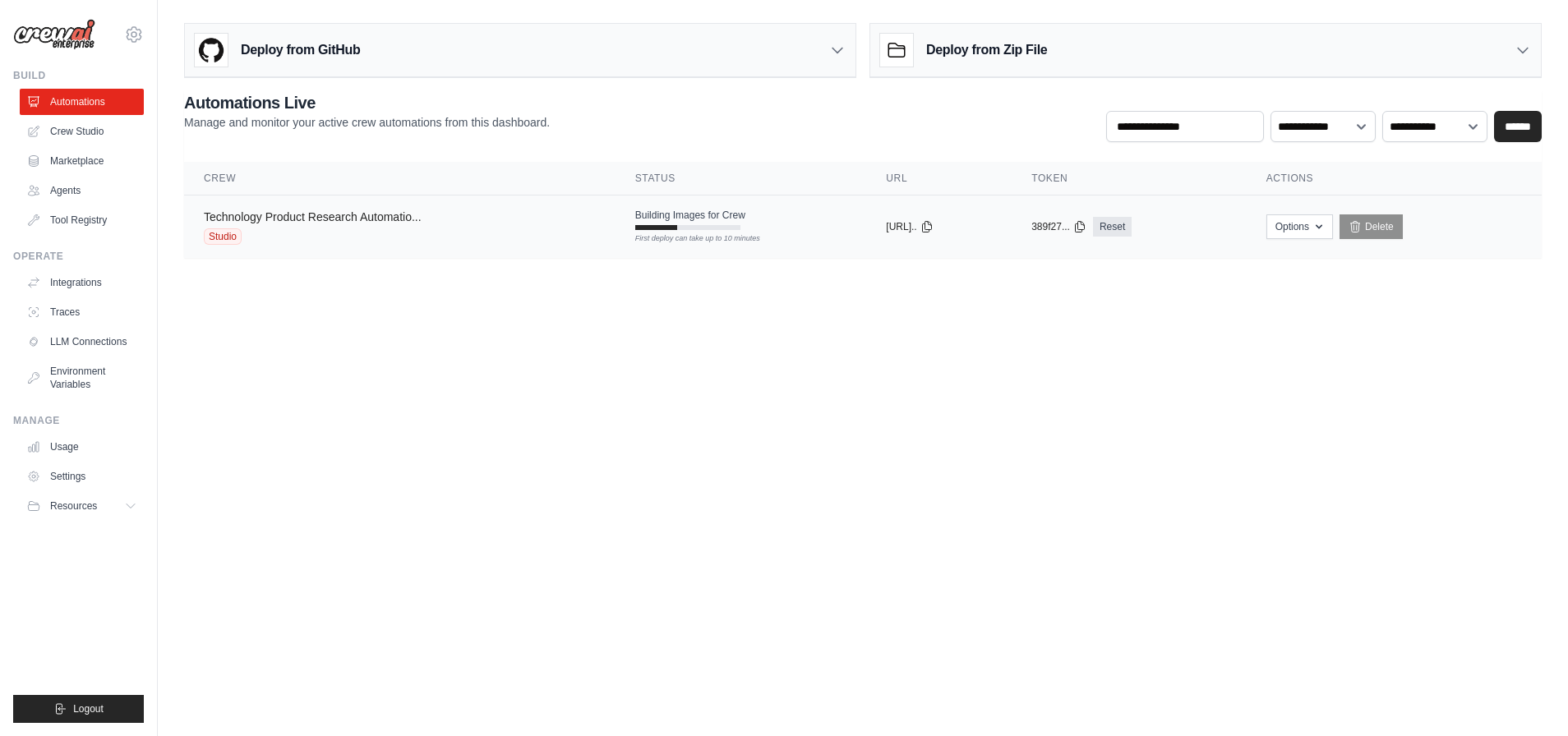
click at [375, 219] on link "Technology Product Research Automatio..." at bounding box center [312, 217] width 217 height 14
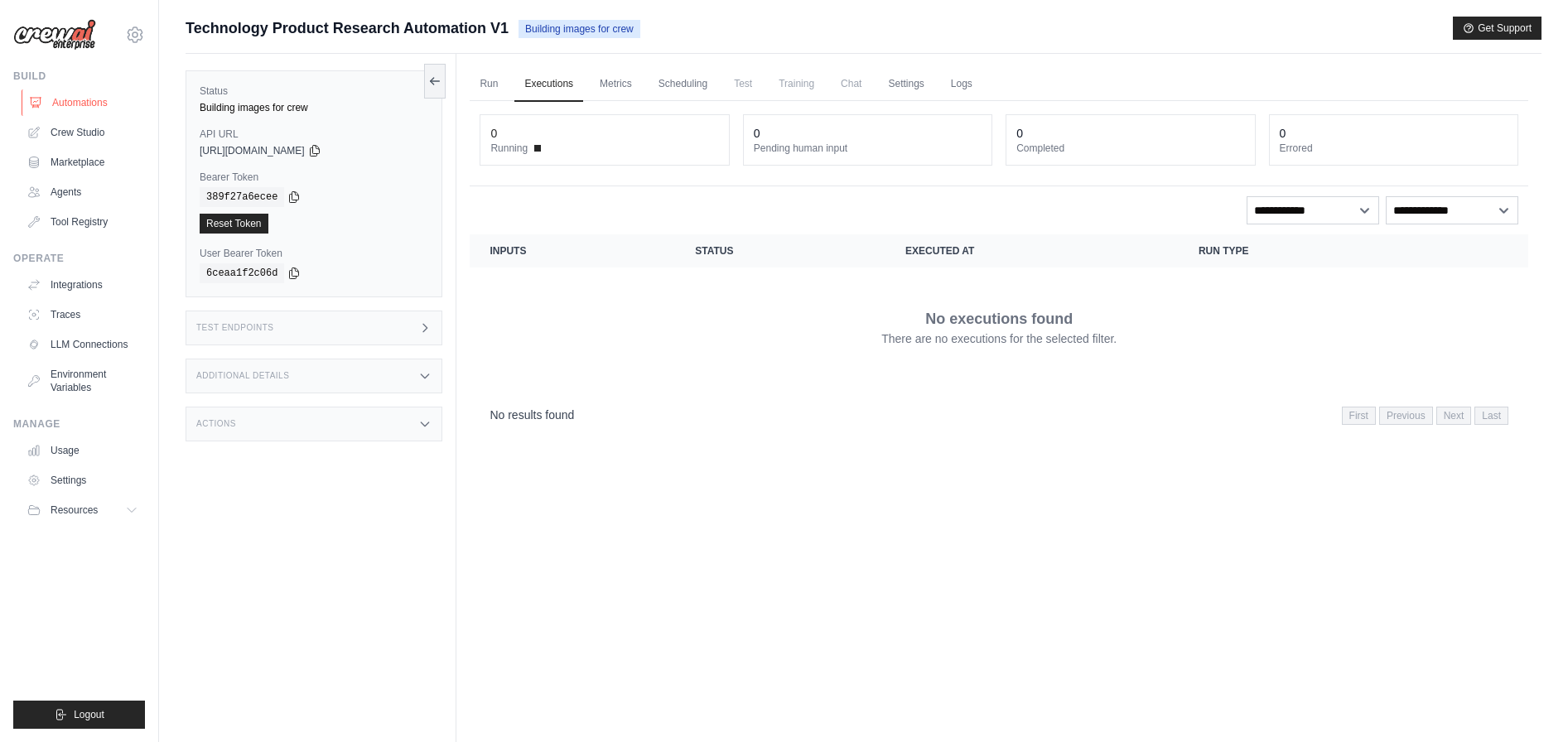
click at [114, 100] on link "Automations" at bounding box center [84, 102] width 125 height 26
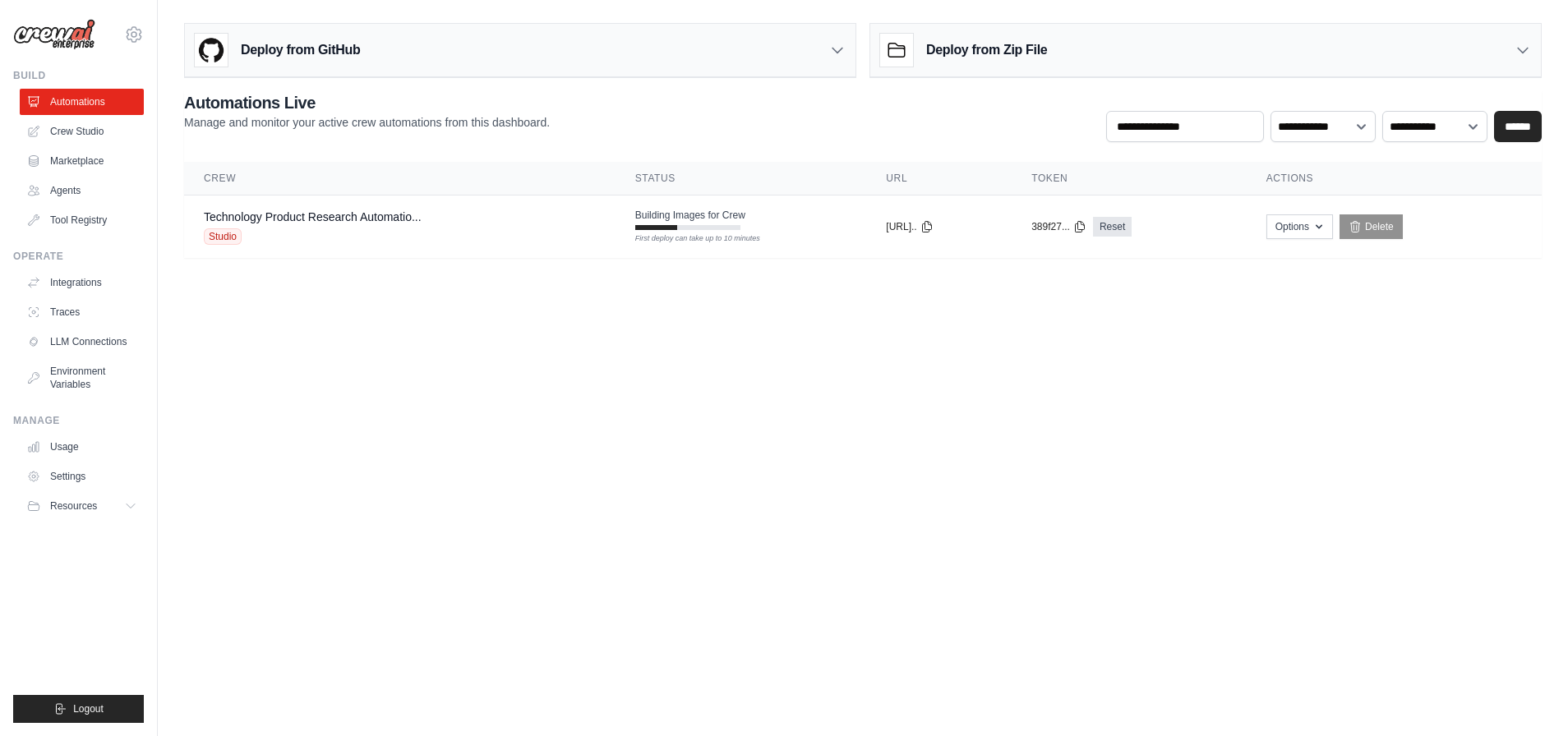
click at [520, 321] on body "krischkastoffels@gmail.com Settings Build Automations Crew Studio" at bounding box center [784, 368] width 1568 height 736
click at [656, 242] on div "First deploy can take up to 10 minutes" at bounding box center [688, 239] width 105 height 12
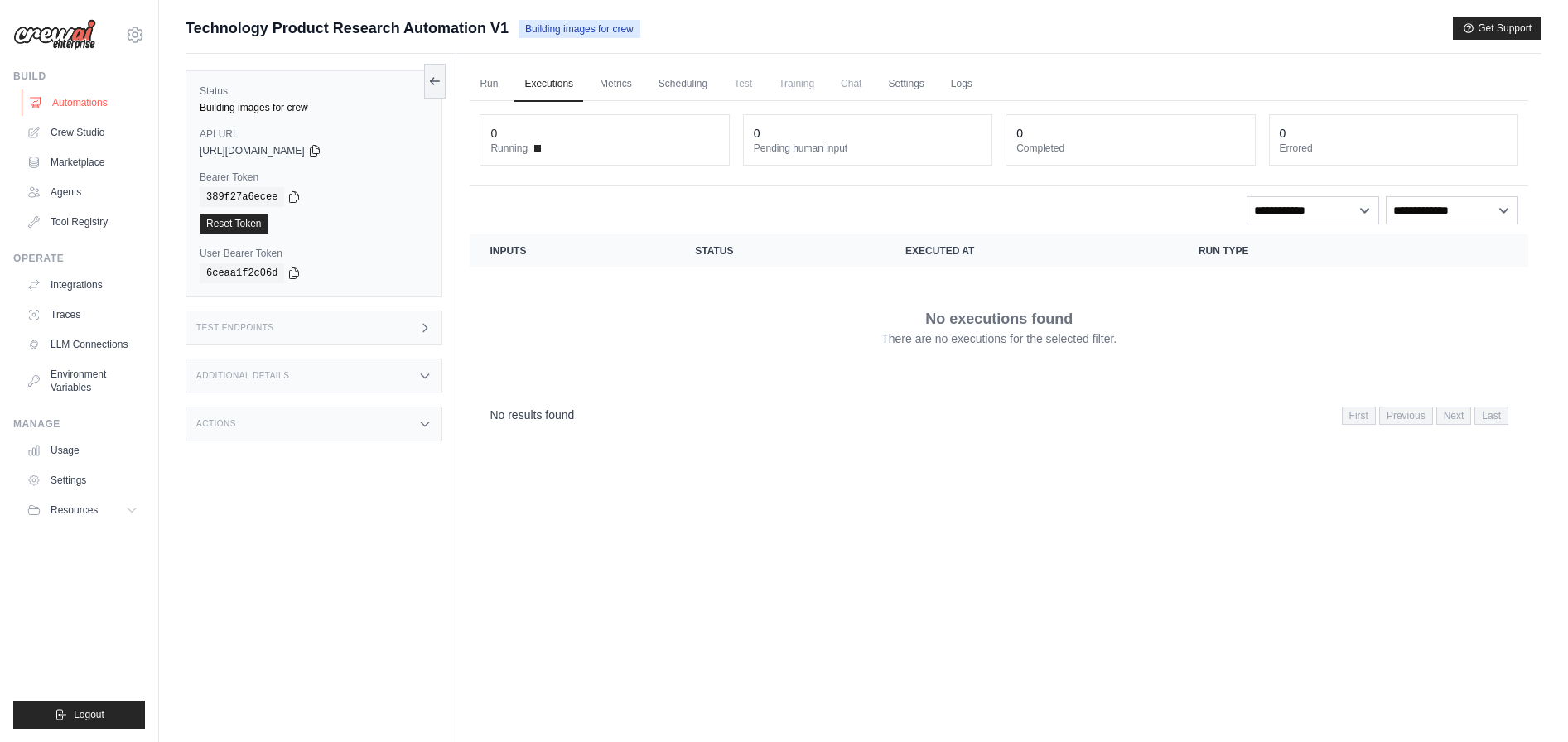
click at [81, 103] on link "Automations" at bounding box center [84, 102] width 125 height 26
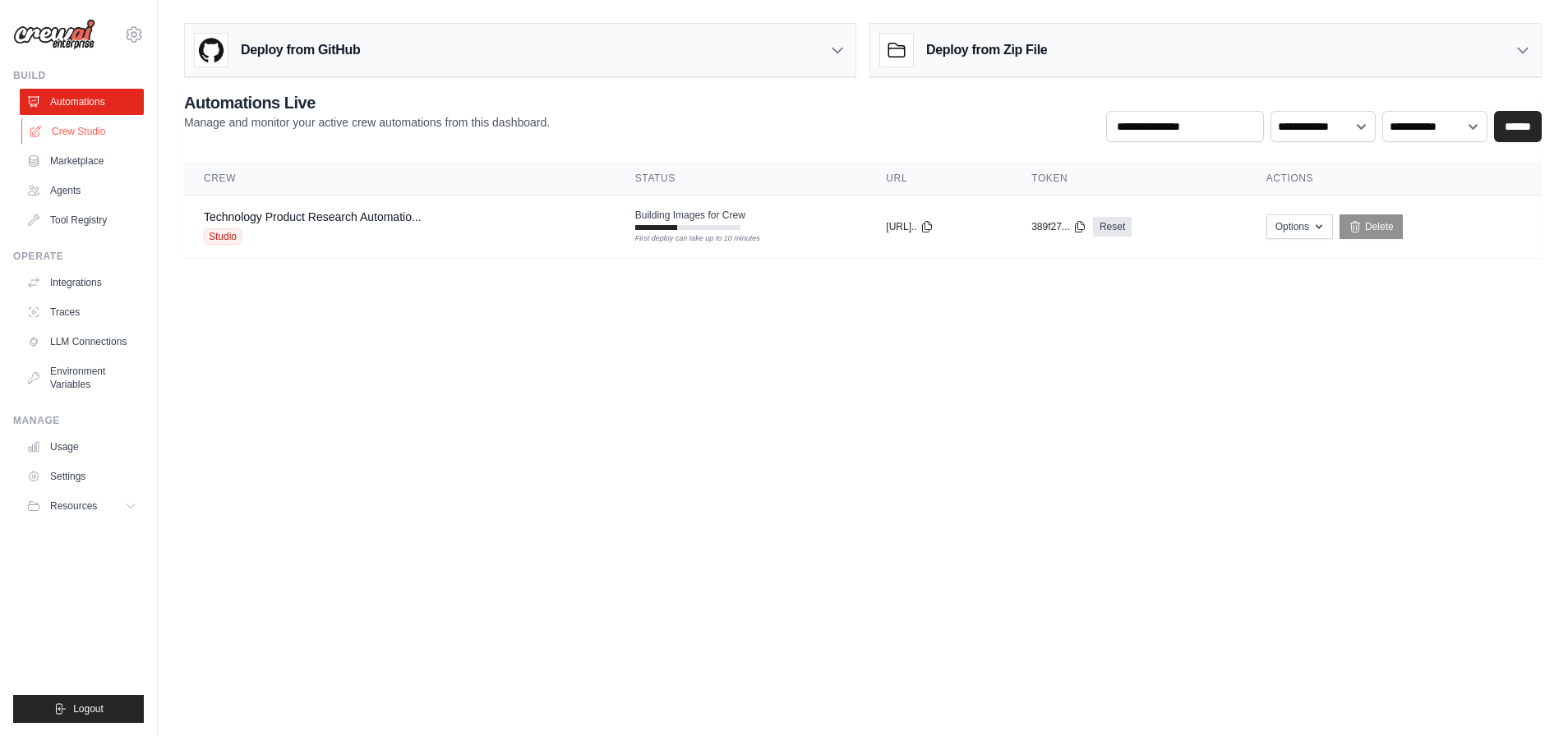
click at [55, 130] on link "Crew Studio" at bounding box center [83, 131] width 124 height 26
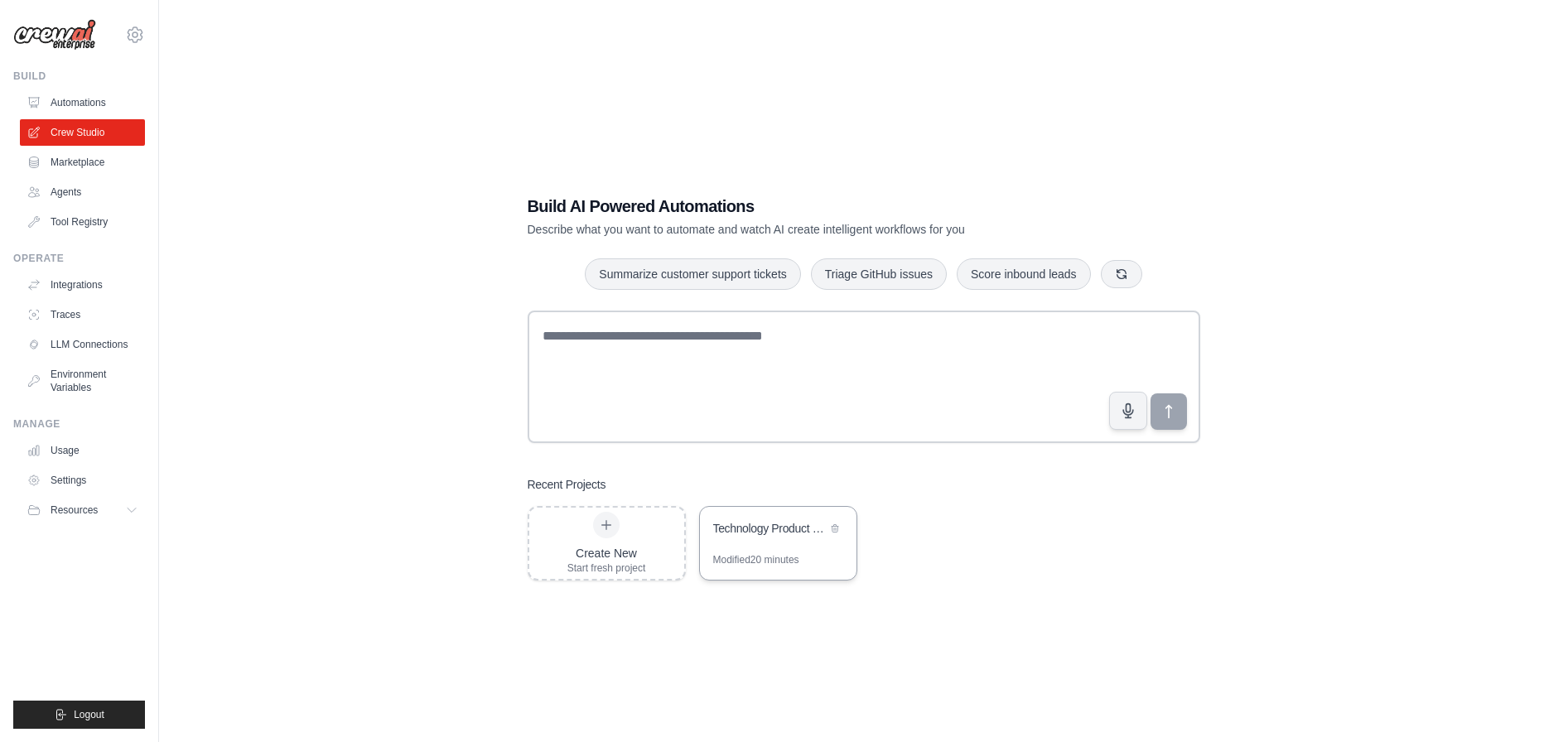
click at [742, 541] on div "Technology Product Research Automation" at bounding box center [778, 530] width 157 height 46
click at [55, 97] on link "Automations" at bounding box center [84, 102] width 125 height 26
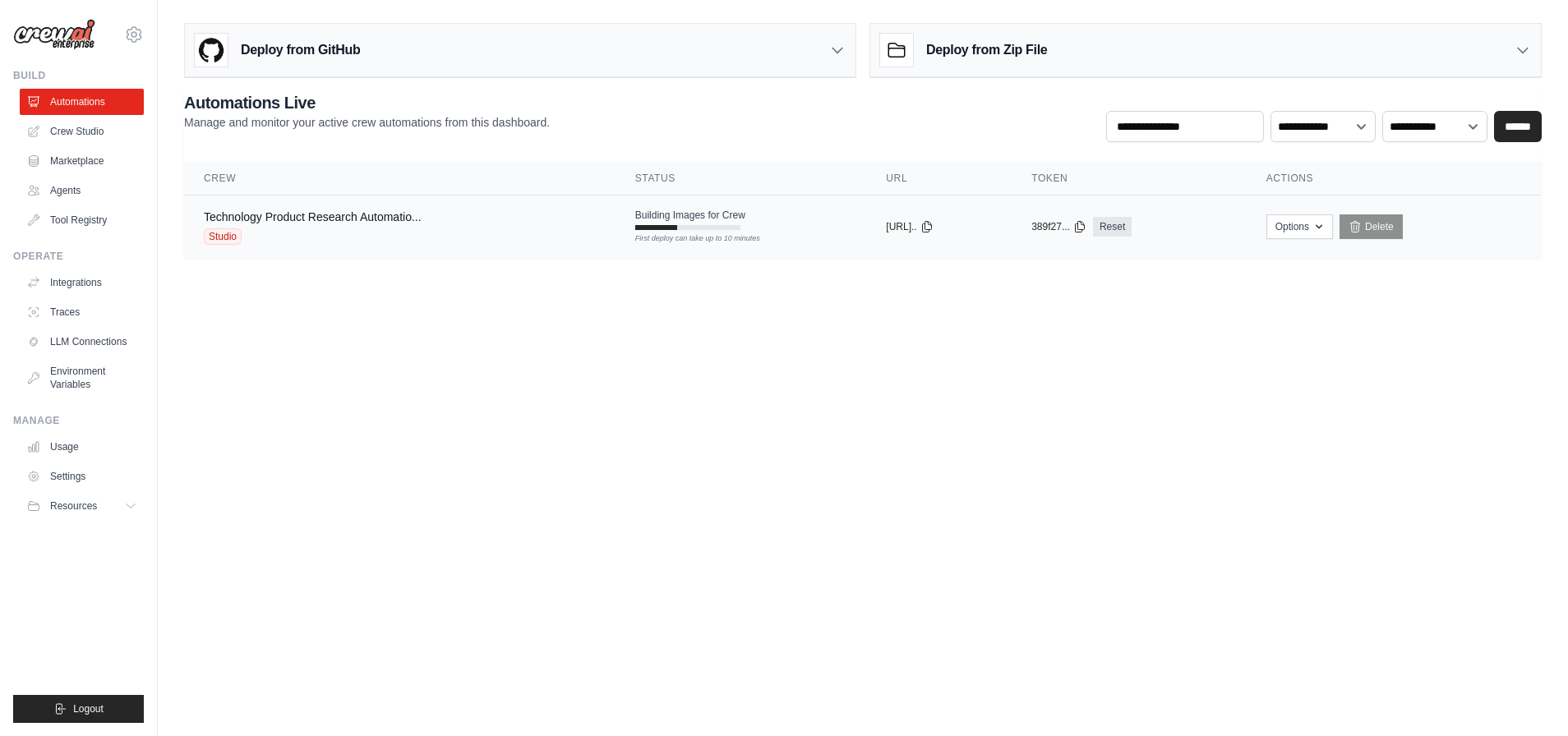
click at [542, 225] on div "Technology Product Research Automatio... Studio" at bounding box center [399, 227] width 392 height 36
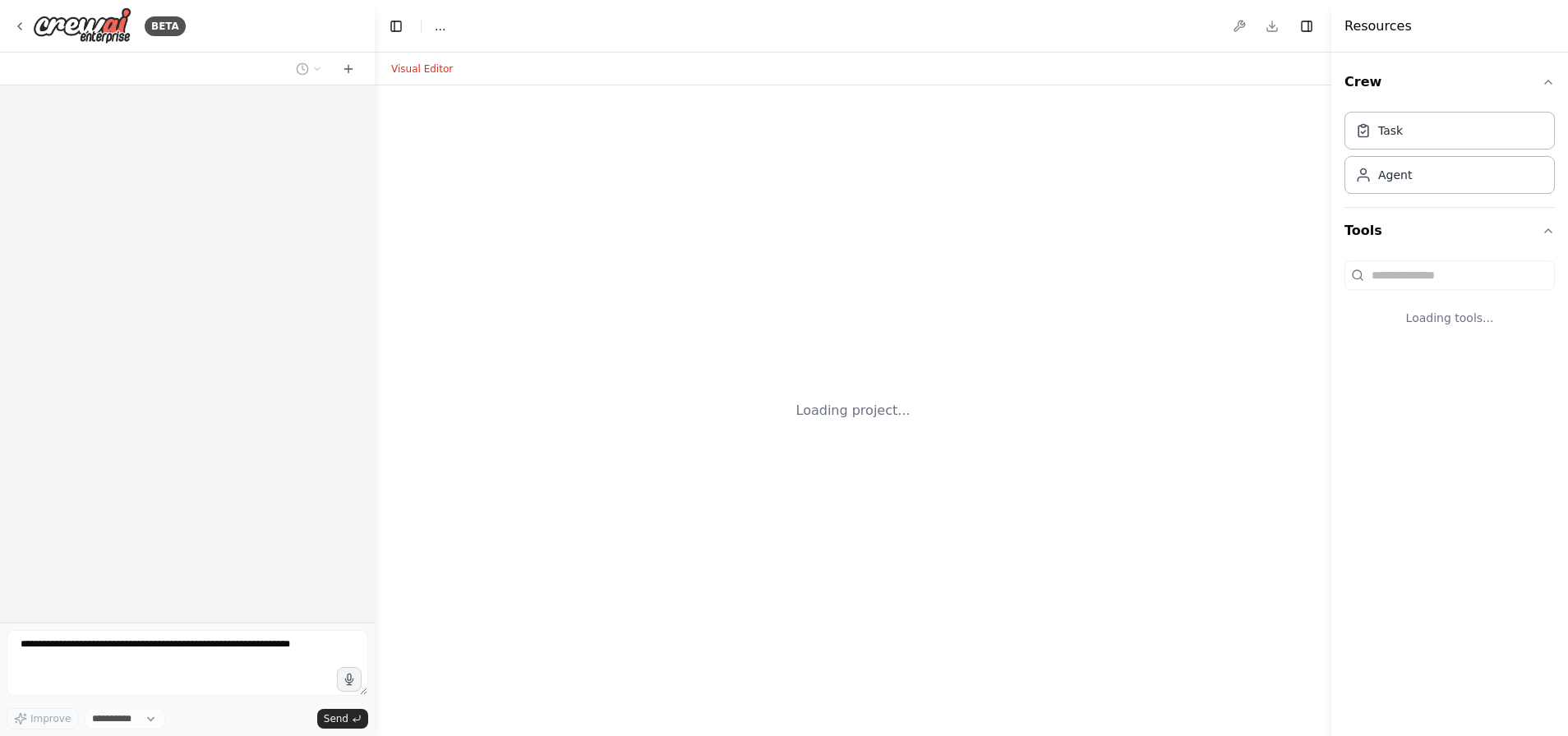
select select "****"
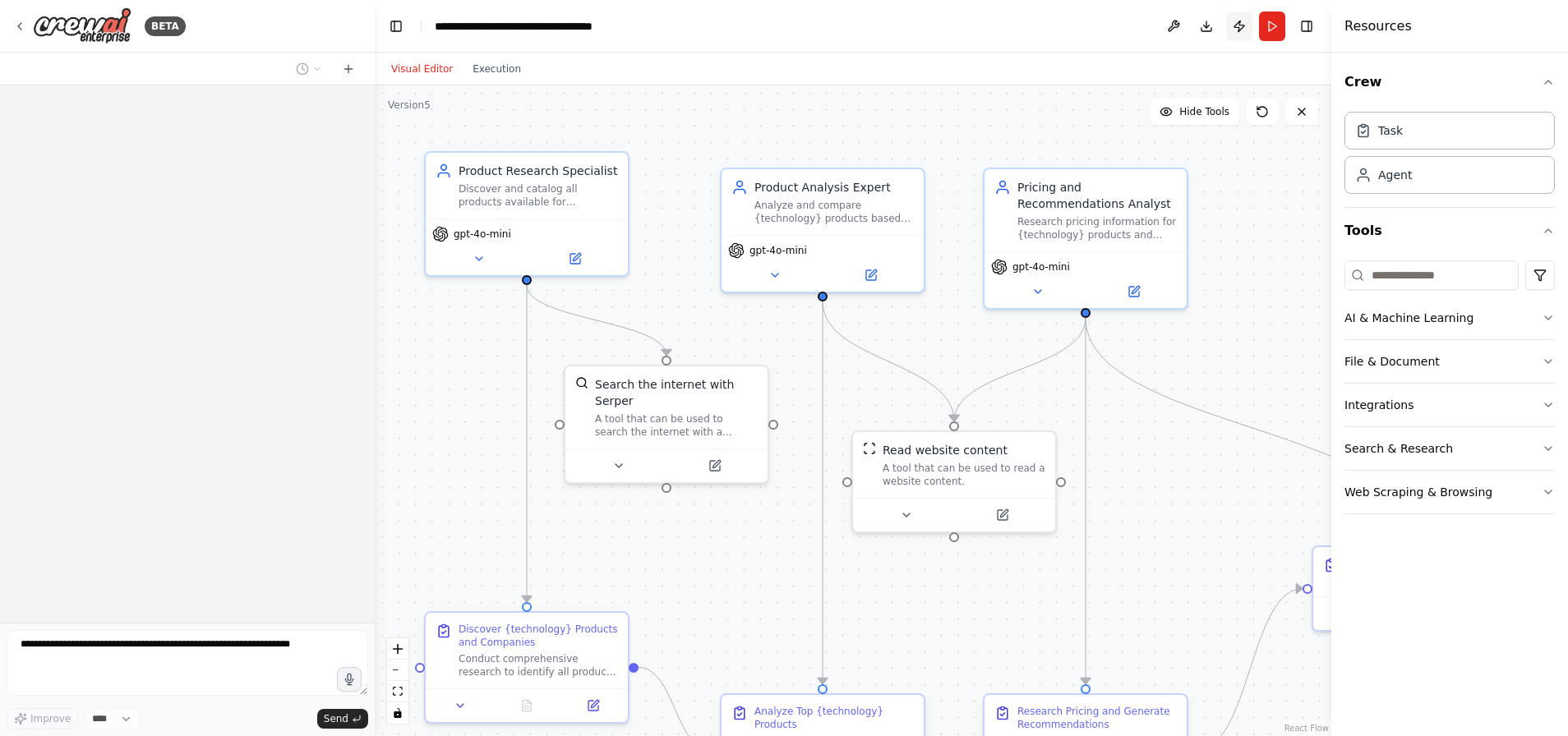
scroll to position [998, 0]
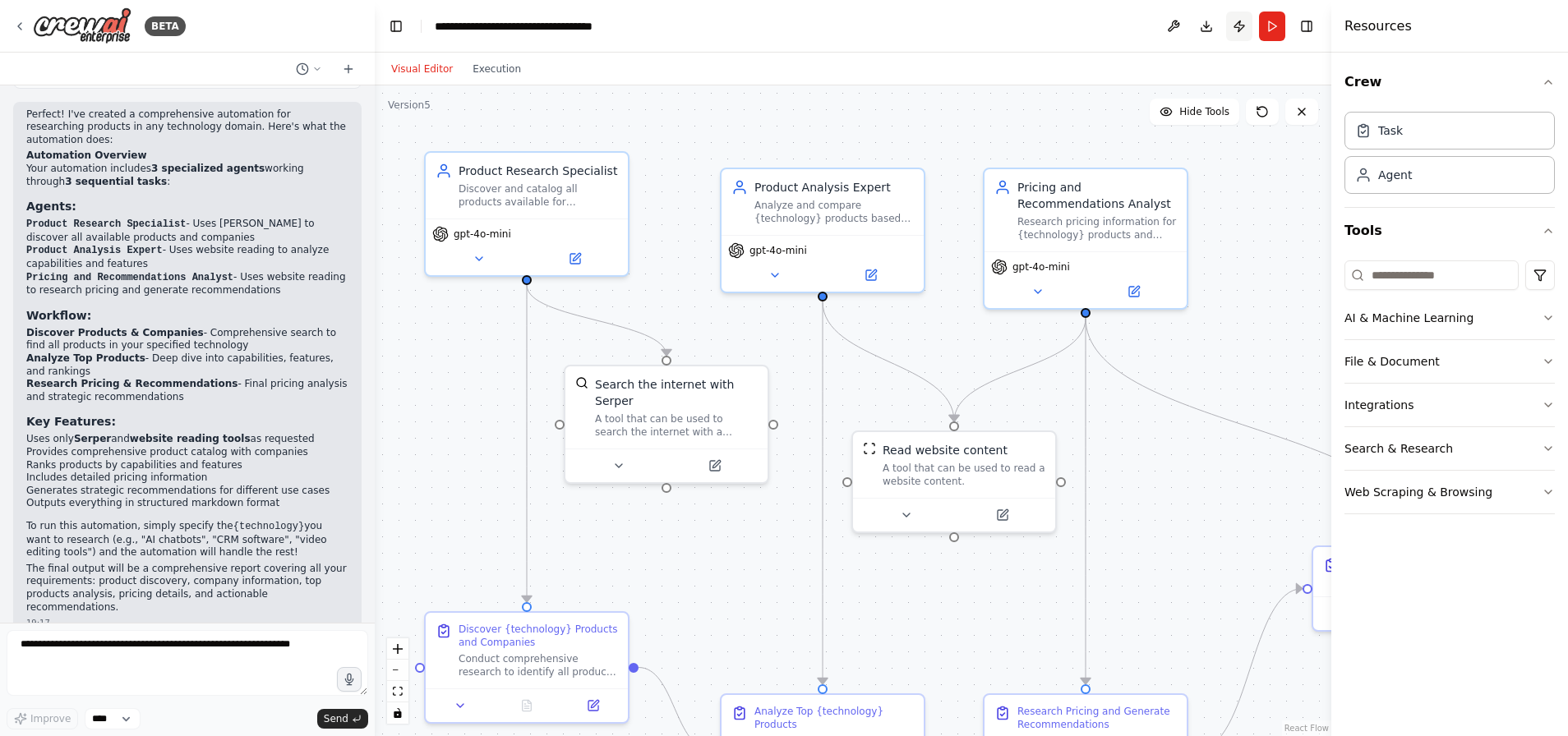
click at [1235, 28] on button "Publish" at bounding box center [1239, 26] width 26 height 30
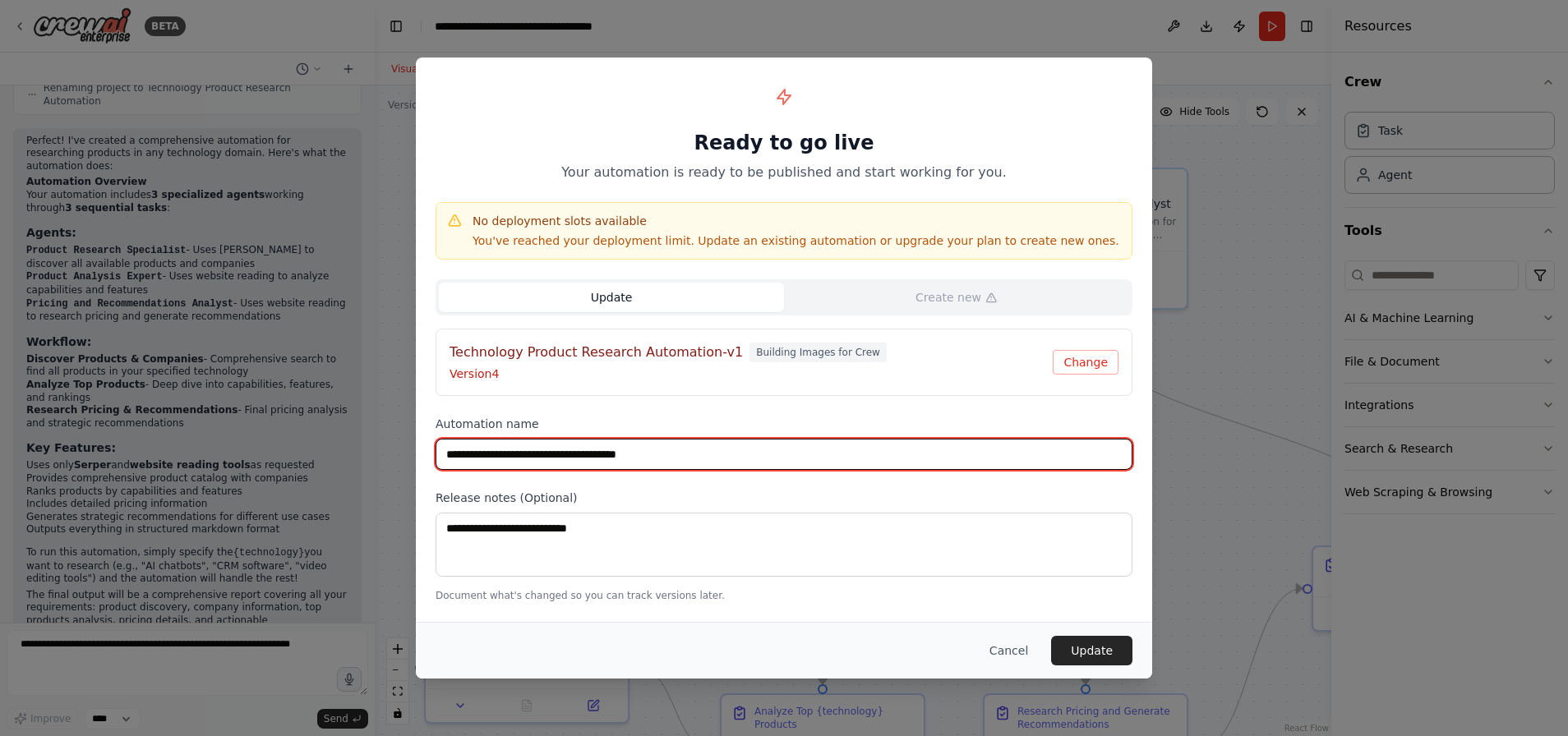
click at [688, 454] on input "**********" at bounding box center [784, 453] width 696 height 31
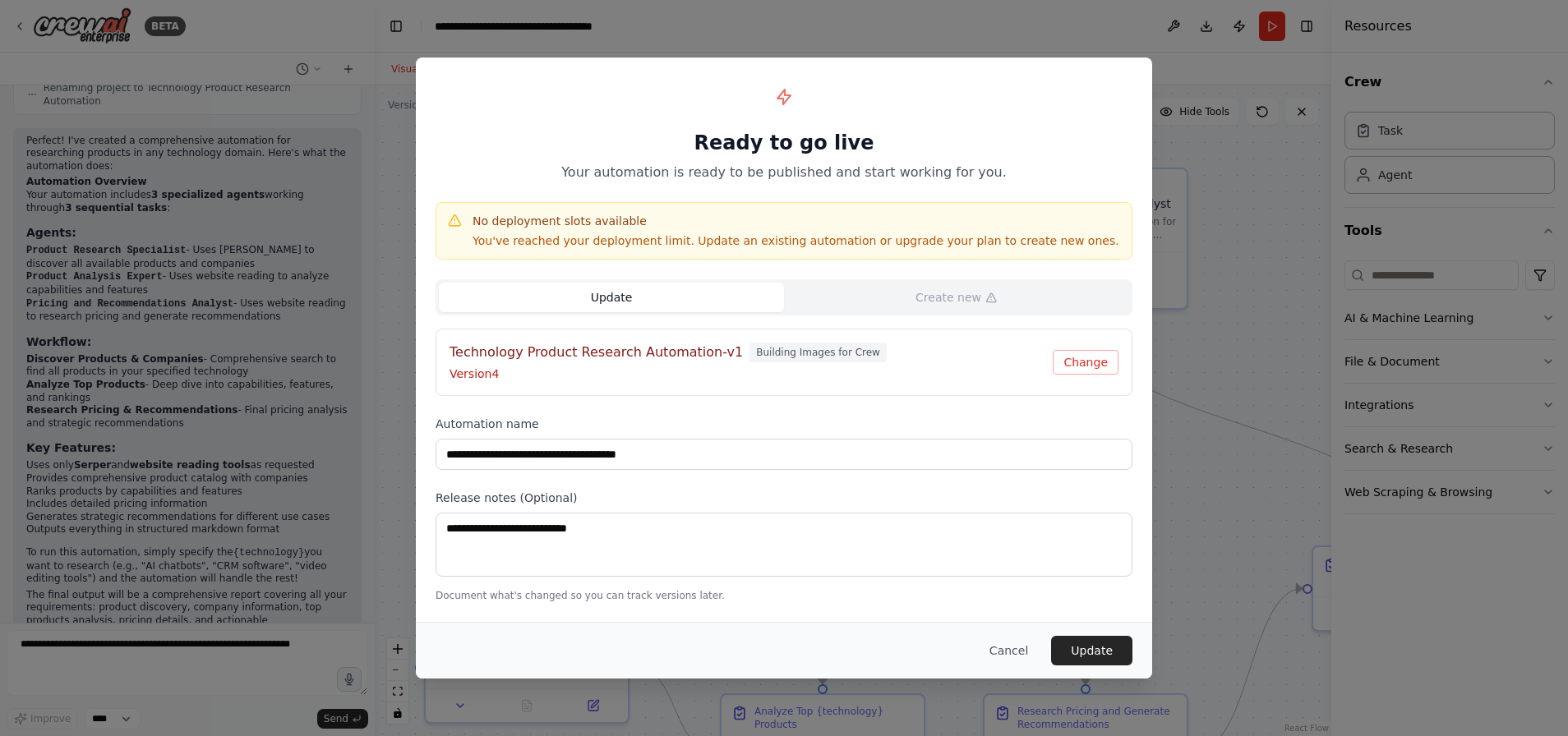
click at [560, 381] on p "Version 4" at bounding box center [751, 373] width 603 height 16
click at [1073, 363] on button "Change" at bounding box center [1086, 362] width 66 height 25
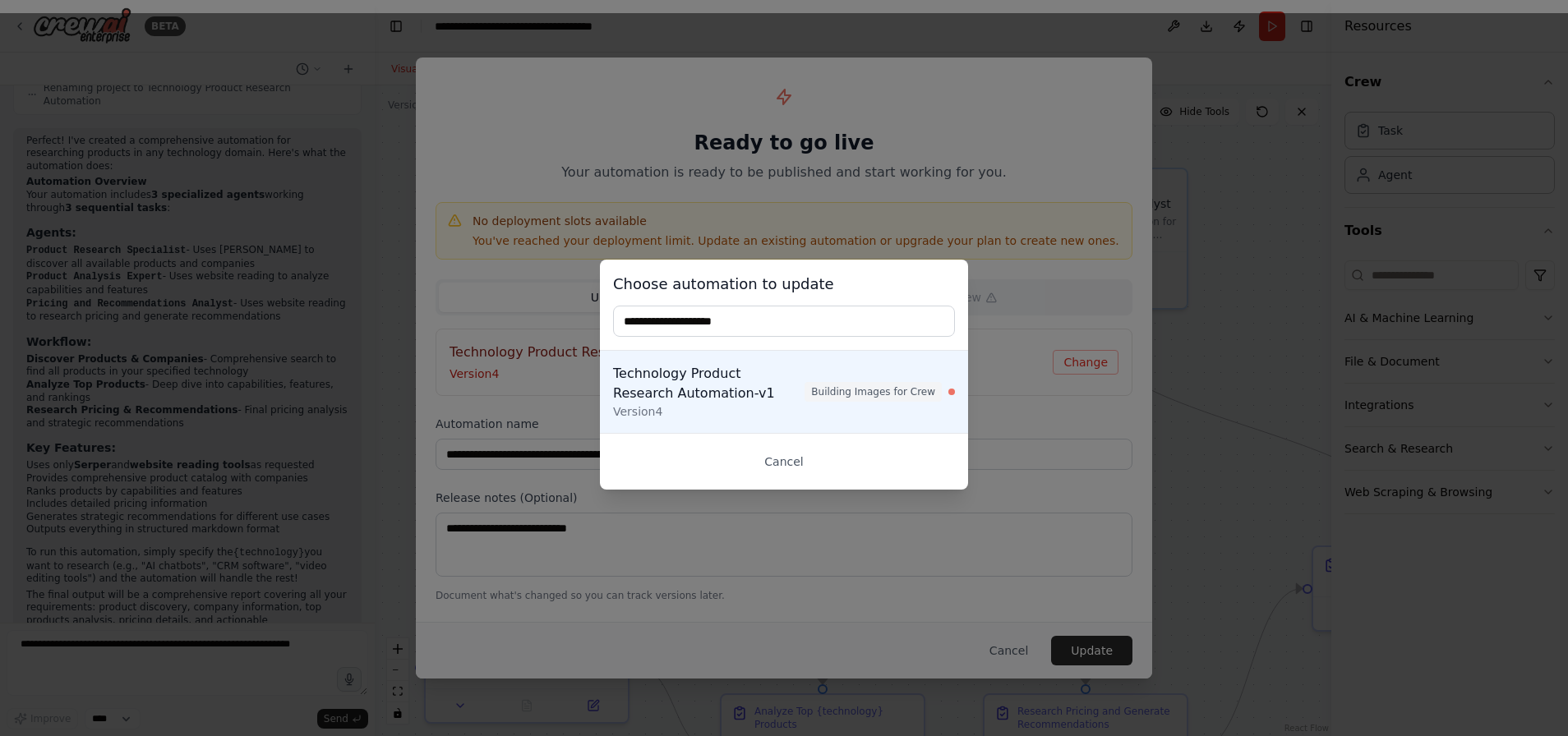
click at [760, 321] on input "text" at bounding box center [784, 321] width 342 height 31
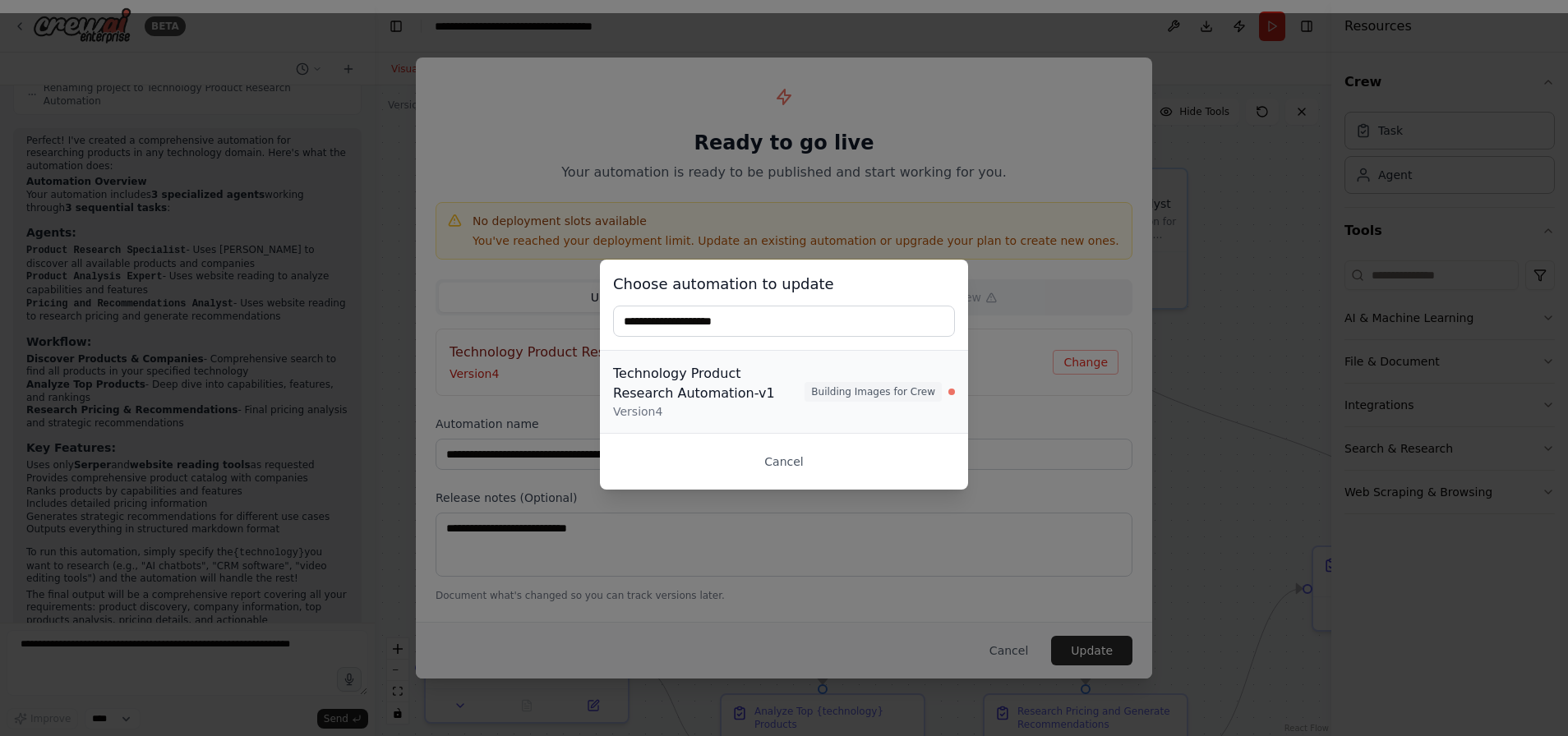
click at [751, 398] on div "Technology Product Research Automation-v1" at bounding box center [708, 383] width 191 height 40
type input "**********"
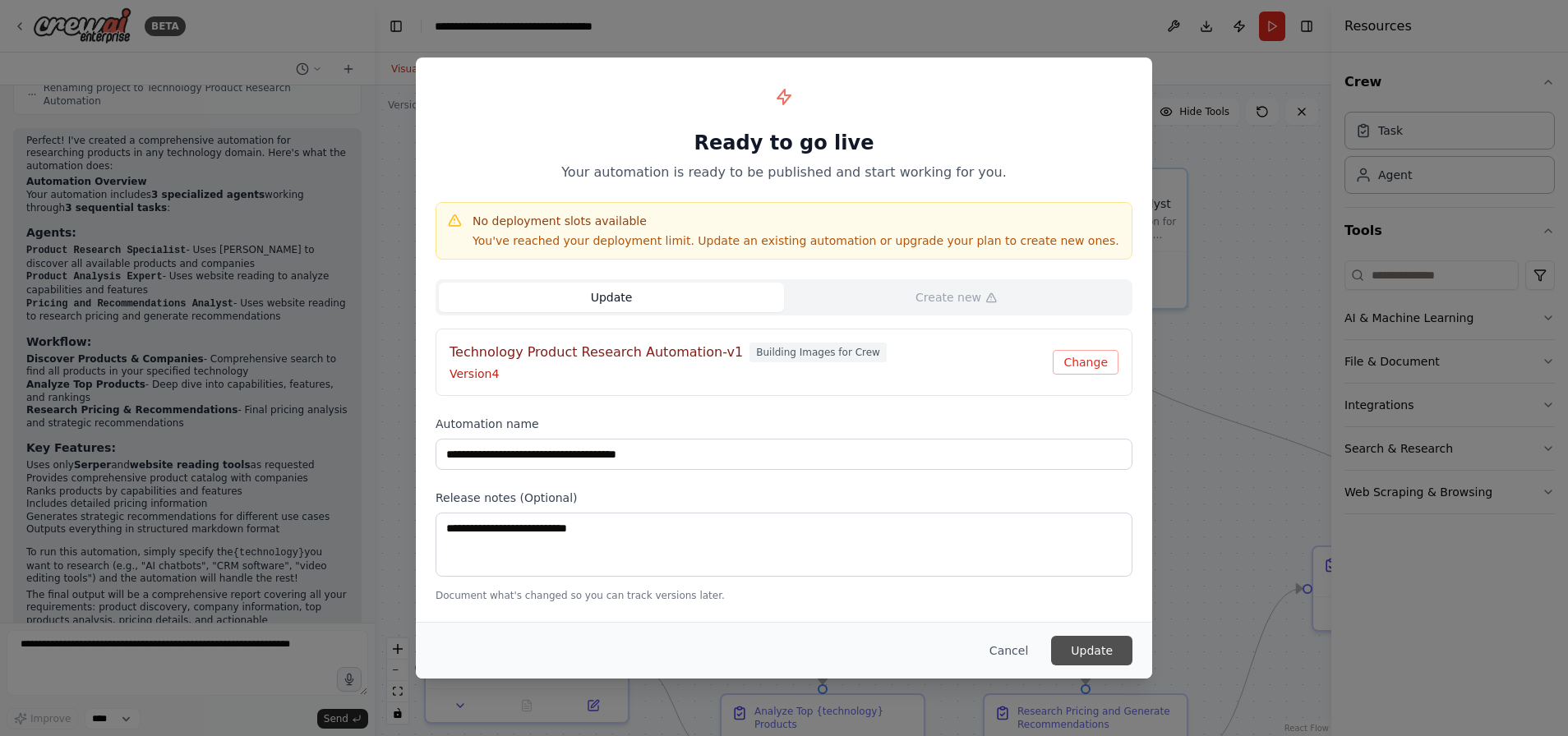
click at [1089, 646] on button "Update" at bounding box center [1092, 651] width 81 height 30
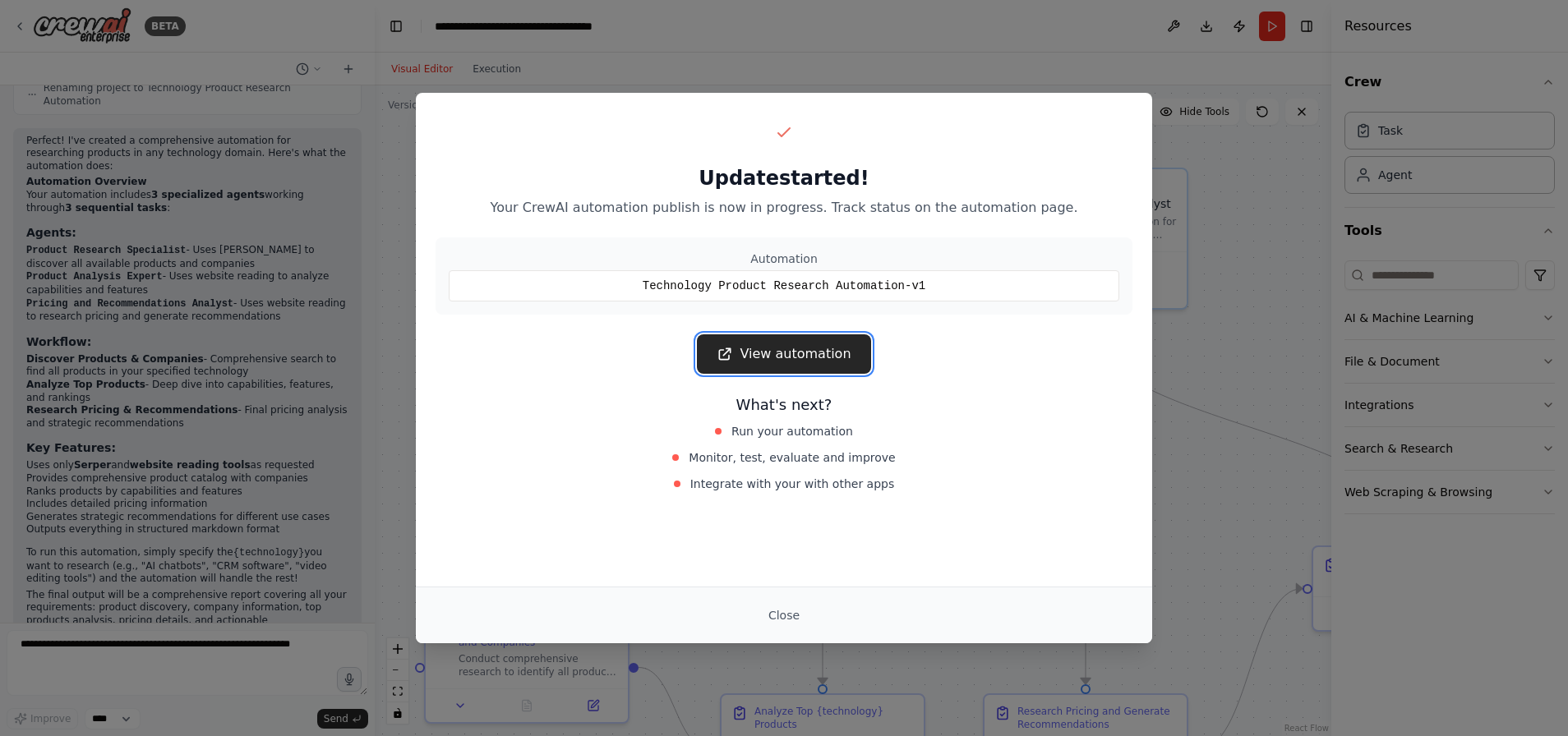
click at [776, 350] on link "View automation" at bounding box center [783, 354] width 173 height 40
click at [799, 623] on button "Close" at bounding box center [784, 615] width 58 height 30
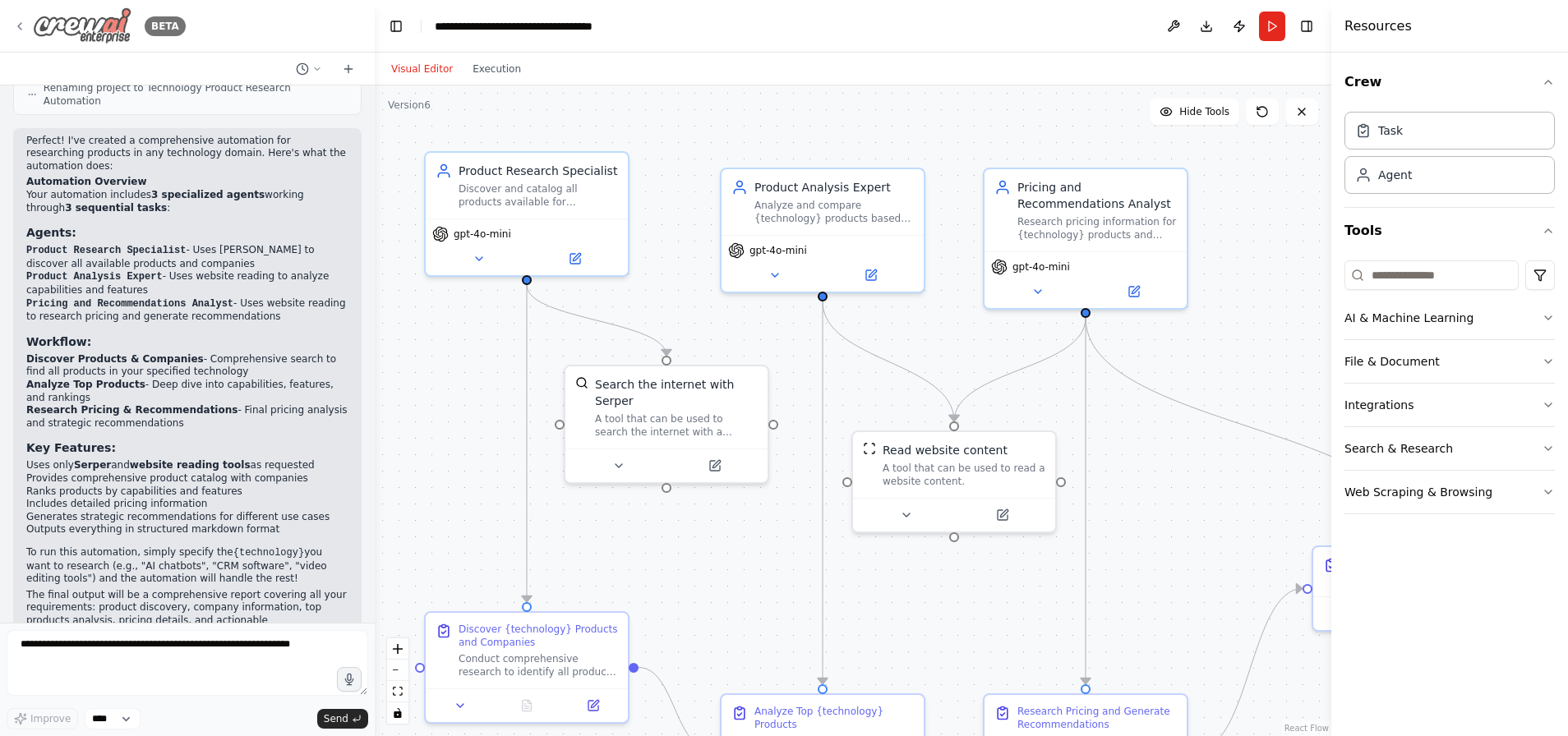
click at [25, 22] on icon at bounding box center [20, 26] width 14 height 14
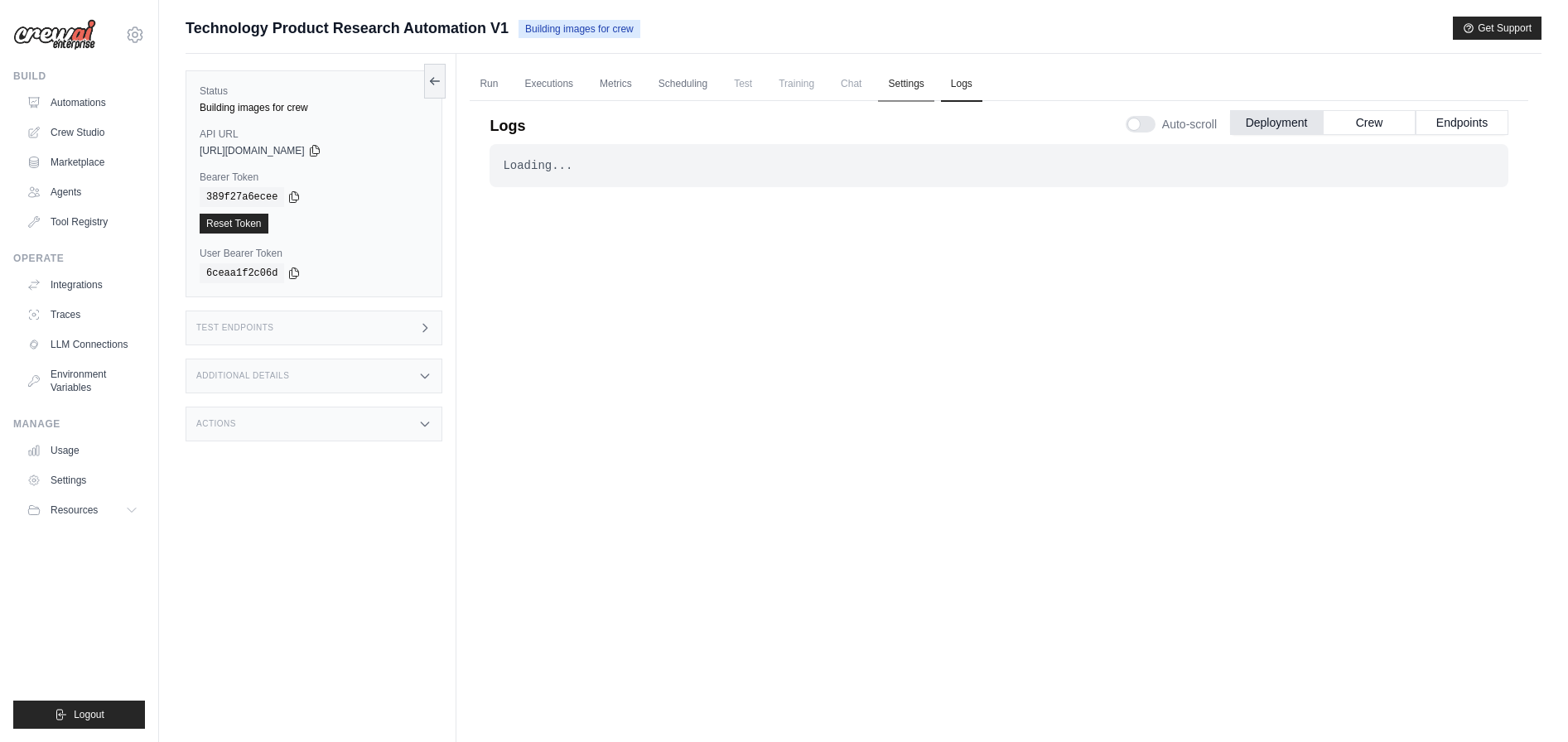
click at [907, 84] on link "Settings" at bounding box center [905, 84] width 55 height 35
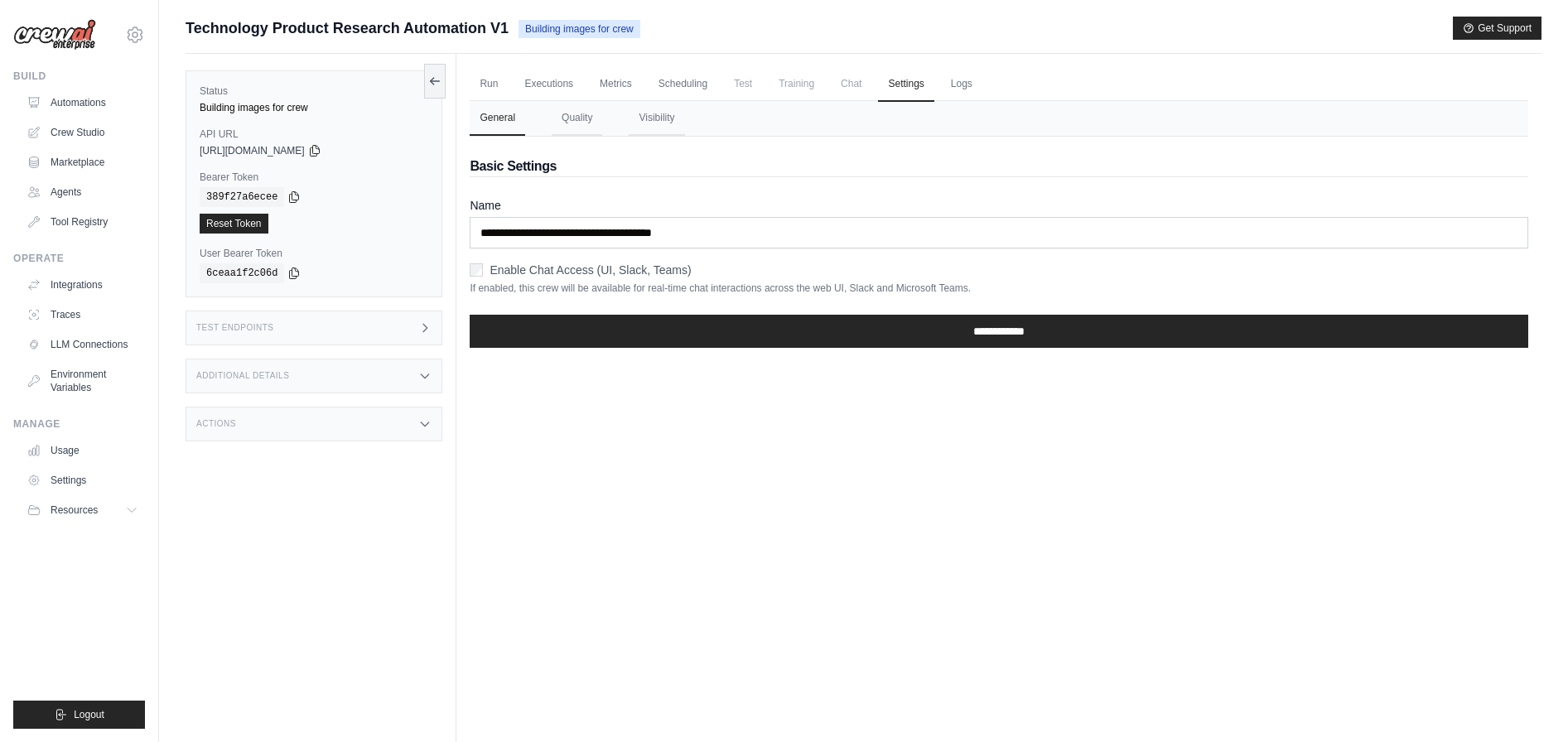
click at [938, 84] on ul "Run Executions Metrics Scheduling Test Training Chat Settings Logs" at bounding box center [999, 84] width 1059 height 34
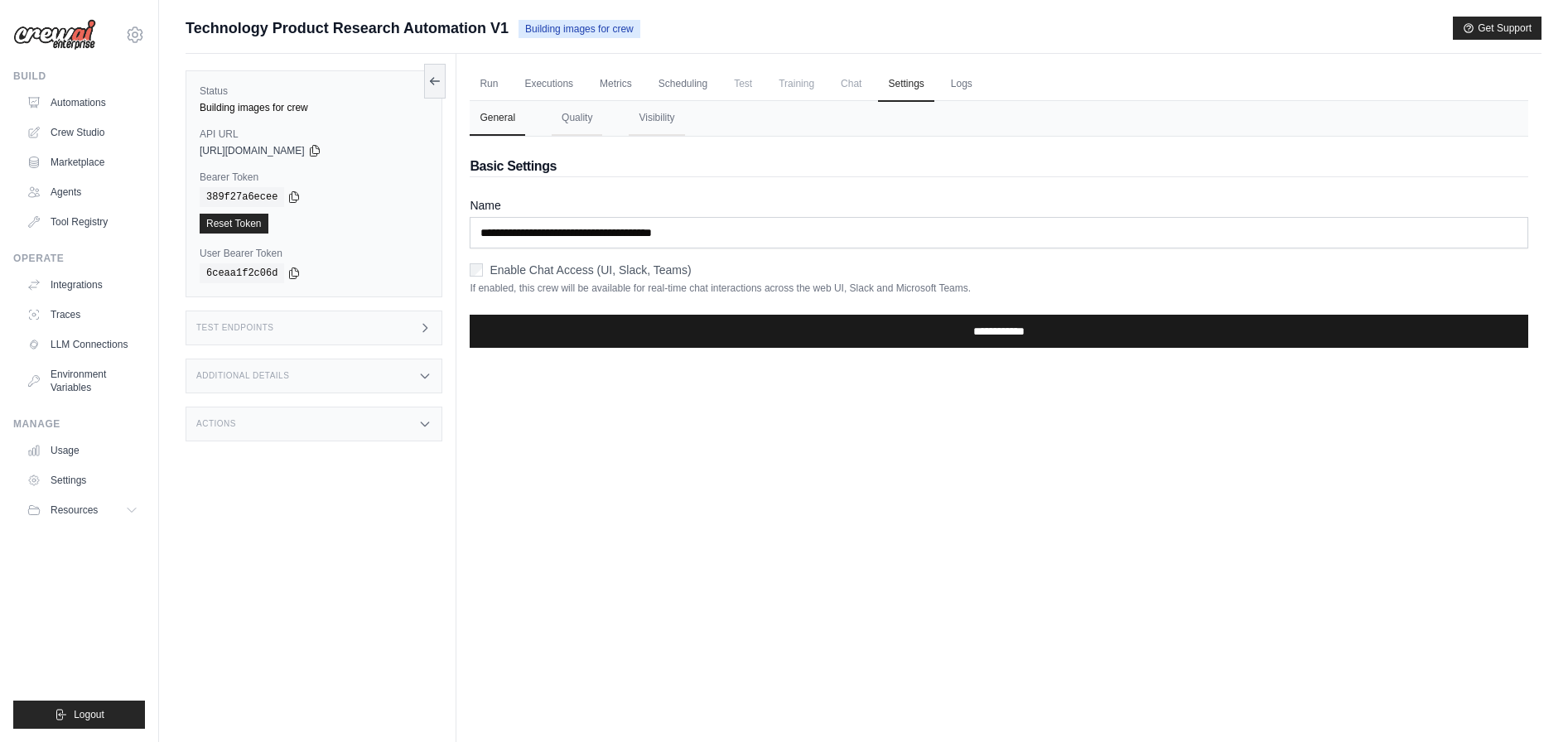
click at [908, 334] on input "**********" at bounding box center [999, 331] width 1059 height 33
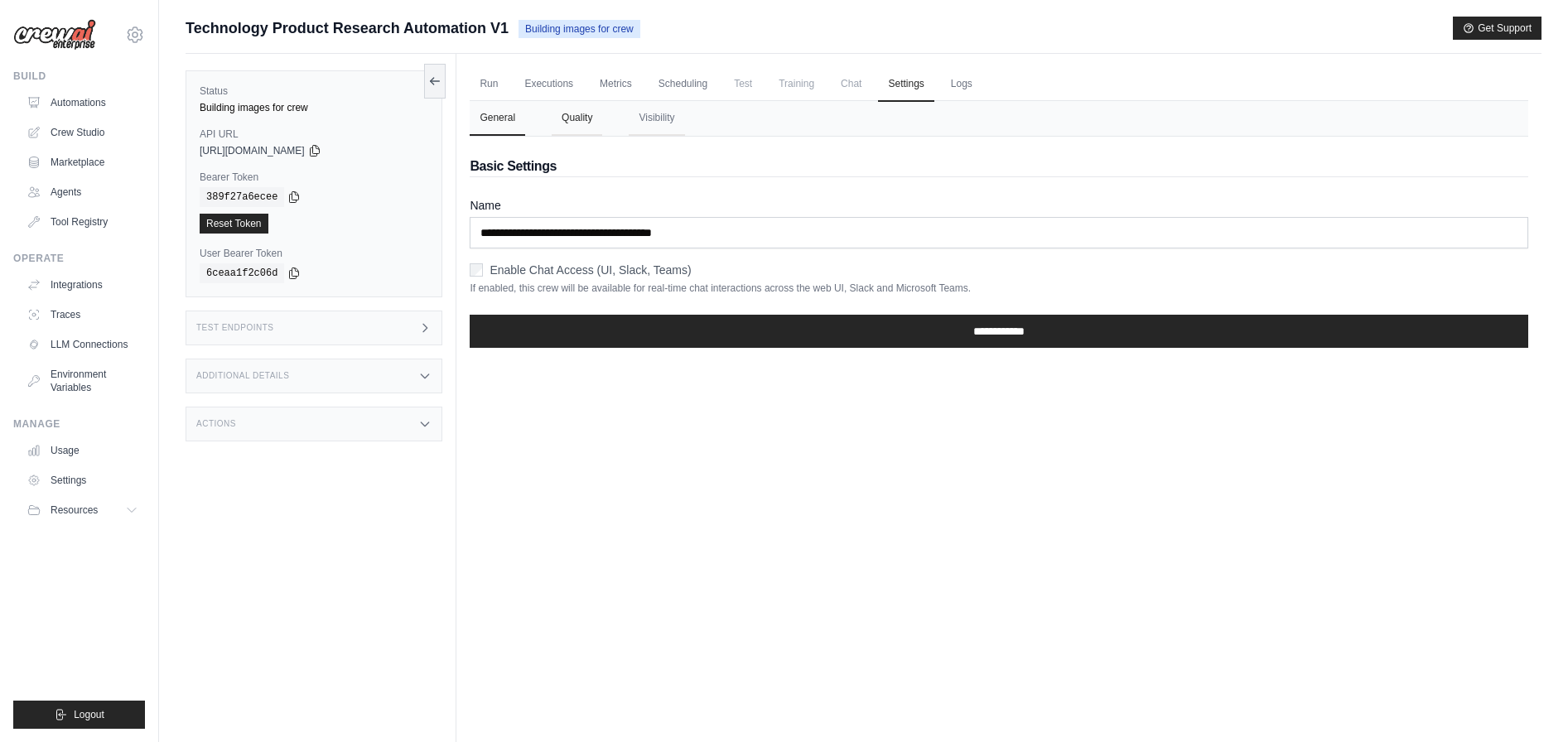
click at [584, 119] on button "Quality" at bounding box center [577, 118] width 50 height 35
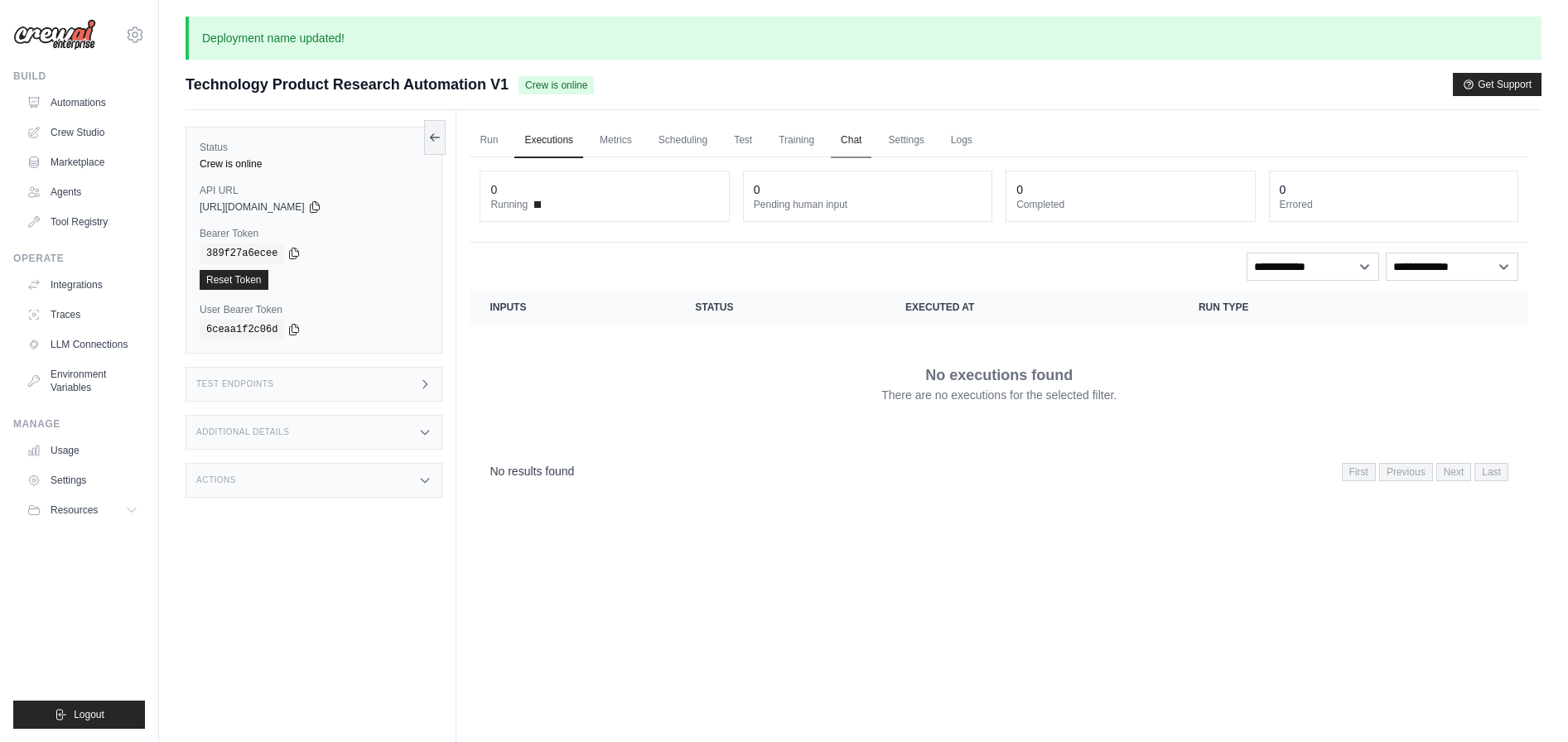
click at [859, 143] on link "Chat" at bounding box center [851, 141] width 41 height 35
click at [482, 144] on link "Run" at bounding box center [489, 141] width 38 height 35
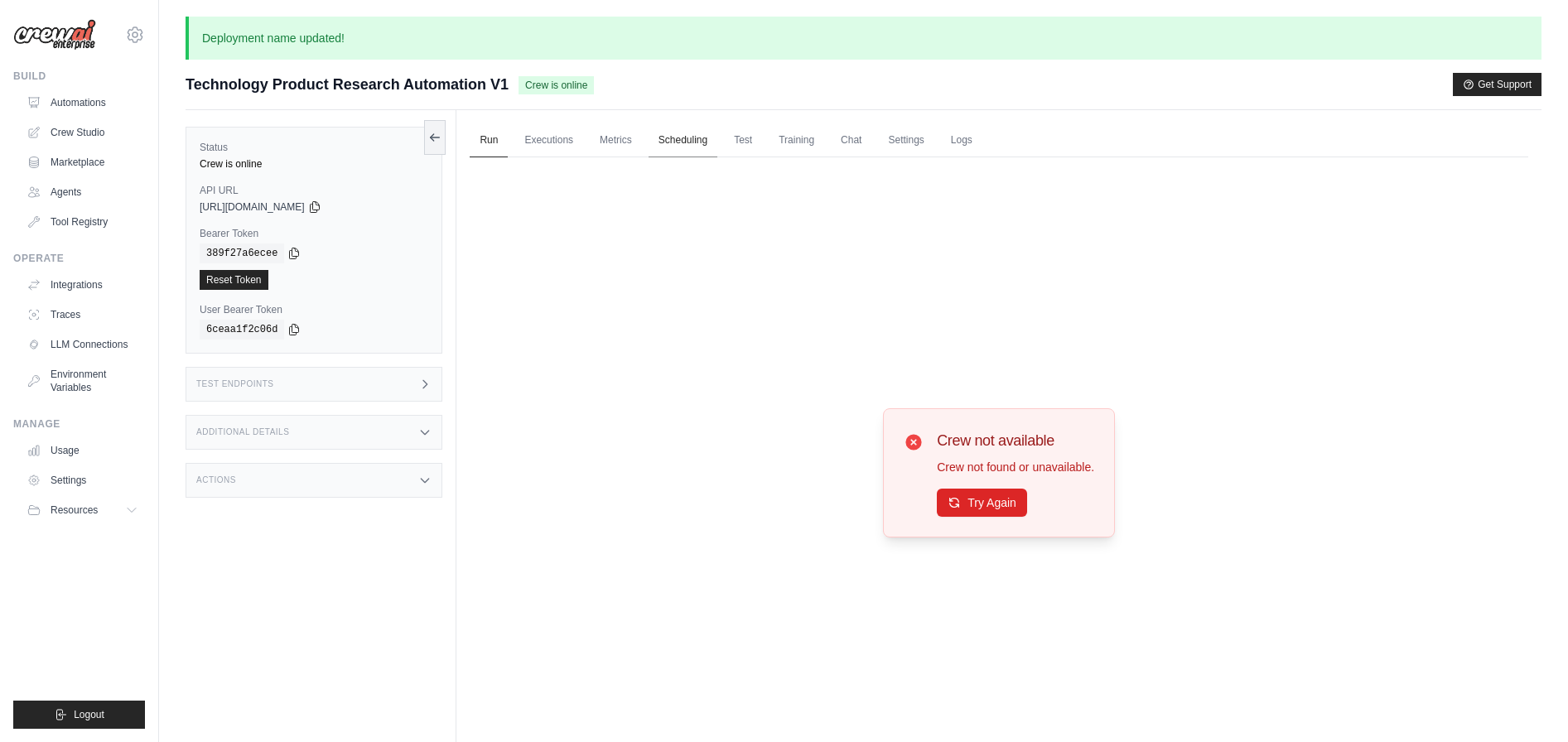
click at [682, 145] on link "Scheduling" at bounding box center [682, 141] width 69 height 35
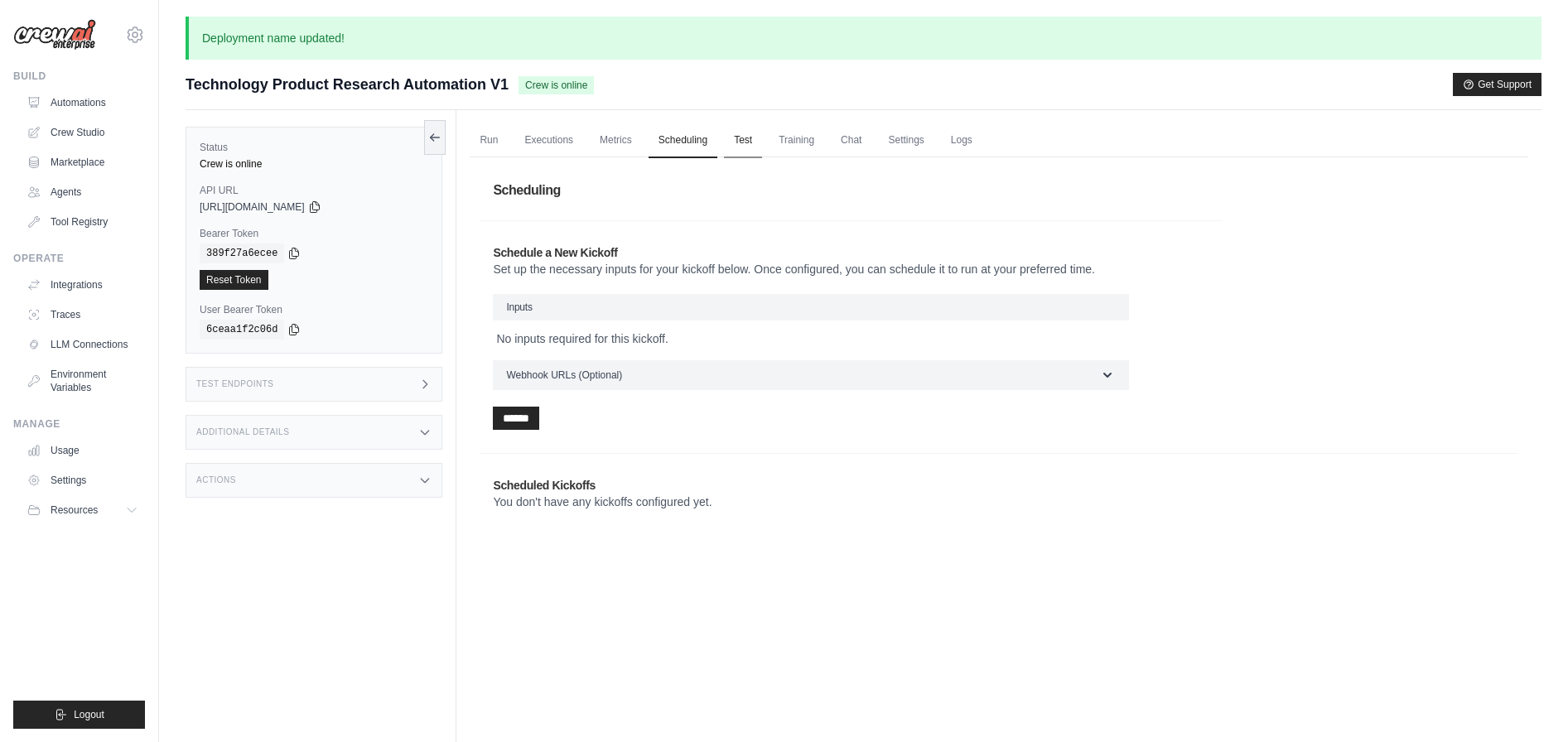
click at [755, 140] on link "Test" at bounding box center [743, 141] width 38 height 35
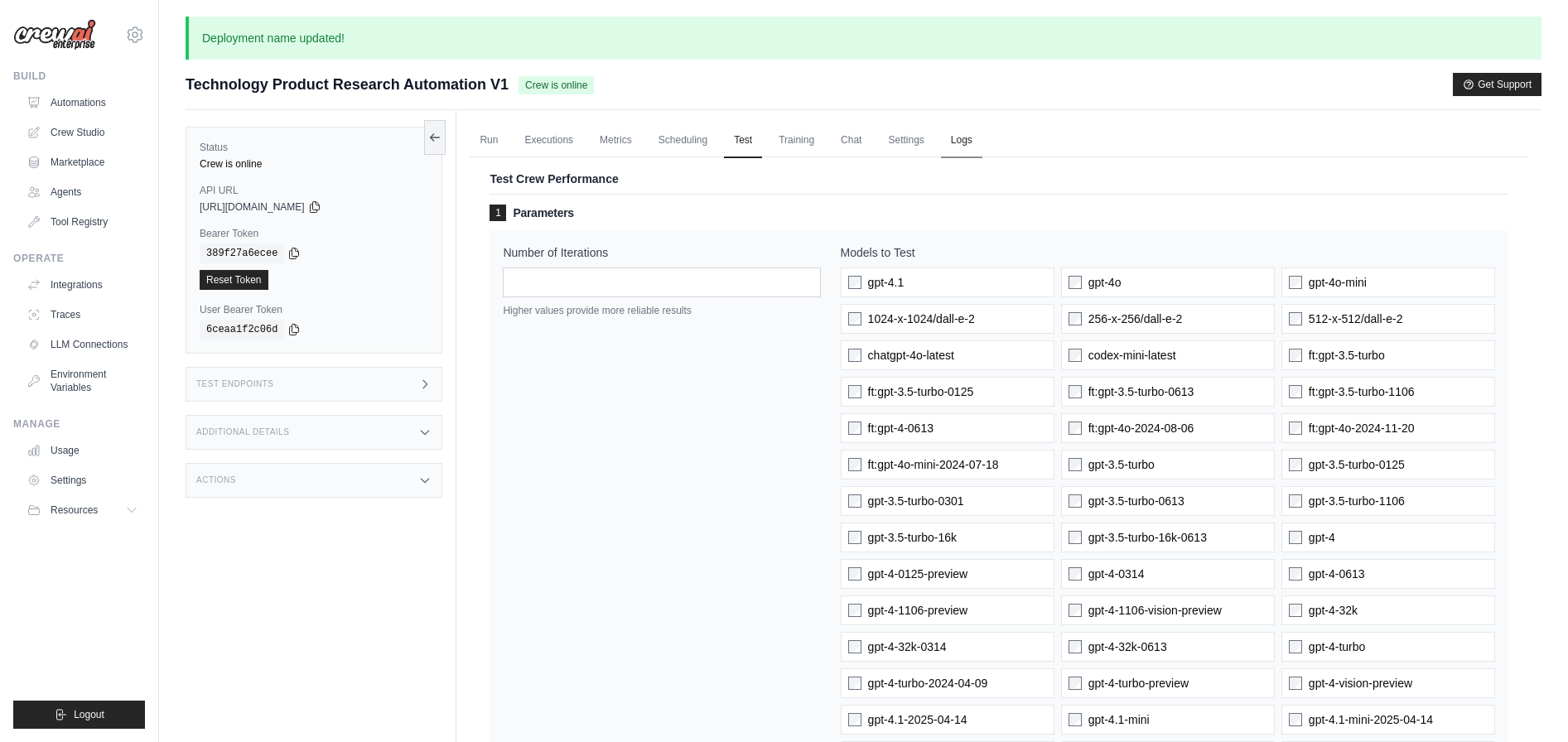
click at [962, 141] on link "Logs" at bounding box center [961, 141] width 42 height 35
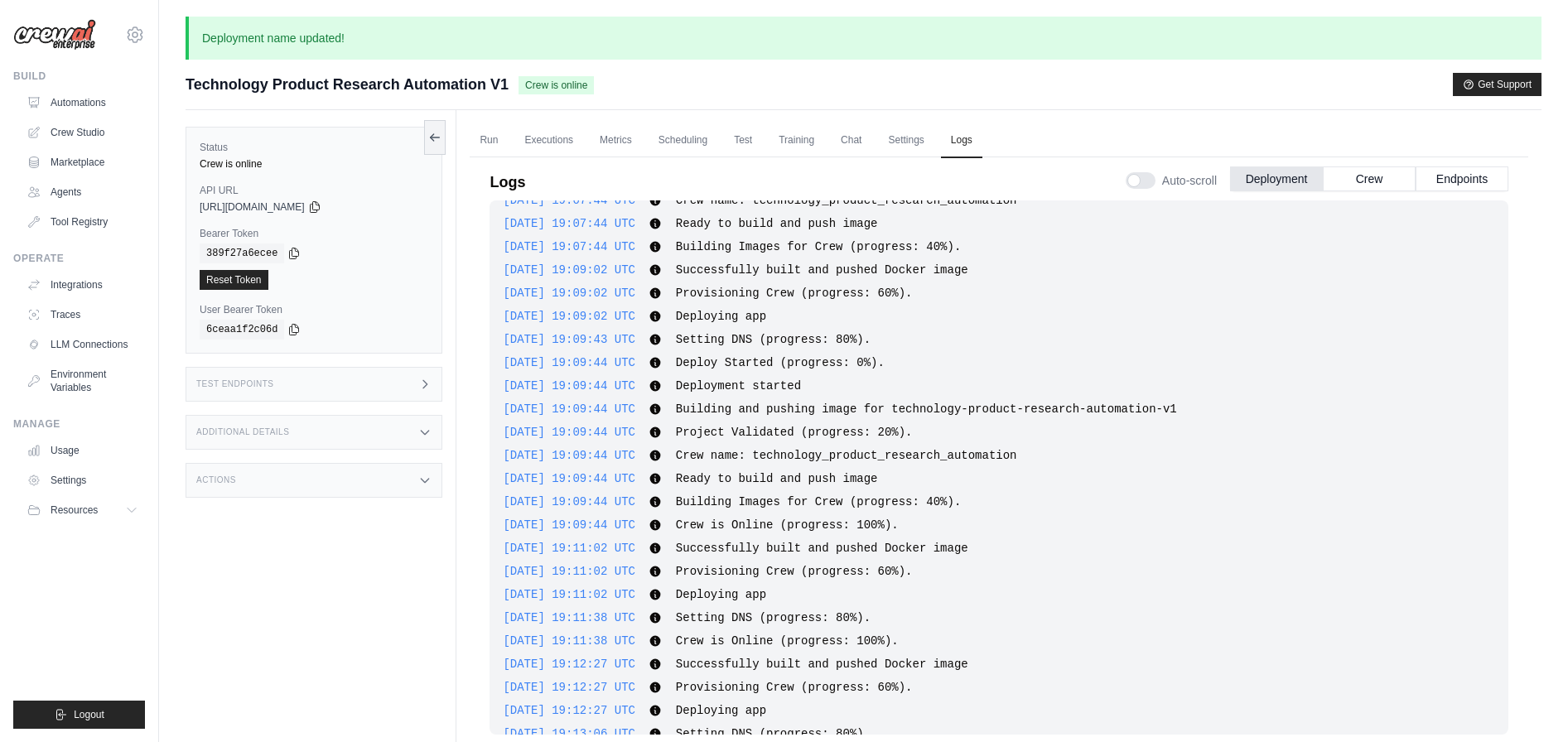
scroll to position [2530, 0]
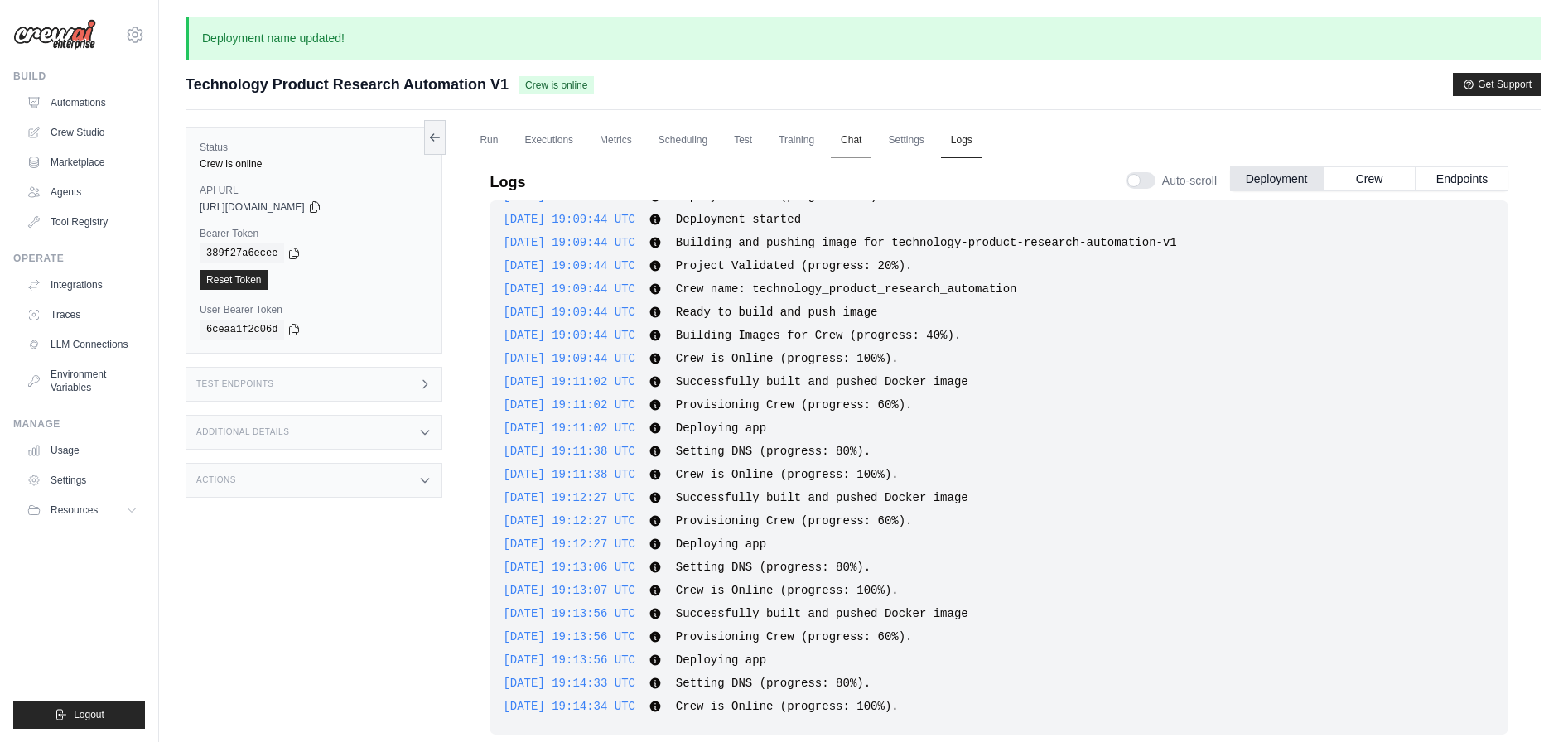
click at [846, 142] on link "Chat" at bounding box center [851, 141] width 41 height 35
click at [489, 136] on link "Run" at bounding box center [489, 141] width 38 height 35
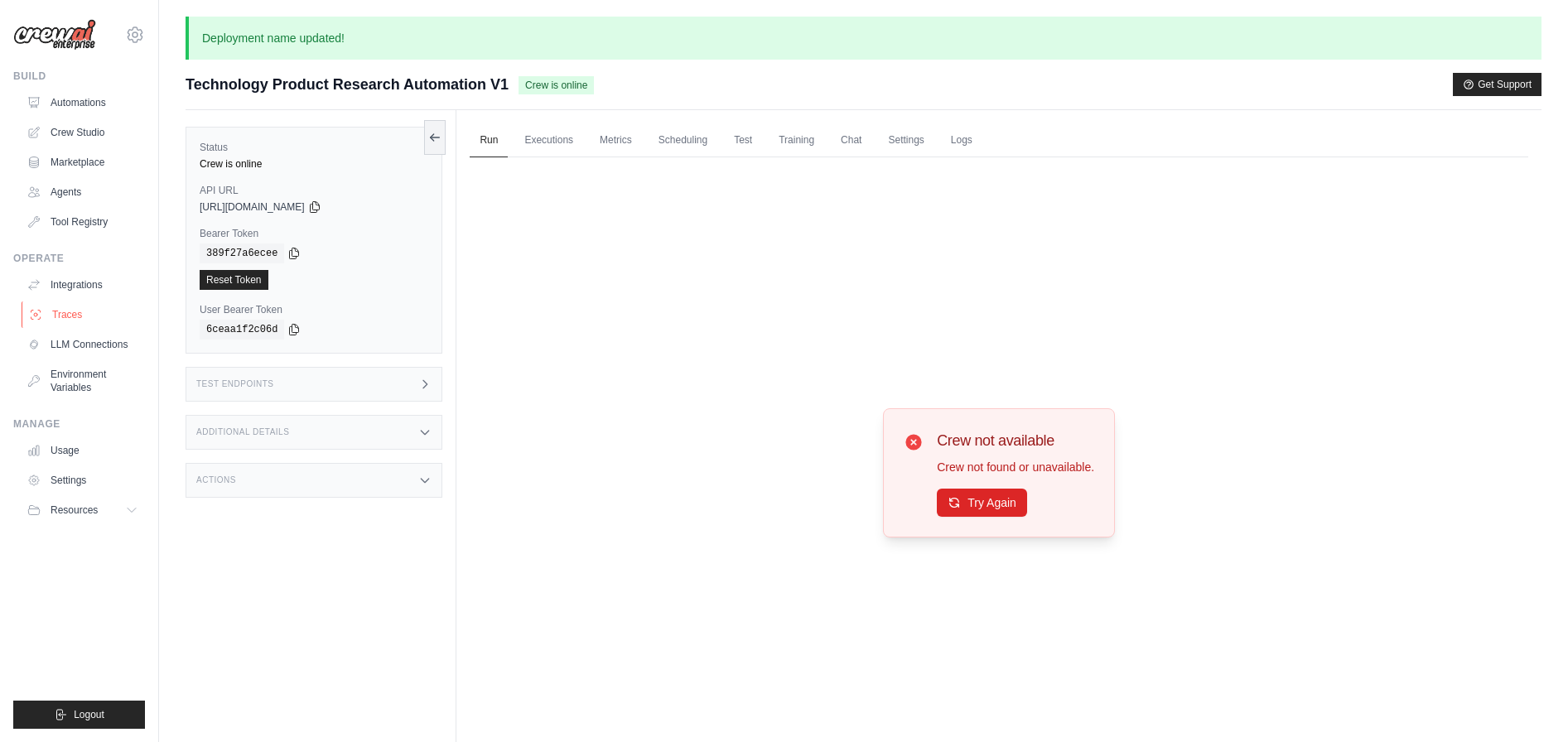
click at [74, 312] on link "Traces" at bounding box center [84, 314] width 125 height 26
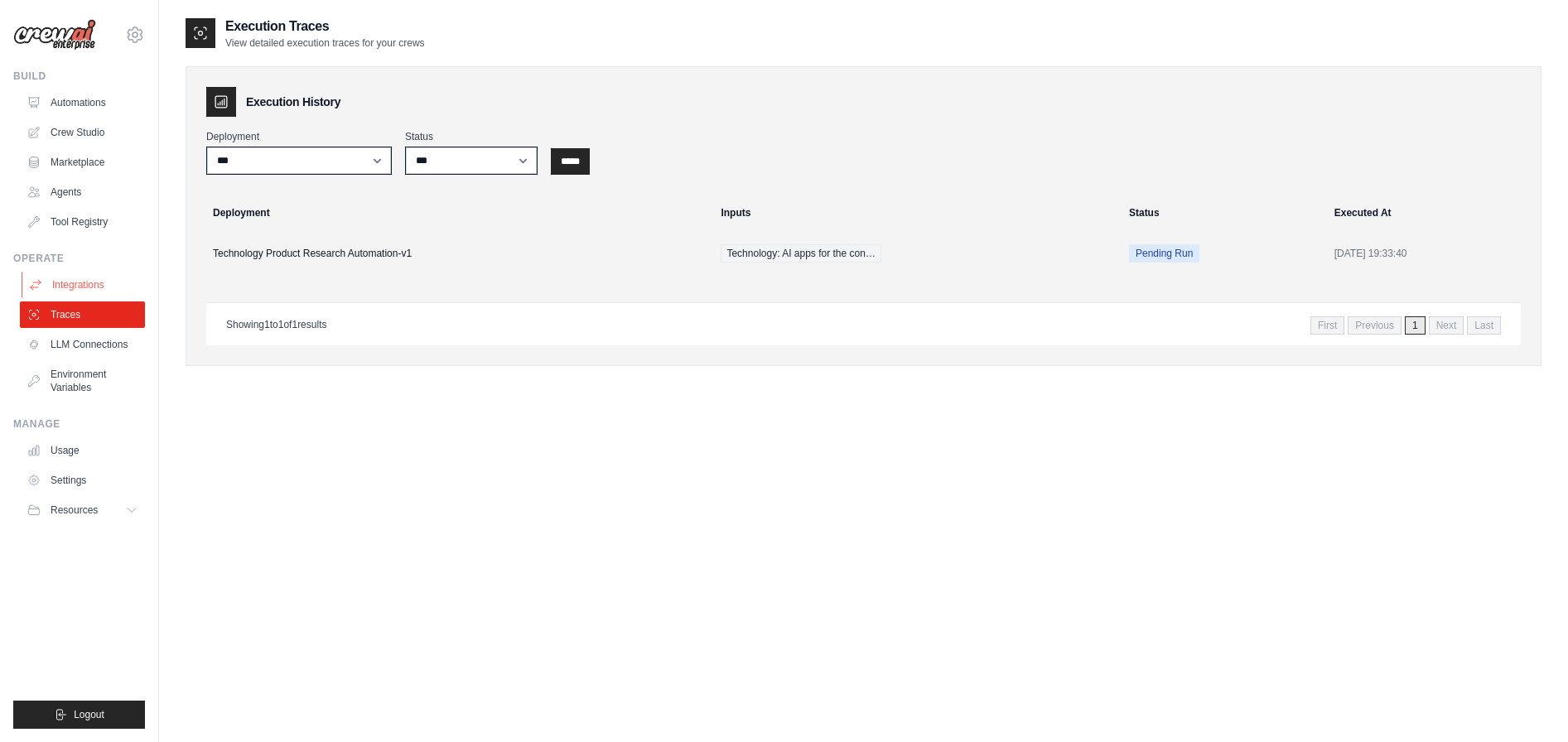
click at [87, 276] on link "Integrations" at bounding box center [84, 284] width 125 height 26
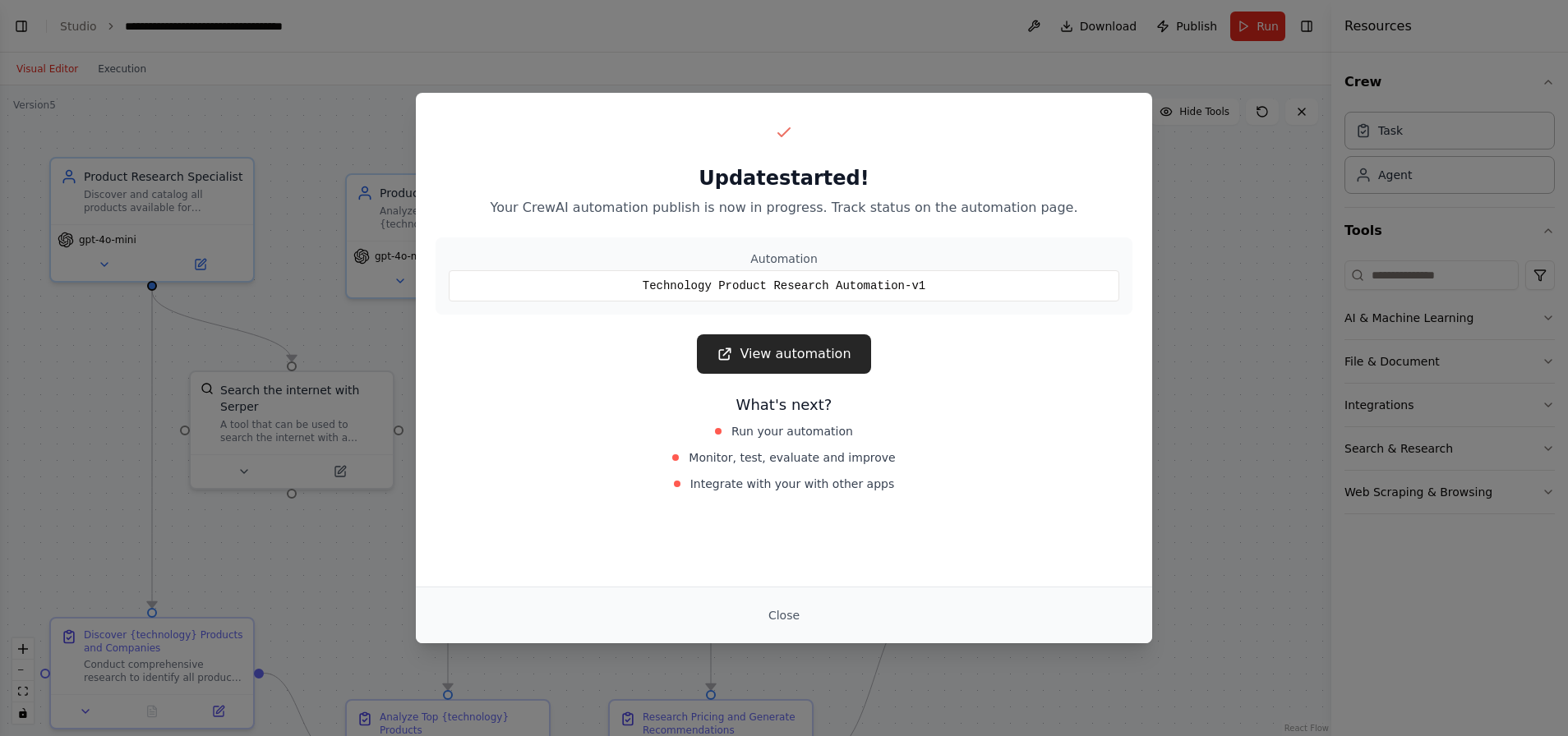
scroll to position [972, 0]
click at [796, 613] on button "Close" at bounding box center [784, 615] width 58 height 30
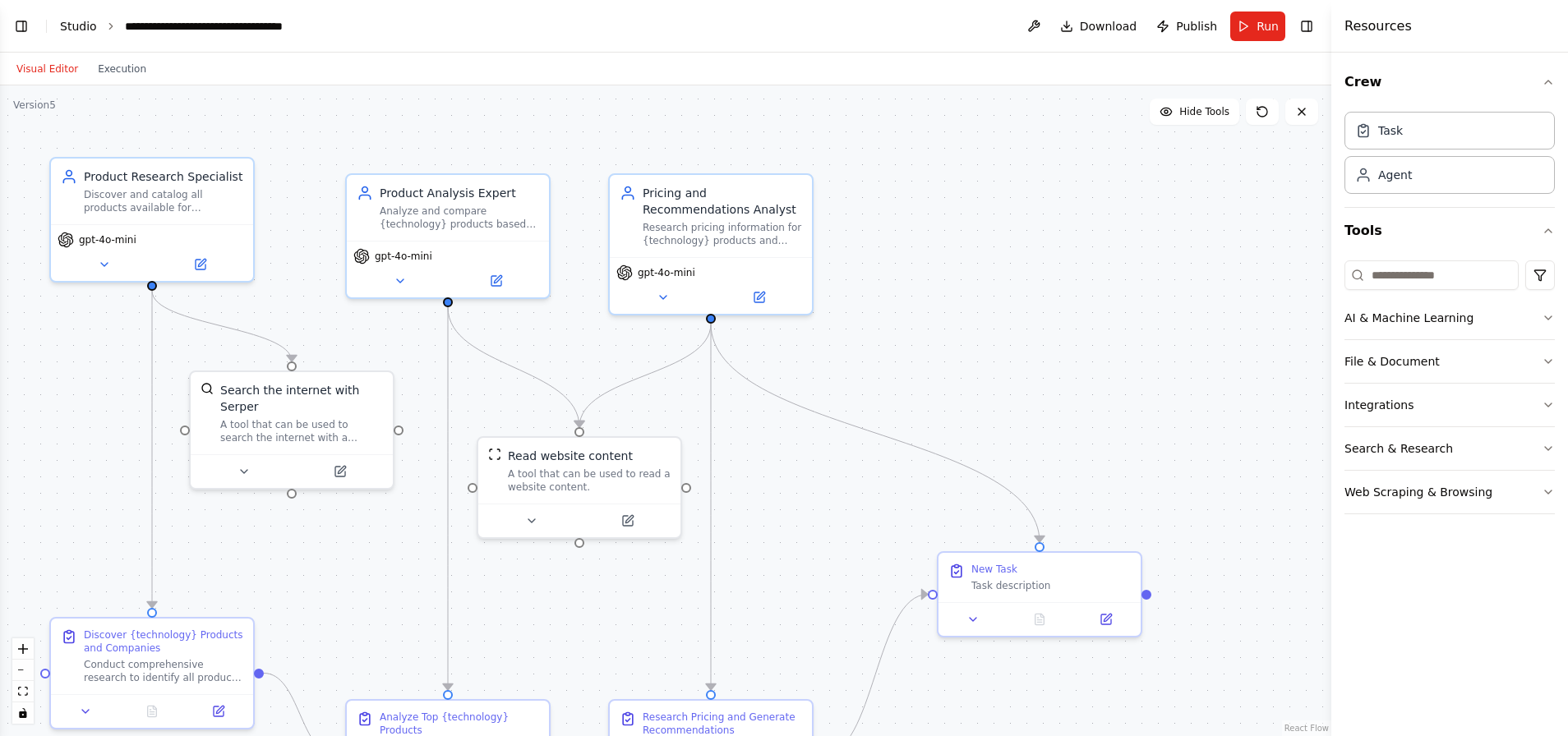
click at [70, 29] on link "Studio" at bounding box center [79, 26] width 37 height 14
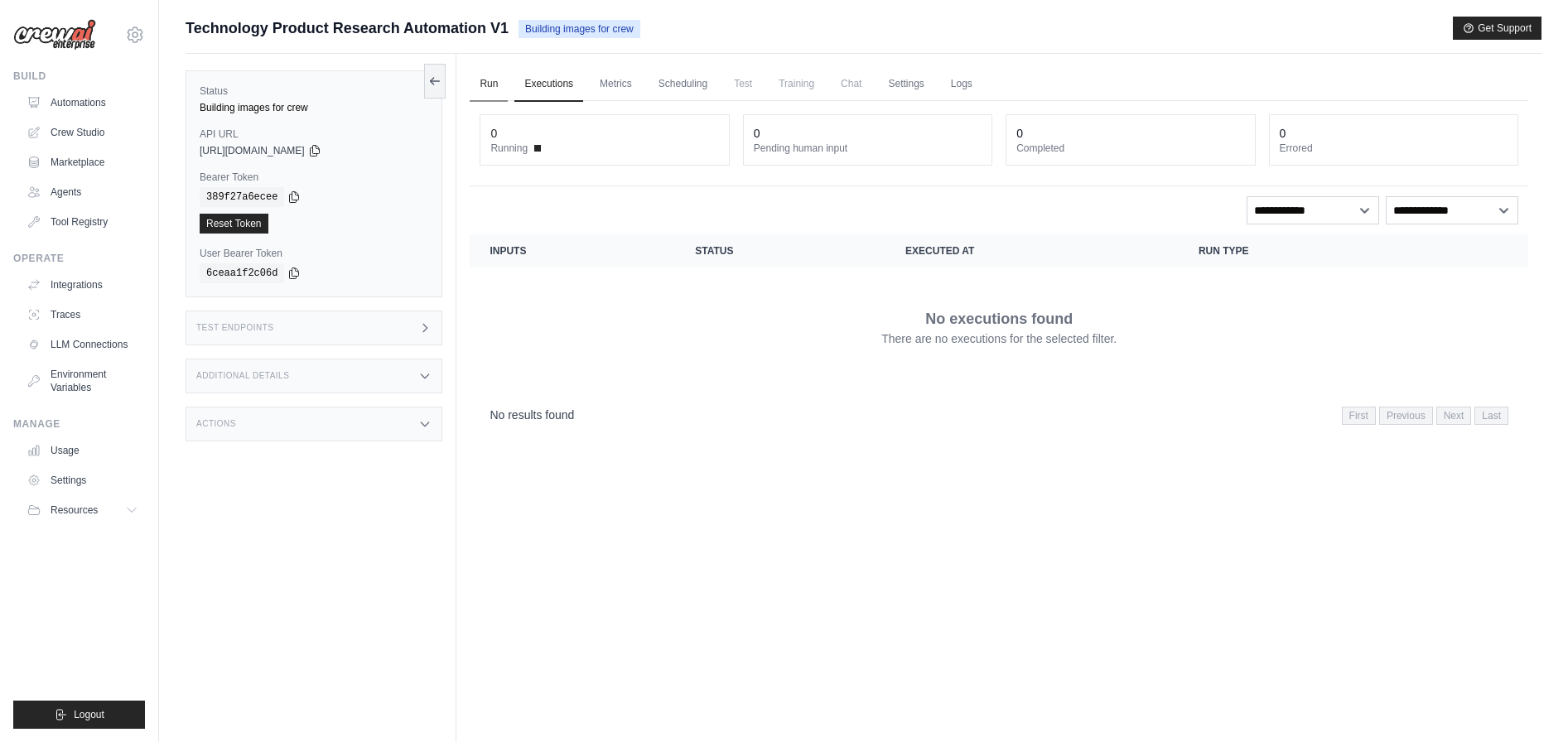
click at [488, 81] on link "Run" at bounding box center [489, 84] width 38 height 35
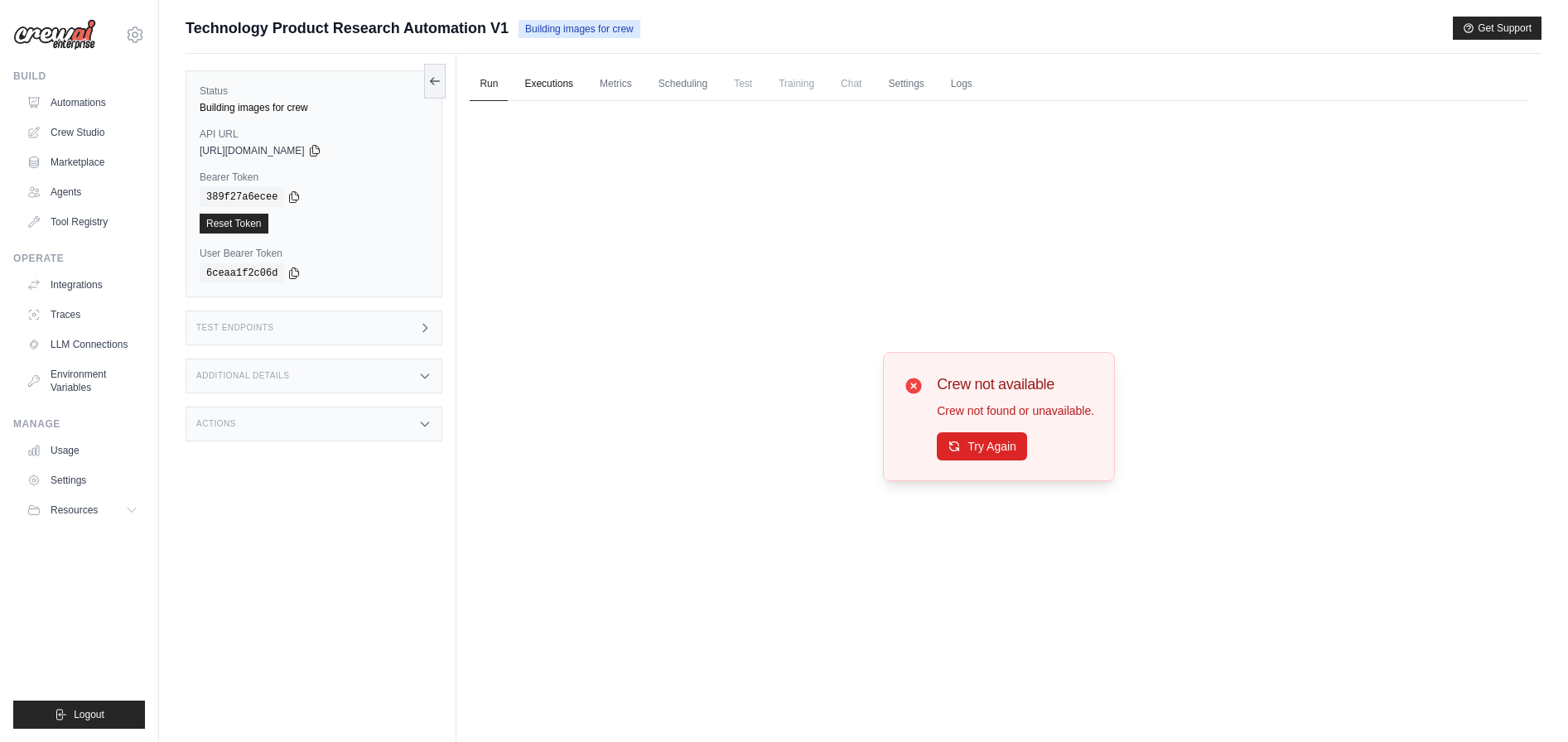
click at [542, 86] on link "Executions" at bounding box center [549, 84] width 69 height 35
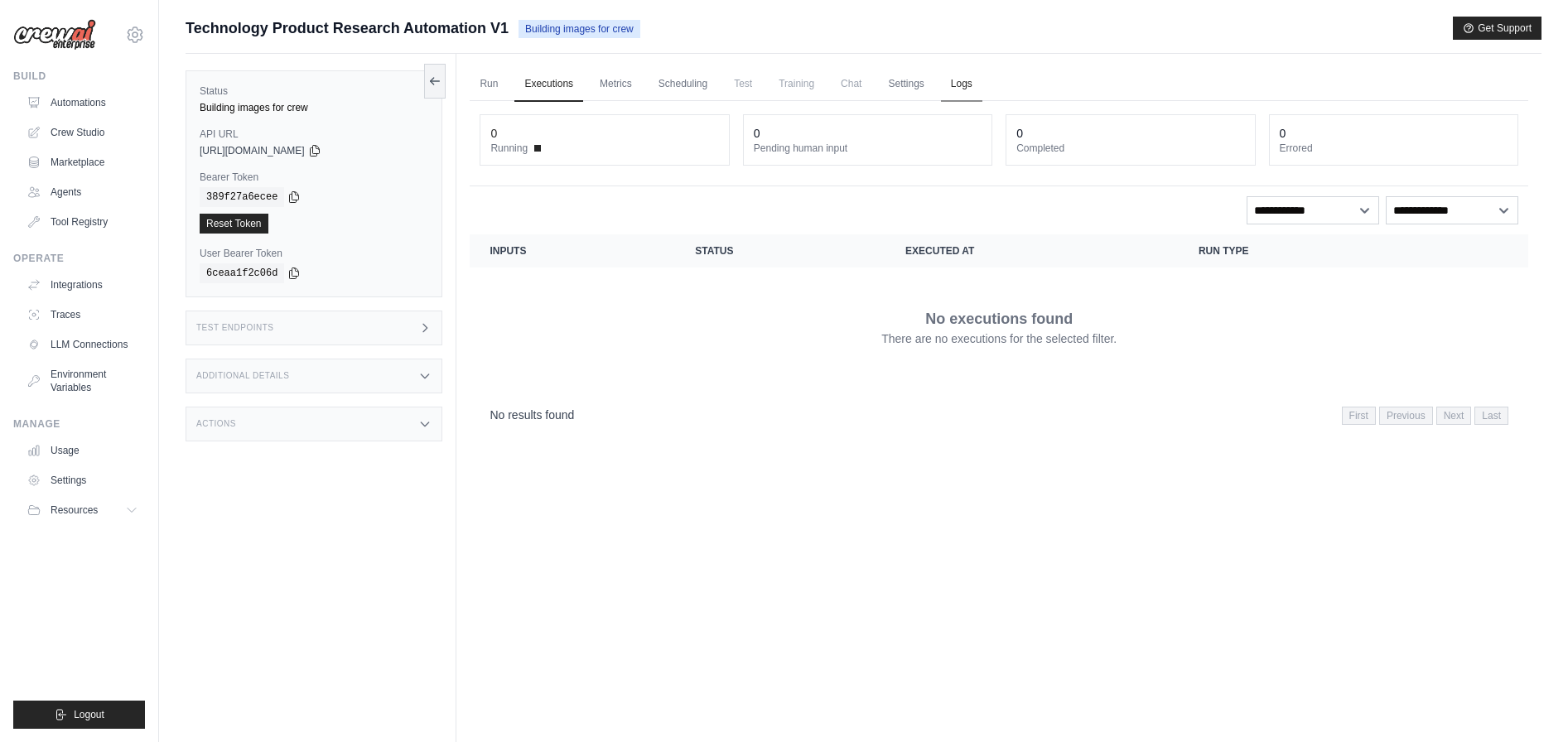
click at [972, 83] on link "Logs" at bounding box center [961, 84] width 42 height 35
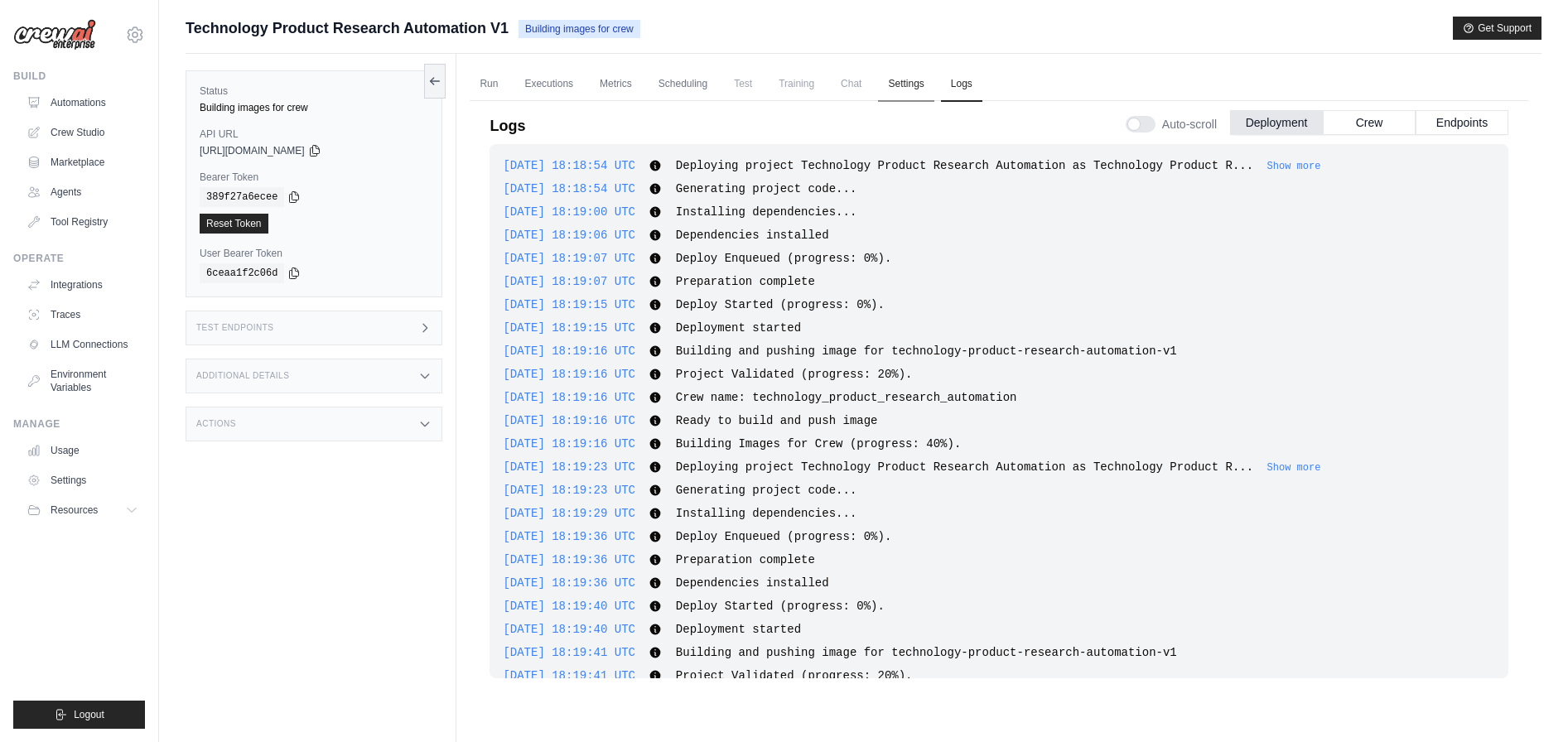
click at [905, 84] on link "Settings" at bounding box center [905, 84] width 55 height 35
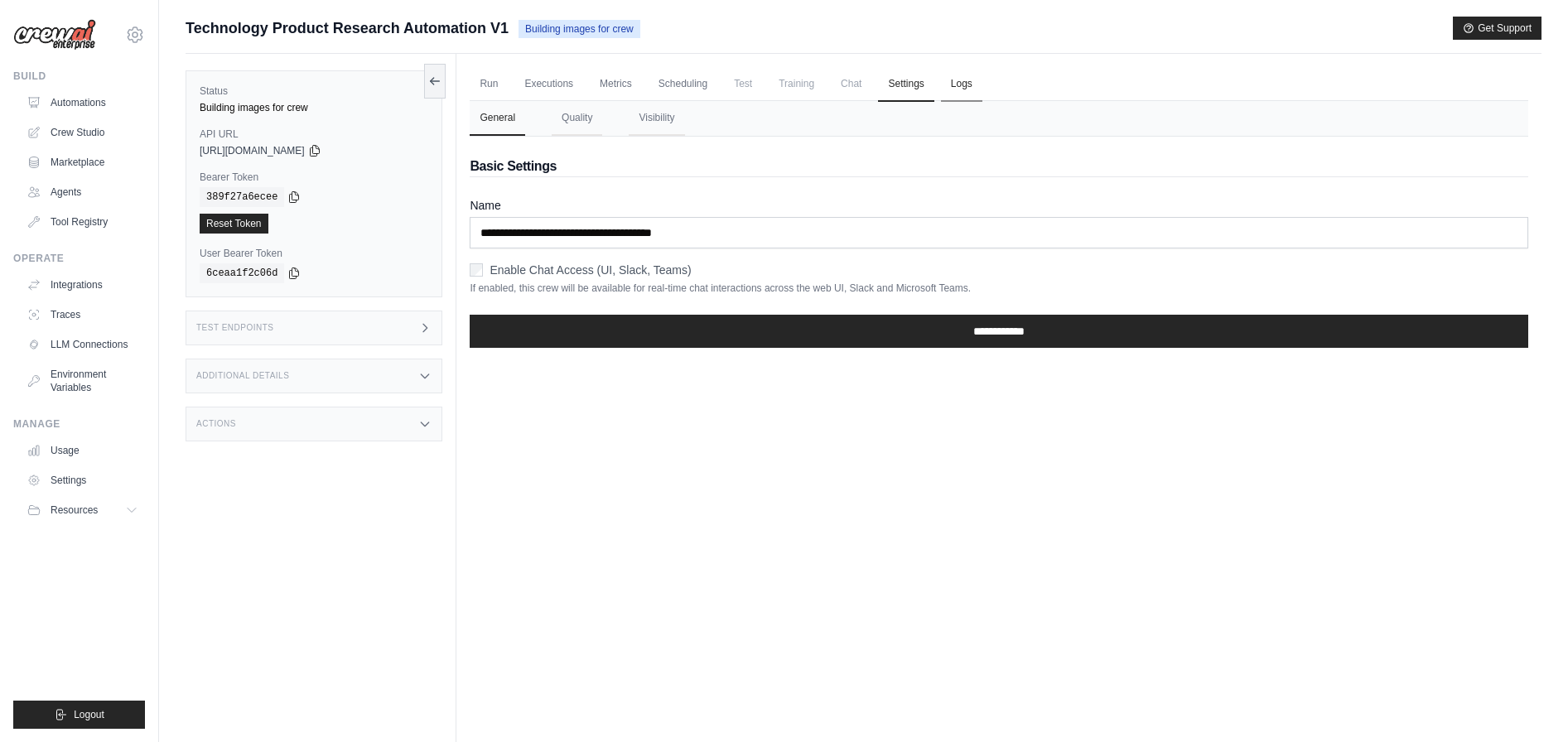
click at [957, 79] on link "Logs" at bounding box center [961, 84] width 42 height 35
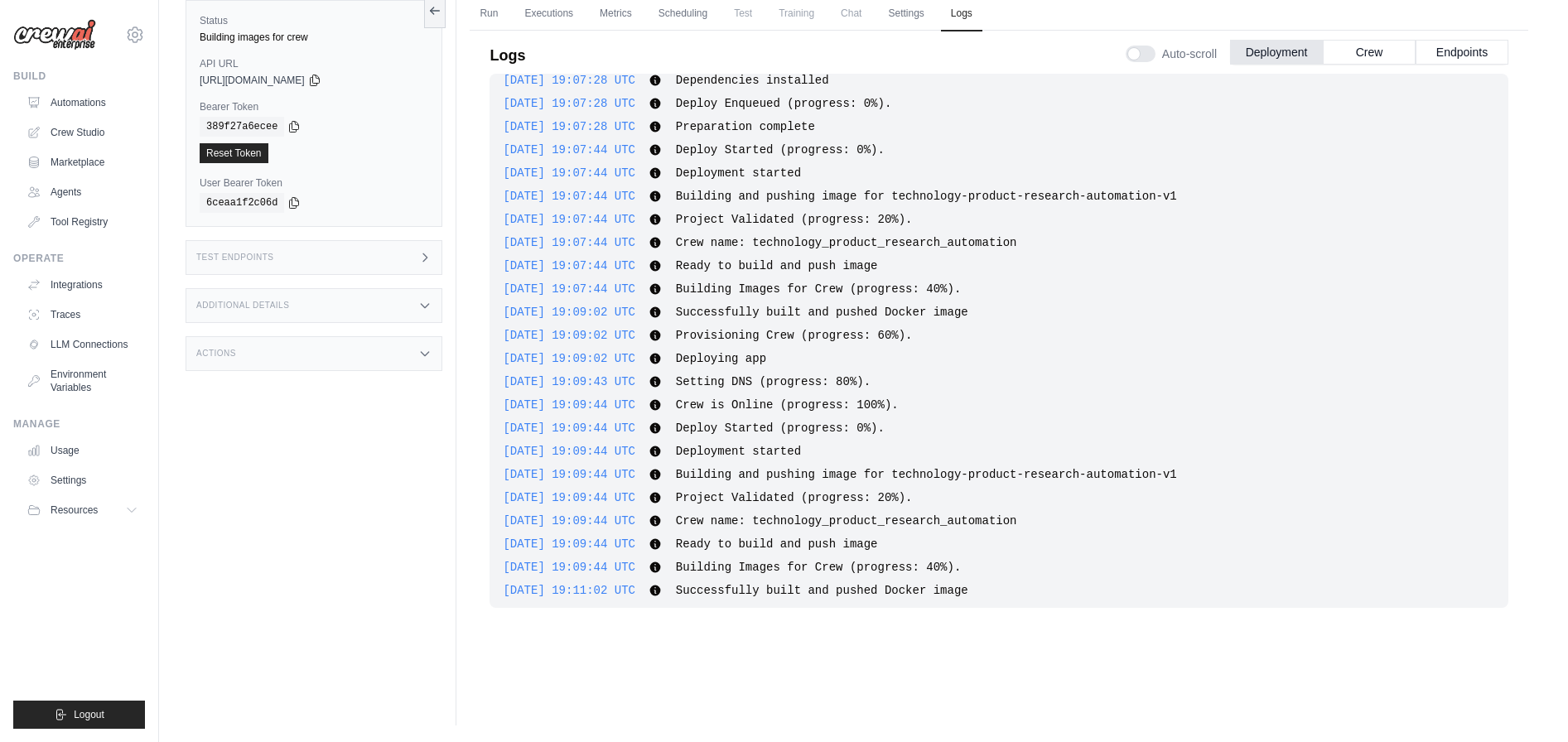
scroll to position [2252, 0]
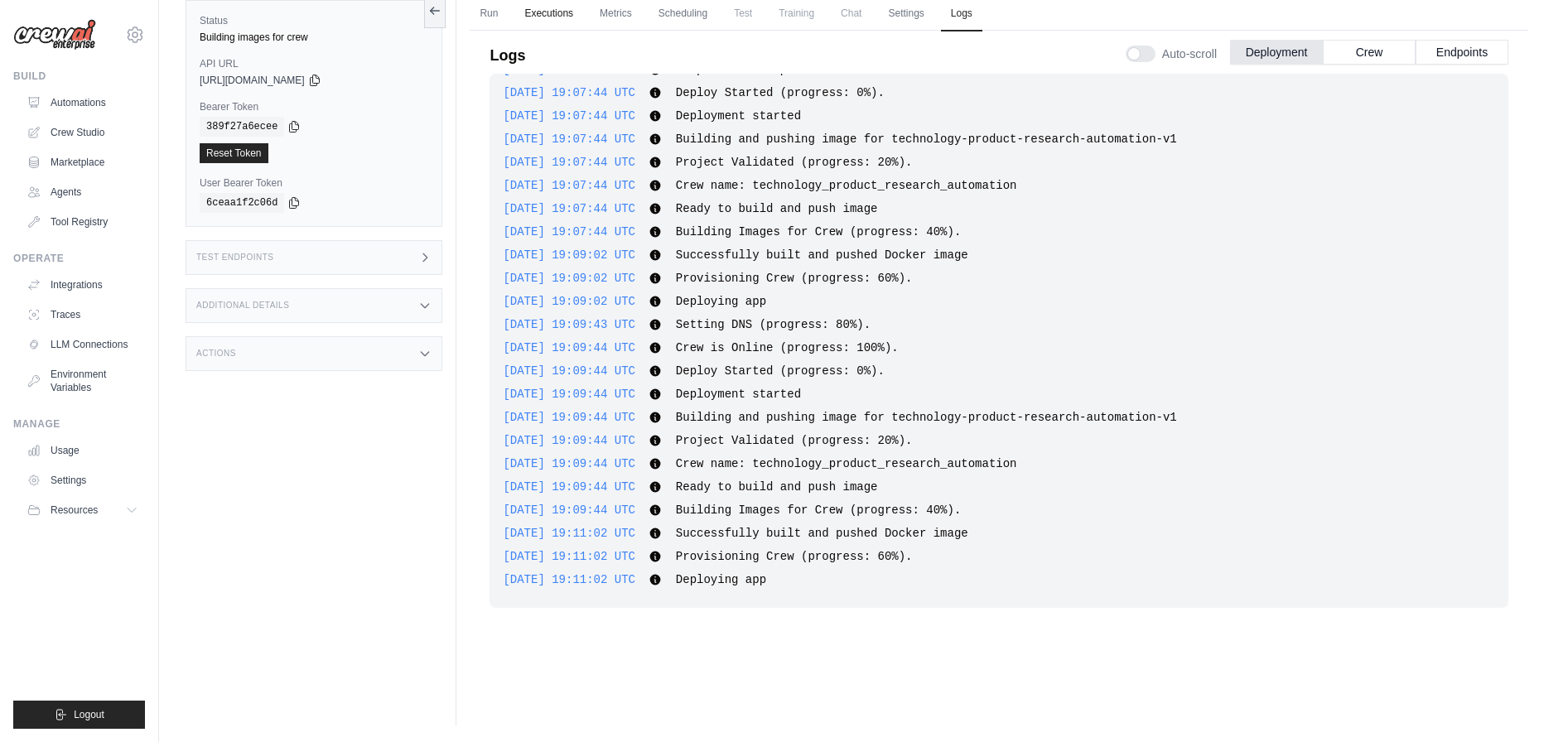
click at [563, 16] on link "Executions" at bounding box center [549, 14] width 69 height 35
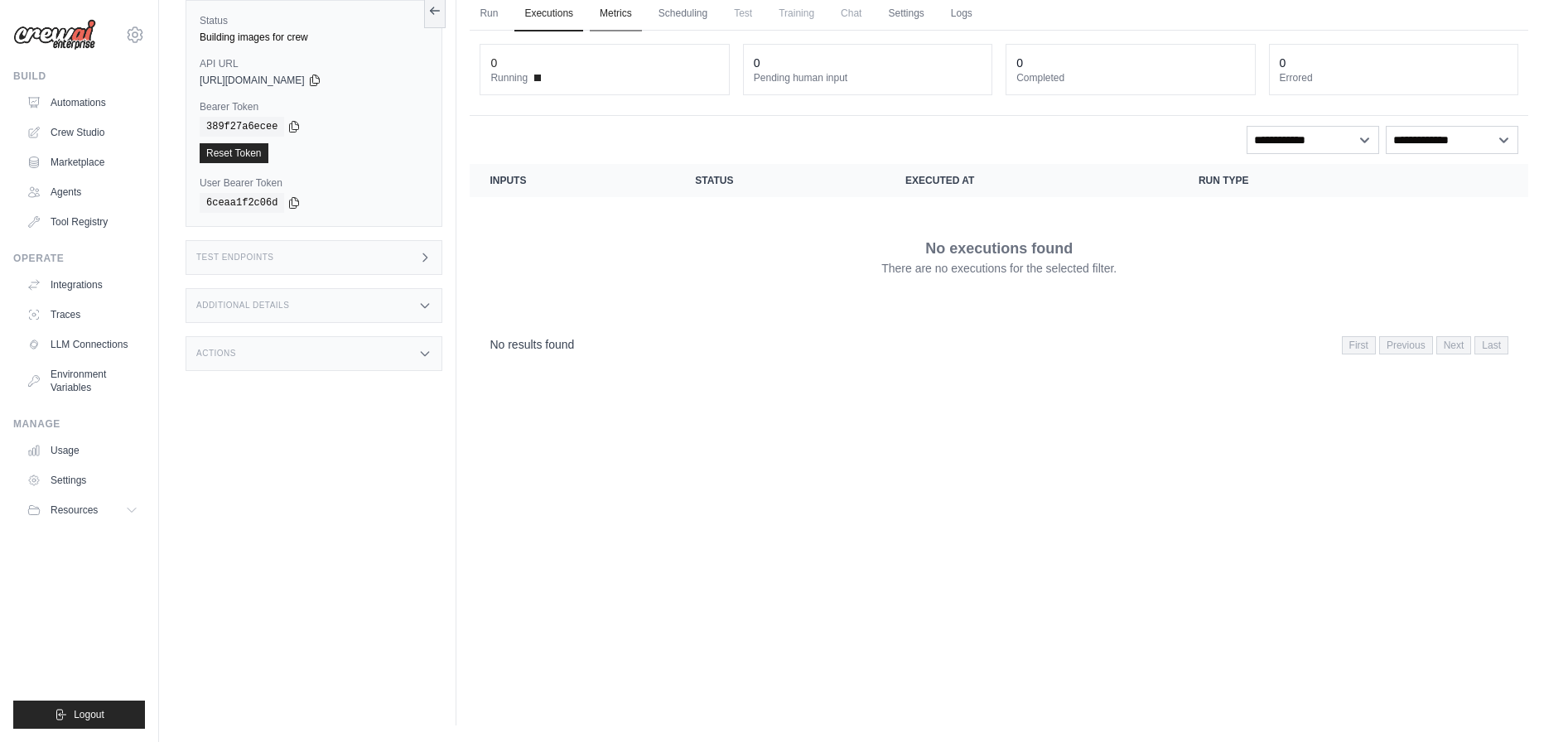
click at [599, 13] on link "Metrics" at bounding box center [615, 14] width 52 height 35
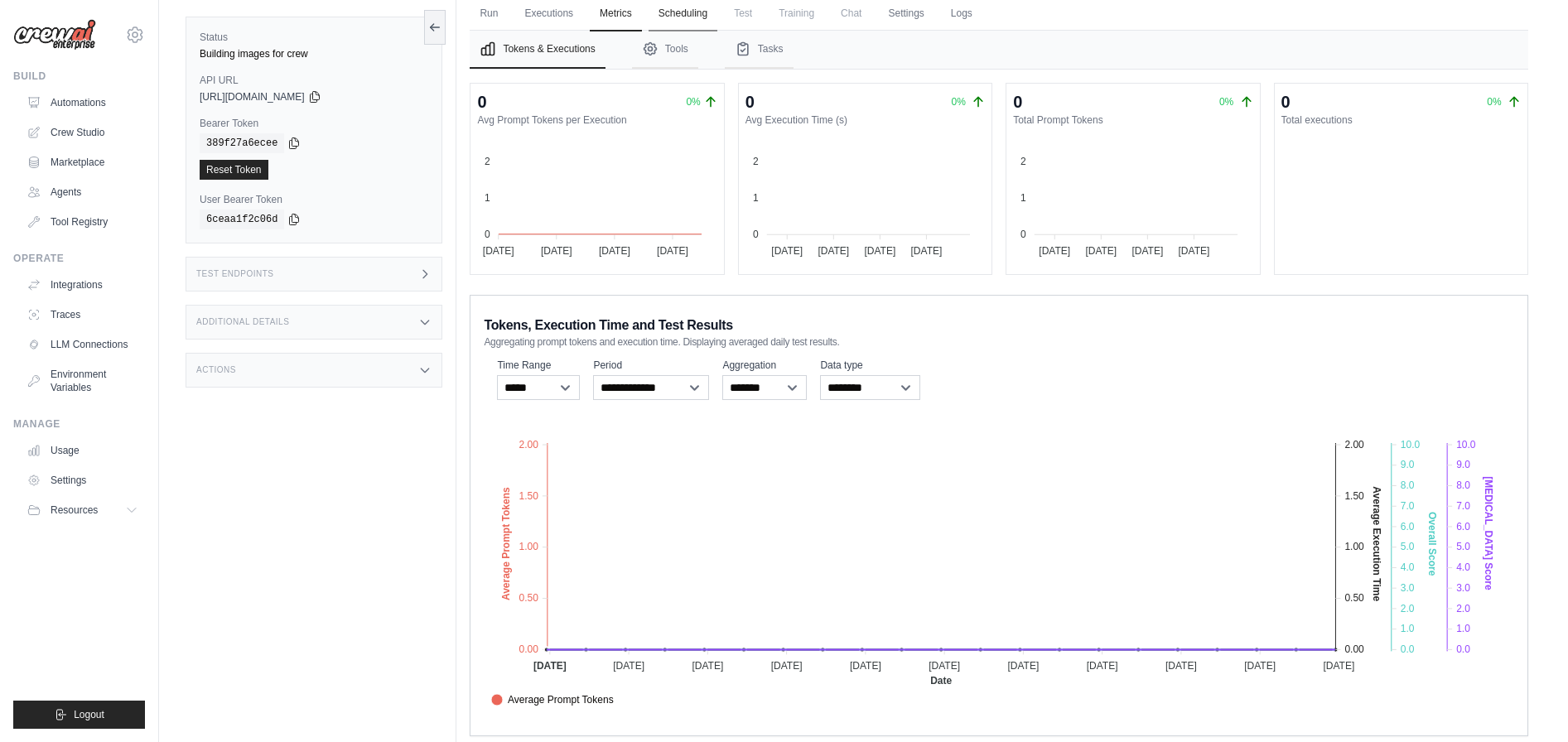
click at [677, 17] on link "Scheduling" at bounding box center [682, 14] width 69 height 35
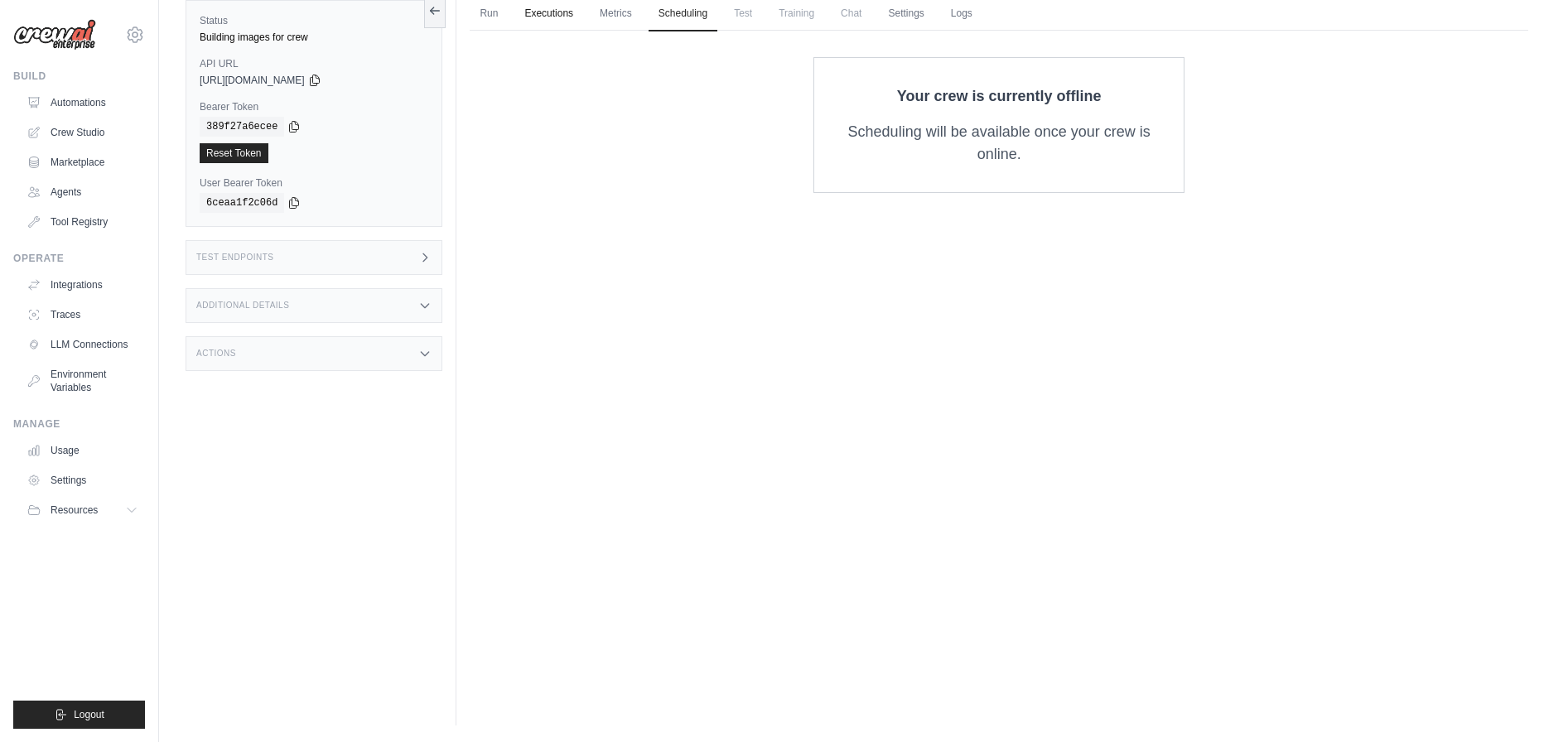
click at [534, 13] on link "Executions" at bounding box center [549, 14] width 69 height 35
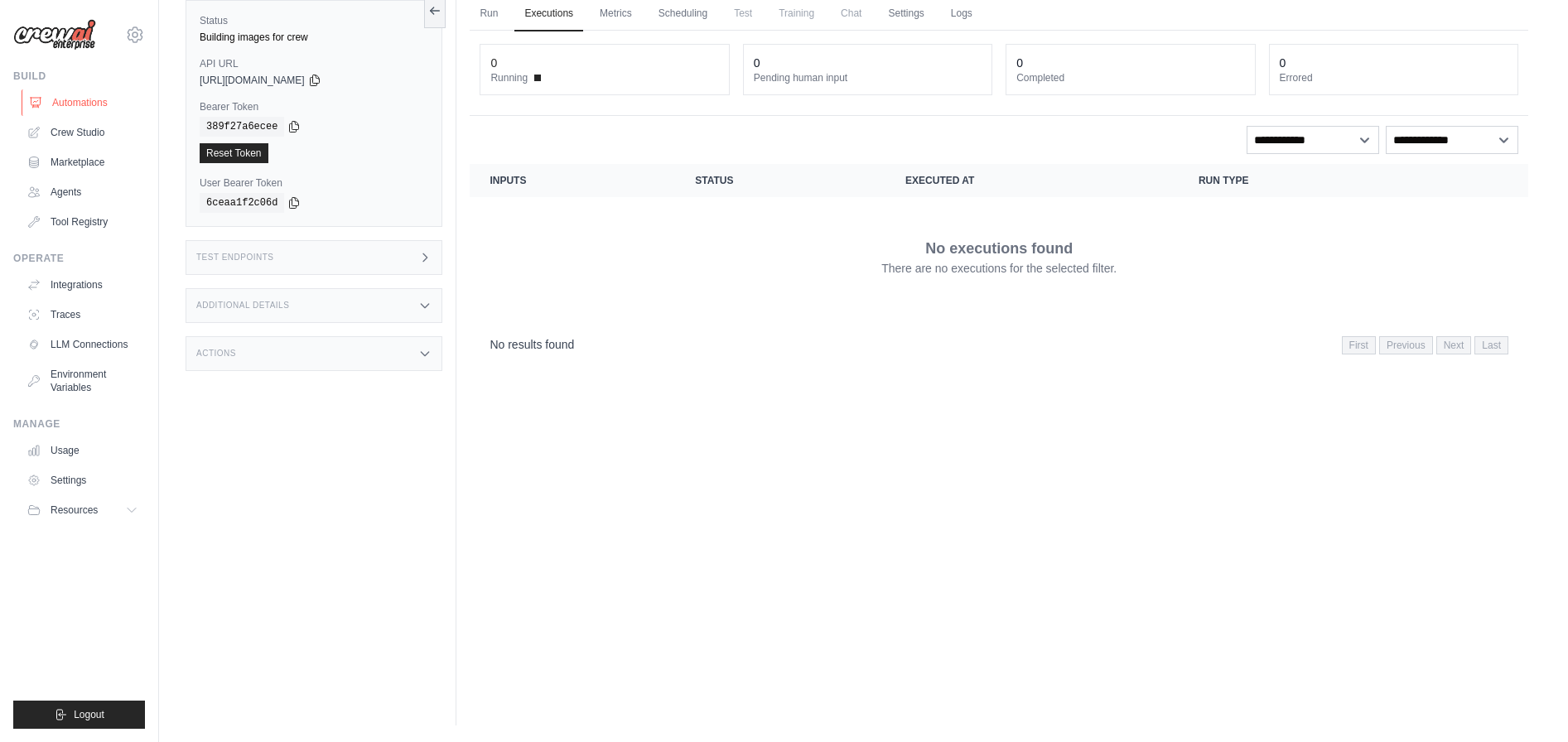
click at [96, 100] on link "Automations" at bounding box center [84, 102] width 125 height 26
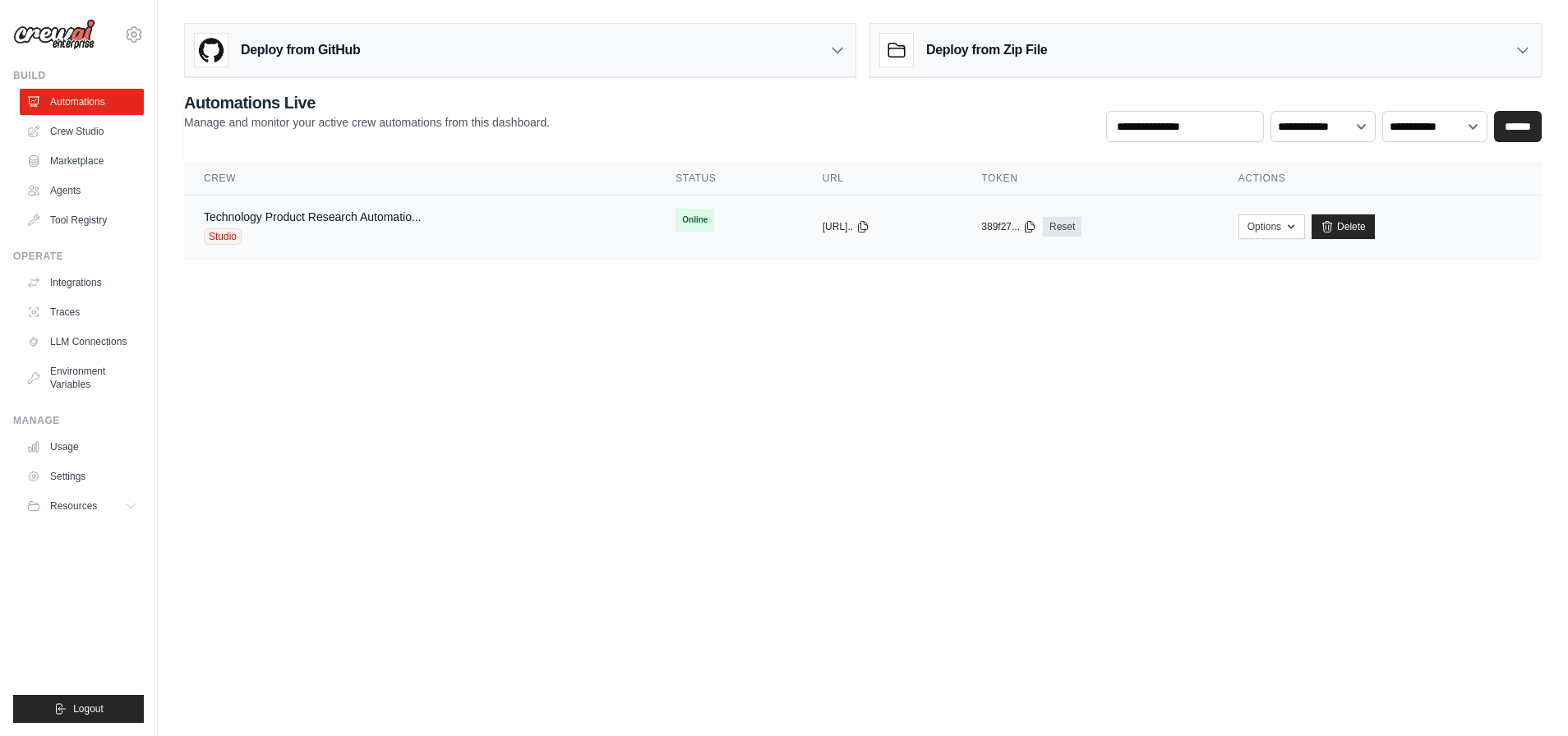
click at [440, 213] on div "Technology Product Research Automatio... Studio" at bounding box center [420, 227] width 432 height 36
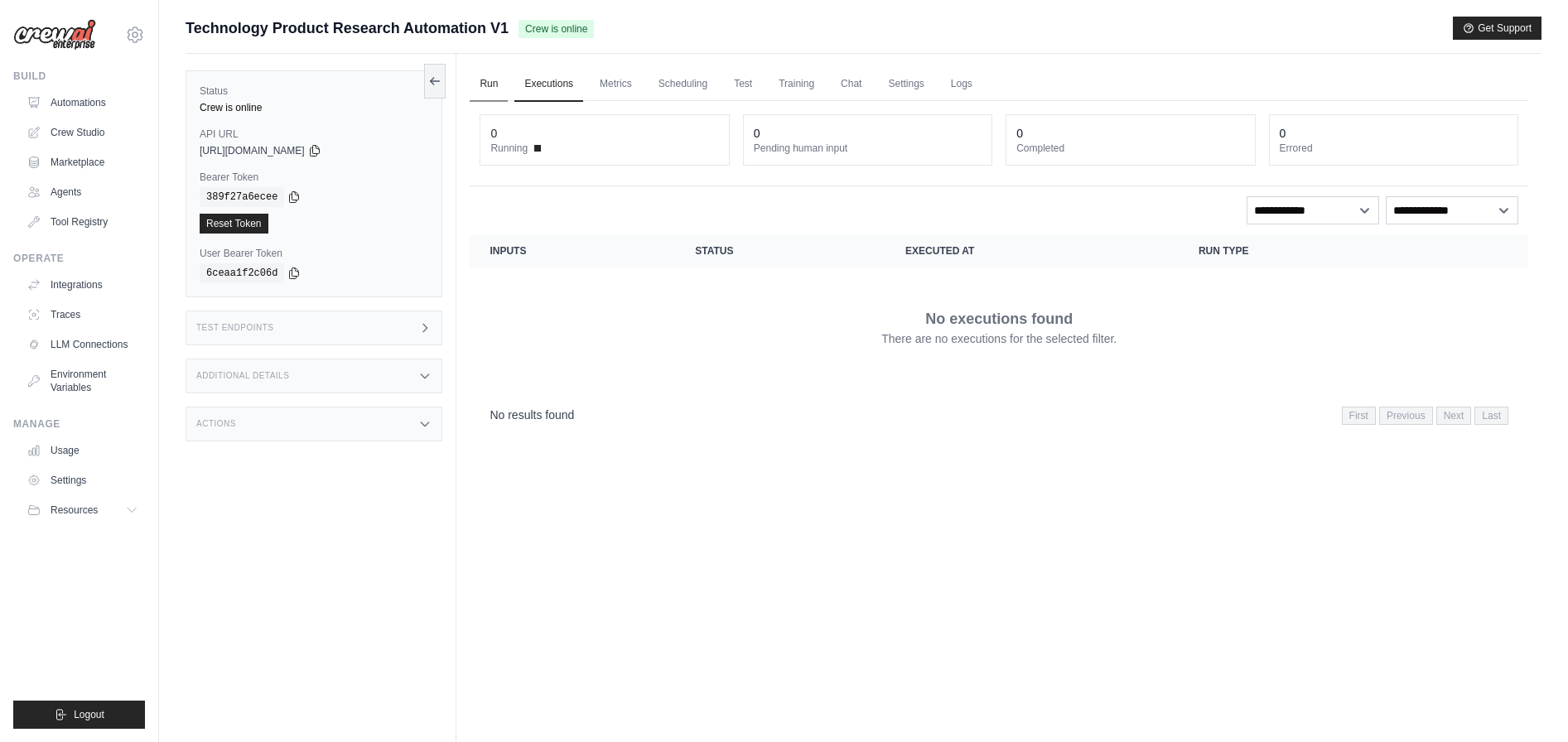
click at [491, 86] on link "Run" at bounding box center [489, 84] width 38 height 35
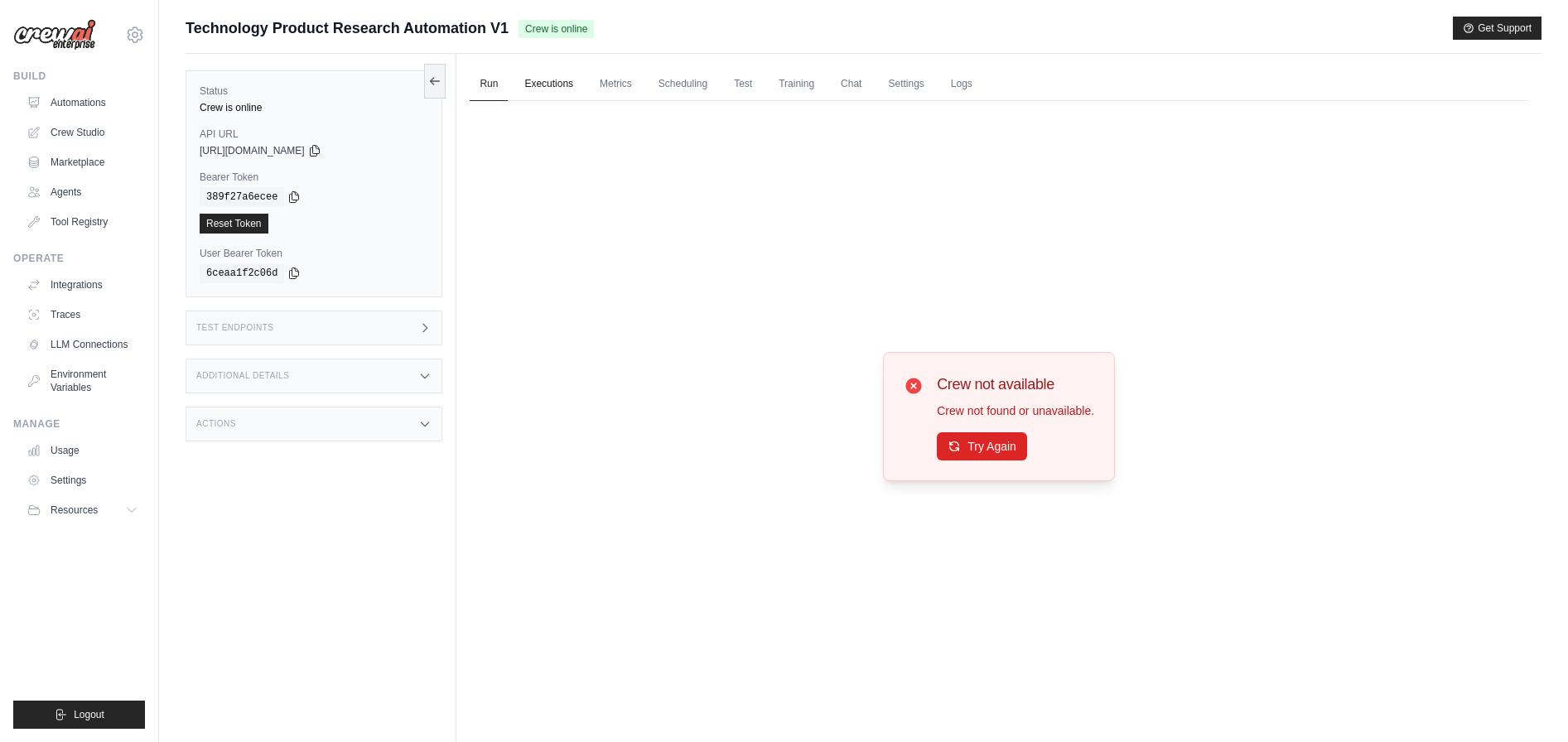
click at [566, 79] on link "Executions" at bounding box center [549, 84] width 69 height 35
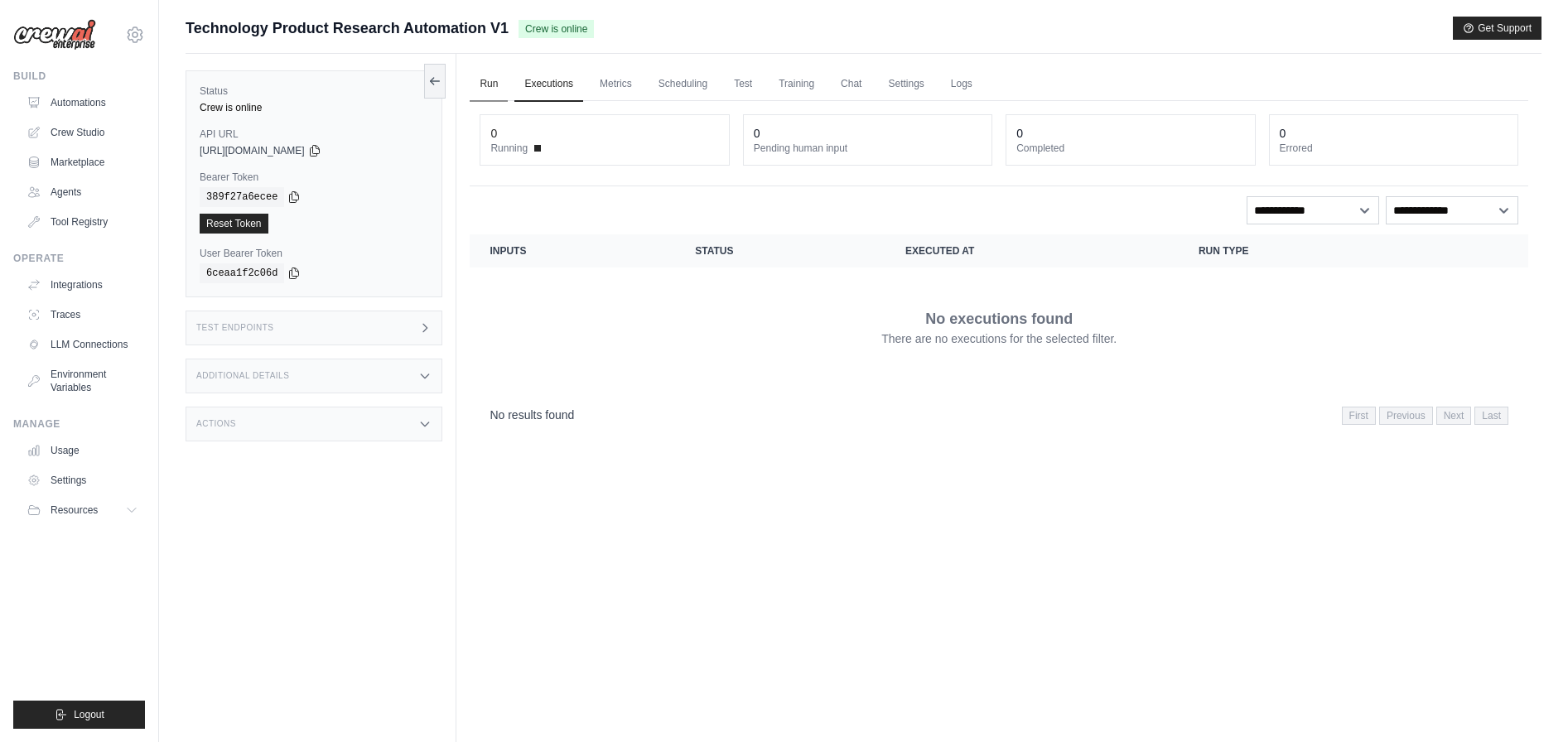
click at [495, 81] on link "Run" at bounding box center [489, 84] width 38 height 35
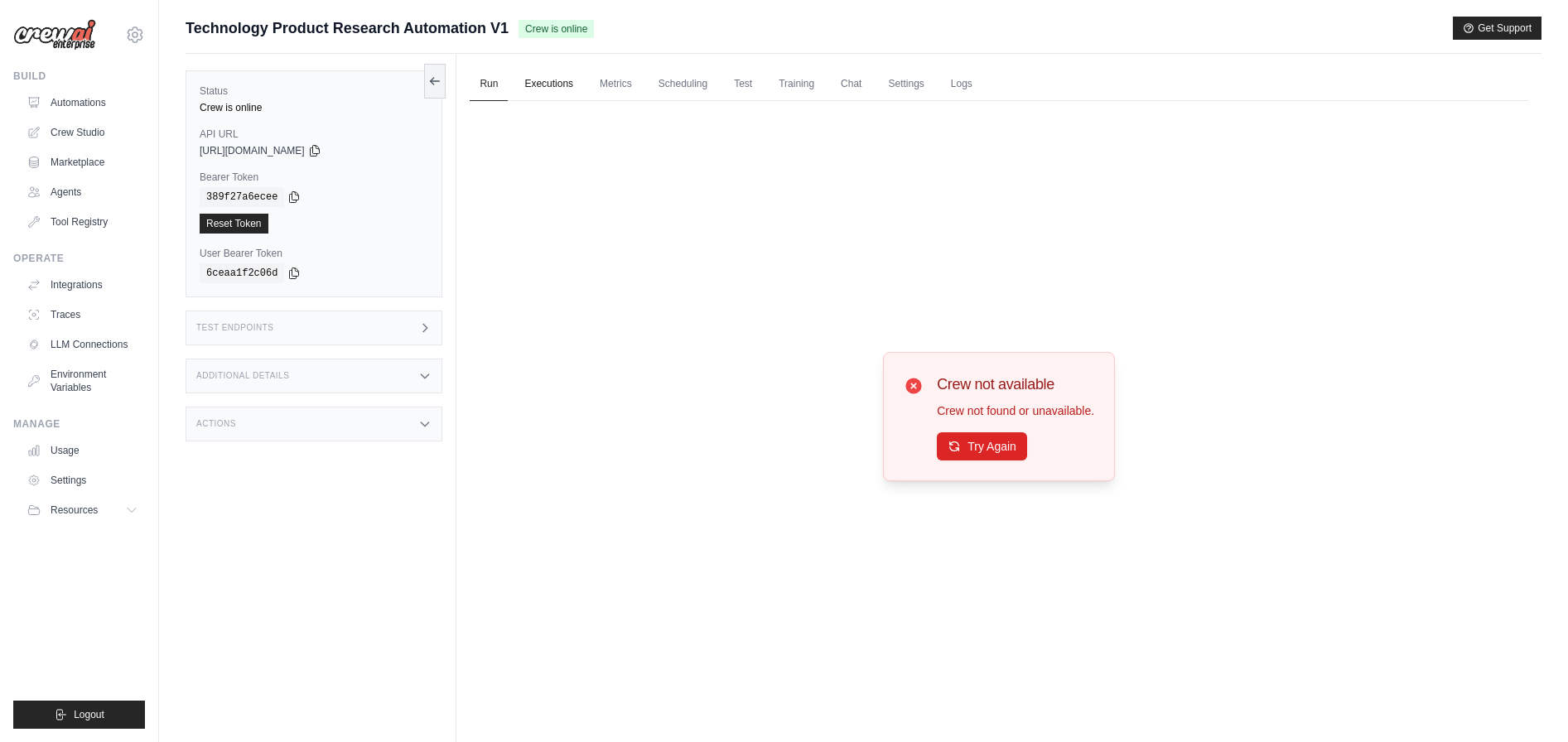
click at [549, 83] on link "Executions" at bounding box center [549, 84] width 69 height 35
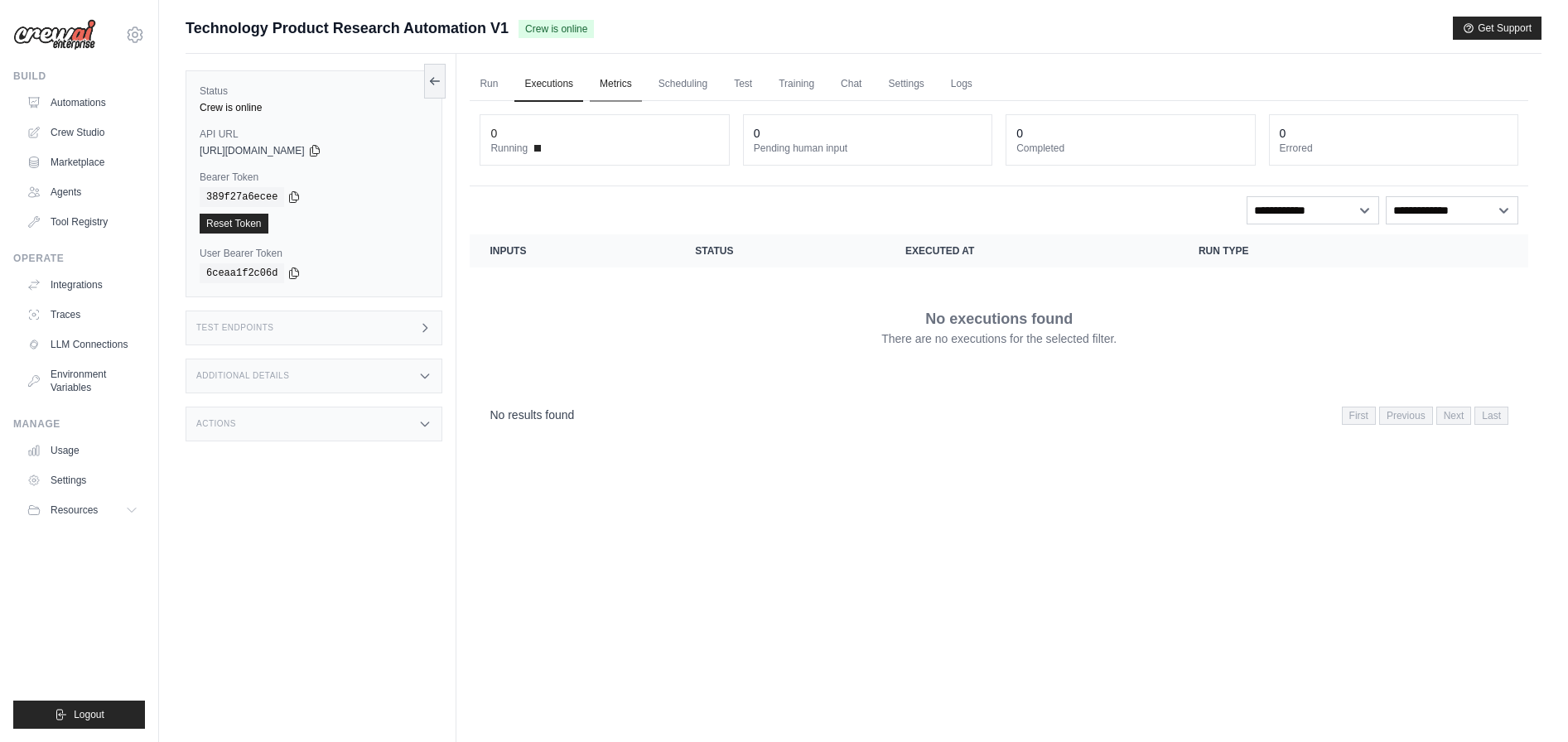
click at [625, 80] on link "Metrics" at bounding box center [615, 84] width 52 height 35
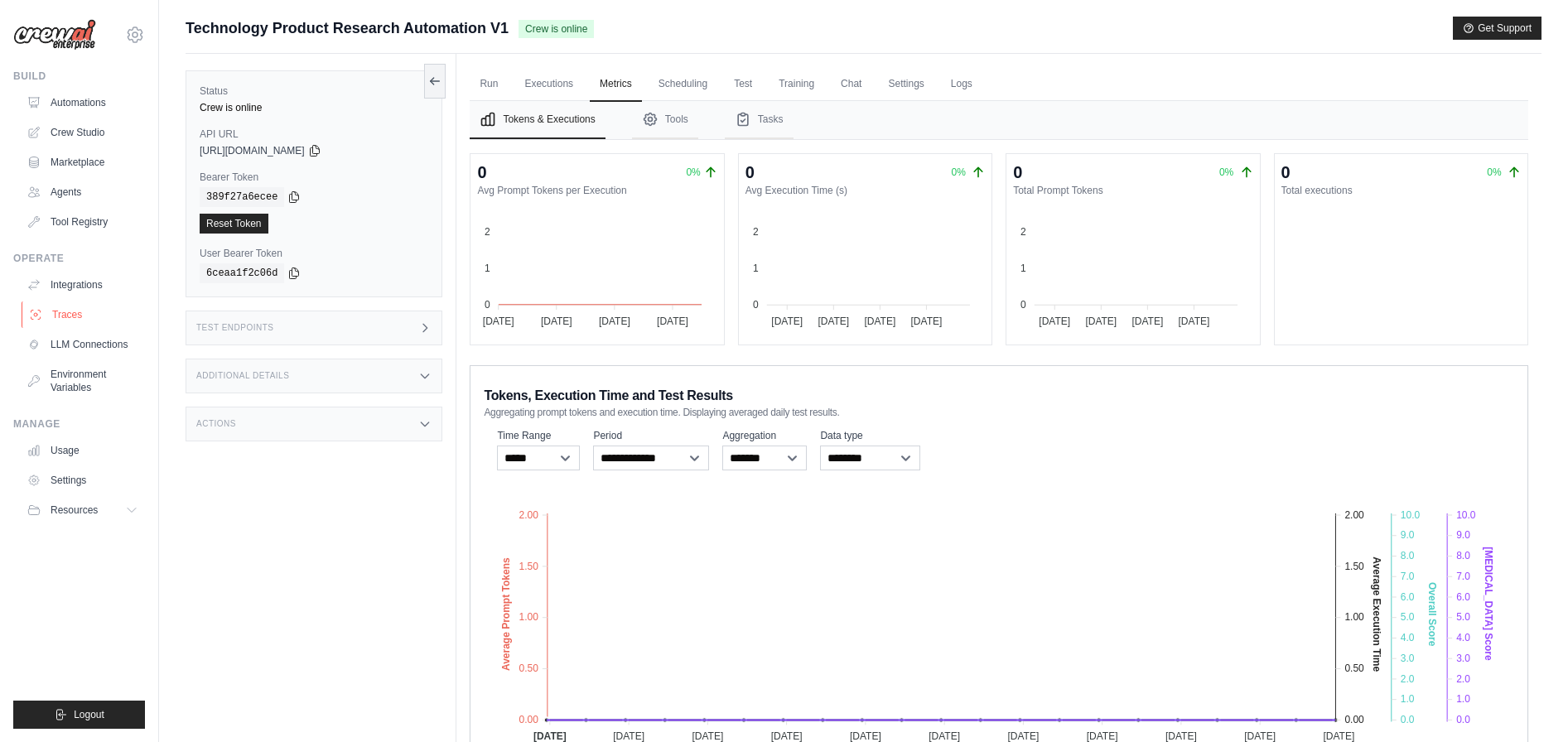
click at [52, 316] on link "Traces" at bounding box center [84, 314] width 125 height 26
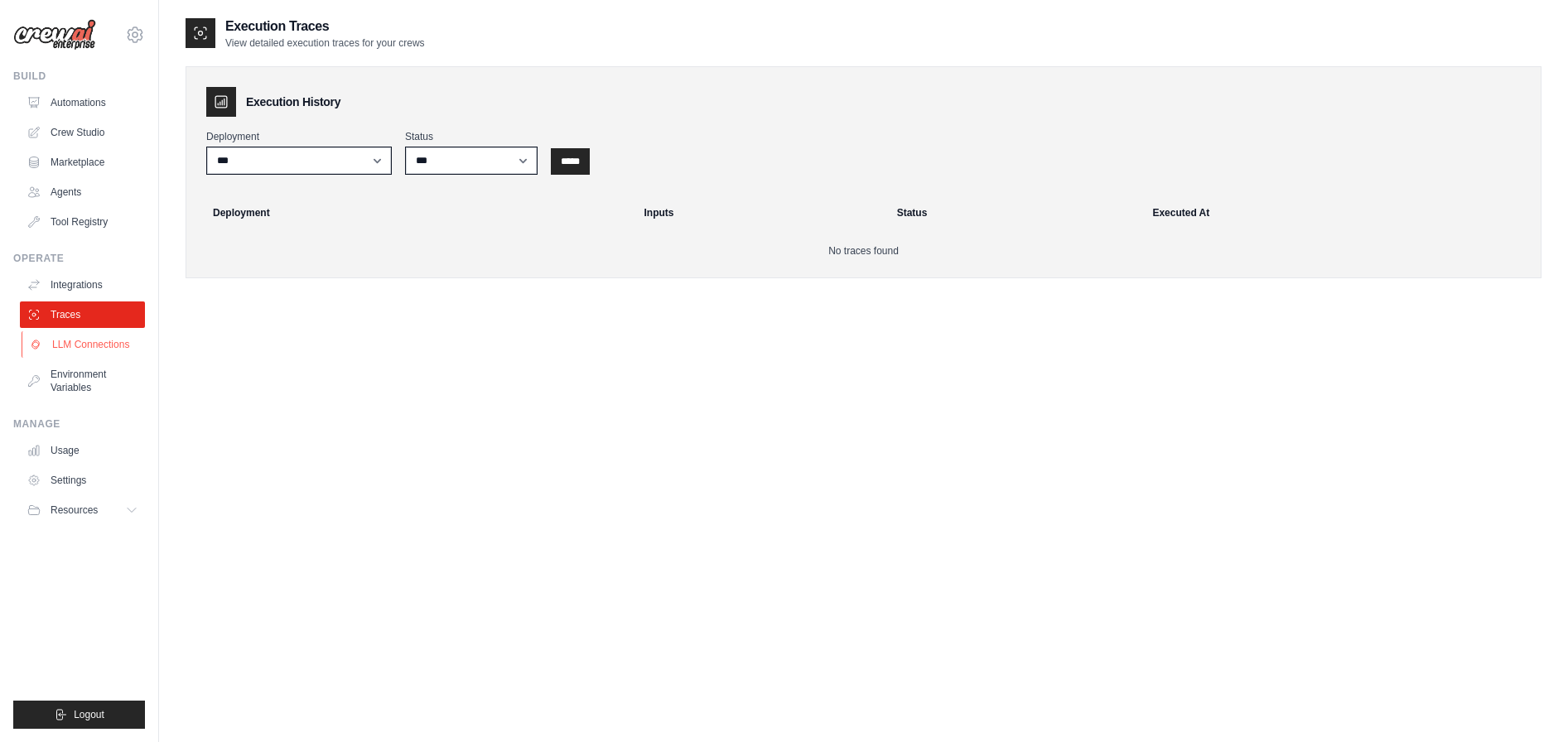
click at [84, 346] on link "LLM Connections" at bounding box center [84, 344] width 125 height 26
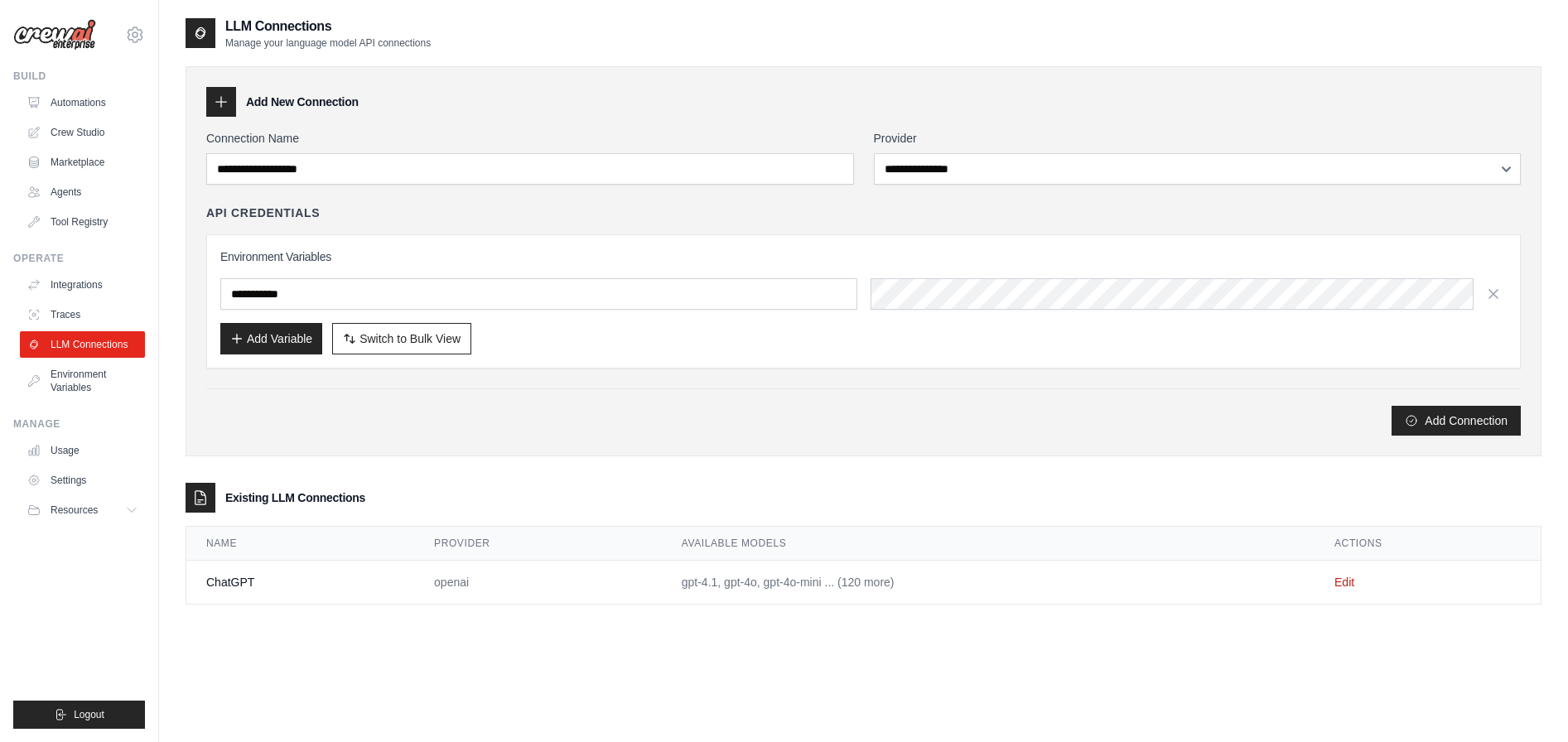
click at [225, 102] on icon at bounding box center [221, 101] width 16 height 16
click at [222, 100] on icon at bounding box center [221, 101] width 16 height 16
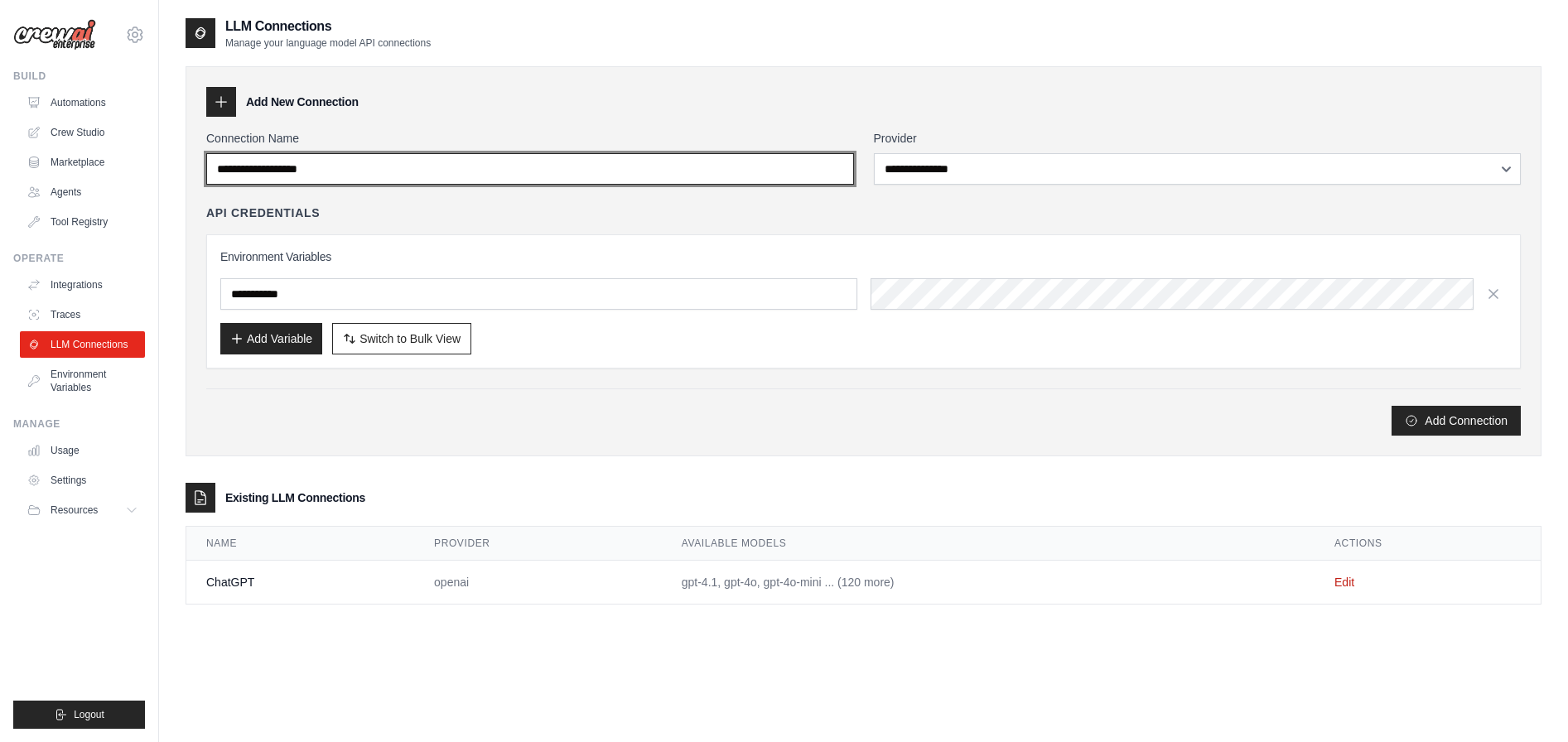
click at [430, 184] on input "Connection Name" at bounding box center [530, 169] width 648 height 32
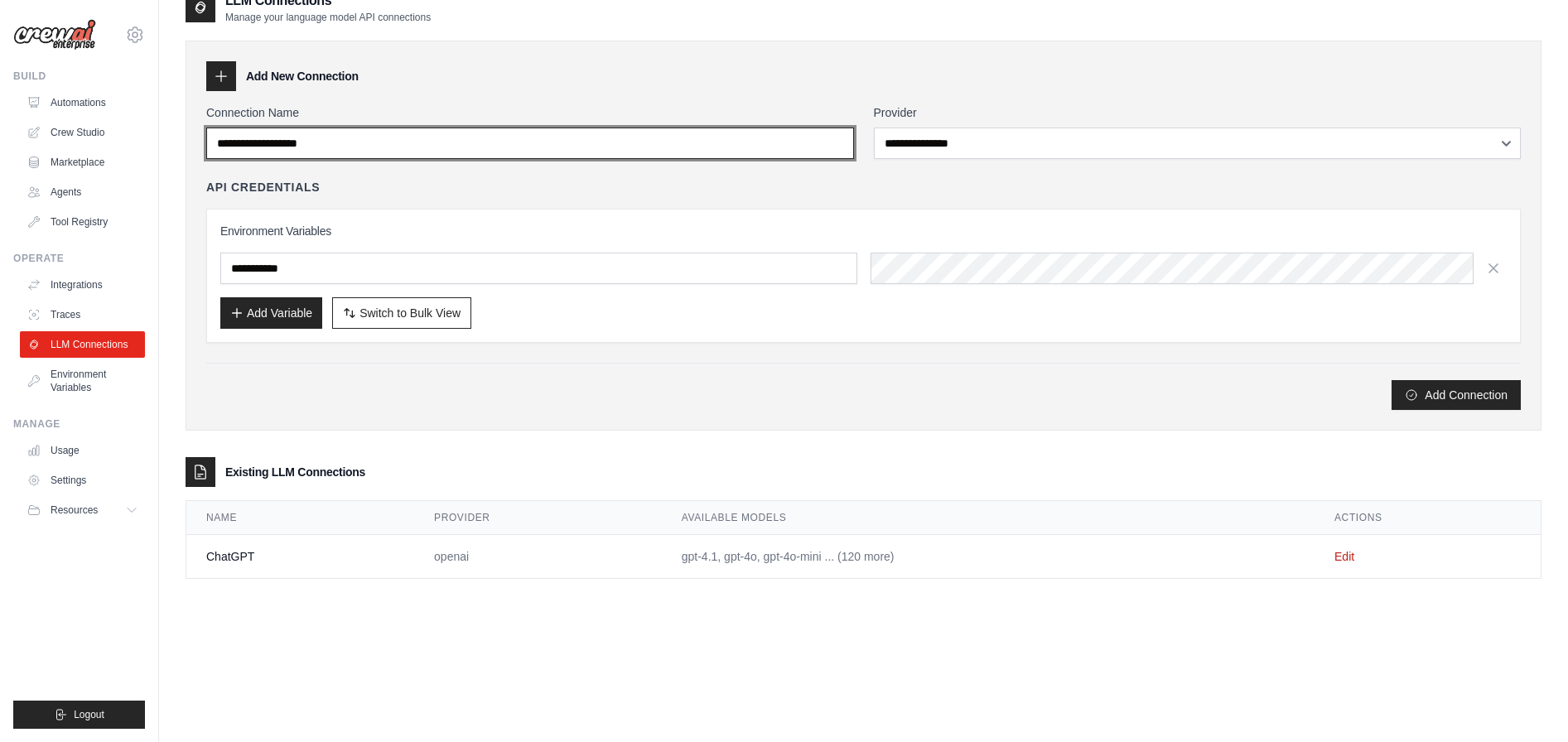
scroll to position [33, 0]
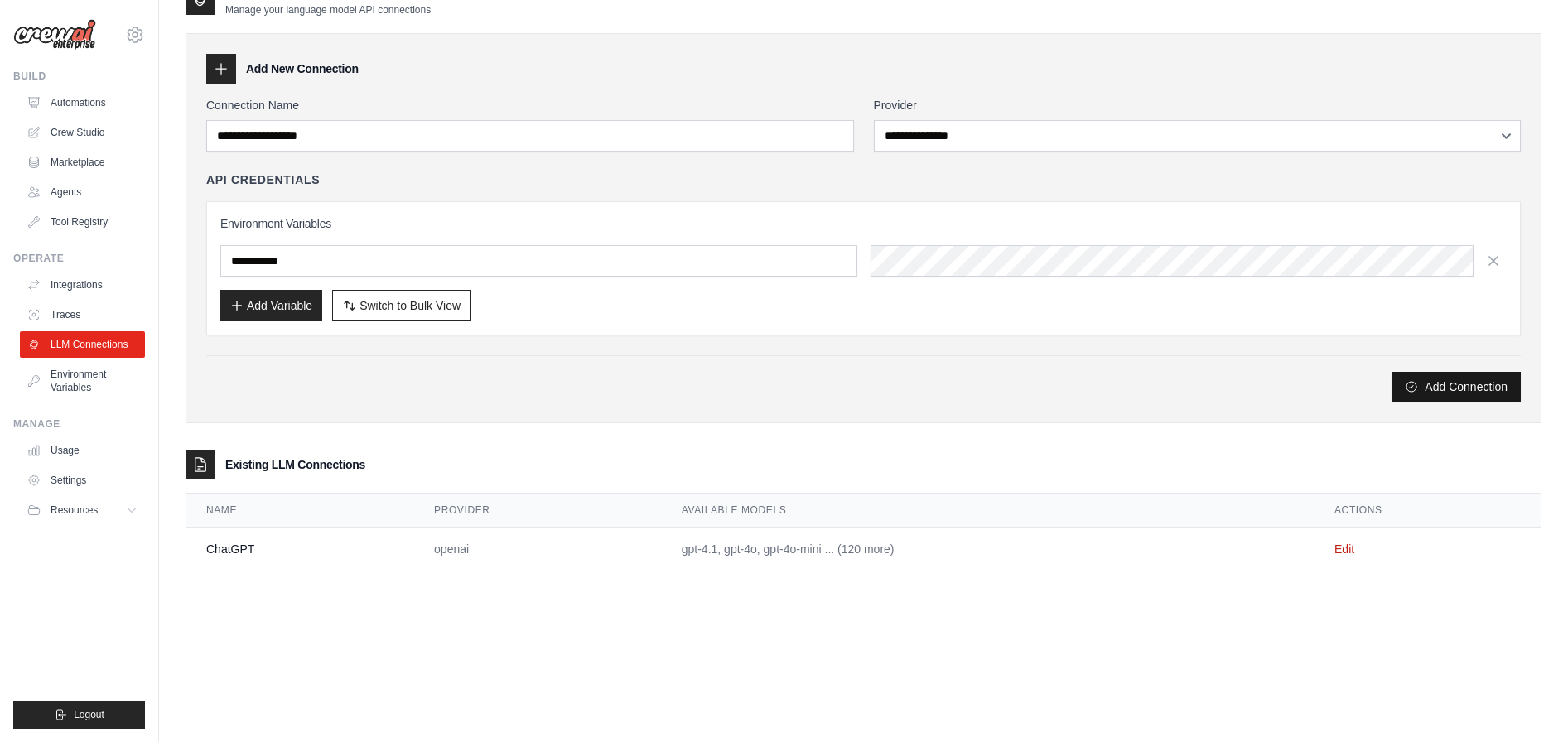
click at [1443, 384] on button "Add Connection" at bounding box center [1455, 386] width 129 height 30
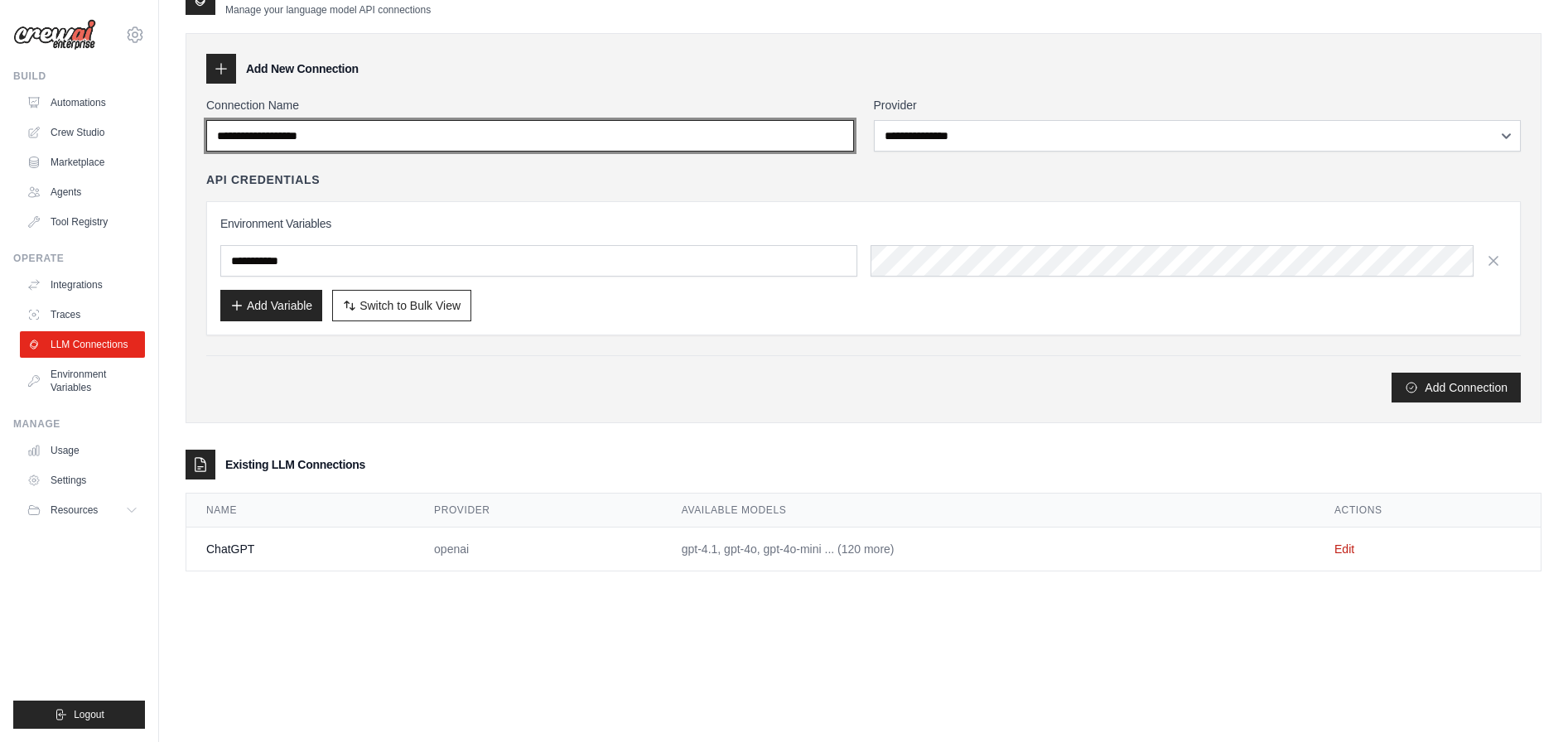
click at [386, 141] on input "Connection Name" at bounding box center [530, 136] width 648 height 32
drag, startPoint x: 351, startPoint y: 134, endPoint x: 164, endPoint y: 124, distance: 187.3
click at [164, 124] on div "**********" at bounding box center [863, 355] width 1409 height 742
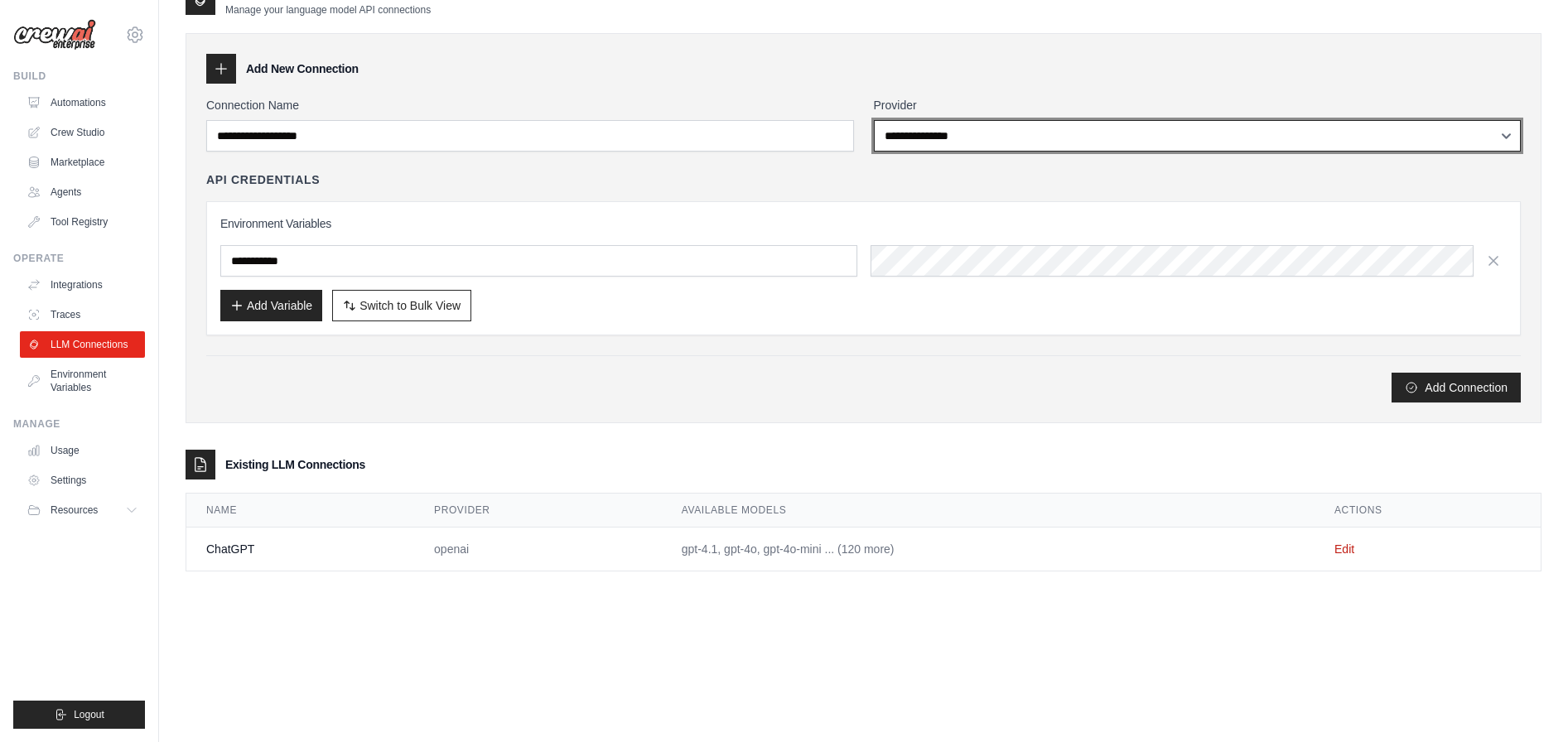
click at [1024, 136] on select "**********" at bounding box center [1197, 136] width 648 height 32
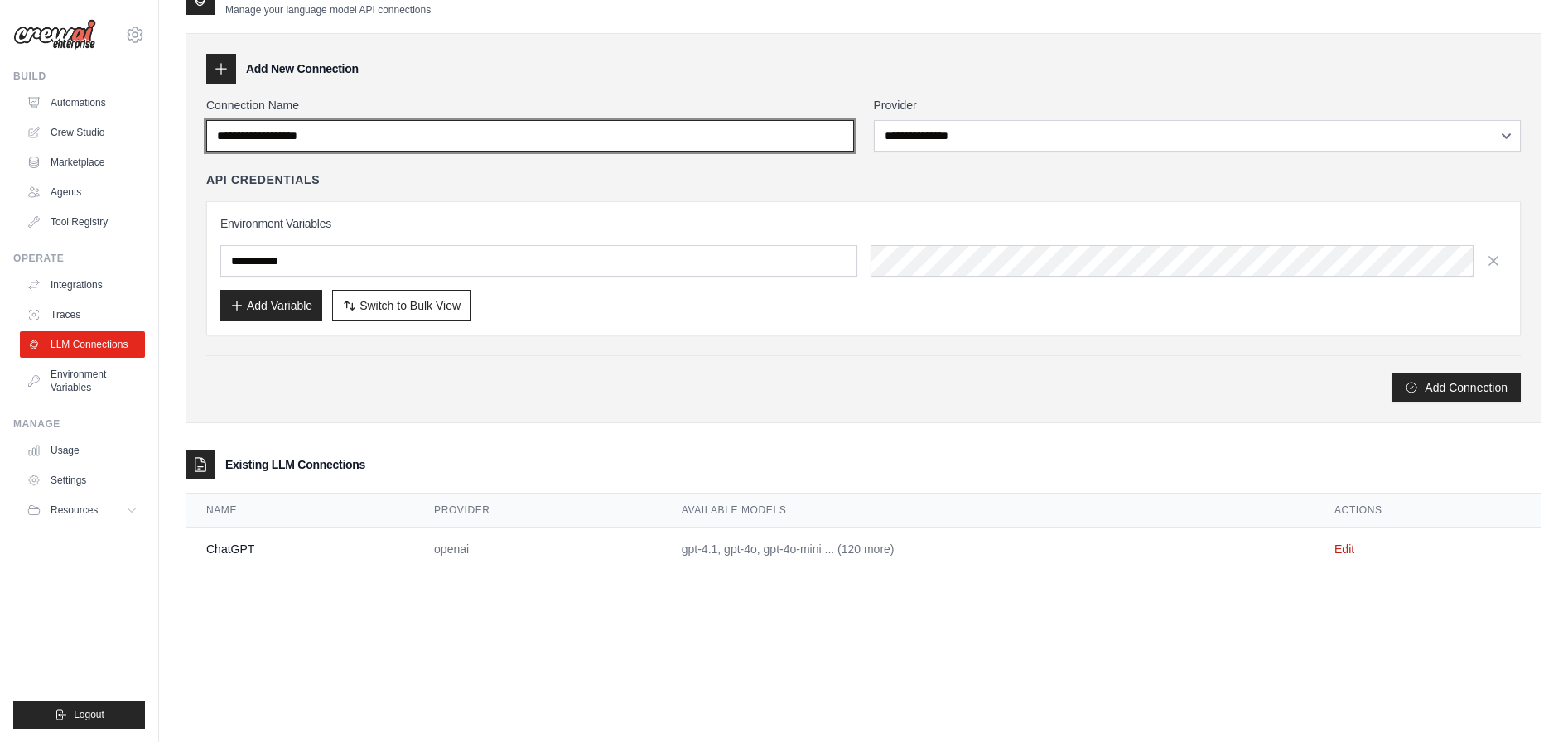
click at [373, 136] on input "Connection Name" at bounding box center [530, 136] width 648 height 32
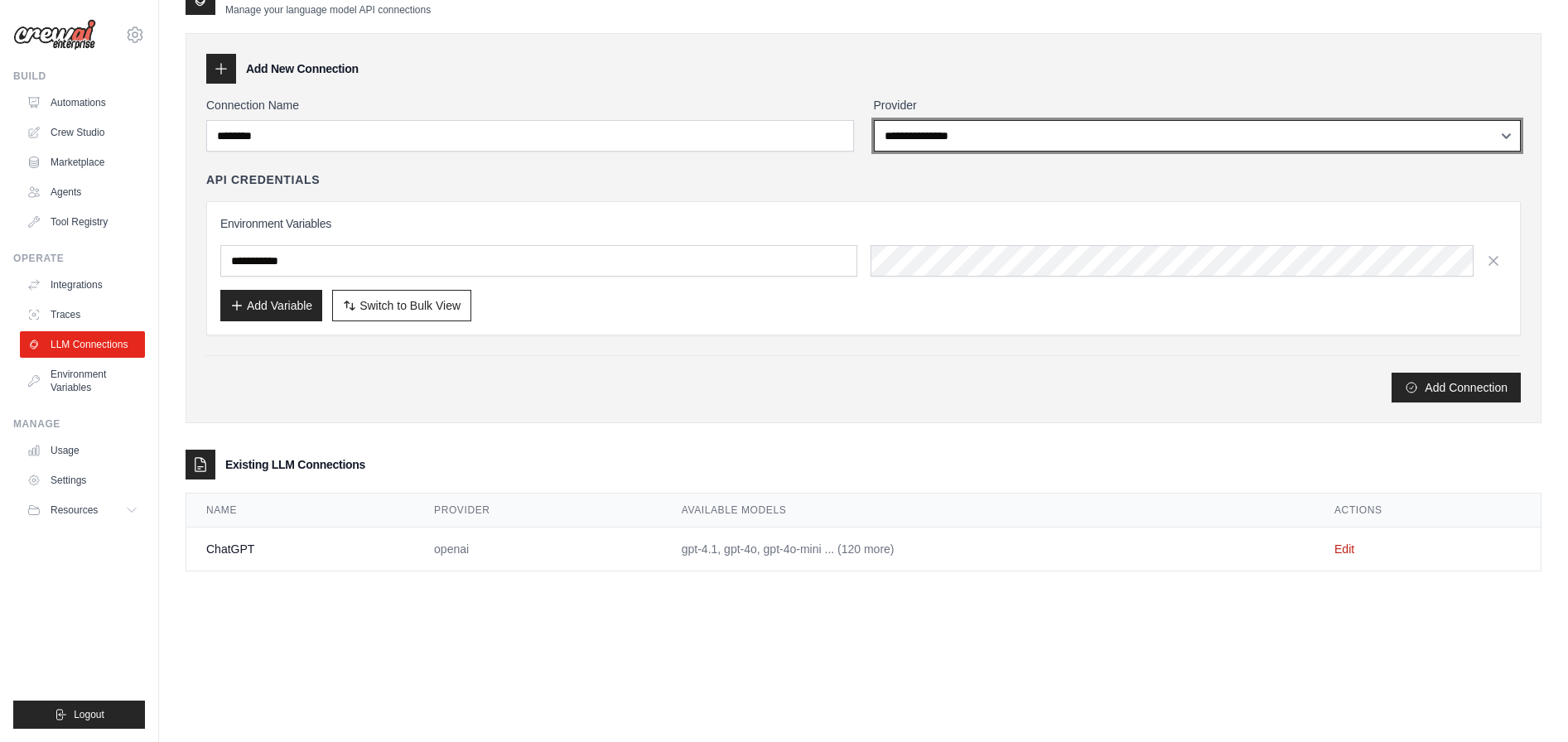
click at [1005, 142] on select "**********" at bounding box center [1197, 136] width 648 height 32
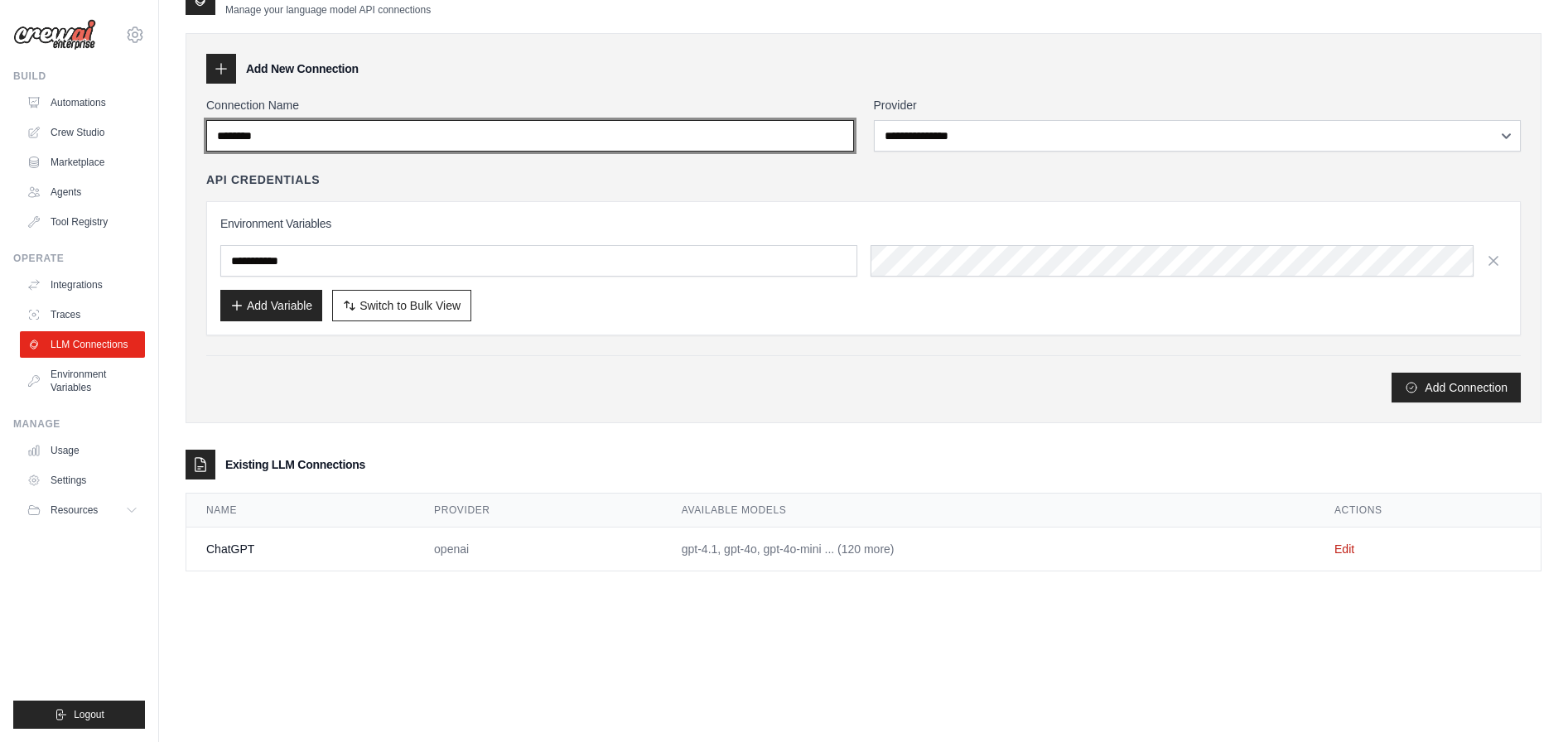
click at [473, 137] on input "********" at bounding box center [530, 136] width 648 height 32
drag, startPoint x: 282, startPoint y: 139, endPoint x: 223, endPoint y: 130, distance: 59.7
click at [212, 130] on input "********" at bounding box center [530, 136] width 648 height 32
type input "******"
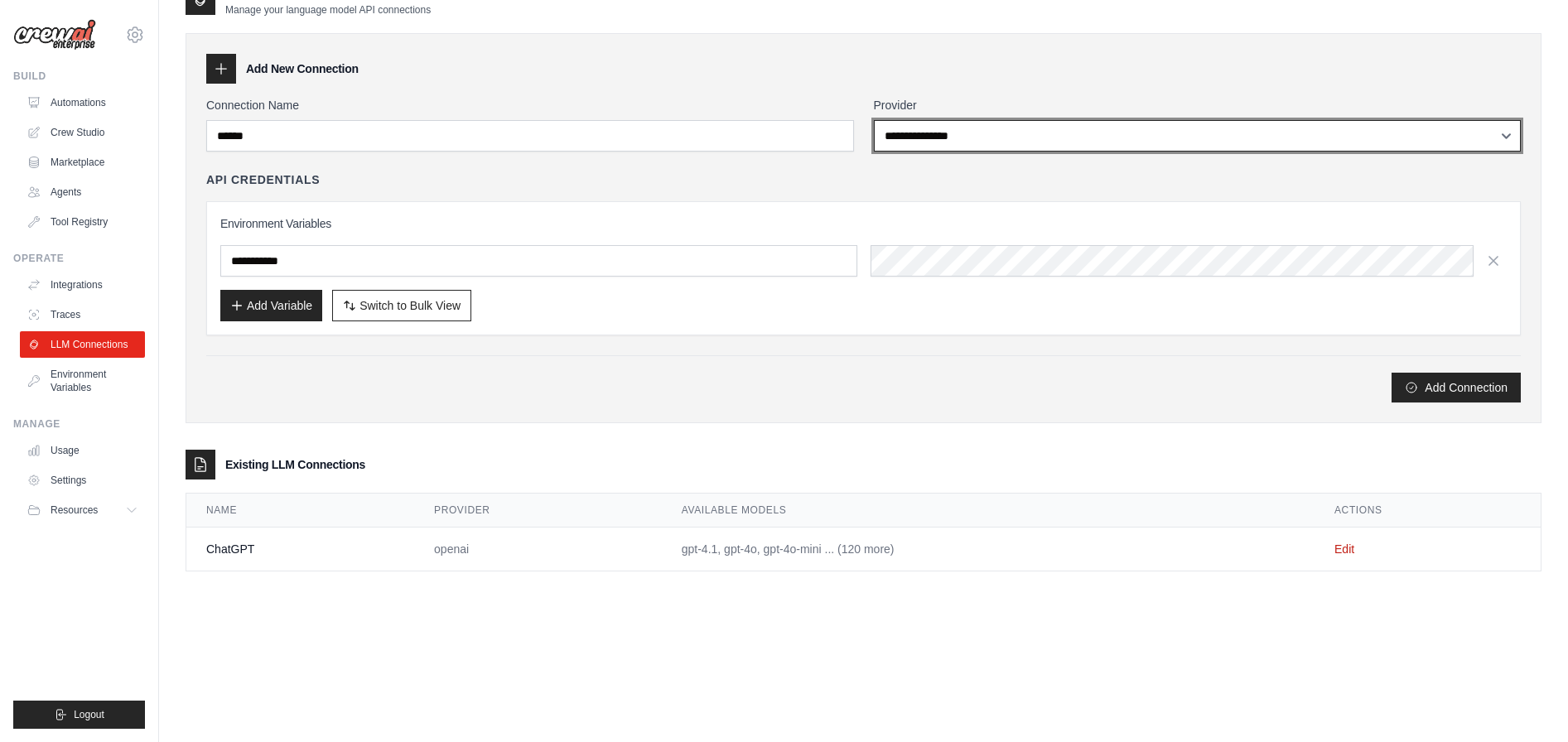
click at [1066, 138] on select "**********" at bounding box center [1197, 136] width 648 height 32
select select "******"
click at [874, 120] on select "**********" at bounding box center [1197, 136] width 648 height 32
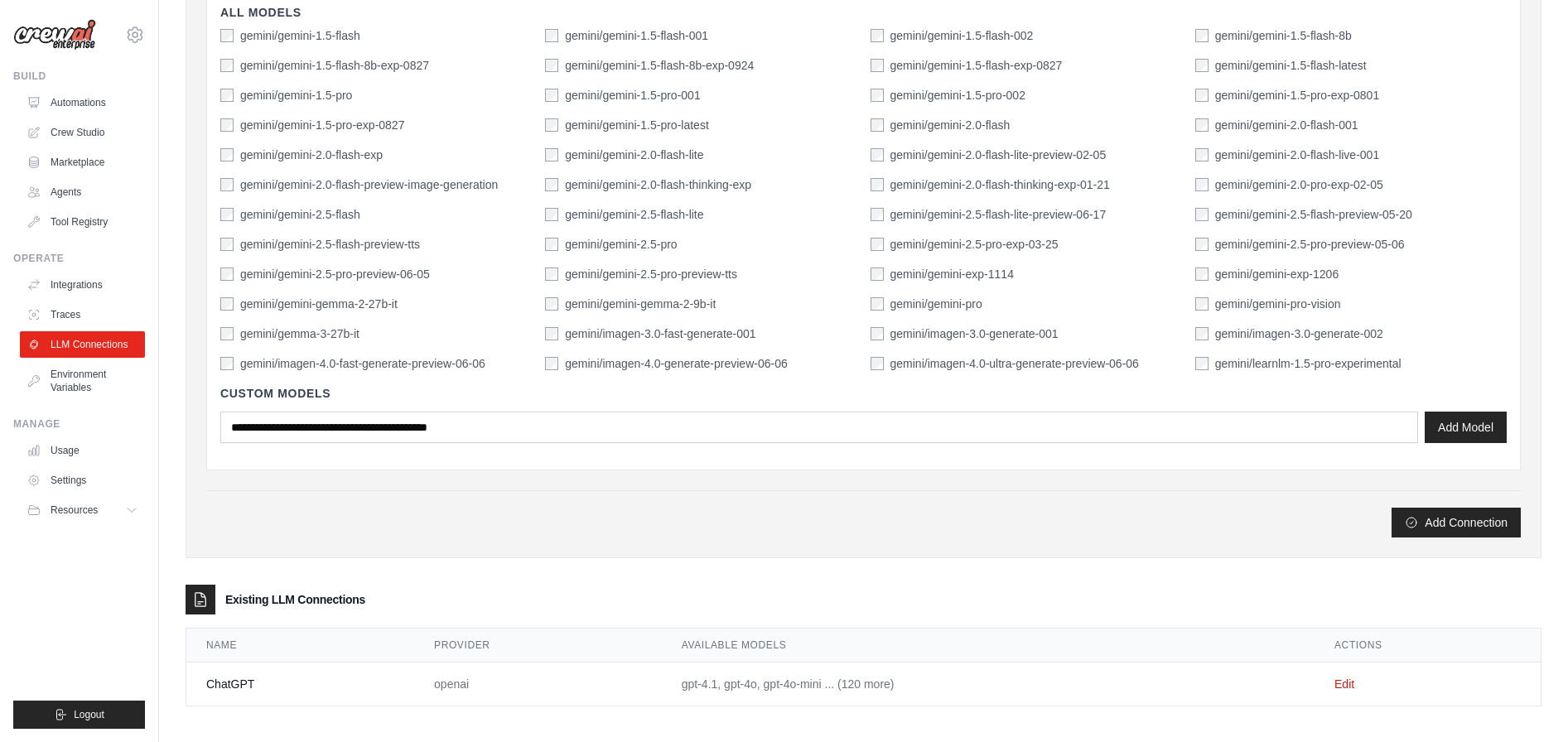
scroll to position [501, 0]
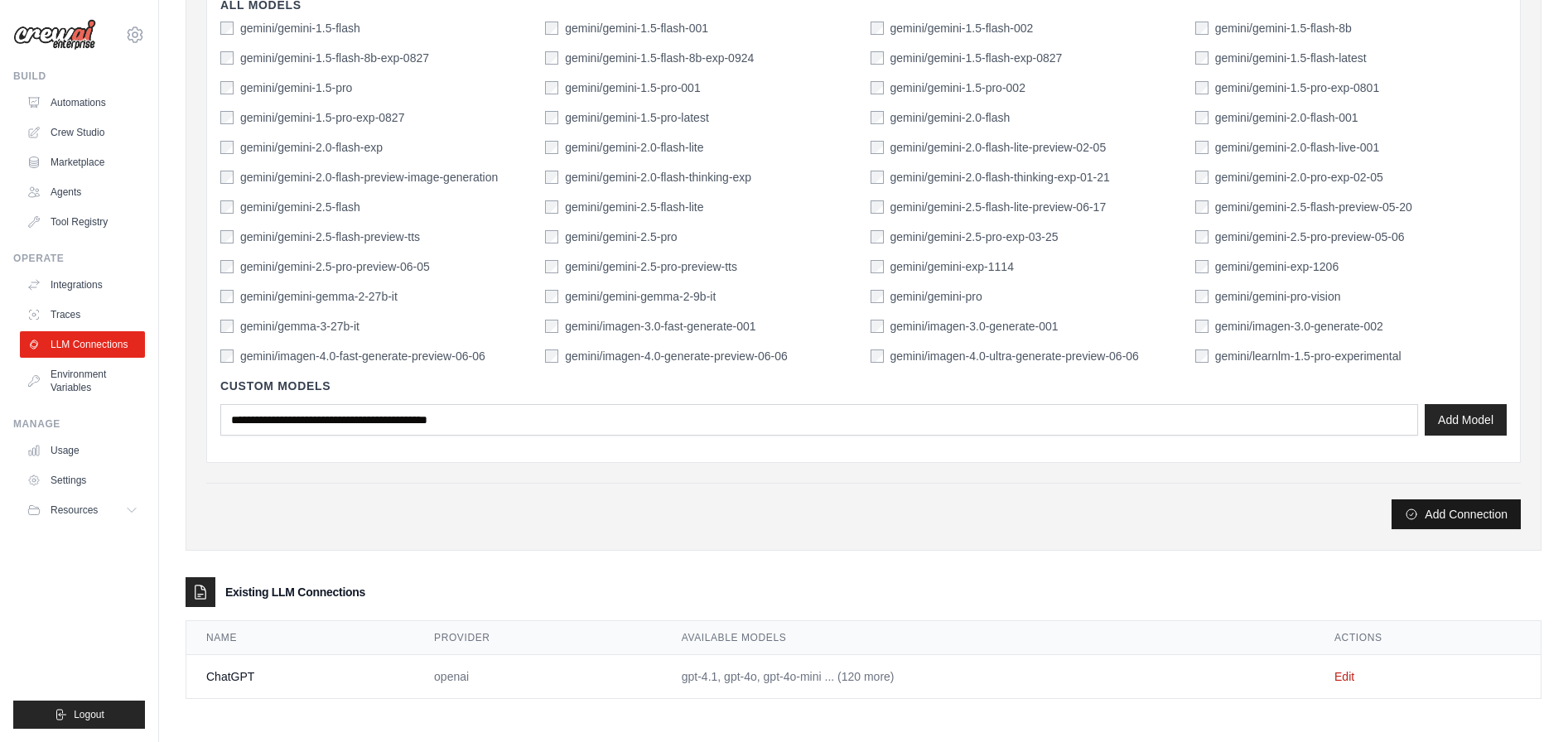
click at [1455, 513] on button "Add Connection" at bounding box center [1455, 513] width 129 height 30
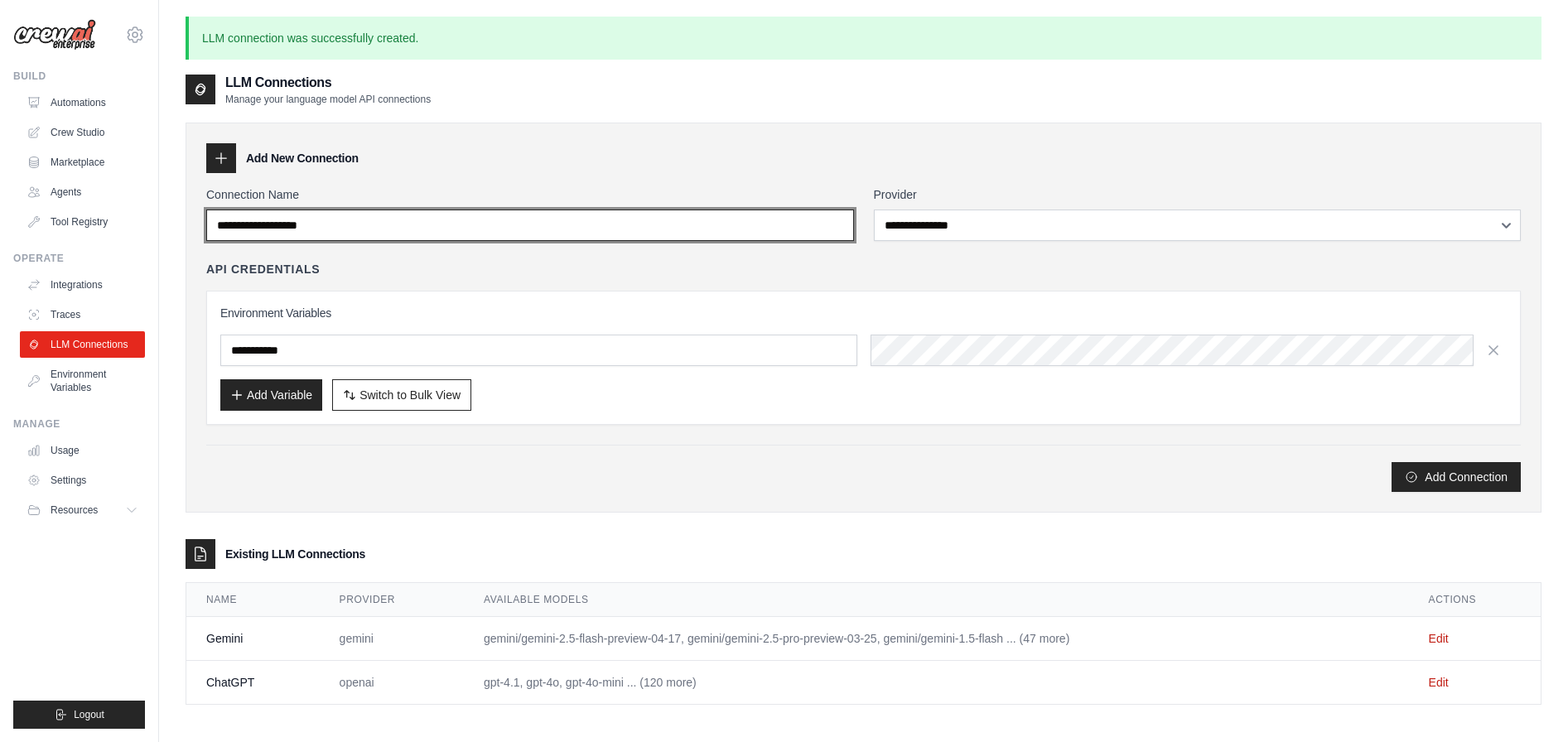
click at [357, 223] on input "Connection Name" at bounding box center [530, 225] width 648 height 32
drag, startPoint x: 357, startPoint y: 223, endPoint x: 97, endPoint y: 223, distance: 260.0
click at [97, 223] on div "krischkastoffels@gmail.com Settings Build Automations Crew Studio" at bounding box center [784, 415] width 1568 height 832
type input "******"
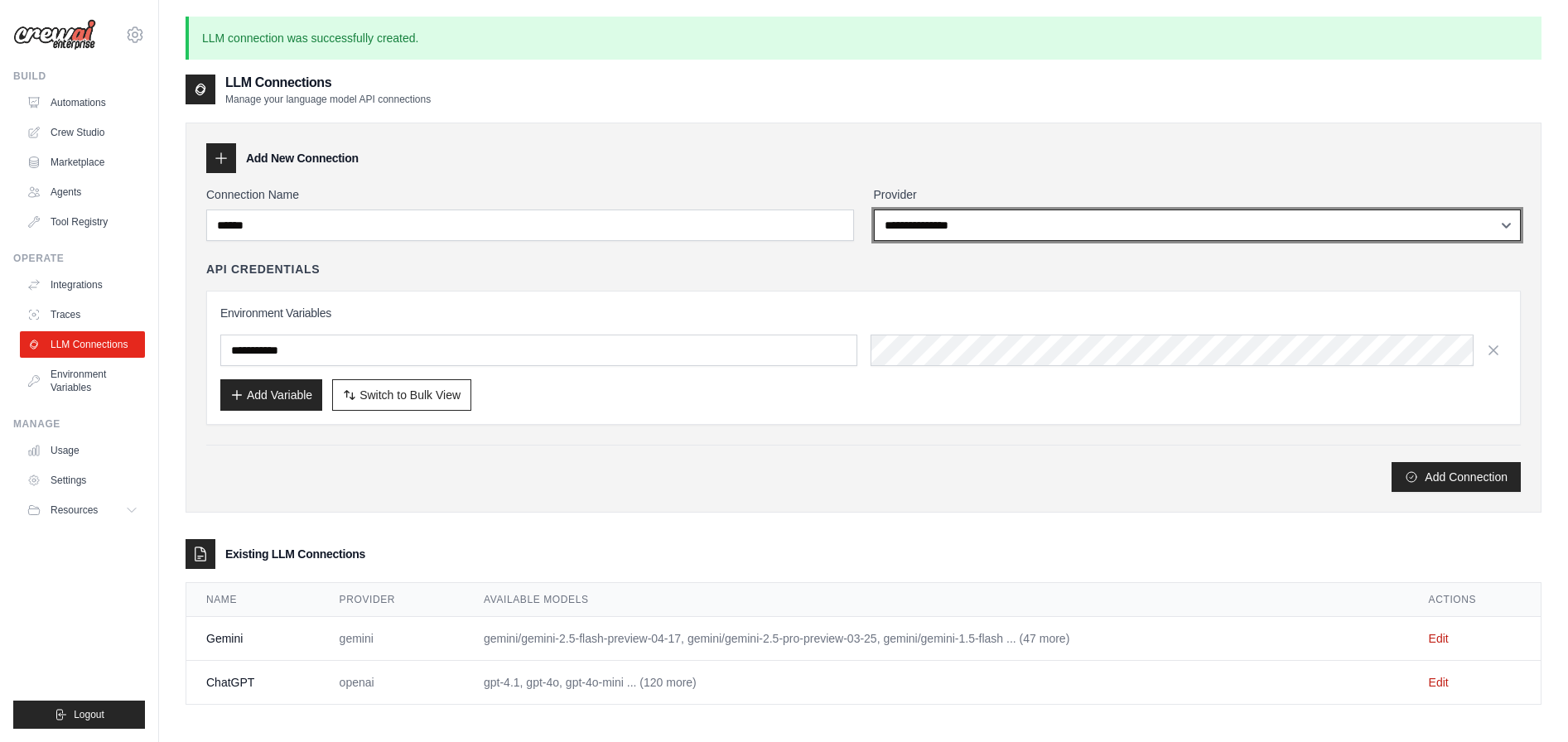
click at [1188, 230] on select "**********" at bounding box center [1197, 225] width 648 height 32
select select "******"
click at [874, 210] on select "**********" at bounding box center [1197, 225] width 648 height 32
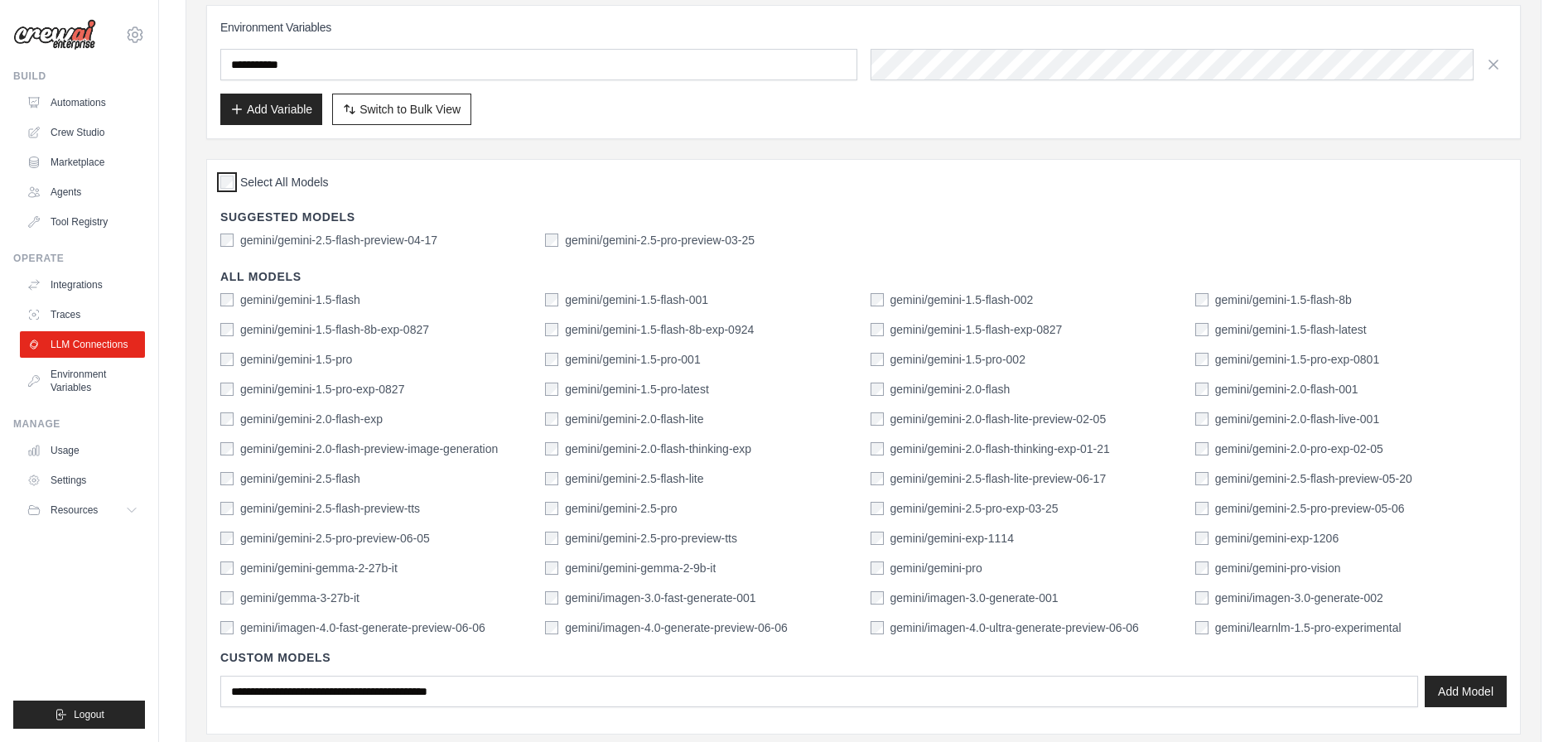
scroll to position [601, 0]
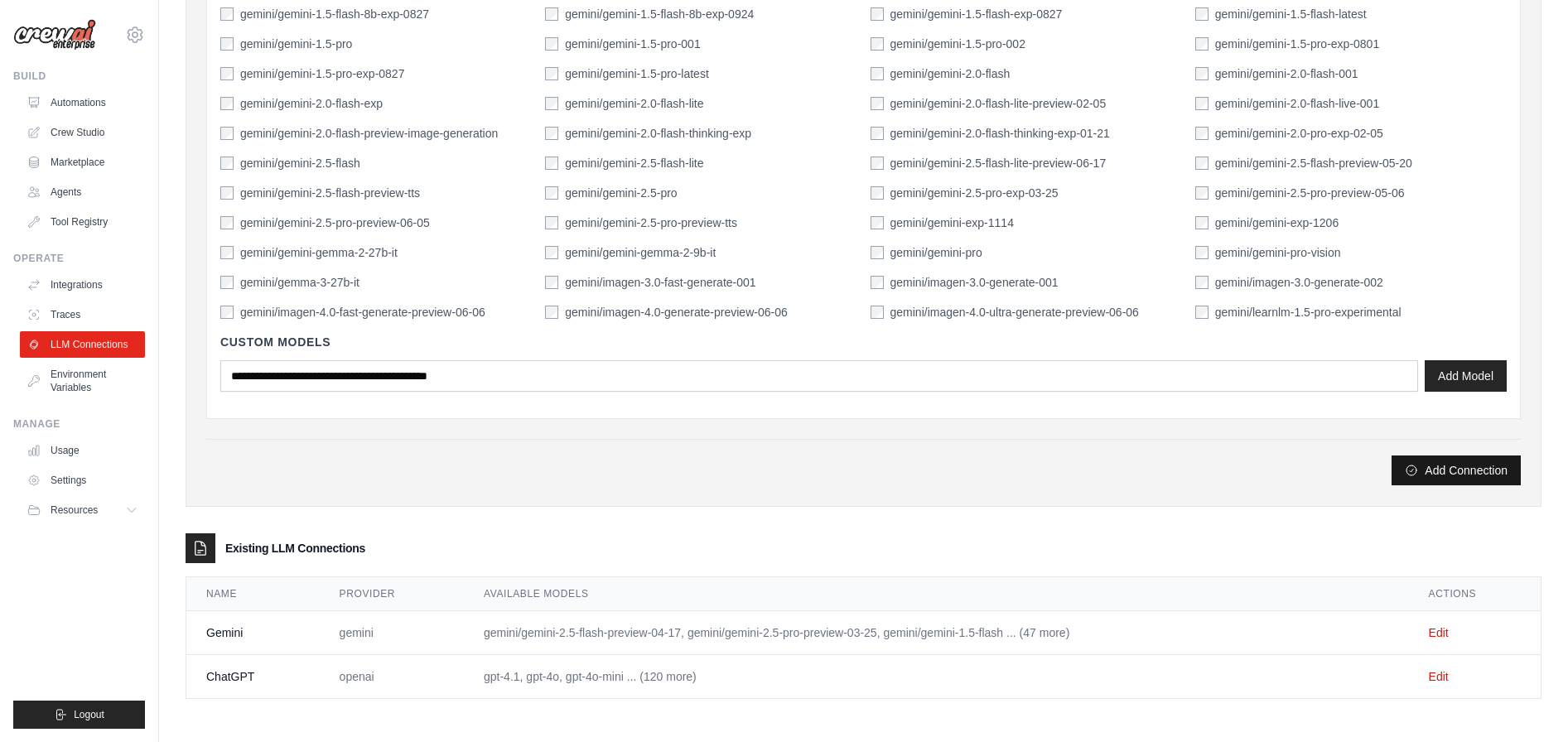
click at [1481, 473] on button "Add Connection" at bounding box center [1455, 470] width 129 height 30
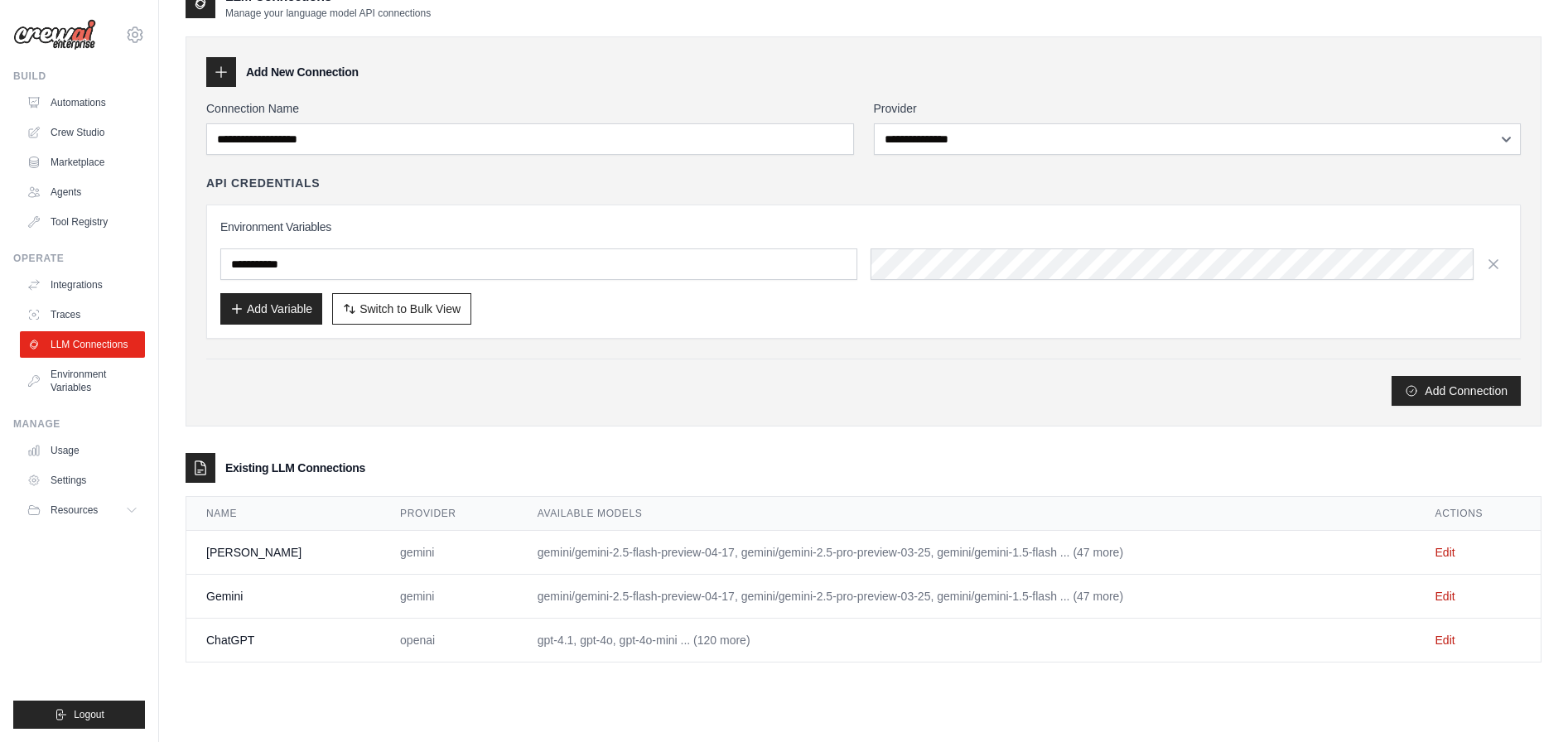
scroll to position [90, 0]
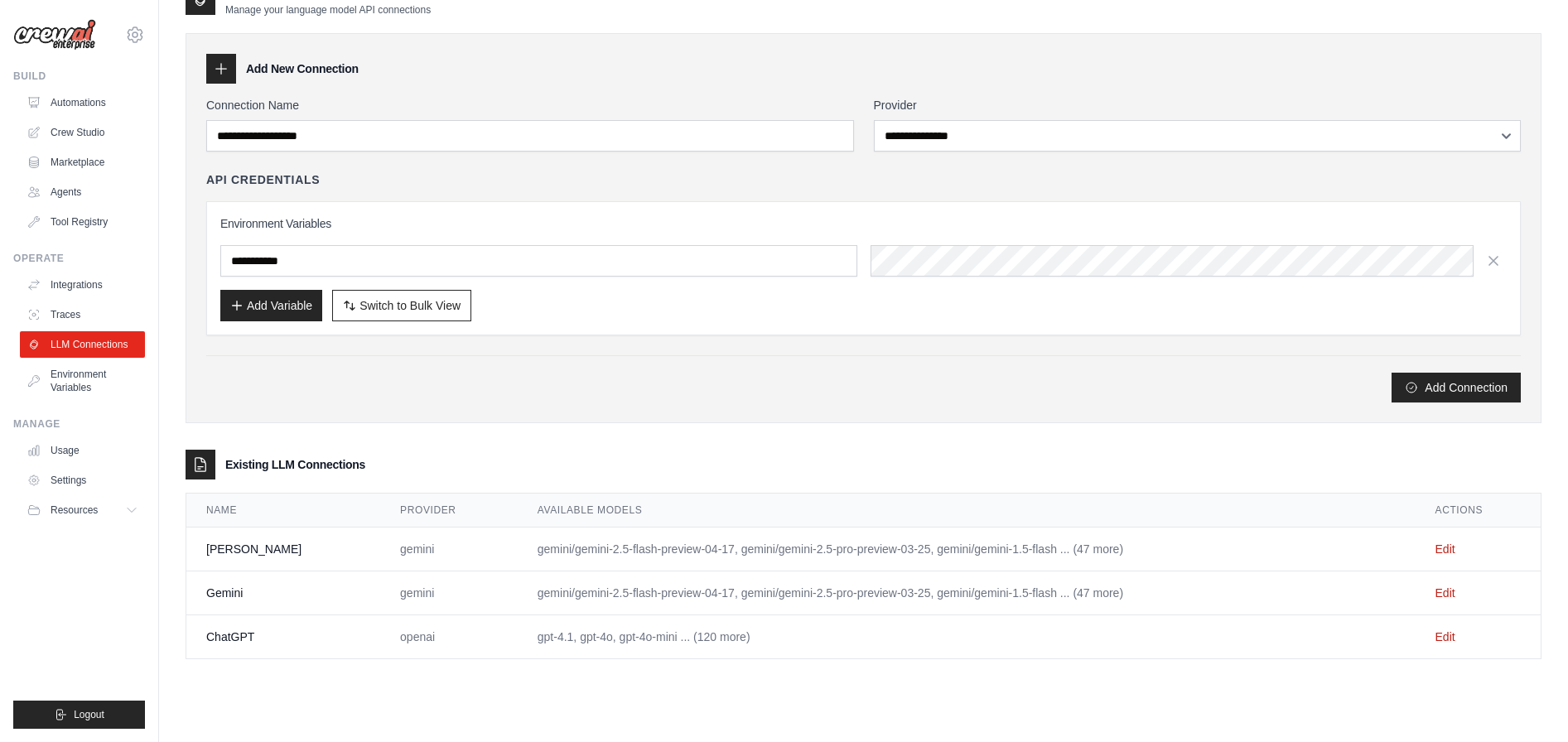
click at [409, 555] on td "gemini" at bounding box center [449, 548] width 137 height 43
click at [1443, 546] on link "Edit" at bounding box center [1445, 549] width 20 height 14
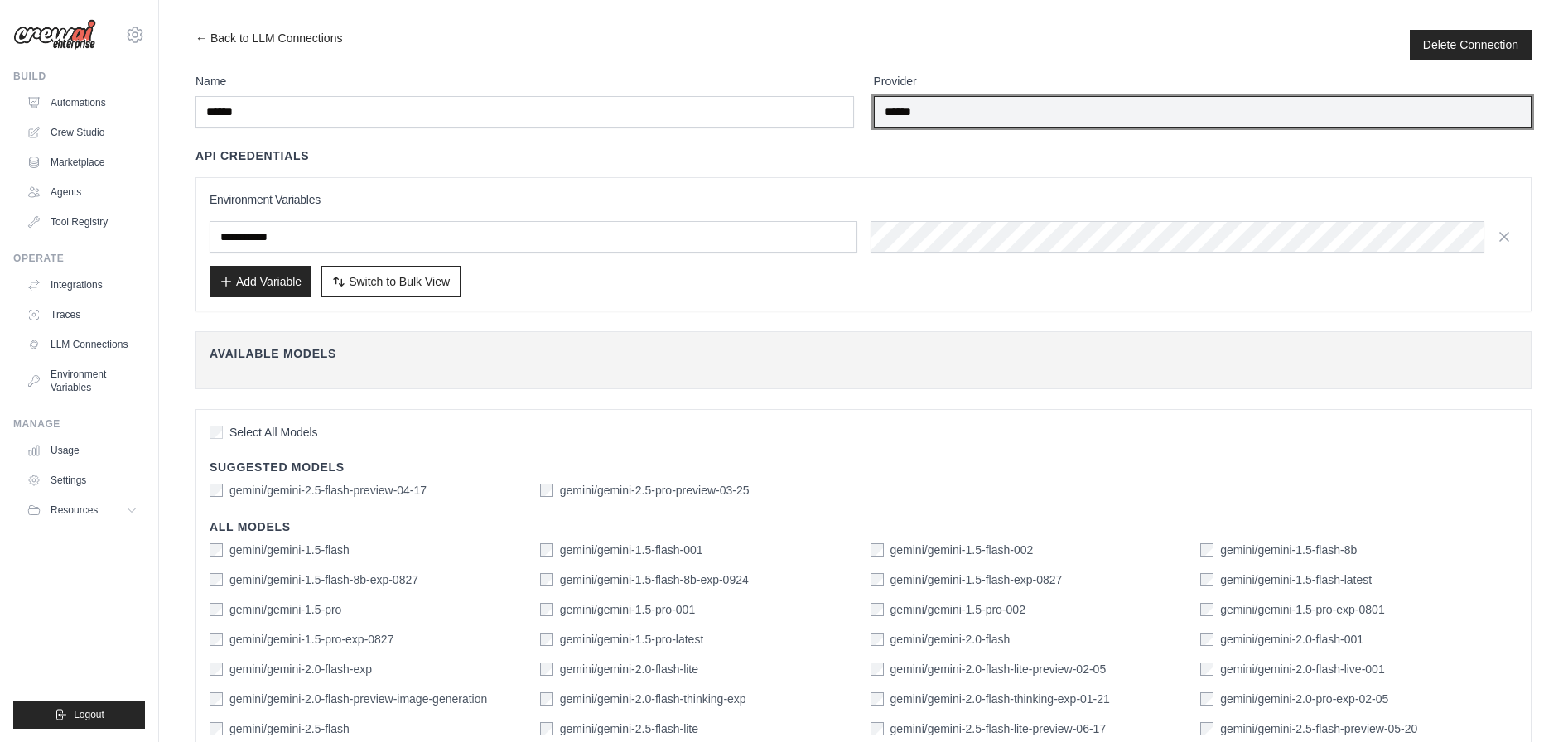
click at [962, 118] on input "******" at bounding box center [1203, 112] width 659 height 32
click at [1461, 113] on input "******" at bounding box center [1203, 112] width 659 height 32
click at [921, 104] on input "******" at bounding box center [1203, 112] width 659 height 32
drag, startPoint x: 925, startPoint y: 109, endPoint x: 874, endPoint y: 107, distance: 51.0
click at [874, 107] on input "******" at bounding box center [1203, 112] width 659 height 32
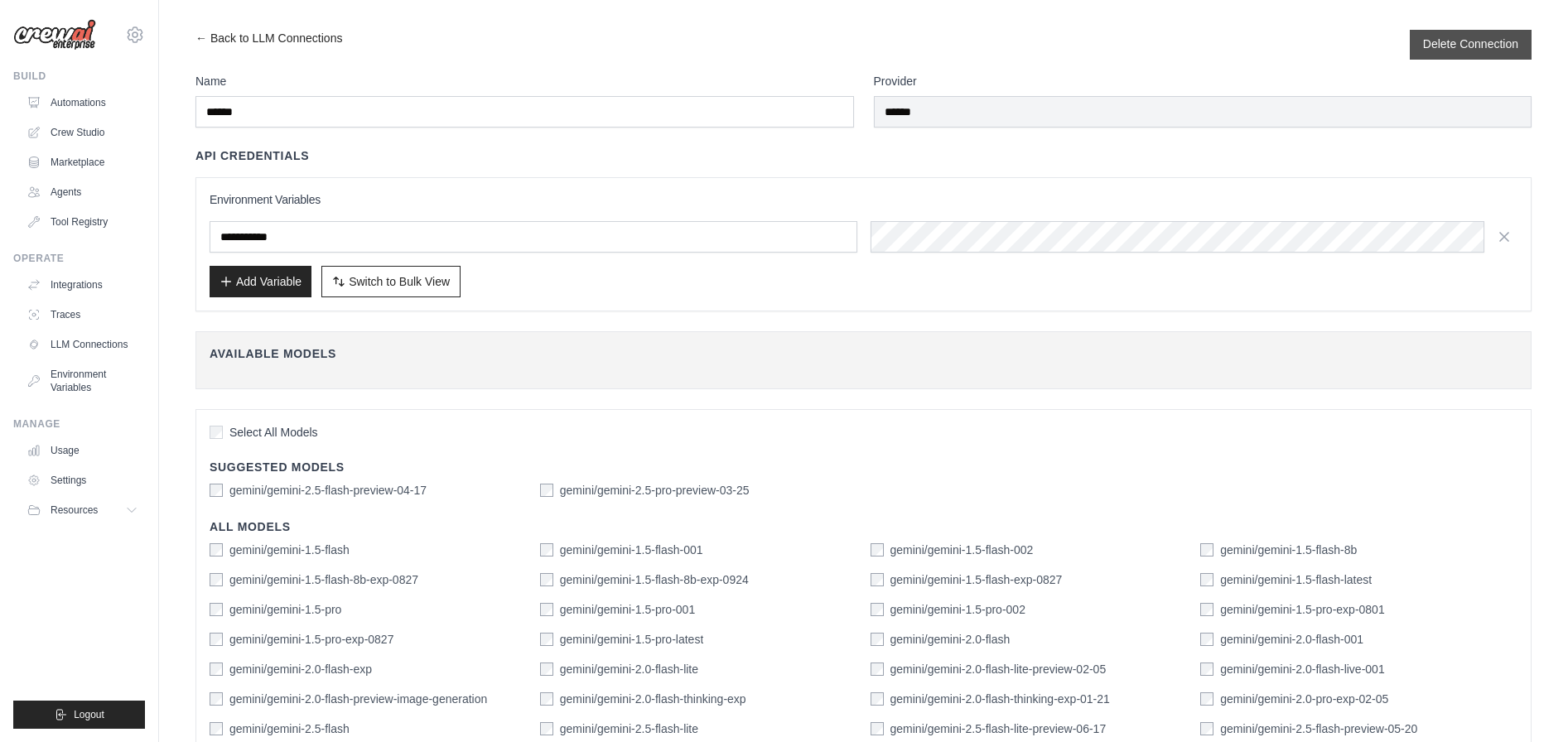
click at [1452, 42] on button "Delete Connection" at bounding box center [1471, 43] width 96 height 16
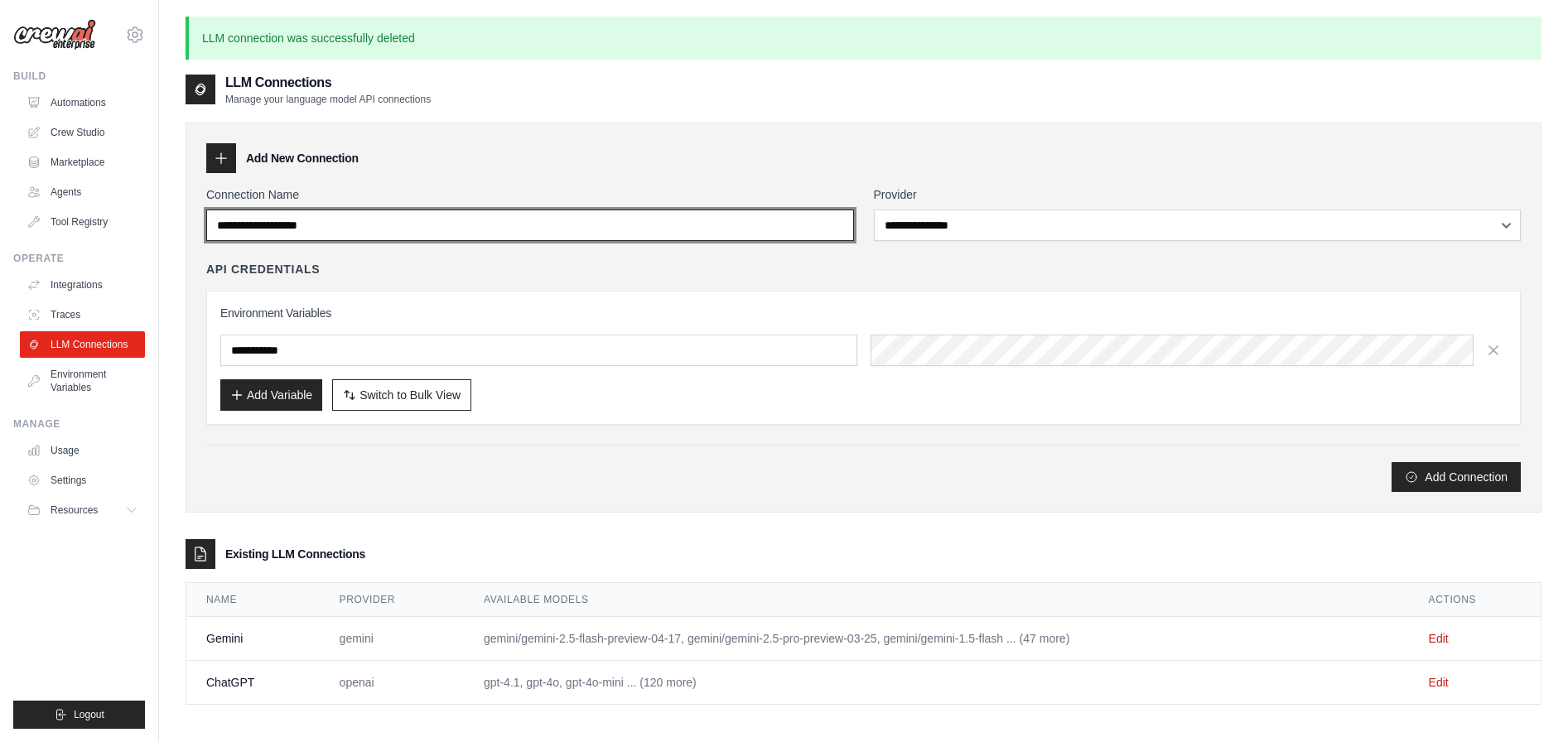
click at [467, 232] on input "Connection Name" at bounding box center [530, 225] width 648 height 32
type input "******"
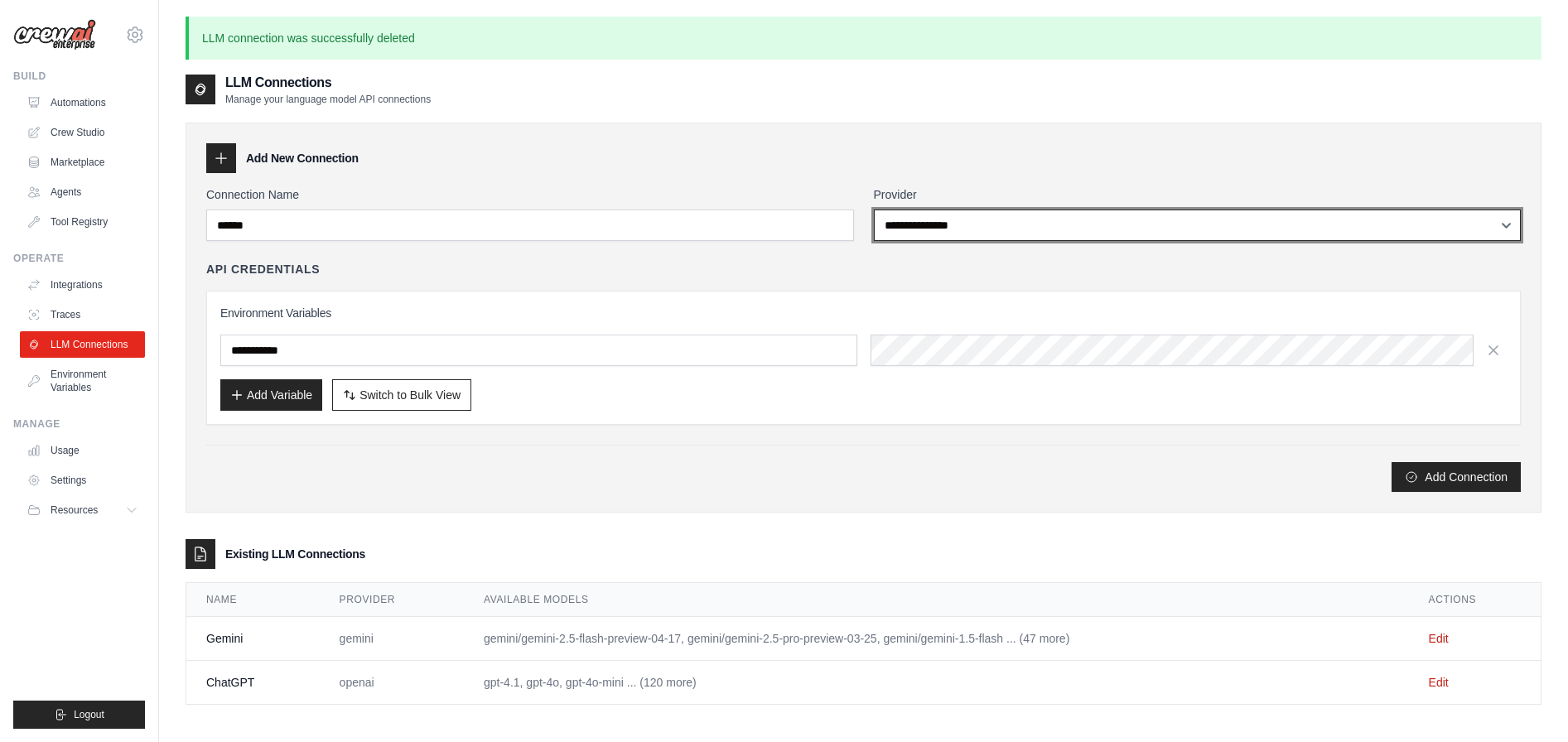
click at [1147, 224] on select "**********" at bounding box center [1197, 225] width 648 height 32
select select "*********"
click at [874, 210] on select "**********" at bounding box center [1197, 225] width 648 height 32
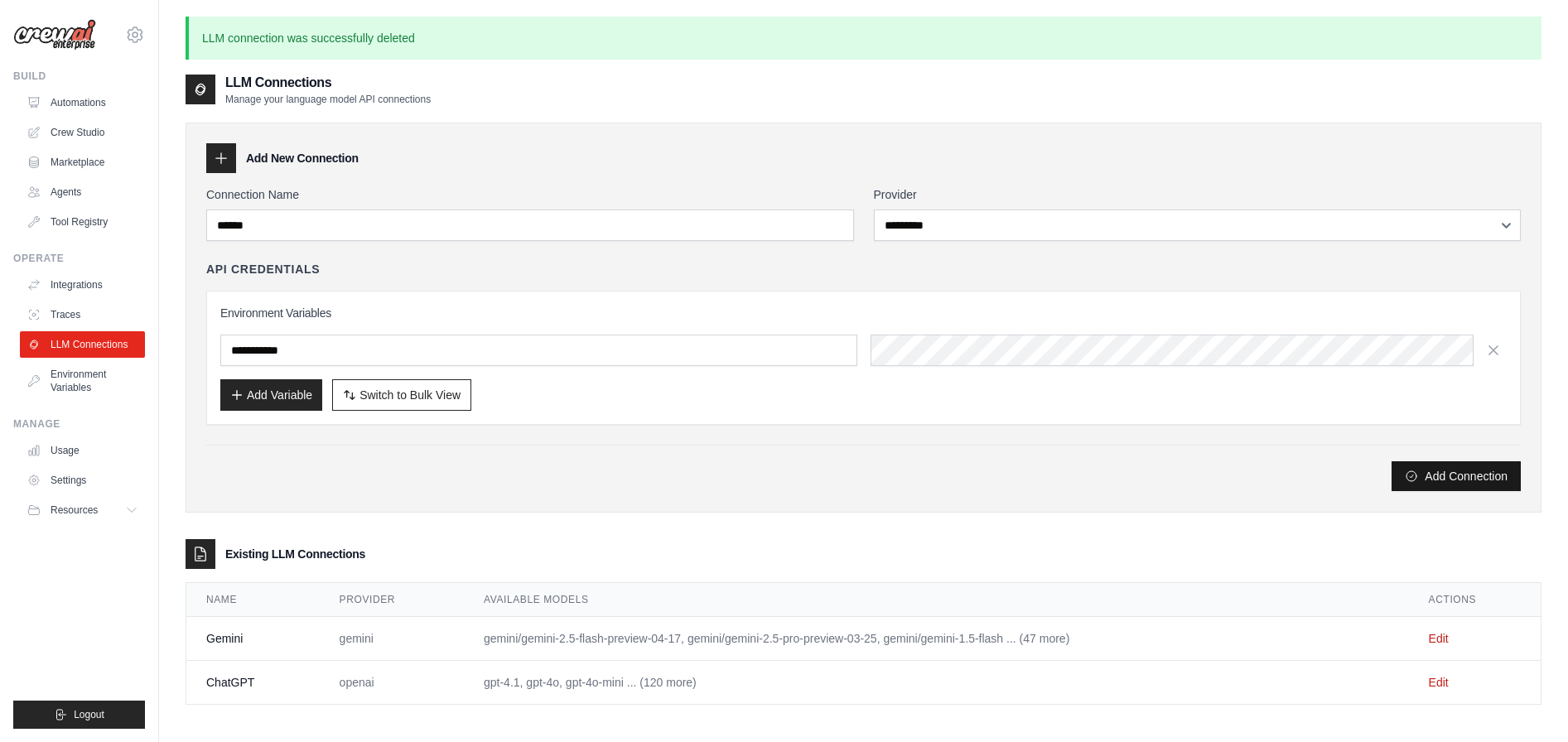
click at [1437, 482] on button "Add Connection" at bounding box center [1455, 476] width 129 height 30
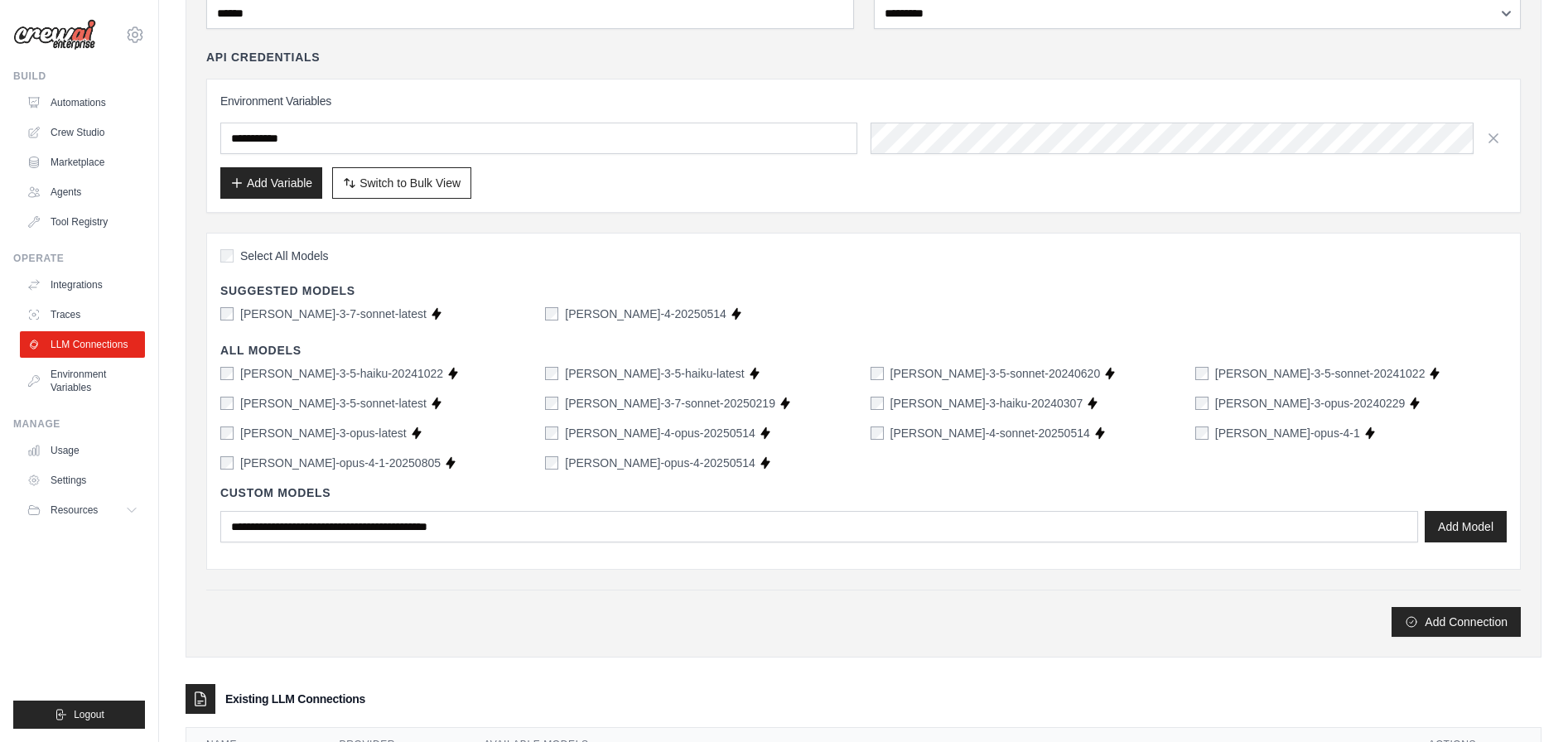
scroll to position [274, 0]
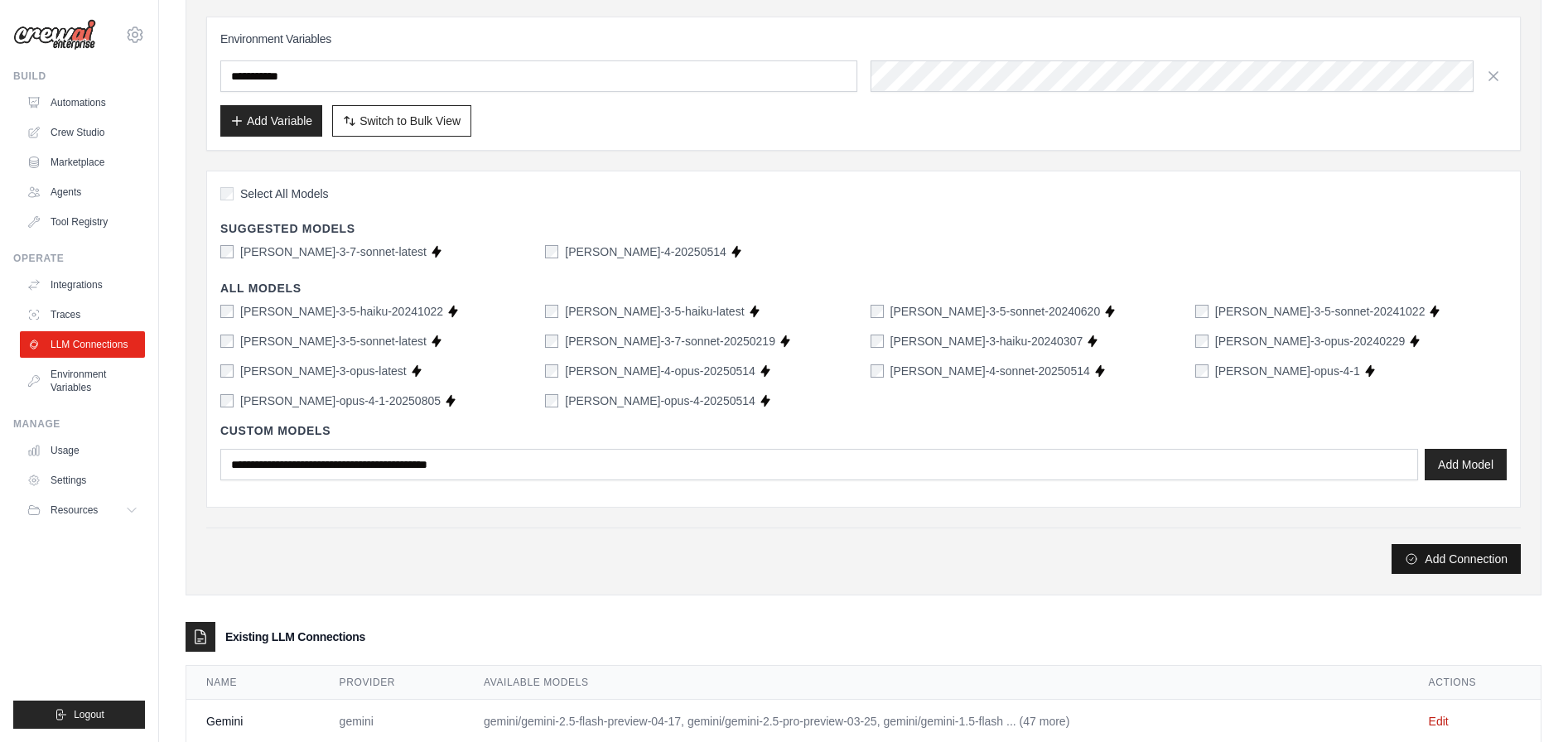
click at [1442, 556] on button "Add Connection" at bounding box center [1455, 559] width 129 height 30
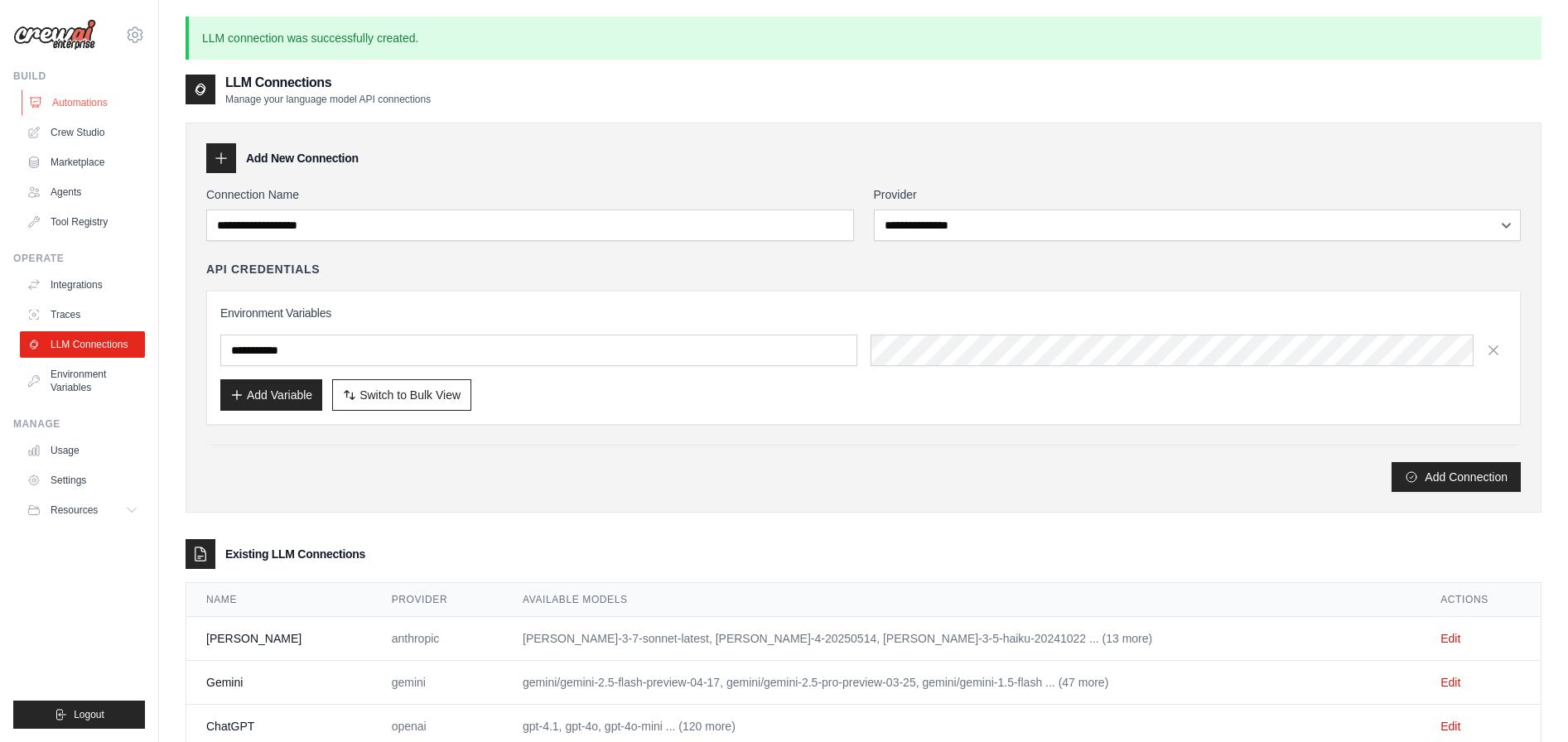
click at [103, 97] on link "Automations" at bounding box center [84, 102] width 125 height 26
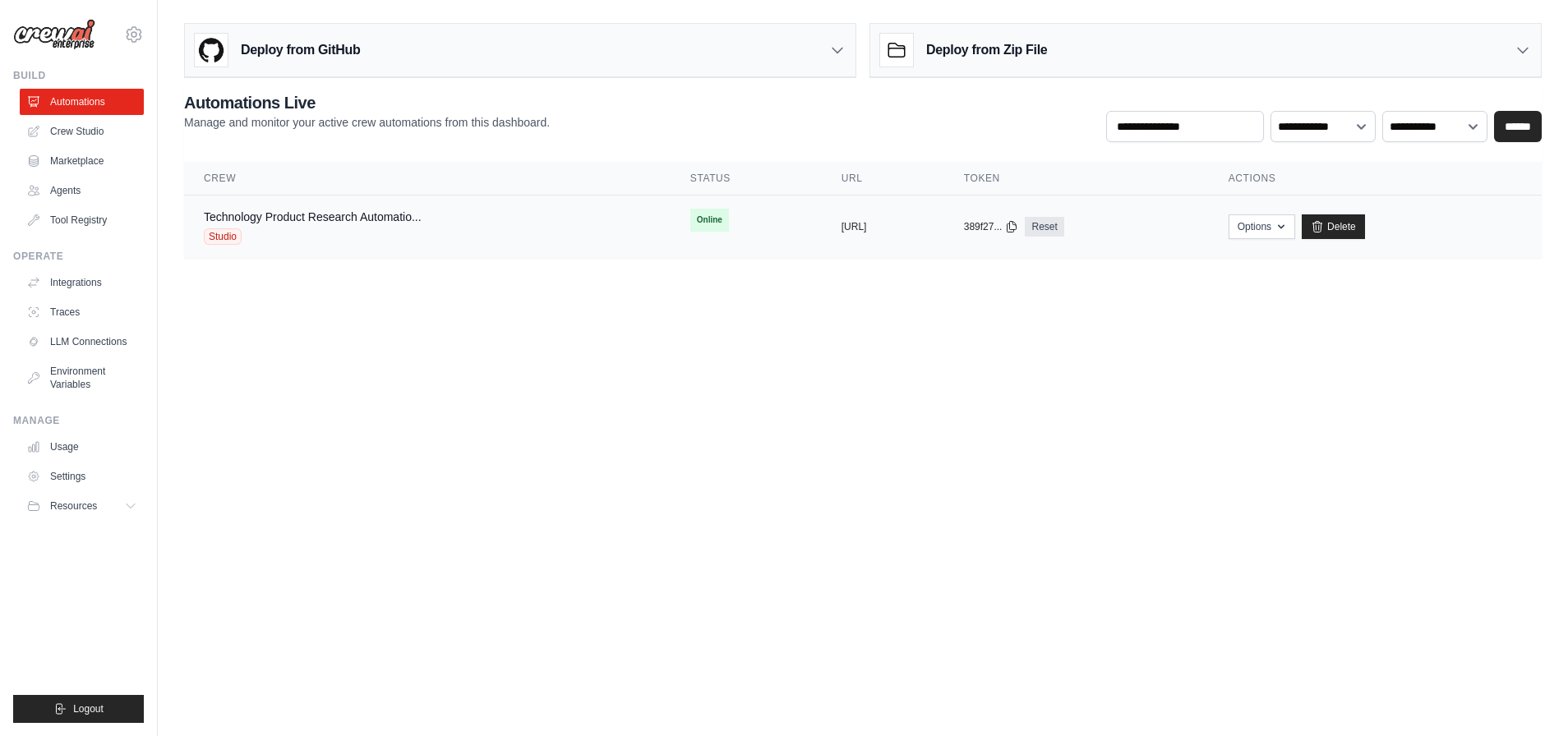
click at [442, 225] on div "Technology Product Research Automatio... Studio" at bounding box center [427, 227] width 447 height 36
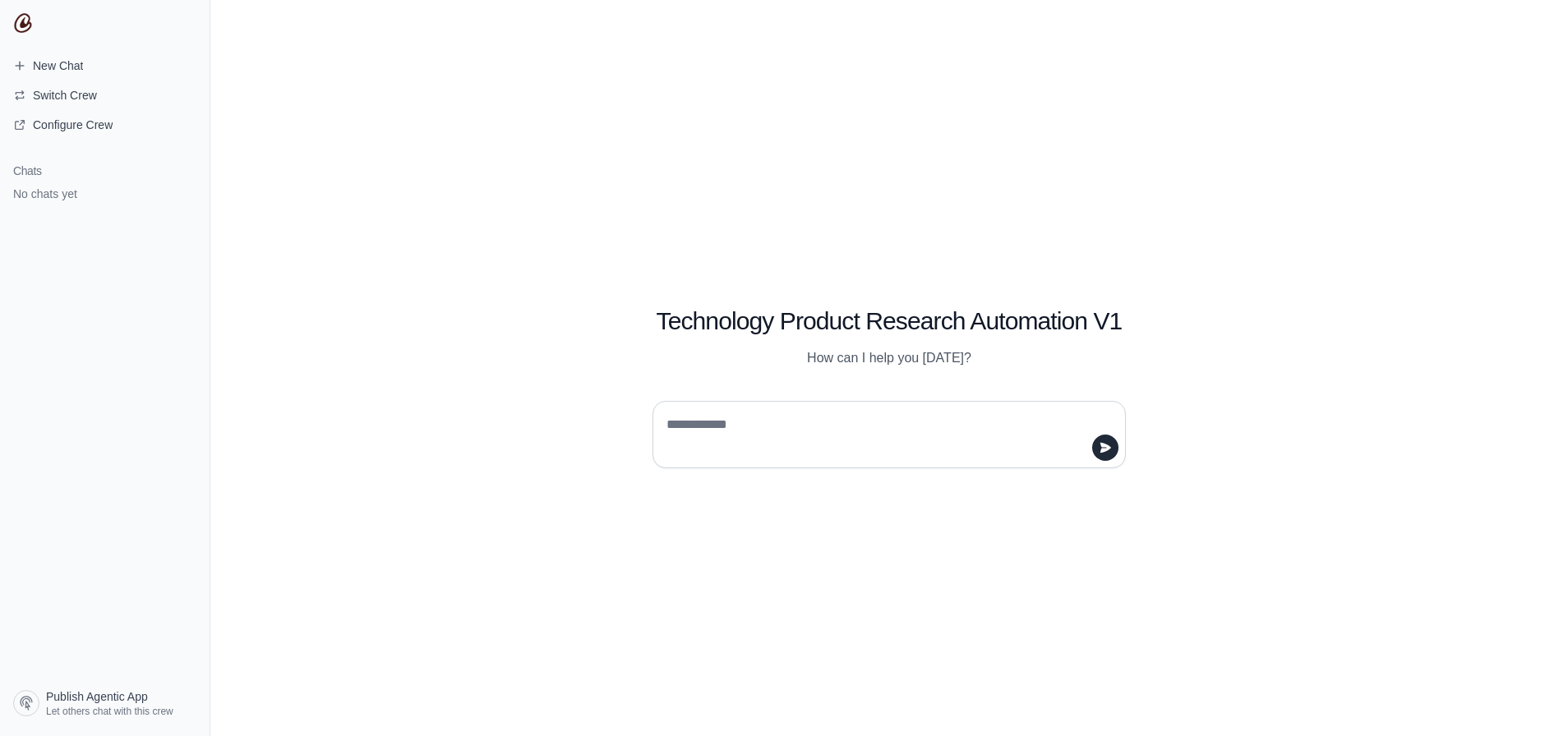
click at [754, 420] on textarea at bounding box center [884, 434] width 442 height 46
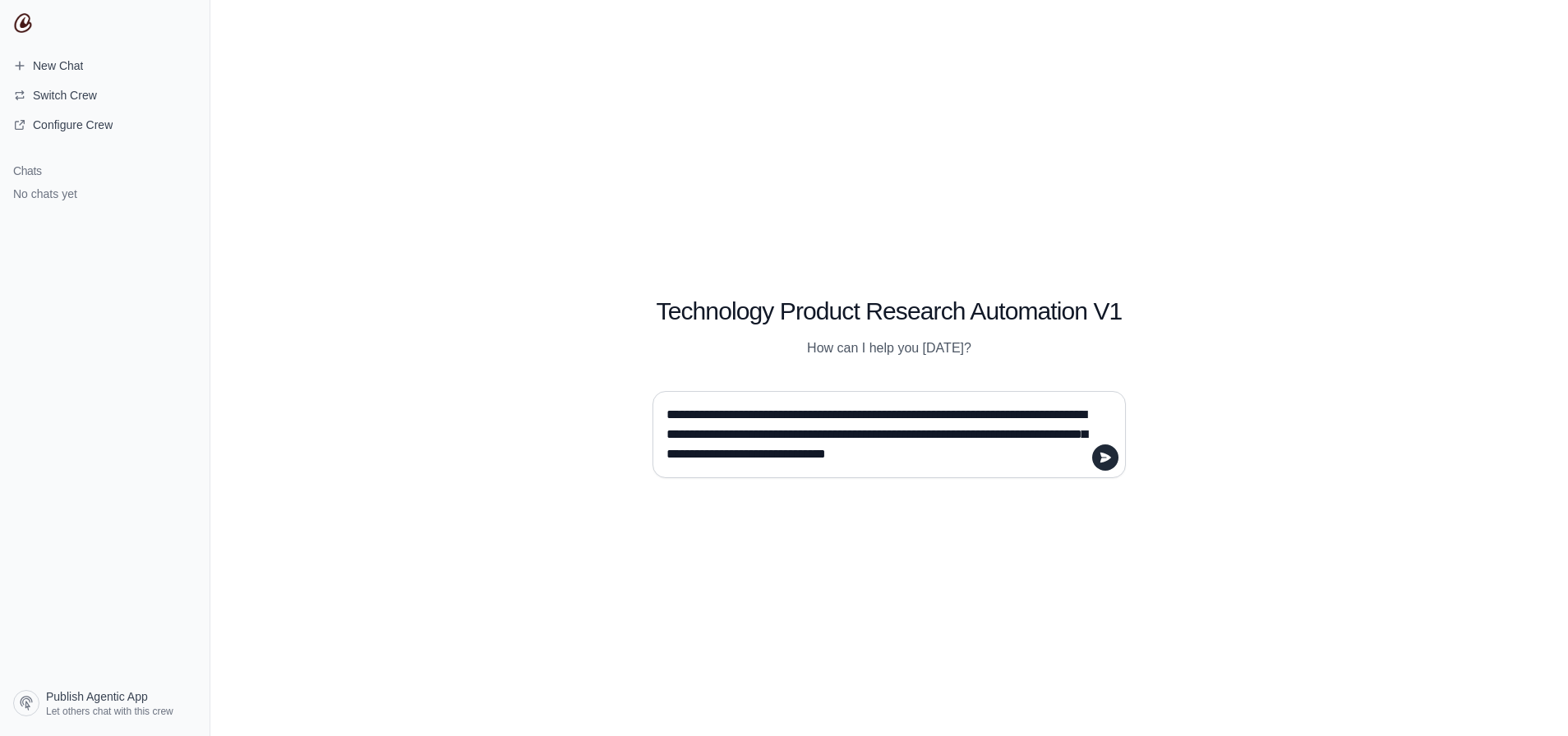
click at [956, 457] on textarea "**********" at bounding box center [884, 435] width 442 height 66
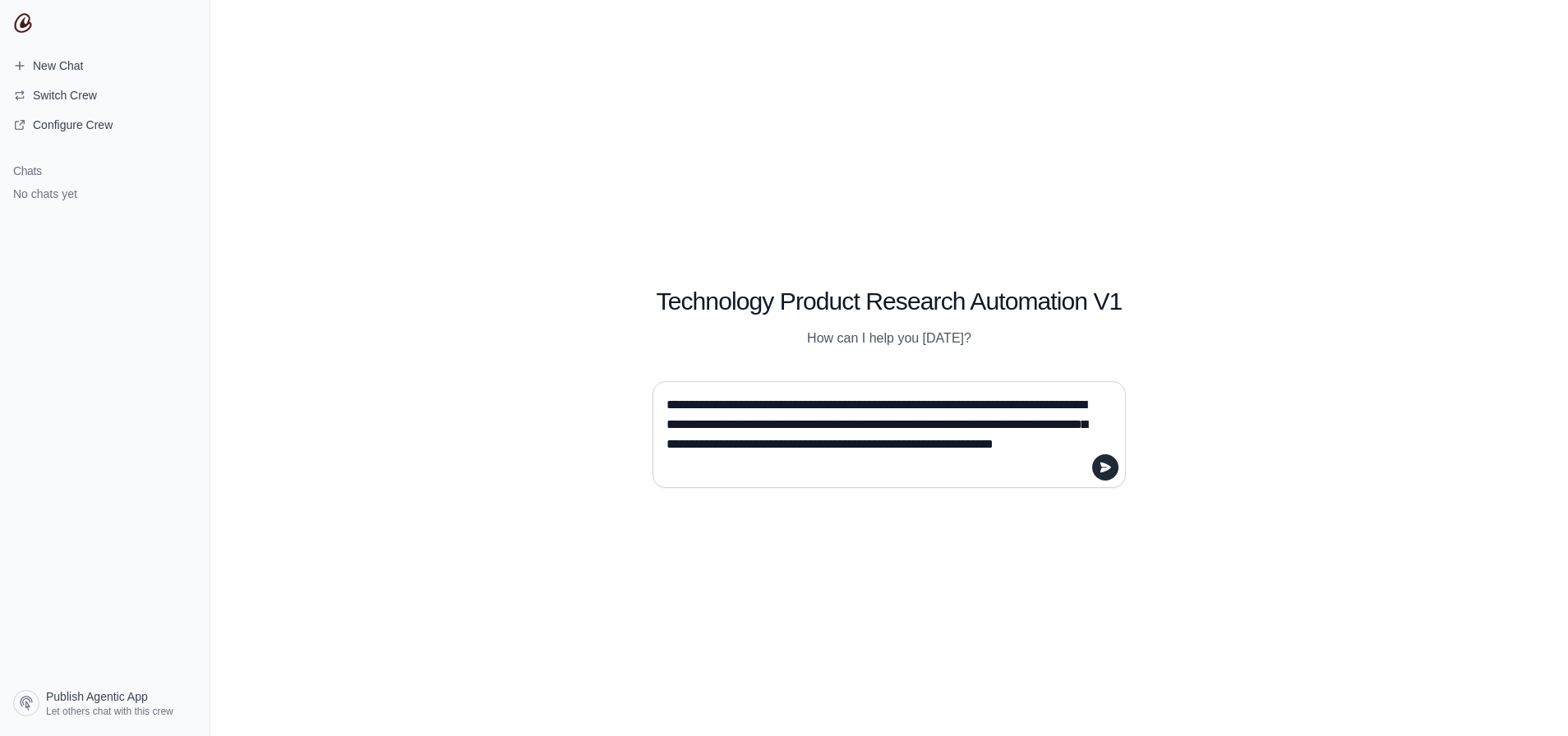
click at [836, 443] on textarea "**********" at bounding box center [884, 434] width 442 height 85
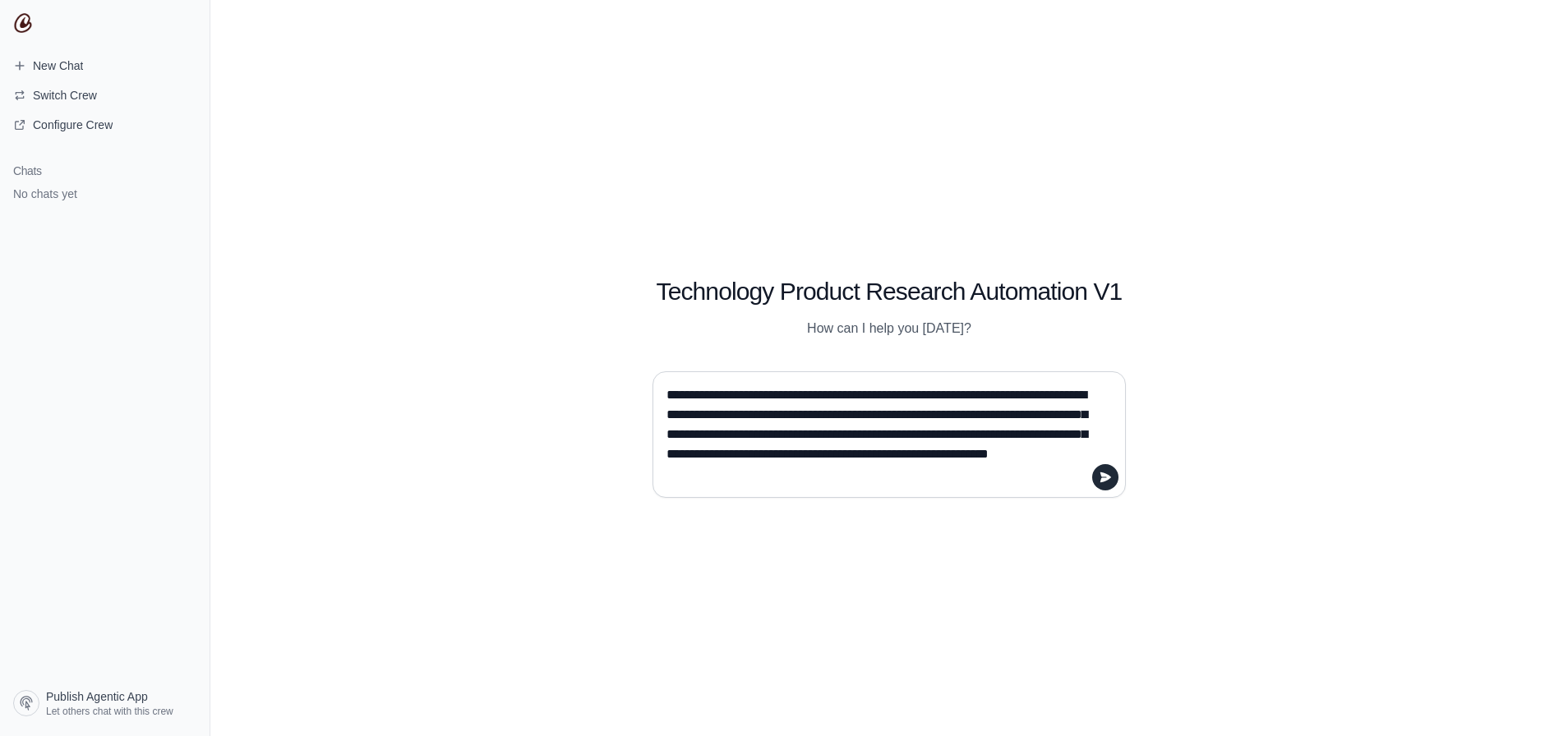
click at [777, 471] on textarea "**********" at bounding box center [884, 434] width 442 height 105
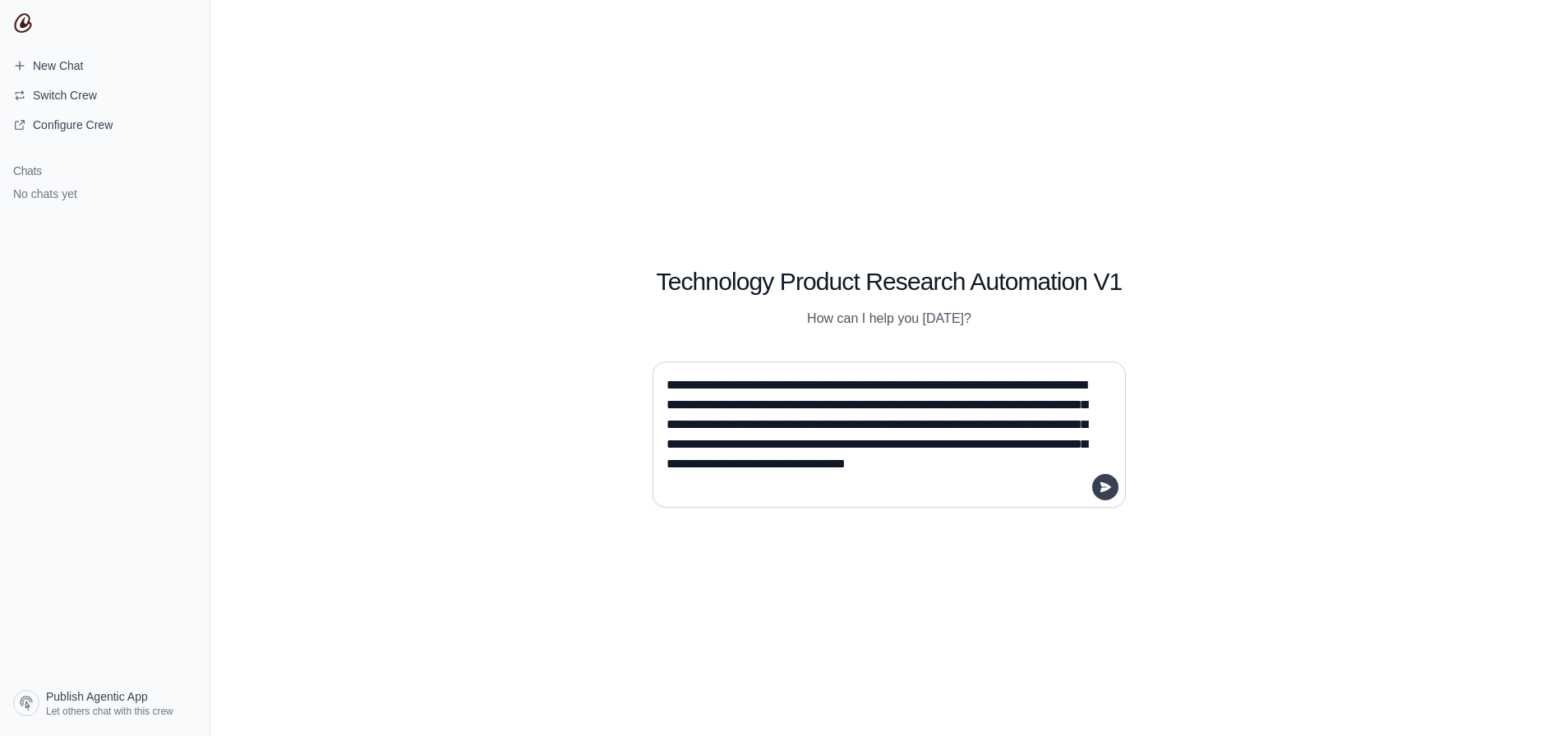
type textarea "**********"
click at [1112, 491] on button "submit" at bounding box center [1104, 486] width 26 height 26
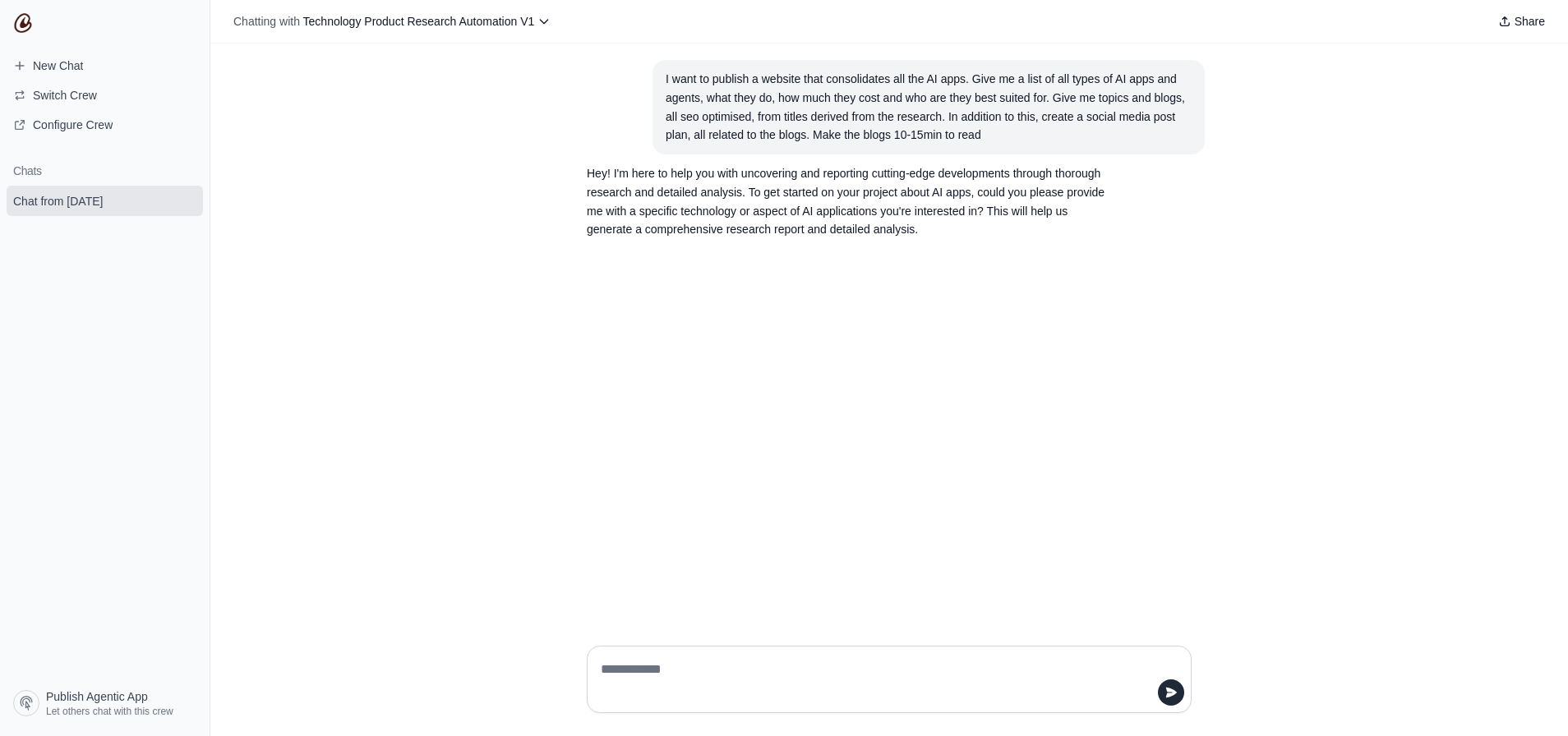
click at [660, 667] on textarea at bounding box center [884, 679] width 574 height 46
type textarea "**********"
click at [1172, 689] on icon "submit" at bounding box center [1171, 693] width 11 height 10
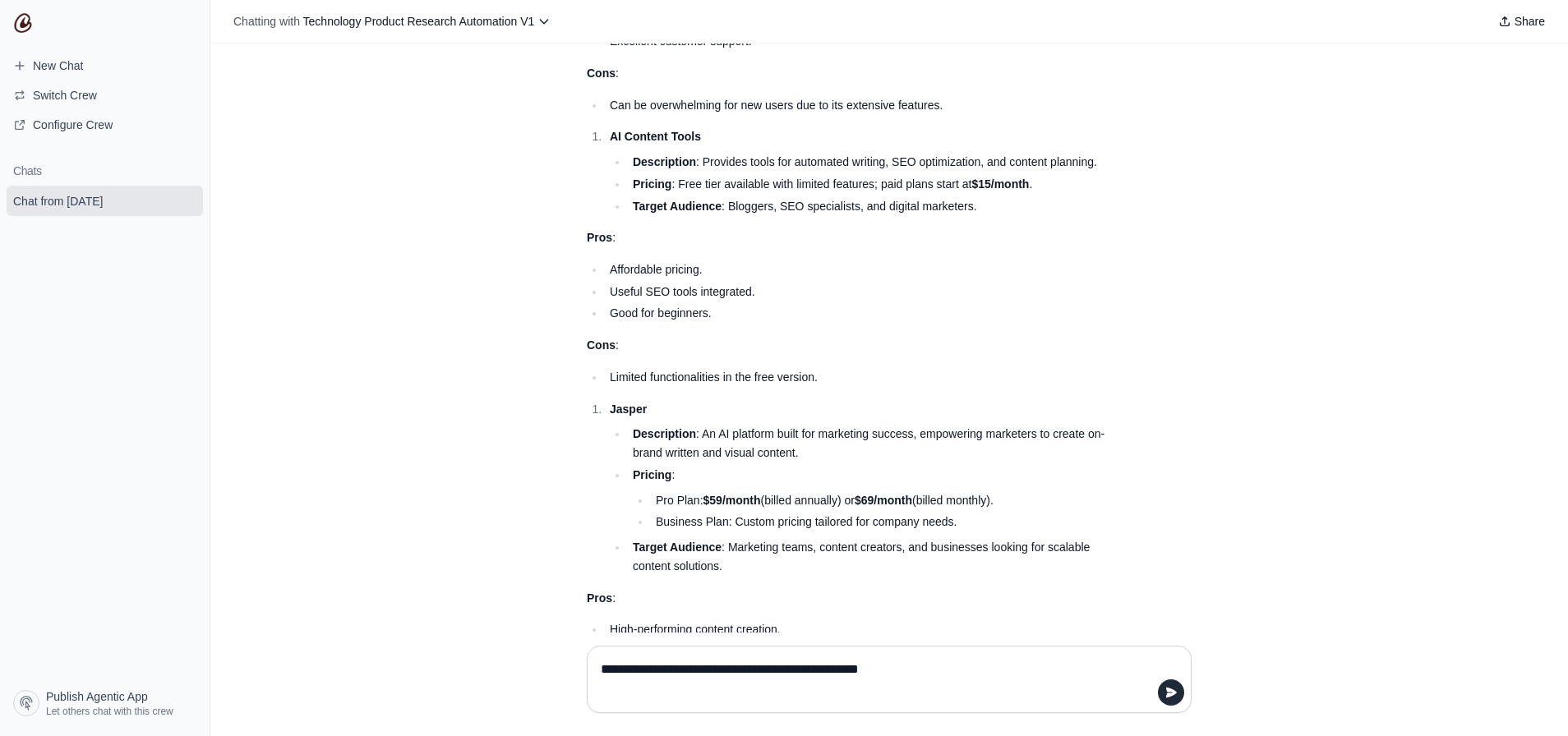
scroll to position [1203, 0]
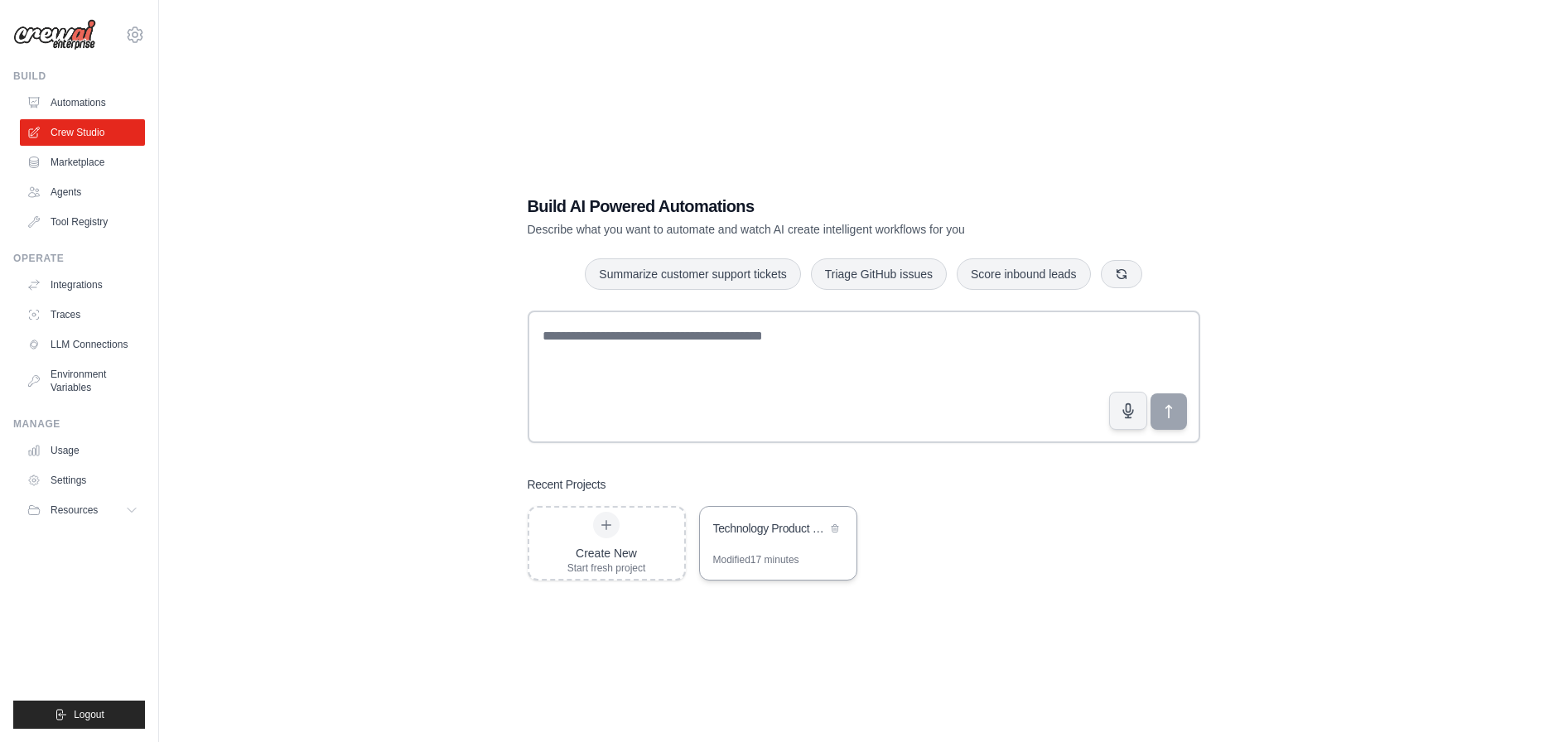
click at [746, 530] on div "Technology Product Research Automation" at bounding box center [769, 528] width 113 height 16
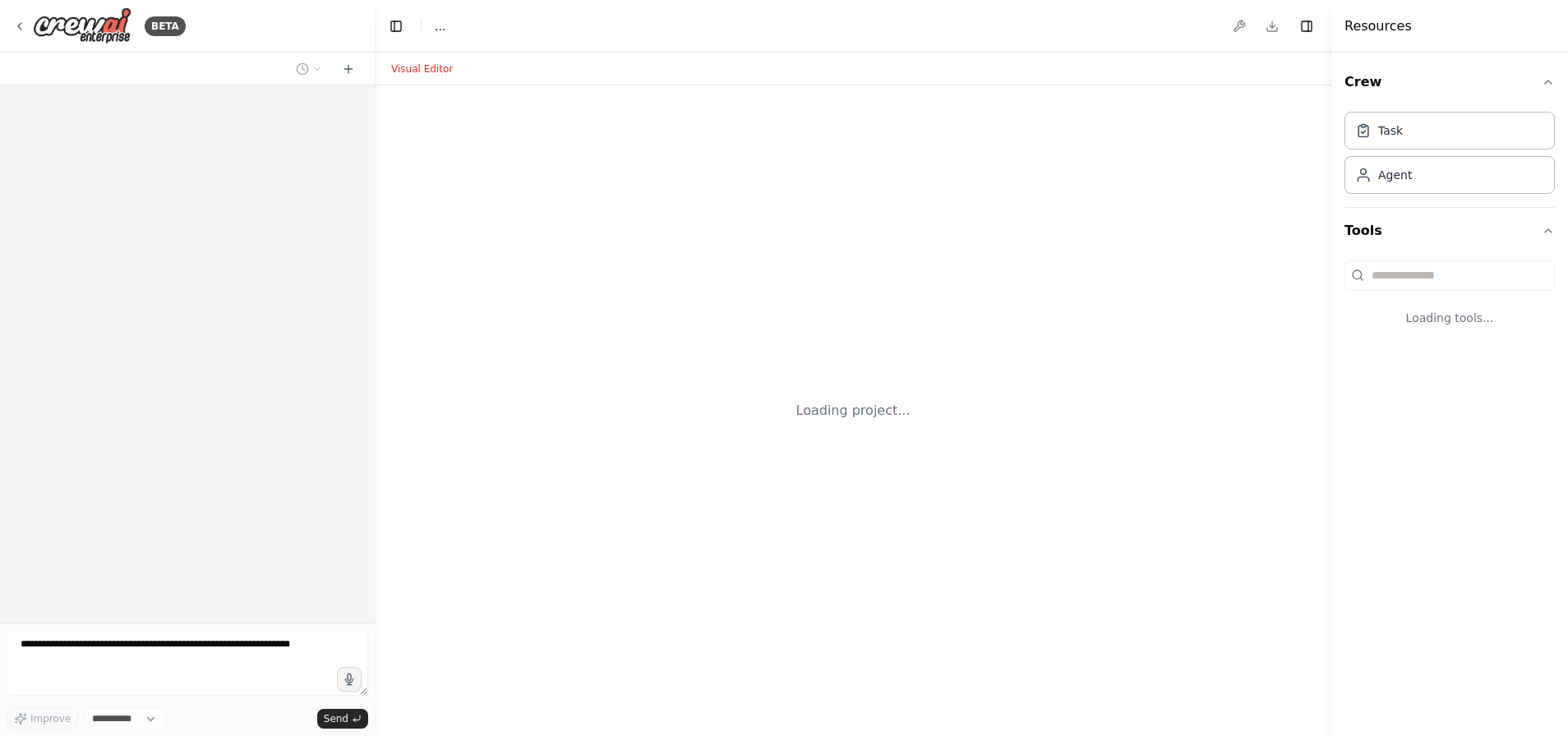
select select "****"
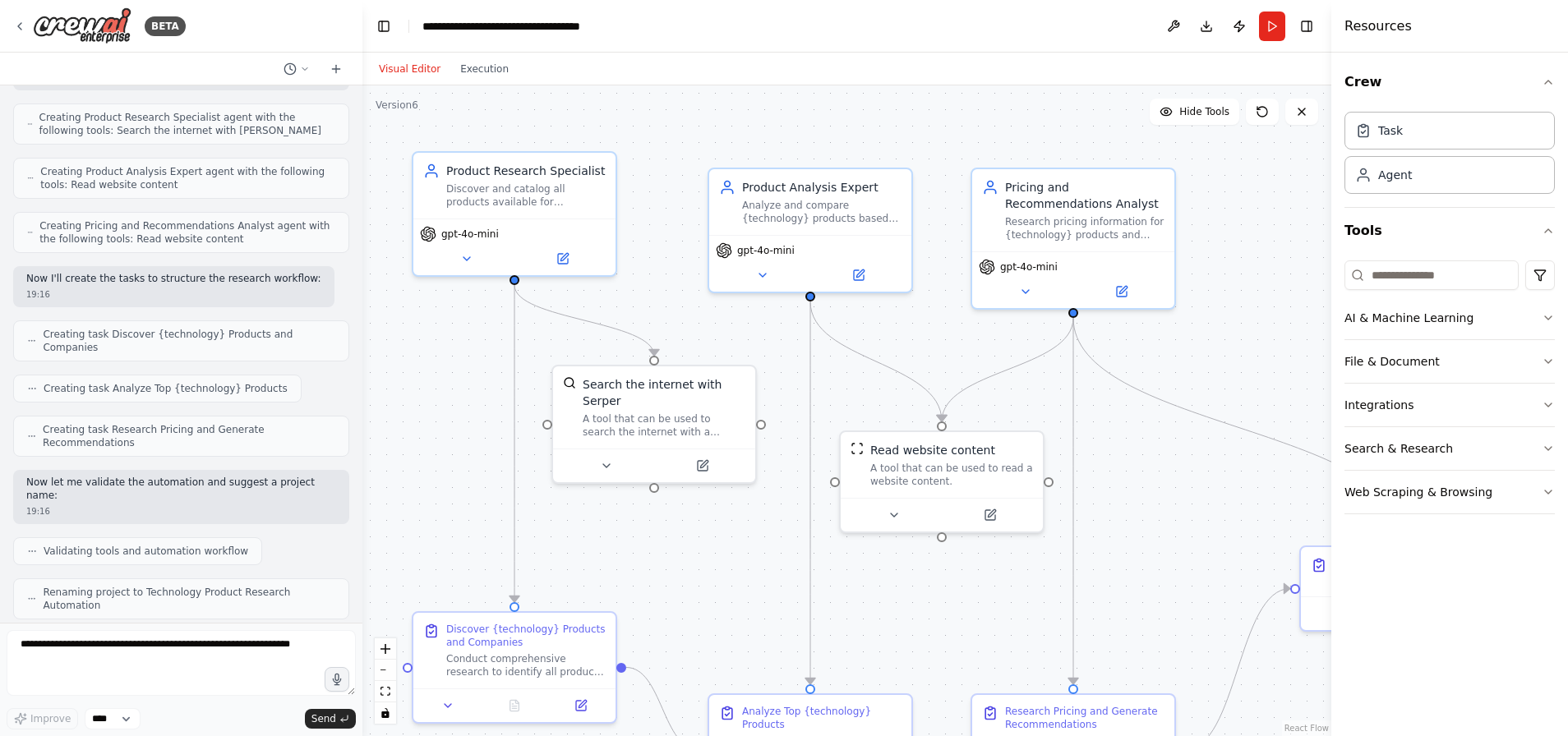
scroll to position [493, 0]
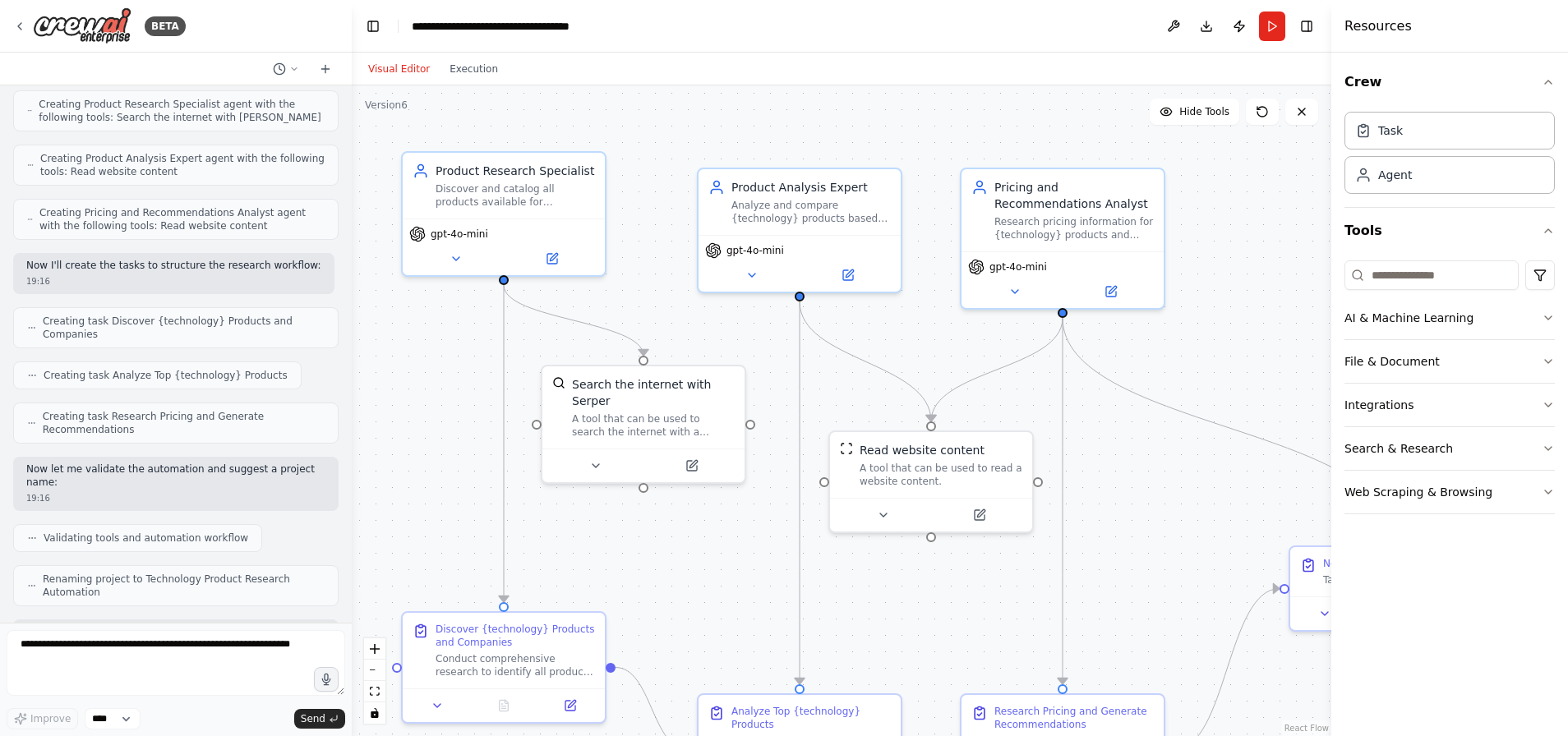
drag, startPoint x: 369, startPoint y: 373, endPoint x: 352, endPoint y: 269, distance: 105.4
click at [352, 269] on div "BETA I want to research all of the product available for a specific technology.…" at bounding box center [784, 368] width 1568 height 736
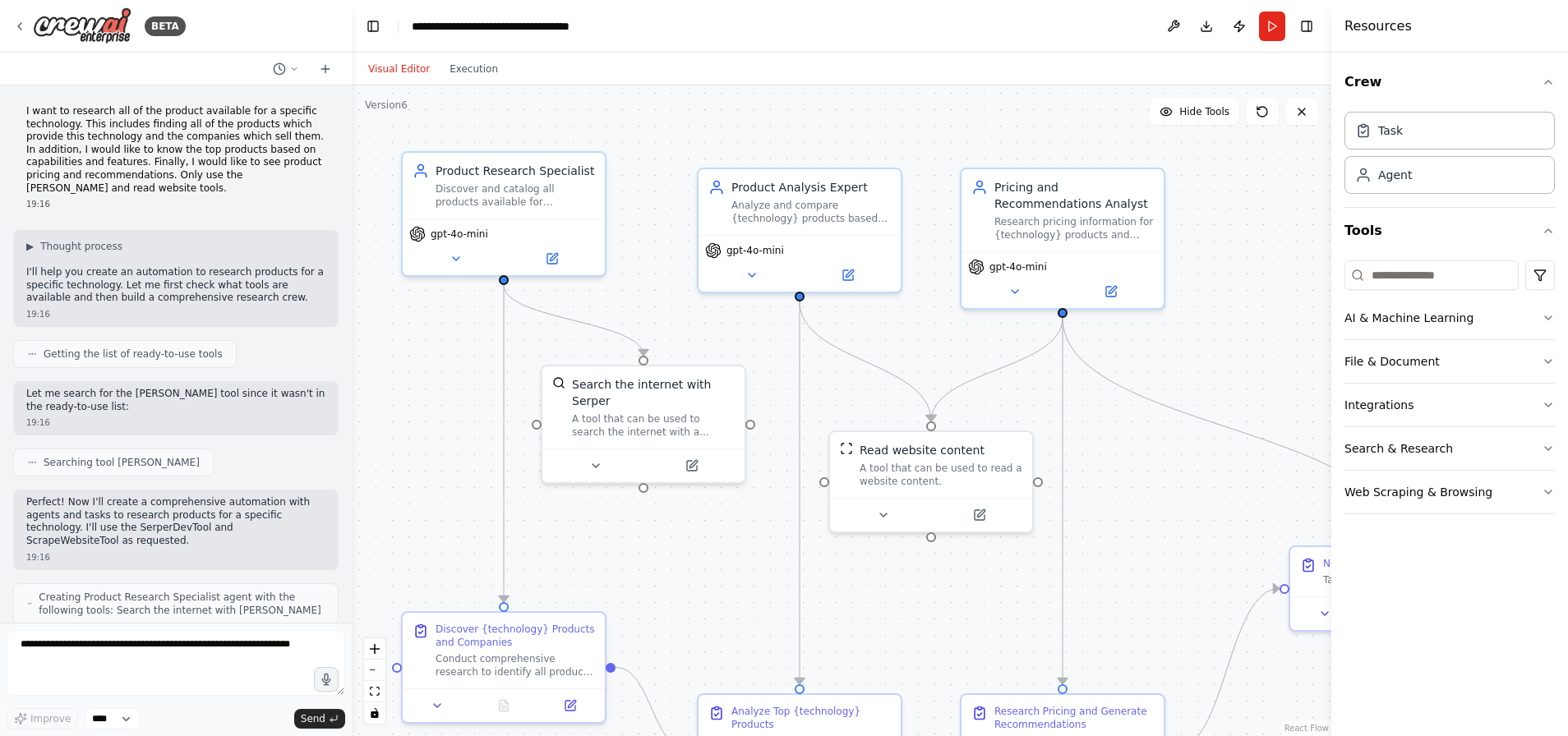
scroll to position [1036, 0]
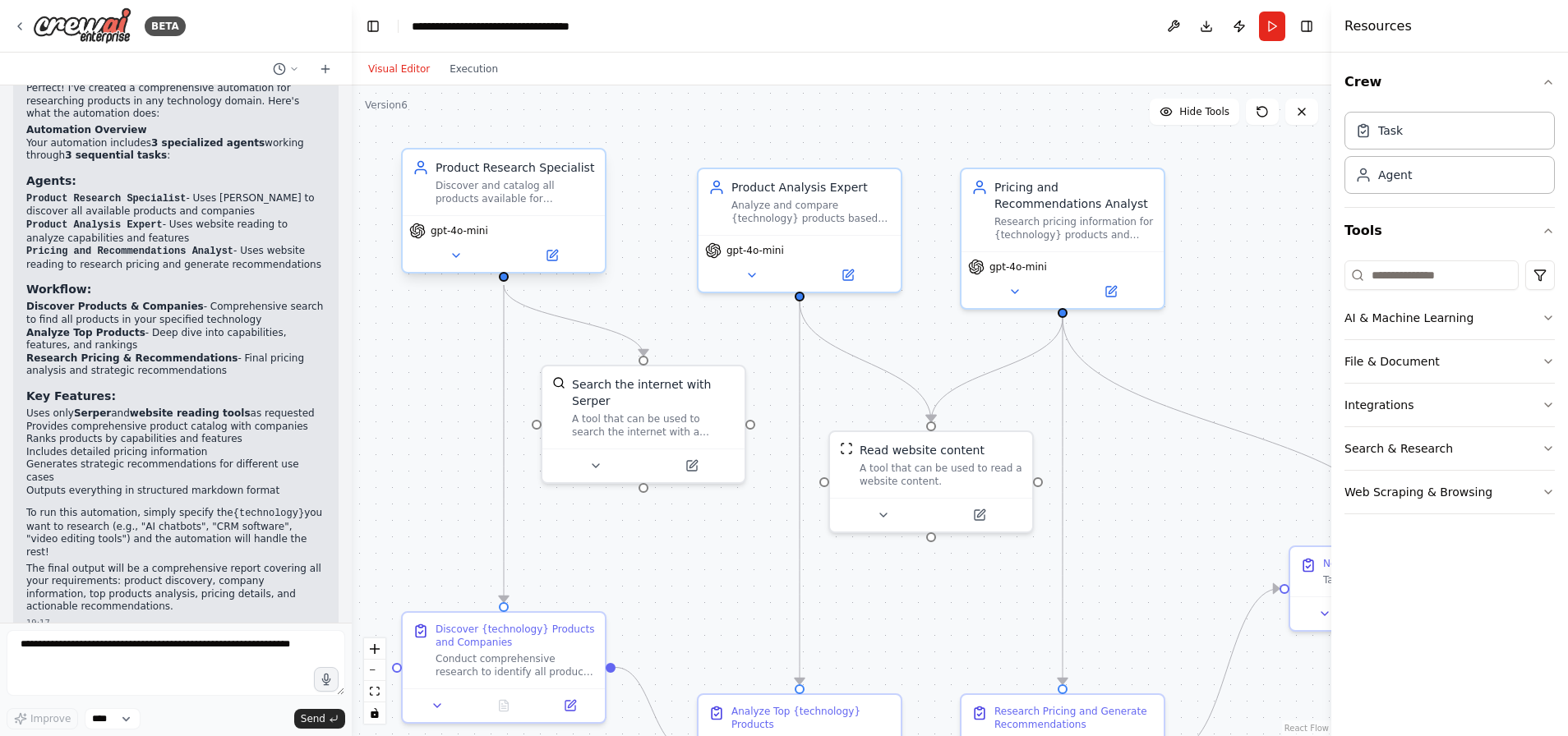
click at [470, 198] on div "Discover and catalog all products available for {technology}, including identif…" at bounding box center [515, 192] width 159 height 26
click at [512, 178] on div "Product Research Specialist Discover and catalog all products available for {te…" at bounding box center [515, 182] width 159 height 46
click at [552, 261] on icon at bounding box center [553, 255] width 14 height 14
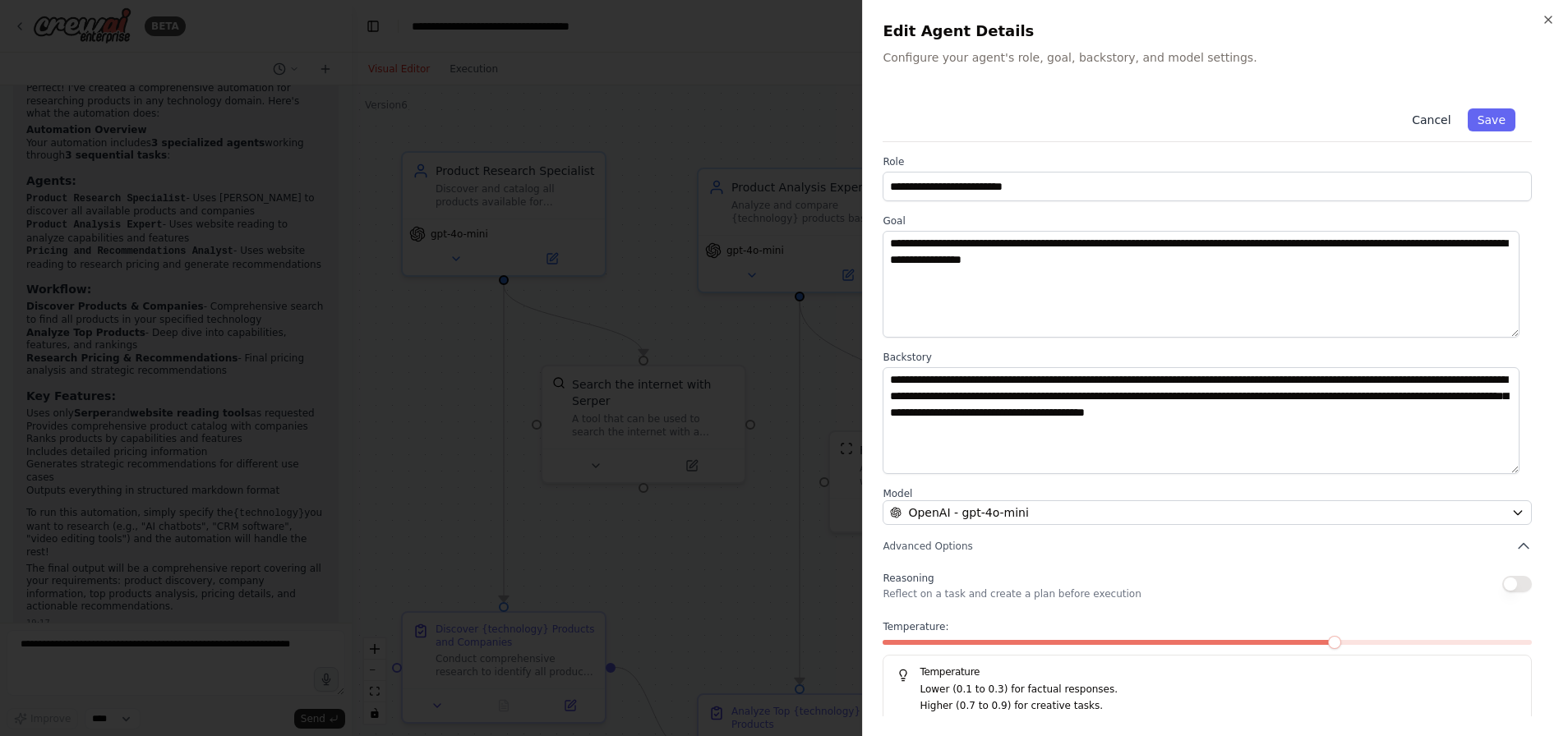
click at [1417, 118] on button "Cancel" at bounding box center [1430, 119] width 58 height 23
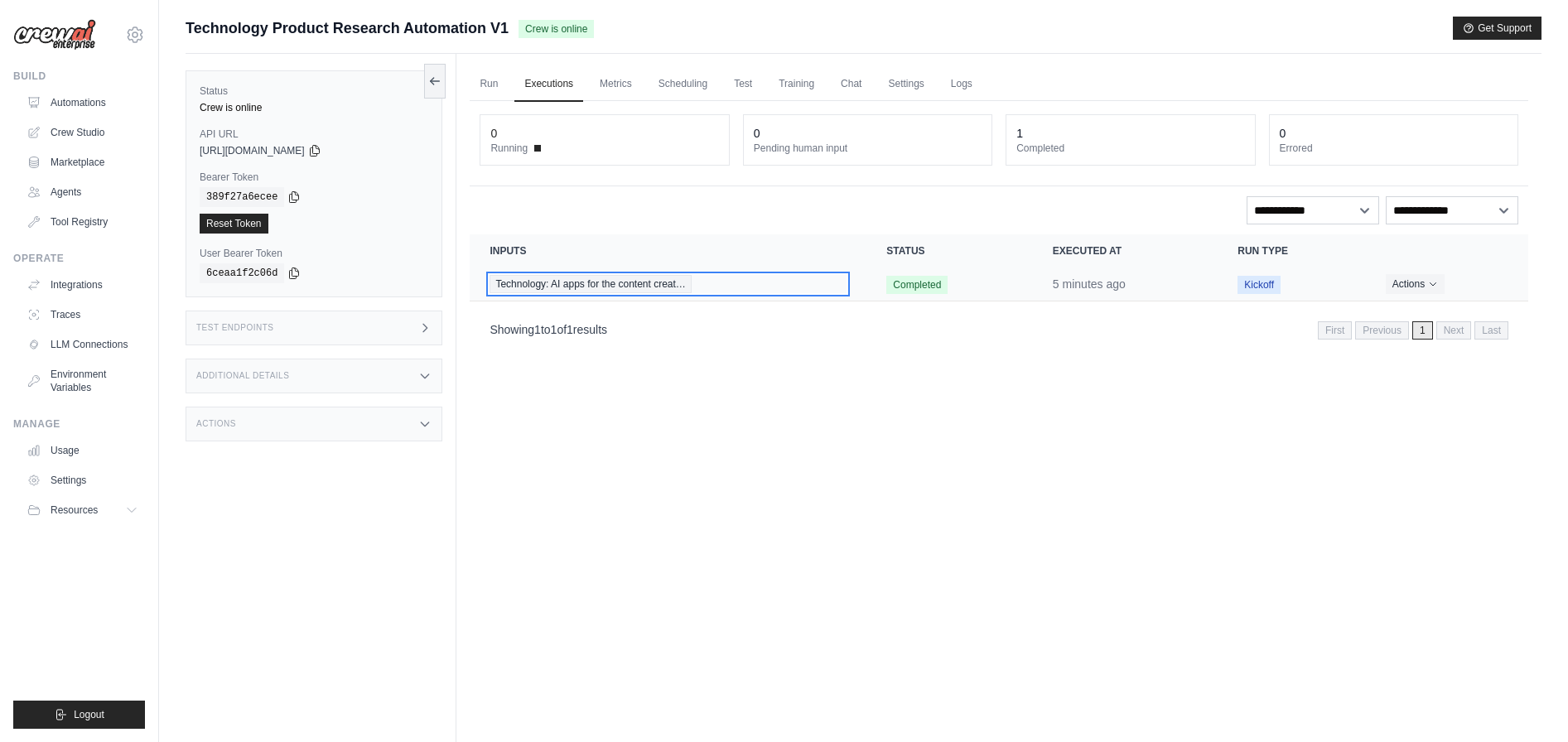
click at [727, 281] on div "Technology: AI apps for the content creat…" at bounding box center [668, 283] width 357 height 18
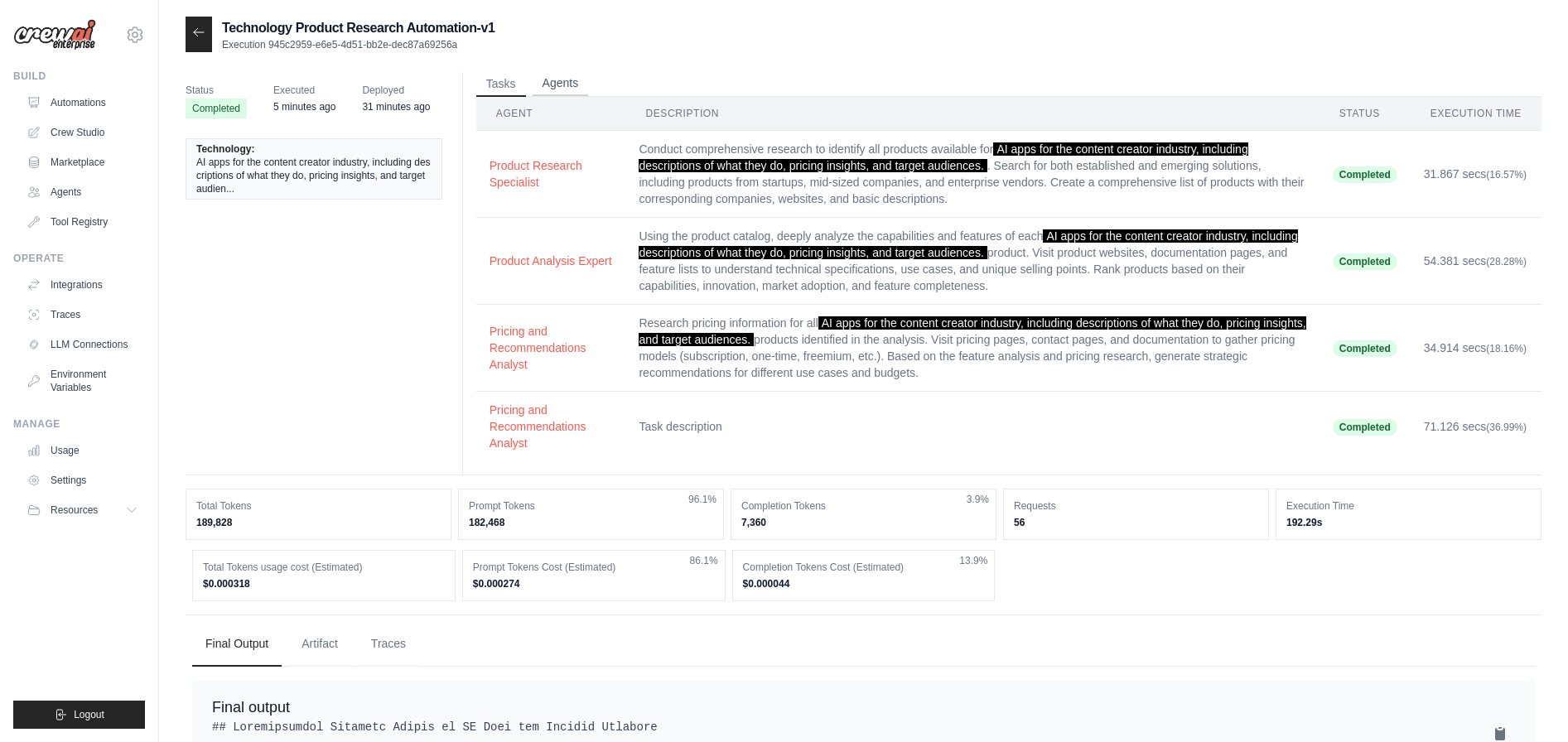
click at [577, 86] on button "Agents" at bounding box center [560, 84] width 56 height 25
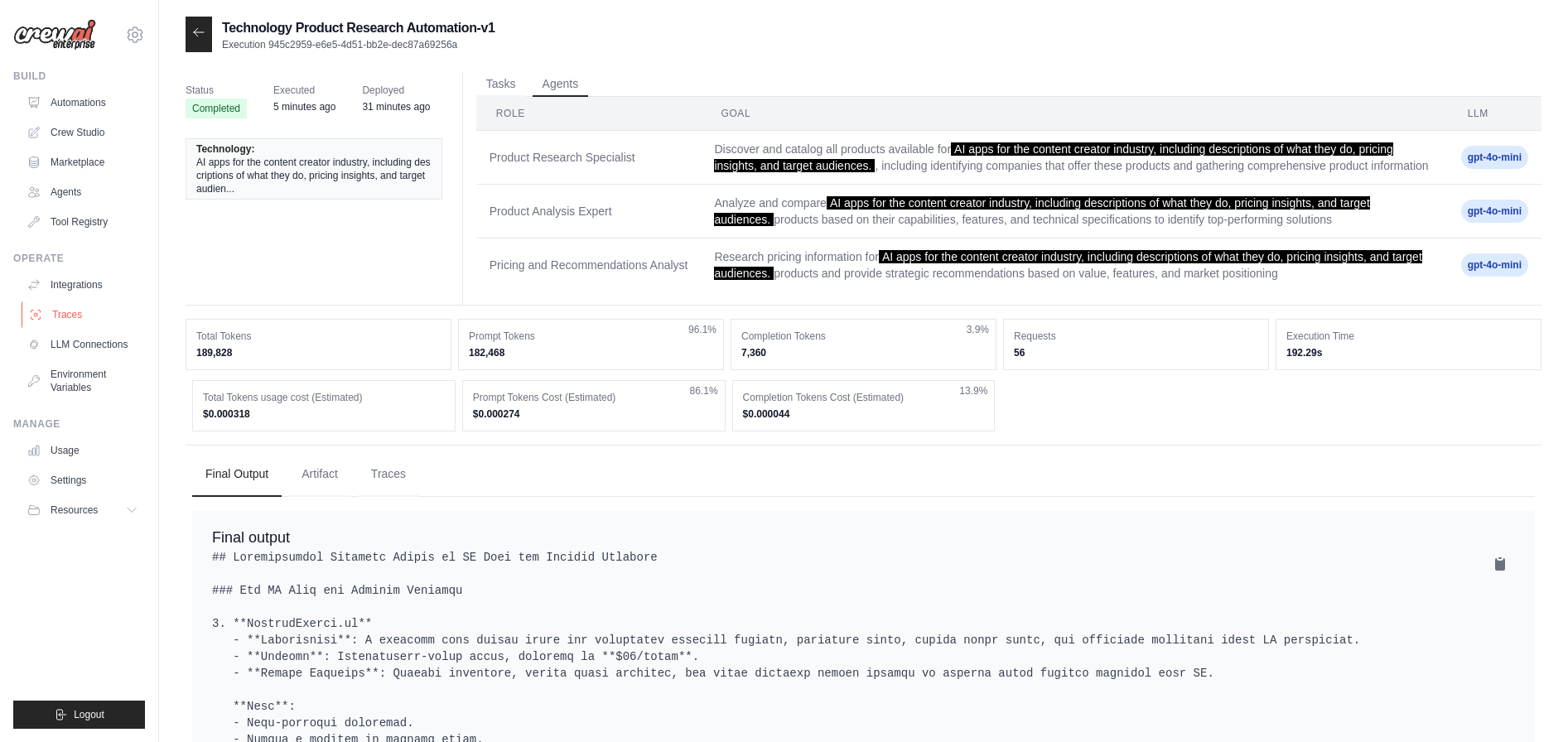
click at [74, 313] on link "Traces" at bounding box center [84, 314] width 125 height 26
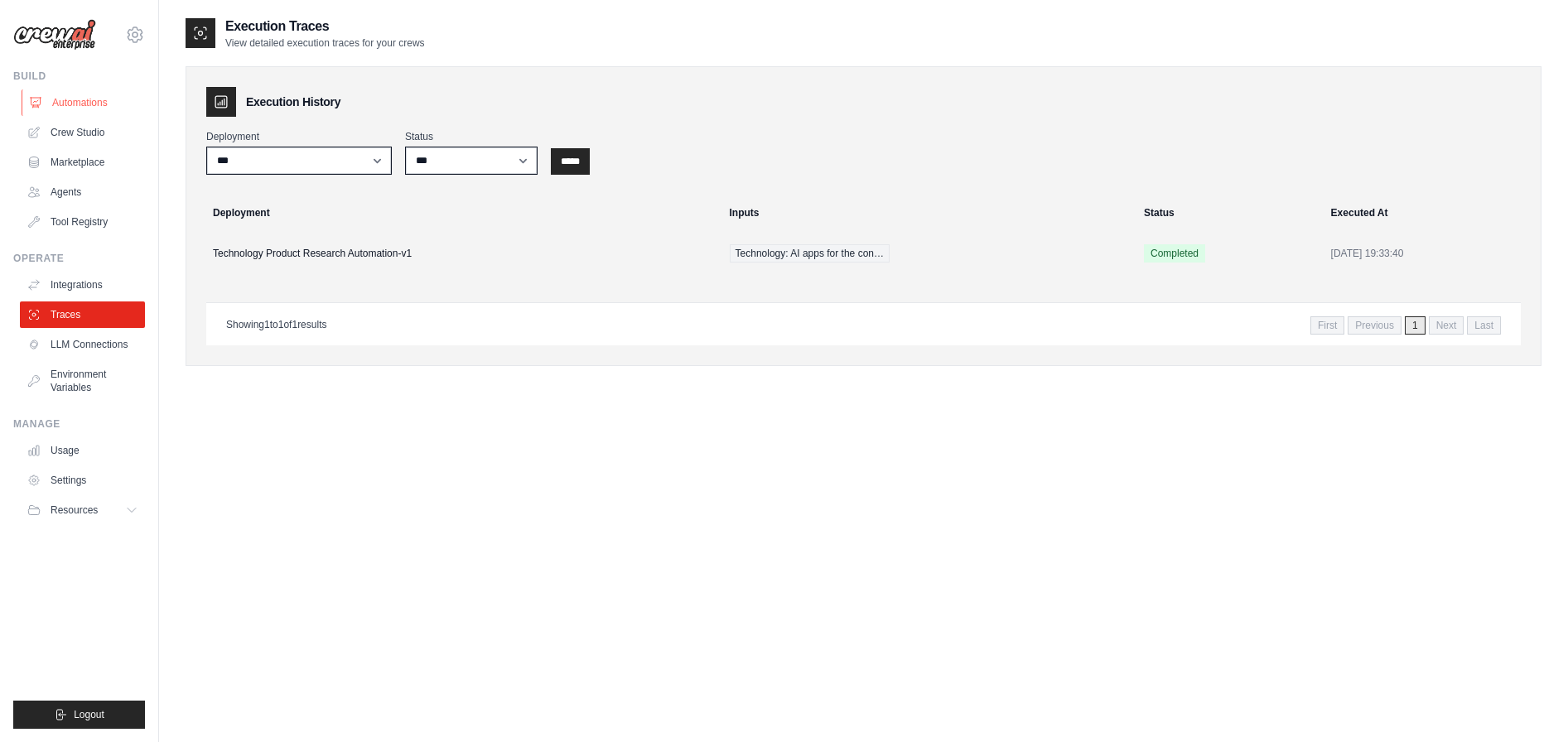
click at [64, 103] on link "Automations" at bounding box center [84, 102] width 125 height 26
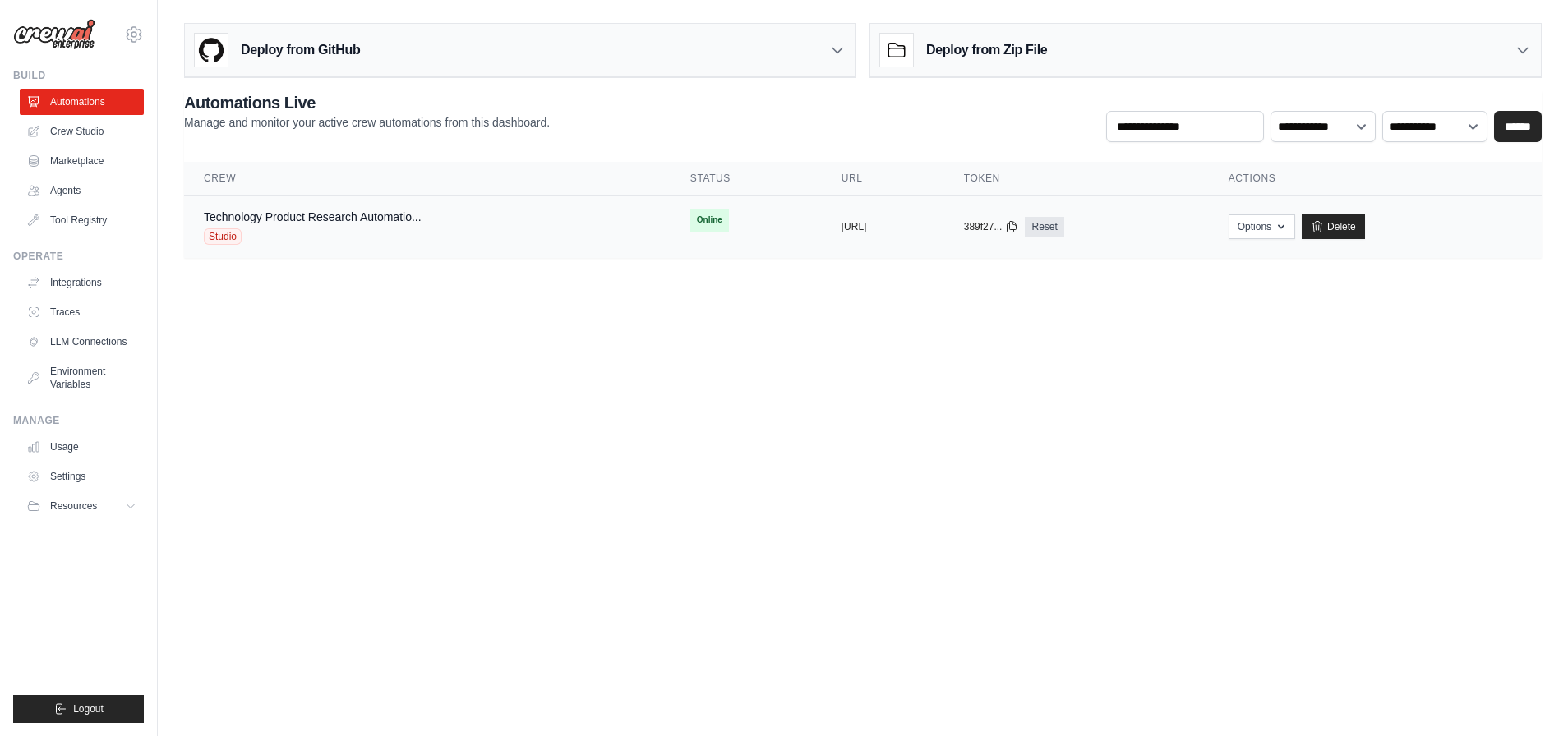
click at [389, 227] on div "Technology Product Research Automatio... Studio" at bounding box center [312, 227] width 217 height 36
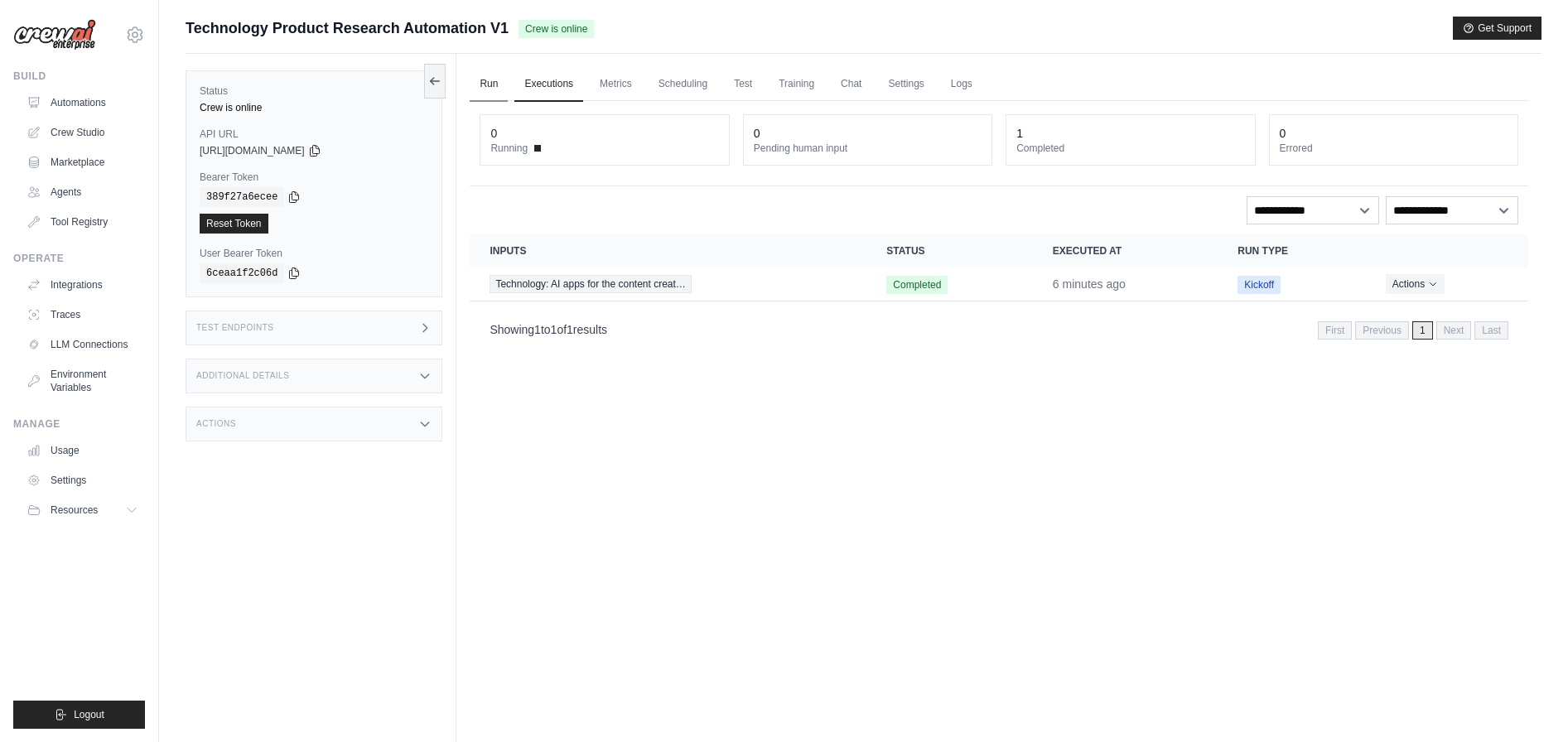
click at [489, 84] on link "Run" at bounding box center [489, 84] width 38 height 35
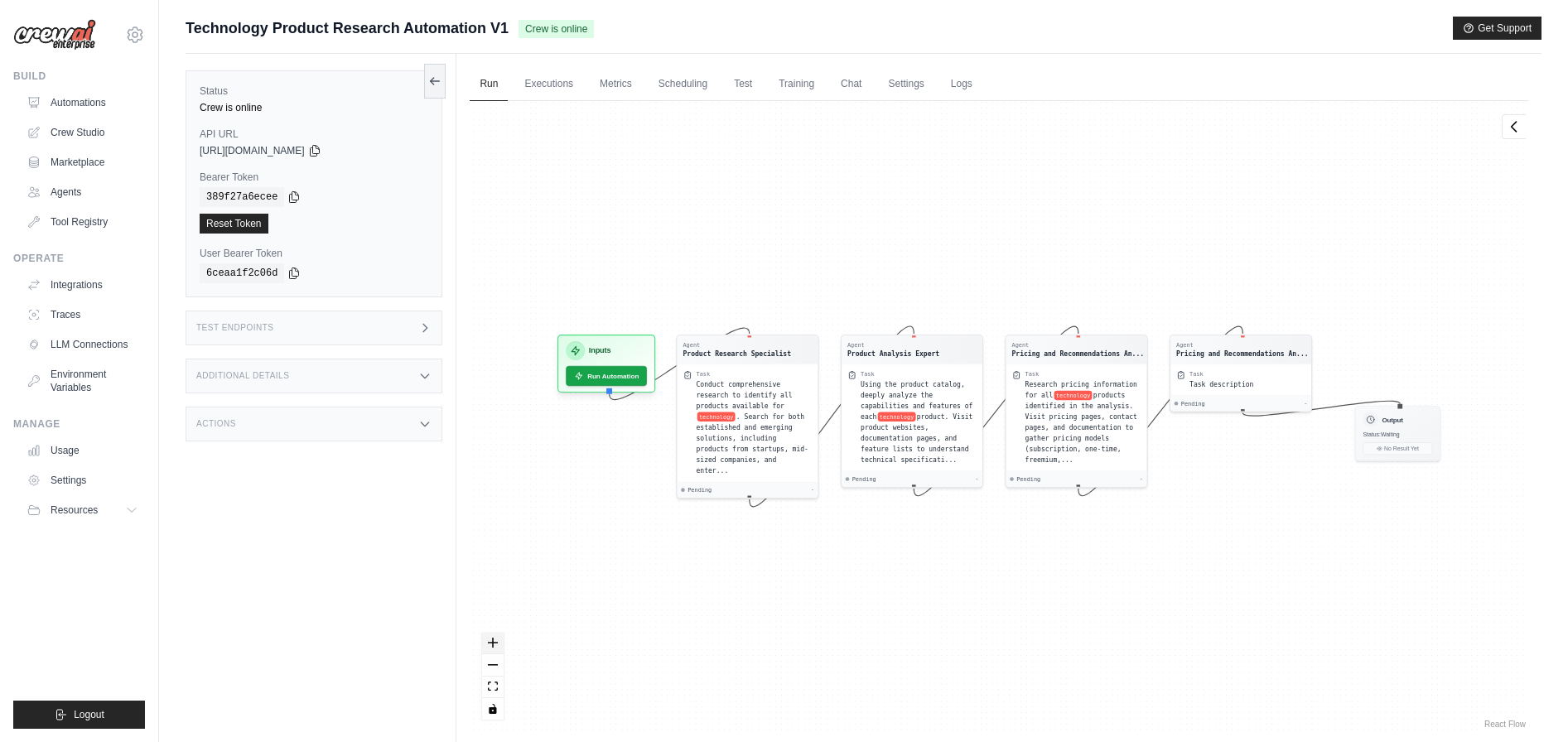
click at [501, 646] on button "zoom in" at bounding box center [492, 643] width 21 height 21
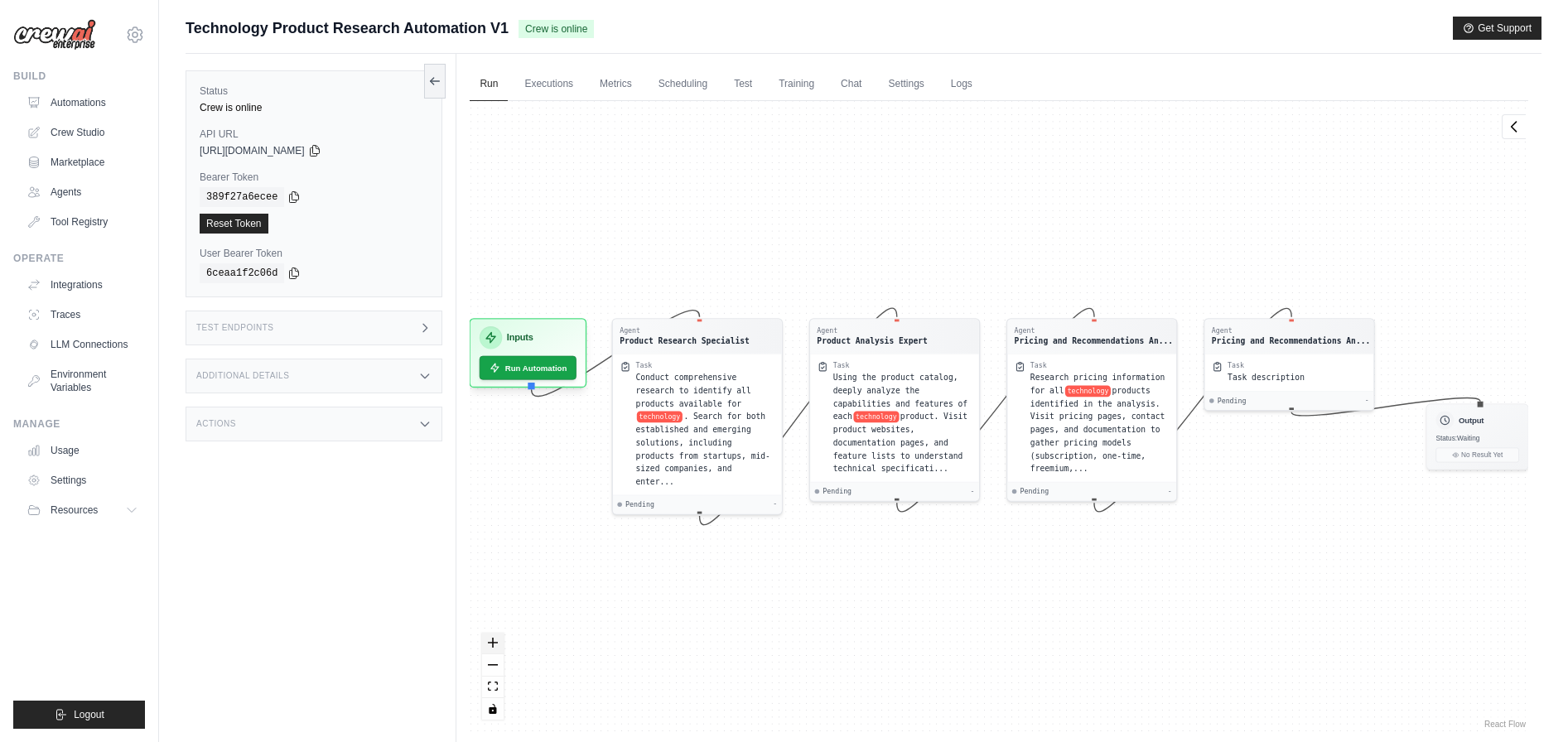
click at [501, 646] on button "zoom in" at bounding box center [492, 643] width 21 height 21
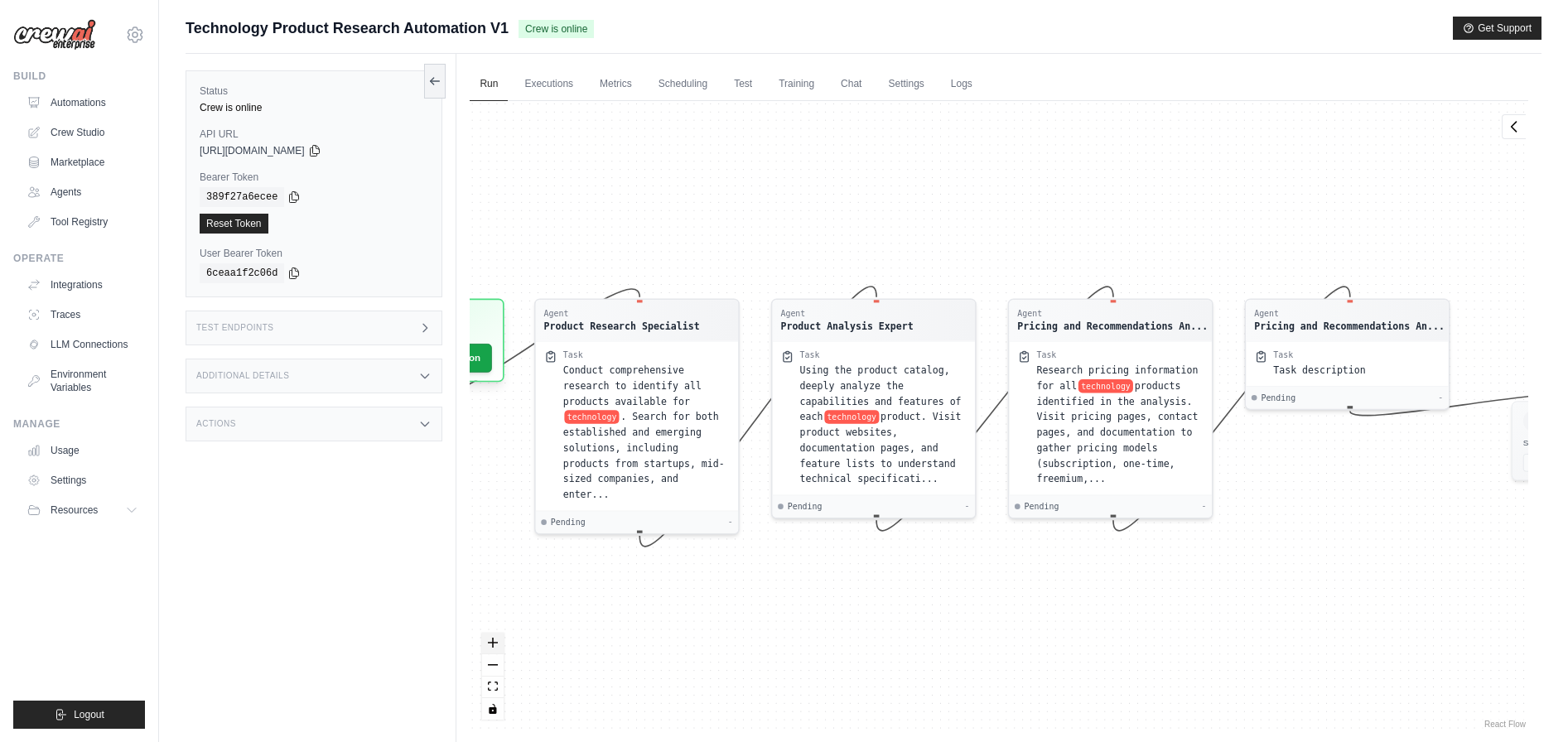
click at [501, 646] on button "zoom in" at bounding box center [492, 643] width 21 height 21
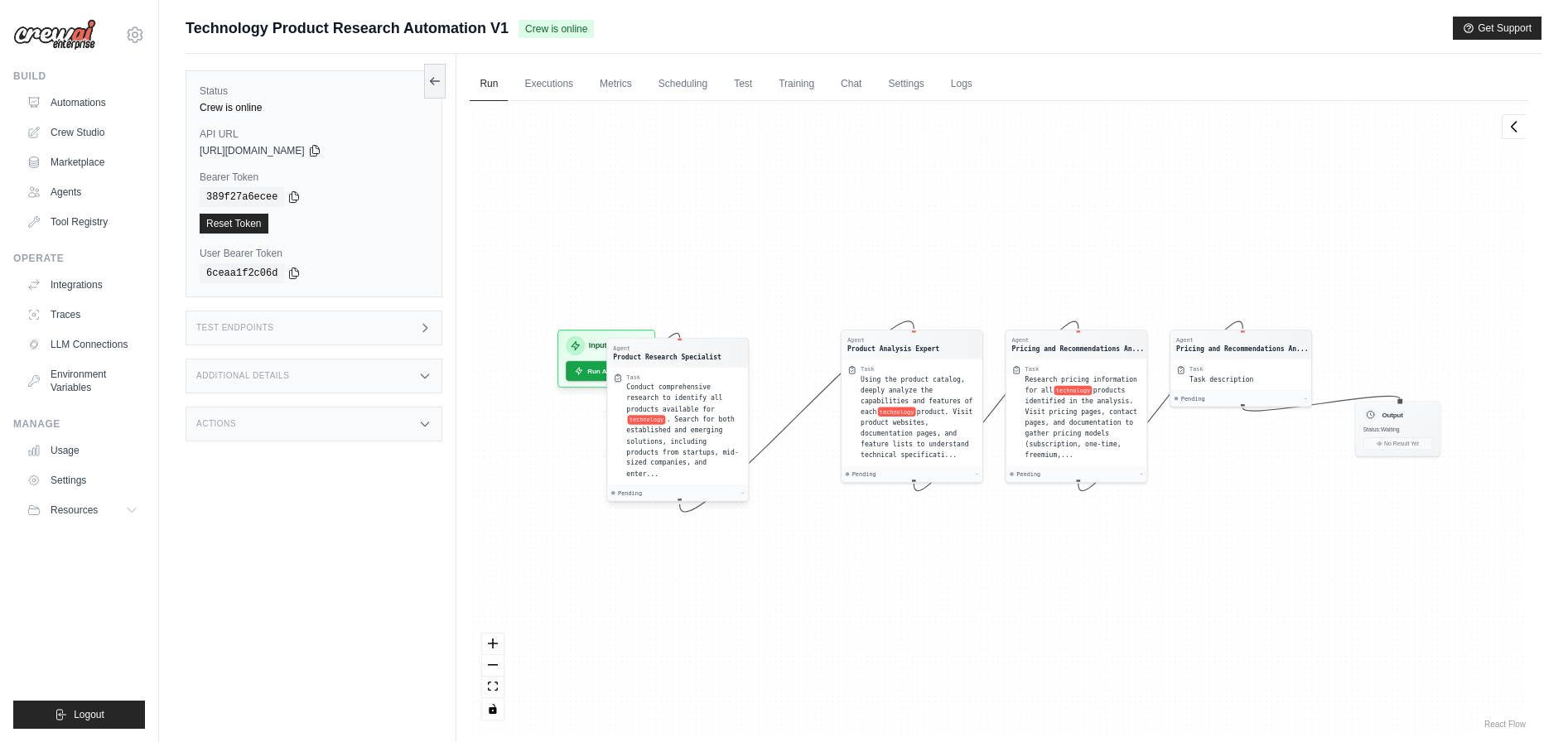
drag, startPoint x: 598, startPoint y: 422, endPoint x: 665, endPoint y: 429, distance: 67.4
click at [665, 429] on div "Conduct comprehensive research to identify all products available for technolog…" at bounding box center [685, 431] width 116 height 97
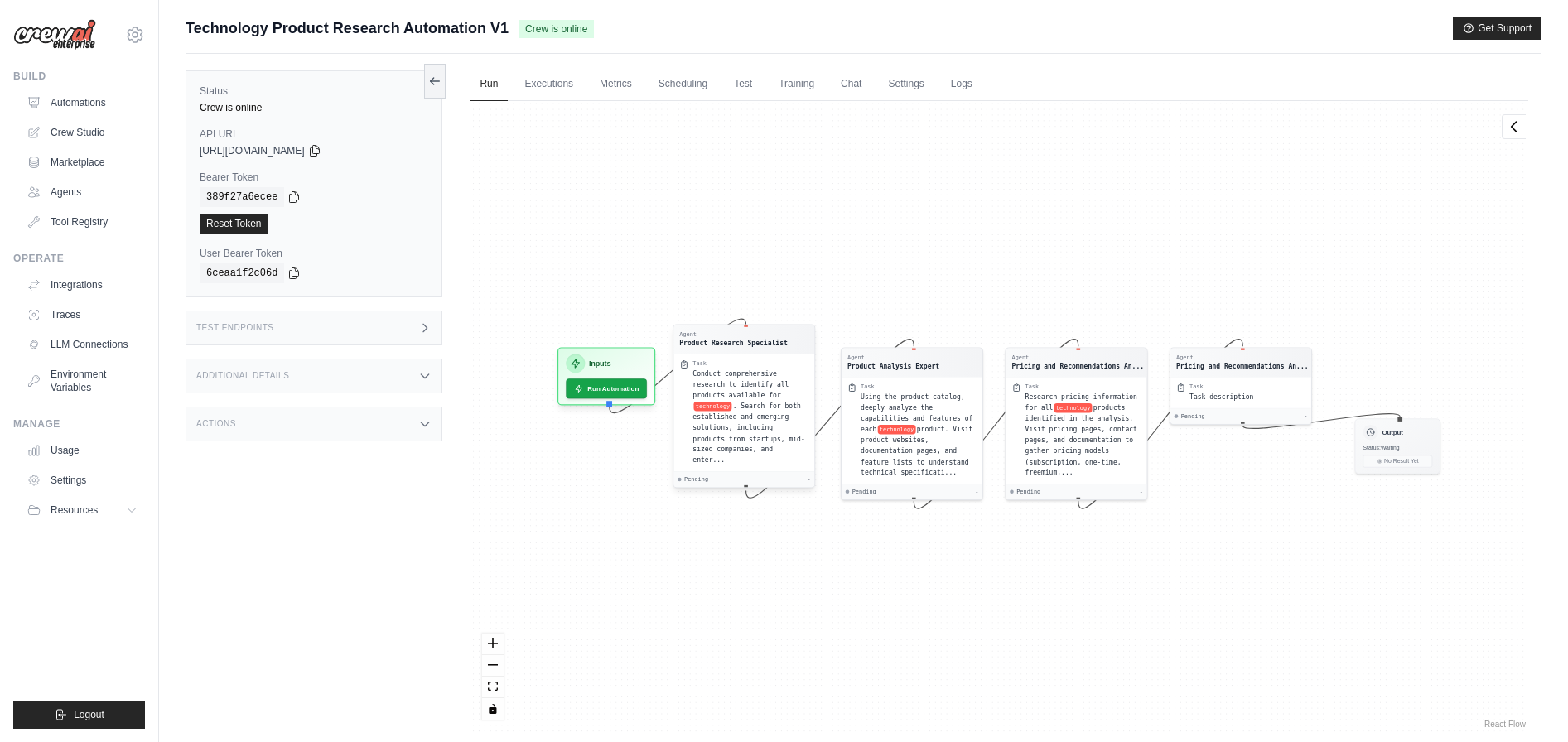
drag, startPoint x: 671, startPoint y: 430, endPoint x: 738, endPoint y: 412, distance: 69.4
click at [738, 412] on span ". Search for both established and emerging solutions, including products from s…" at bounding box center [749, 433] width 112 height 61
click at [496, 646] on icon "zoom in" at bounding box center [493, 643] width 10 height 10
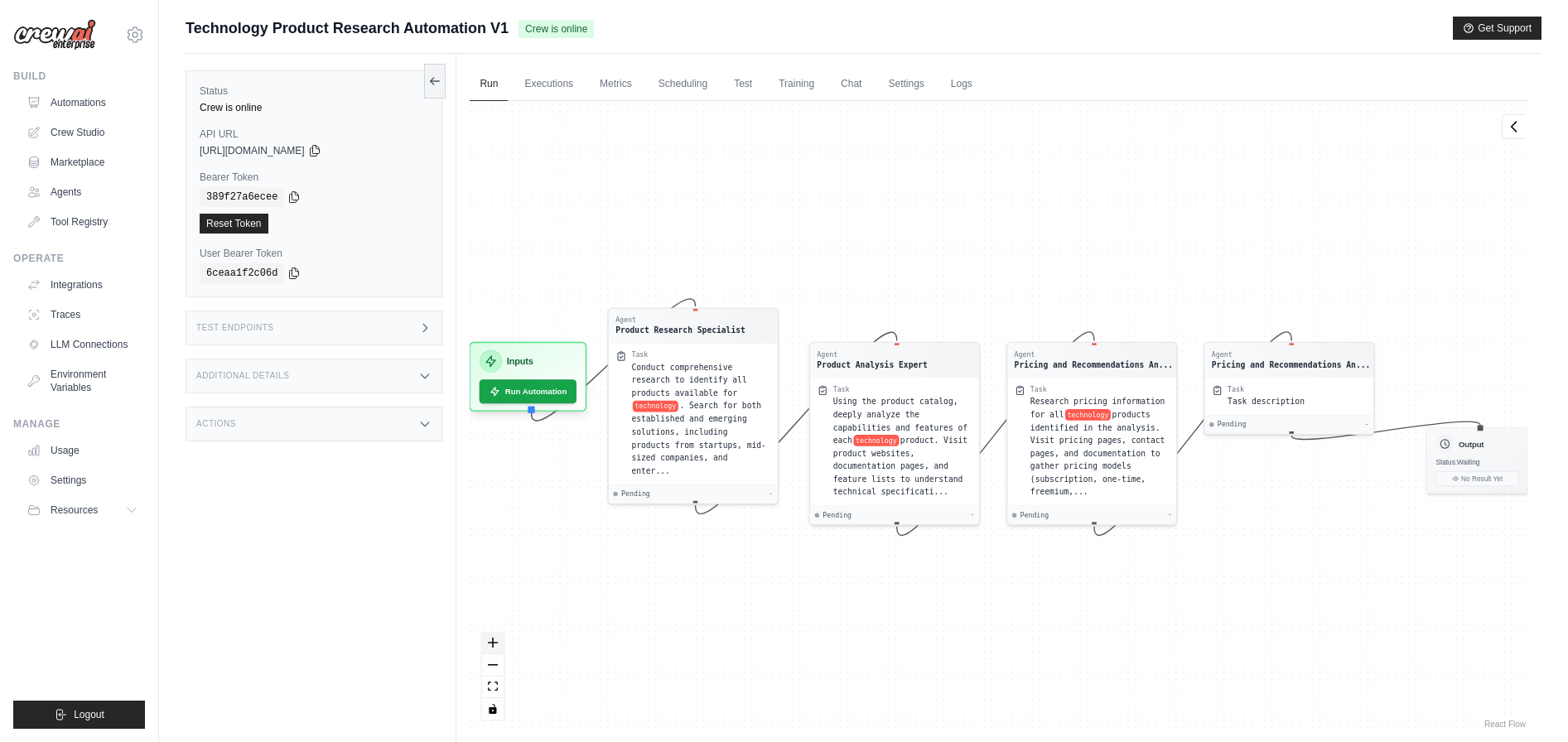
click at [496, 646] on icon "zoom in" at bounding box center [493, 643] width 10 height 10
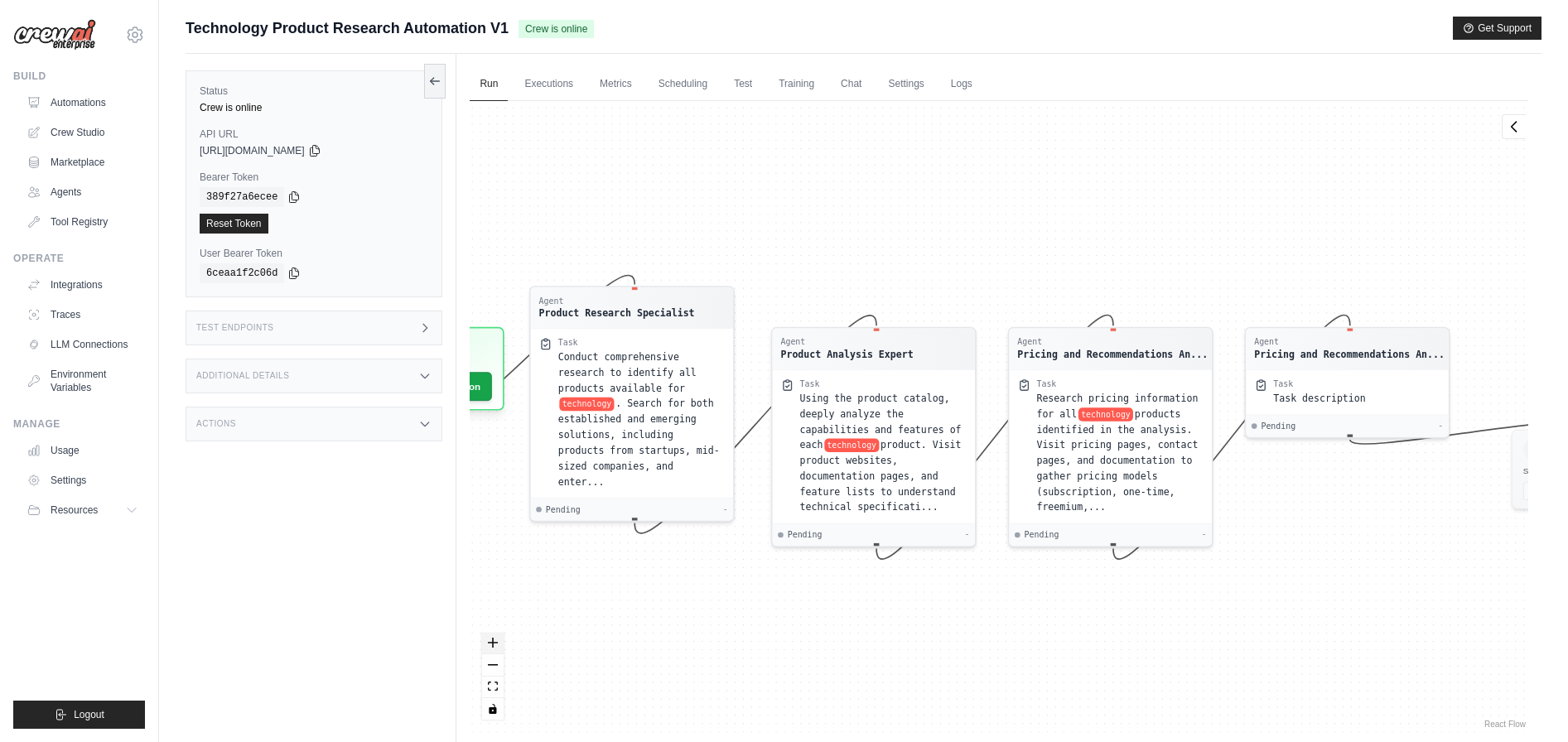
click at [496, 646] on icon "zoom in" at bounding box center [493, 643] width 10 height 10
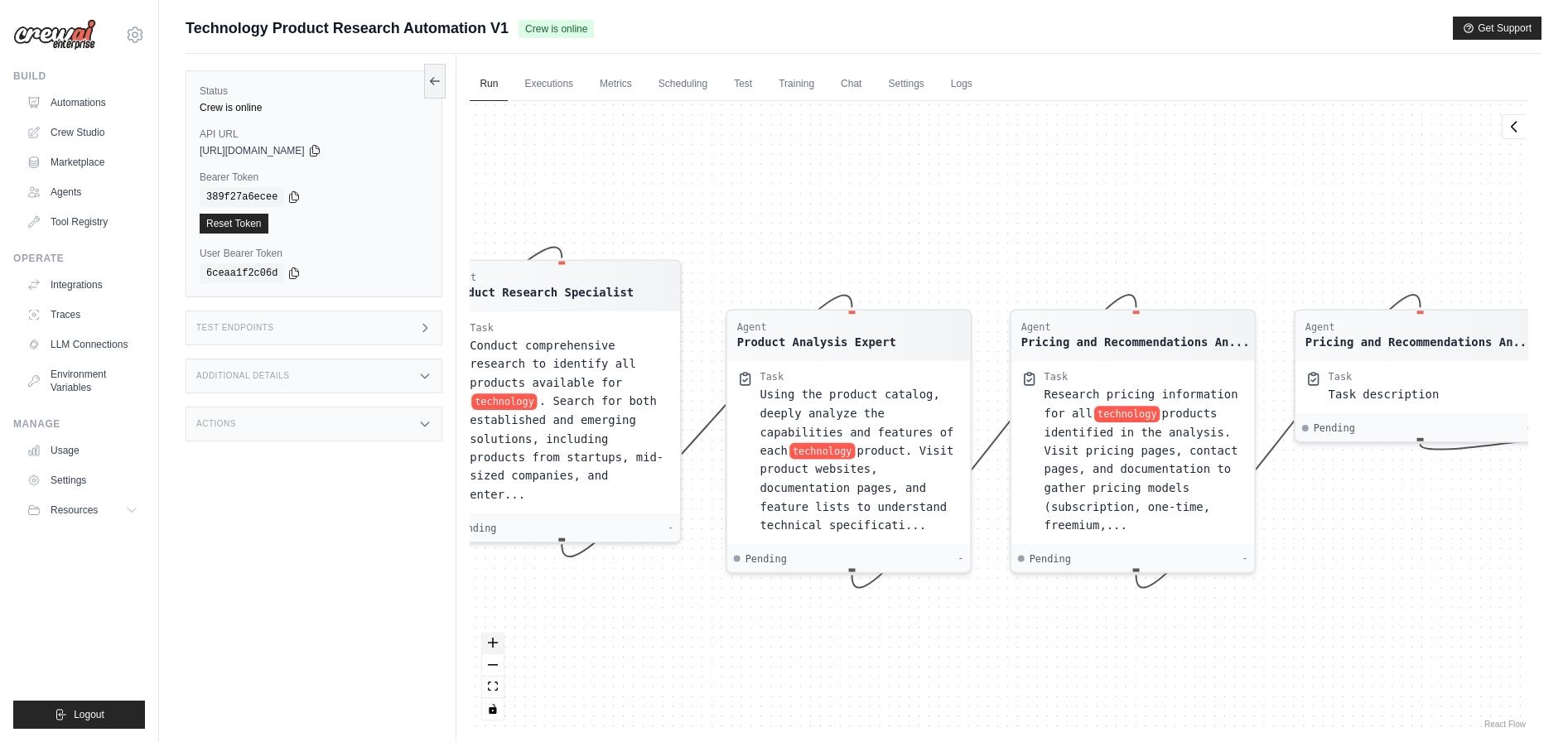
click at [496, 646] on icon "zoom in" at bounding box center [493, 643] width 10 height 10
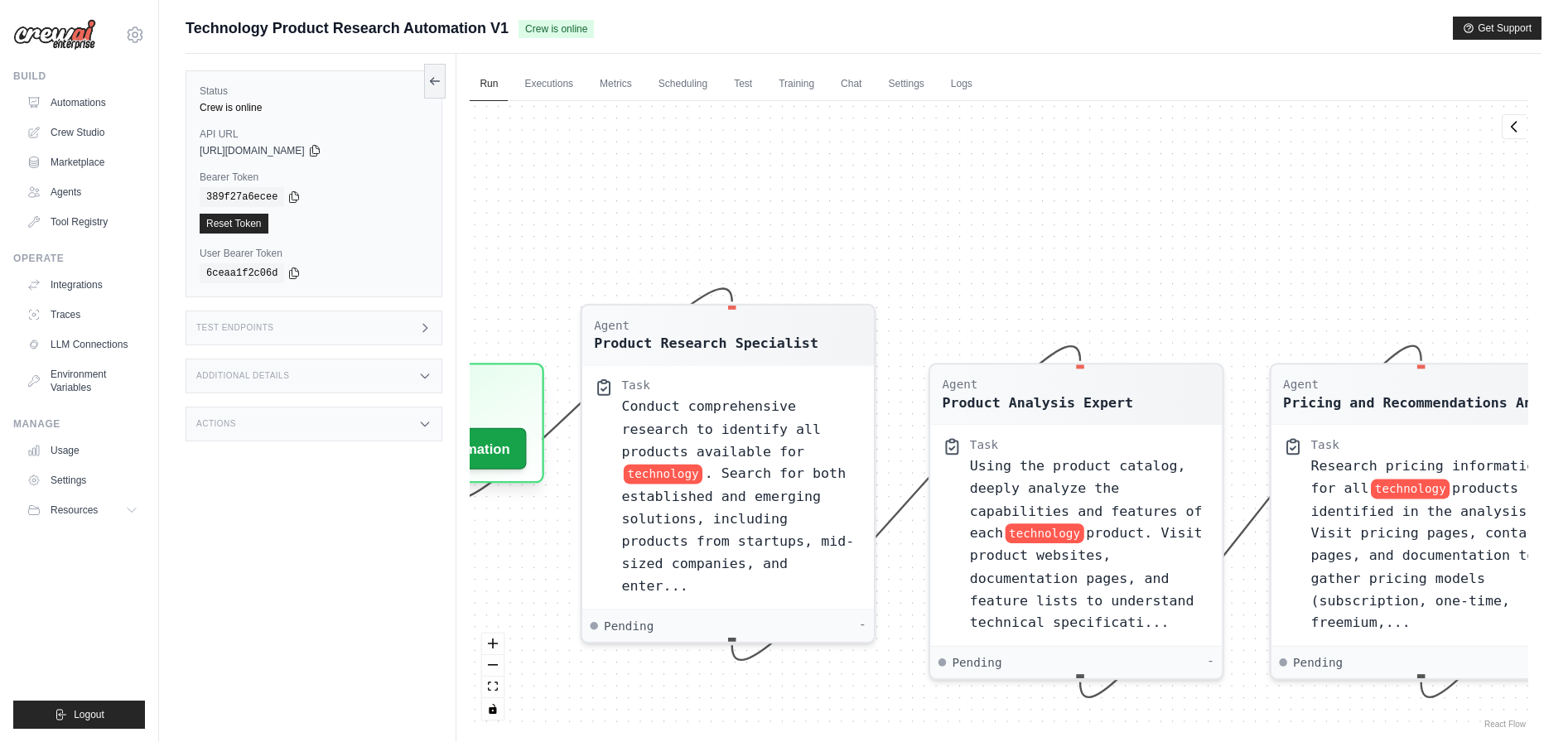
drag, startPoint x: 624, startPoint y: 645, endPoint x: 857, endPoint y: 711, distance: 242.2
click at [857, 711] on div "Agent Product Research Specialist Task Conduct comprehensive research to identi…" at bounding box center [999, 416] width 1059 height 631
click at [72, 101] on link "Automations" at bounding box center [84, 102] width 125 height 26
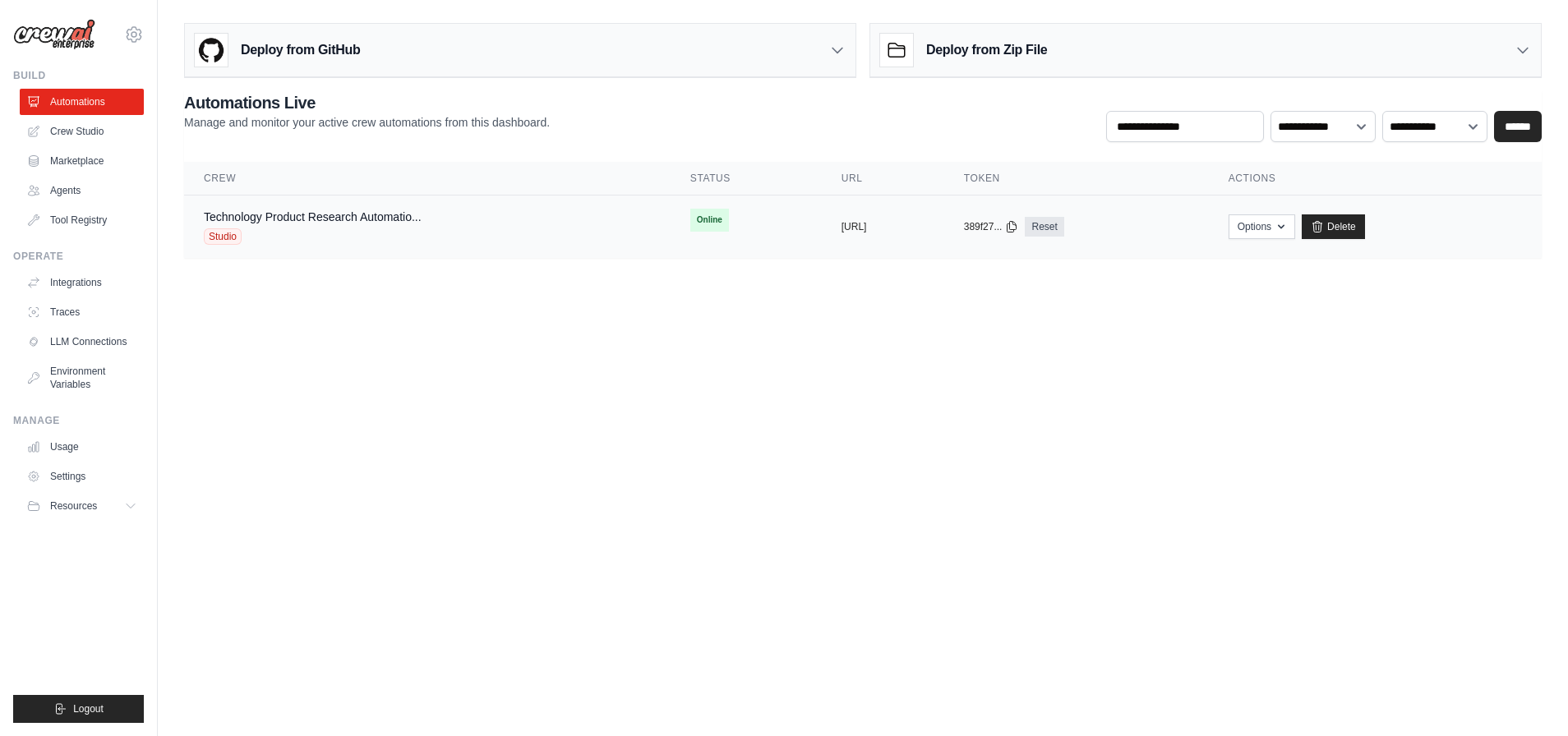
click at [470, 233] on div "Technology Product Research Automatio... Studio" at bounding box center [427, 227] width 447 height 36
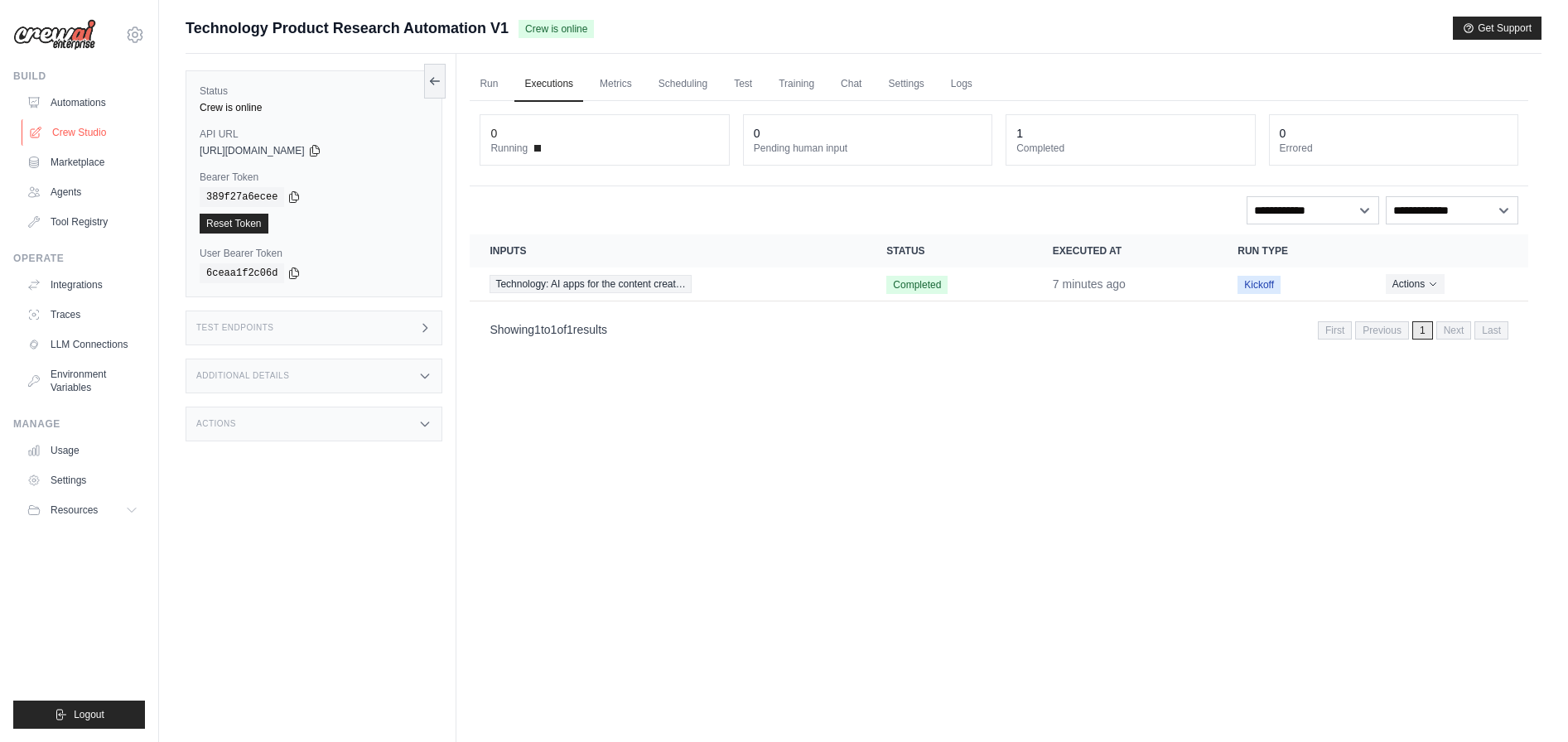
click at [77, 132] on link "Crew Studio" at bounding box center [84, 132] width 125 height 26
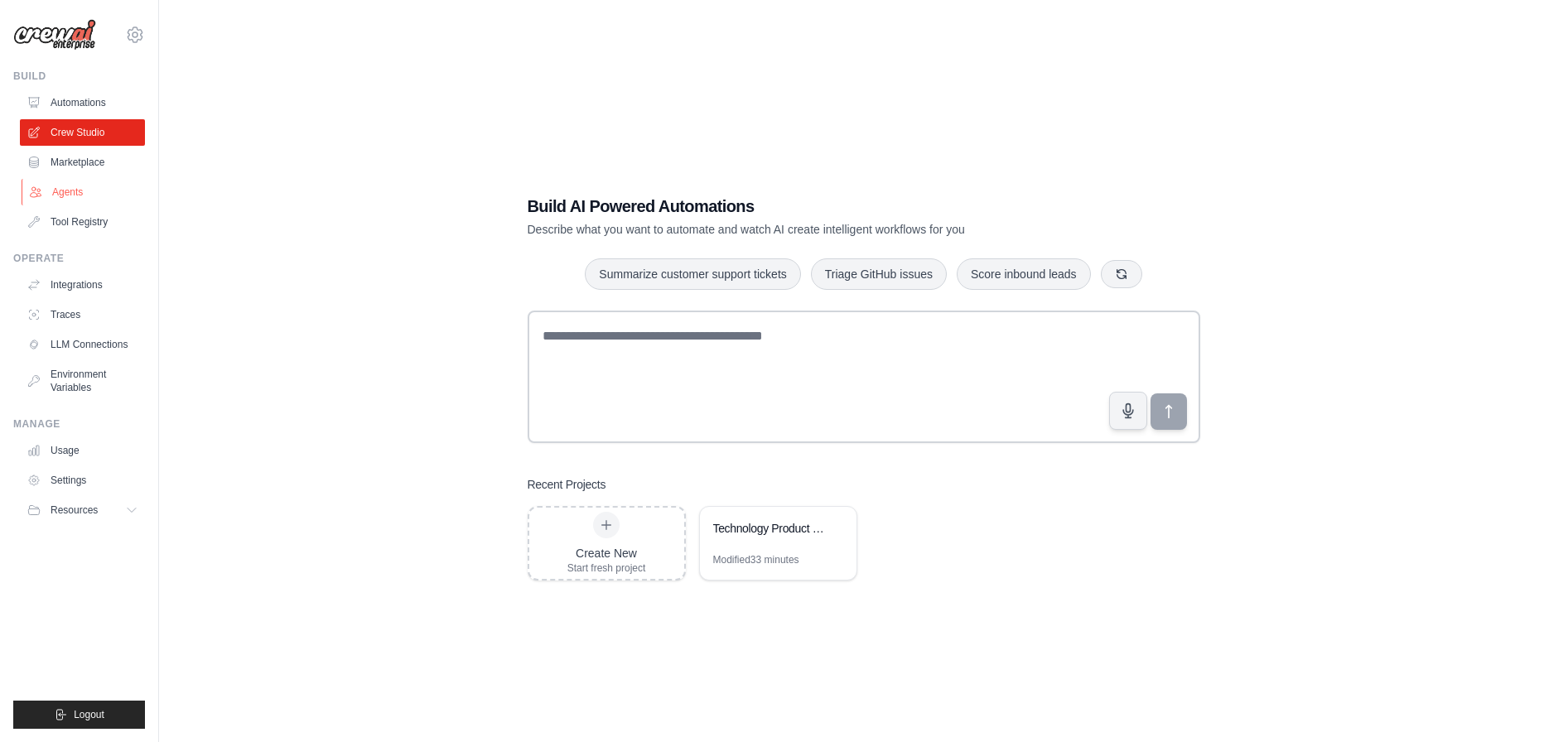
click at [64, 192] on link "Agents" at bounding box center [84, 192] width 125 height 26
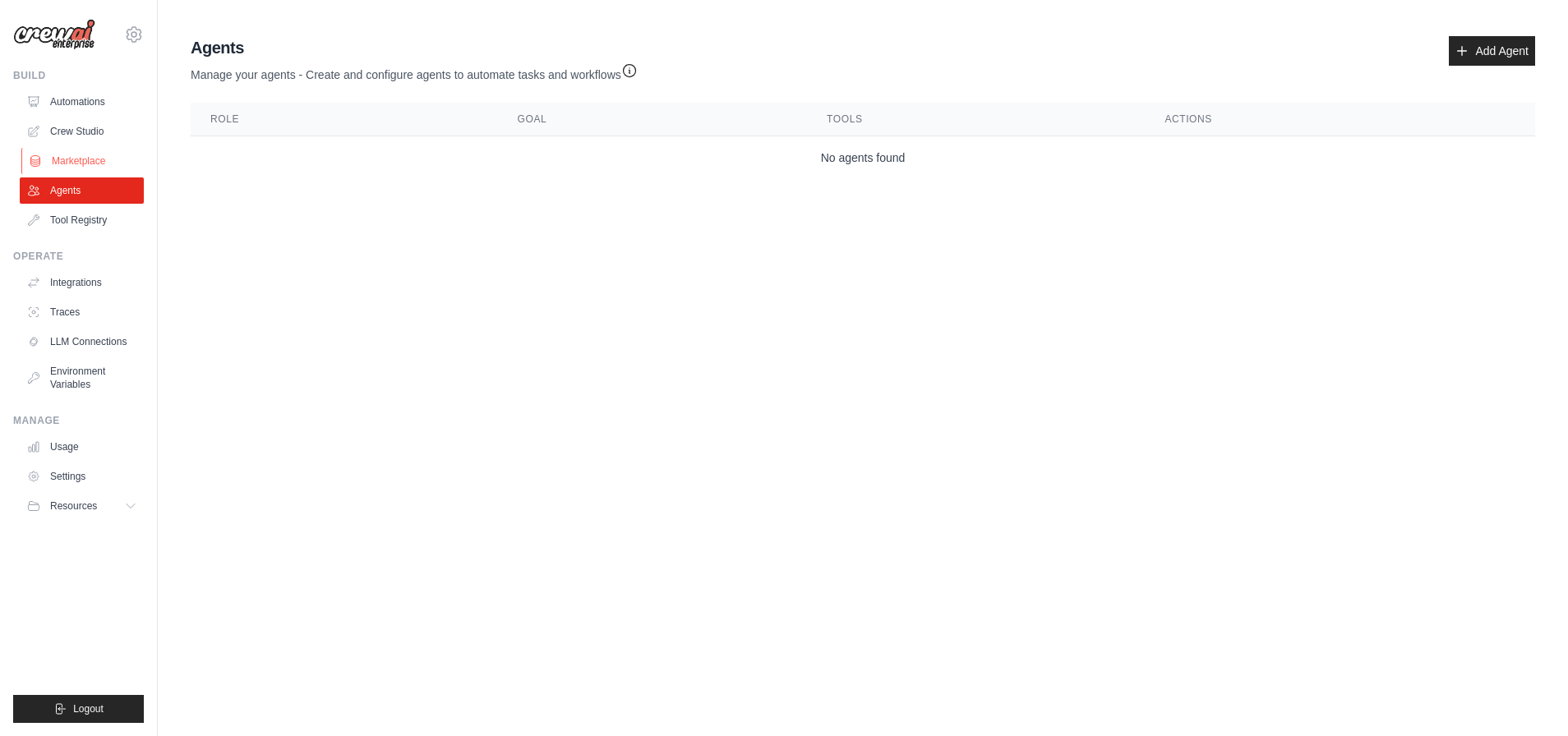
click at [74, 156] on link "Marketplace" at bounding box center [83, 161] width 124 height 26
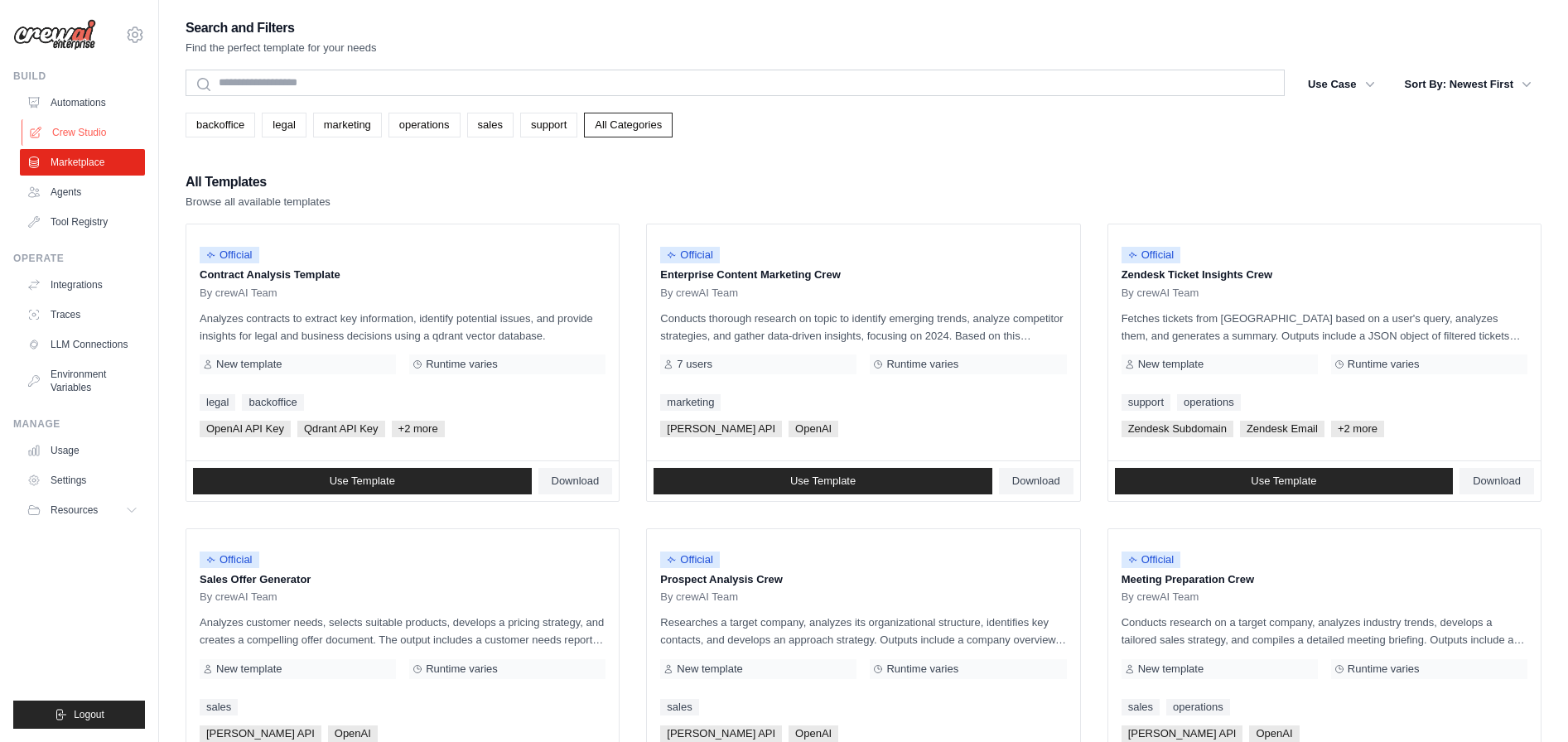
click at [84, 130] on link "Crew Studio" at bounding box center [84, 132] width 125 height 26
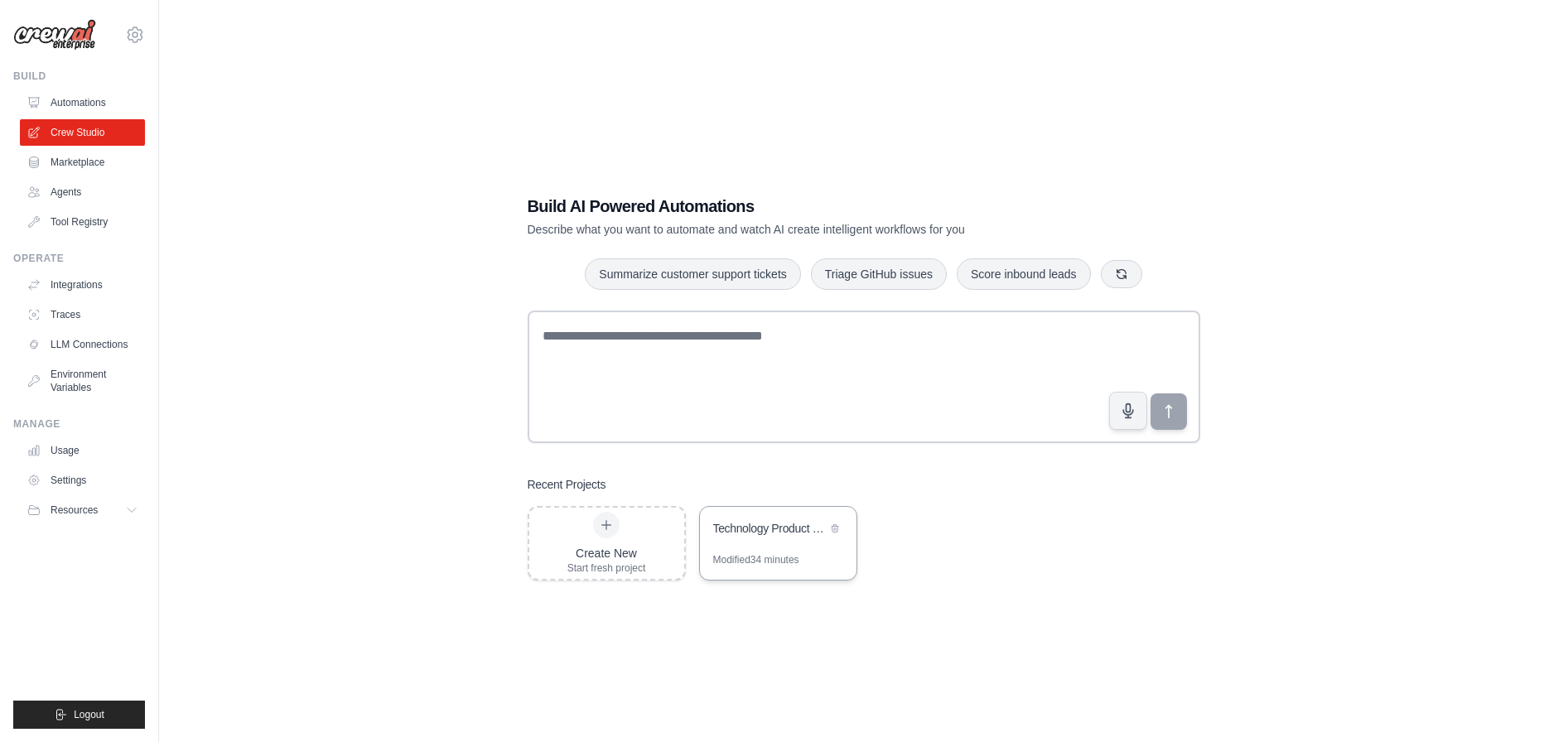
click at [761, 527] on div "Technology Product Research Automation" at bounding box center [769, 528] width 113 height 16
click at [74, 380] on link "Environment Variables" at bounding box center [84, 380] width 125 height 40
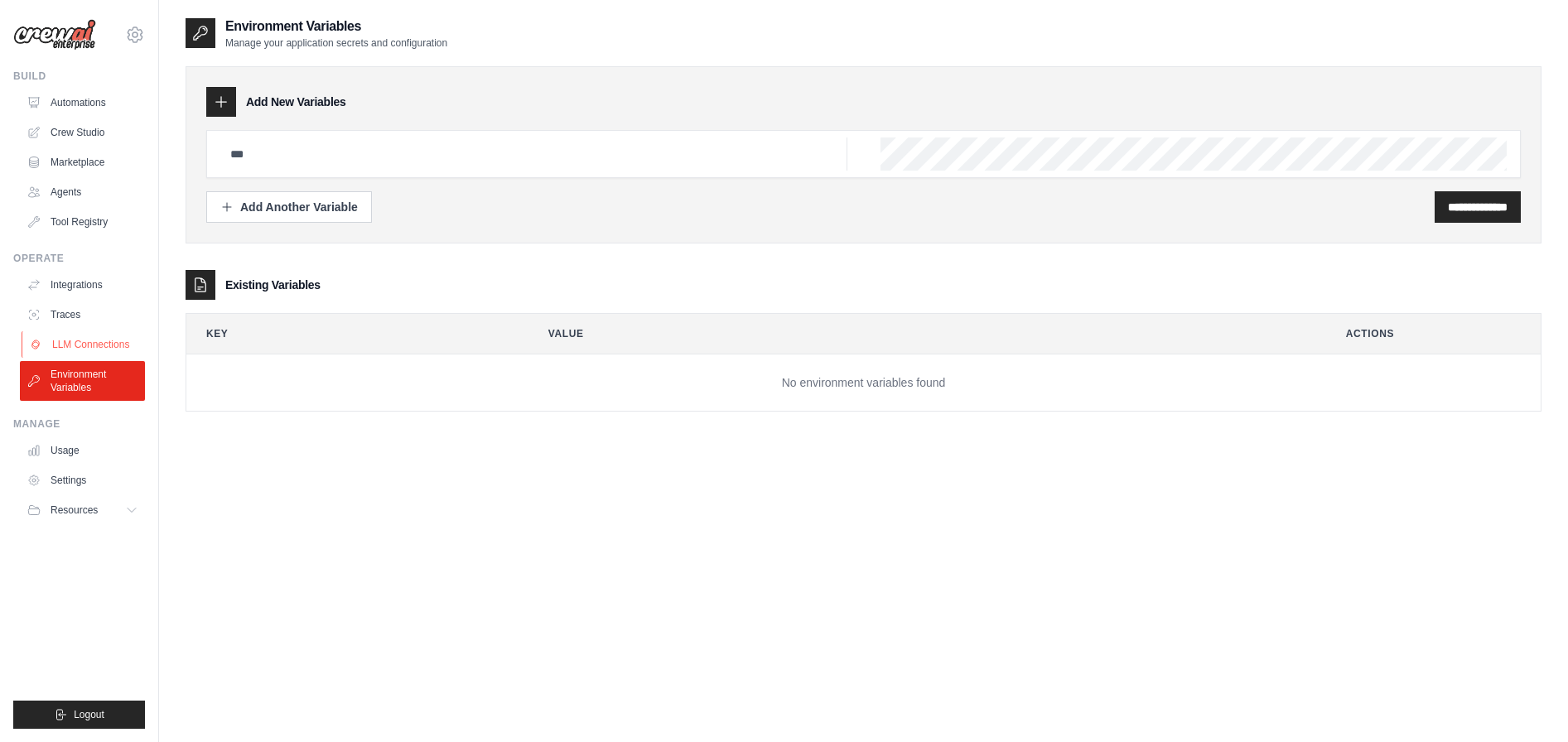
click at [95, 337] on link "LLM Connections" at bounding box center [84, 344] width 125 height 26
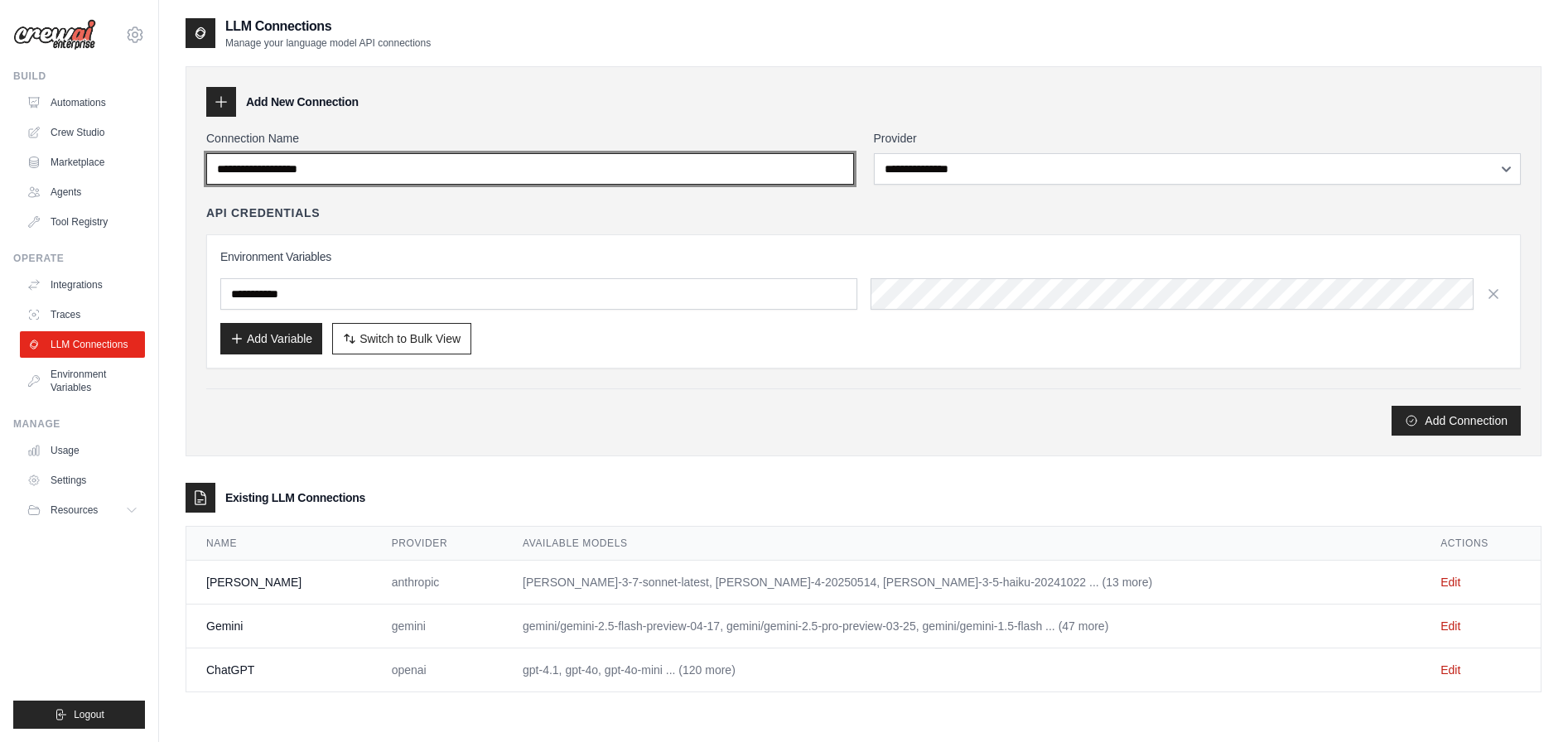
click at [727, 165] on input "Connection Name" at bounding box center [530, 169] width 648 height 32
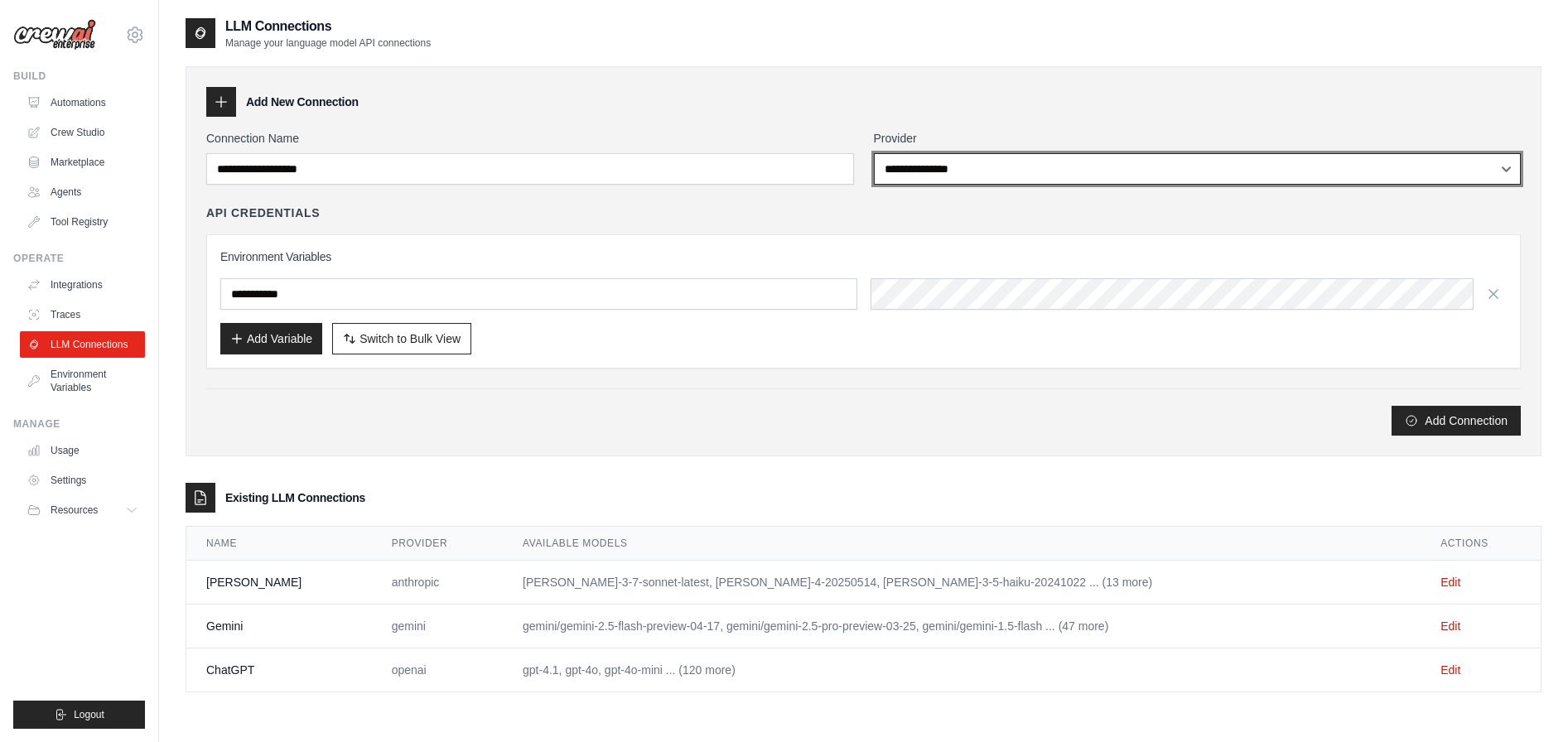
click at [1017, 165] on select "**********" at bounding box center [1197, 169] width 648 height 32
select select "*****"
click at [874, 154] on select "**********" at bounding box center [1197, 169] width 648 height 32
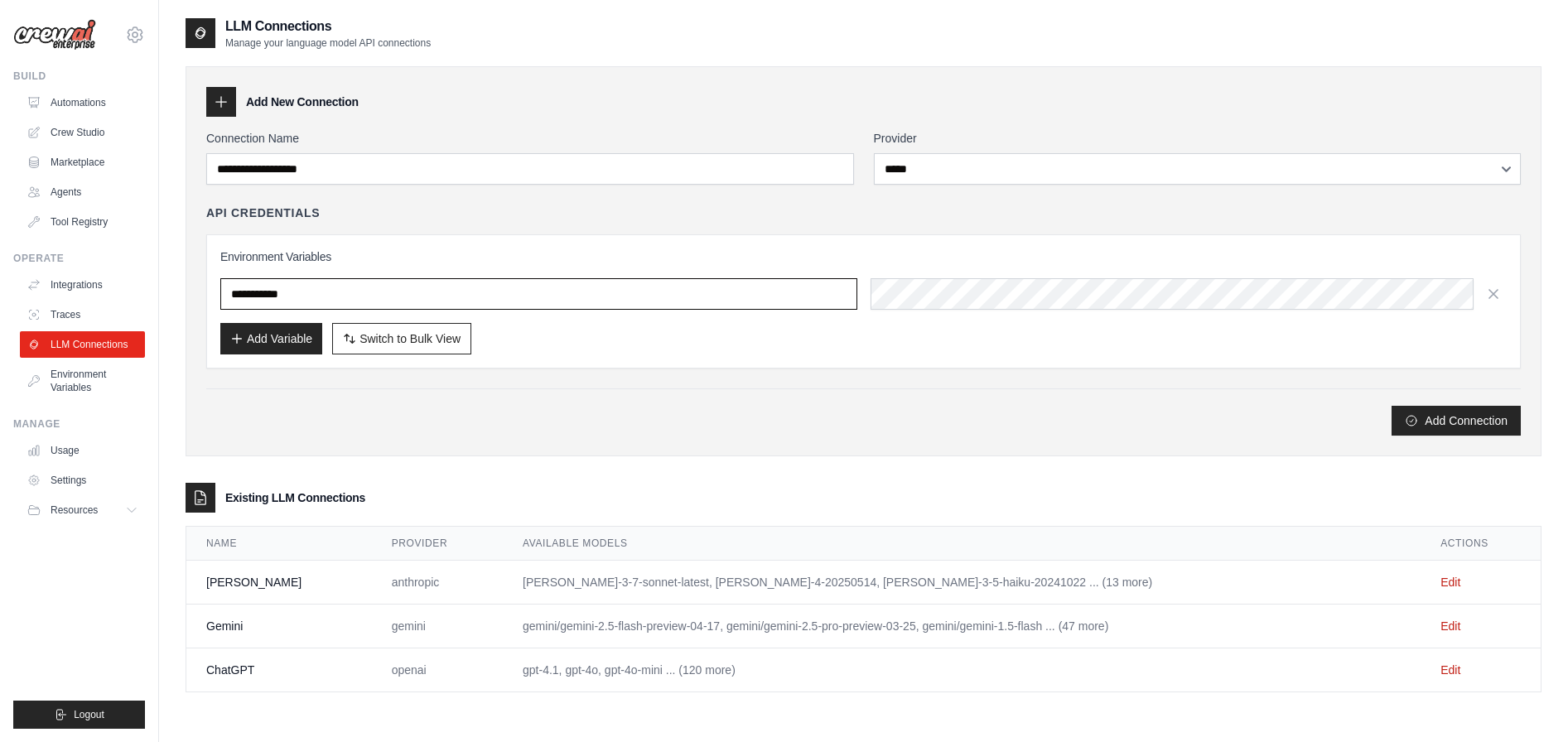
click at [804, 308] on input "text" at bounding box center [538, 293] width 637 height 32
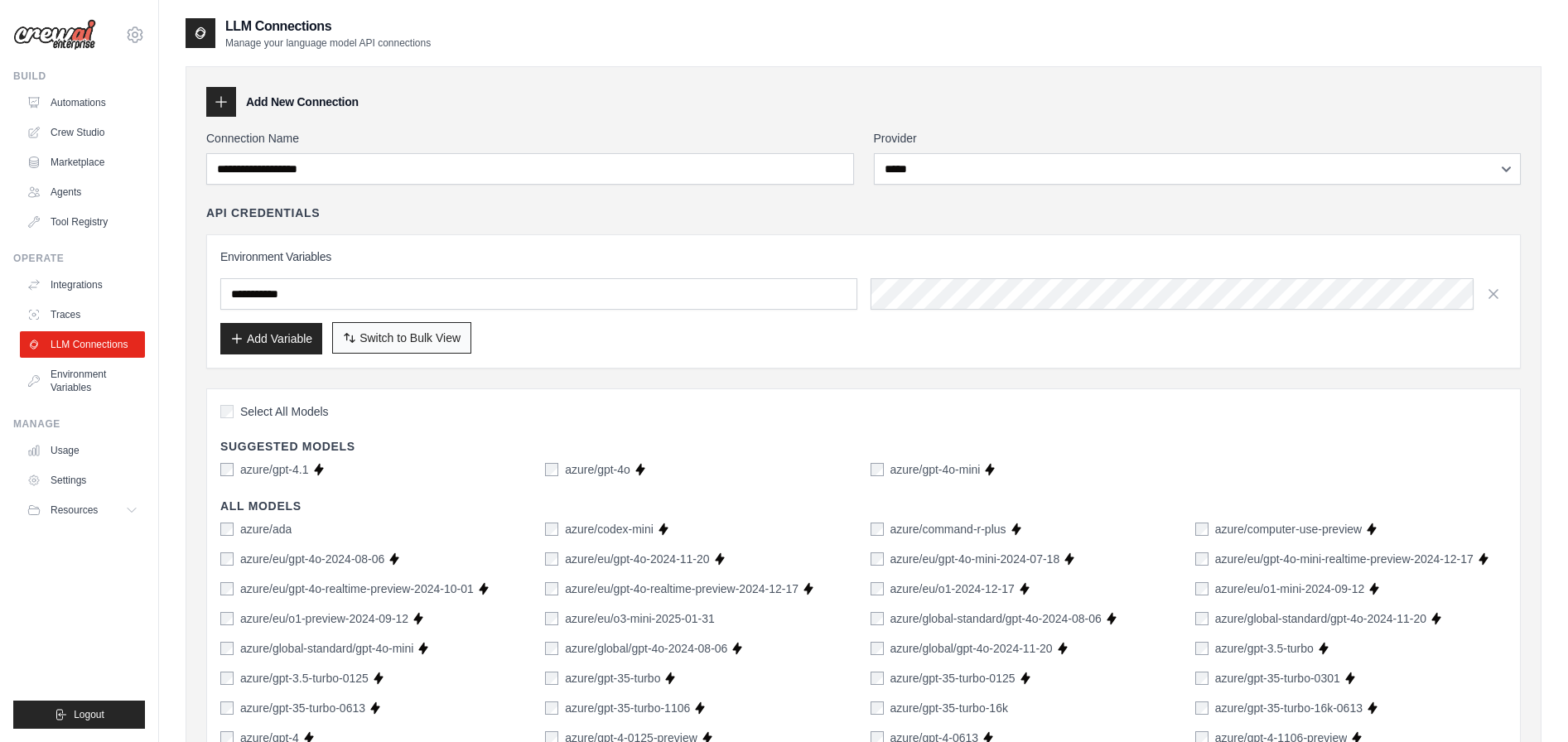
click at [438, 337] on span "Switch to Bulk View" at bounding box center [409, 337] width 101 height 16
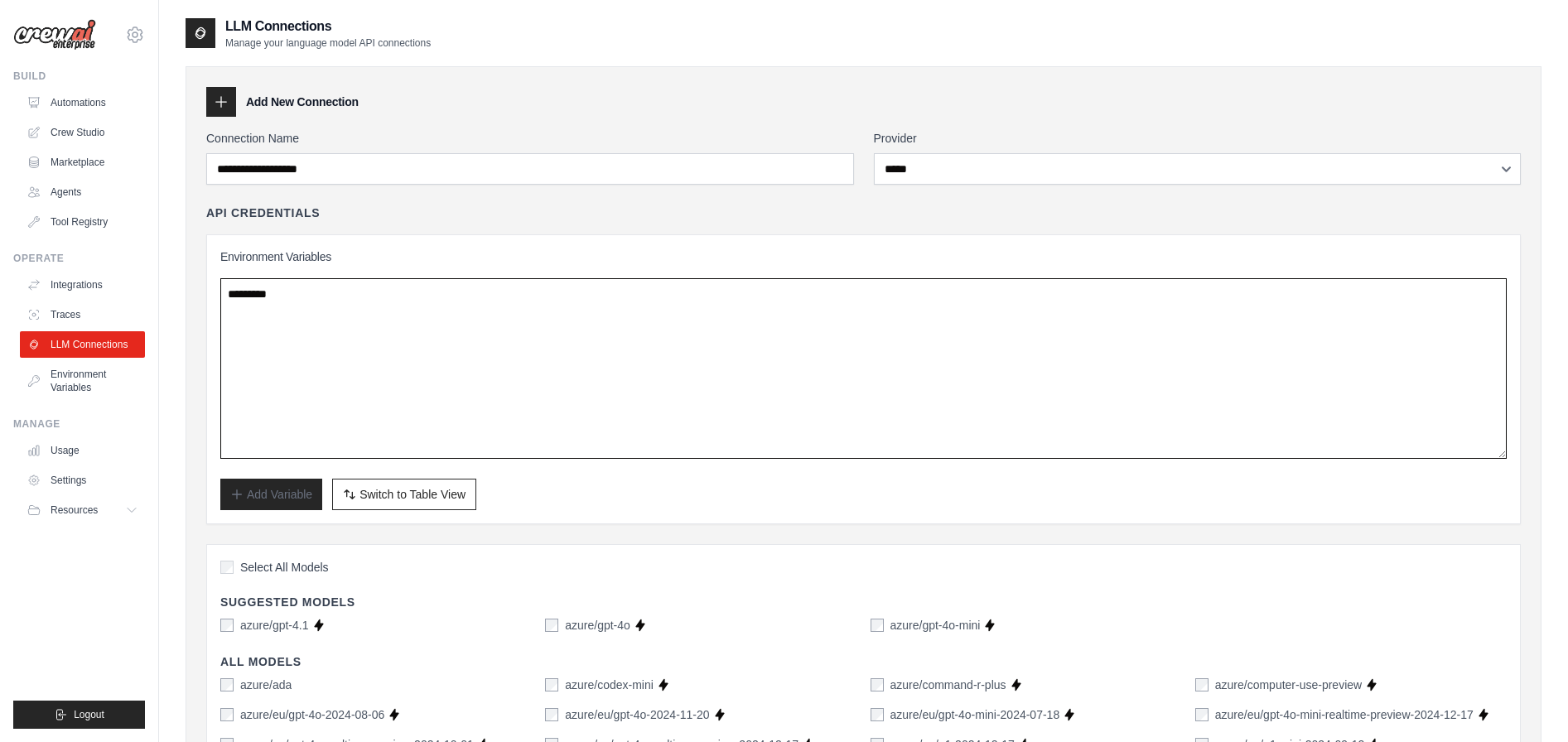
click at [328, 370] on textarea at bounding box center [863, 368] width 1286 height 181
click at [385, 488] on span "Switch to Table View" at bounding box center [412, 493] width 106 height 16
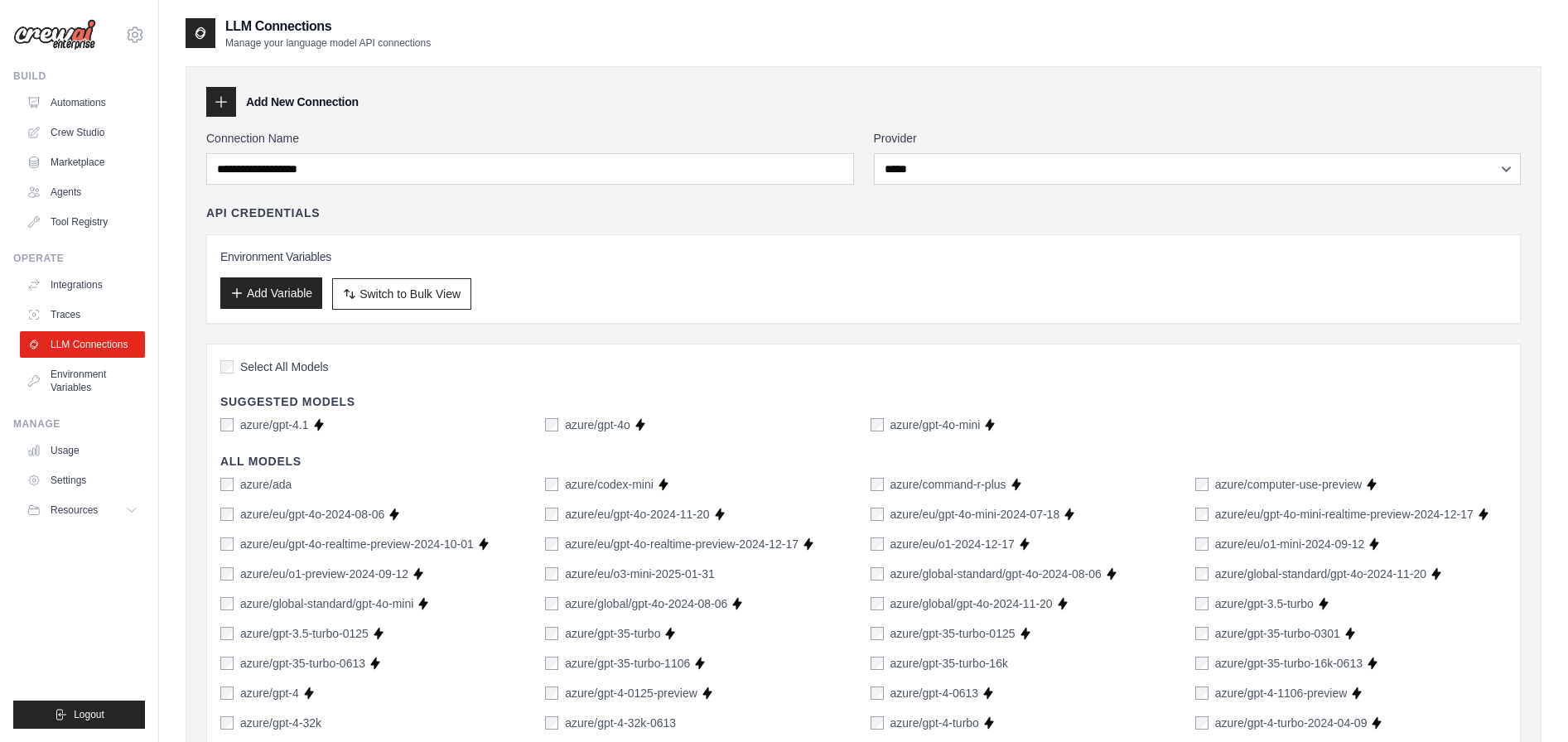
click at [299, 295] on button "Add Variable" at bounding box center [270, 293] width 102 height 32
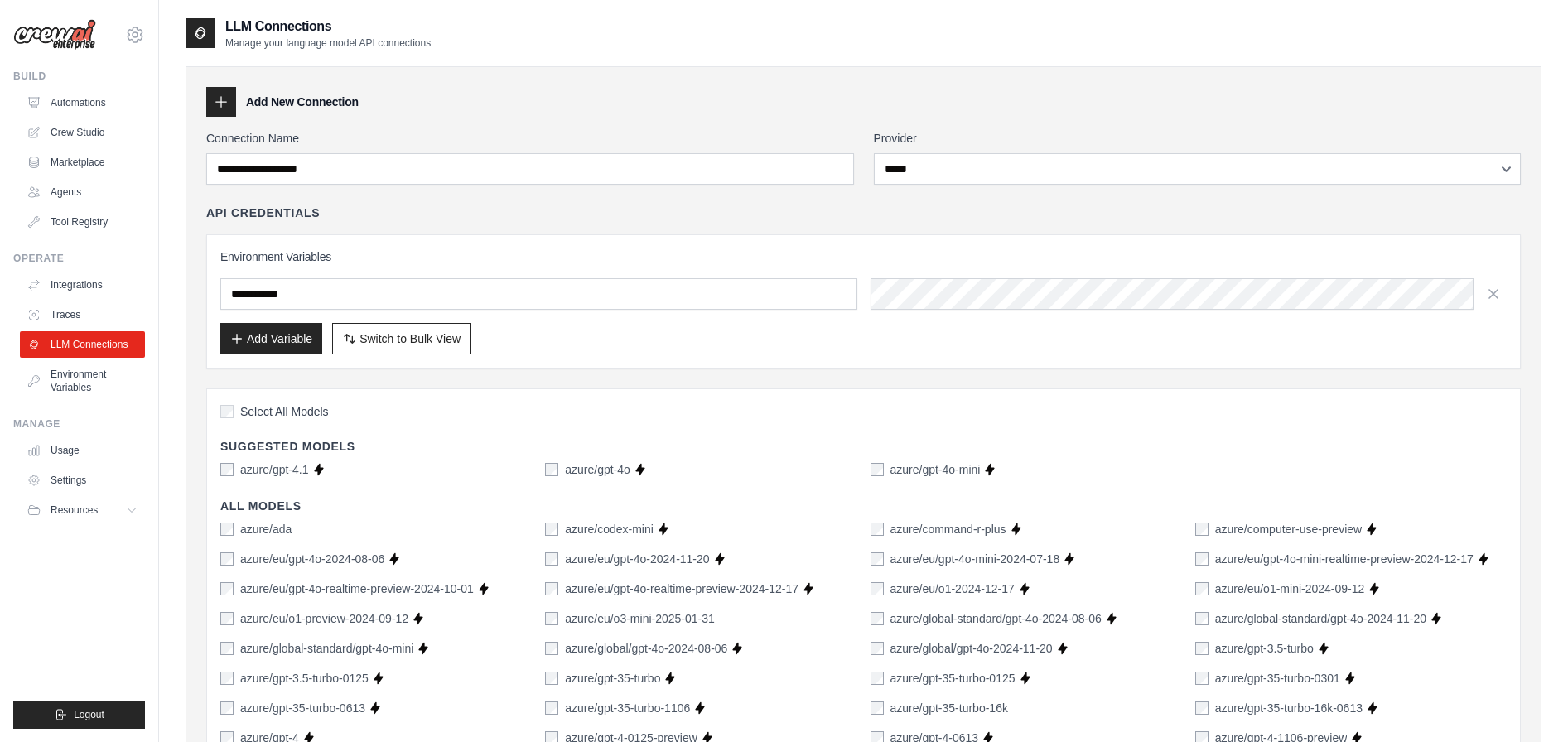
click at [331, 293] on input "text" at bounding box center [538, 293] width 637 height 32
drag, startPoint x: 331, startPoint y: 293, endPoint x: 245, endPoint y: 293, distance: 86.0
click at [245, 293] on input "text" at bounding box center [538, 293] width 637 height 32
drag, startPoint x: 256, startPoint y: 291, endPoint x: 367, endPoint y: 290, distance: 111.0
click at [367, 290] on input "text" at bounding box center [538, 293] width 637 height 32
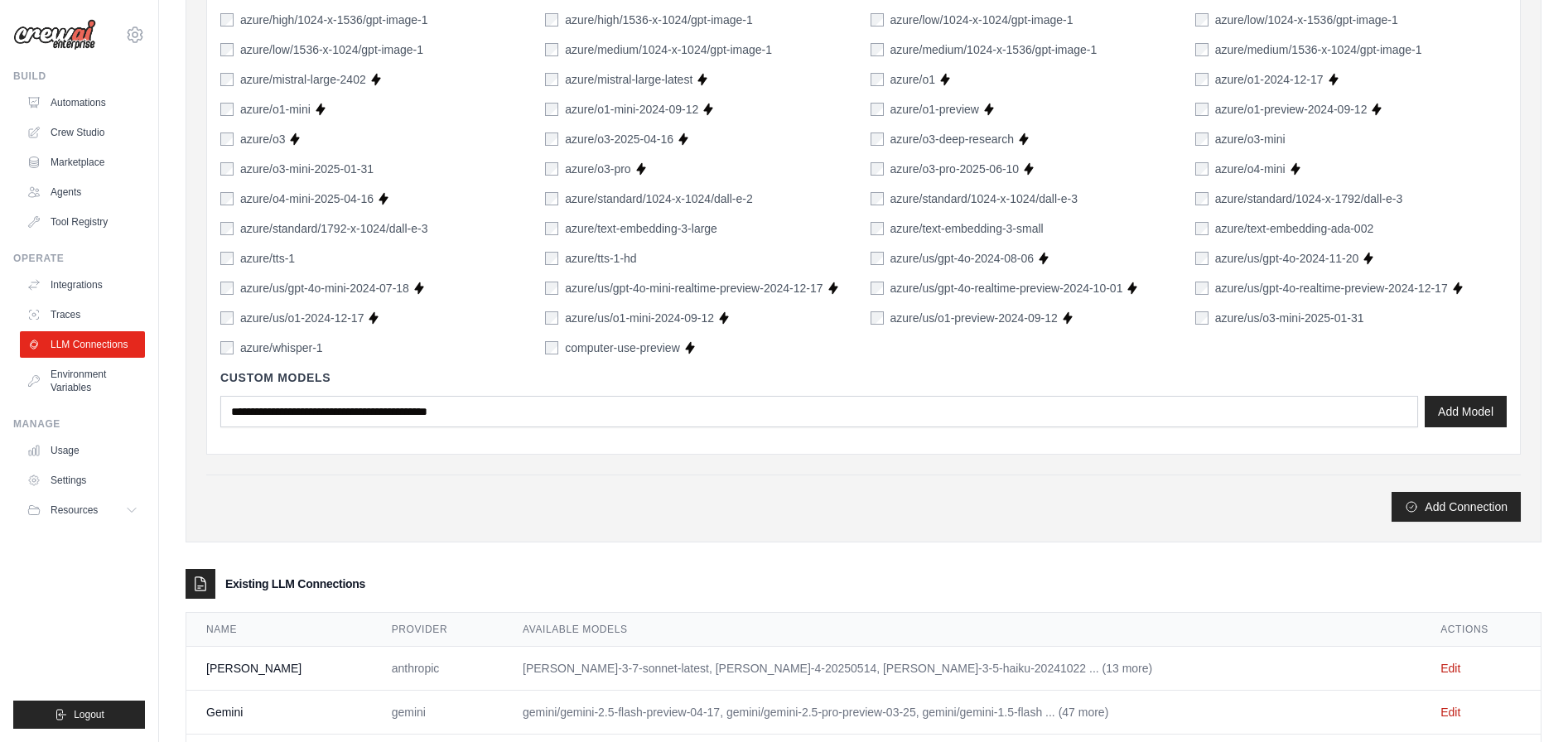
scroll to position [1096, 0]
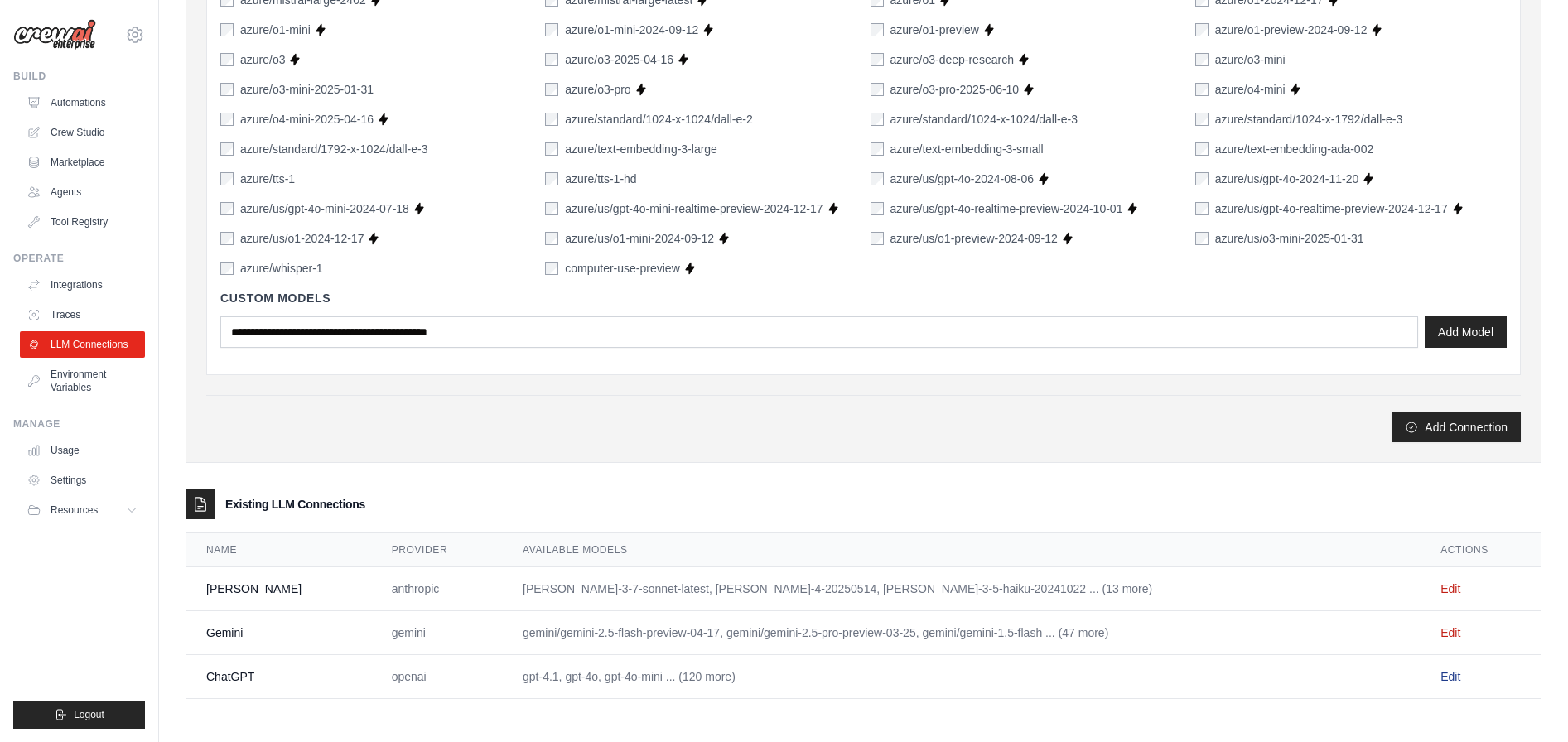
type input "****"
click at [1441, 678] on link "Edit" at bounding box center [1449, 676] width 20 height 14
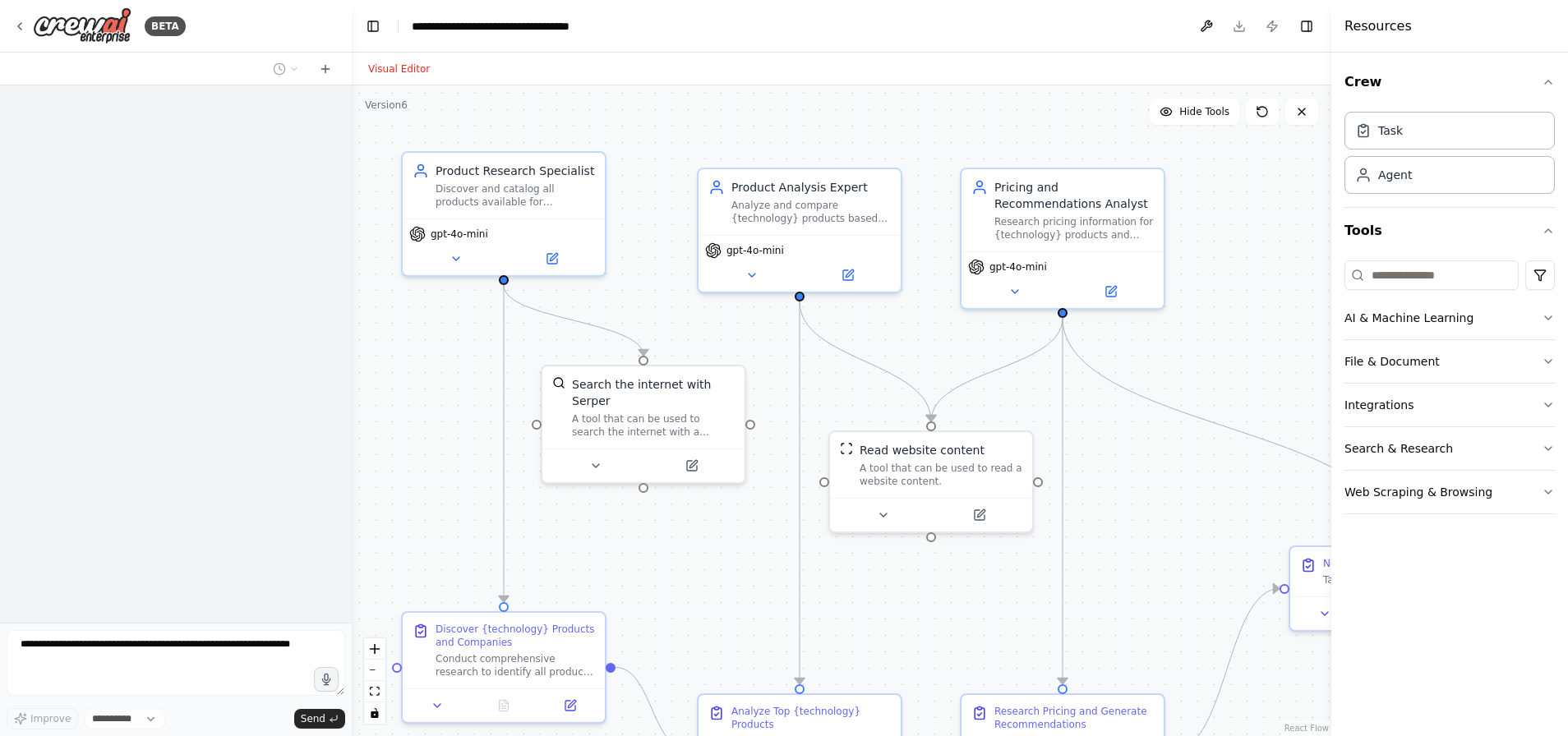
scroll to position [1036, 0]
select select "****"
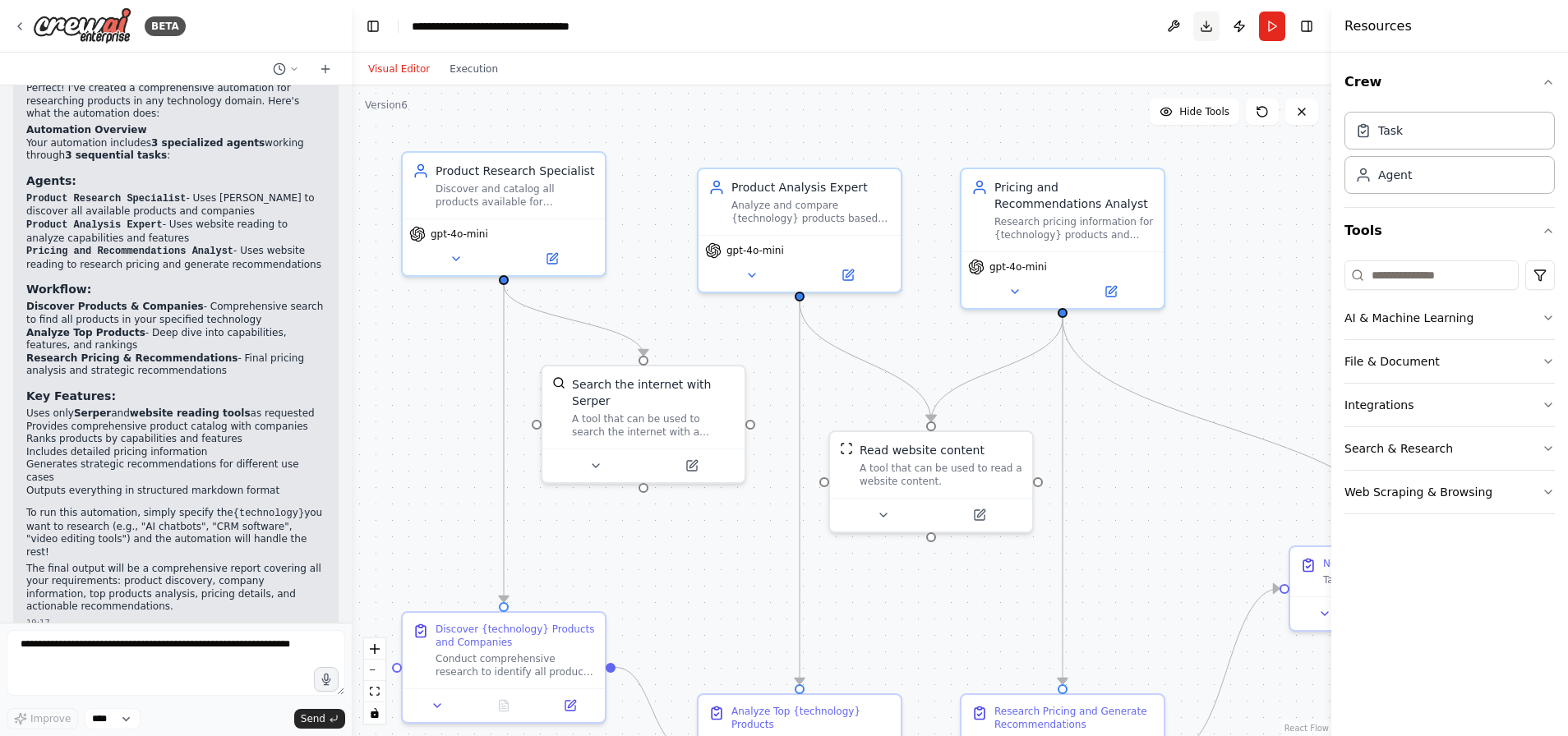
click at [1207, 29] on button "Download" at bounding box center [1206, 26] width 26 height 30
click at [22, 26] on icon at bounding box center [20, 26] width 14 height 14
